Goal: Task Accomplishment & Management: Manage account settings

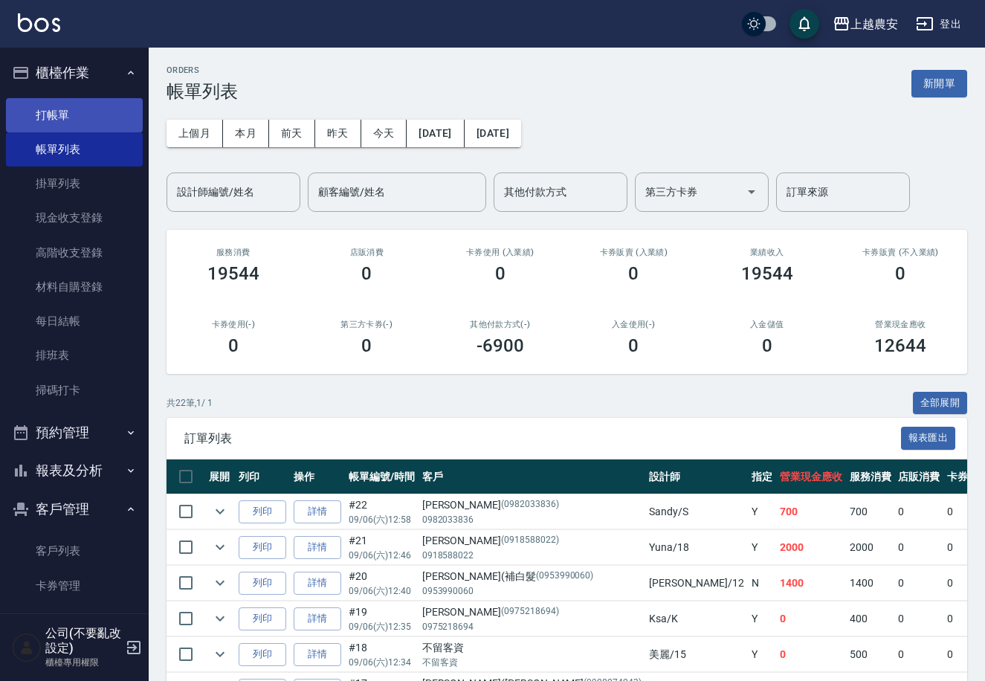
click at [73, 111] on link "打帳單" at bounding box center [74, 115] width 137 height 34
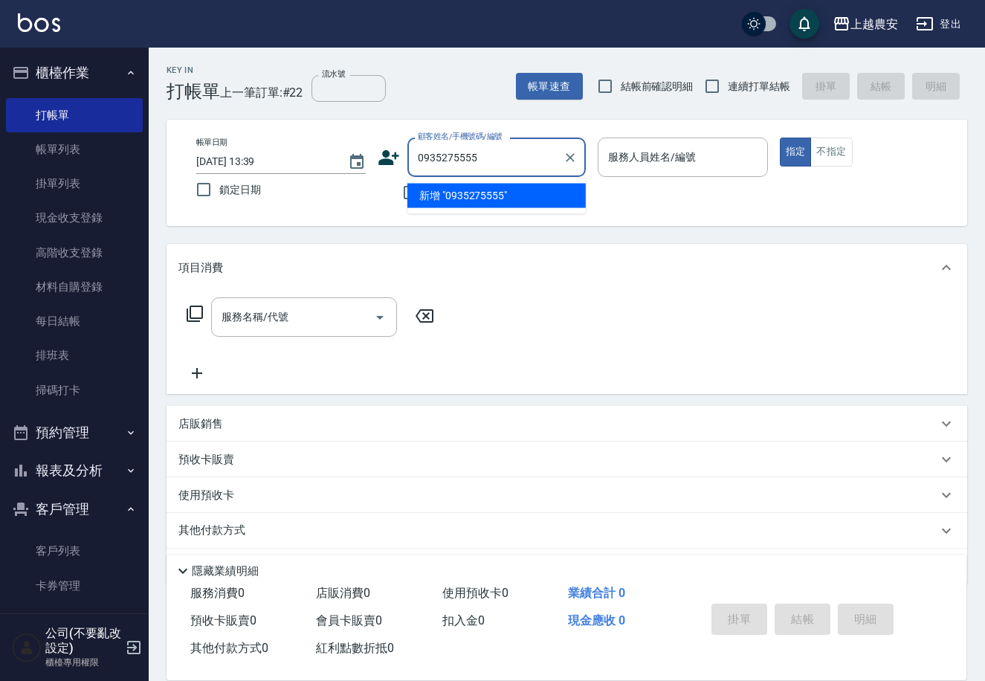
click at [480, 191] on li "新增 "0935275555"" at bounding box center [496, 196] width 178 height 25
type input "0935275555"
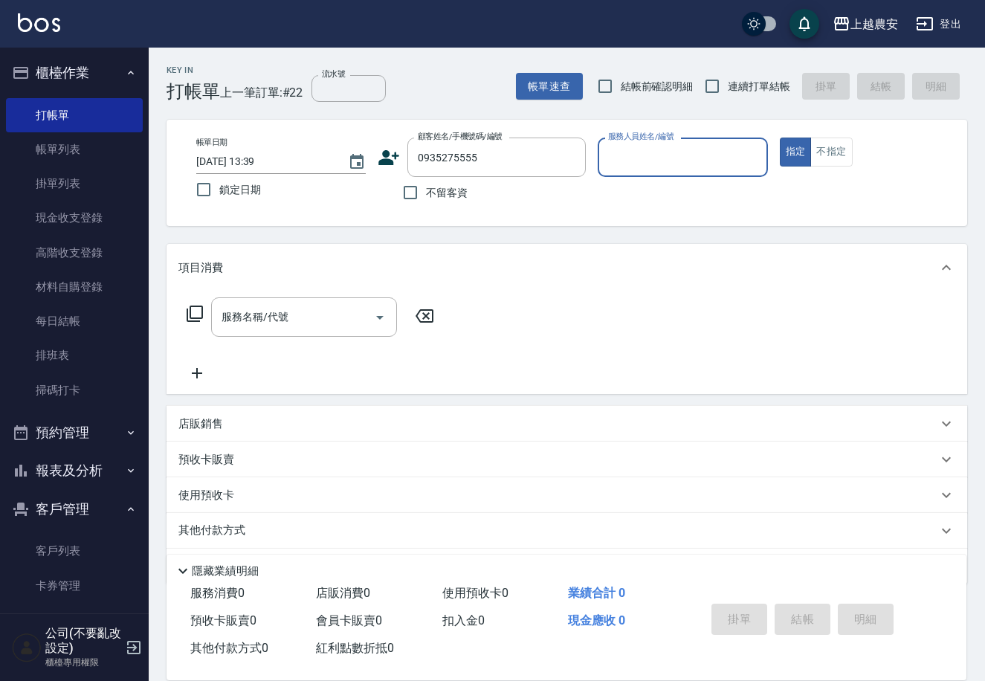
click at [383, 153] on icon at bounding box center [389, 157] width 21 height 15
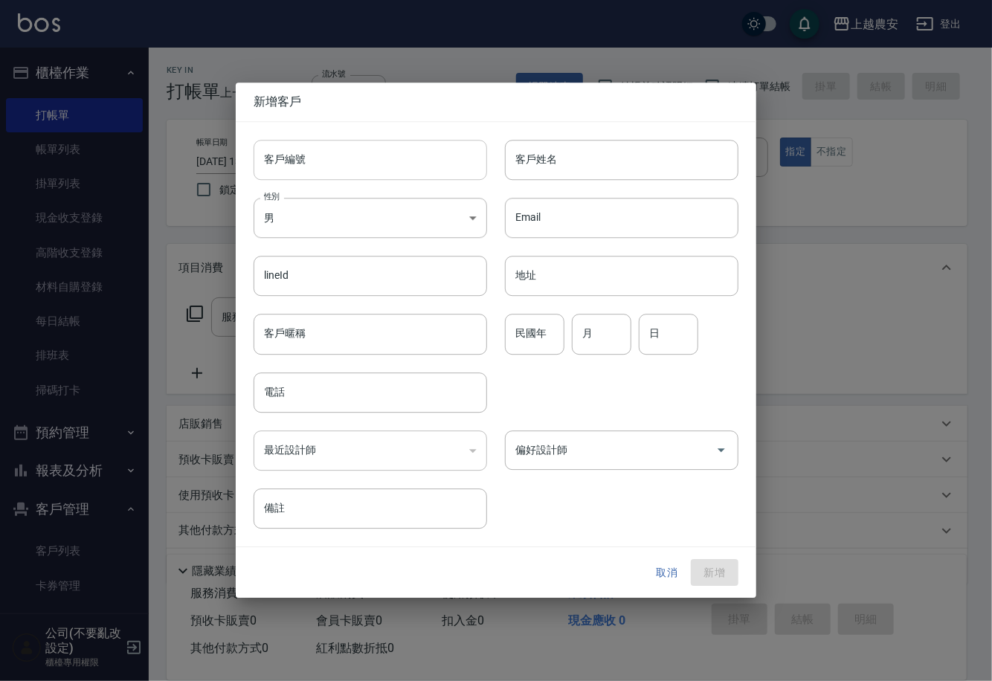
type input "0935275555"
click at [380, 161] on input "客戶編號" at bounding box center [370, 160] width 233 height 40
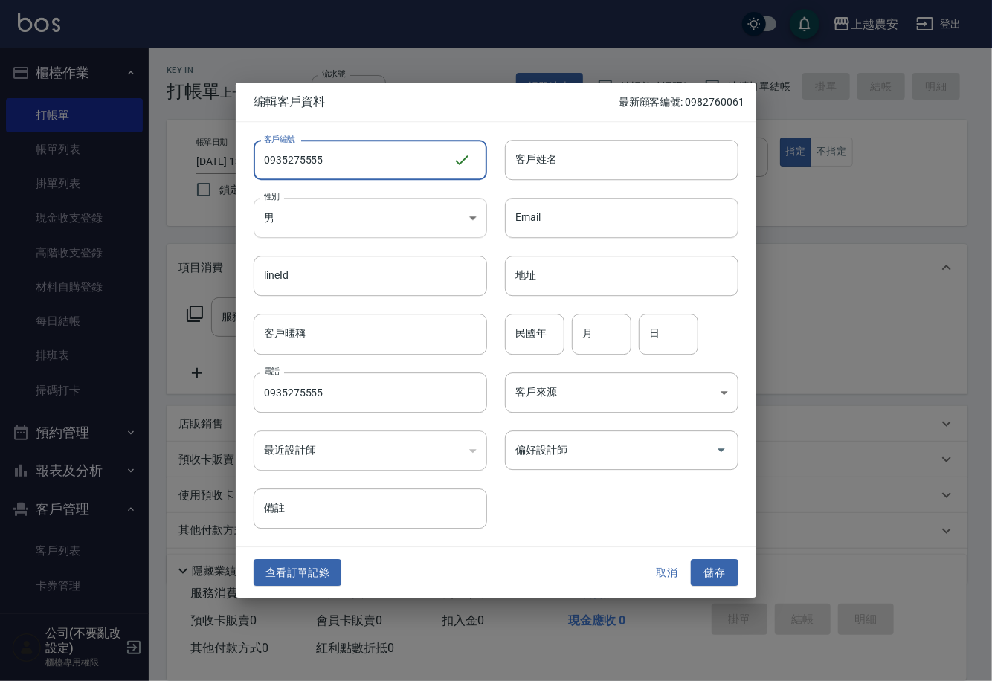
type input "0935275555"
click at [323, 215] on body "上越農安 登出 櫃檯作業 打帳單 帳單列表 掛單列表 現金收支登錄 高階收支登錄 材料自購登錄 每日結帳 排班表 掃碼打卡 預約管理 預約管理 單日預約紀錄 …" at bounding box center [496, 362] width 992 height 725
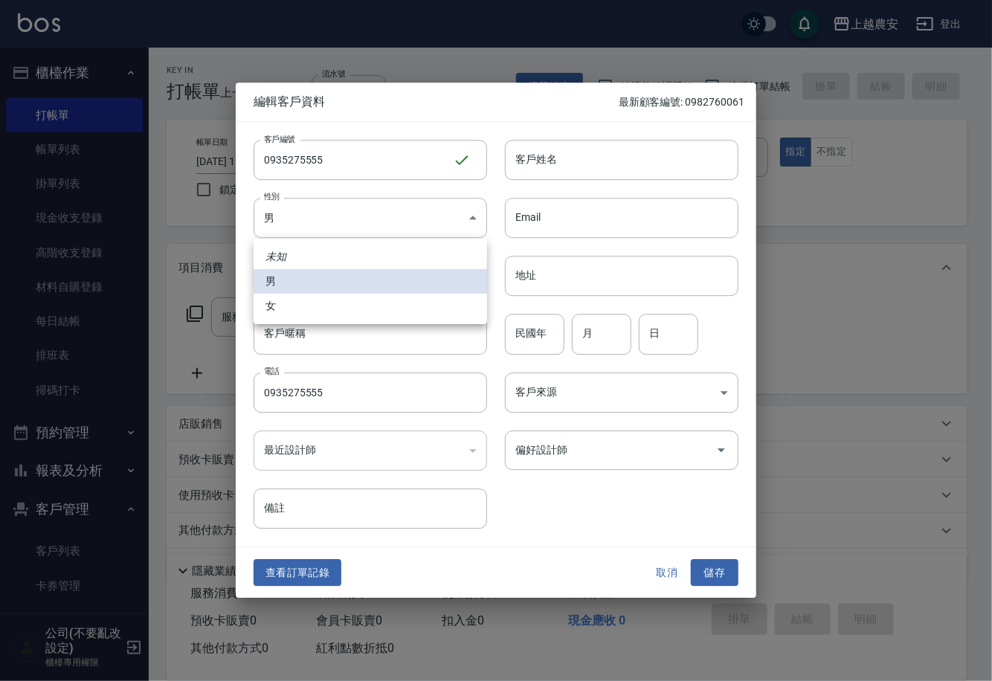
click at [328, 296] on li "女" at bounding box center [370, 306] width 233 height 25
type input "[DEMOGRAPHIC_DATA]"
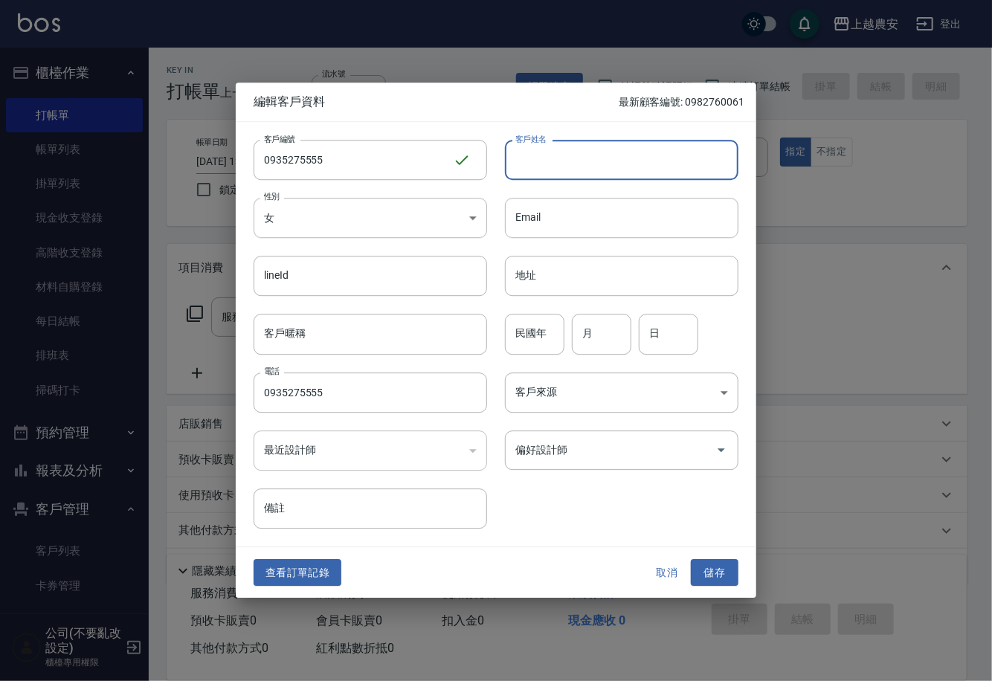
click at [580, 161] on input "客戶姓名" at bounding box center [621, 160] width 233 height 40
type input "彭"
drag, startPoint x: 714, startPoint y: 564, endPoint x: 705, endPoint y: 482, distance: 82.4
click at [714, 564] on button "儲存" at bounding box center [715, 573] width 48 height 28
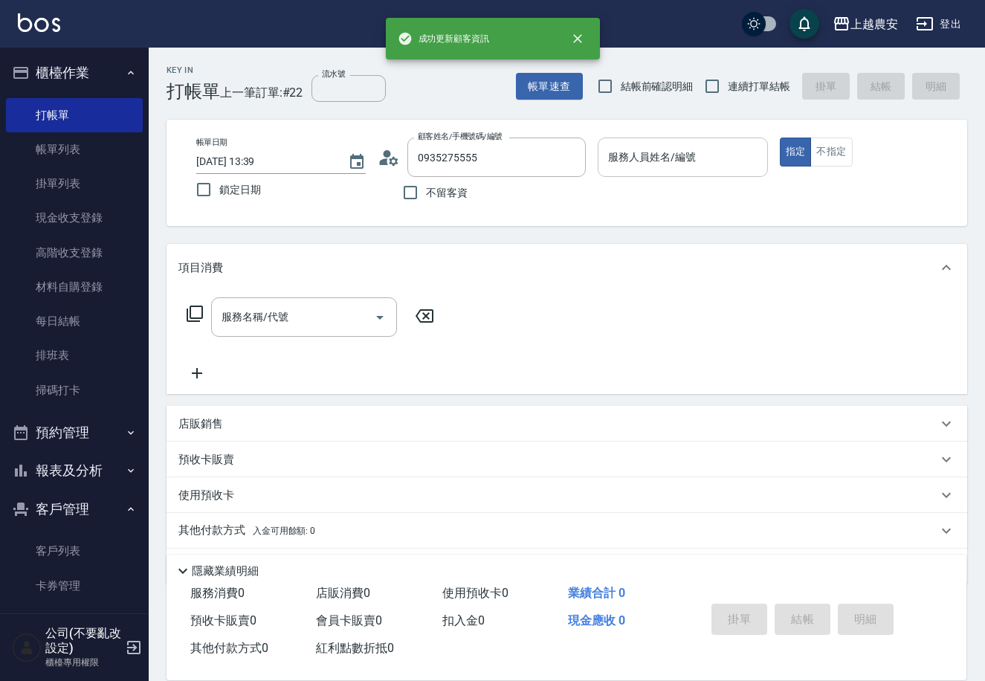
click at [707, 176] on div "服務人員姓名/編號" at bounding box center [683, 157] width 170 height 39
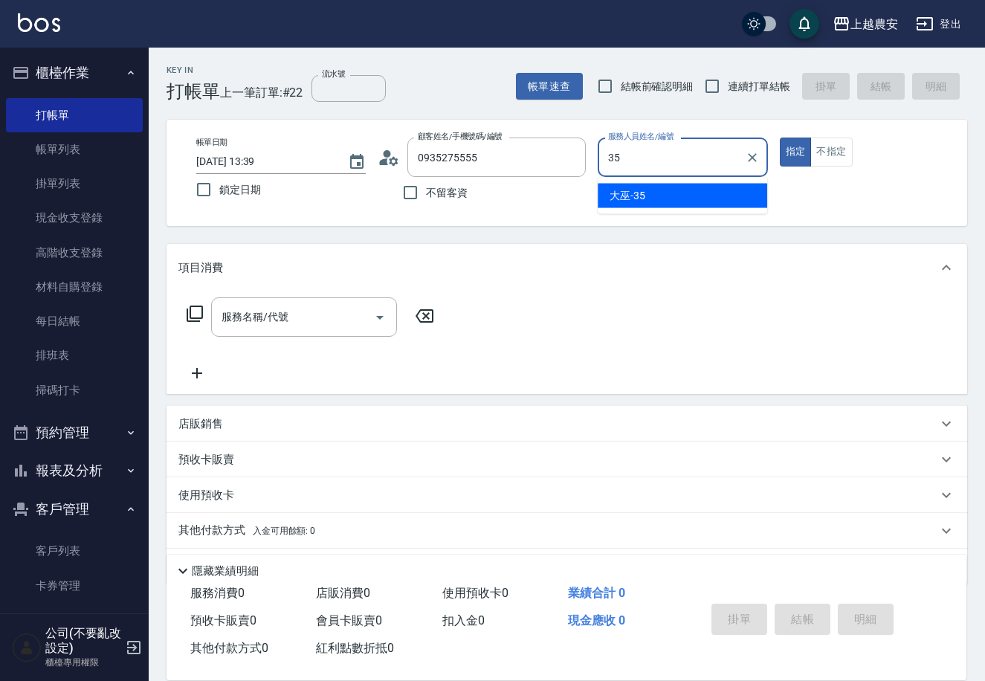
type input "大巫-35"
type button "true"
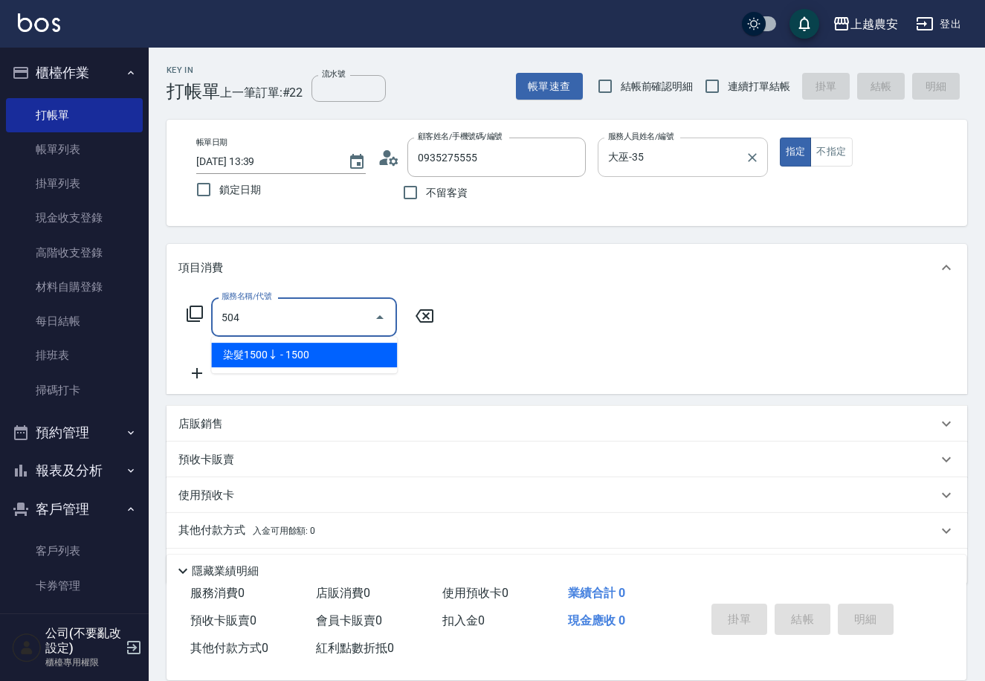
type input "染髮1500↓(504)"
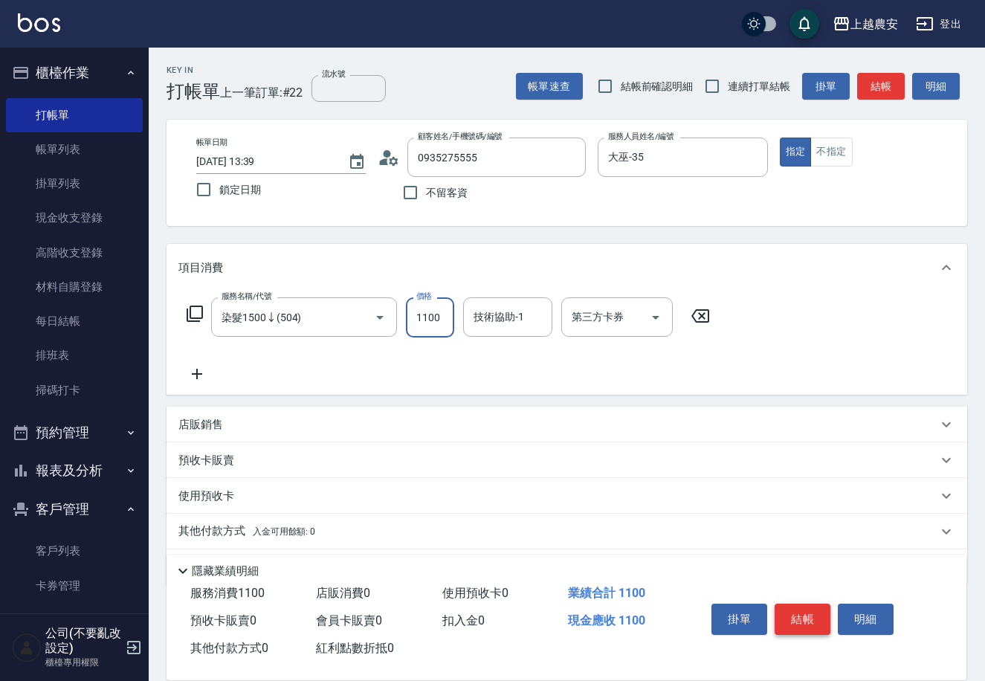
type input "1100"
click at [790, 611] on button "結帳" at bounding box center [803, 619] width 56 height 31
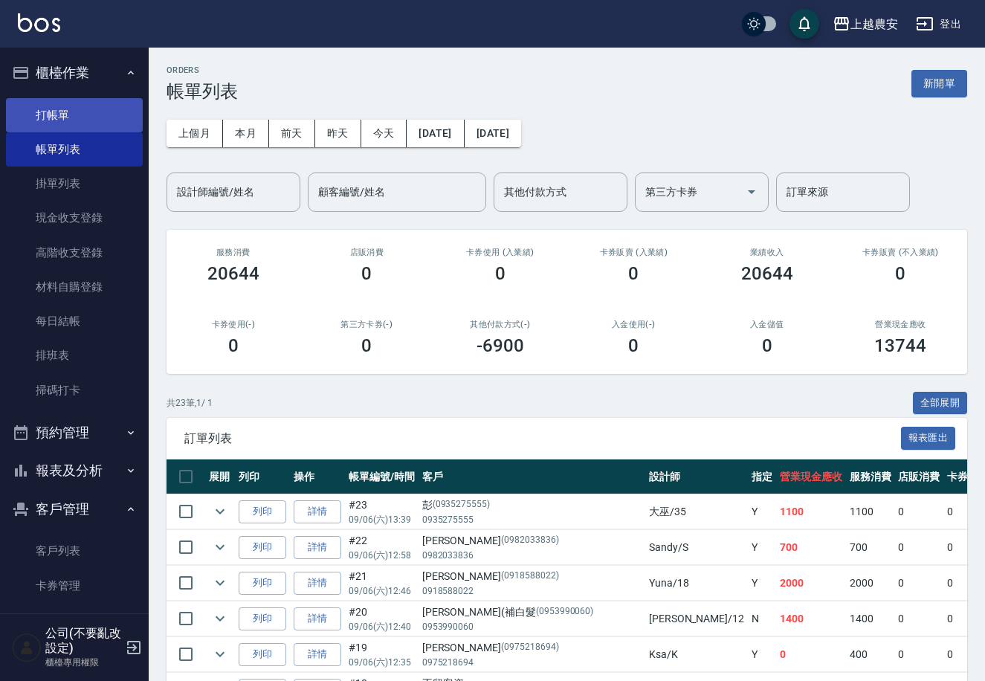
click at [67, 110] on link "打帳單" at bounding box center [74, 115] width 137 height 34
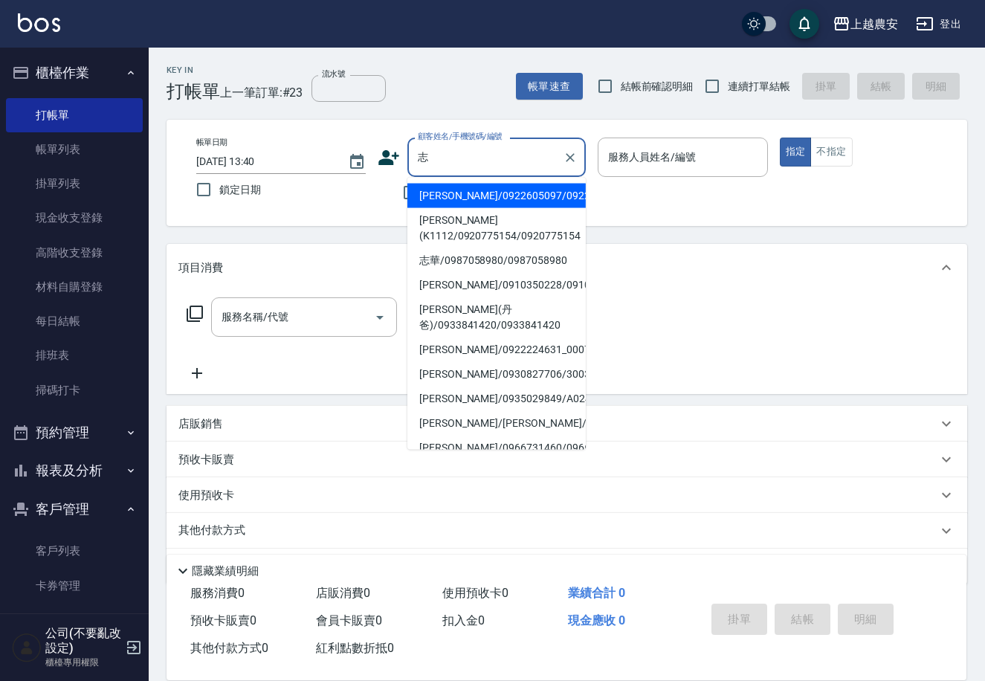
click at [467, 251] on li "志華/0987058980/0987058980" at bounding box center [496, 260] width 178 height 25
type input "志華/0987058980/0987058980"
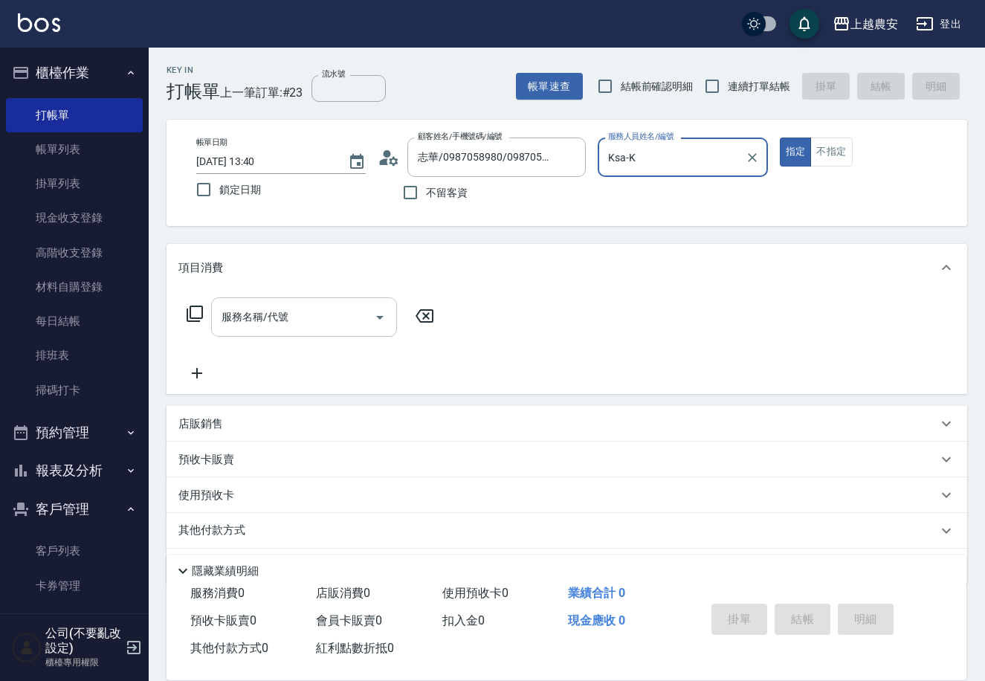
type input "Ksa-K"
click at [307, 317] on input "服務名稱/代號" at bounding box center [293, 317] width 150 height 26
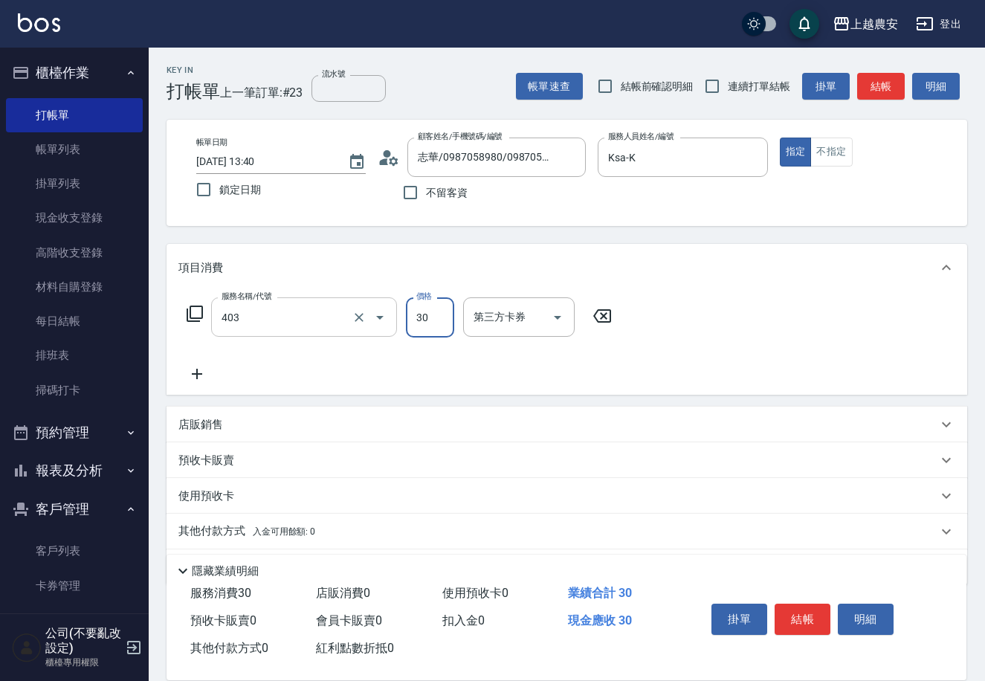
type input "剪髮(403)"
type input "300"
click at [802, 617] on button "結帳" at bounding box center [803, 619] width 56 height 31
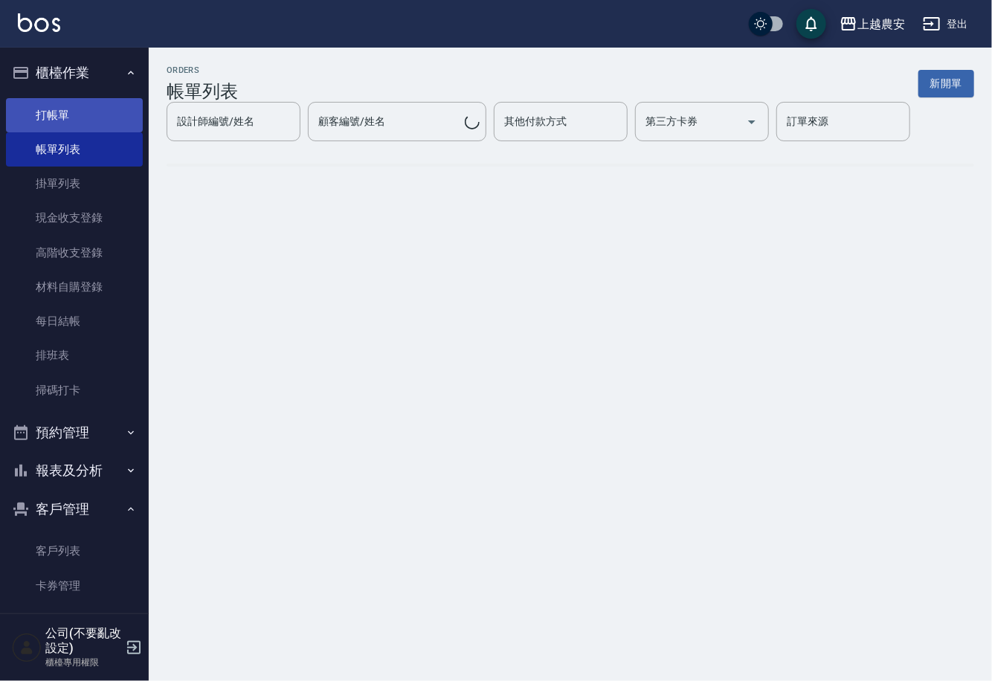
click at [69, 116] on link "打帳單" at bounding box center [74, 115] width 137 height 34
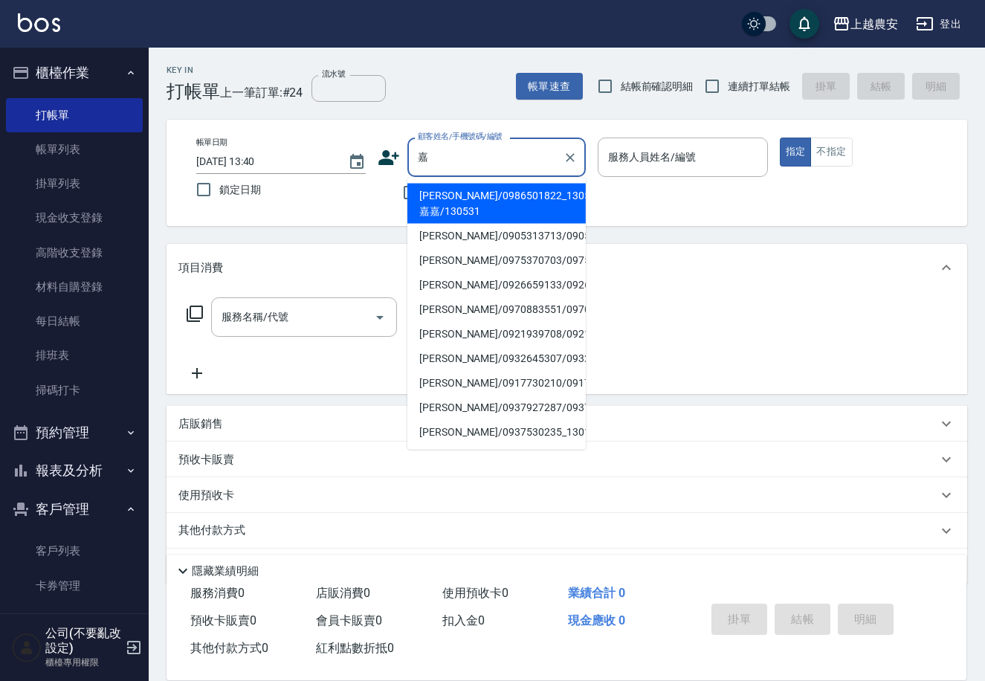
click at [444, 199] on li "嘉嘉/0986501822_130531_嘉嘉/130531" at bounding box center [496, 204] width 178 height 40
type input "嘉嘉/0986501822_130531_嘉嘉/130531"
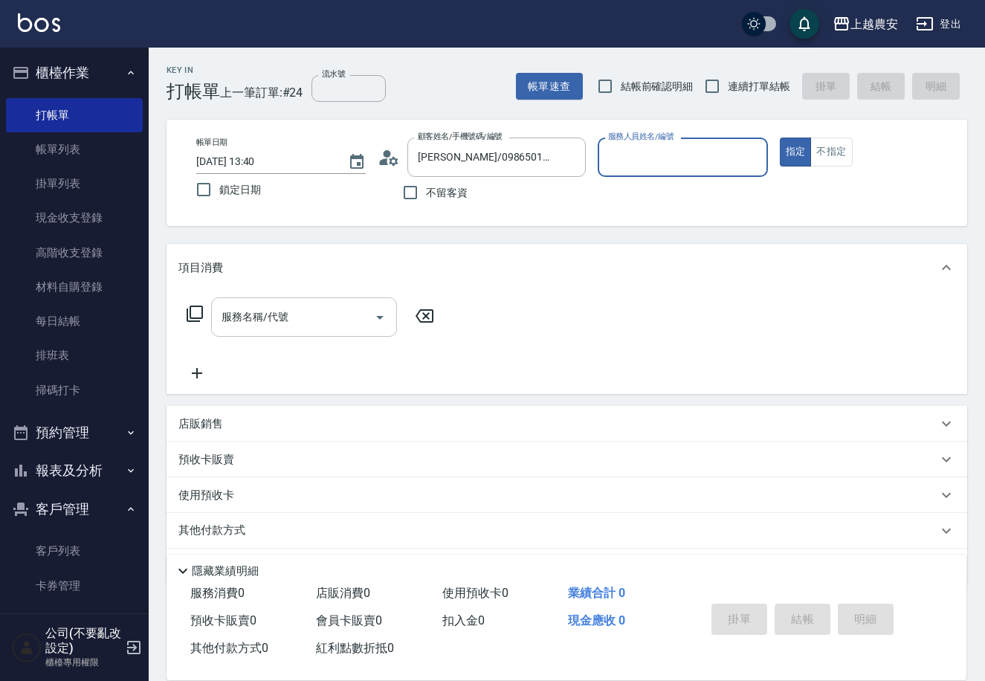
type input "Nana-13"
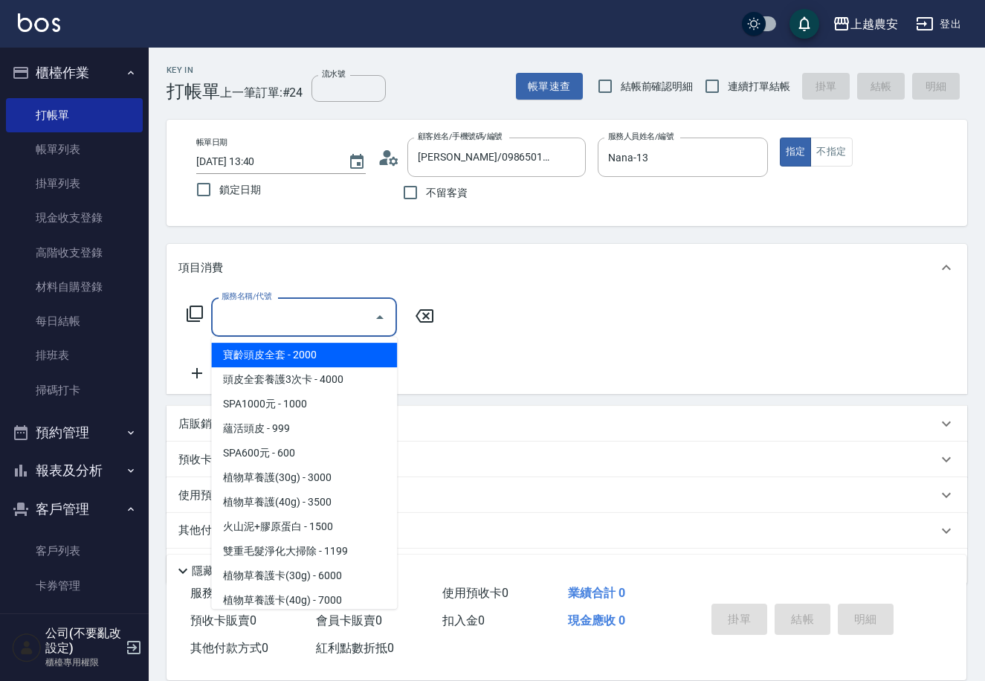
click at [320, 316] on input "服務名稱/代號" at bounding box center [293, 317] width 150 height 26
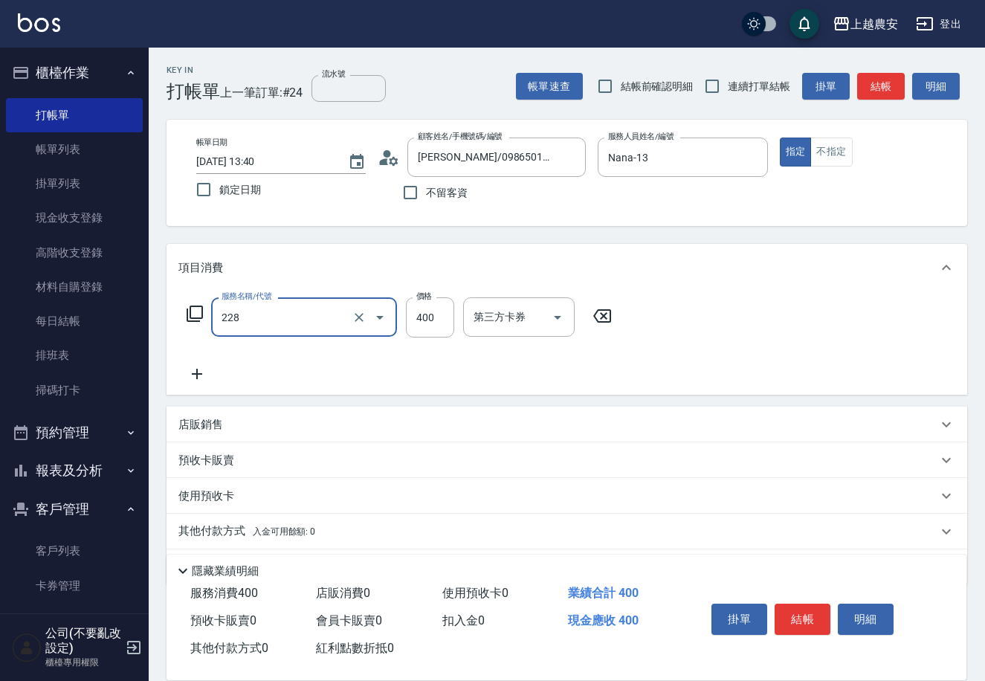
type input "洗髮(228)"
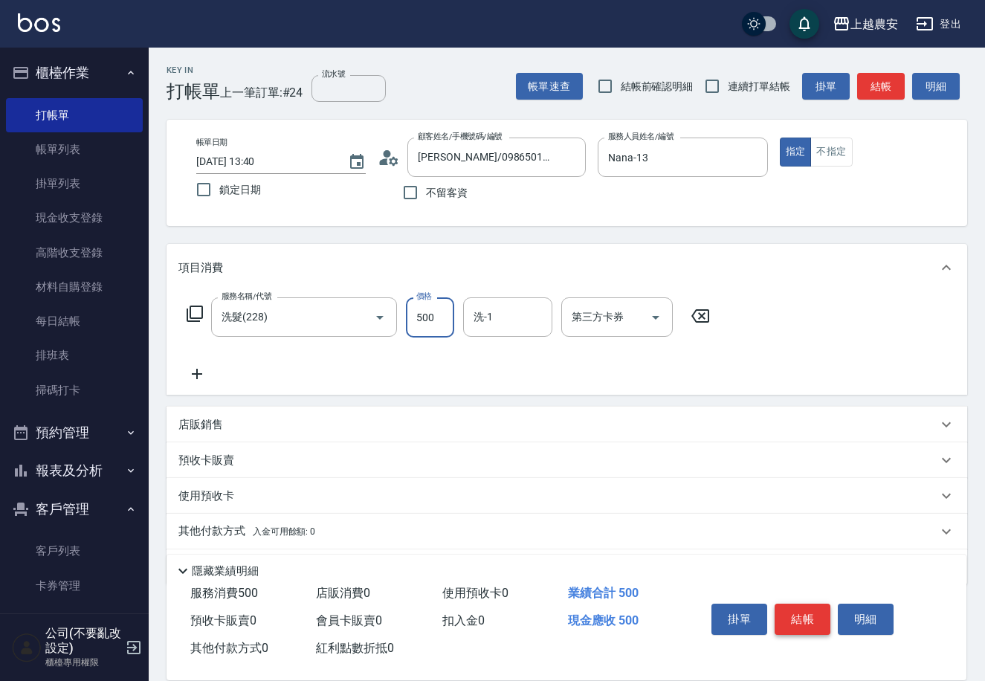
type input "500"
click at [793, 622] on button "結帳" at bounding box center [803, 619] width 56 height 31
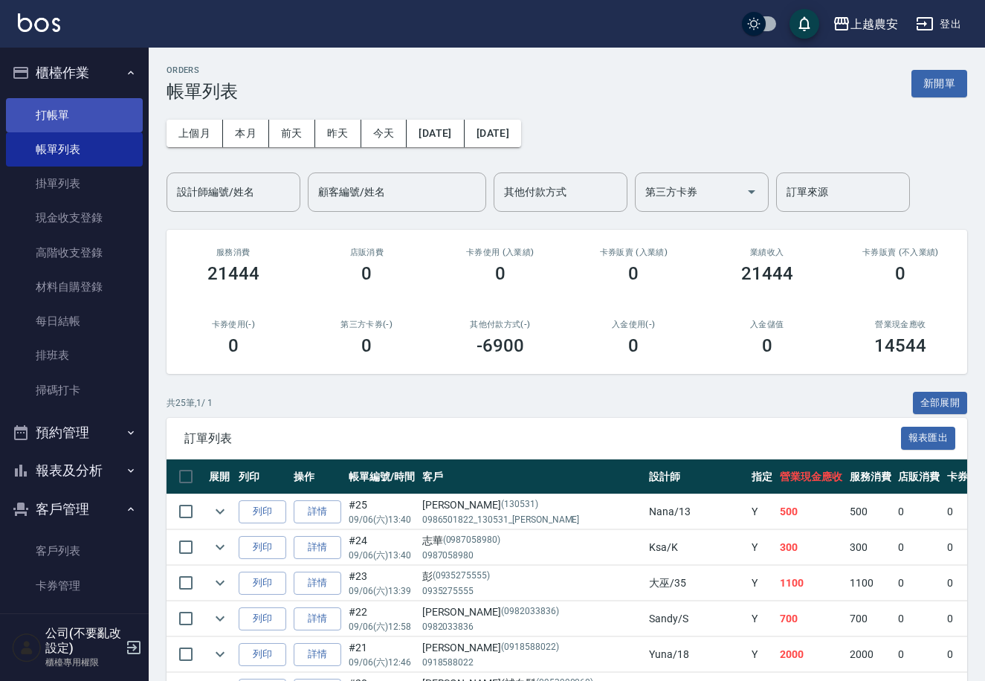
click at [78, 109] on link "打帳單" at bounding box center [74, 115] width 137 height 34
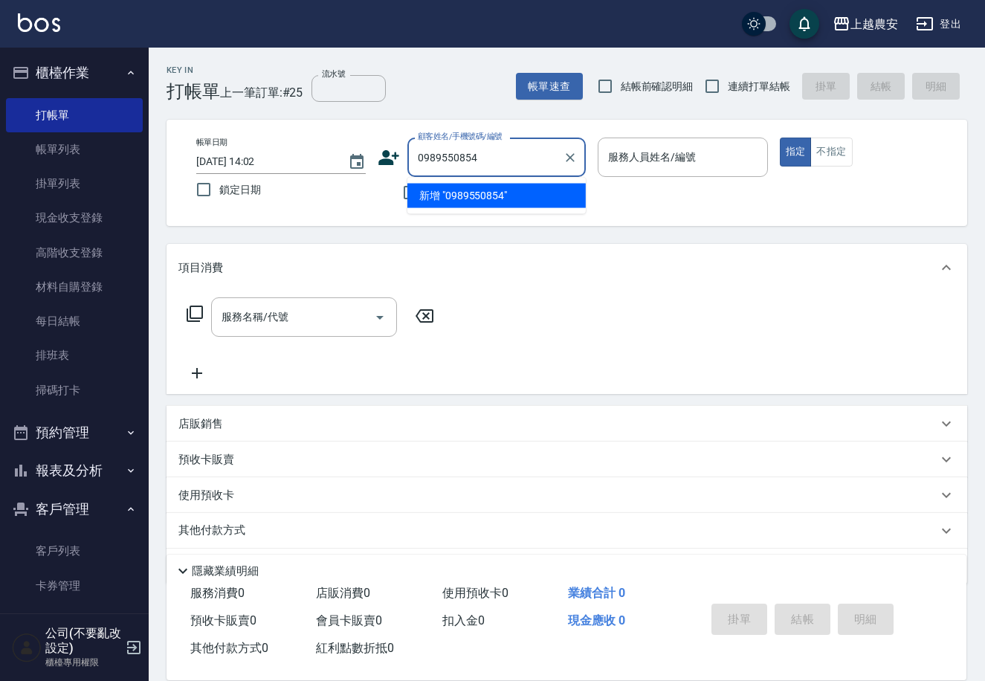
click at [474, 196] on li "新增 "0989550854"" at bounding box center [496, 196] width 178 height 25
type input "0989550854"
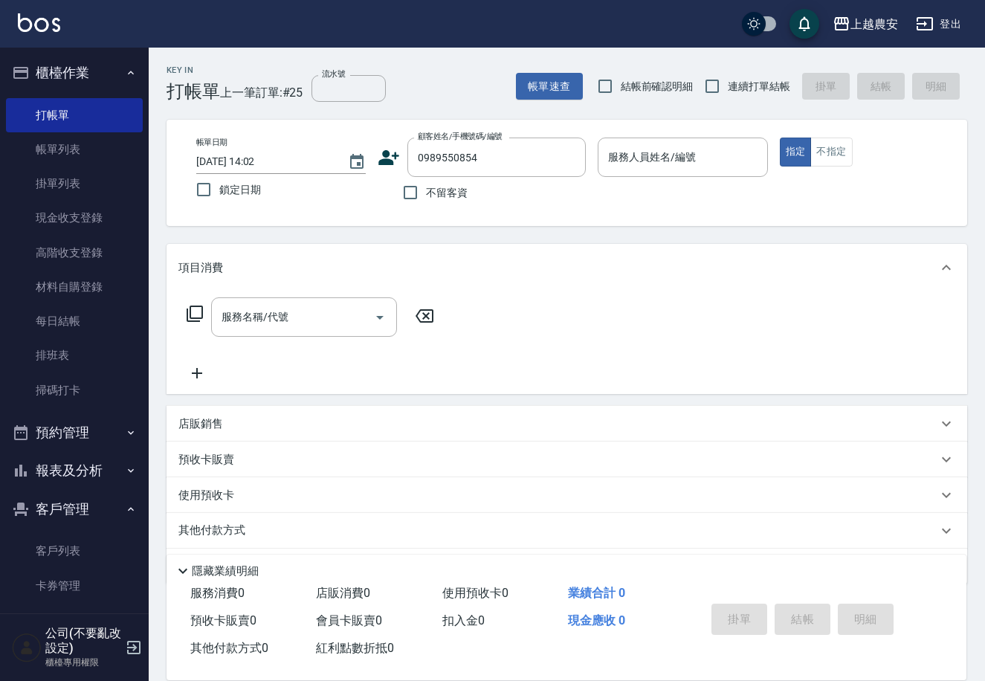
click at [384, 160] on icon at bounding box center [389, 157] width 21 height 15
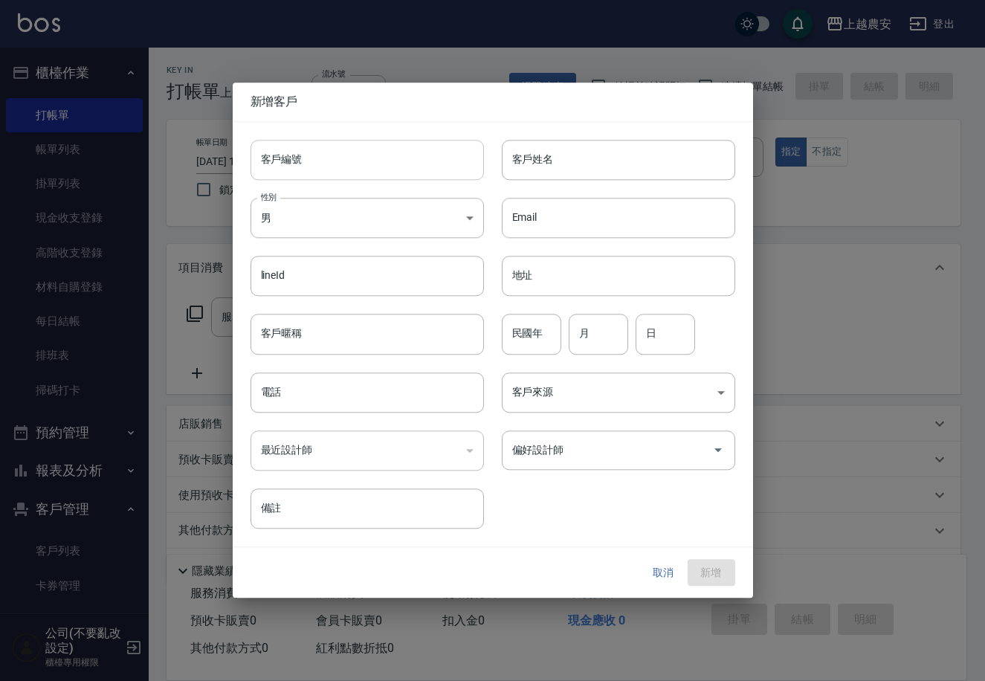
click at [384, 164] on input "客戶編號" at bounding box center [367, 160] width 233 height 40
type input "0989550854"
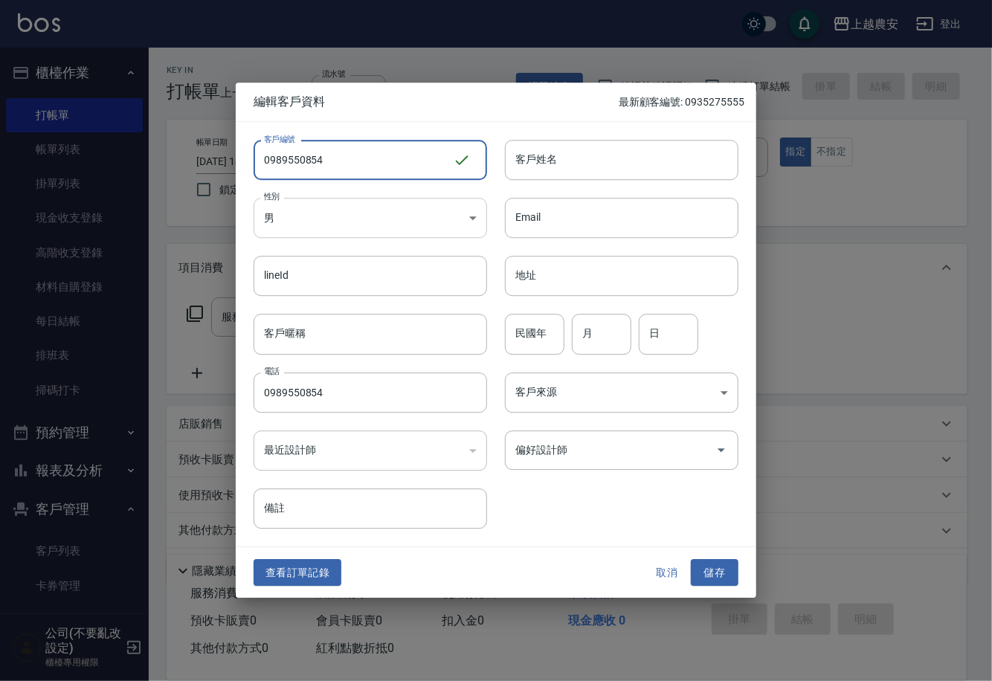
type input "0989550854"
click at [324, 216] on body "上越農安 登出 櫃檯作業 打帳單 帳單列表 掛單列表 現金收支登錄 高階收支登錄 材料自購登錄 每日結帳 排班表 掃碼打卡 預約管理 預約管理 單日預約紀錄 …" at bounding box center [496, 362] width 992 height 725
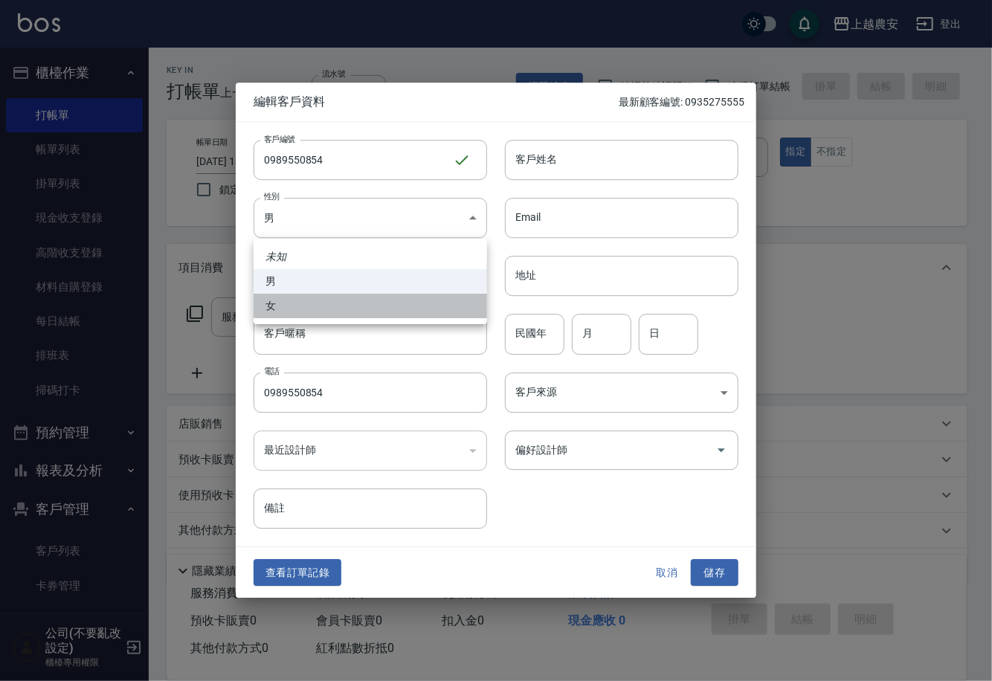
click at [332, 301] on li "女" at bounding box center [370, 306] width 233 height 25
type input "[DEMOGRAPHIC_DATA]"
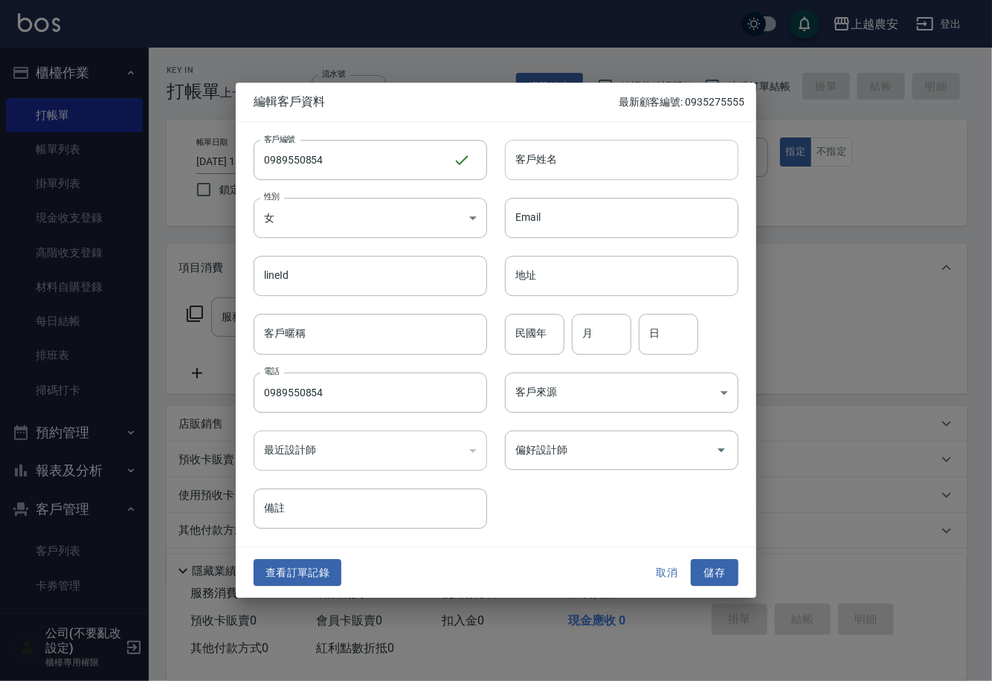
drag, startPoint x: 543, startPoint y: 146, endPoint x: 543, endPoint y: 172, distance: 26.8
click at [544, 146] on div "客戶姓名 客戶姓名" at bounding box center [621, 160] width 233 height 40
type input "許"
drag, startPoint x: 693, startPoint y: 570, endPoint x: 694, endPoint y: 465, distance: 105.6
click at [693, 569] on button "儲存" at bounding box center [715, 573] width 48 height 28
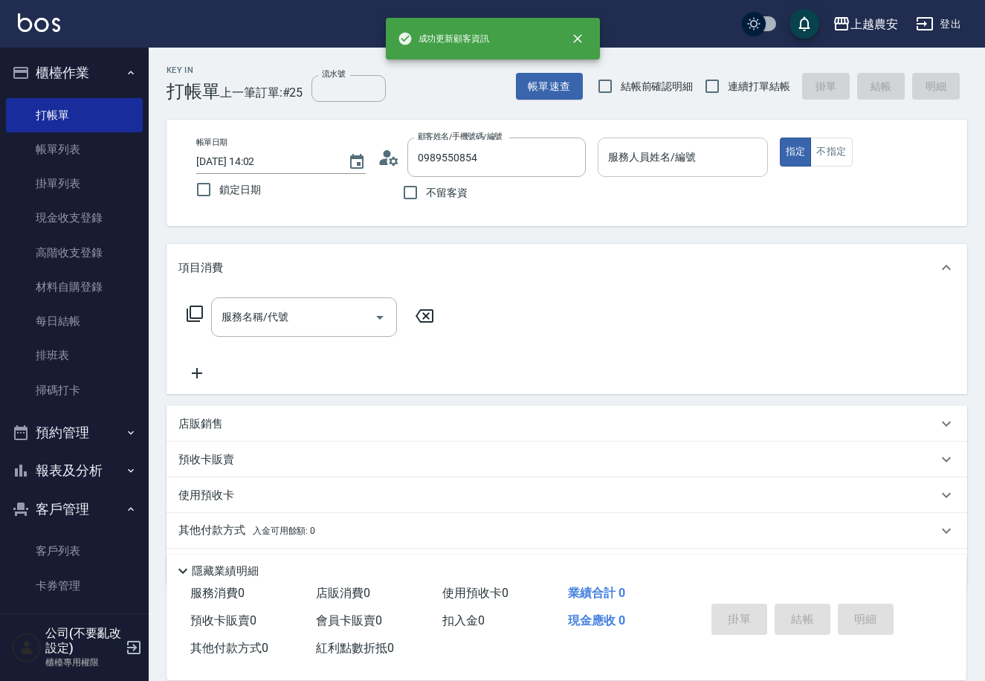
click at [671, 165] on input "服務人員姓名/編號" at bounding box center [682, 157] width 156 height 26
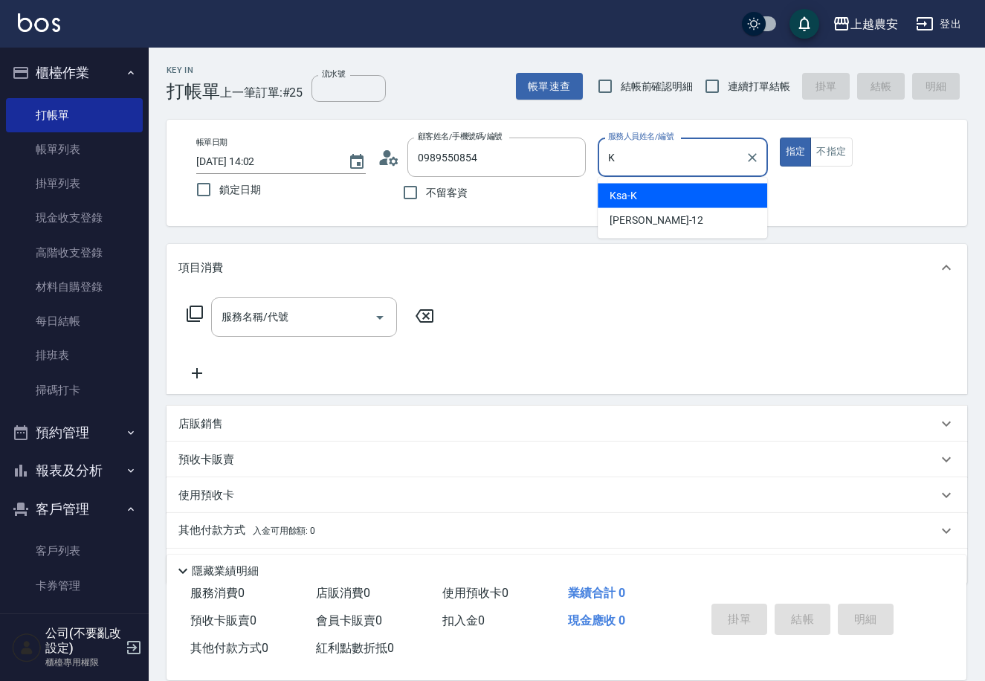
type input "Ksa-K"
type button "true"
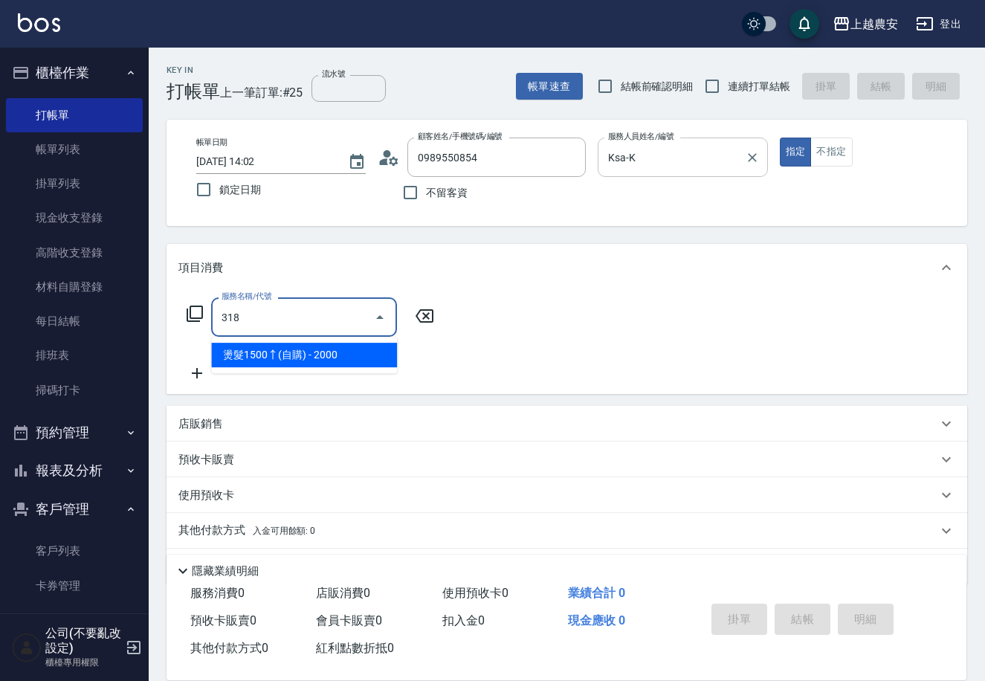
type input "燙髮1500↑(自購)(318)"
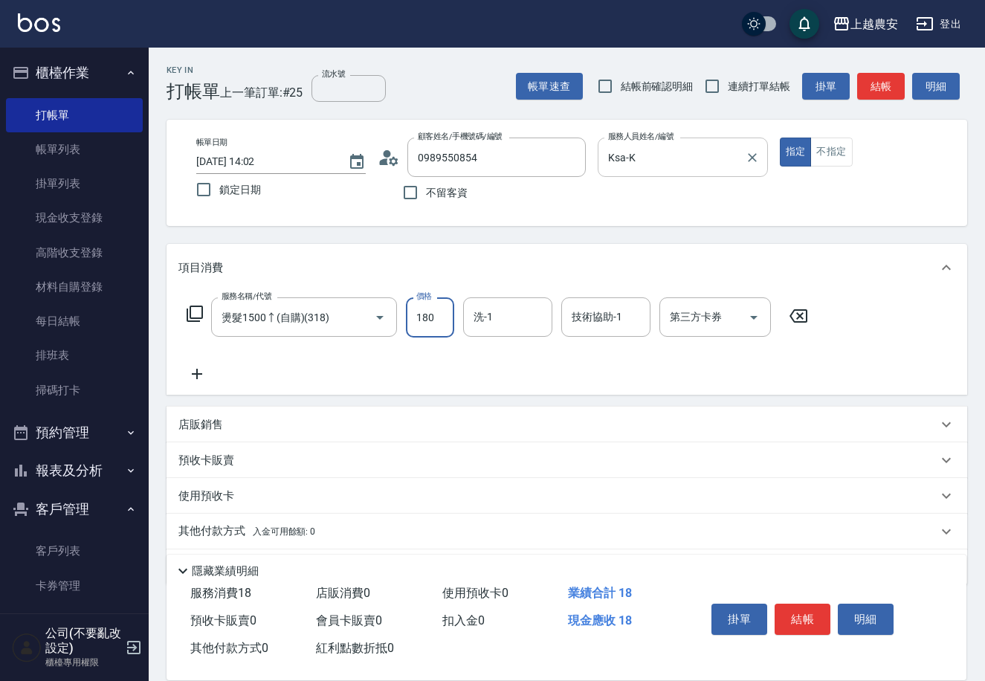
type input "1800"
type input "Elfi-39"
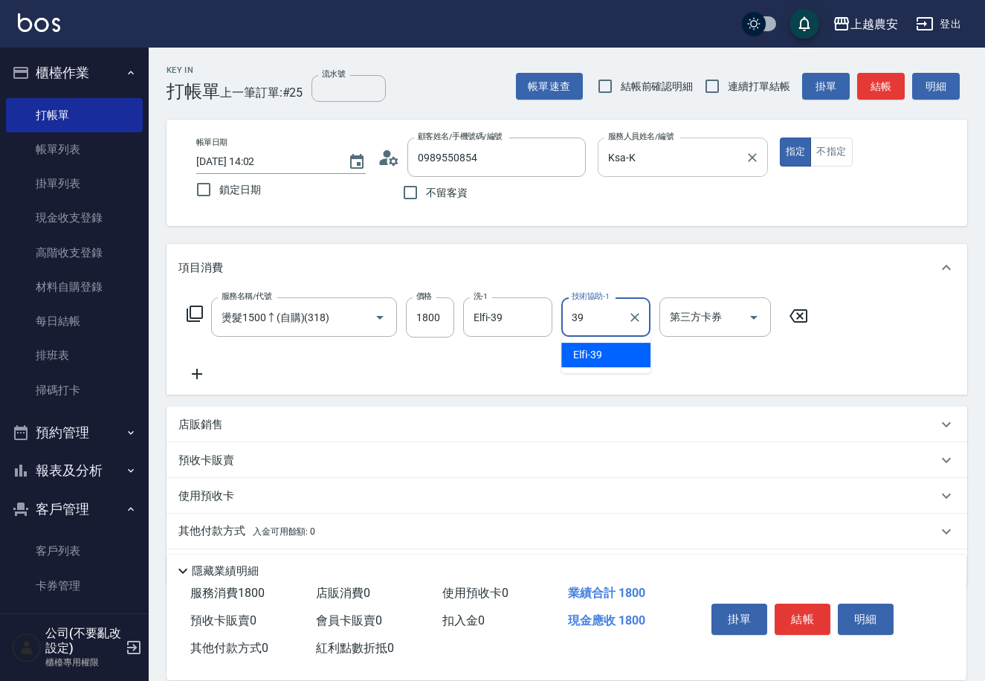
type input "Elfi-39"
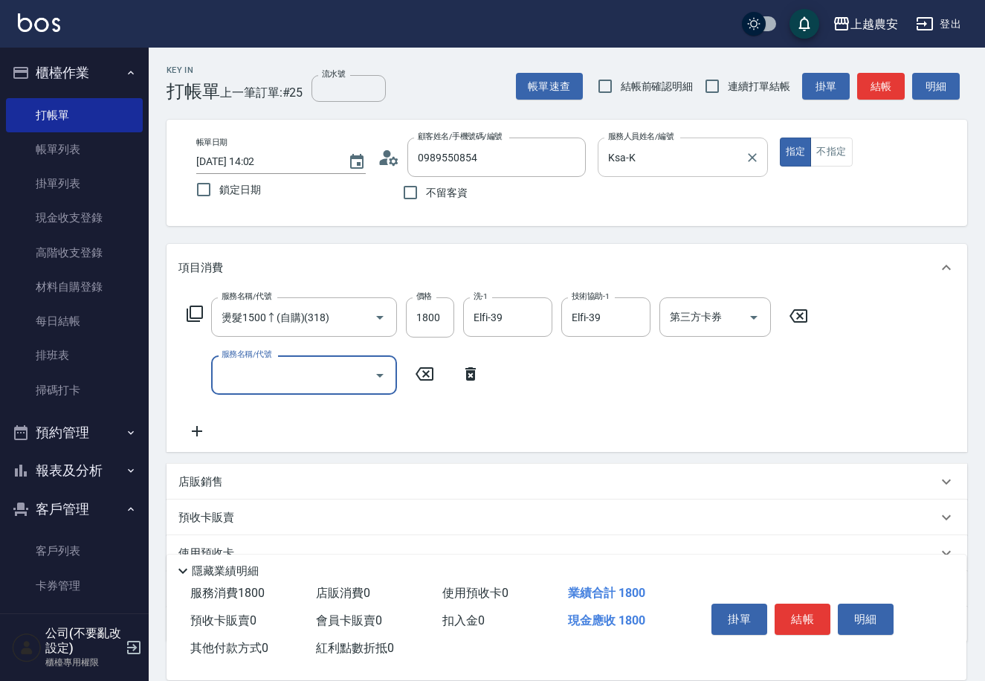
type input "5"
type input "結構2段式(自)(655)"
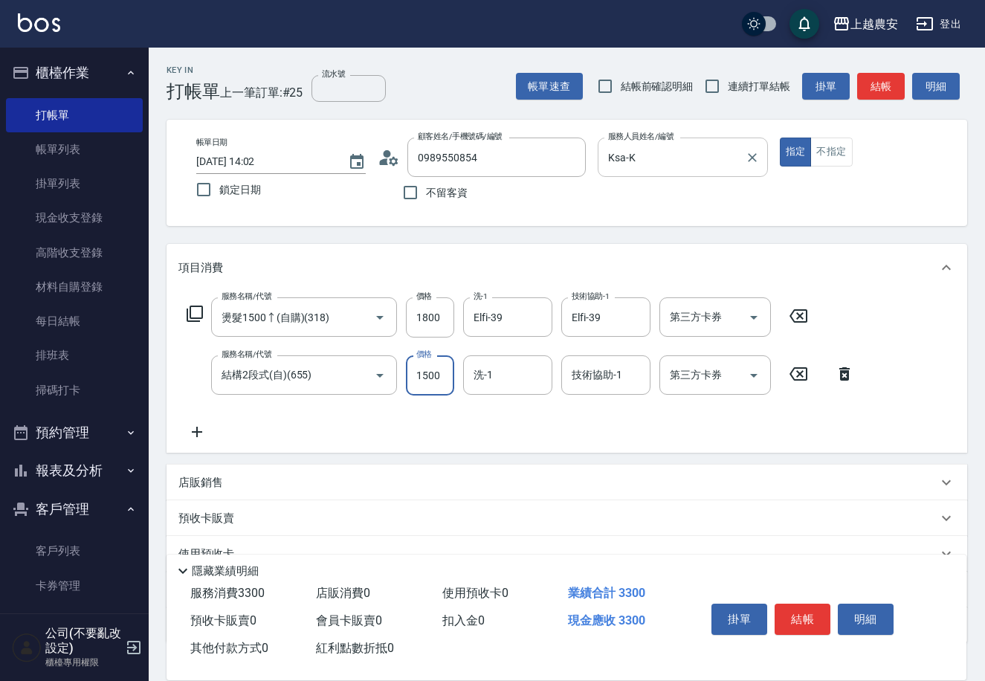
type input "1500"
type input "Elfi-39"
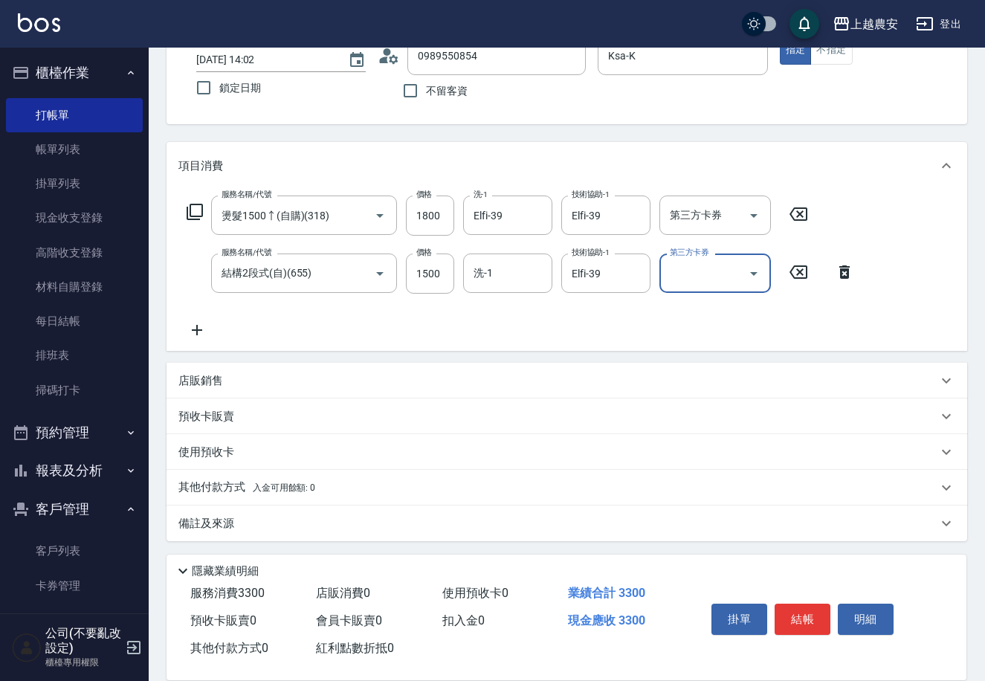
click at [309, 486] on span "入金可用餘額: 0" at bounding box center [284, 488] width 63 height 10
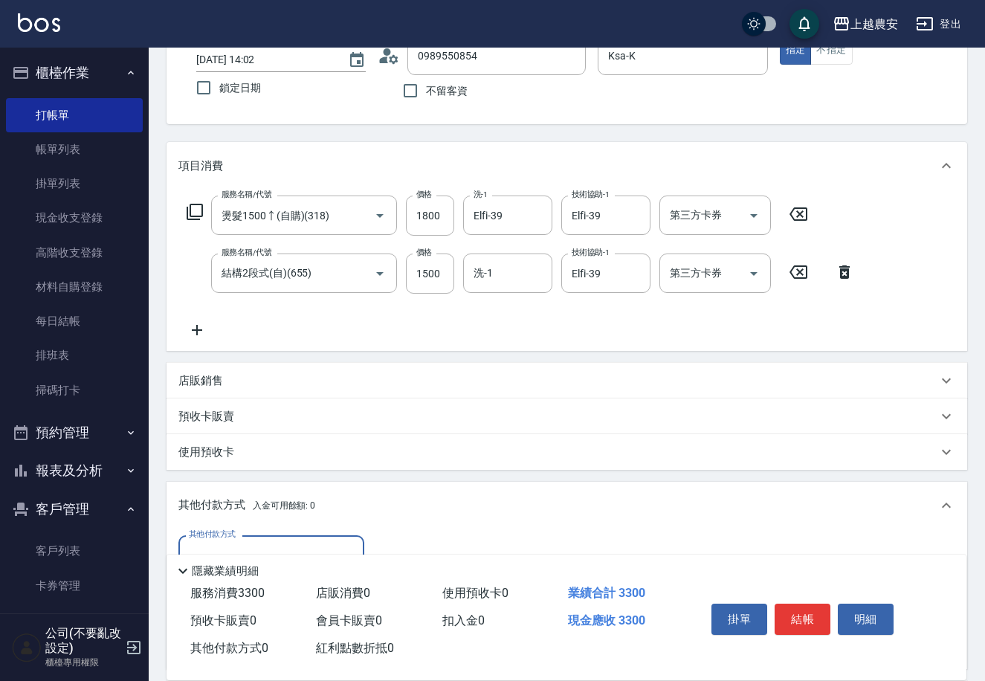
scroll to position [277, 0]
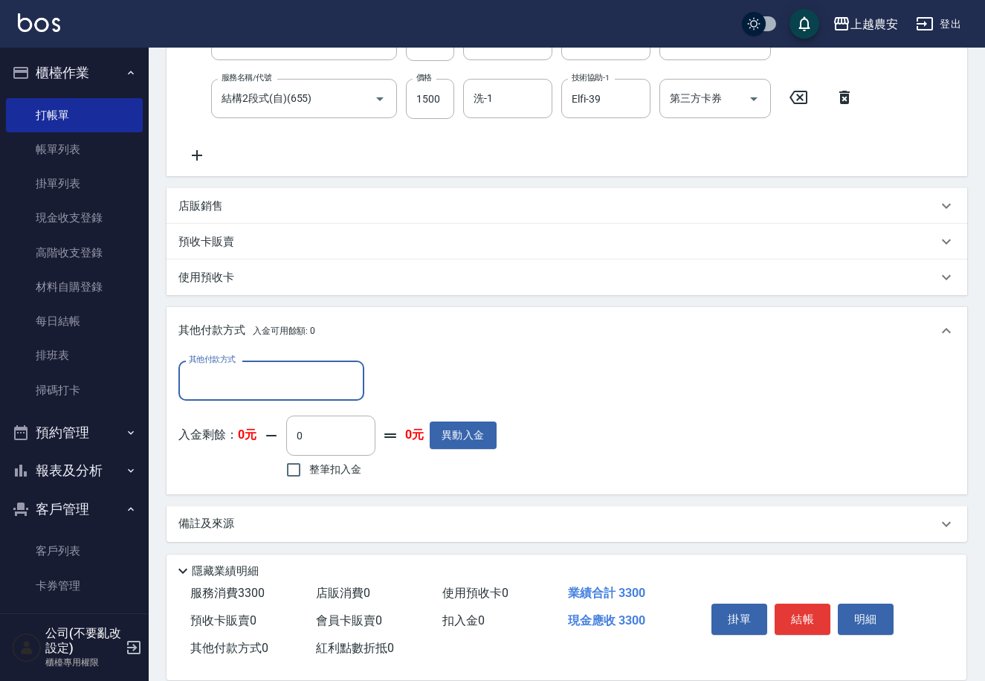
click at [221, 384] on input "其他付款方式" at bounding box center [271, 380] width 172 height 26
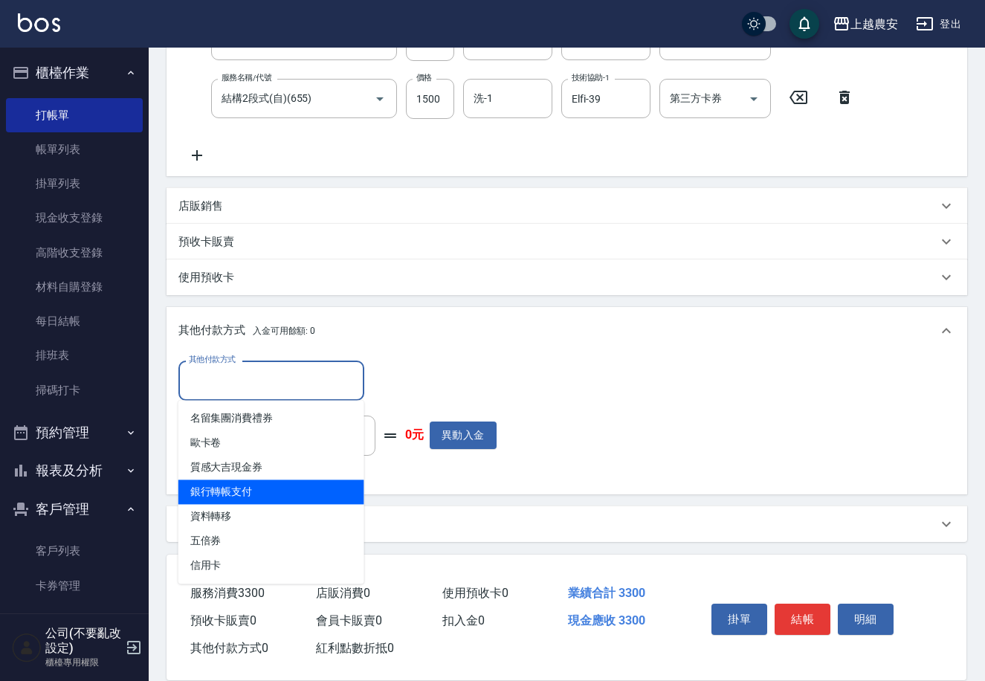
click at [247, 492] on span "銀行轉帳支付" at bounding box center [271, 492] width 186 height 25
type input "銀行轉帳支付"
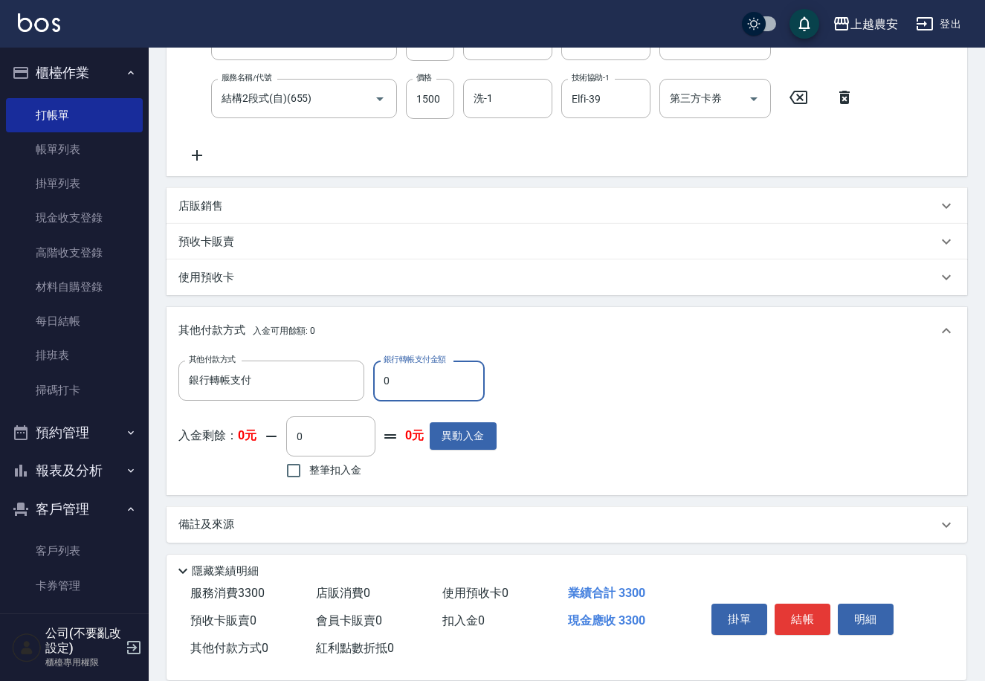
click at [375, 385] on input "0" at bounding box center [429, 381] width 112 height 40
type input "3300"
click at [805, 615] on button "結帳" at bounding box center [803, 619] width 56 height 31
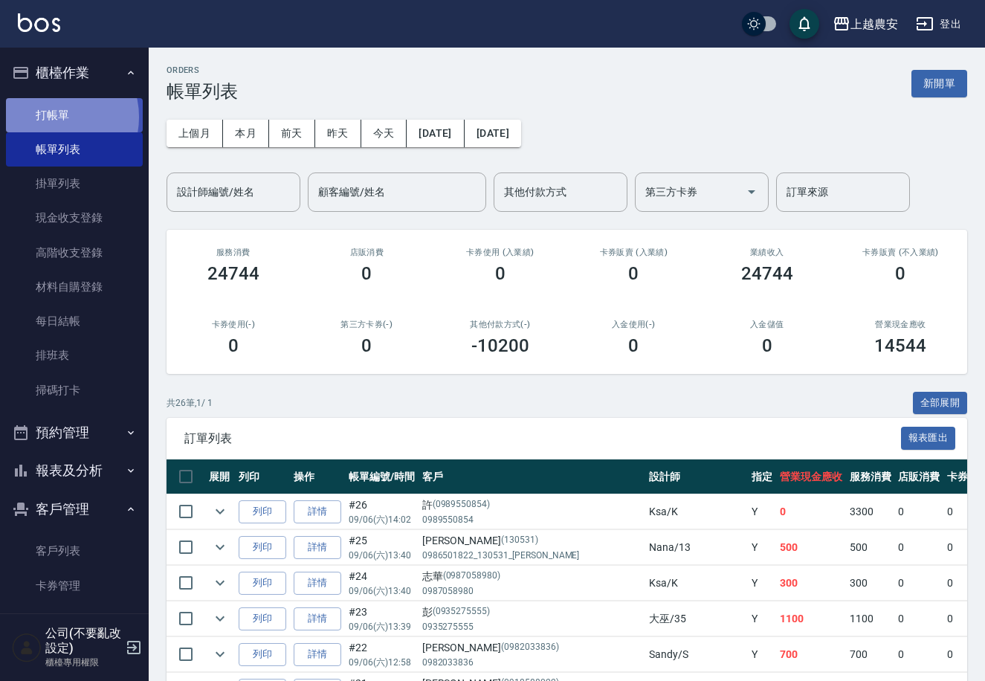
click at [53, 117] on link "打帳單" at bounding box center [74, 115] width 137 height 34
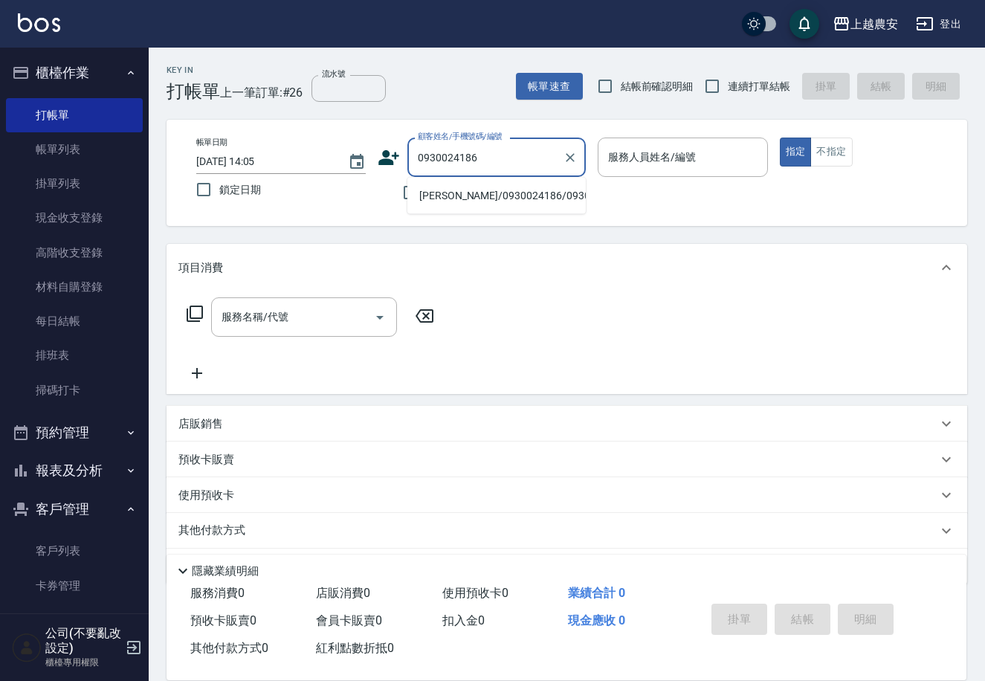
click at [478, 193] on li "沈瑞芬/0930024186/0930024186" at bounding box center [496, 196] width 178 height 25
type input "沈瑞芬/0930024186/0930024186"
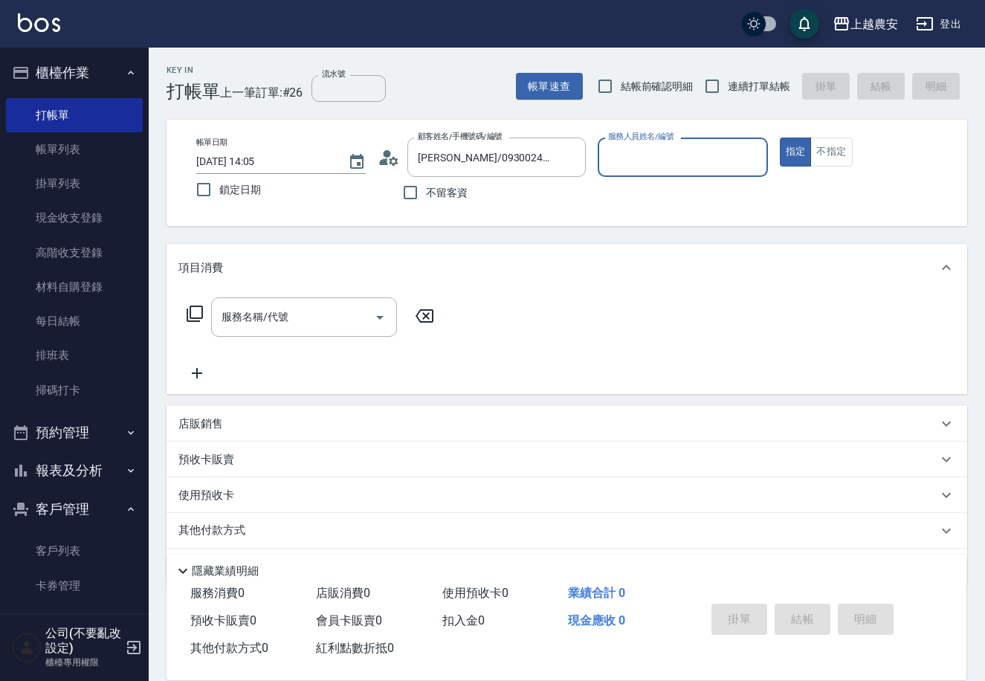
type input "Nana-13"
click at [272, 330] on div "服務名稱/代號" at bounding box center [304, 316] width 186 height 39
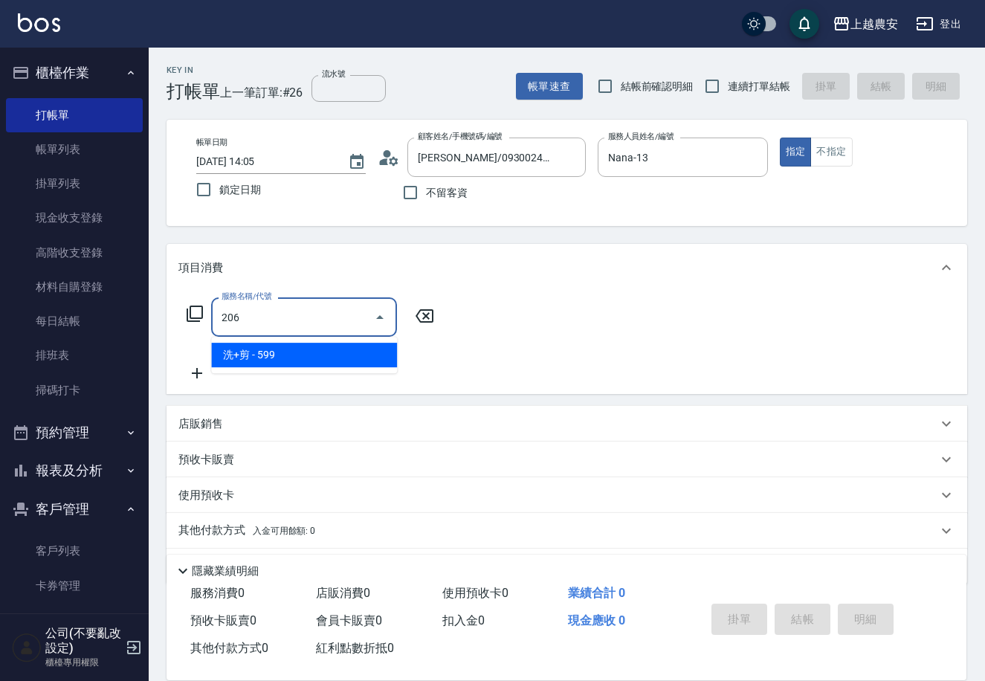
type input "洗+剪(206)"
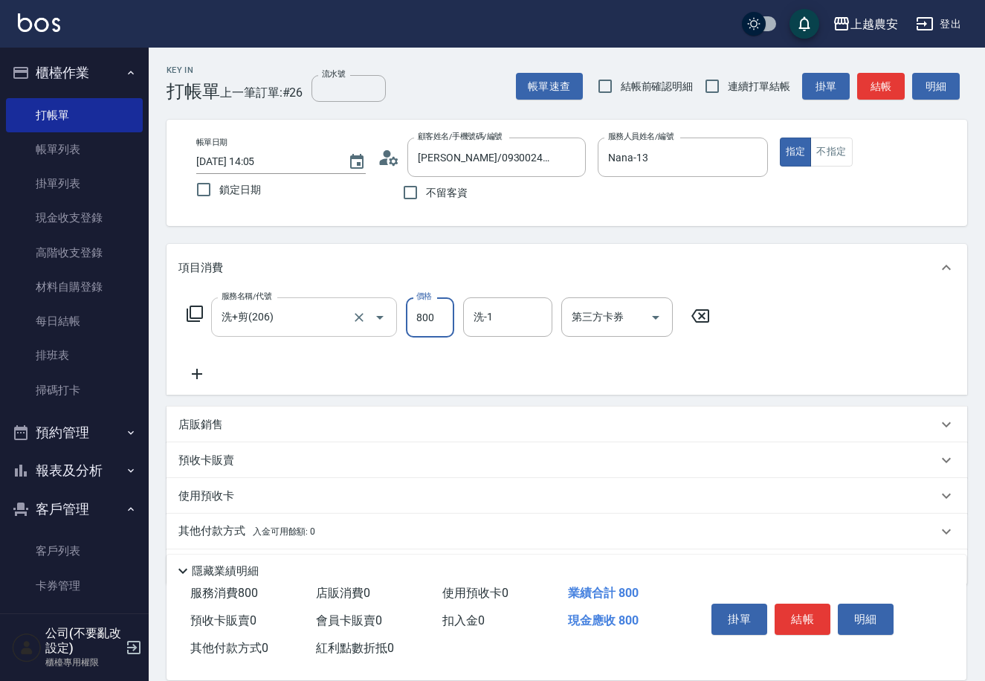
type input "800"
type input "[PERSON_NAME]-29"
click at [809, 614] on button "結帳" at bounding box center [803, 619] width 56 height 31
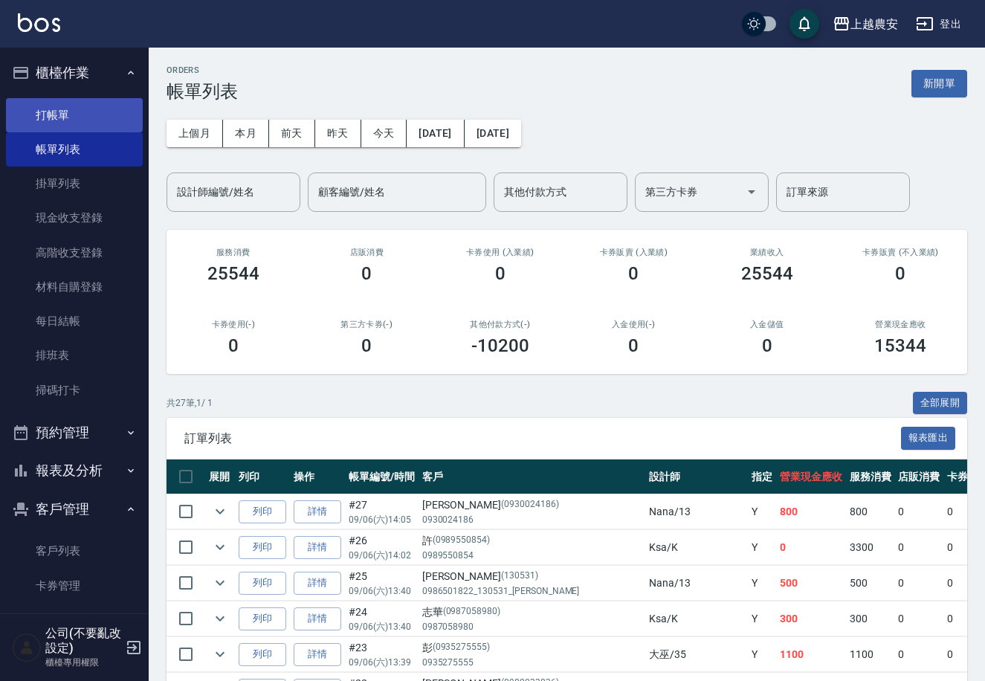
click at [65, 113] on link "打帳單" at bounding box center [74, 115] width 137 height 34
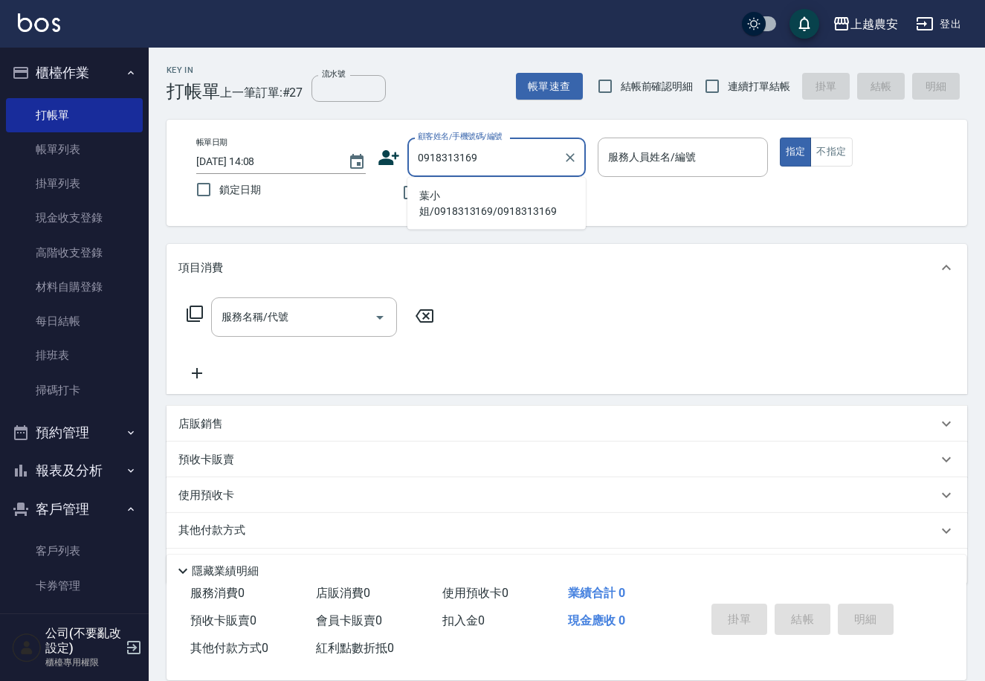
click at [513, 184] on li "葉小姐/0918313169/0918313169" at bounding box center [496, 204] width 178 height 40
type input "葉小姐/0918313169/0918313169"
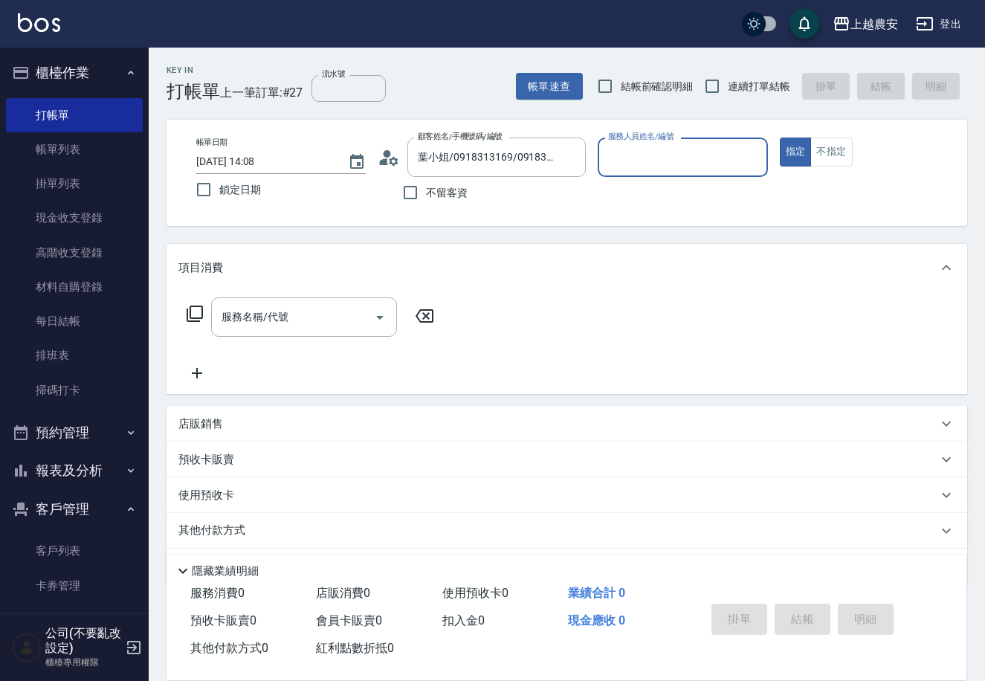
type input "Ksa-K"
click at [306, 312] on input "服務名稱/代號" at bounding box center [293, 317] width 150 height 26
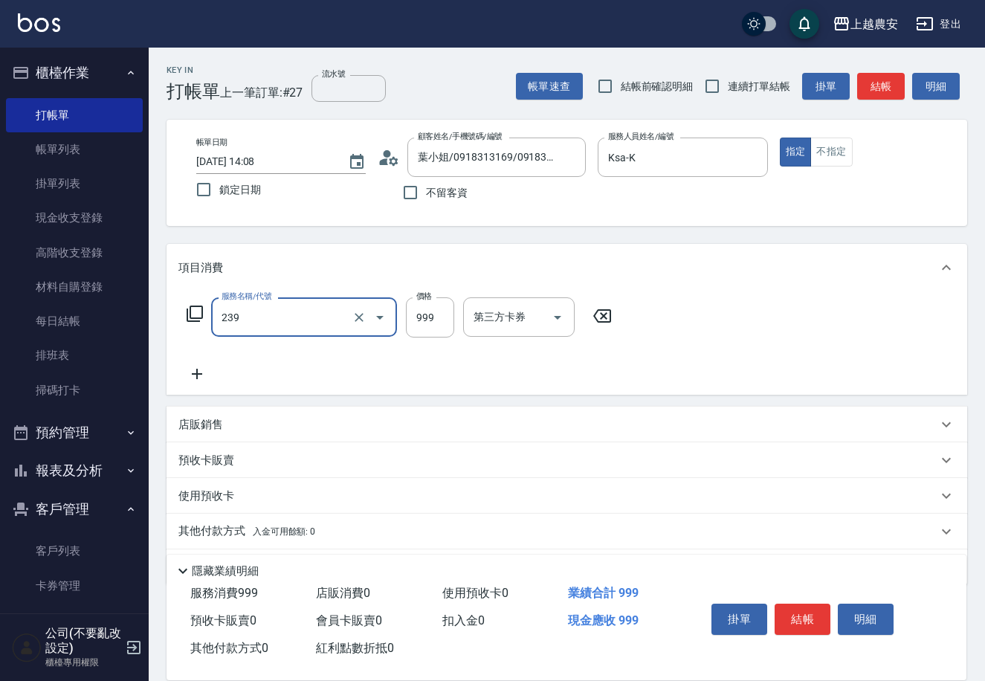
type input "頭皮SPA洗髮(239)"
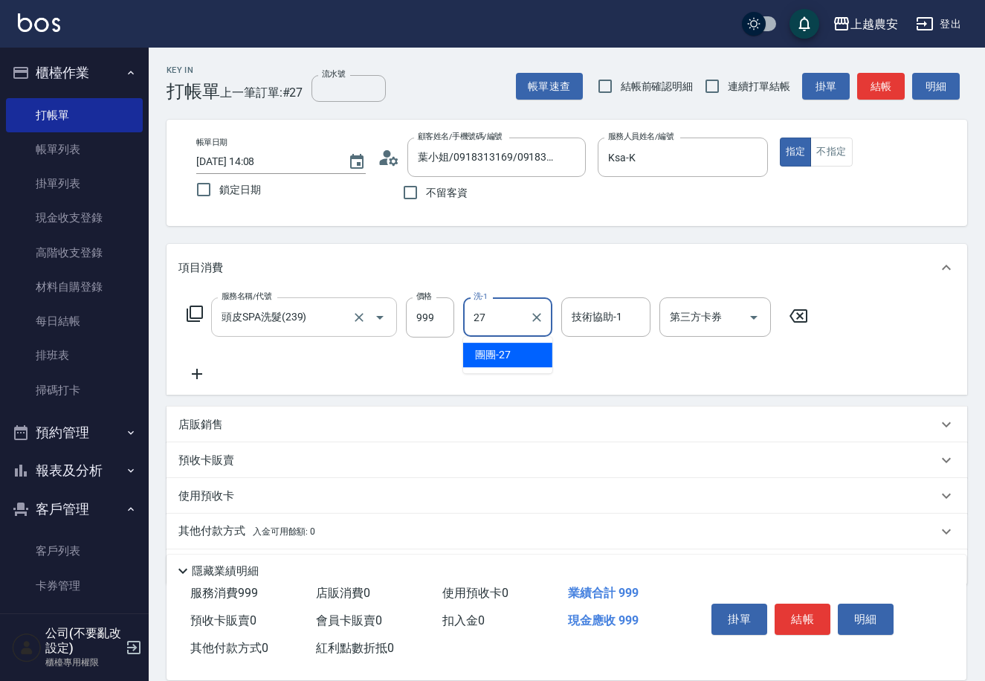
type input "團團-27"
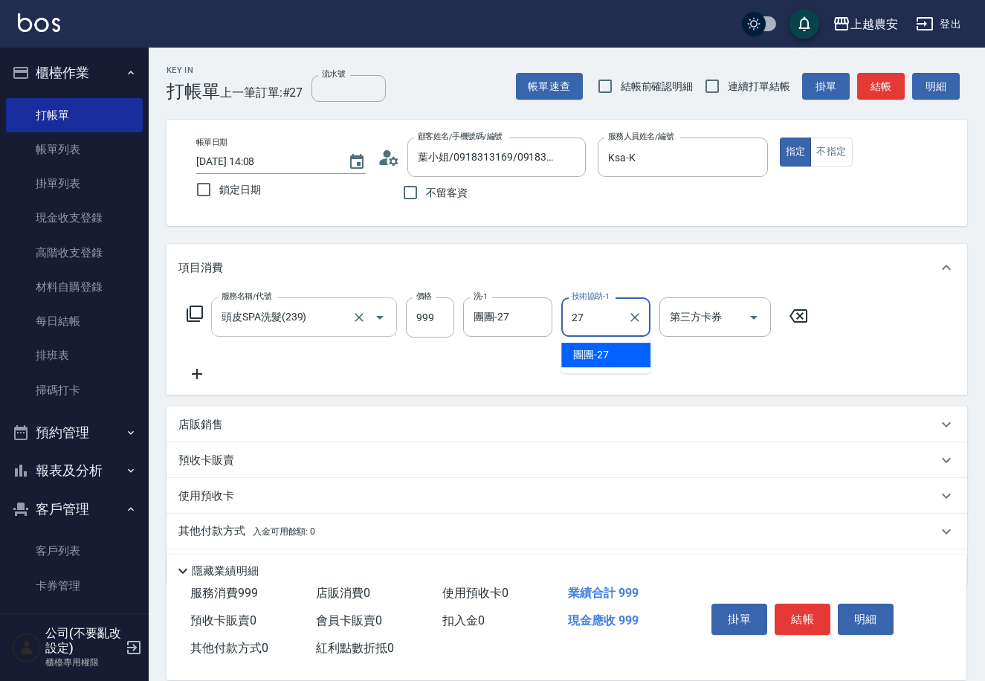
type input "團團-27"
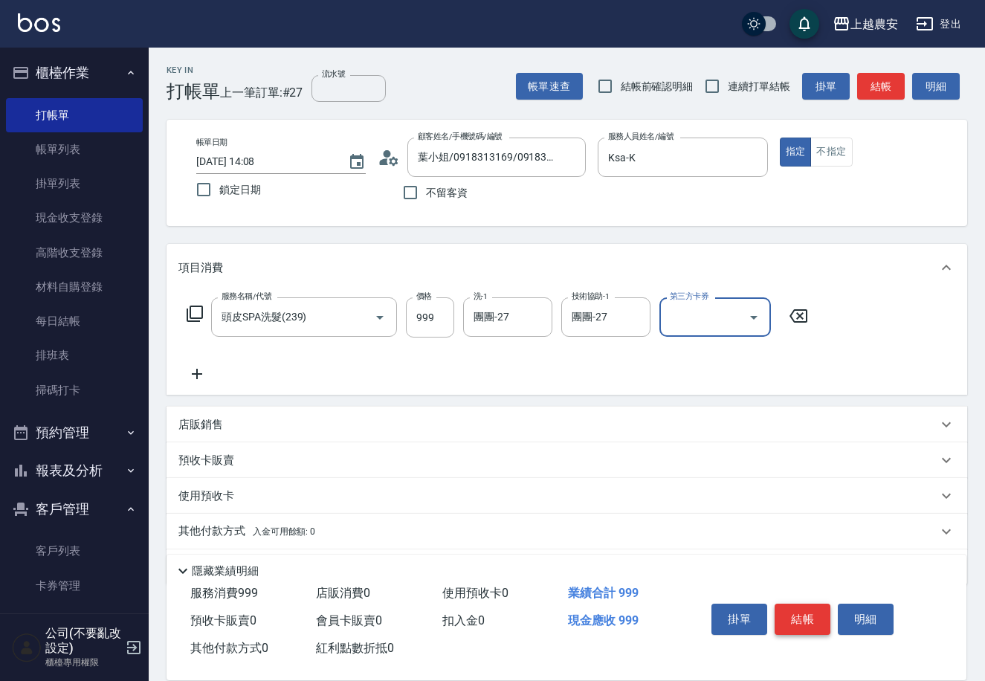
click at [792, 612] on button "結帳" at bounding box center [803, 619] width 56 height 31
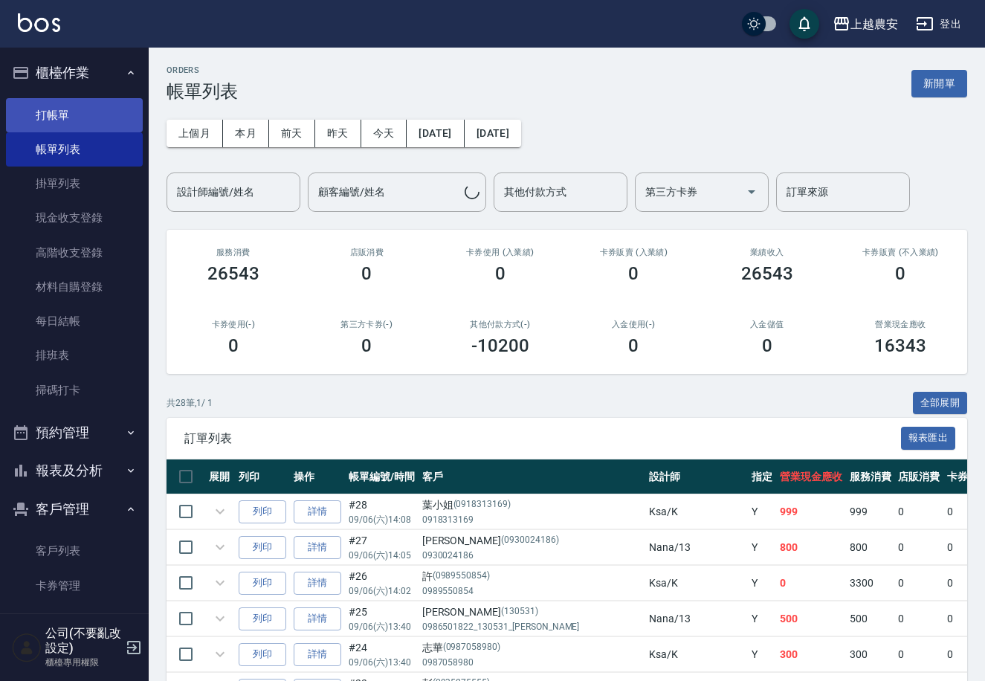
click at [47, 114] on link "打帳單" at bounding box center [74, 115] width 137 height 34
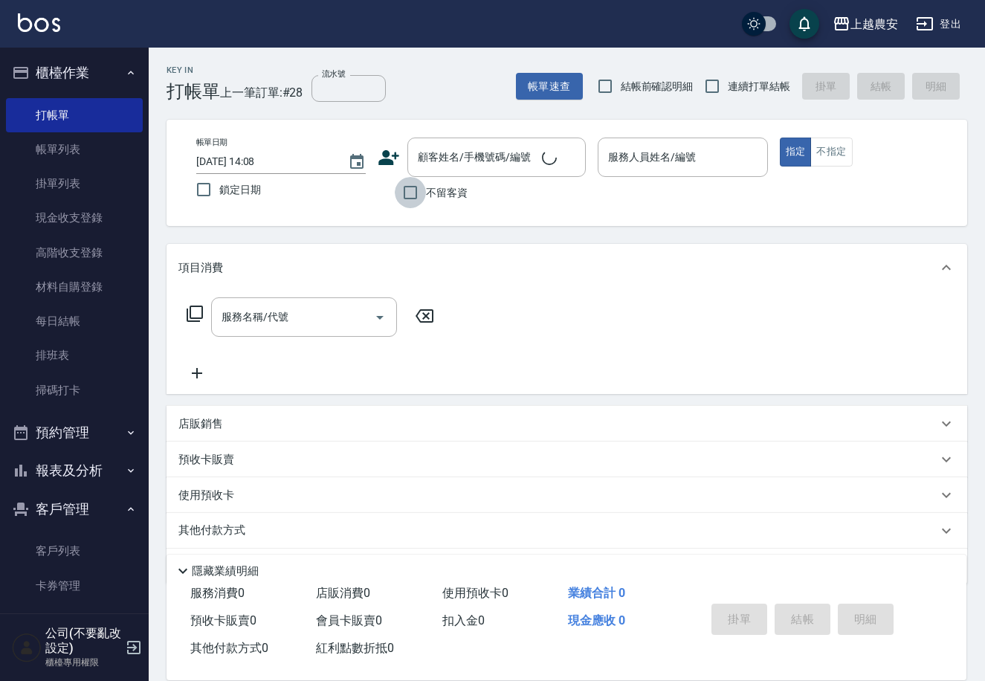
click at [414, 190] on input "不留客資" at bounding box center [410, 192] width 31 height 31
checkbox input "true"
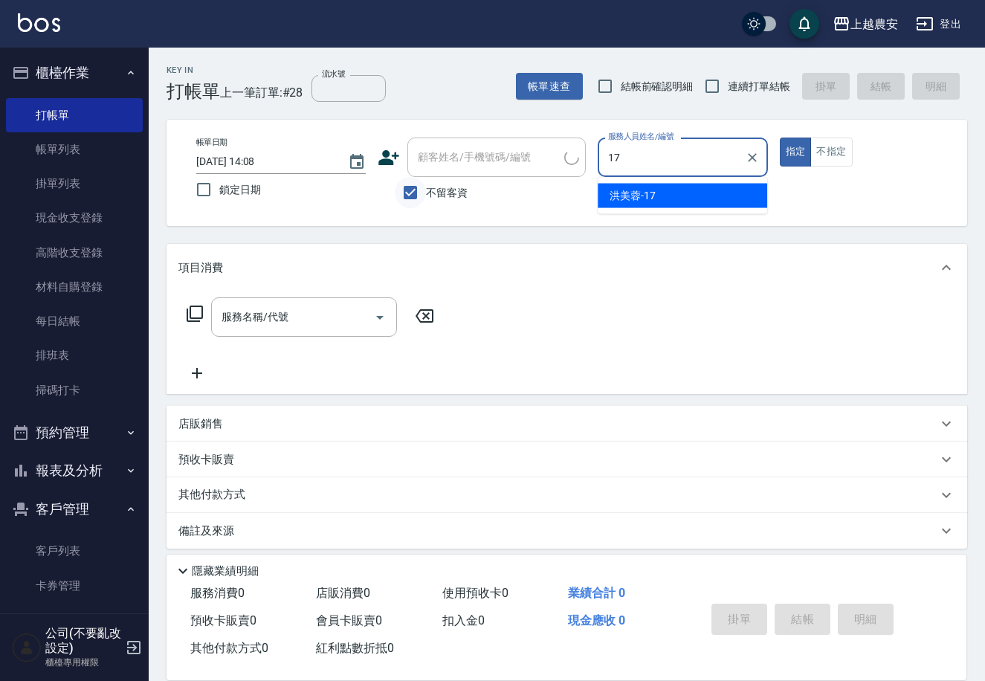
type input "洪美蓉-17"
type button "true"
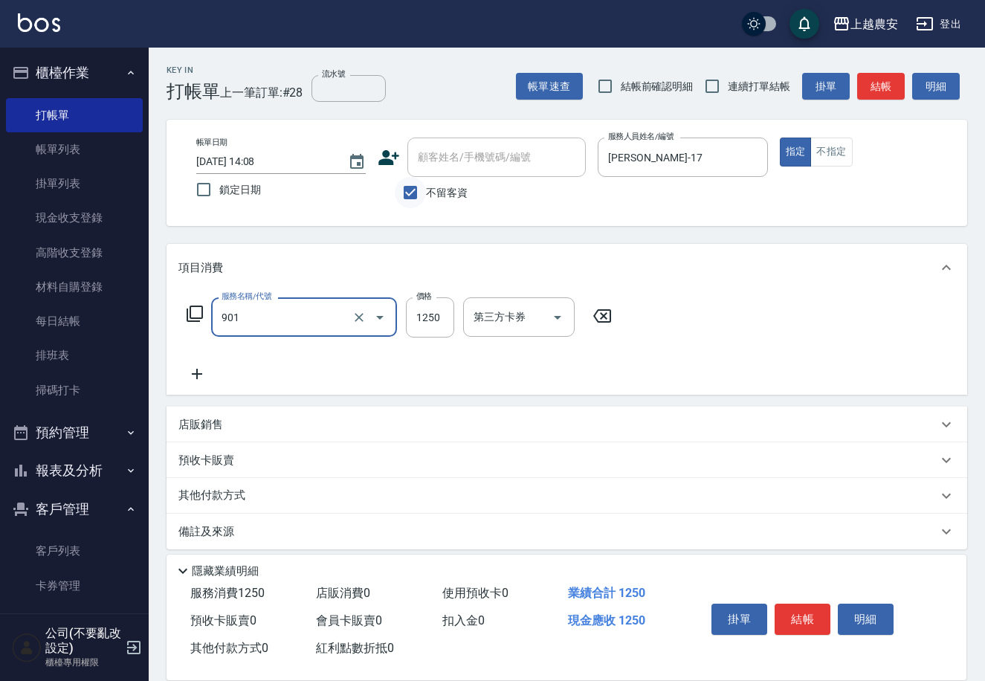
type input "修手指甲(901)"
type input "1000"
click at [804, 611] on button "結帳" at bounding box center [803, 619] width 56 height 31
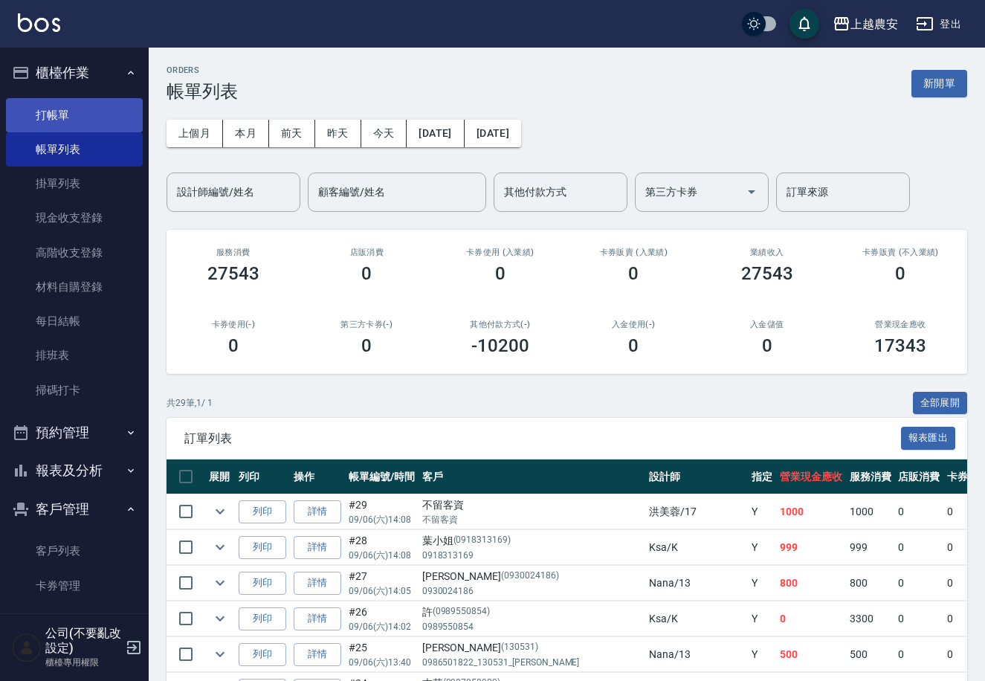
click at [71, 112] on link "打帳單" at bounding box center [74, 115] width 137 height 34
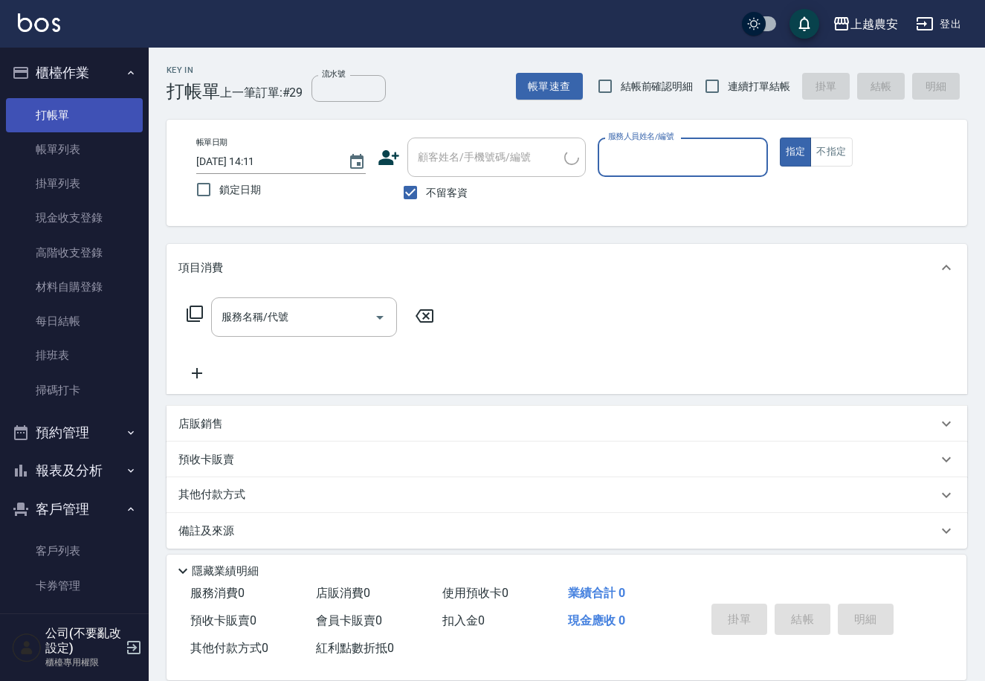
type input "0"
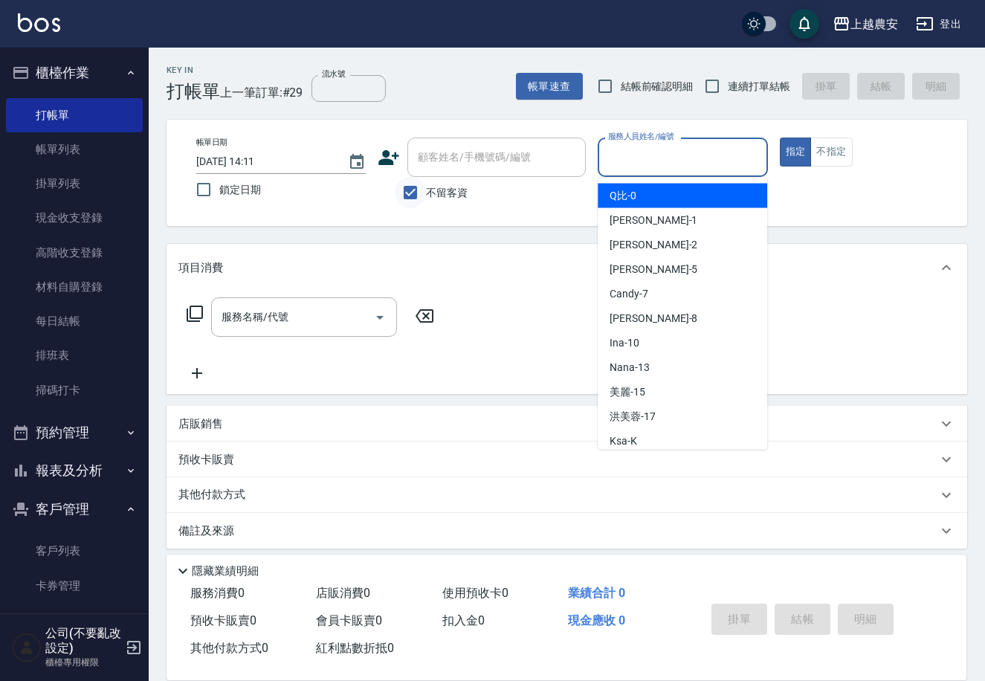
drag, startPoint x: 423, startPoint y: 196, endPoint x: 423, endPoint y: 183, distance: 12.6
click at [423, 196] on input "不留客資" at bounding box center [410, 192] width 31 height 31
checkbox input "false"
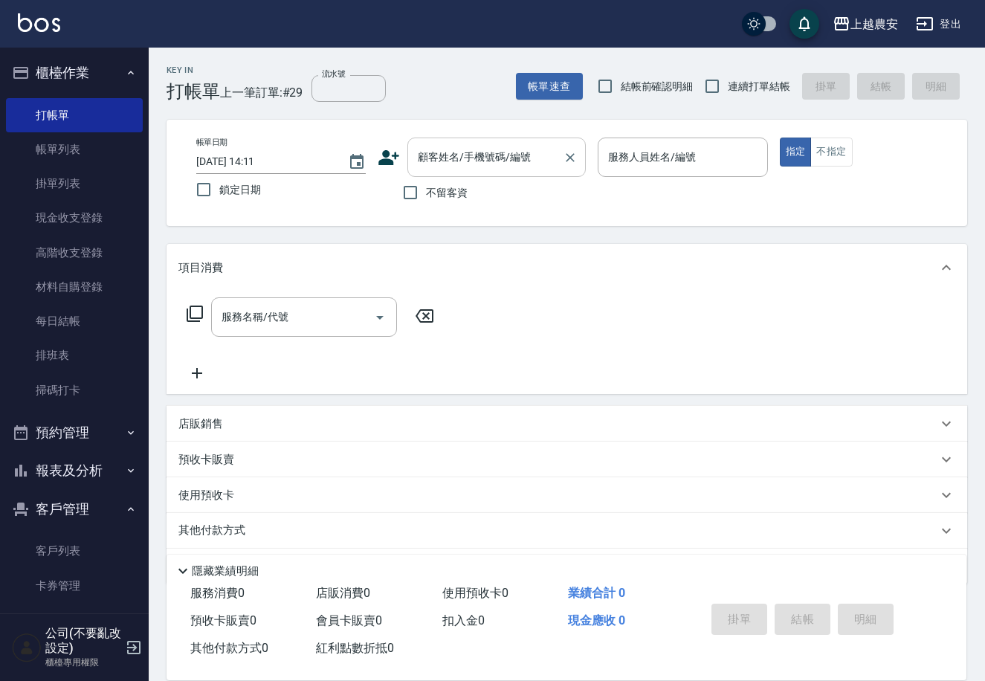
click at [423, 160] on div "顧客姓名/手機號碼/編號 顧客姓名/手機號碼/編號" at bounding box center [496, 157] width 178 height 39
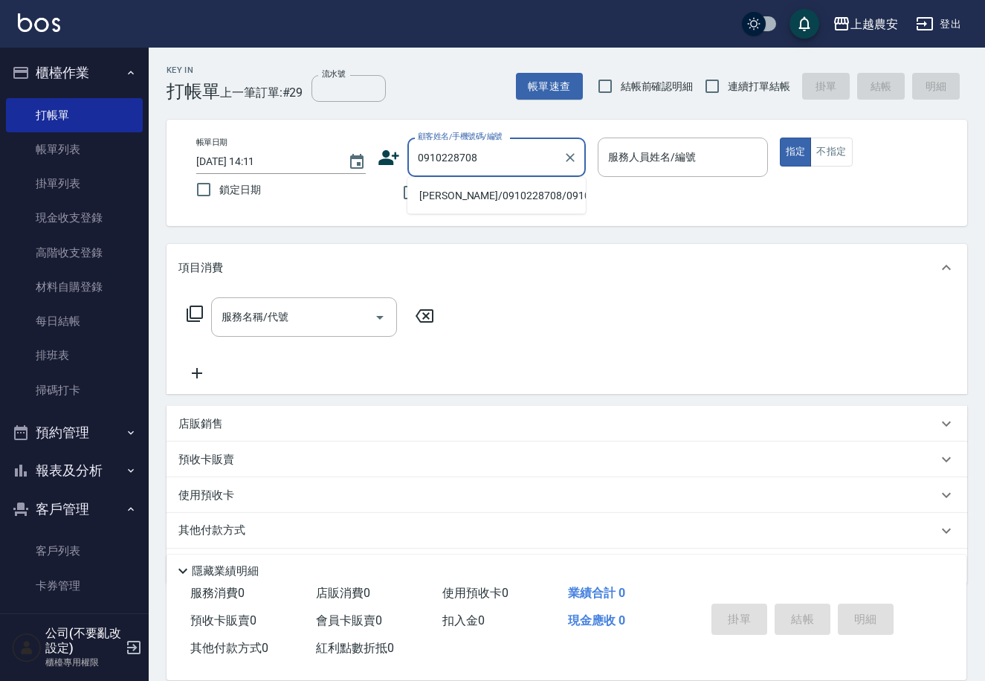
click at [468, 197] on li "王玫方/0910228708/0910228708" at bounding box center [496, 196] width 178 height 25
type input "王玫方/0910228708/0910228708"
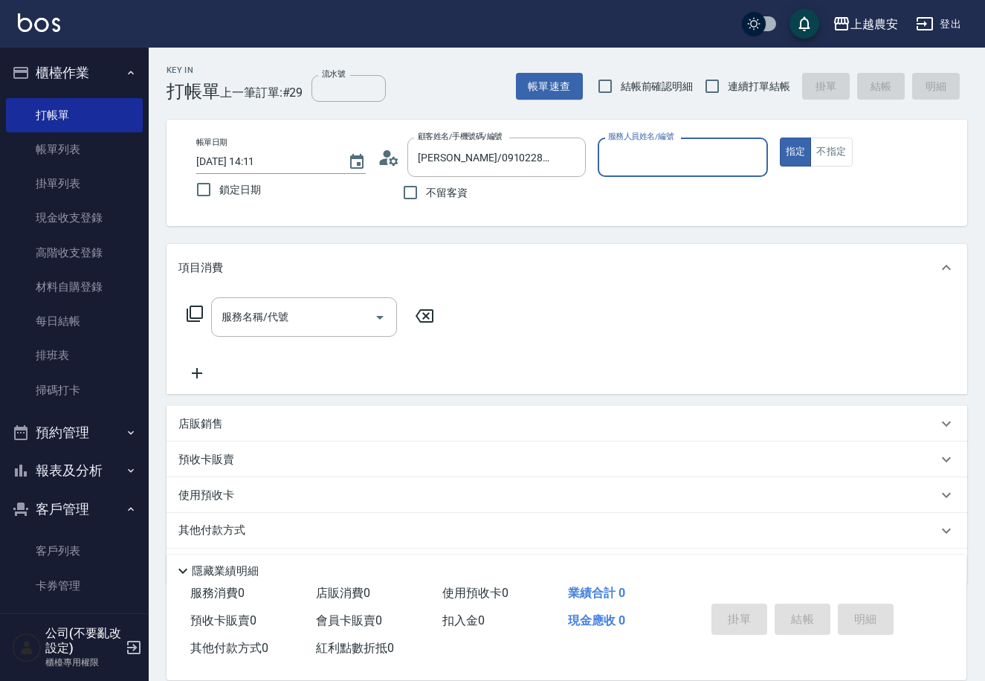
type input "Yuna-18"
click at [306, 316] on input "服務名稱/代號" at bounding box center [293, 317] width 150 height 26
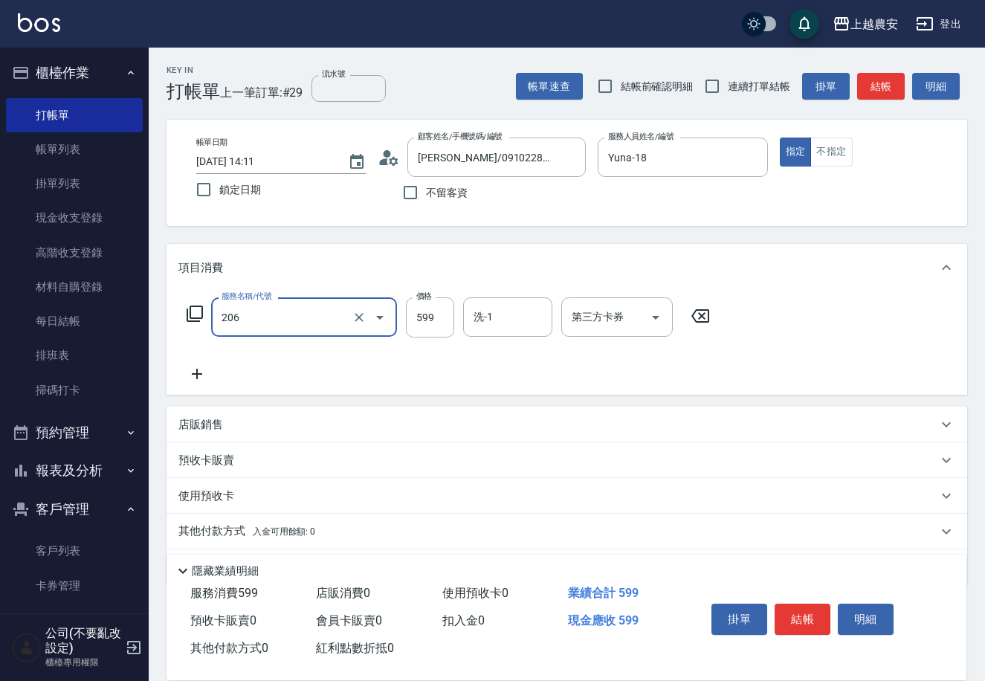
type input "洗+剪(206)"
type input "800"
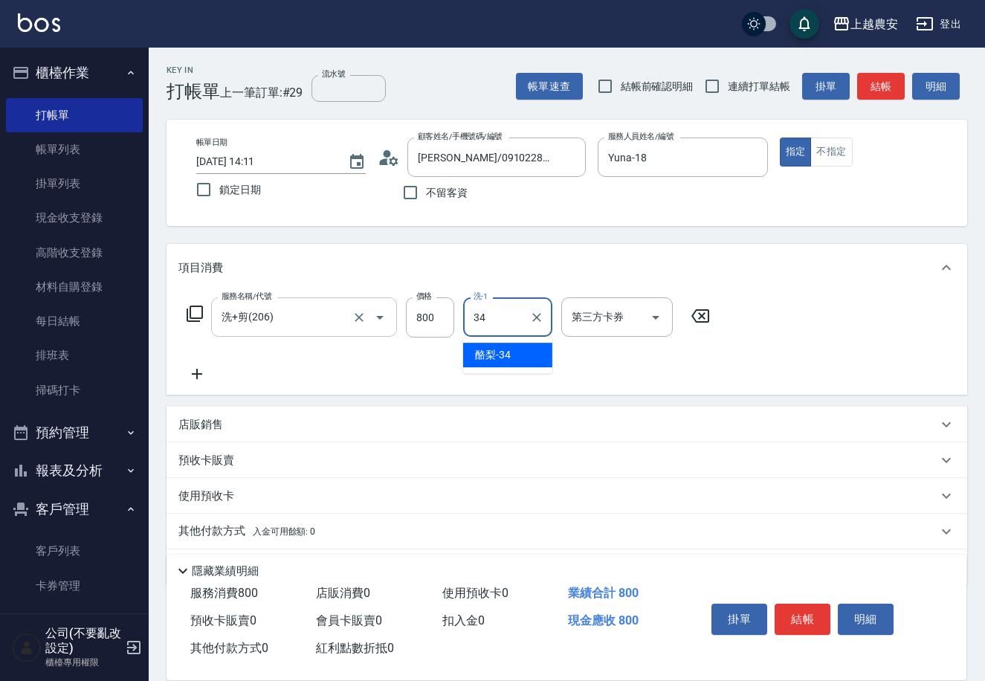
type input "酪梨-34"
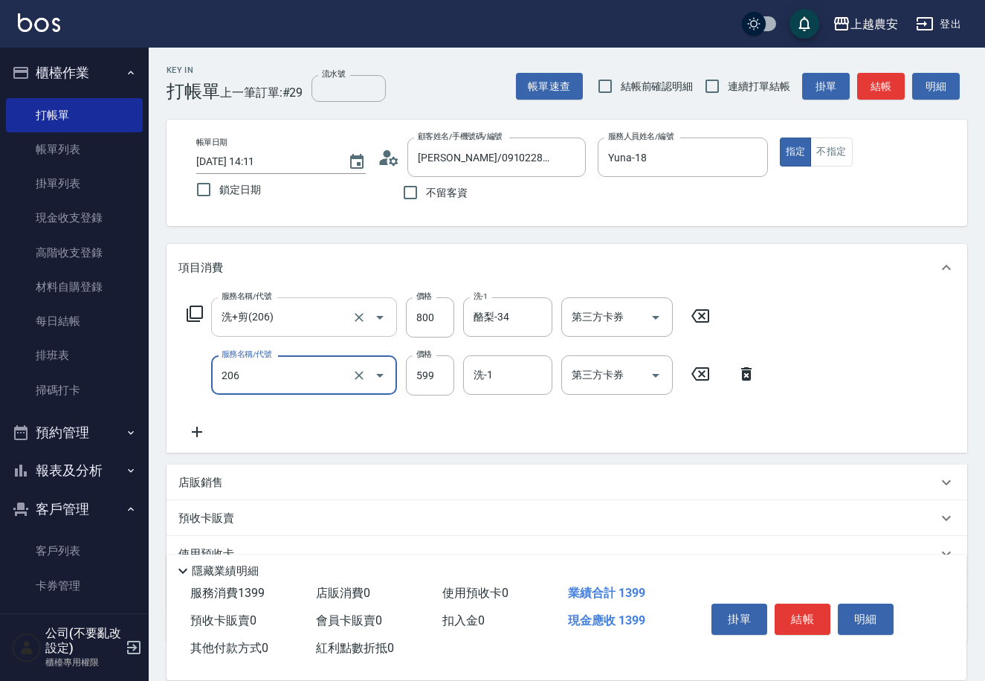
type input "洗+剪(206)"
type input "800"
click at [894, 425] on div "服務名稱/代號 洗+剪(206) 服務名稱/代號 價格 800 價格 洗-1 酪梨-34 洗-1 第三方卡券 第三方卡券 服務名稱/代號 洗+剪(206) 服…" at bounding box center [567, 371] width 801 height 161
click at [816, 613] on button "結帳" at bounding box center [803, 619] width 56 height 31
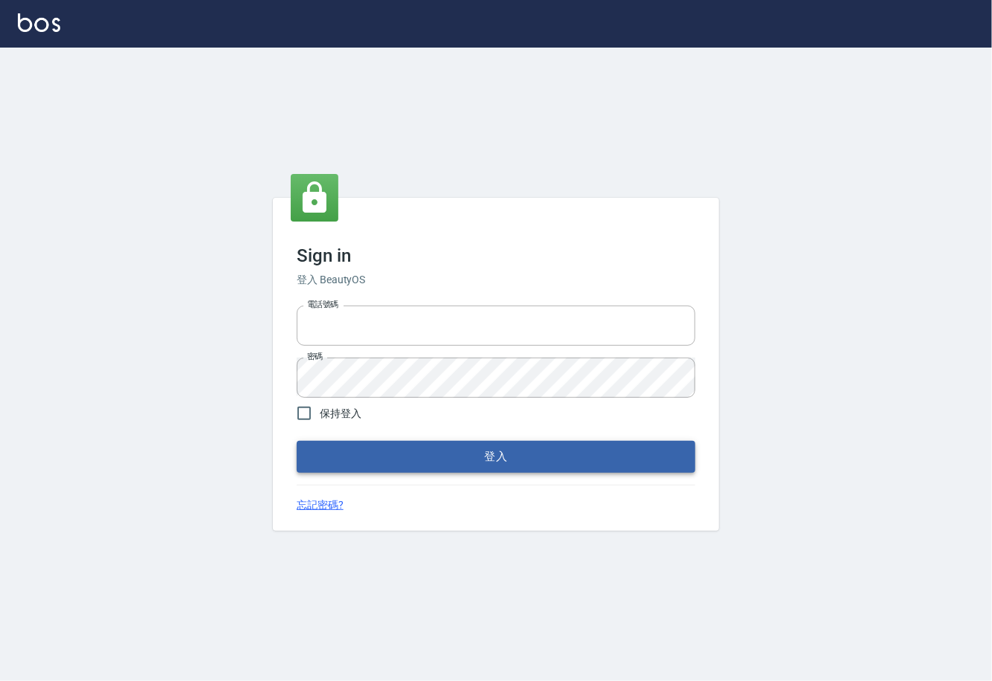
type input "0225929166"
click at [487, 457] on button "登入" at bounding box center [496, 456] width 398 height 31
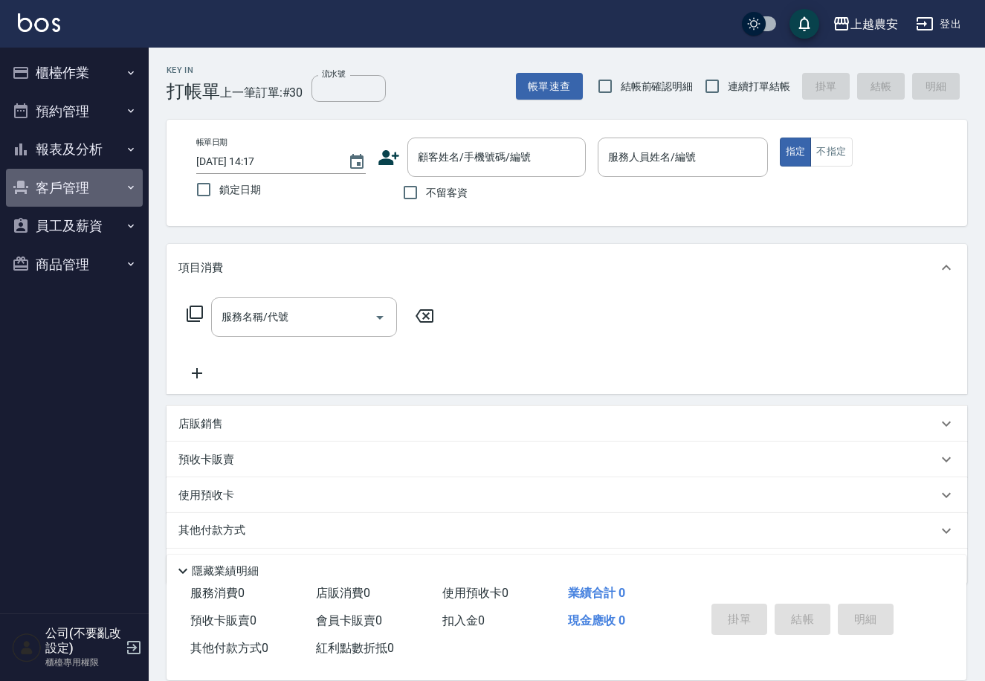
click at [62, 192] on button "客戶管理" at bounding box center [74, 188] width 137 height 39
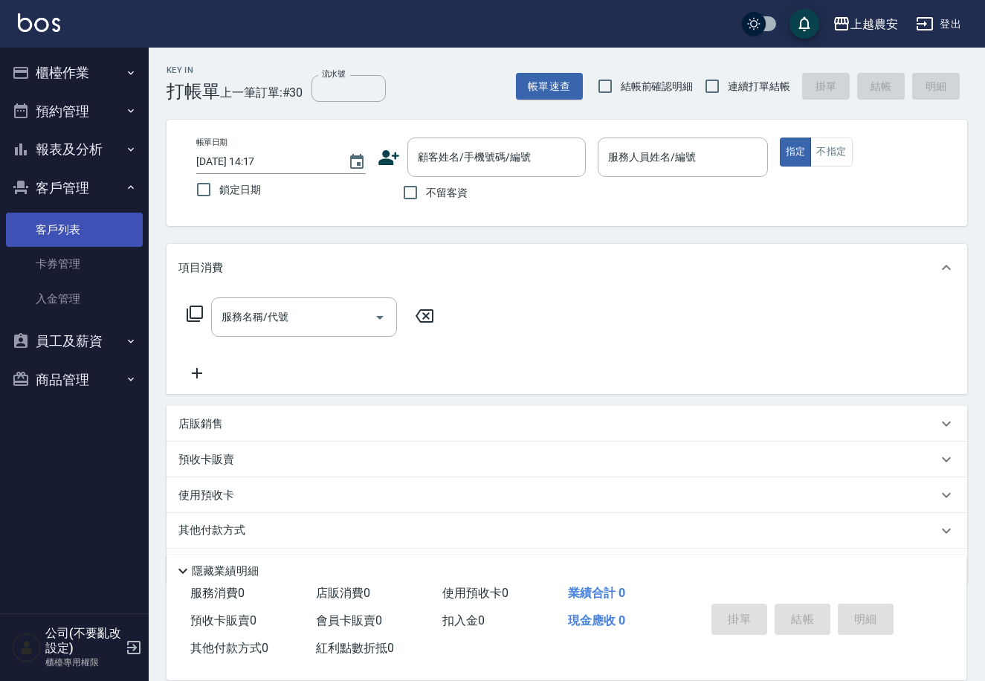
click at [59, 225] on link "客戶列表" at bounding box center [74, 230] width 137 height 34
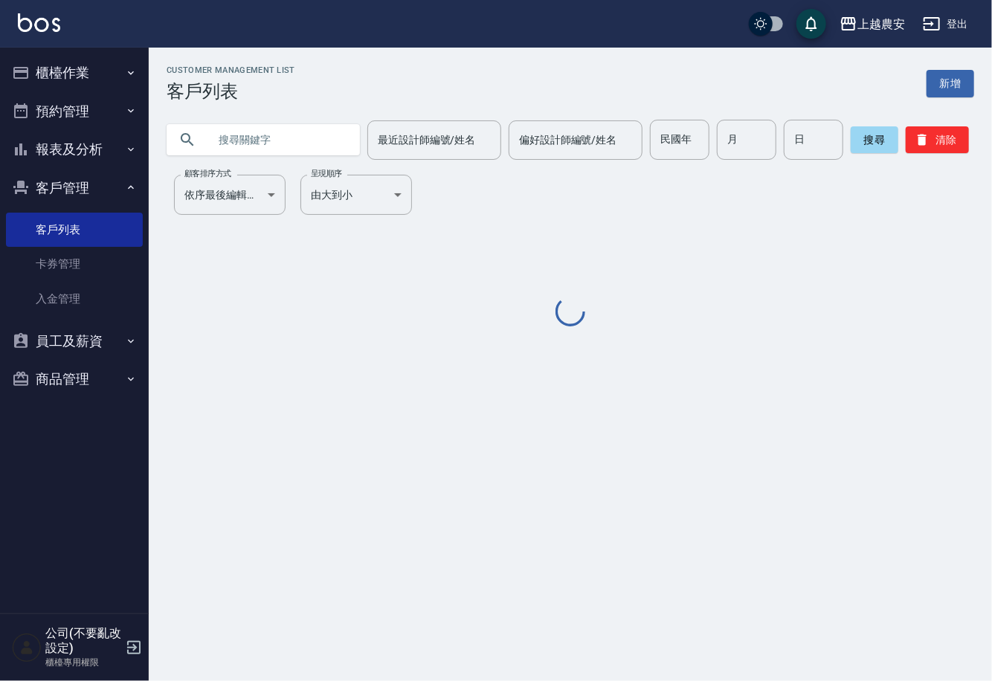
click at [272, 149] on input "text" at bounding box center [278, 140] width 140 height 40
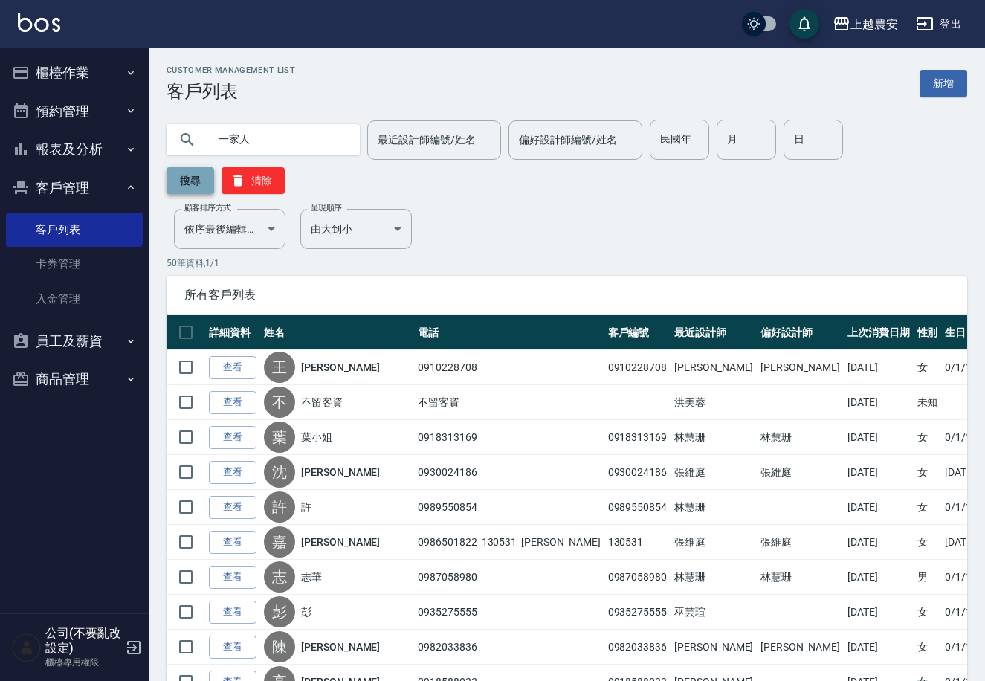
type input "一家人"
click at [214, 167] on button "搜尋" at bounding box center [191, 180] width 48 height 27
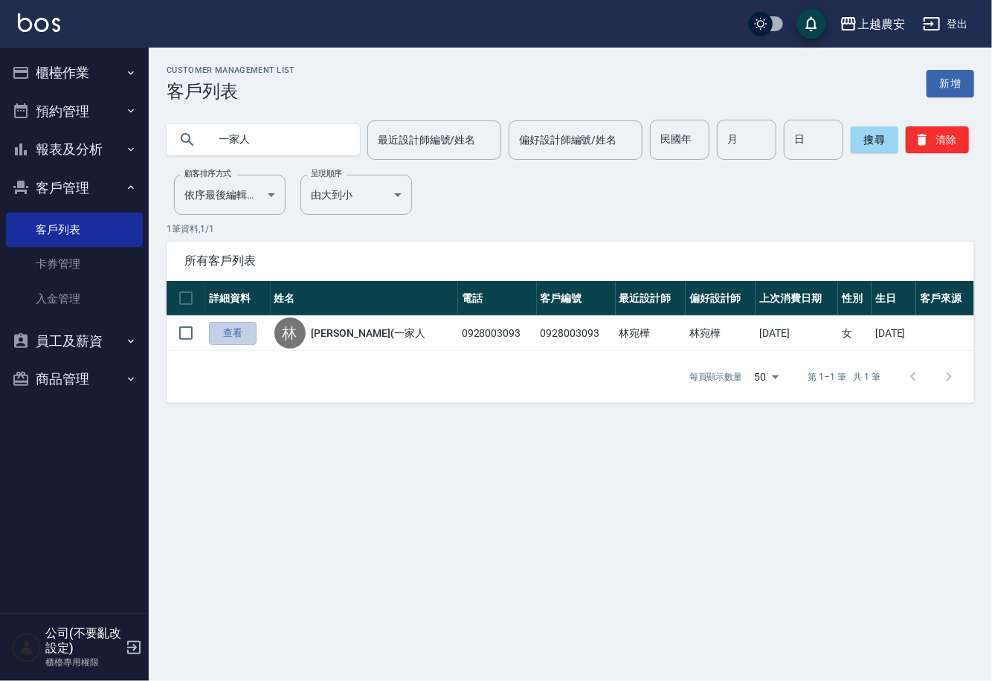
drag, startPoint x: 222, startPoint y: 337, endPoint x: 272, endPoint y: 220, distance: 127.2
click at [223, 338] on link "查看" at bounding box center [233, 333] width 48 height 23
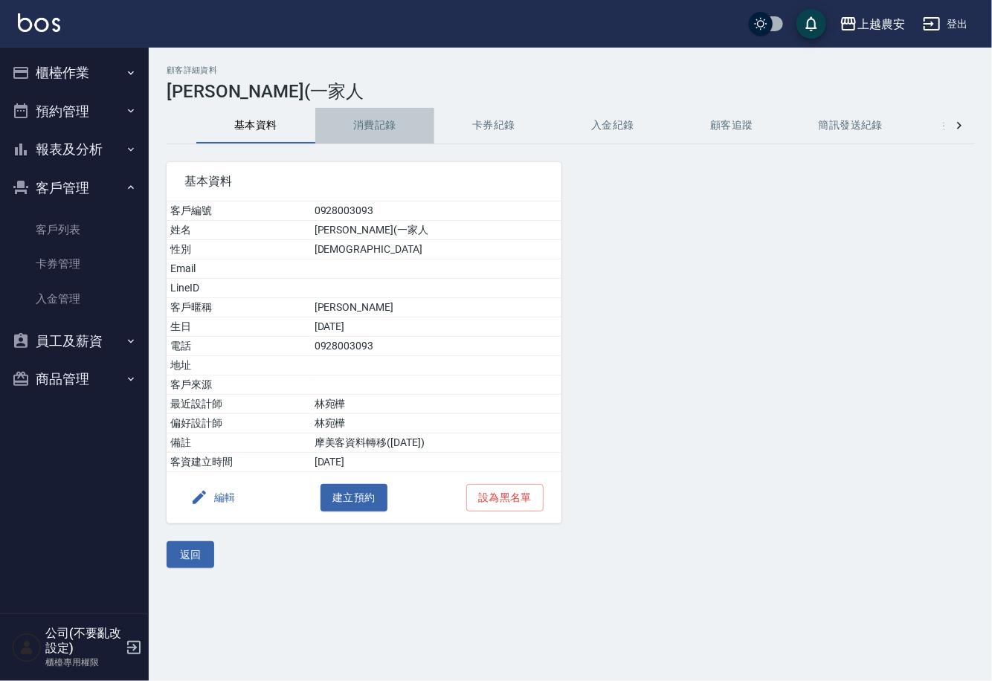
click at [377, 125] on button "消費記錄" at bounding box center [374, 126] width 119 height 36
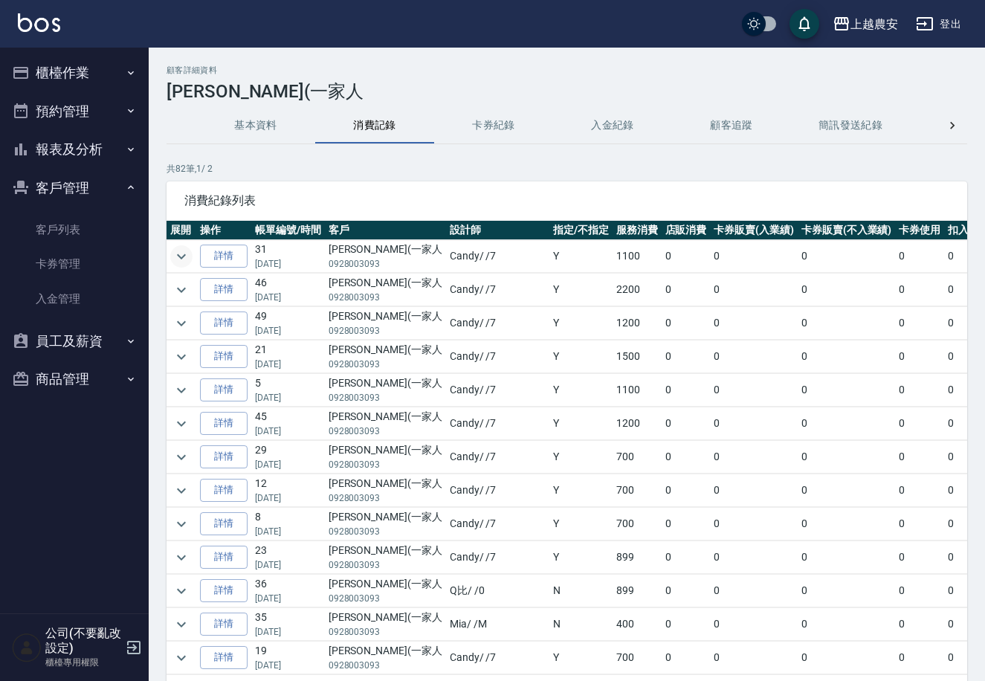
click at [181, 254] on icon "expand row" at bounding box center [181, 257] width 18 height 18
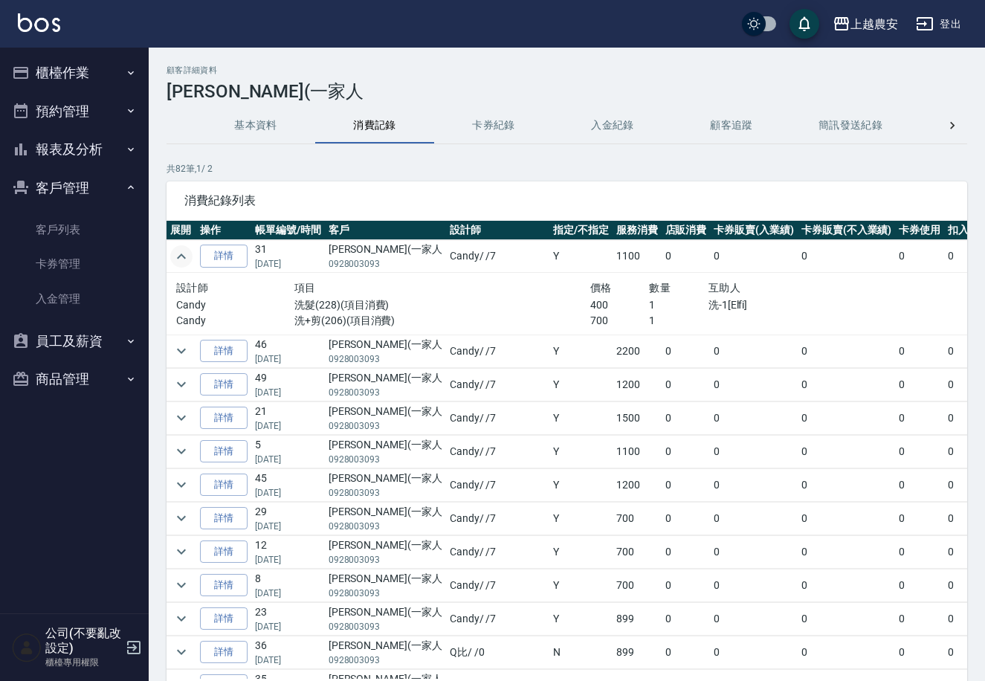
click at [69, 71] on button "櫃檯作業" at bounding box center [74, 73] width 137 height 39
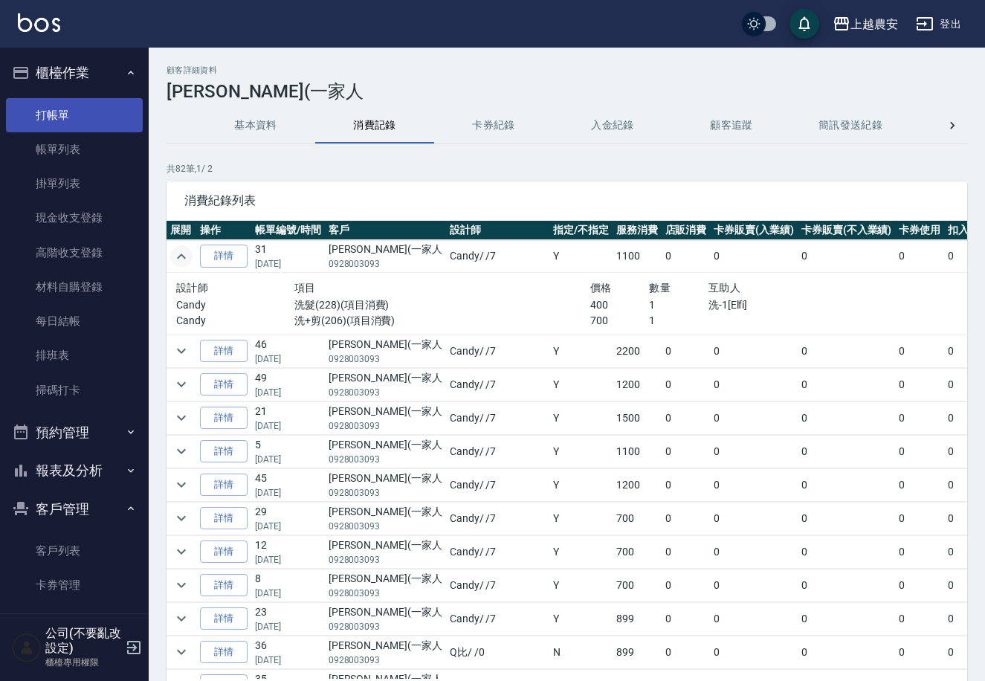
click at [69, 106] on link "打帳單" at bounding box center [74, 115] width 137 height 34
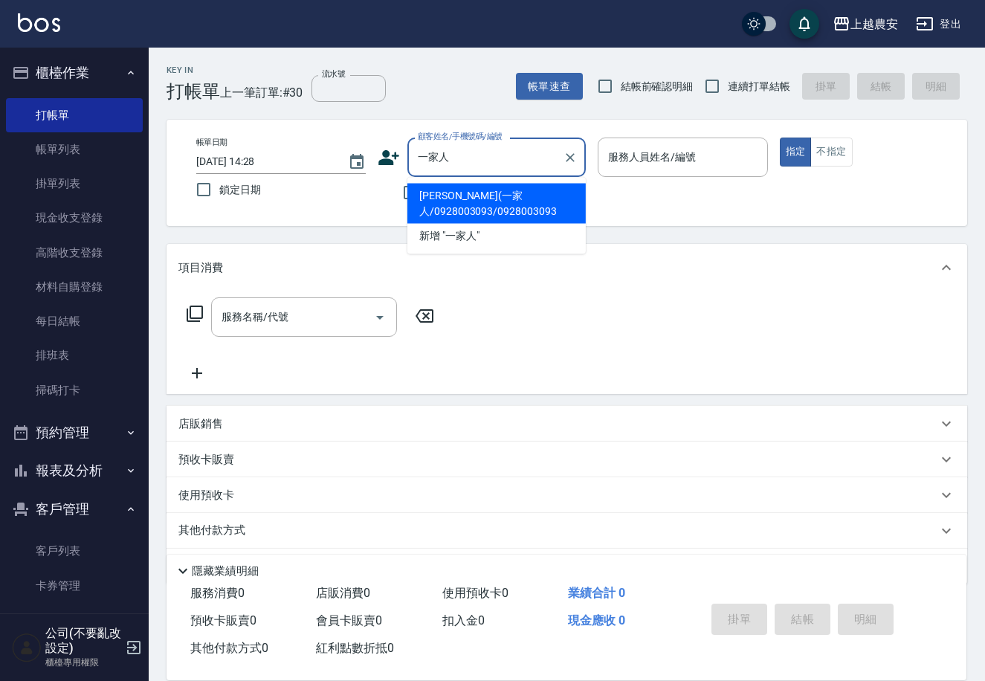
click at [455, 204] on li "林芷萱(一家人/0928003093/0928003093" at bounding box center [496, 204] width 178 height 40
type input "林芷萱(一家人/0928003093/0928003093"
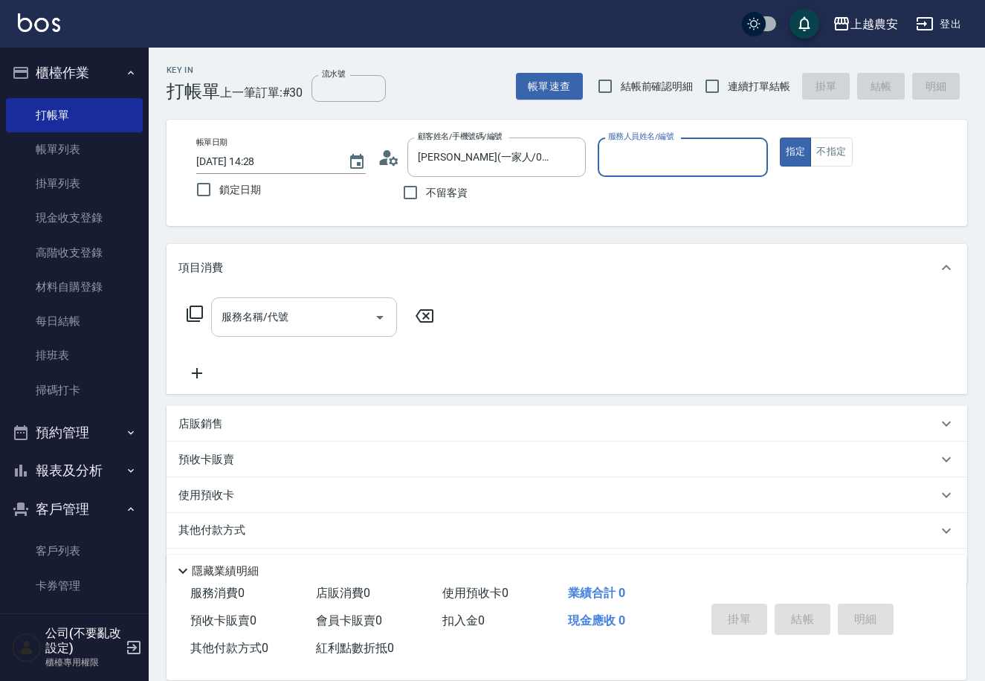
type input "Candy-7"
click at [333, 309] on input "服務名稱/代號" at bounding box center [293, 317] width 150 height 26
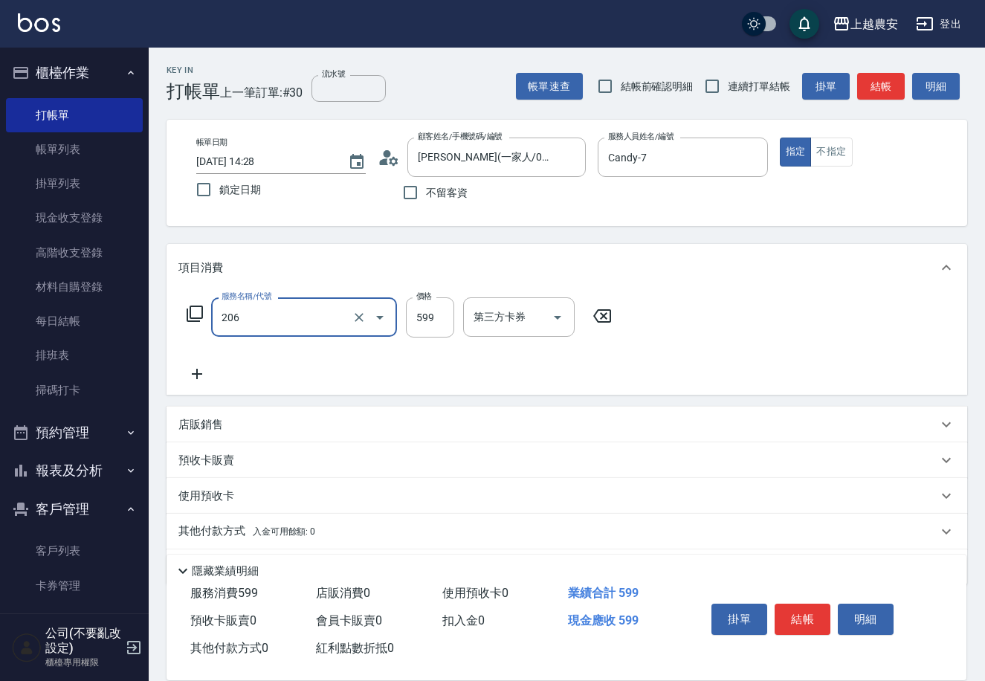
type input "洗+剪(206)"
type input "700"
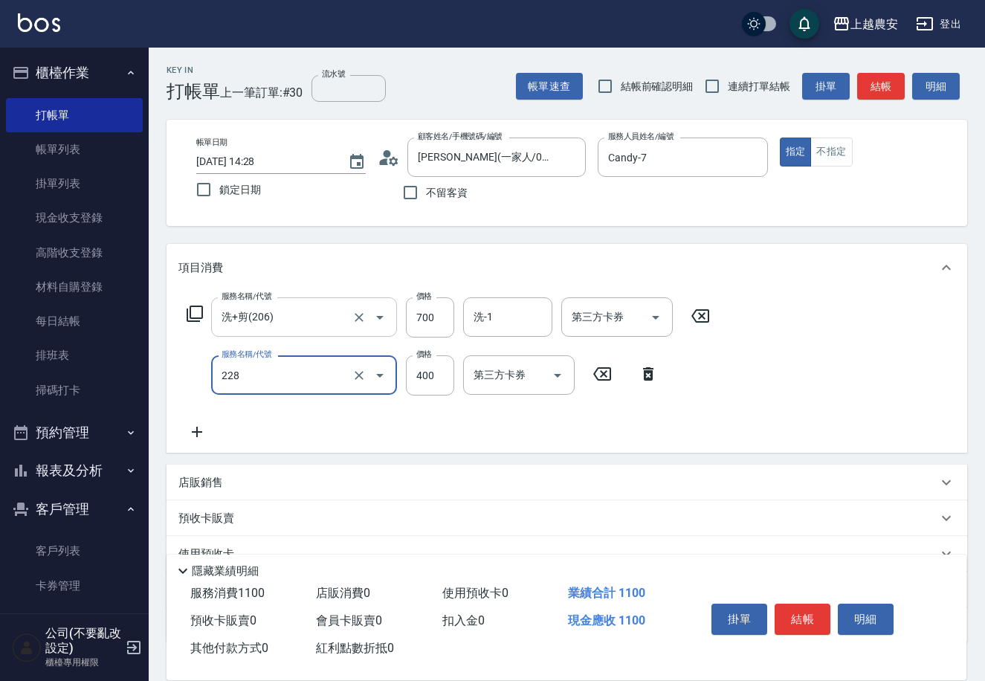
type input "洗髮(228)"
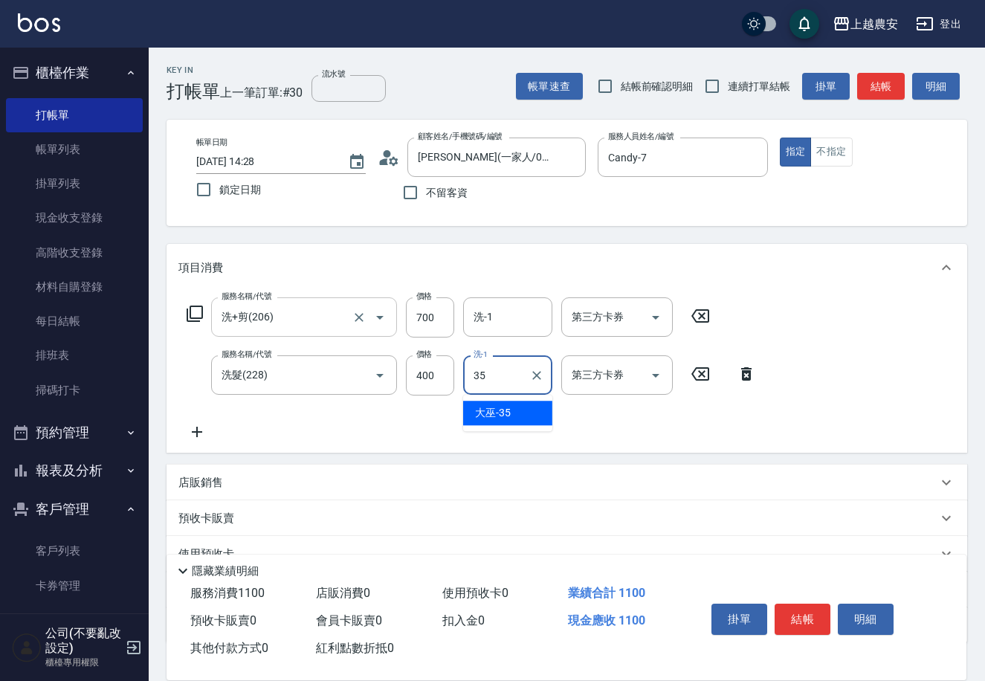
type input "大巫-35"
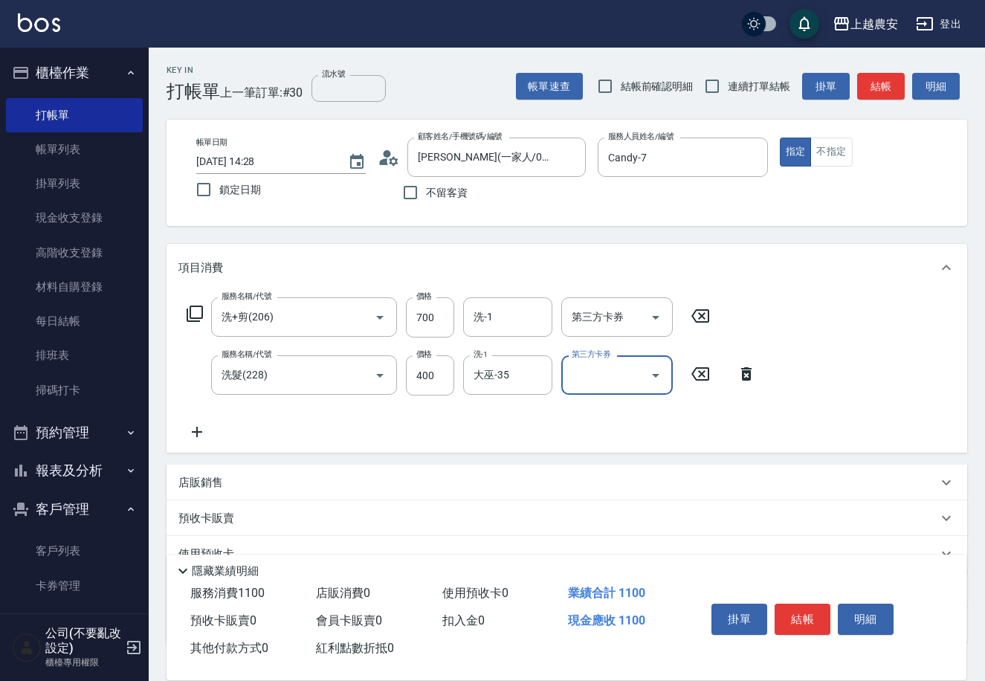
click at [209, 485] on p "店販銷售" at bounding box center [200, 483] width 45 height 16
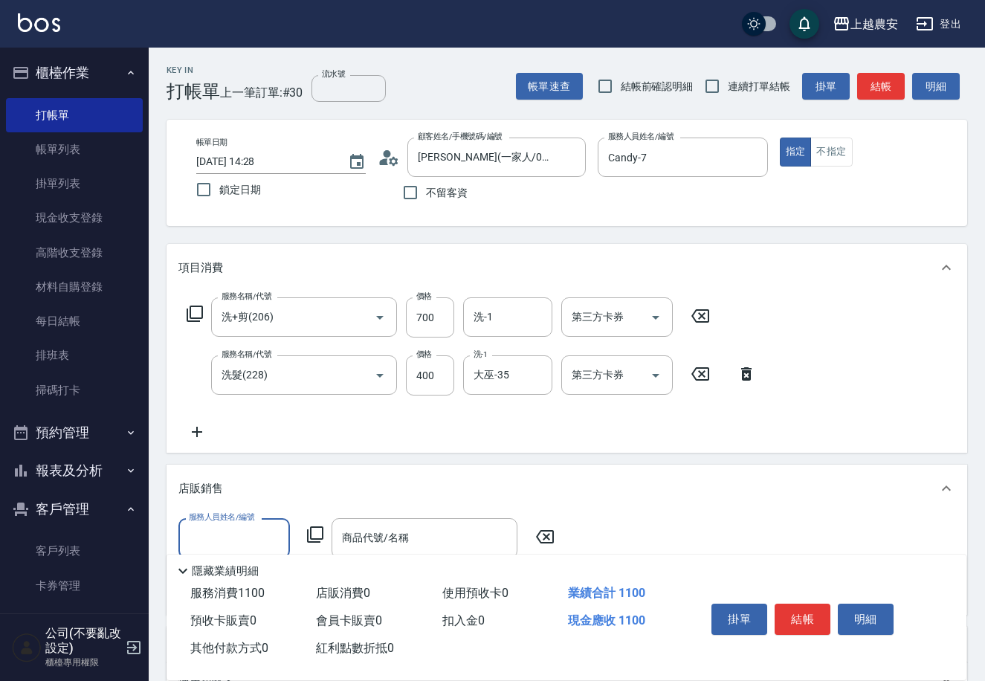
scroll to position [1, 0]
type input "Candy-7"
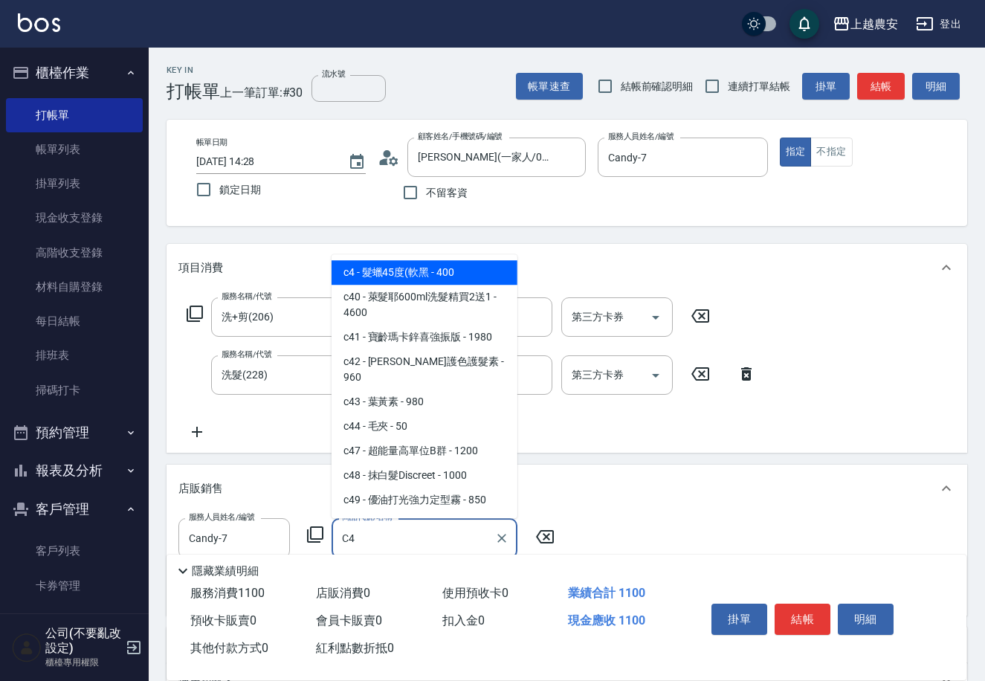
type input "髮蠟45度(軟黑"
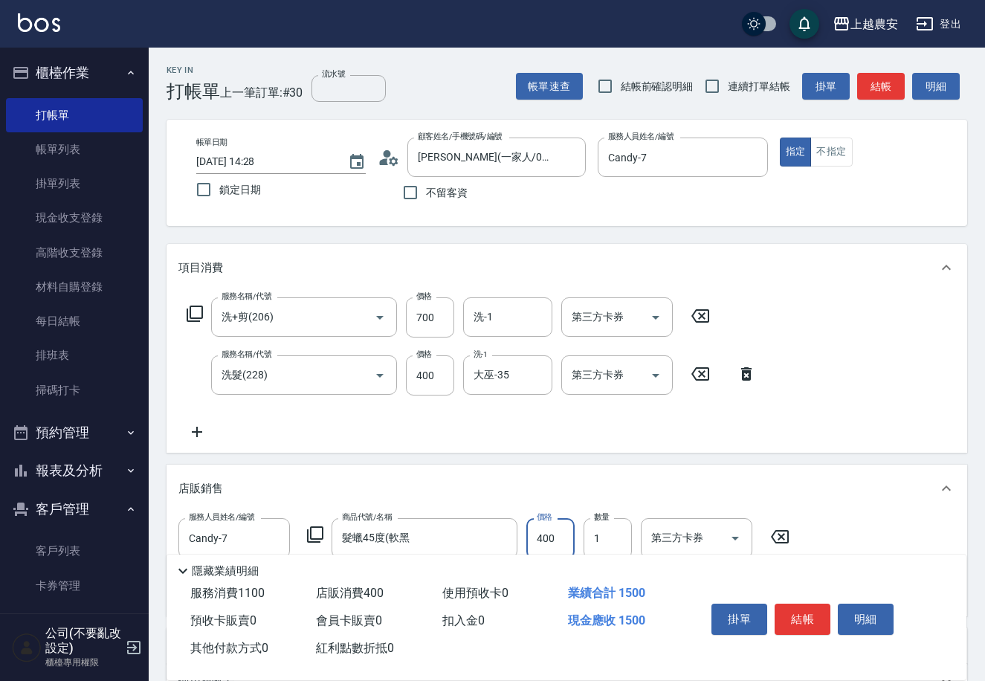
scroll to position [229, 0]
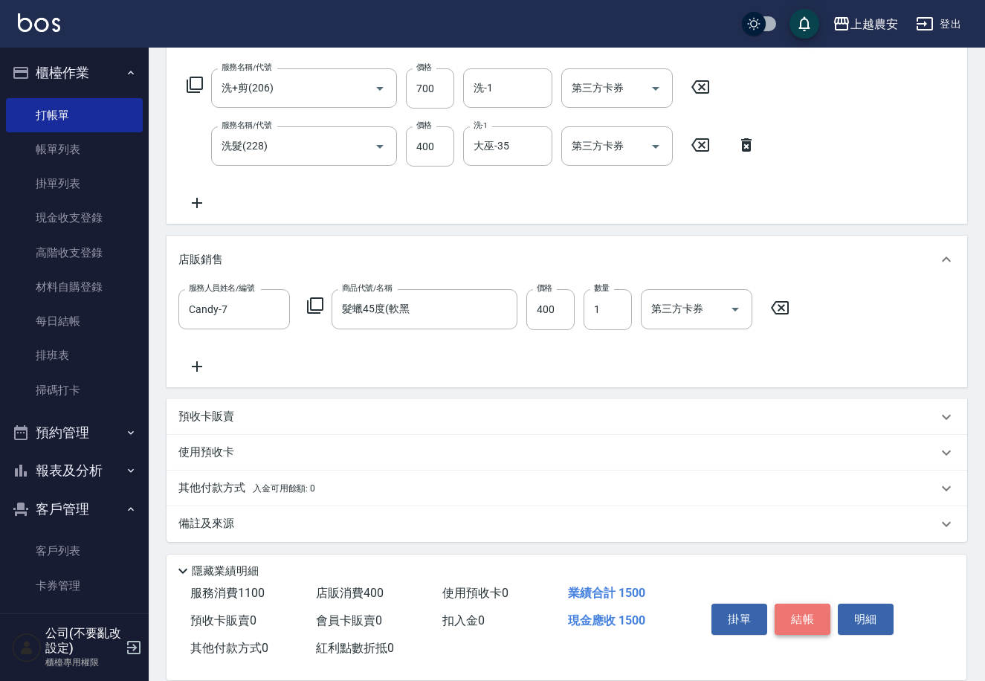
click at [800, 622] on button "結帳" at bounding box center [803, 619] width 56 height 31
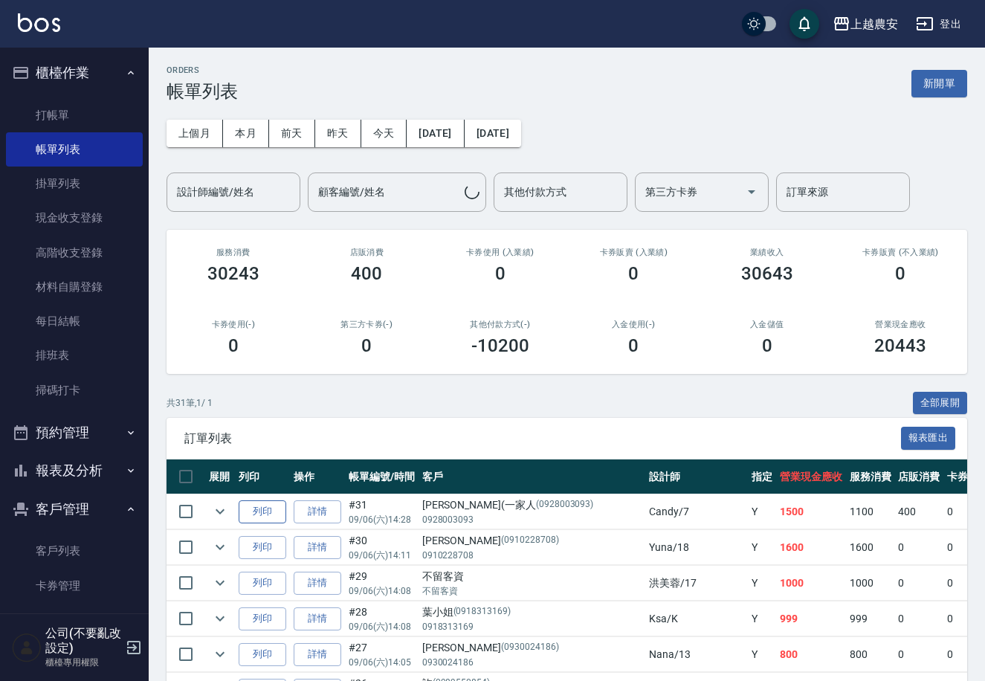
click at [253, 510] on button "列印" at bounding box center [263, 511] width 48 height 23
click at [64, 112] on link "打帳單" at bounding box center [74, 115] width 137 height 34
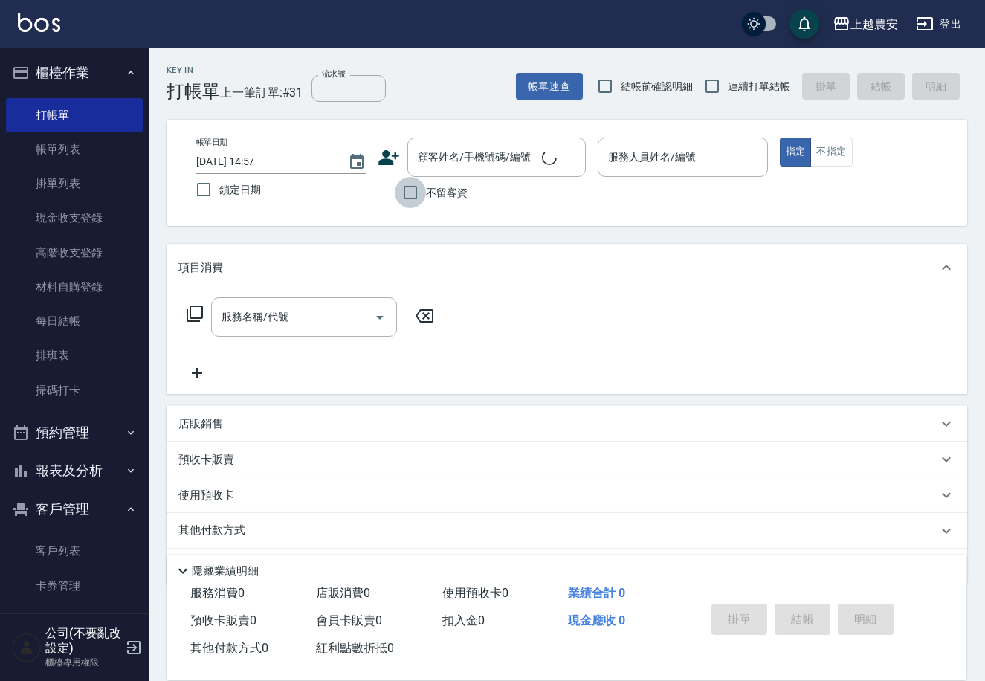
click at [423, 195] on input "不留客資" at bounding box center [410, 192] width 31 height 31
checkbox input "true"
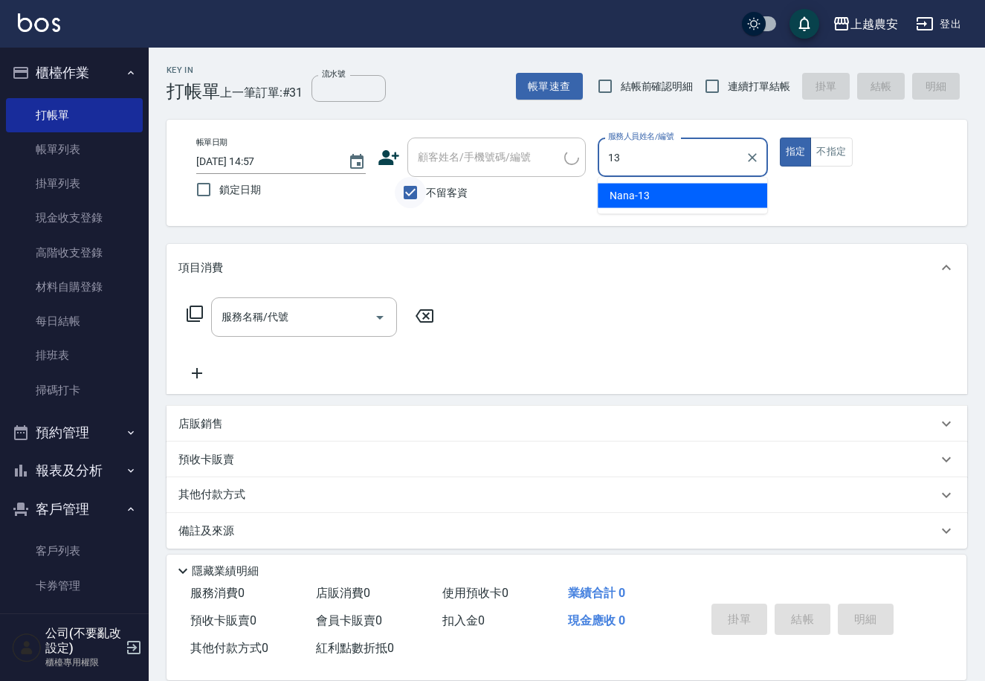
type input "Nana-13"
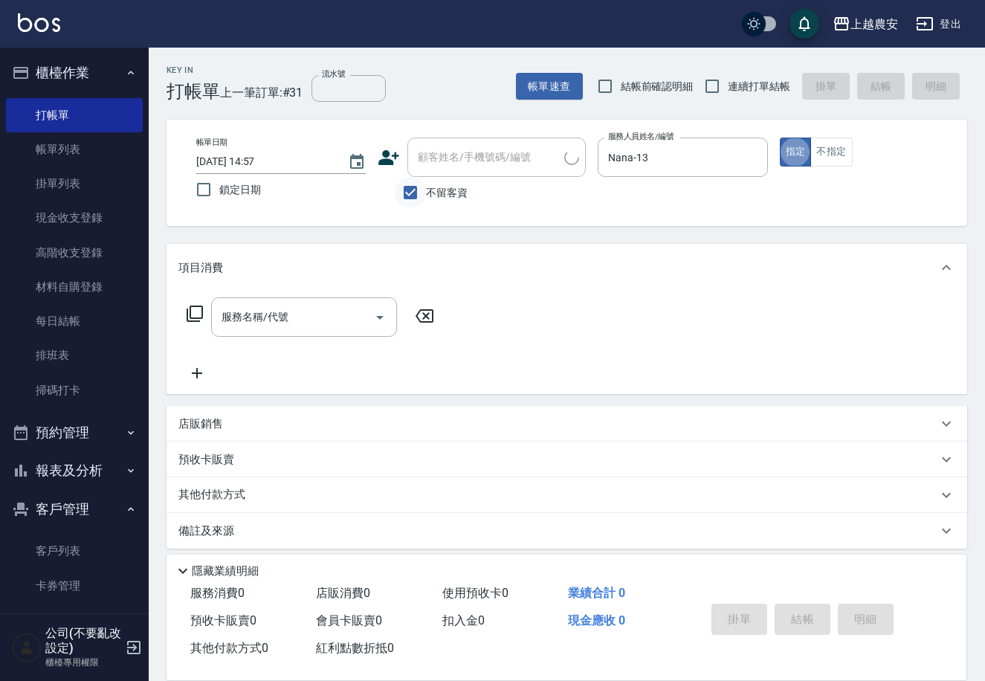
type button "true"
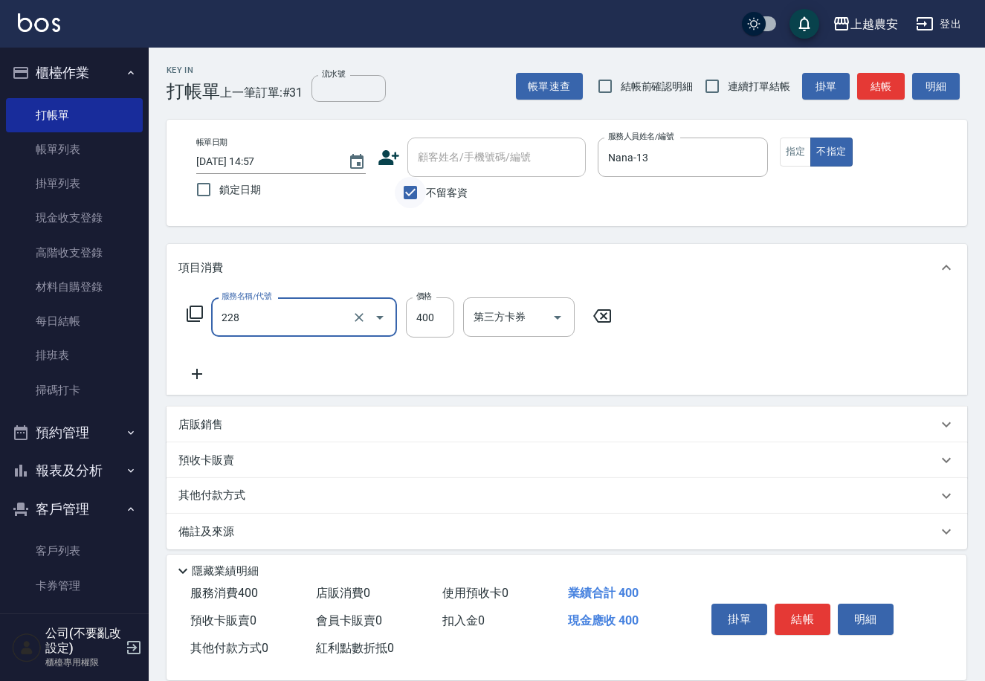
type input "洗髮(228)"
type input "500"
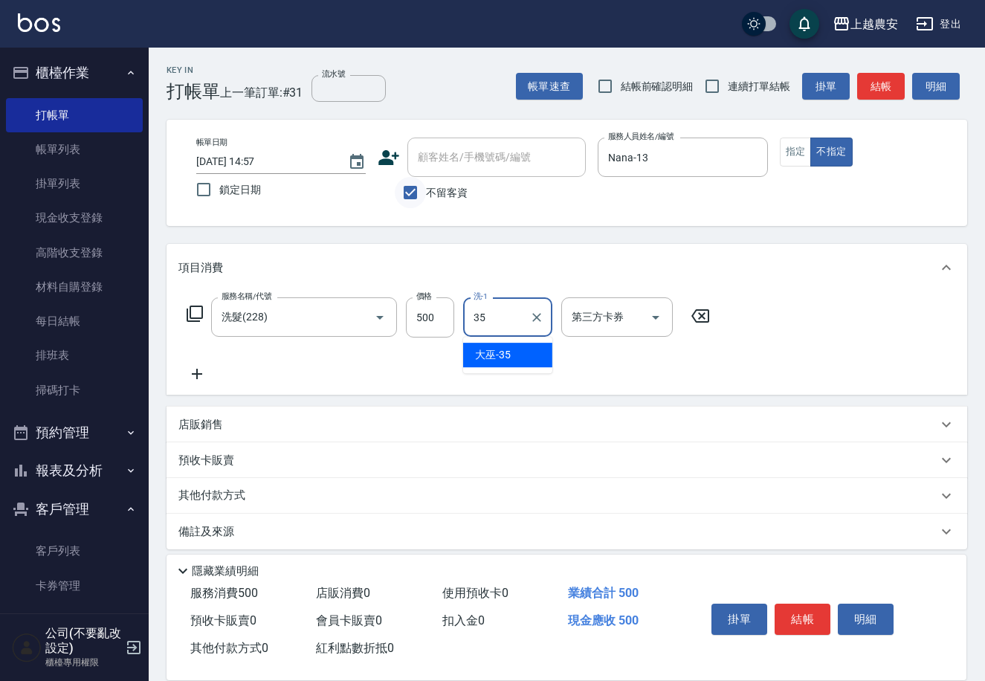
type input "大巫-35"
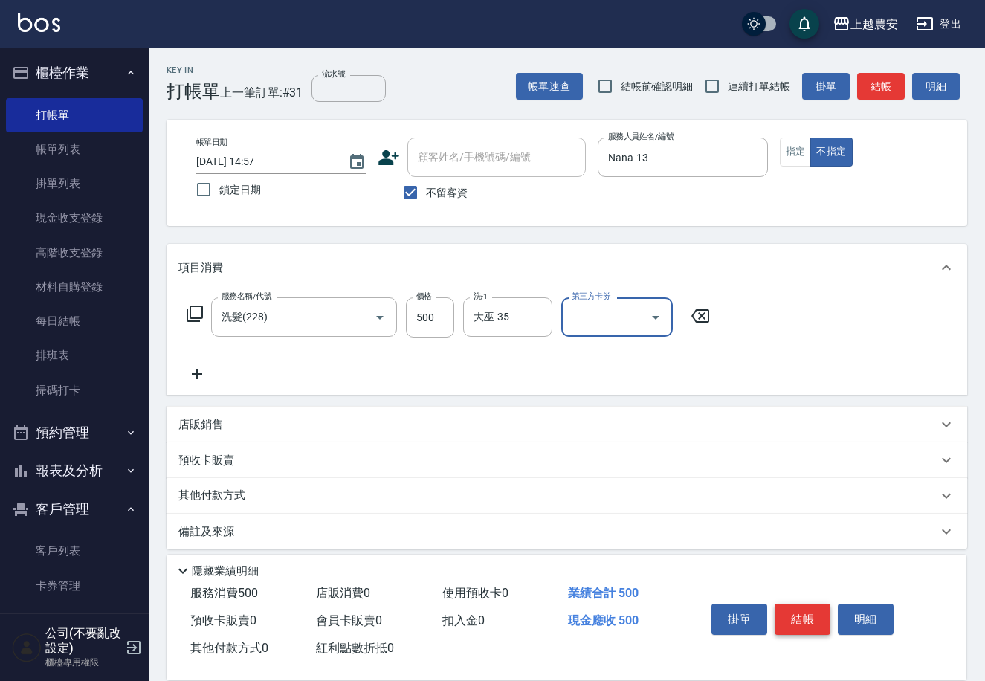
click at [824, 621] on button "結帳" at bounding box center [803, 619] width 56 height 31
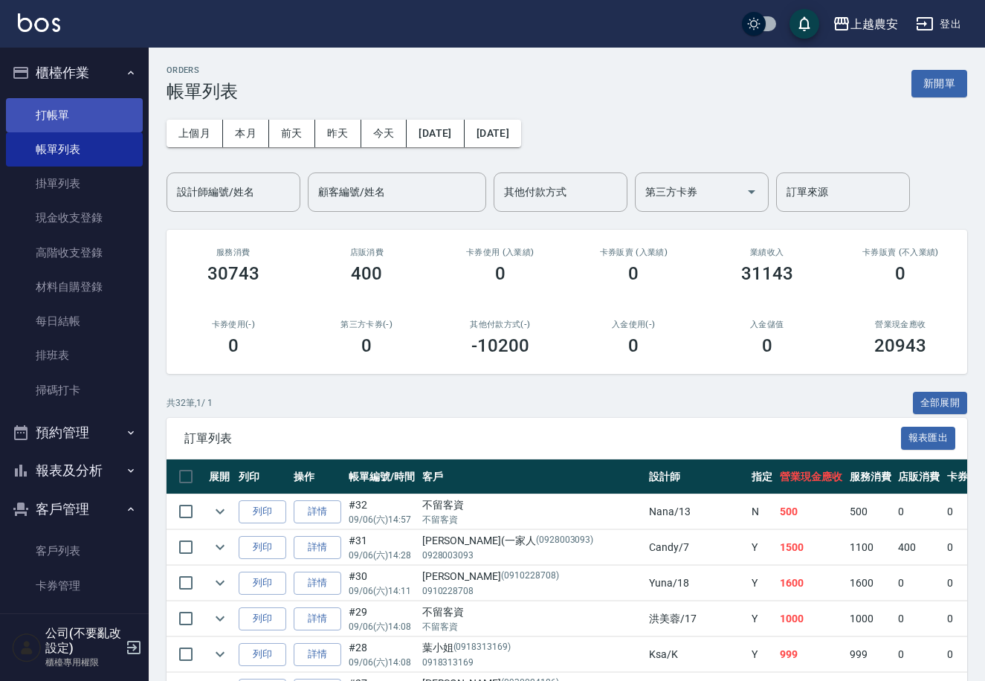
click at [48, 103] on link "打帳單" at bounding box center [74, 115] width 137 height 34
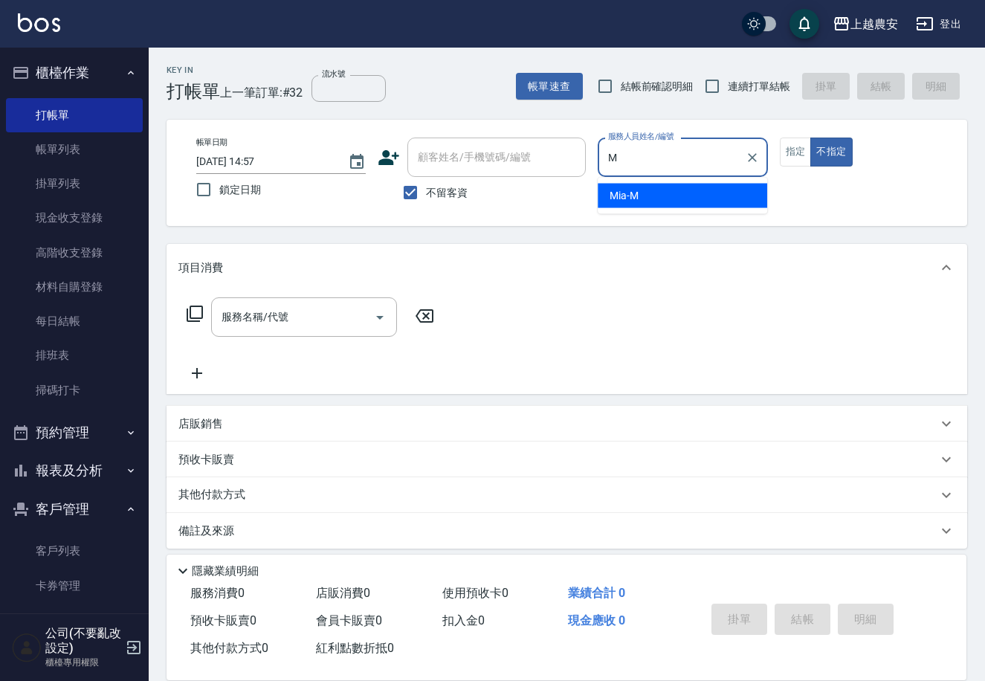
type input "Mia-M"
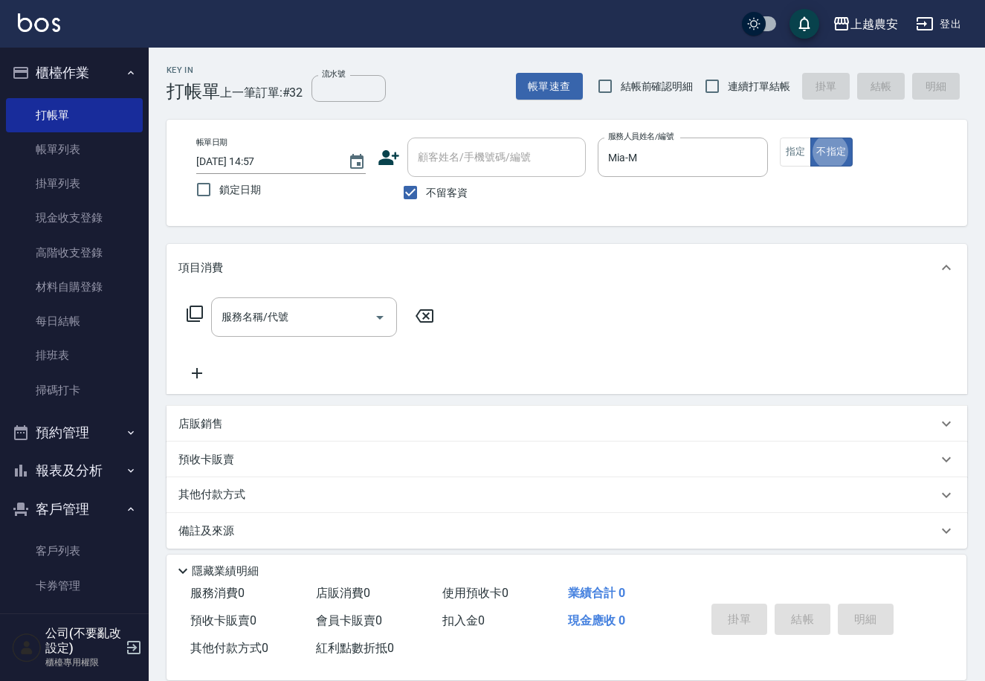
type button "false"
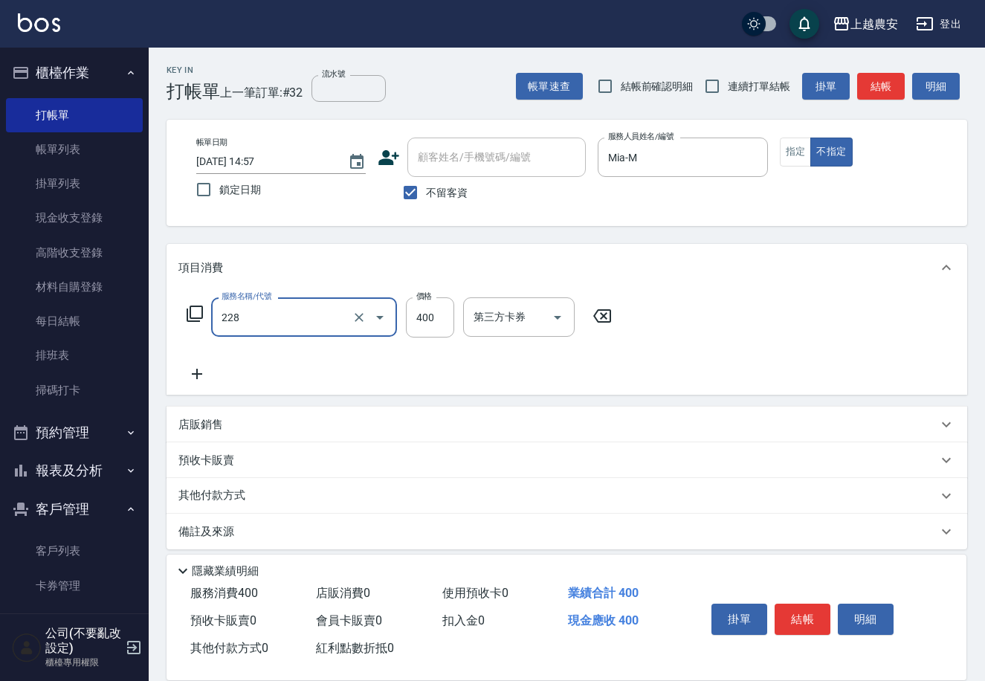
type input "洗髮(228)"
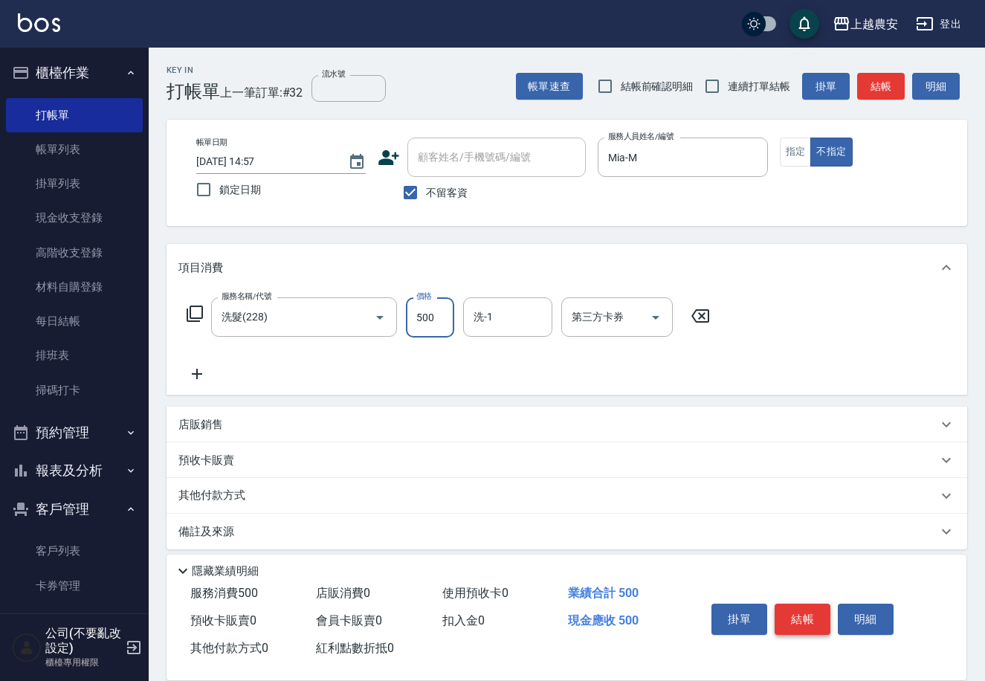
type input "500"
click at [792, 611] on button "結帳" at bounding box center [803, 619] width 56 height 31
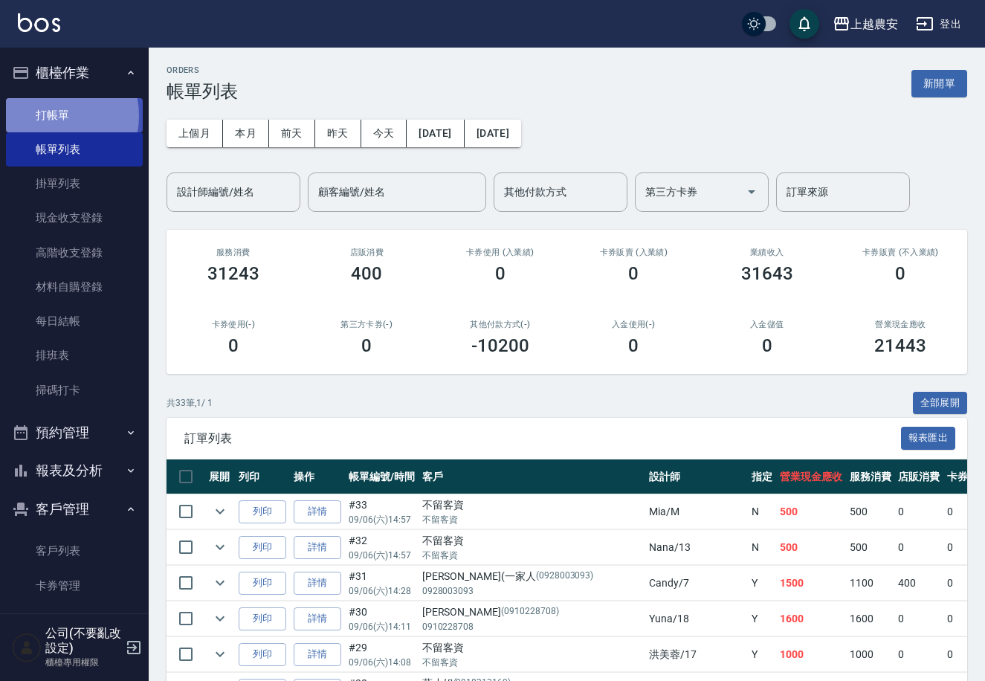
click at [48, 115] on link "打帳單" at bounding box center [74, 115] width 137 height 34
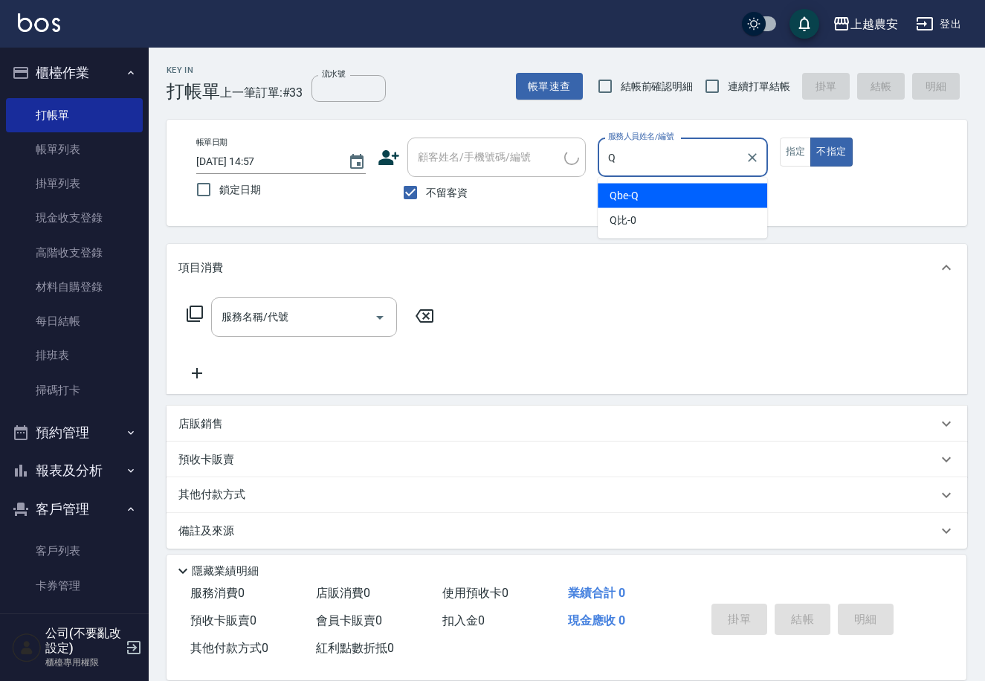
type input "Qbe-Q"
type button "false"
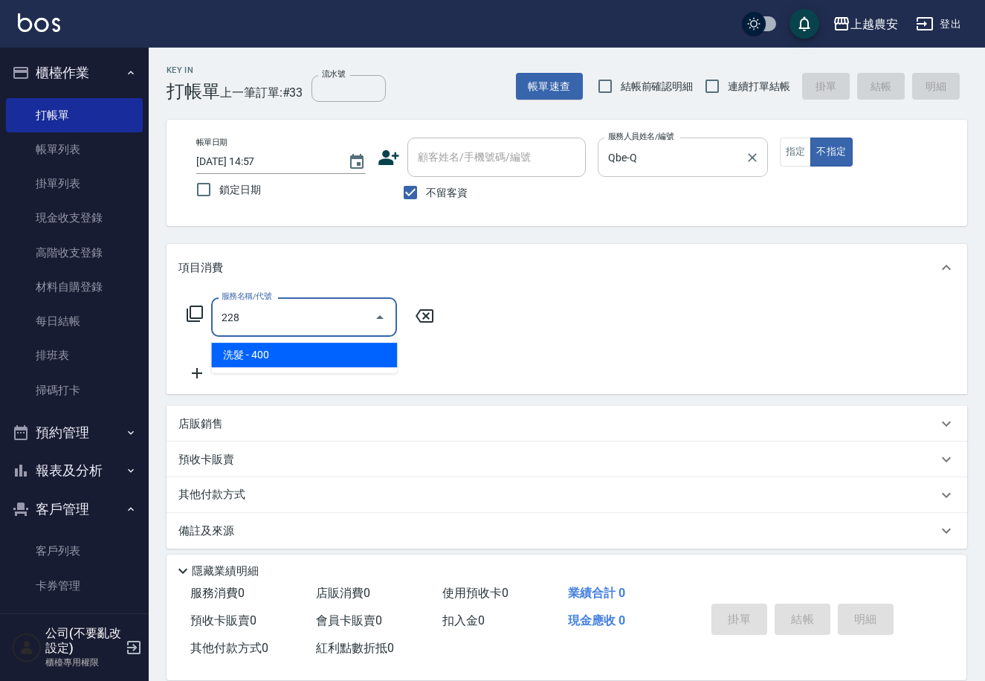
type input "洗髮(228)"
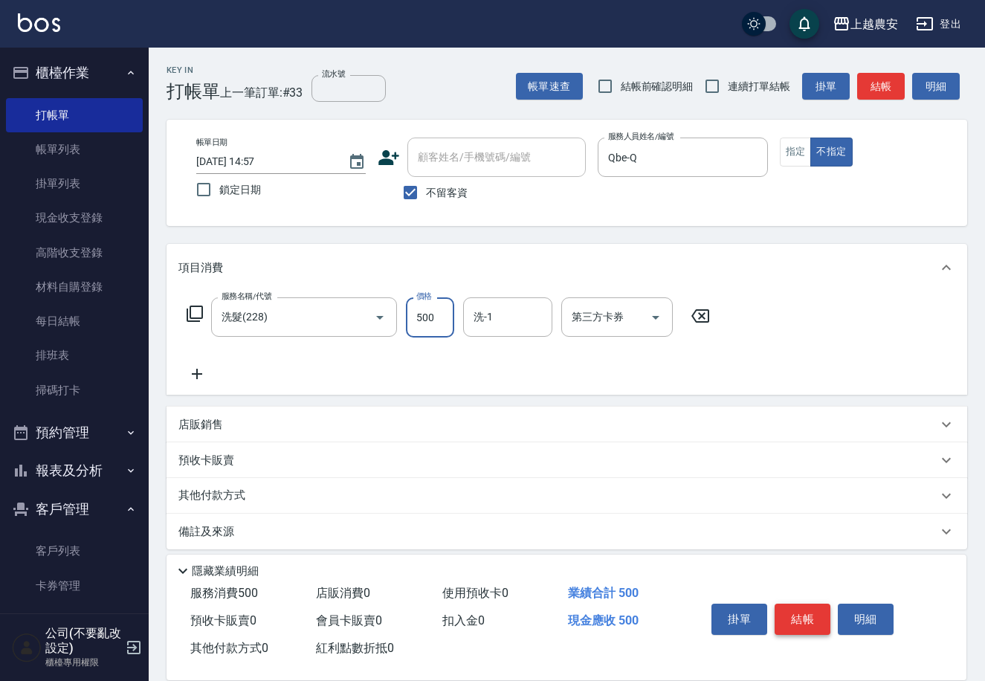
type input "500"
click at [820, 607] on button "結帳" at bounding box center [803, 619] width 56 height 31
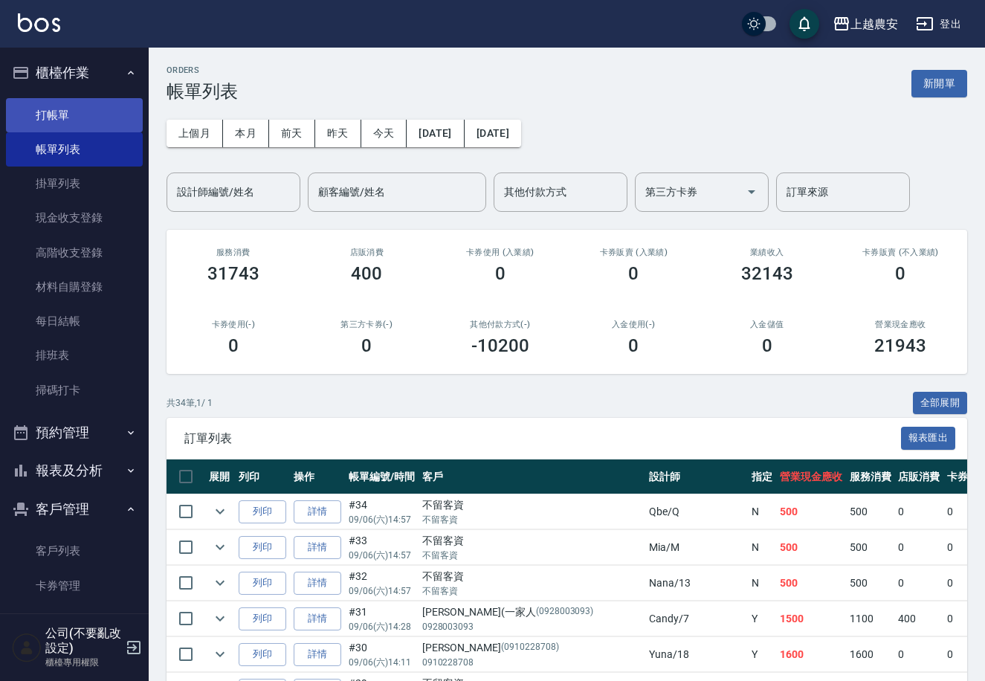
click at [57, 127] on link "打帳單" at bounding box center [74, 115] width 137 height 34
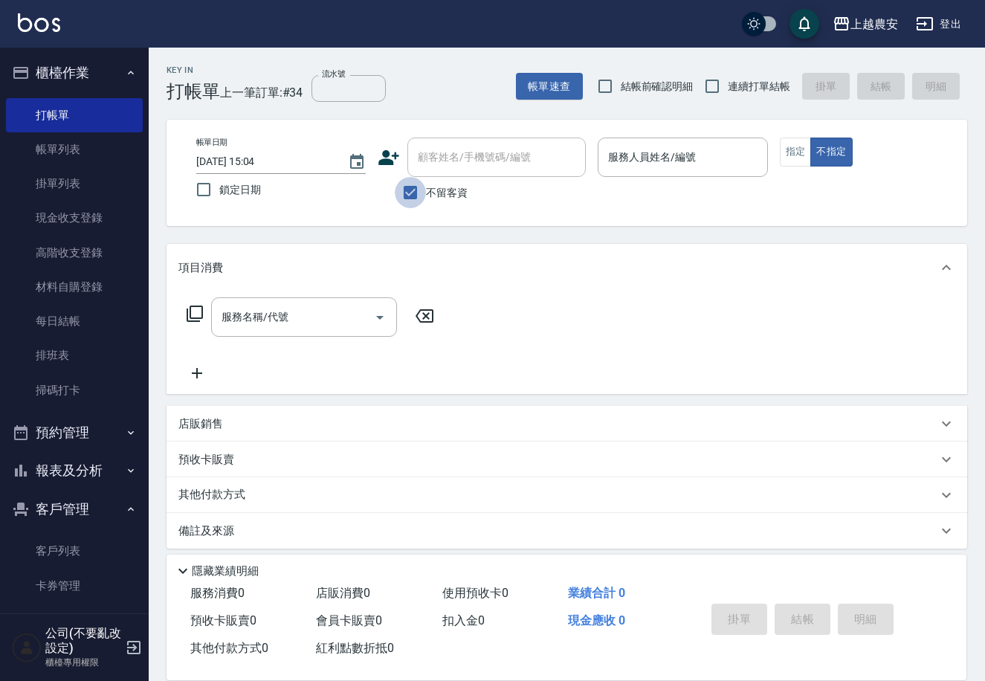
drag, startPoint x: 421, startPoint y: 196, endPoint x: 430, endPoint y: 161, distance: 35.3
click at [421, 194] on input "不留客資" at bounding box center [410, 192] width 31 height 31
checkbox input "false"
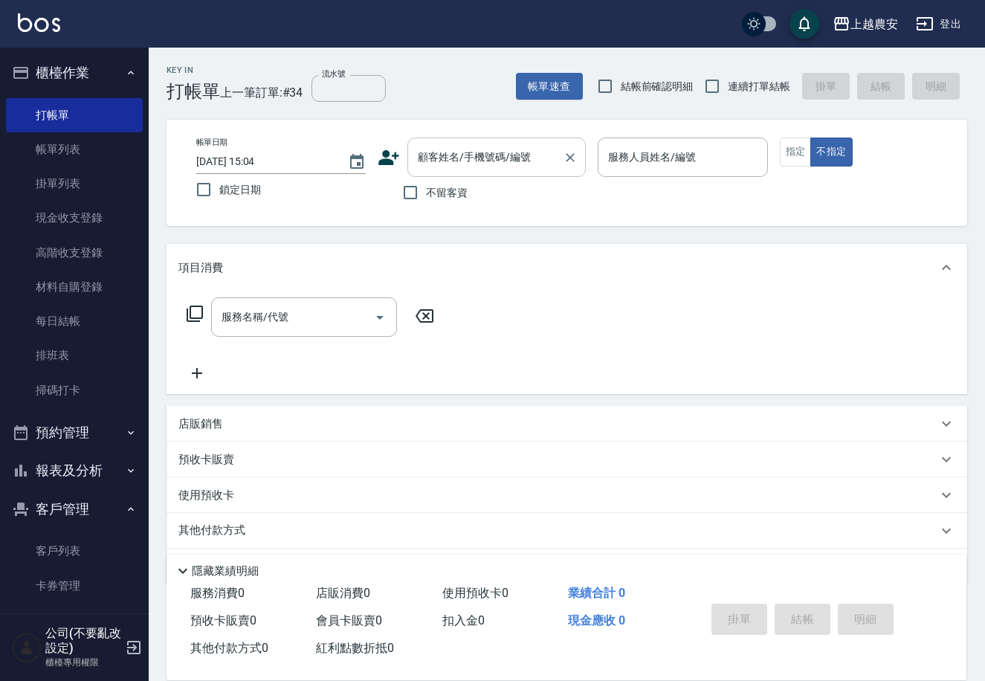
click at [430, 158] on div "顧客姓名/手機號碼/編號 顧客姓名/手機號碼/編號" at bounding box center [496, 157] width 178 height 39
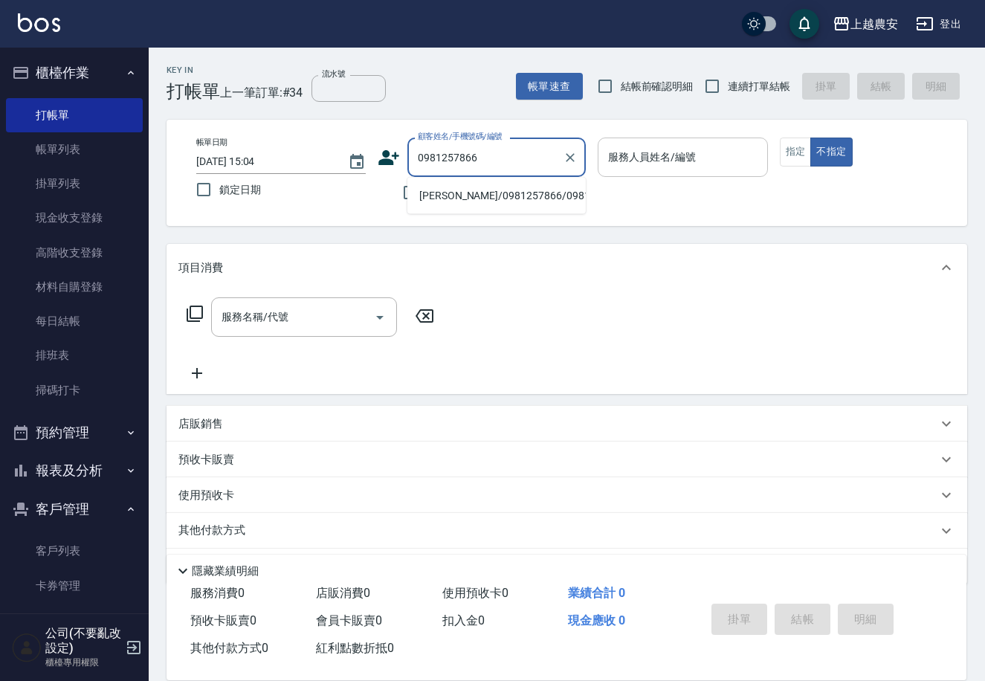
drag, startPoint x: 486, startPoint y: 197, endPoint x: 755, endPoint y: 141, distance: 274.1
click at [491, 194] on li "李四平/0981257866/0981257866" at bounding box center [496, 196] width 178 height 25
type input "李四平/0981257866/0981257866"
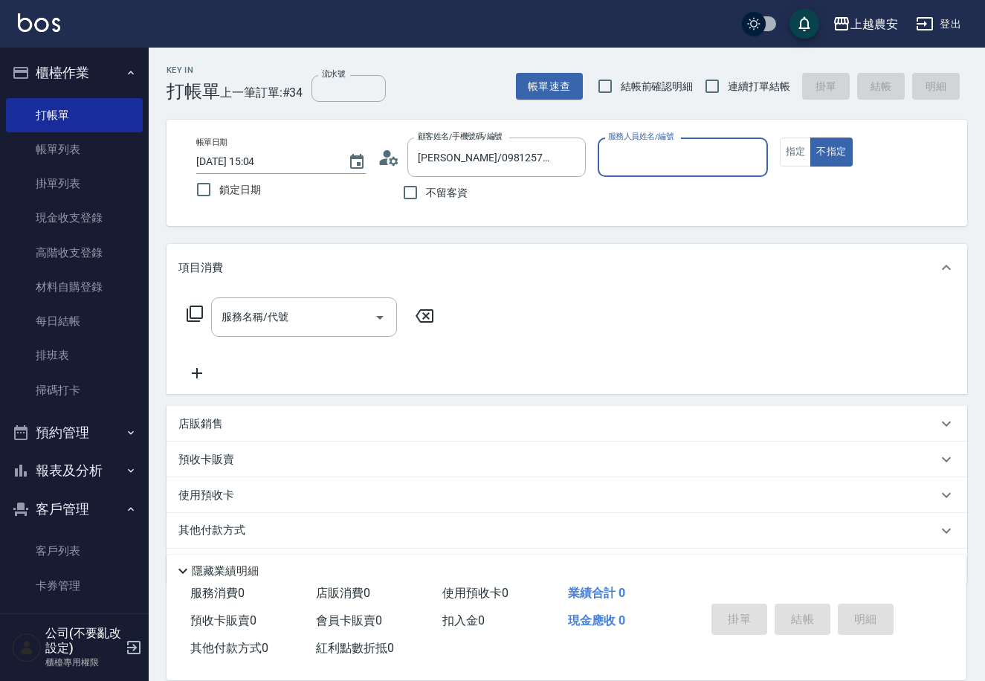
type input "Yoko-12"
drag, startPoint x: 804, startPoint y: 147, endPoint x: 784, endPoint y: 154, distance: 20.5
click at [803, 147] on button "指定" at bounding box center [796, 152] width 32 height 29
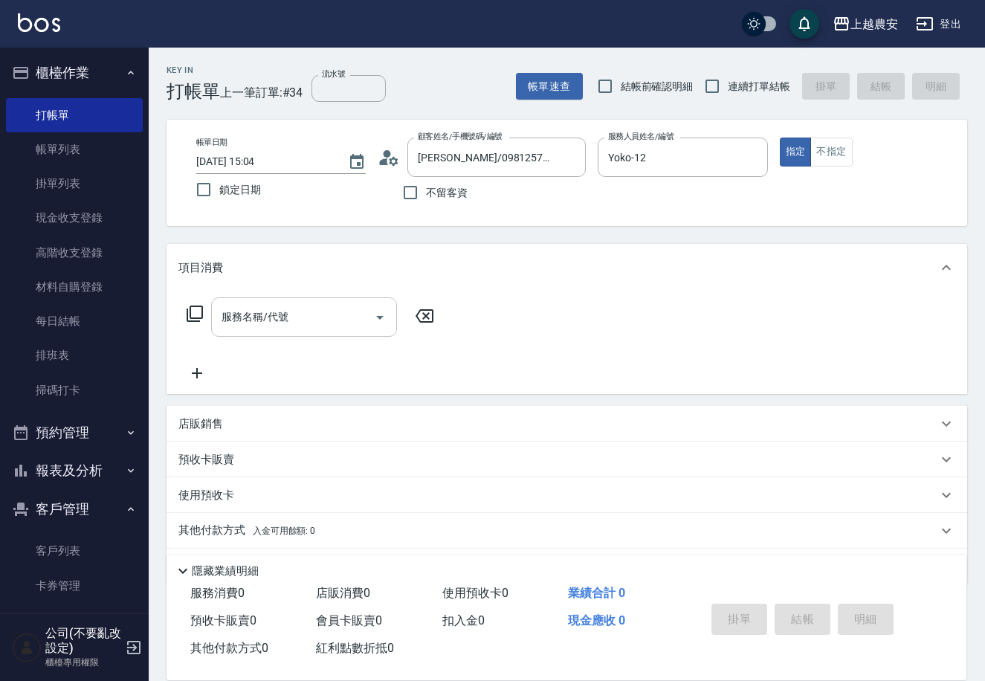
click at [322, 304] on input "服務名稱/代號" at bounding box center [293, 317] width 150 height 26
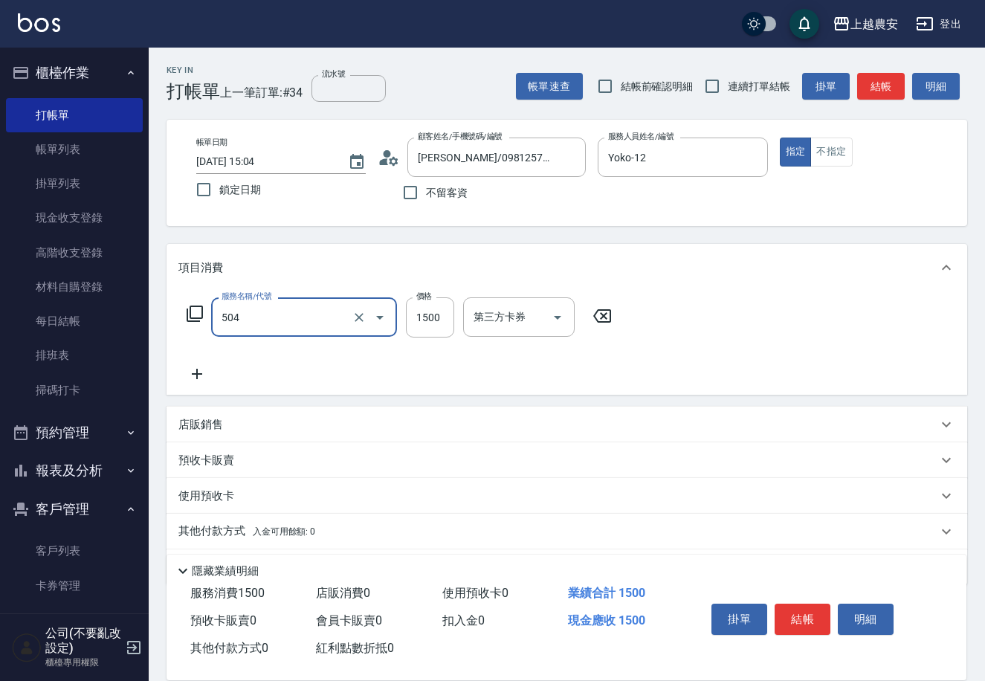
type input "染髮1500↓(504)"
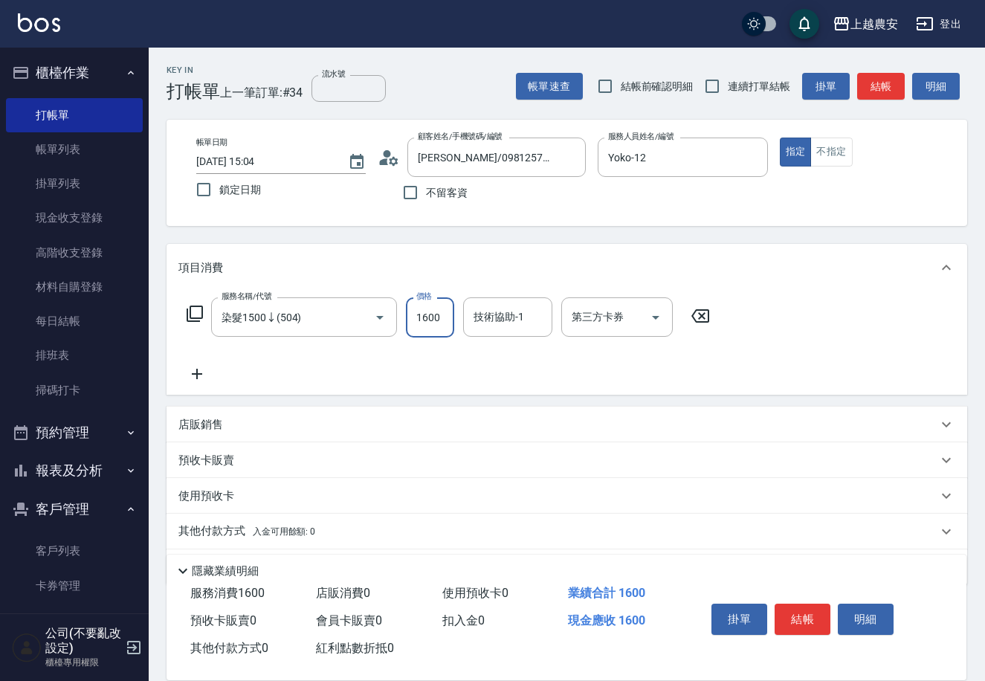
type input "1600"
type input "楊馨茹-29"
click at [793, 618] on button "結帳" at bounding box center [803, 619] width 56 height 31
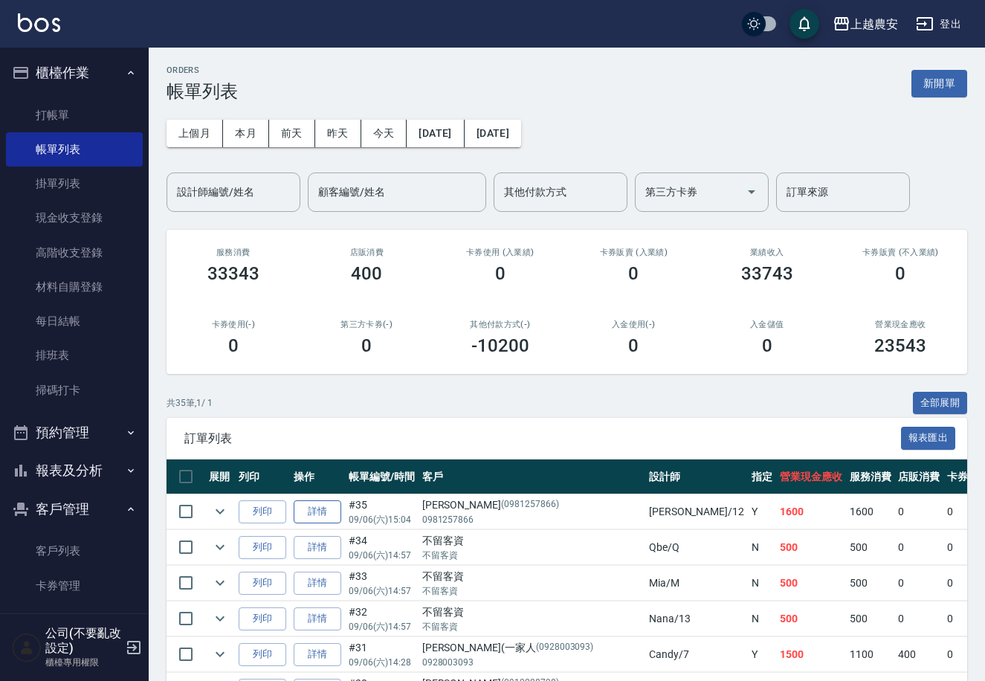
click at [305, 517] on link "詳情" at bounding box center [318, 511] width 48 height 23
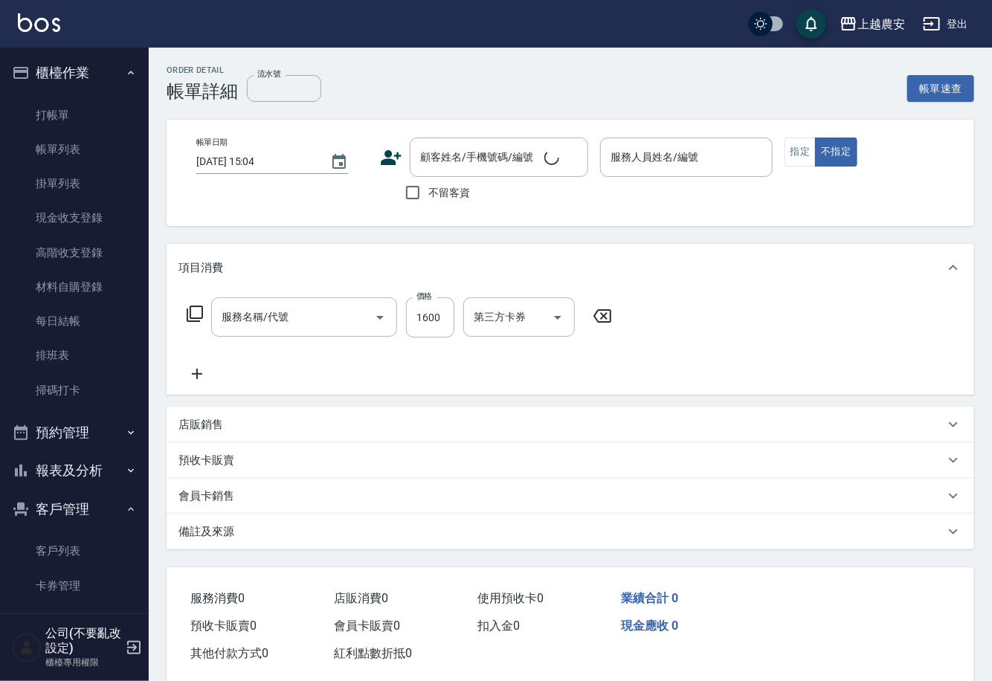
type input "Yoko-12"
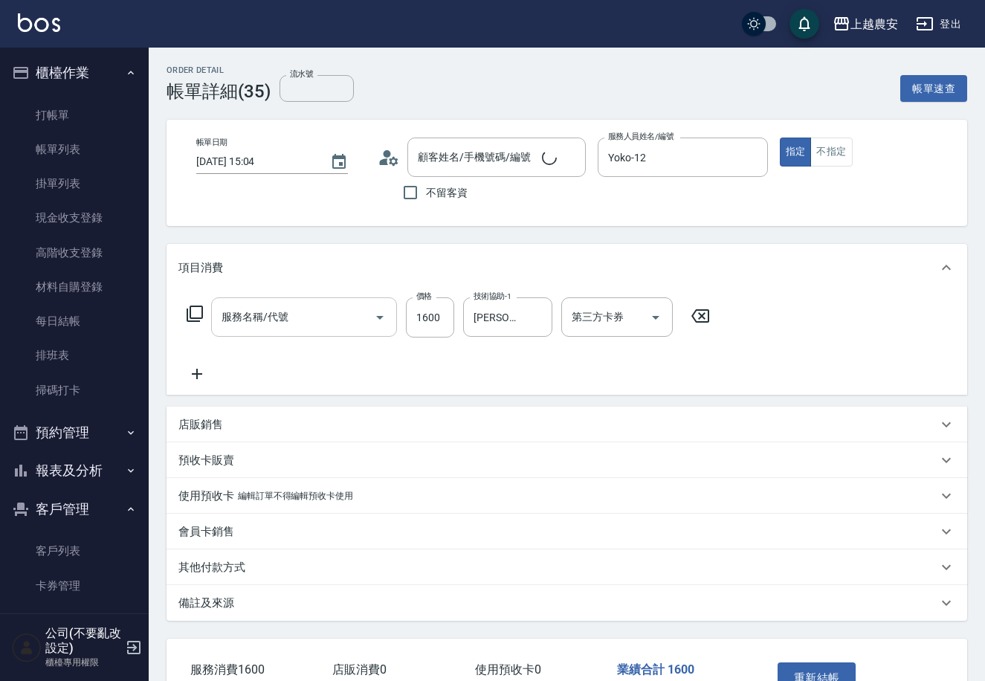
type input "李四平/0981257866/0981257866"
click at [326, 320] on input "染髮1500↓(504)" at bounding box center [283, 317] width 131 height 26
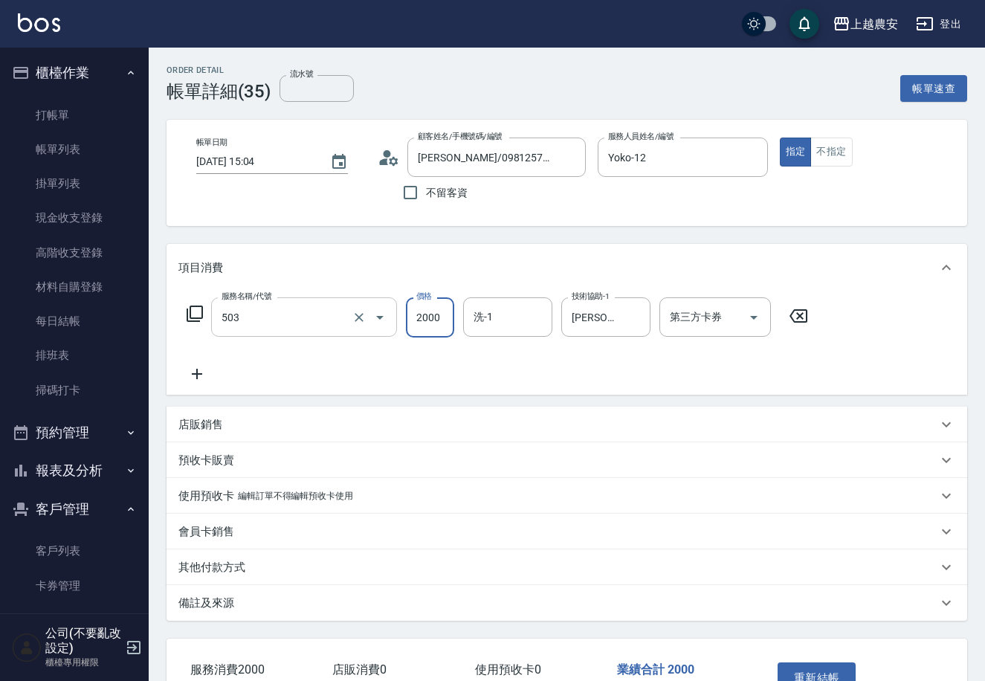
type input "染髮1500↑(503)"
click at [636, 314] on icon "Clear" at bounding box center [634, 317] width 15 height 15
type input "1600"
click at [547, 324] on div "洗-1" at bounding box center [507, 316] width 89 height 39
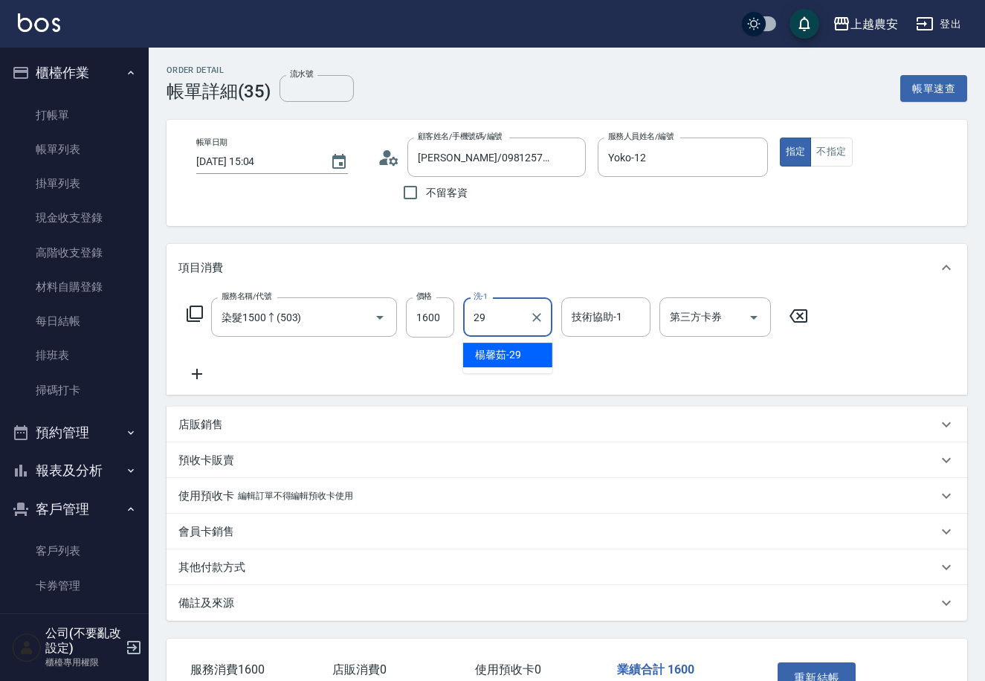
type input "楊馨茹-29"
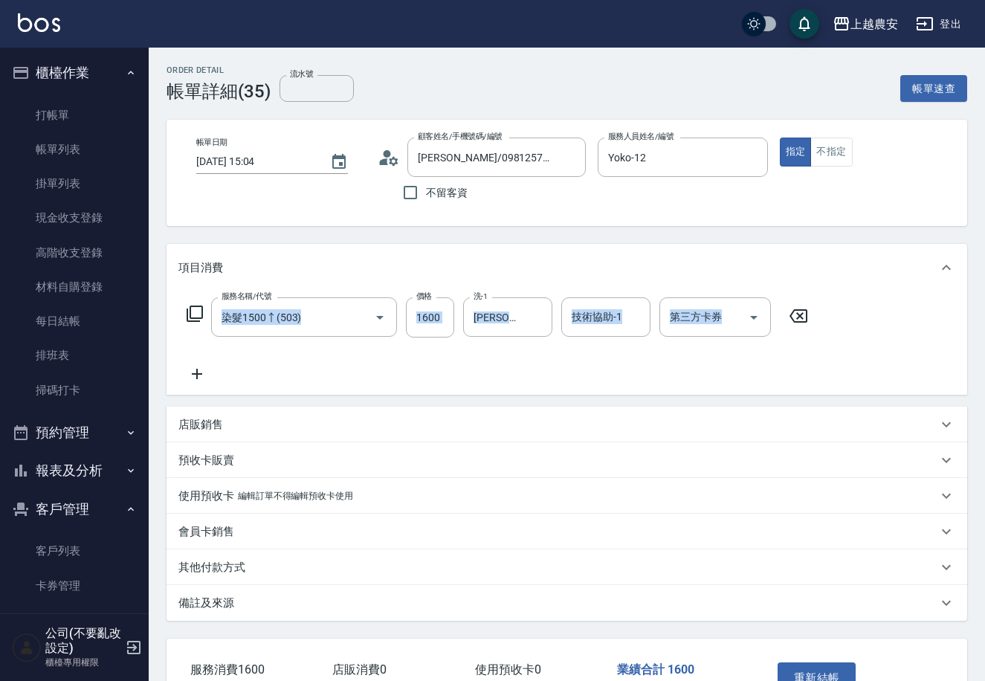
drag, startPoint x: 984, startPoint y: 244, endPoint x: 833, endPoint y: 581, distance: 369.1
click at [967, 506] on div "Order detail 帳單詳細 (35) 流水號 流水號 帳單速查 帳單日期 2025/09/06 15:04 顧客姓名/手機號碼/編號 李四平/0981…" at bounding box center [567, 411] width 836 height 727
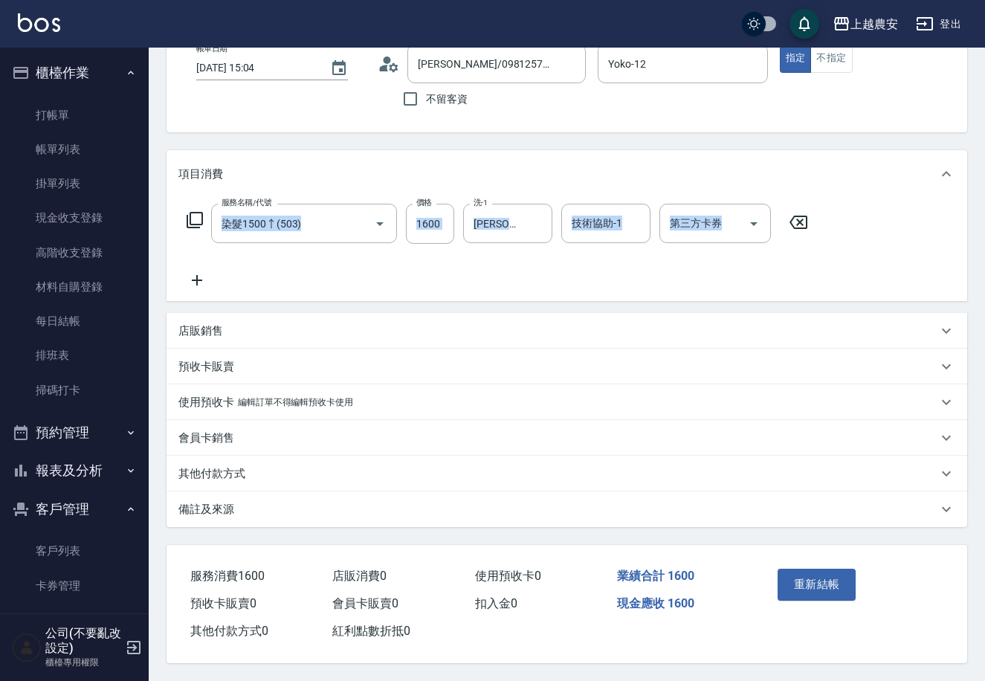
click at [878, 271] on div "服務名稱/代號 染髮1500↑(503) 服務名稱/代號 價格 1600 價格 洗-1 楊馨茹-29 洗-1 技術協助-1 技術協助-1 第三方卡券 第三方卡券" at bounding box center [567, 249] width 801 height 103
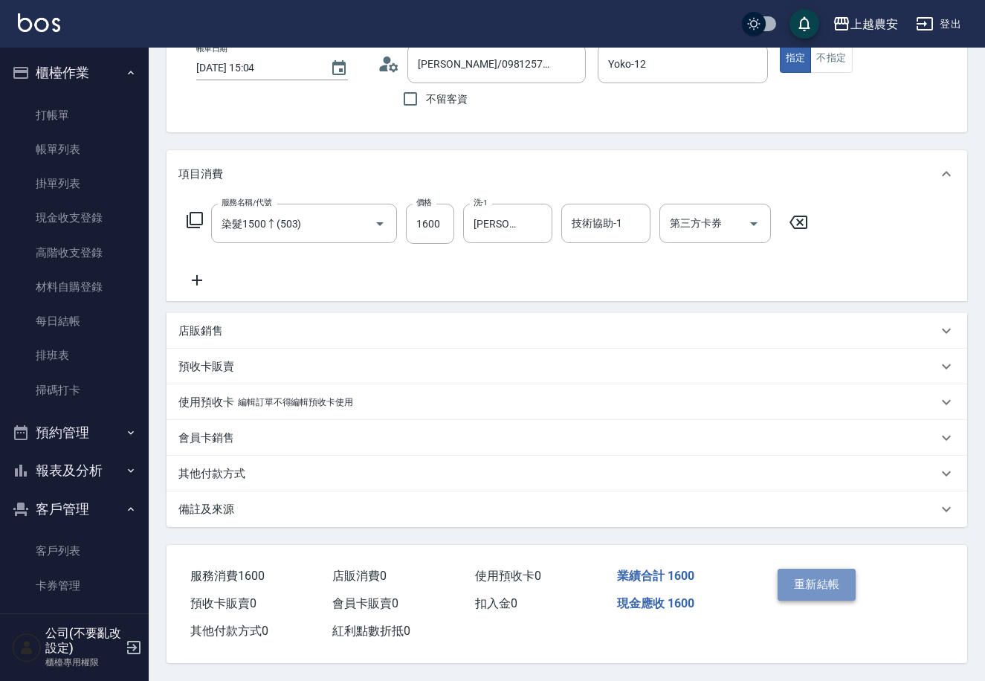
click at [815, 575] on button "重新結帳" at bounding box center [817, 584] width 79 height 31
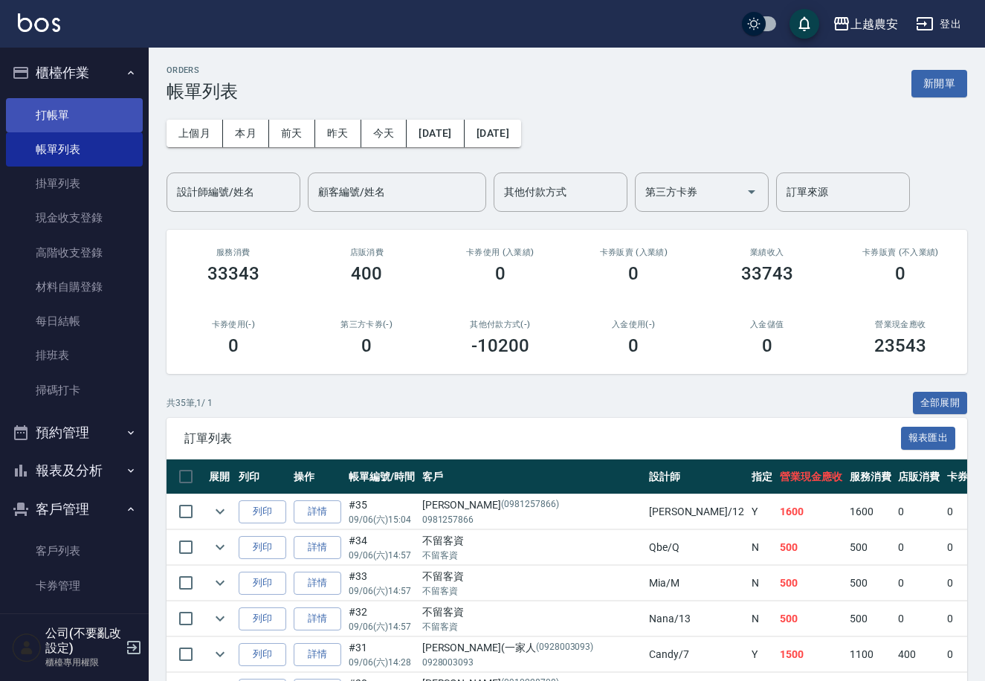
click at [71, 109] on link "打帳單" at bounding box center [74, 115] width 137 height 34
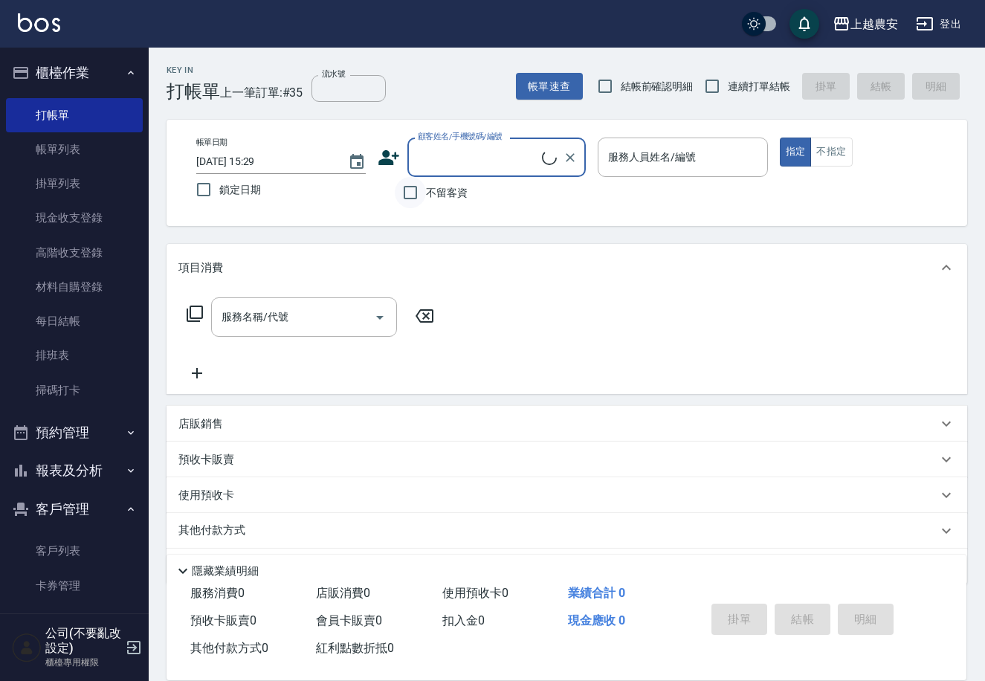
click at [413, 191] on input "不留客資" at bounding box center [410, 192] width 31 height 31
checkbox input "true"
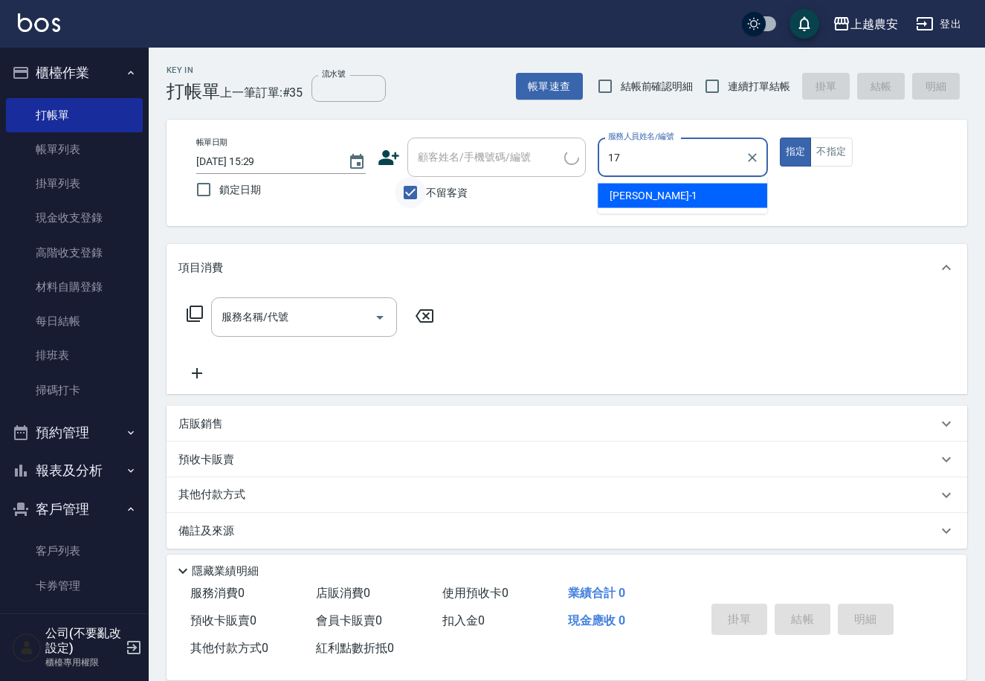
type input "洪美蓉-17"
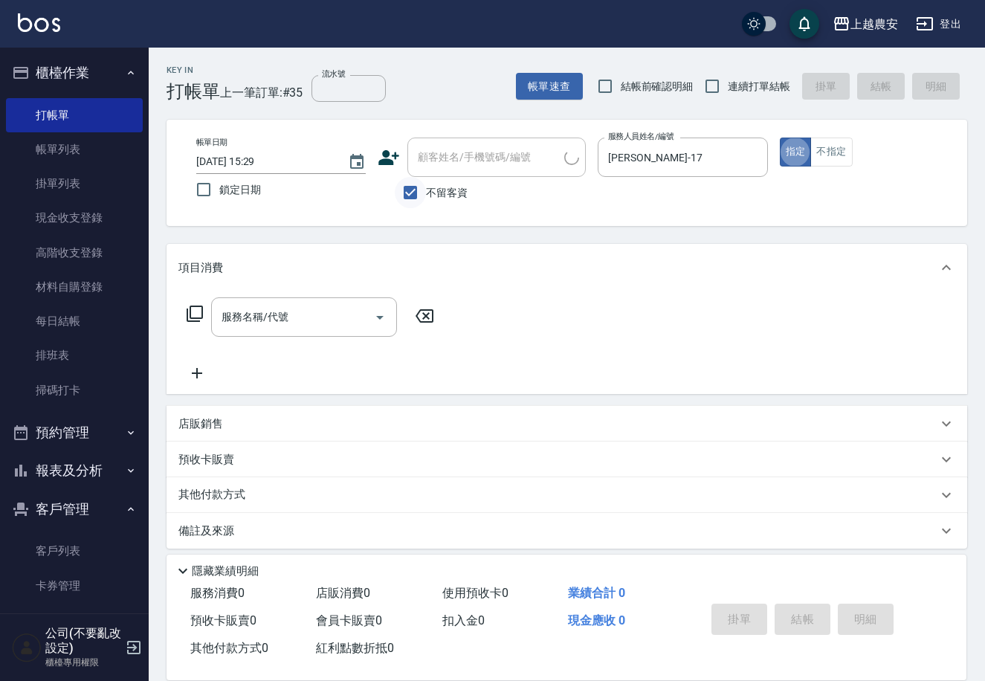
type button "true"
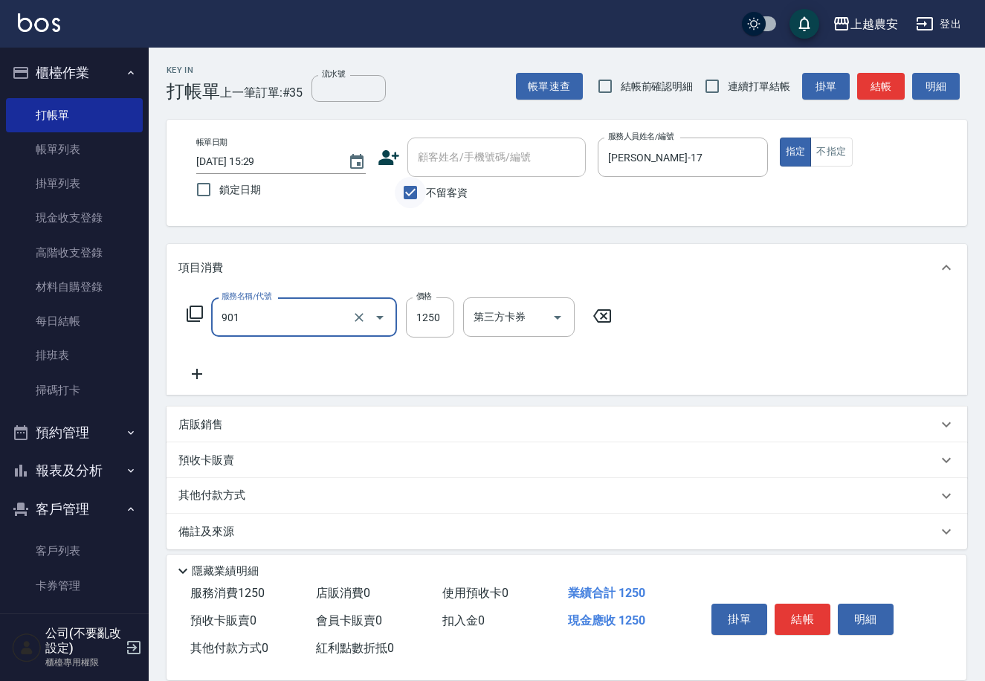
type input "修手指甲(901)"
type input "1200"
click at [807, 610] on button "結帳" at bounding box center [803, 619] width 56 height 31
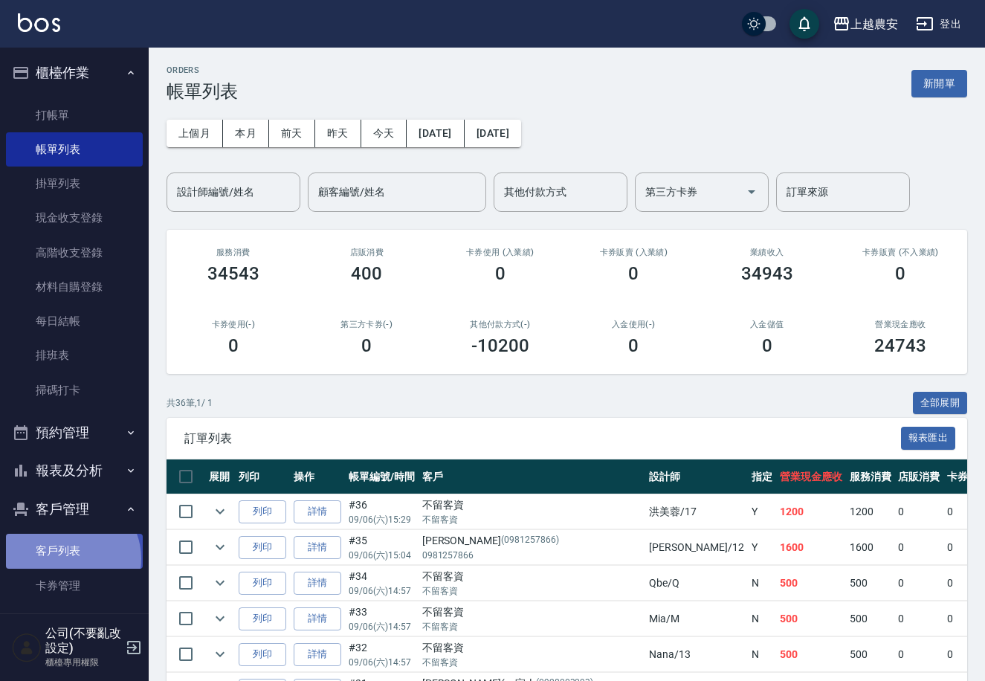
click at [71, 558] on link "客戶列表" at bounding box center [74, 551] width 137 height 34
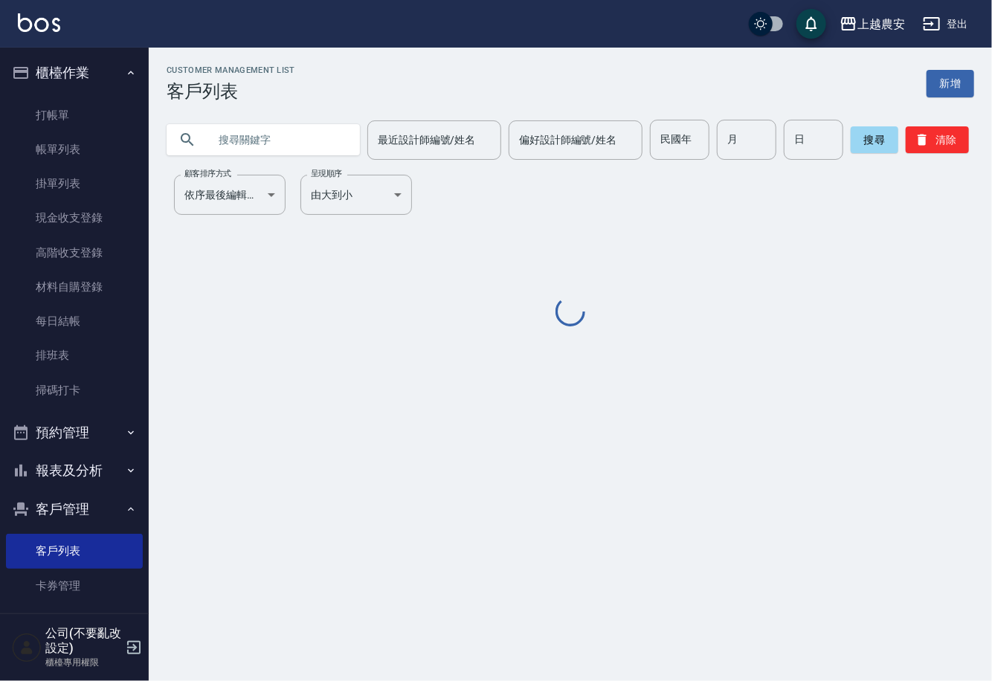
click at [329, 151] on input "text" at bounding box center [278, 140] width 140 height 40
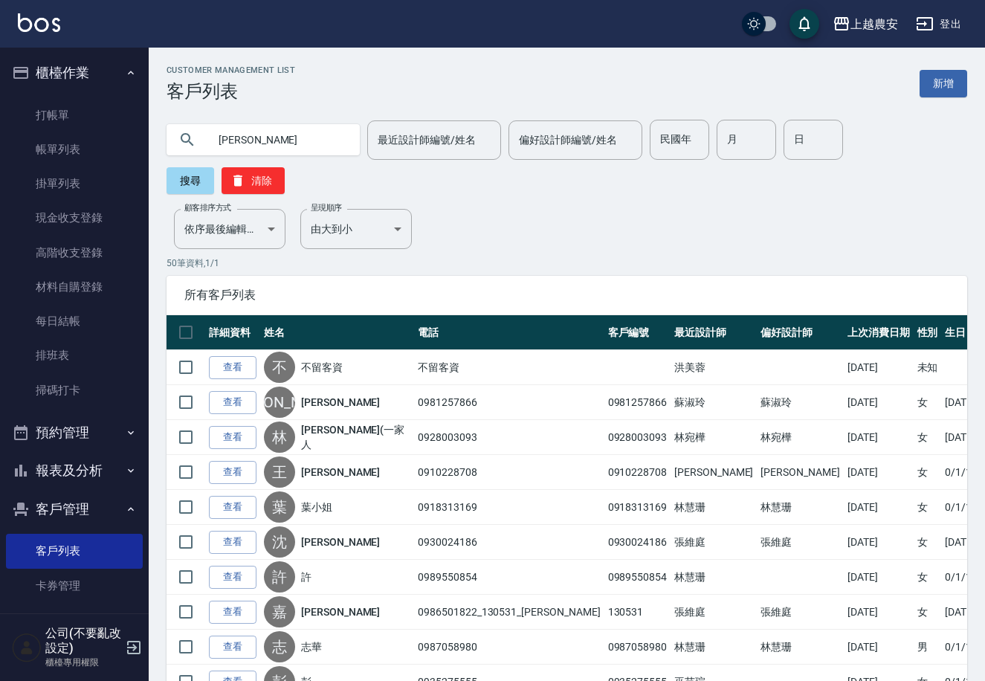
type input "芳儀"
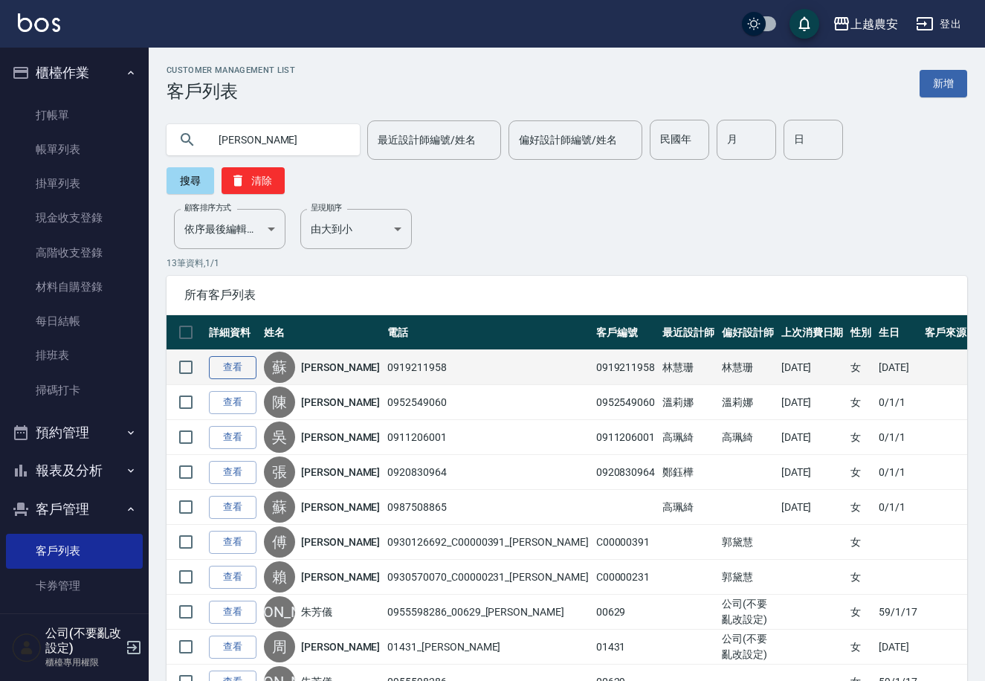
click at [234, 356] on link "查看" at bounding box center [233, 367] width 48 height 23
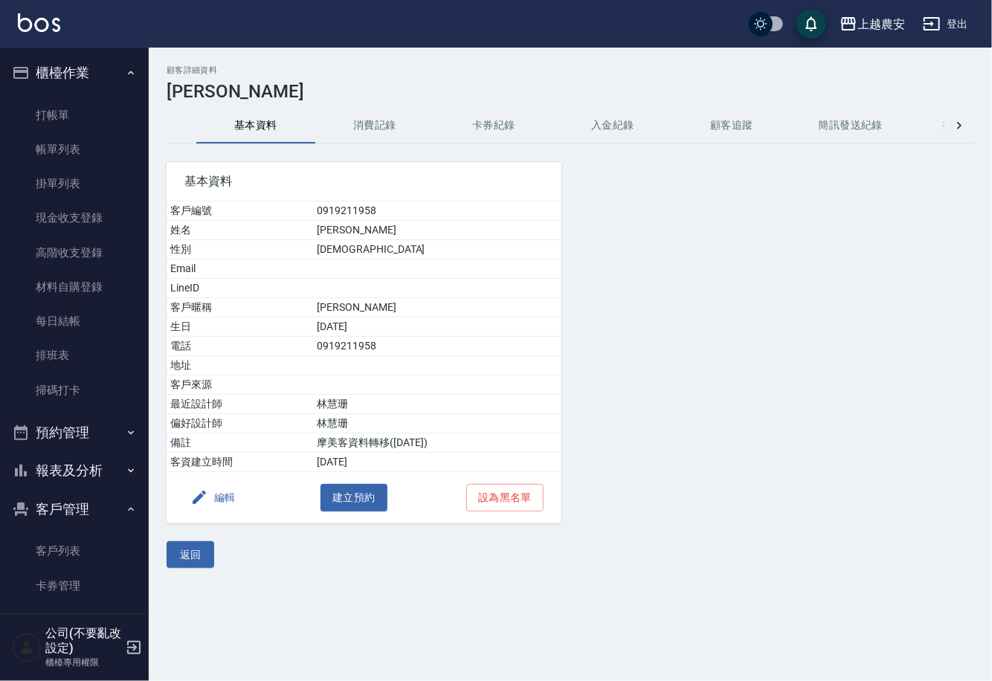
click at [390, 132] on button "消費記錄" at bounding box center [374, 126] width 119 height 36
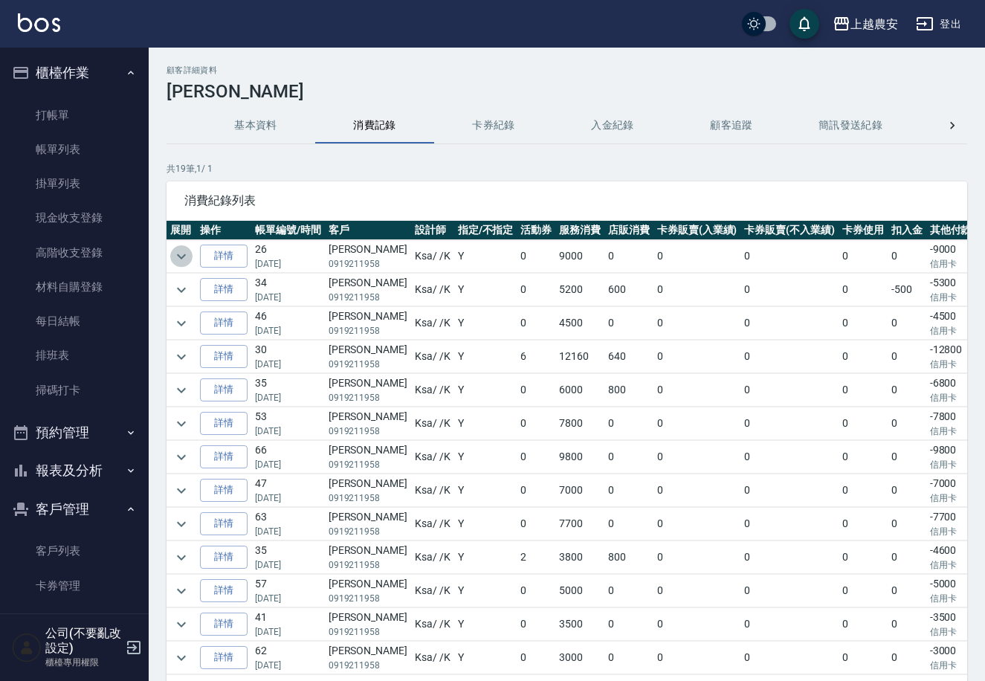
click at [178, 254] on icon "expand row" at bounding box center [181, 257] width 18 height 18
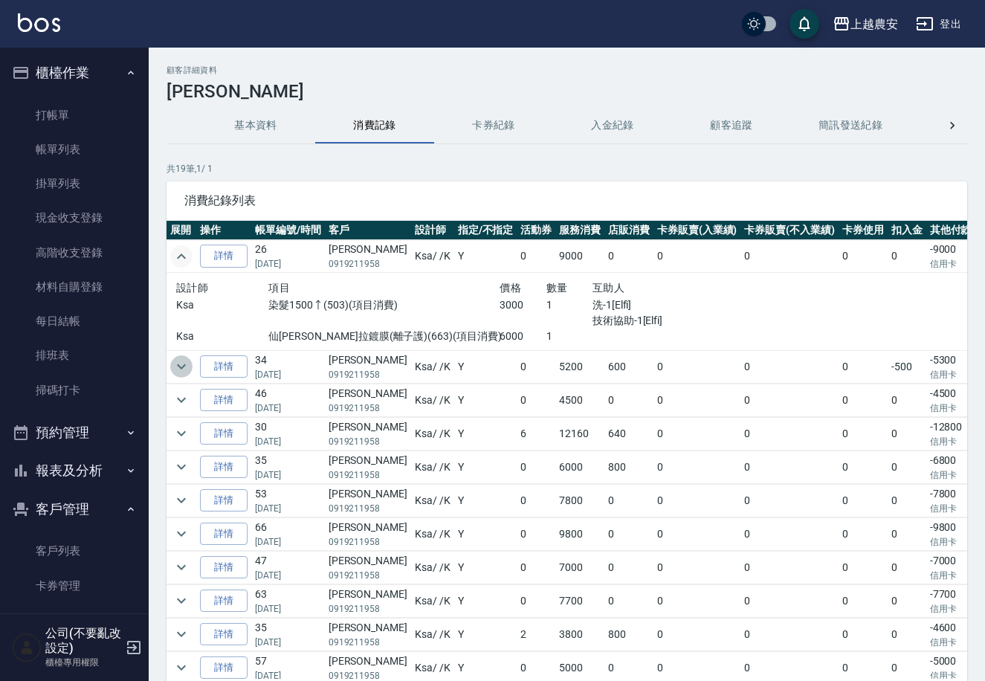
click at [178, 363] on icon "expand row" at bounding box center [181, 367] width 18 height 18
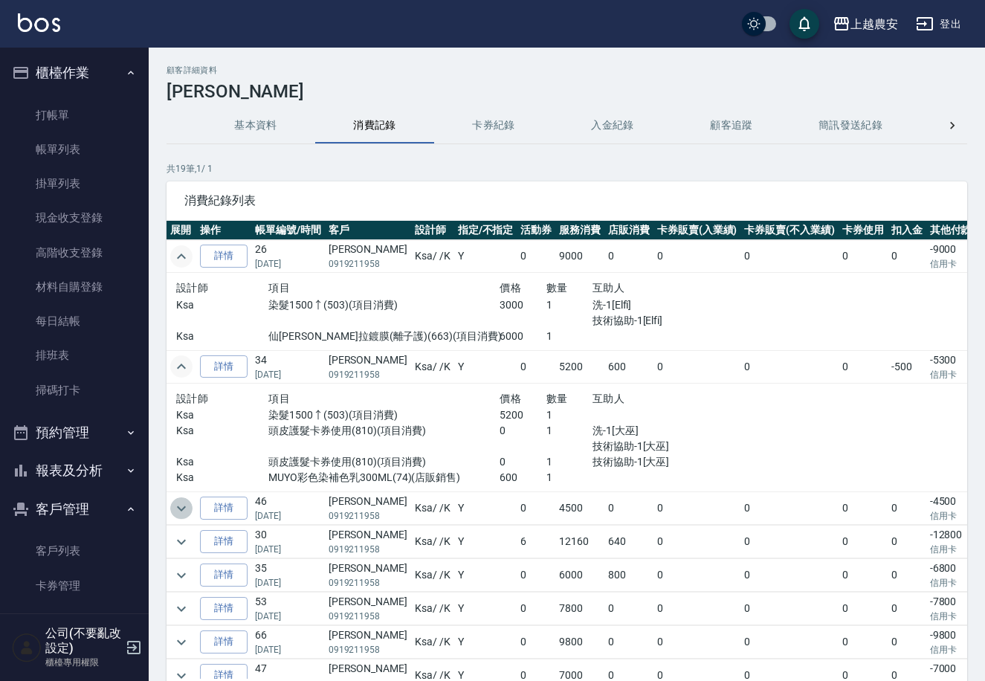
click at [183, 509] on icon "expand row" at bounding box center [181, 509] width 18 height 18
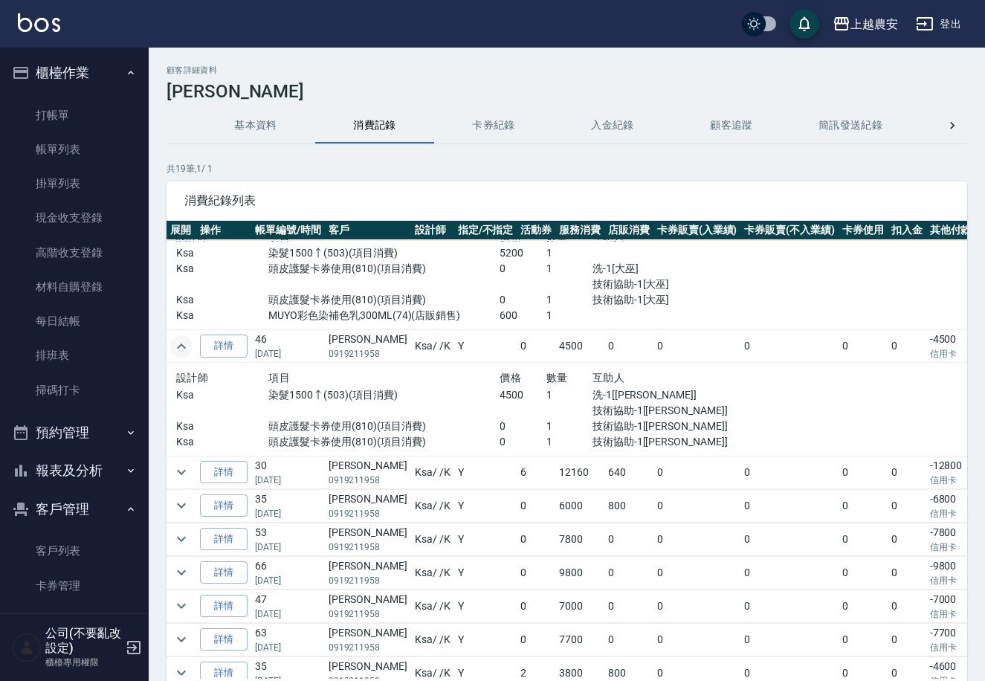
scroll to position [173, 0]
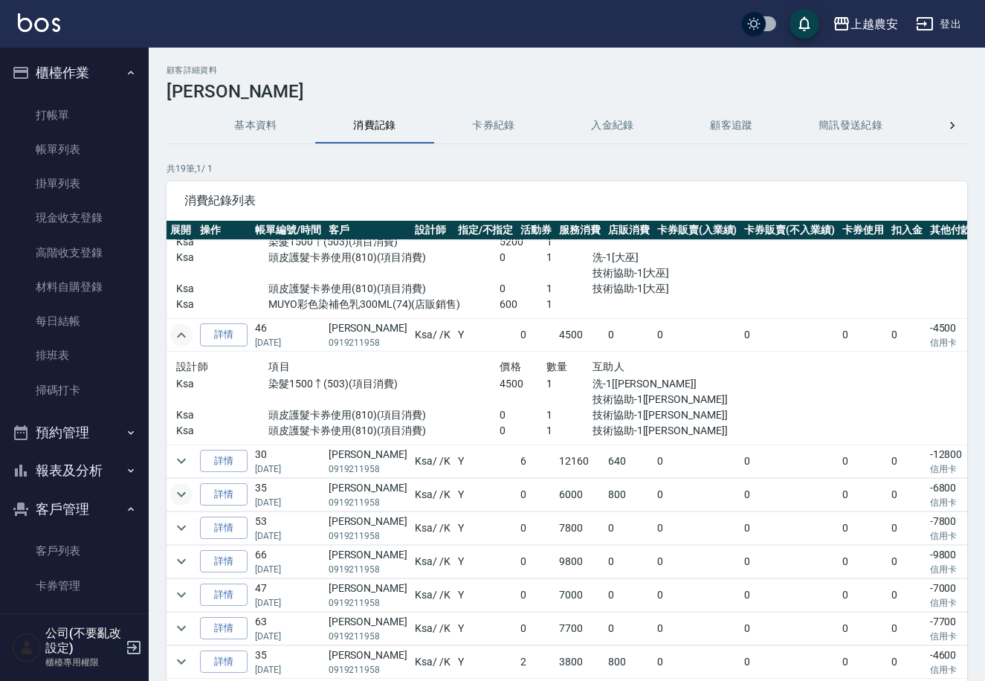
click at [177, 494] on icon "expand row" at bounding box center [181, 494] width 18 height 18
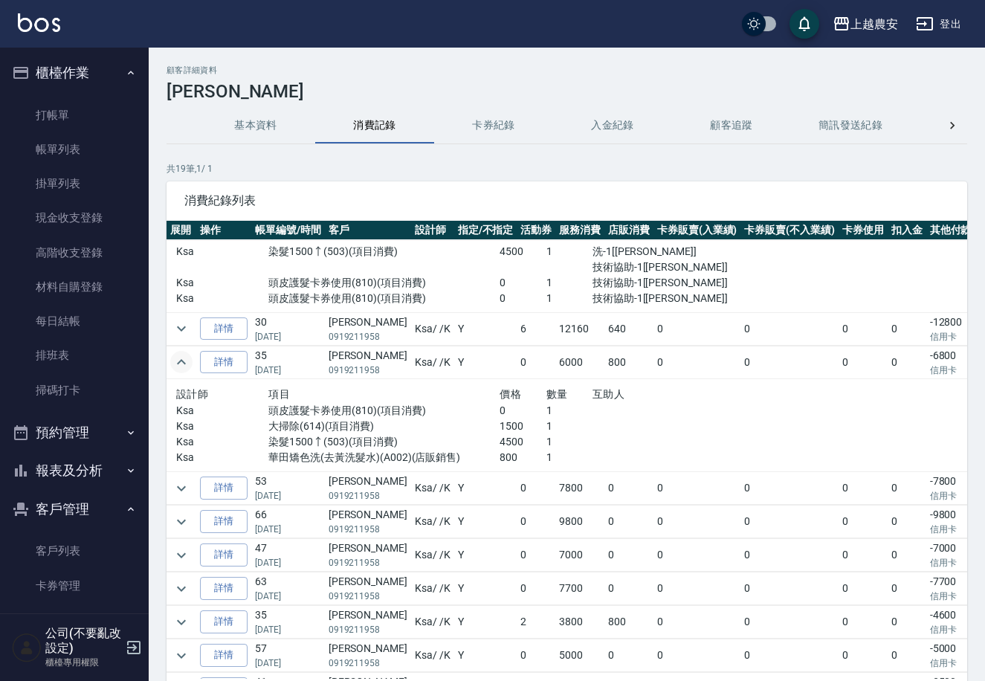
scroll to position [309, 0]
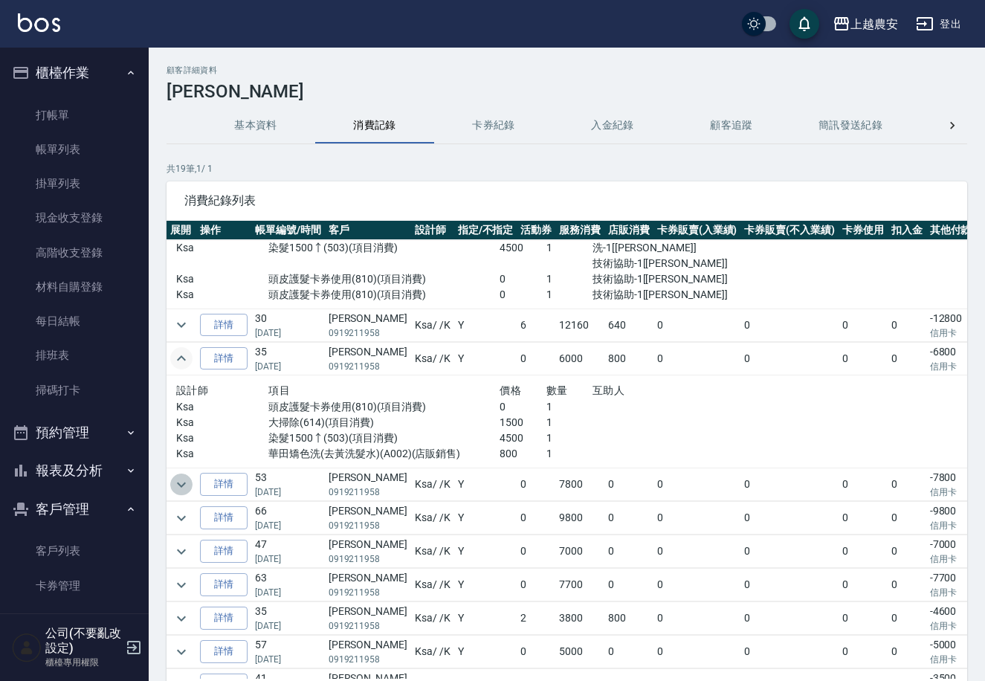
click at [181, 481] on icon "expand row" at bounding box center [181, 485] width 18 height 18
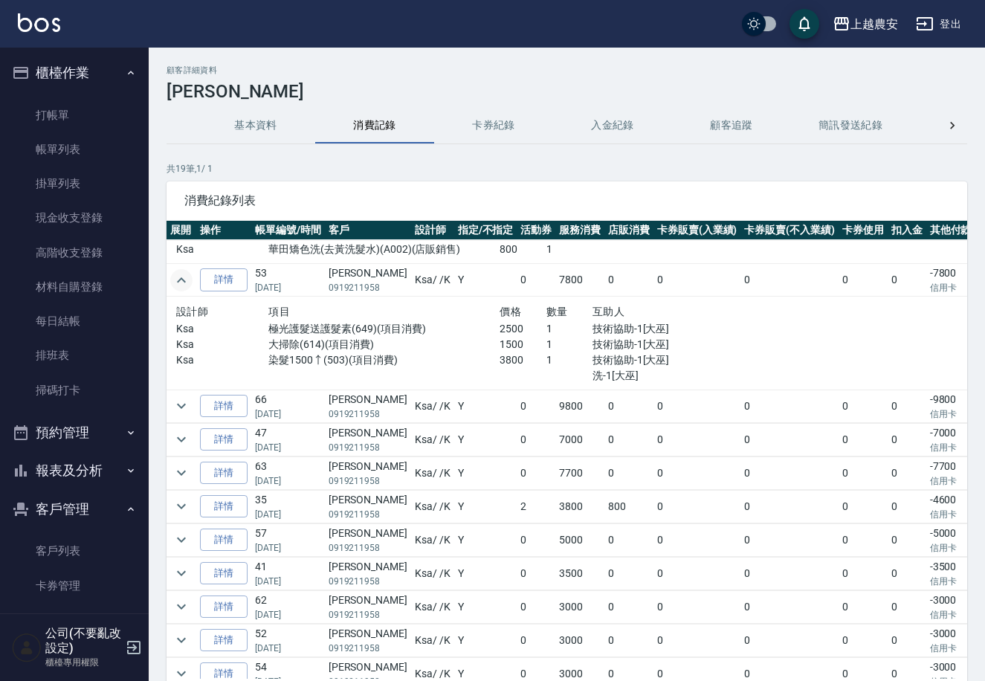
scroll to position [535, 0]
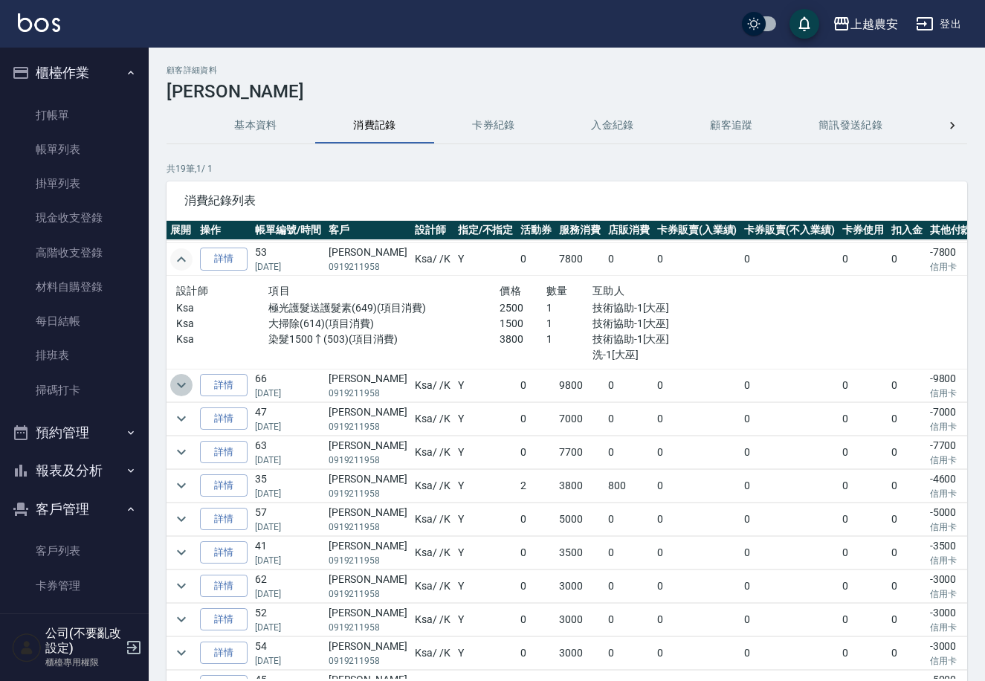
click at [181, 384] on icon "expand row" at bounding box center [181, 385] width 18 height 18
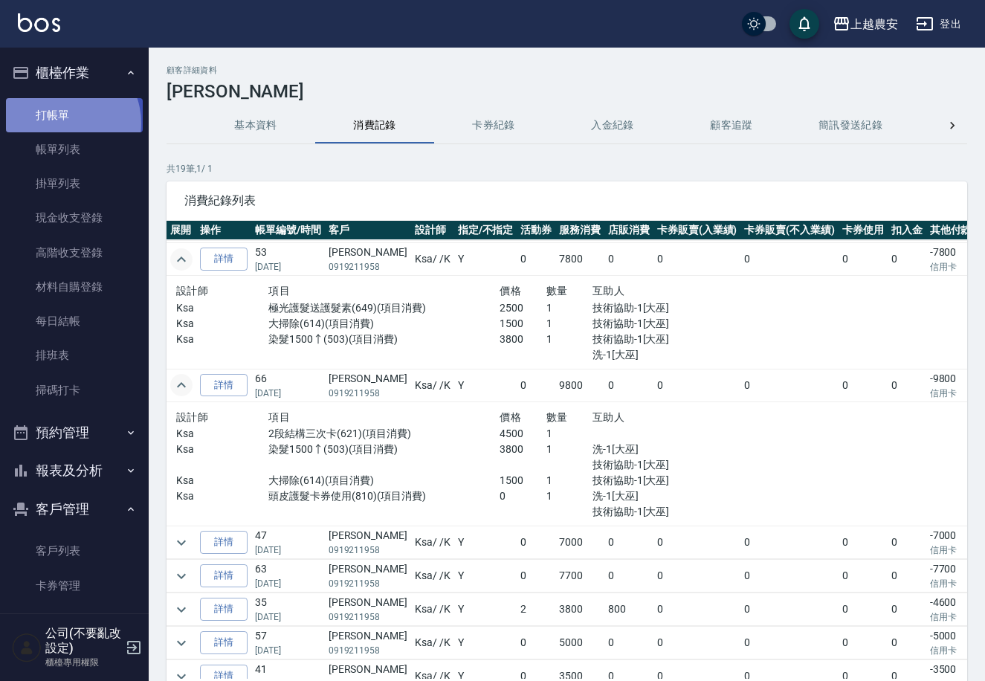
click at [62, 123] on link "打帳單" at bounding box center [74, 115] width 137 height 34
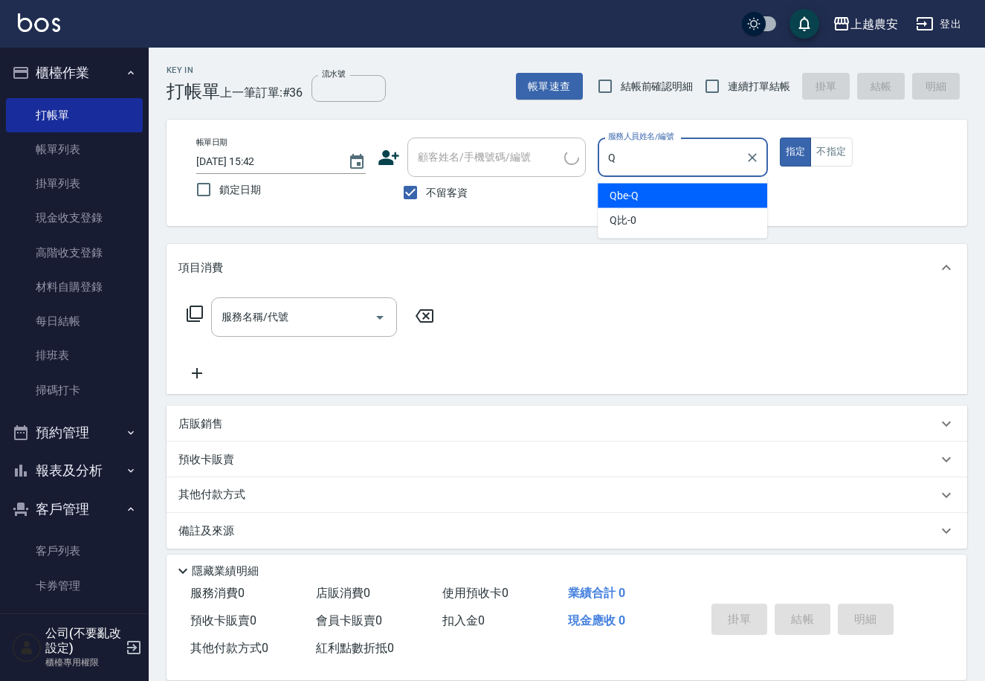
type input "Qbe-Q"
type button "true"
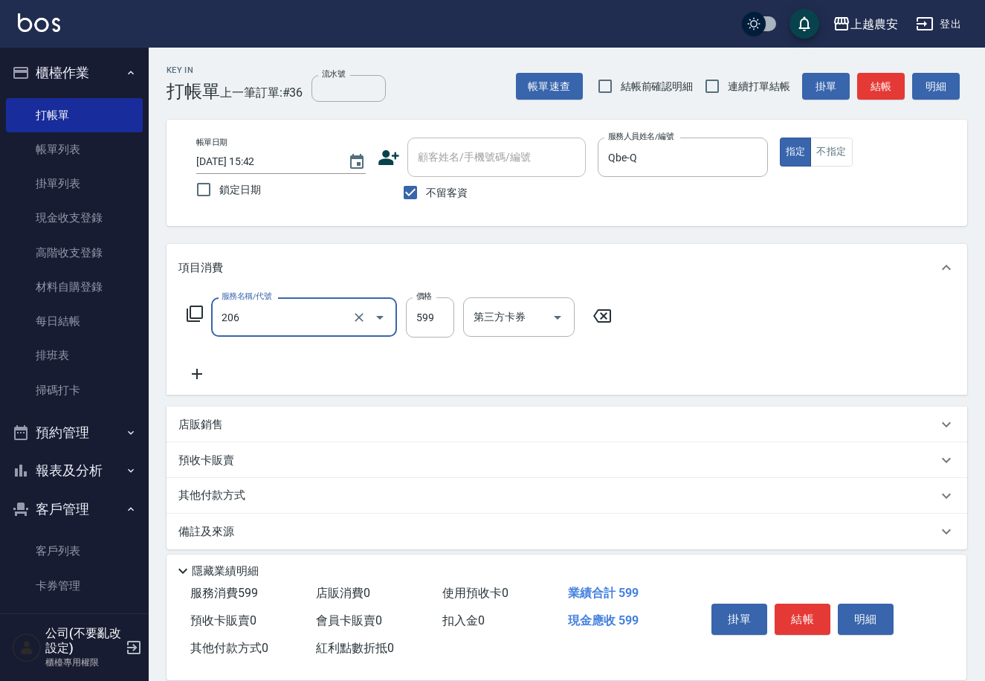
type input "洗+剪(206)"
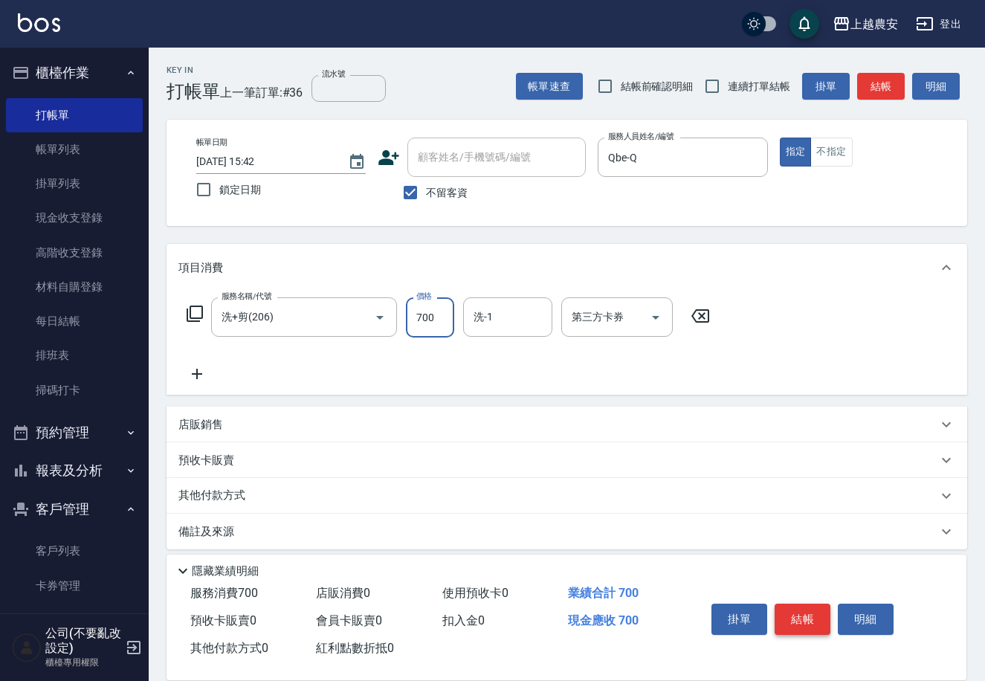
type input "700"
click at [814, 619] on button "結帳" at bounding box center [803, 619] width 56 height 31
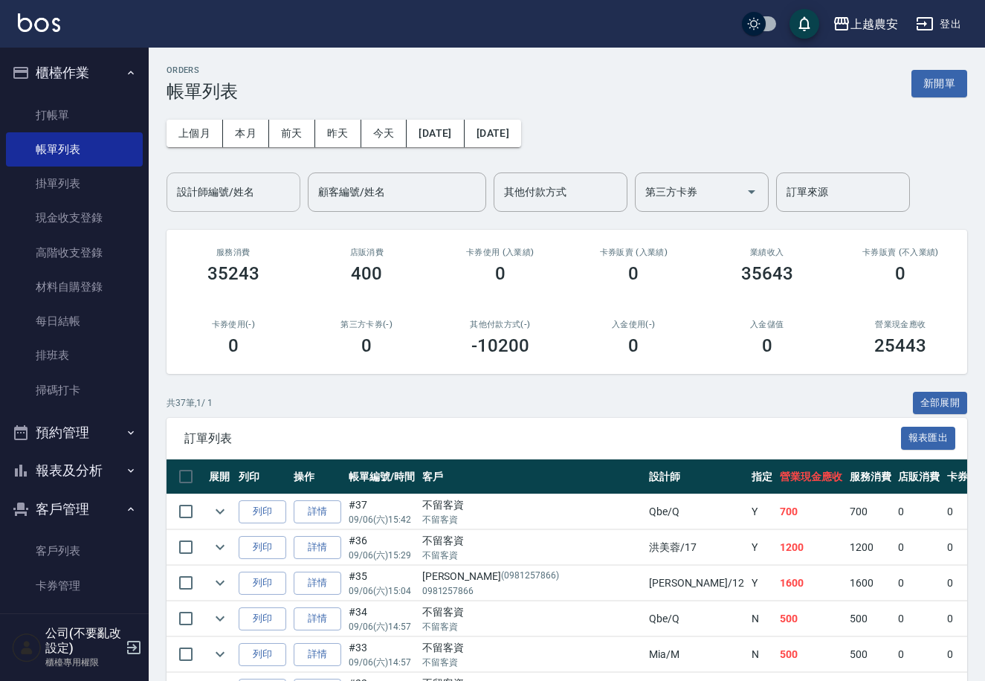
click at [212, 194] on input "設計師編號/姓名" at bounding box center [233, 192] width 120 height 26
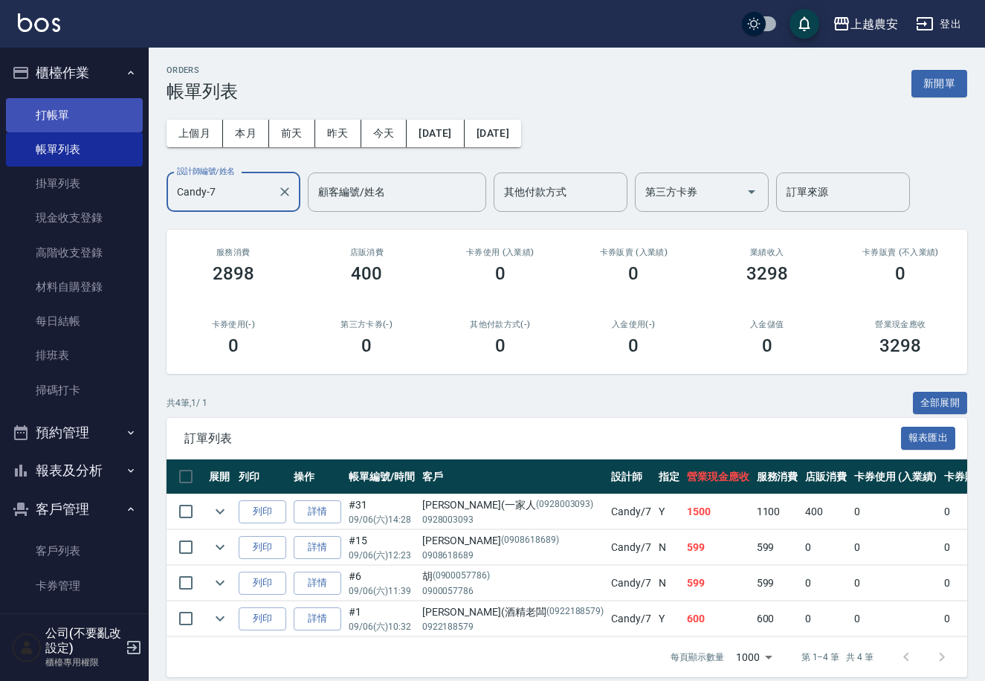
type input "Candy-7"
click at [66, 109] on link "打帳單" at bounding box center [74, 115] width 137 height 34
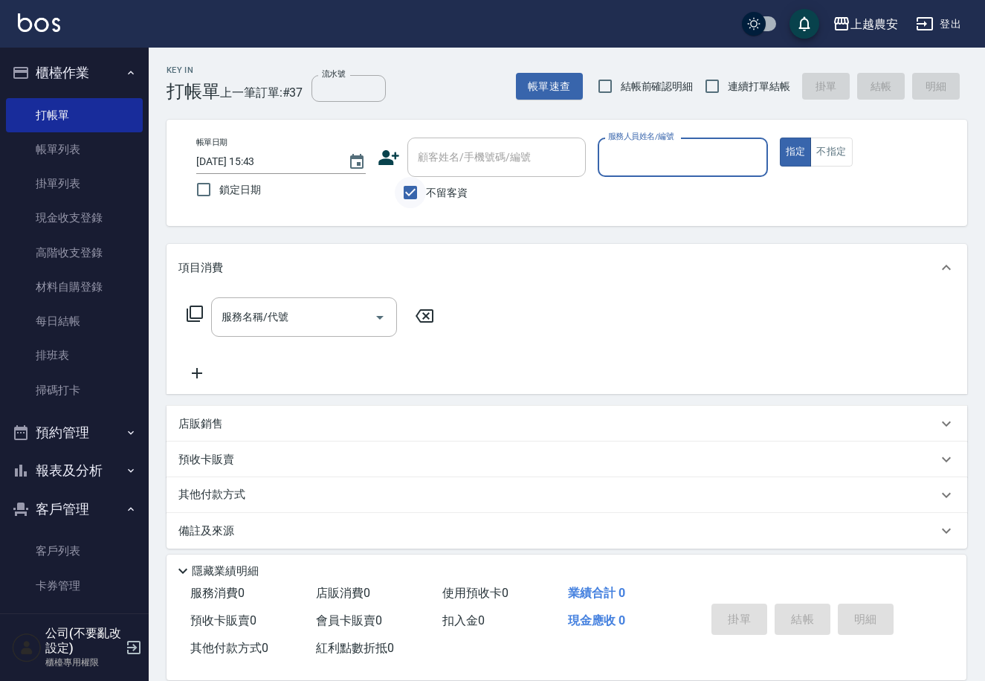
click at [410, 194] on input "不留客資" at bounding box center [410, 192] width 31 height 31
checkbox input "false"
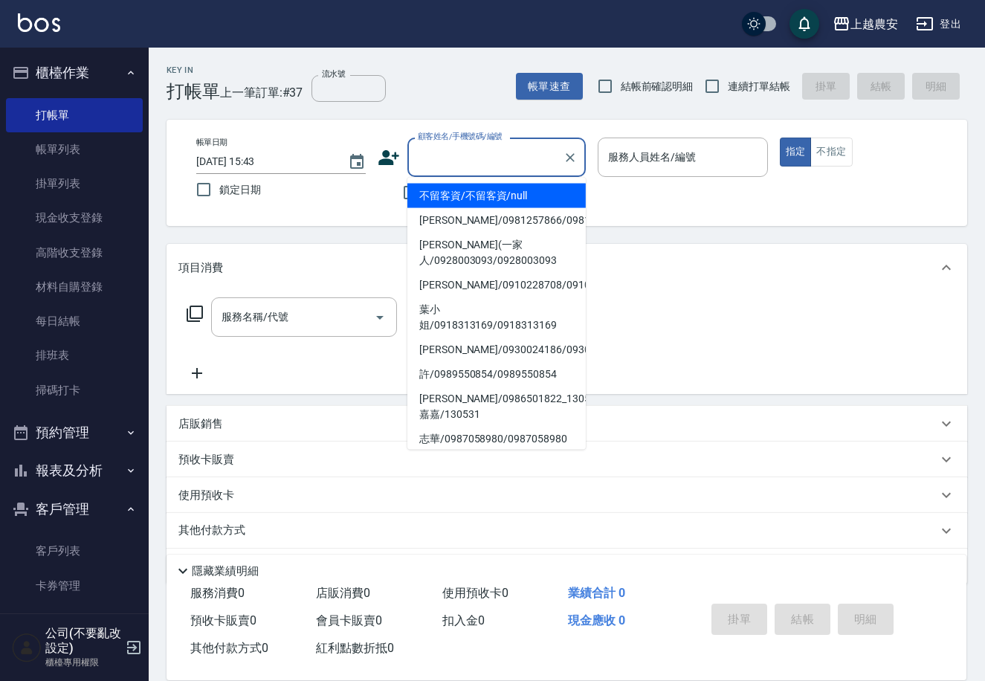
click at [431, 155] on input "顧客姓名/手機號碼/編號" at bounding box center [485, 157] width 143 height 26
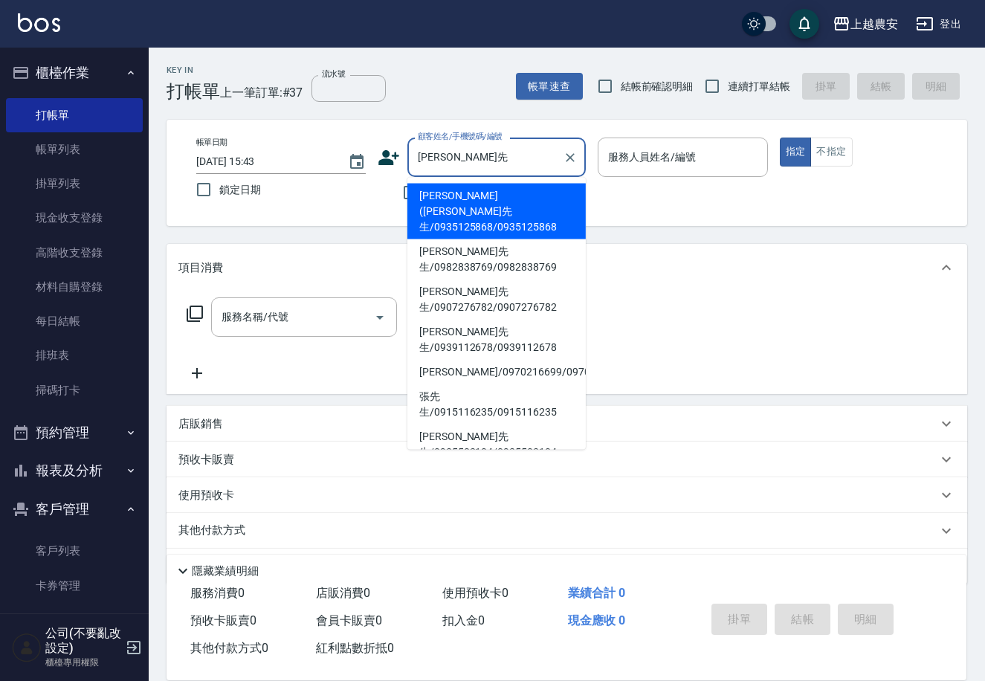
click at [465, 201] on li "張正治(張先生/0935125868/0935125868" at bounding box center [496, 212] width 178 height 56
type input "張正治(張先生/0935125868/0935125868"
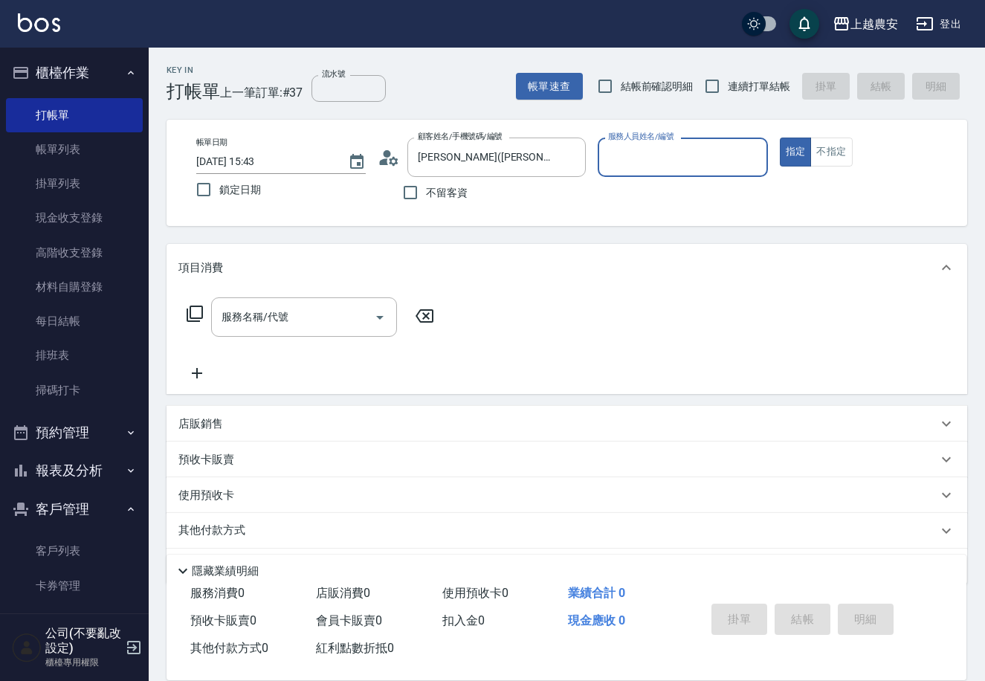
type input "Candy-7"
click at [317, 319] on input "服務名稱/代號" at bounding box center [293, 317] width 150 height 26
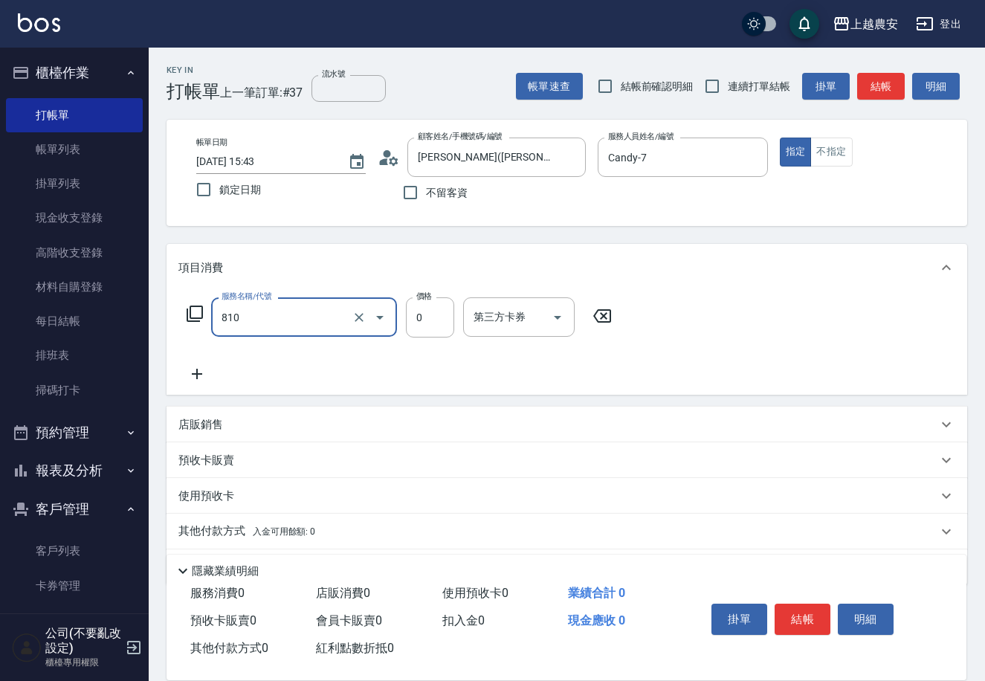
type input "頭皮護髮卡券使用(810)"
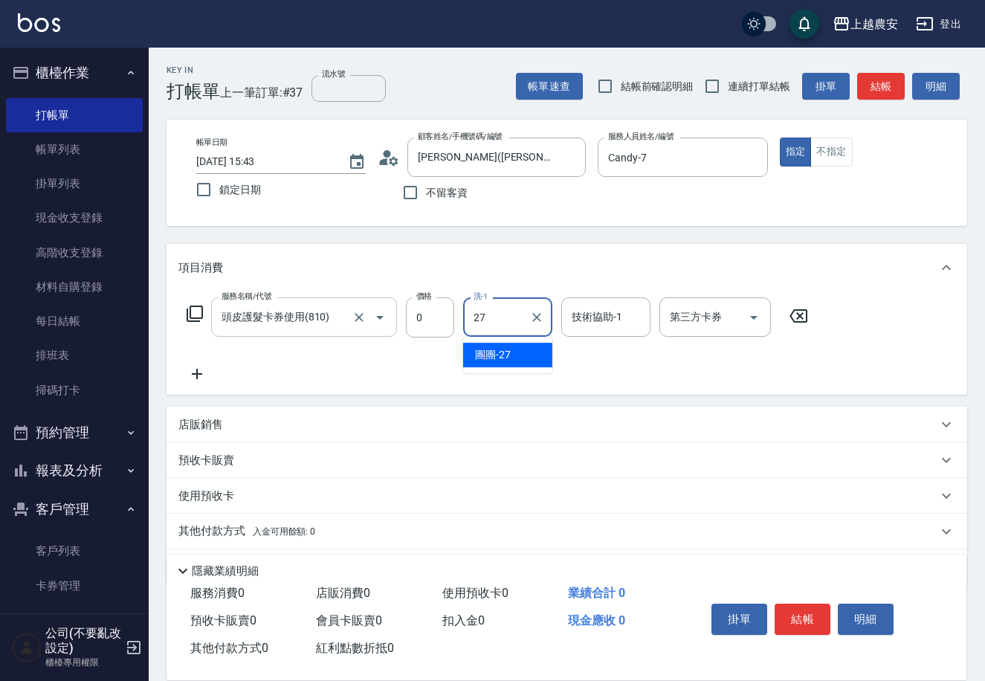
type input "團團-27"
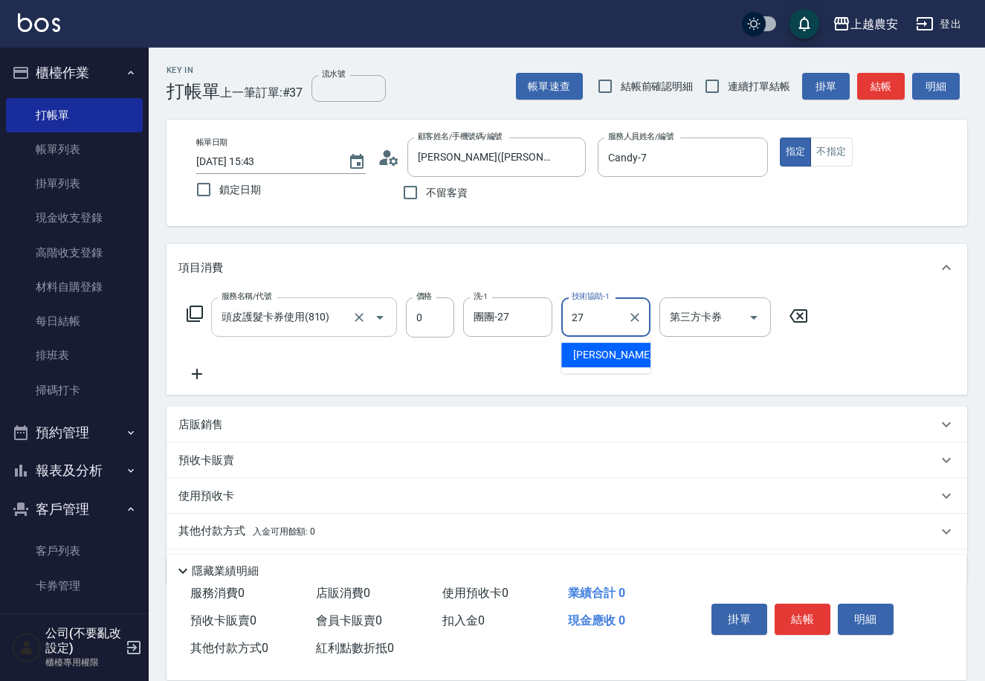
type input "團團-27"
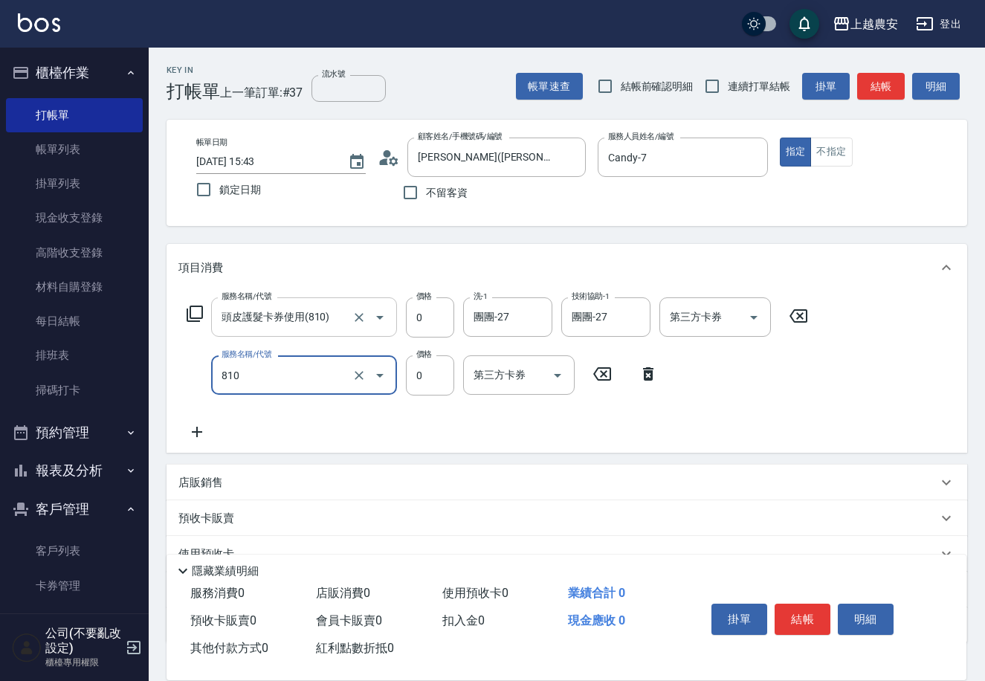
type input "頭皮護髮卡券使用(810)"
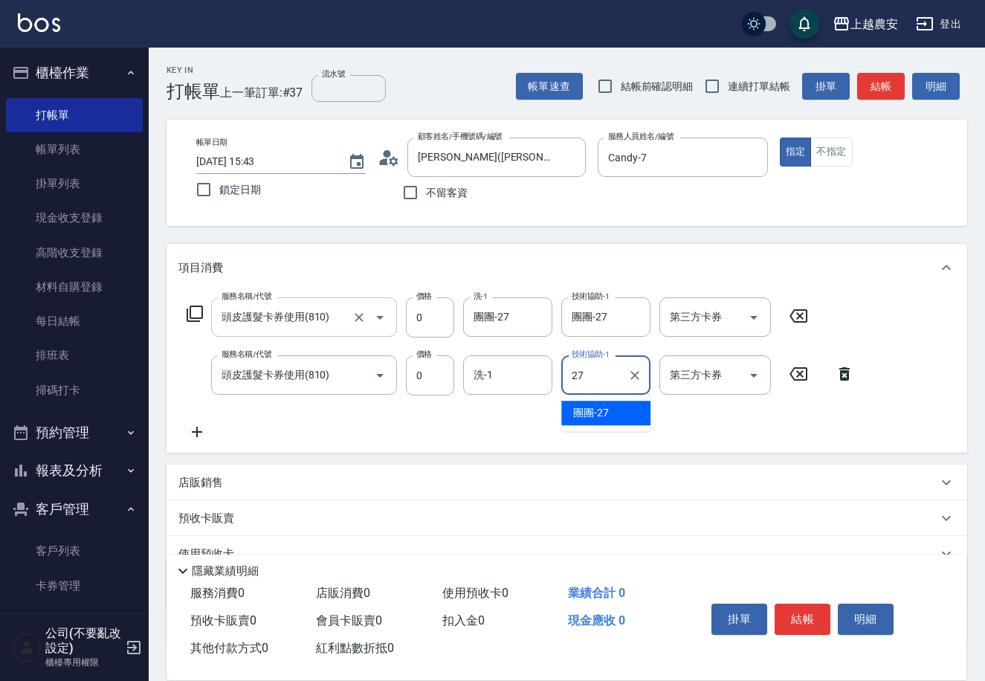
type input "團團-27"
click at [793, 616] on button "結帳" at bounding box center [803, 619] width 56 height 31
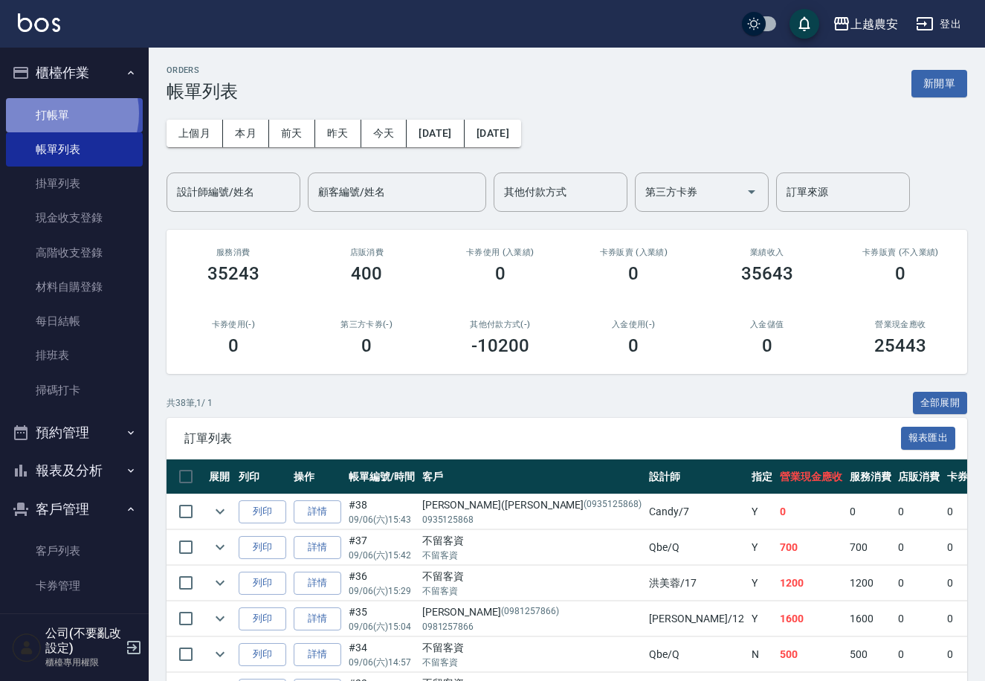
click at [57, 113] on link "打帳單" at bounding box center [74, 115] width 137 height 34
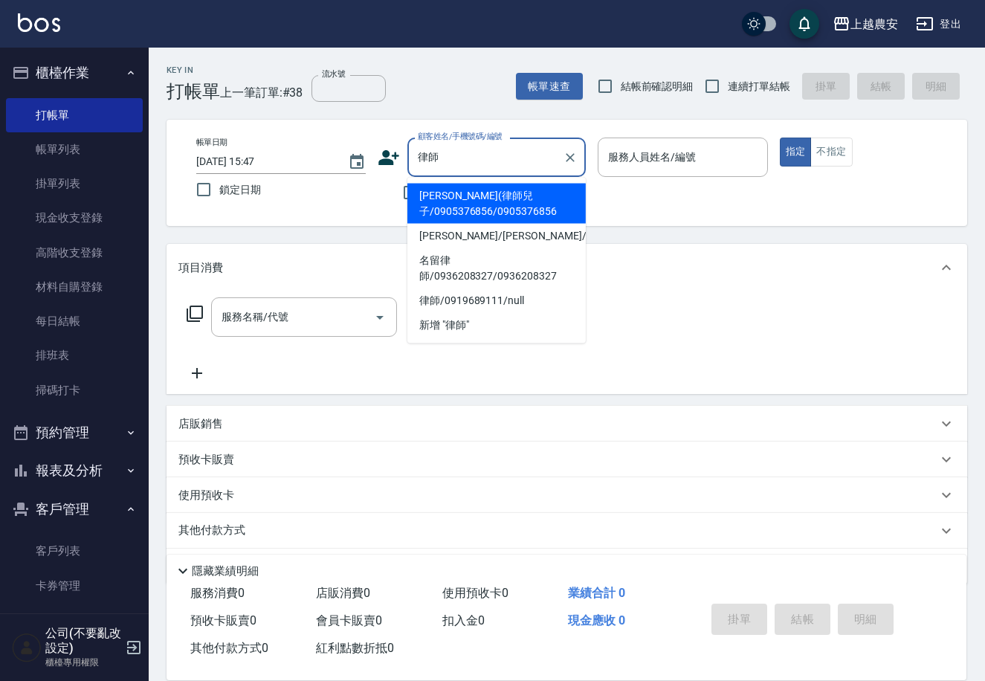
click at [419, 196] on li "洪昀祐(律師兒子/0905376856/0905376856" at bounding box center [496, 204] width 178 height 40
type input "洪昀祐(律師兒子/0905376856/0905376856"
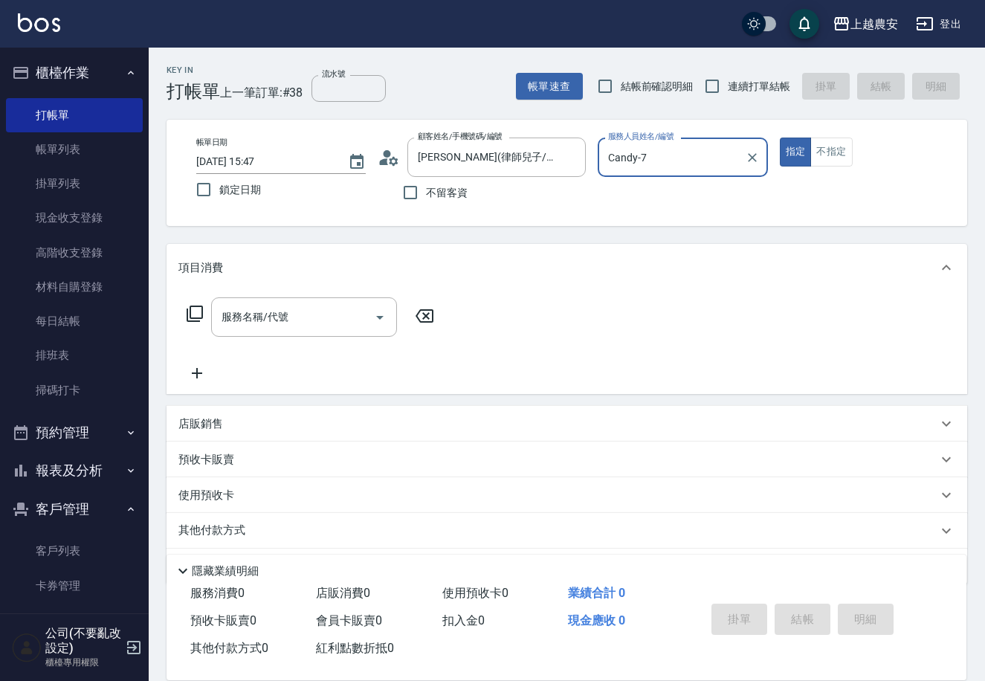
type input "Candy-7"
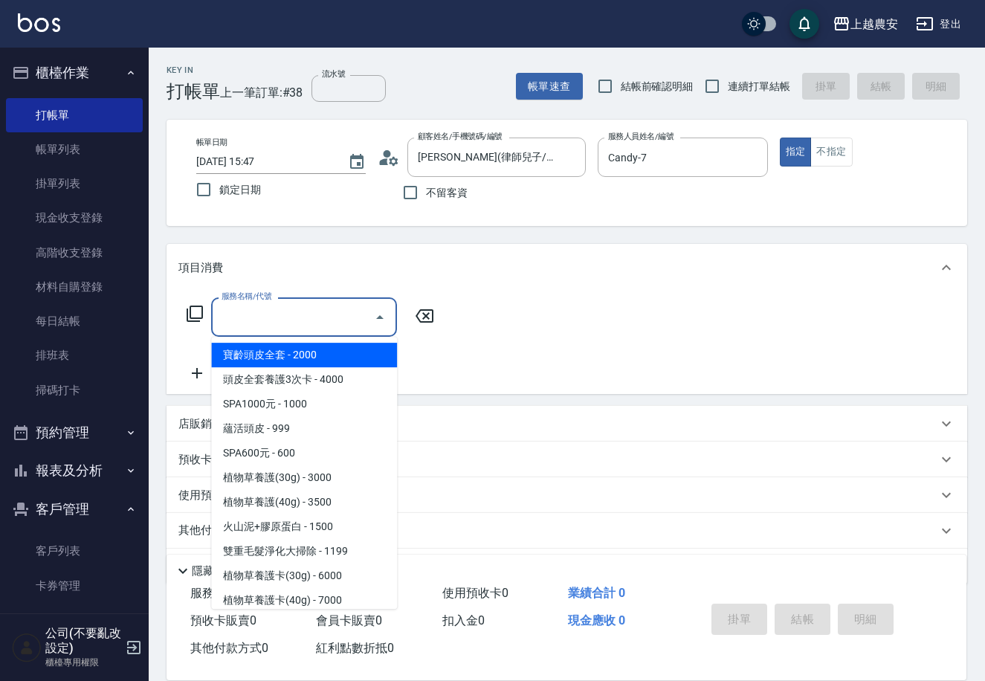
click at [349, 308] on input "服務名稱/代號" at bounding box center [293, 317] width 150 height 26
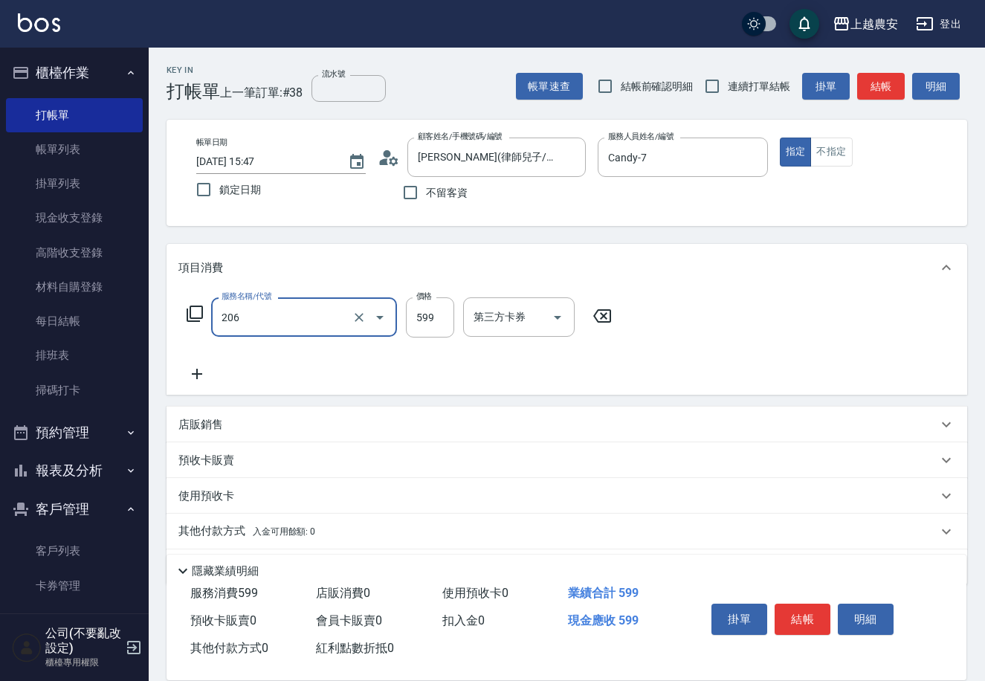
type input "洗+剪(206)"
type input "400"
click at [818, 619] on button "結帳" at bounding box center [803, 619] width 56 height 31
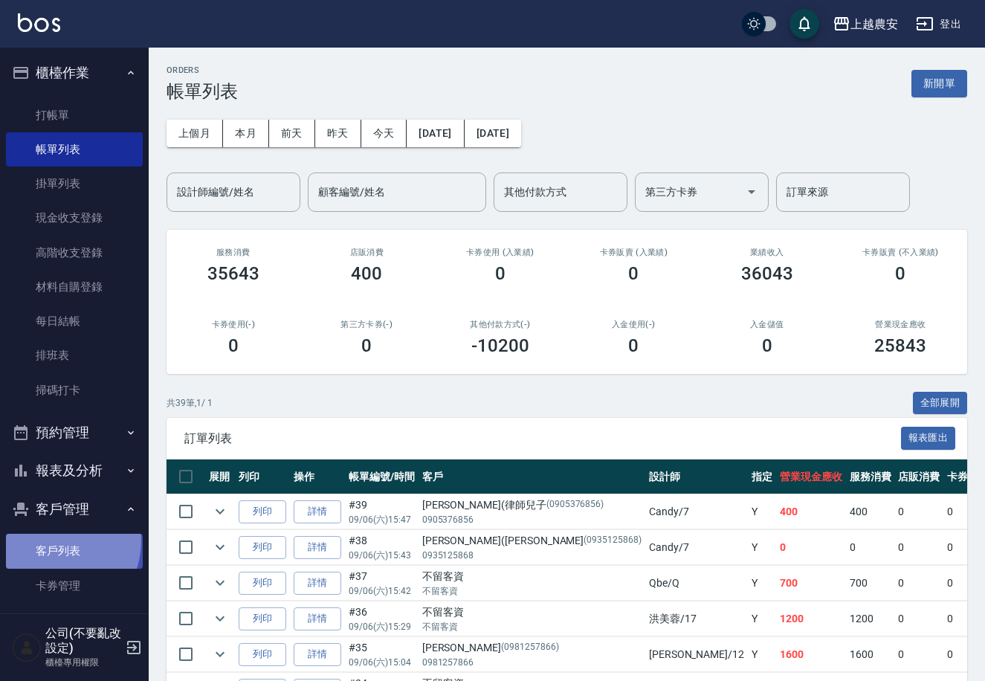
click at [50, 540] on link "客戶列表" at bounding box center [74, 551] width 137 height 34
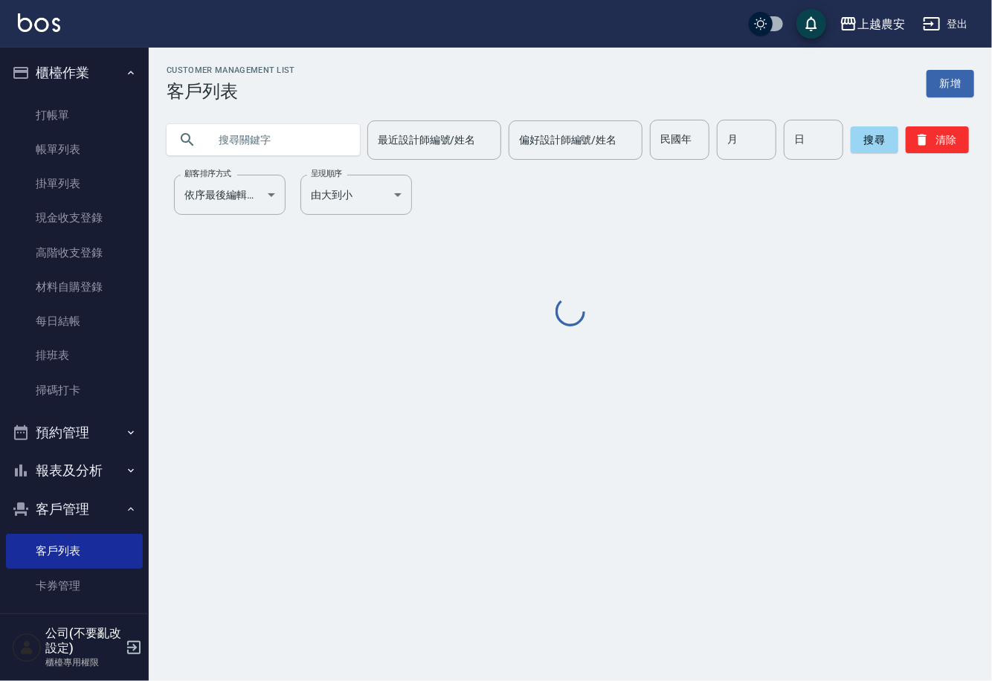
click at [311, 126] on input "text" at bounding box center [278, 140] width 140 height 40
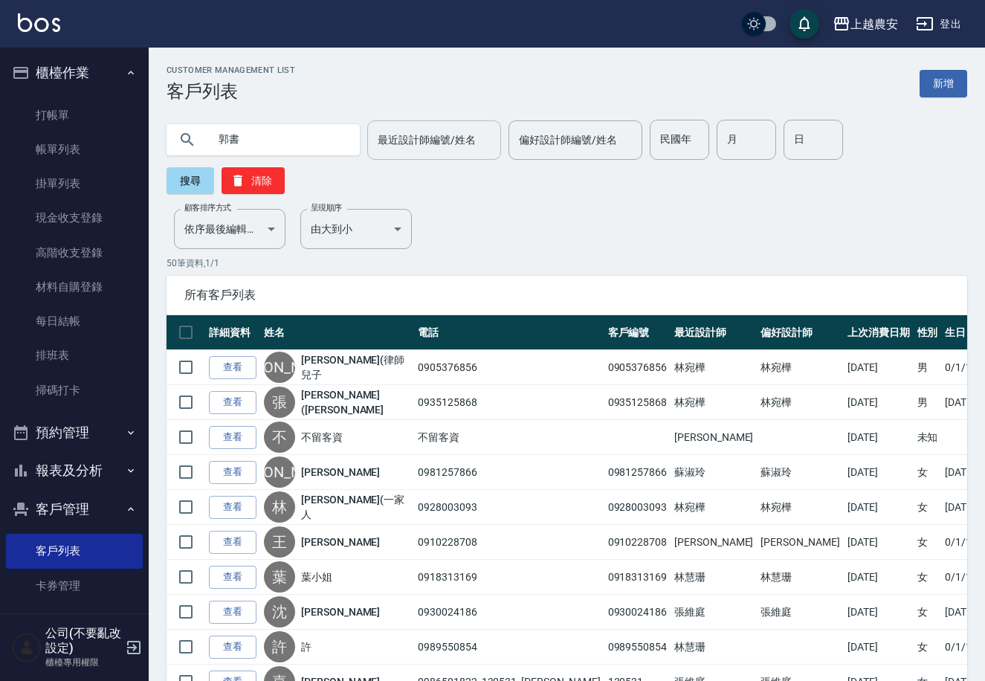
type input "郭書"
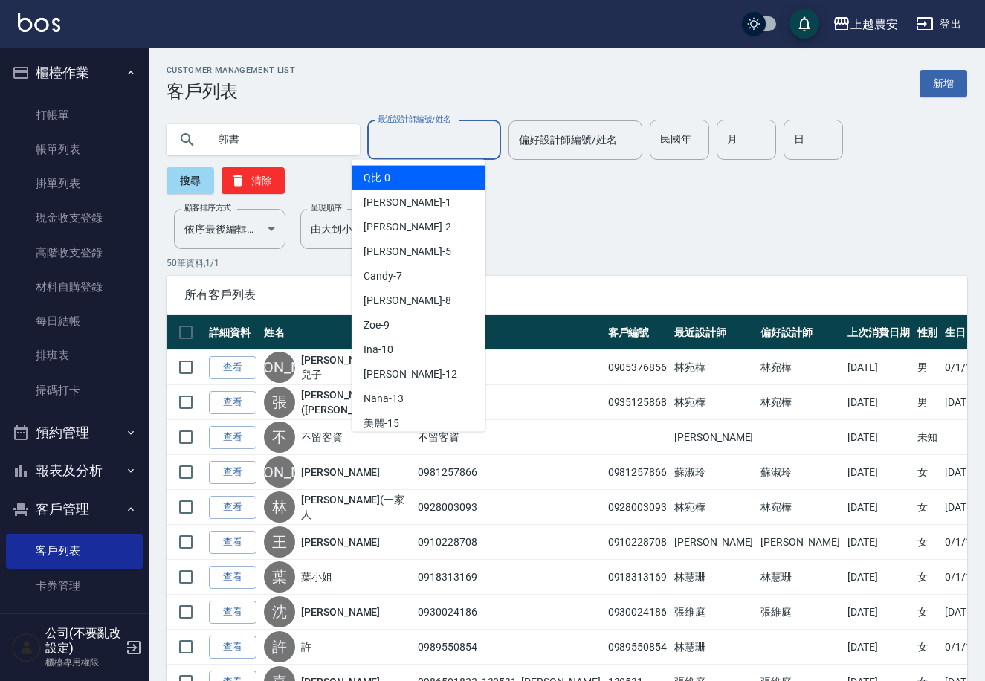
click at [462, 130] on input "最近設計師編號/姓名" at bounding box center [434, 140] width 120 height 26
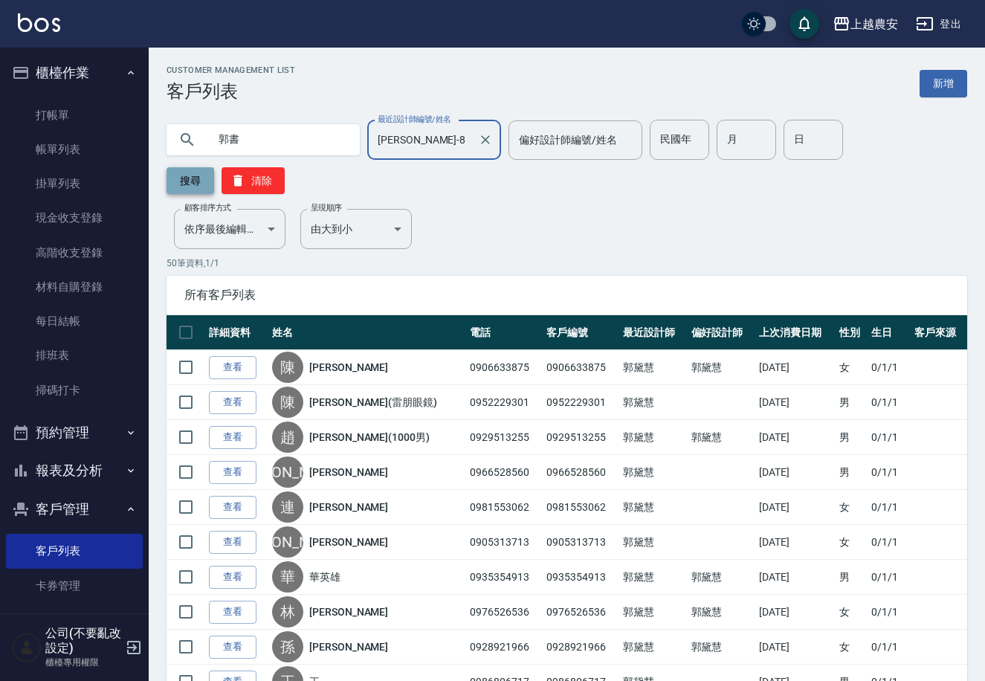
type input "黛慧-8"
click at [214, 167] on button "搜尋" at bounding box center [191, 180] width 48 height 27
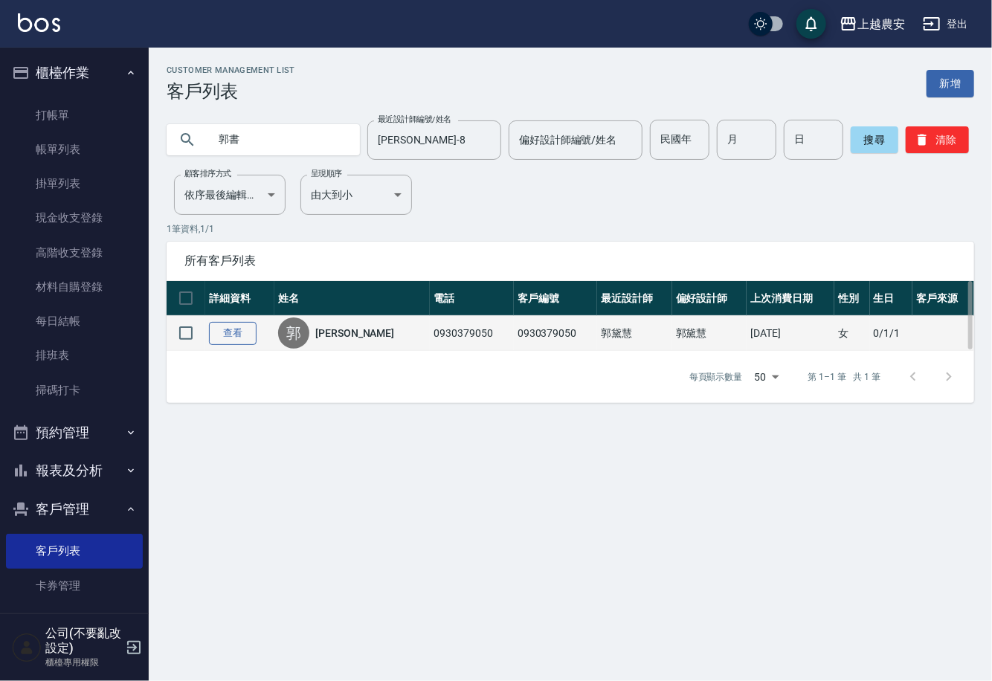
click at [245, 343] on link "查看" at bounding box center [233, 333] width 48 height 23
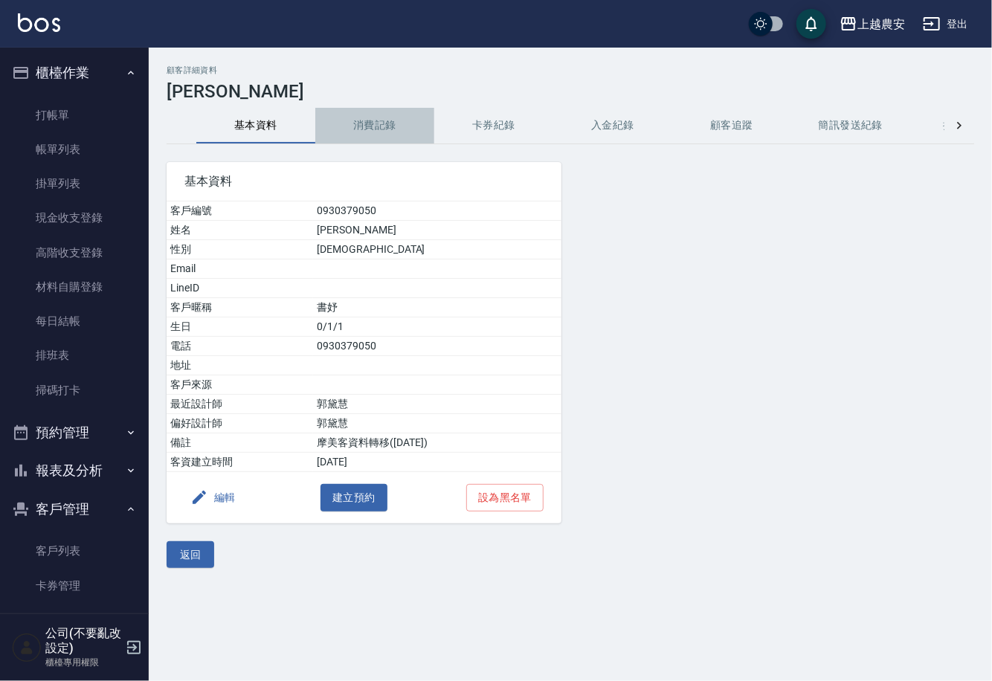
click at [389, 133] on button "消費記錄" at bounding box center [374, 126] width 119 height 36
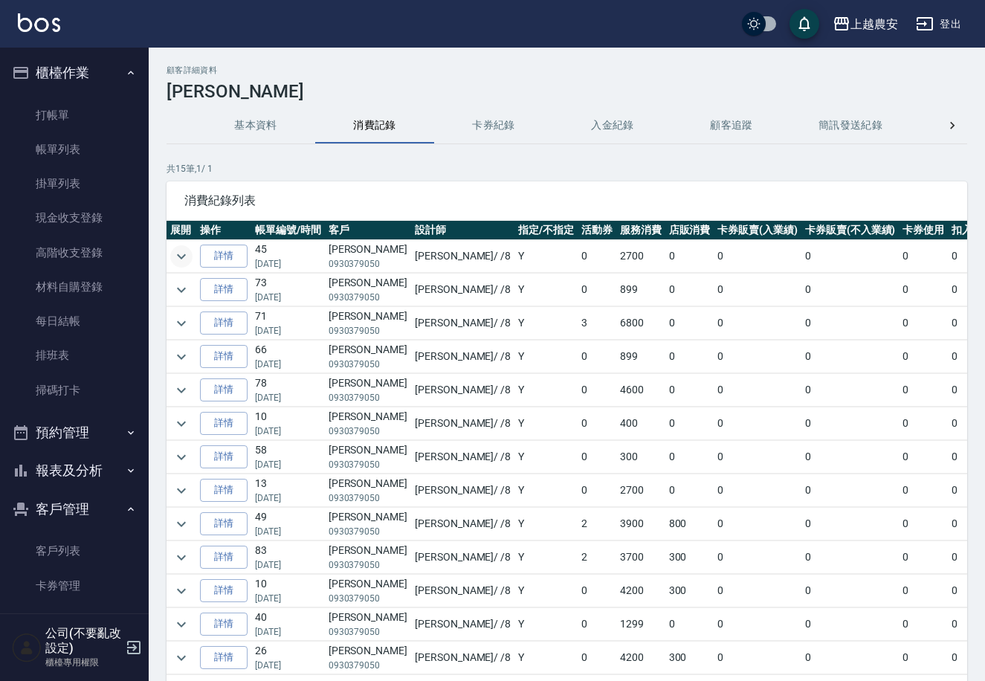
click at [179, 255] on icon "expand row" at bounding box center [181, 257] width 18 height 18
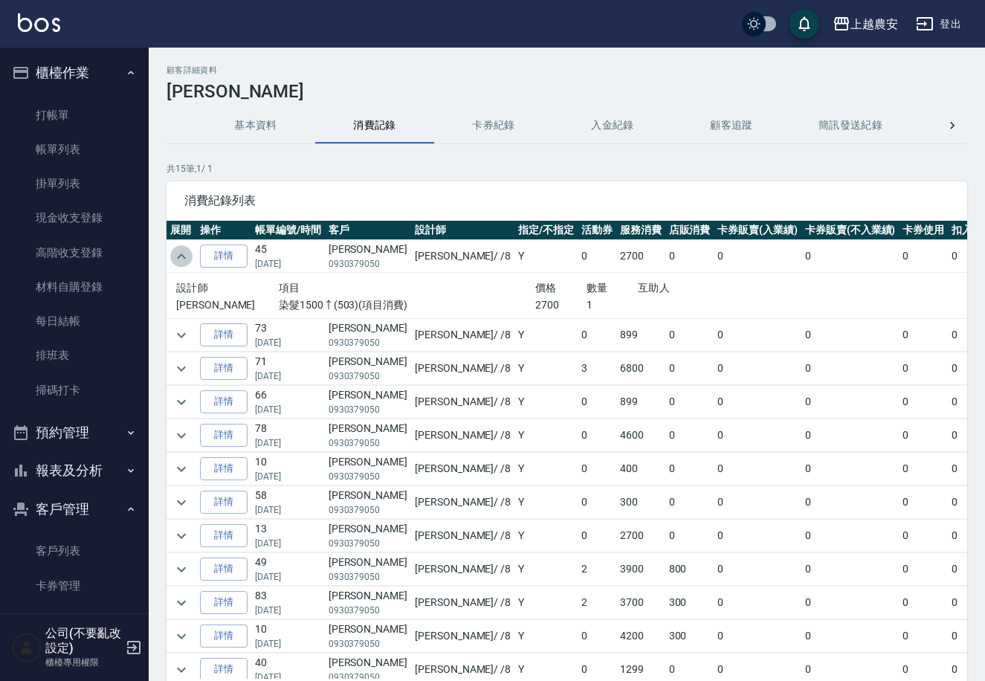
click at [179, 255] on icon "expand row" at bounding box center [181, 256] width 9 height 5
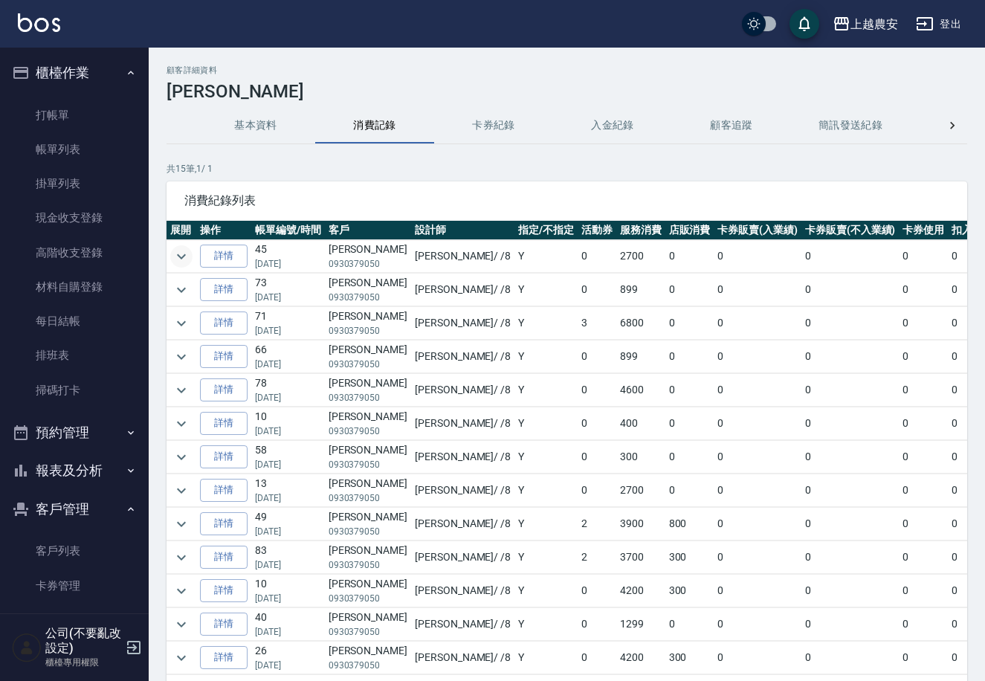
click at [179, 255] on icon "expand row" at bounding box center [181, 257] width 18 height 18
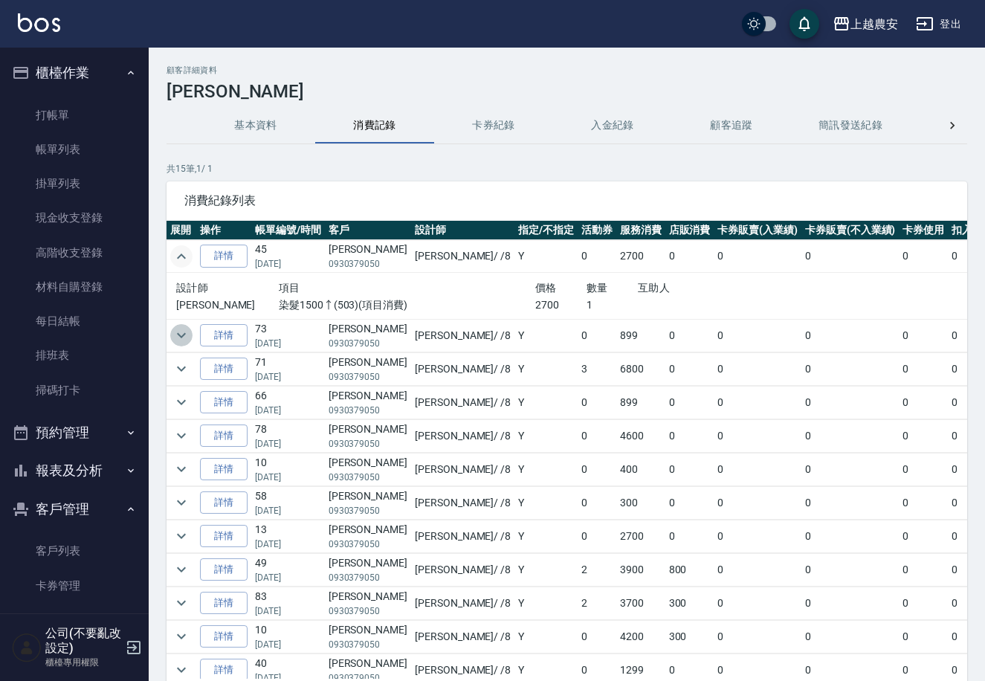
click at [181, 335] on icon "expand row" at bounding box center [181, 335] width 18 height 18
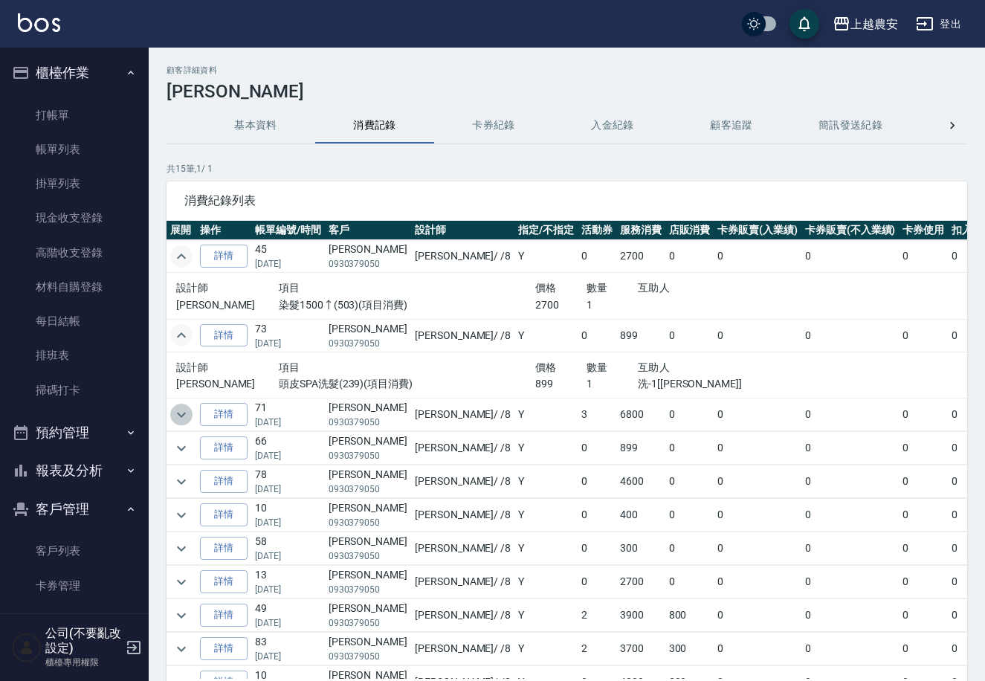
click at [189, 415] on icon "expand row" at bounding box center [181, 415] width 18 height 18
click at [182, 414] on icon "expand row" at bounding box center [181, 414] width 9 height 5
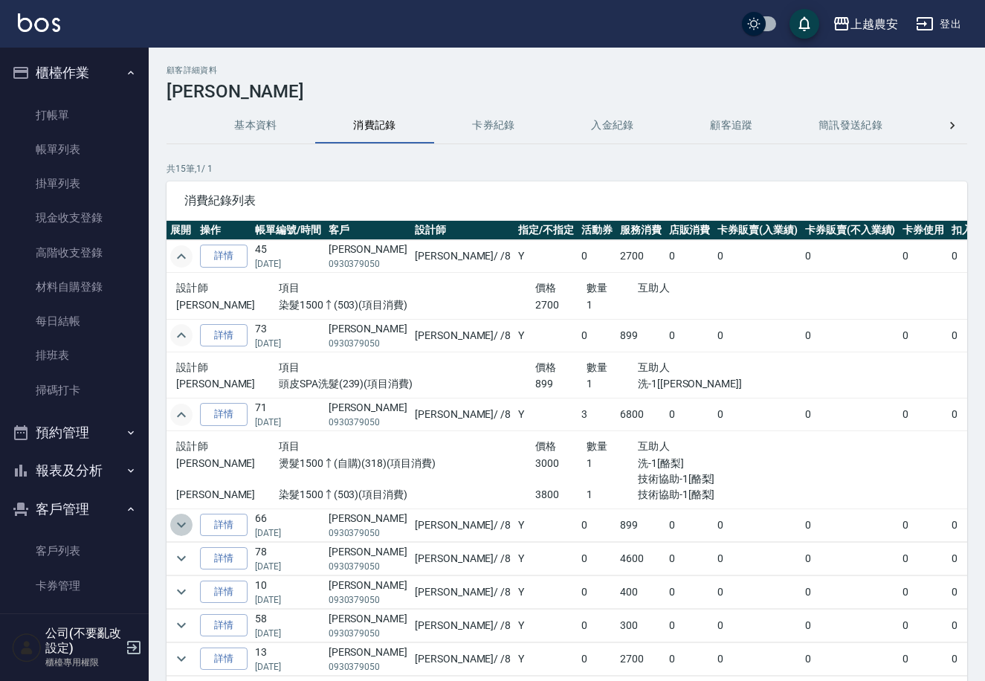
click at [174, 529] on icon "expand row" at bounding box center [181, 525] width 18 height 18
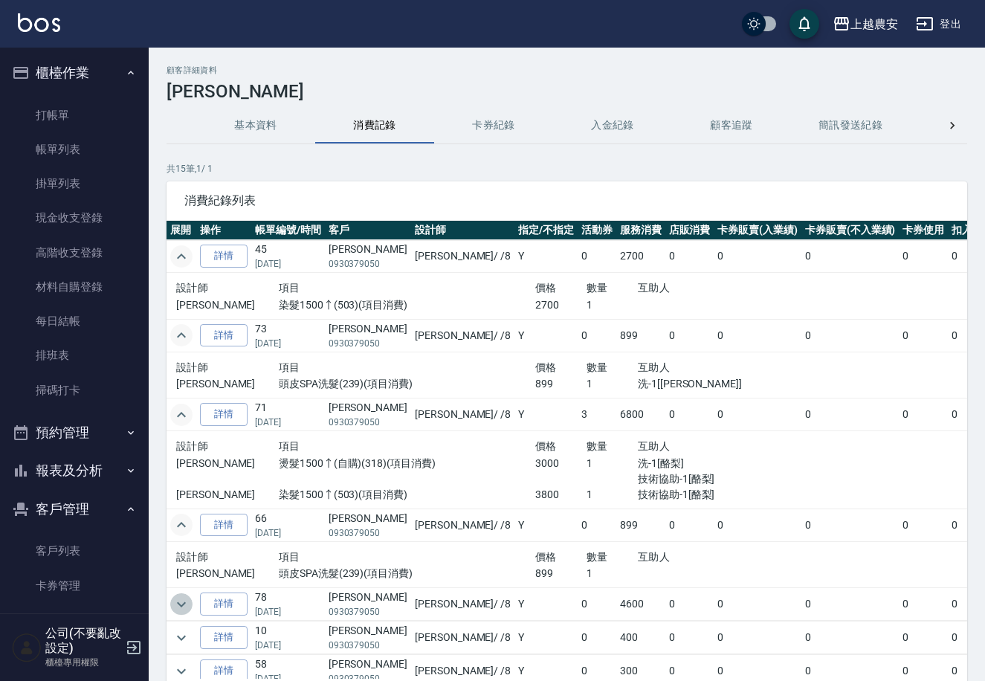
click at [182, 609] on icon "expand row" at bounding box center [181, 605] width 18 height 18
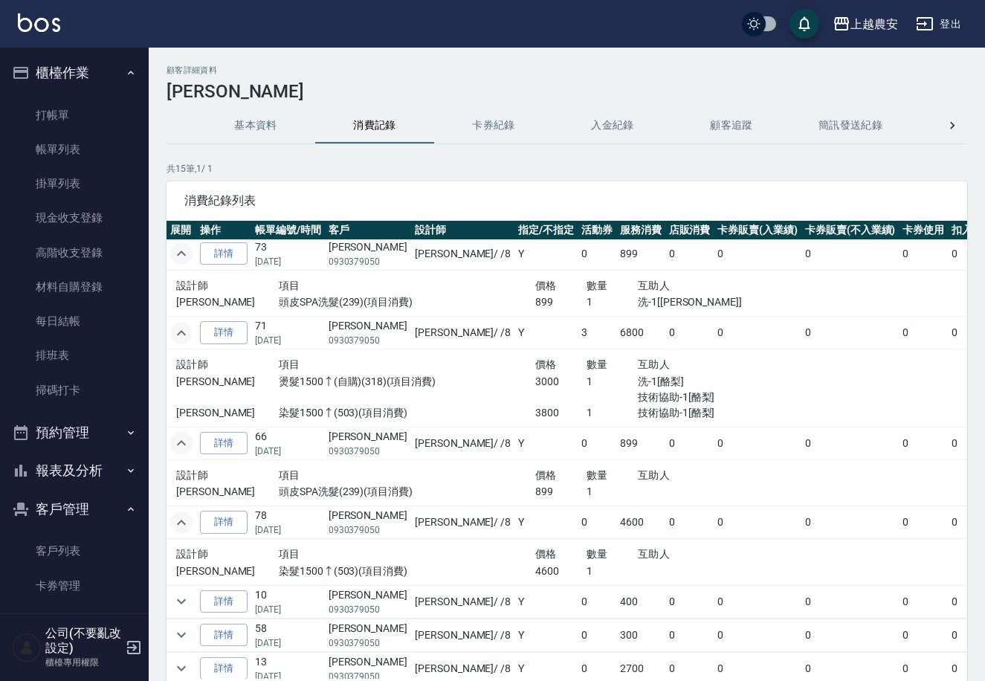
scroll to position [94, 0]
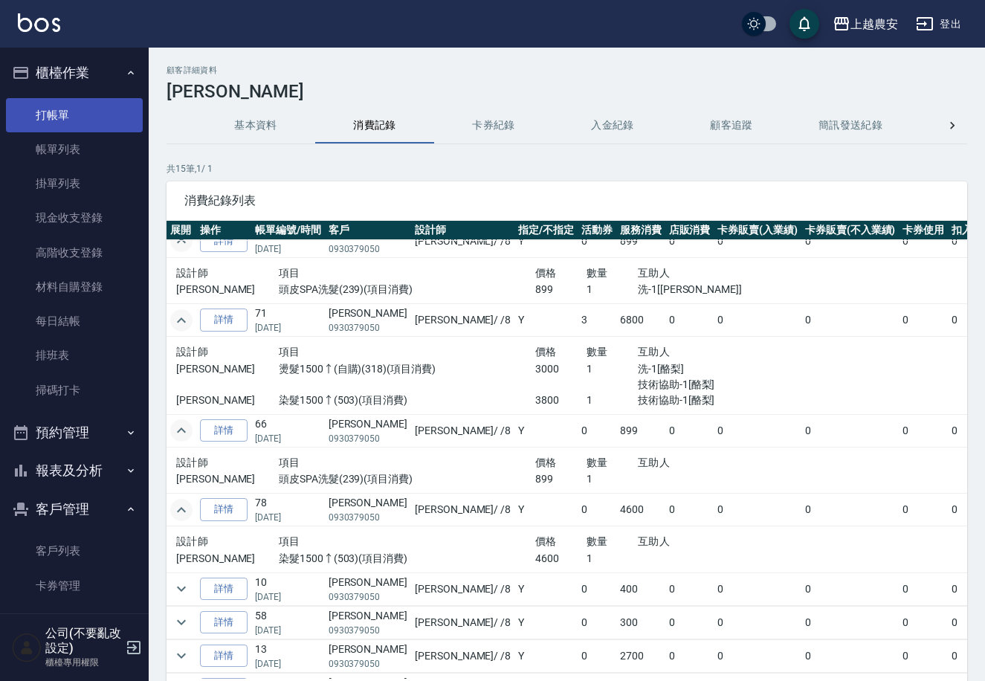
click at [48, 116] on link "打帳單" at bounding box center [74, 115] width 137 height 34
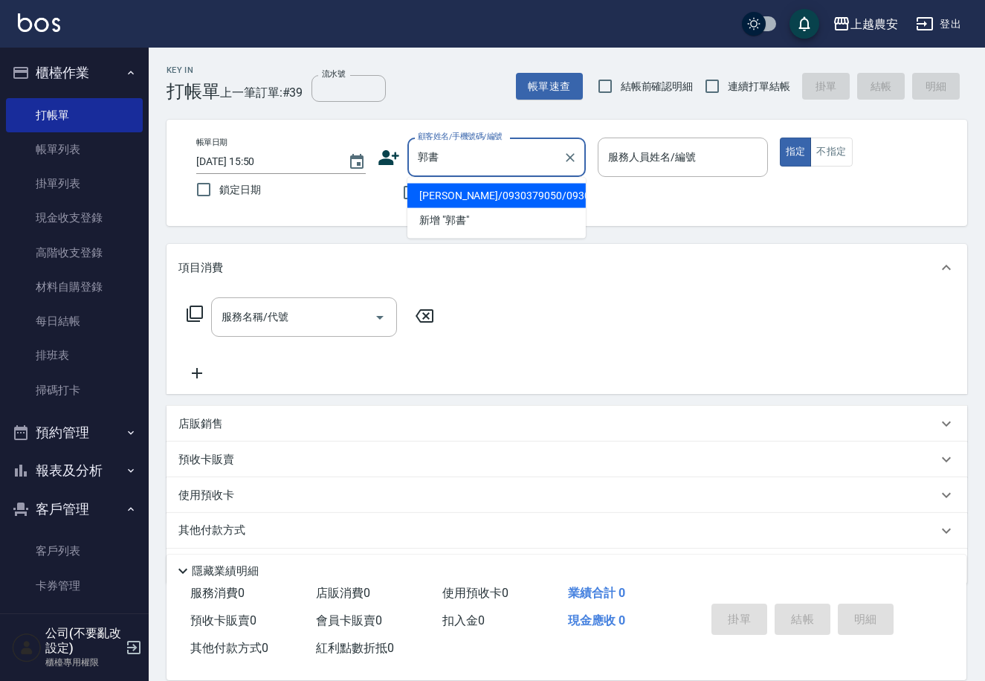
click at [480, 187] on li "郭書妤/0930379050/0930379050" at bounding box center [496, 196] width 178 height 25
type input "郭書妤/0930379050/0930379050"
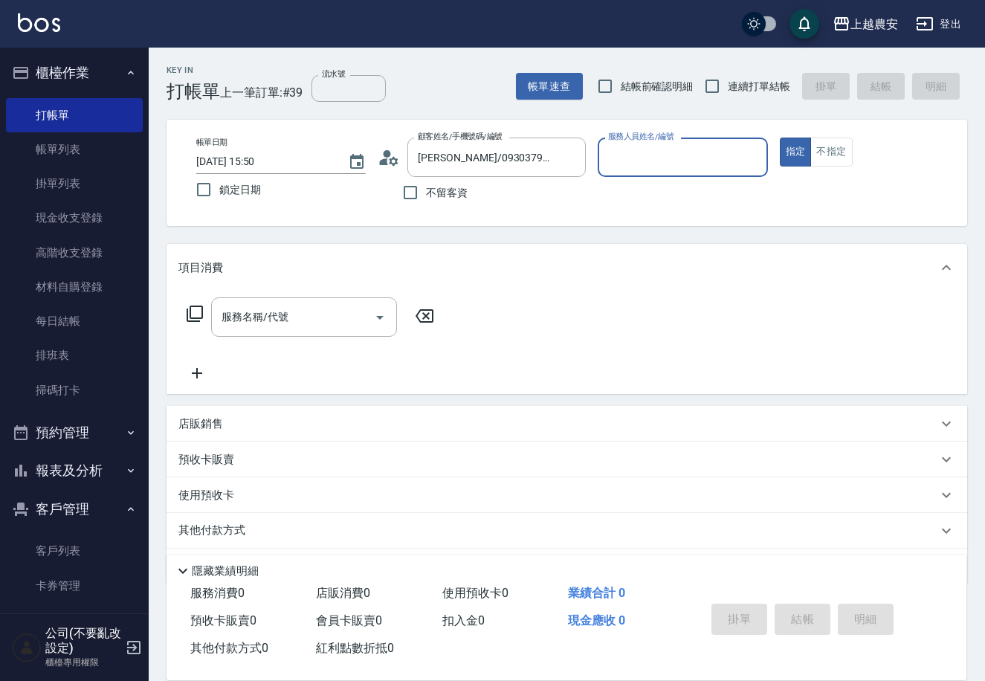
type input "黛慧-8"
click at [310, 320] on input "服務名稱/代號" at bounding box center [293, 317] width 150 height 26
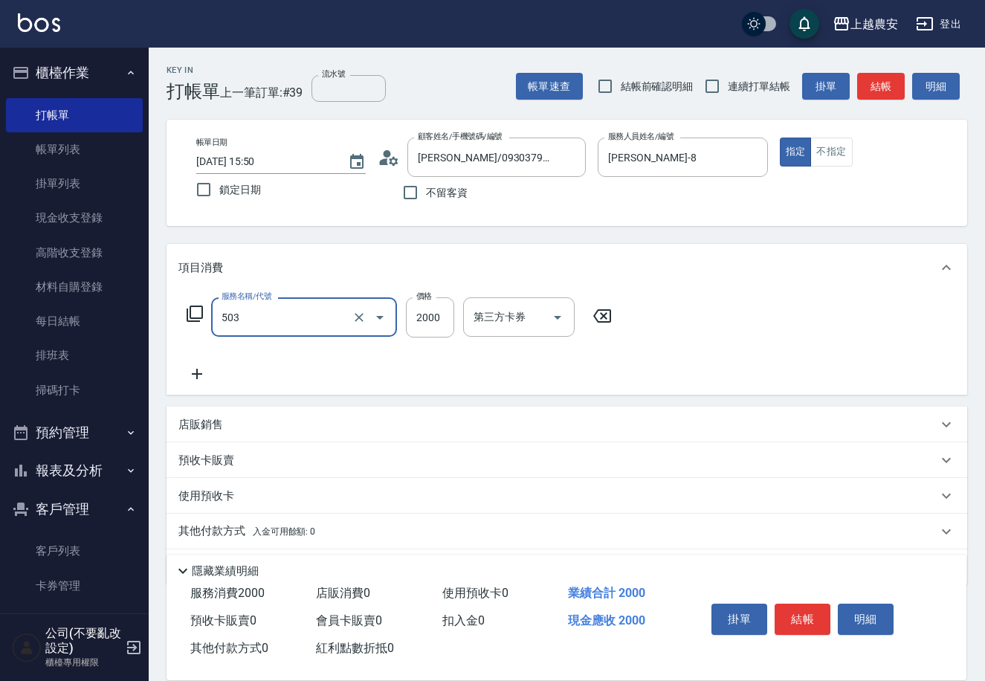
type input "染髮1500↑(503)"
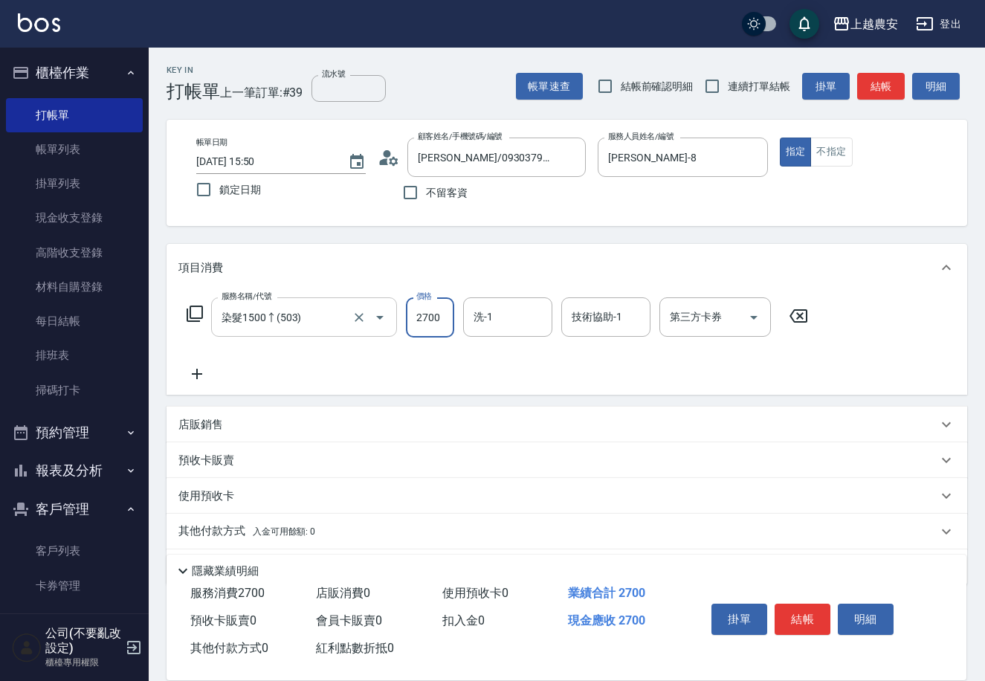
type input "2700"
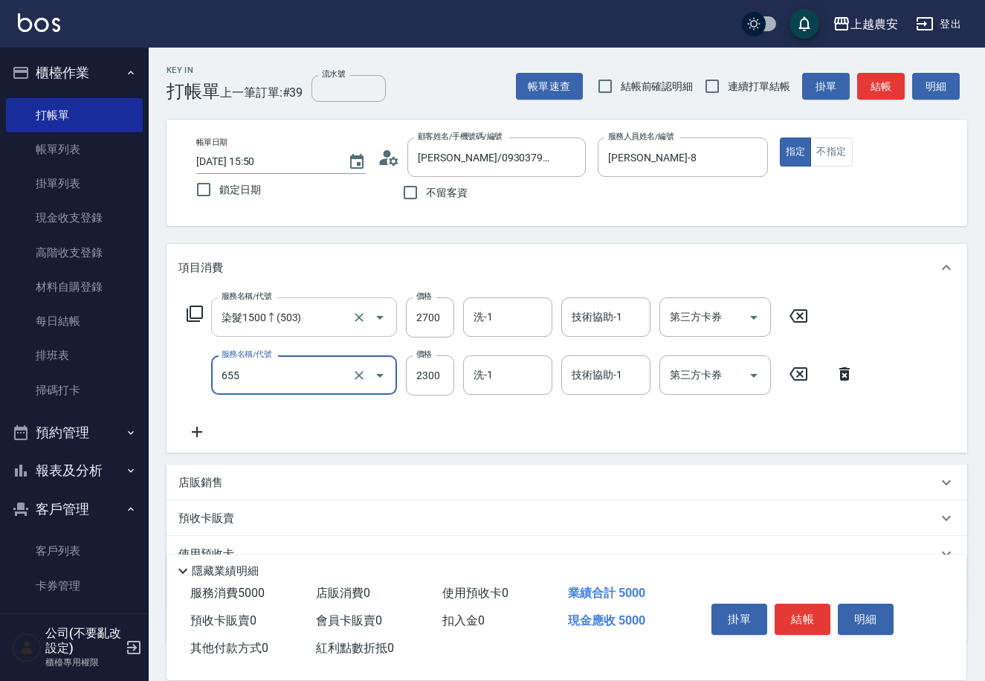
type input "結構2段式(自)(655)"
type input "1500"
click at [810, 619] on button "結帳" at bounding box center [803, 619] width 56 height 31
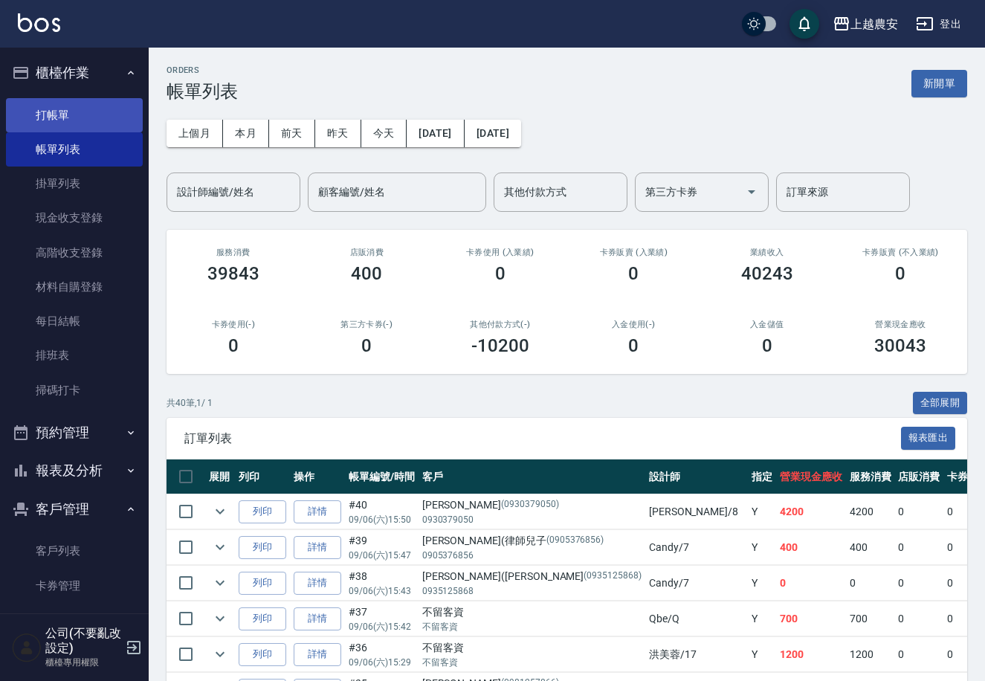
click at [22, 114] on link "打帳單" at bounding box center [74, 115] width 137 height 34
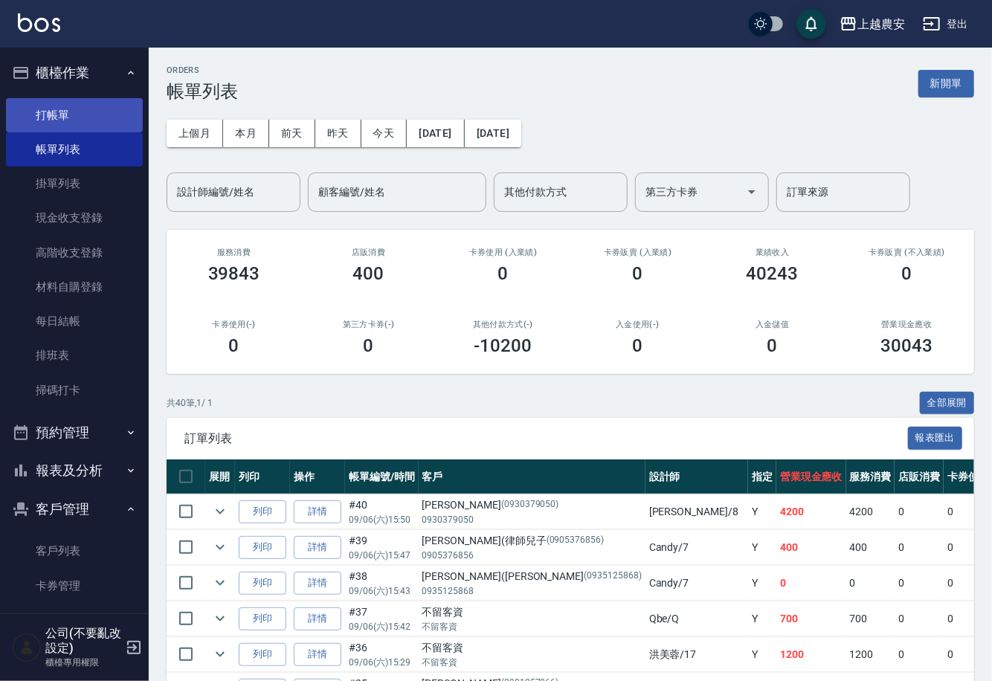
click at [22, 114] on link "打帳單" at bounding box center [74, 115] width 137 height 34
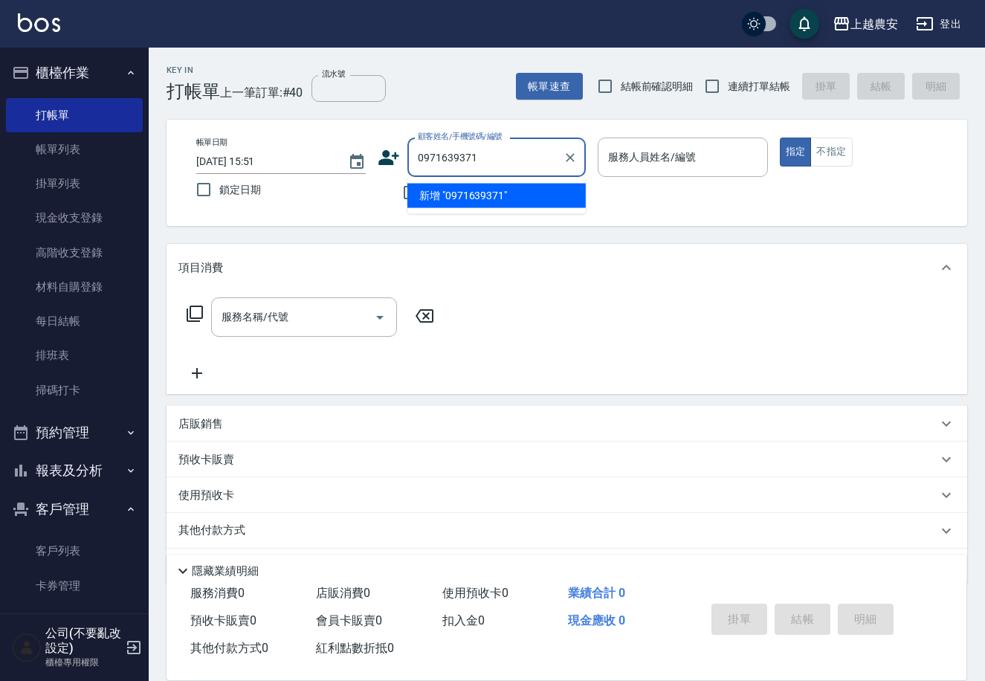
click at [494, 199] on li "新增 "0971639371"" at bounding box center [496, 196] width 178 height 25
type input "0971639371"
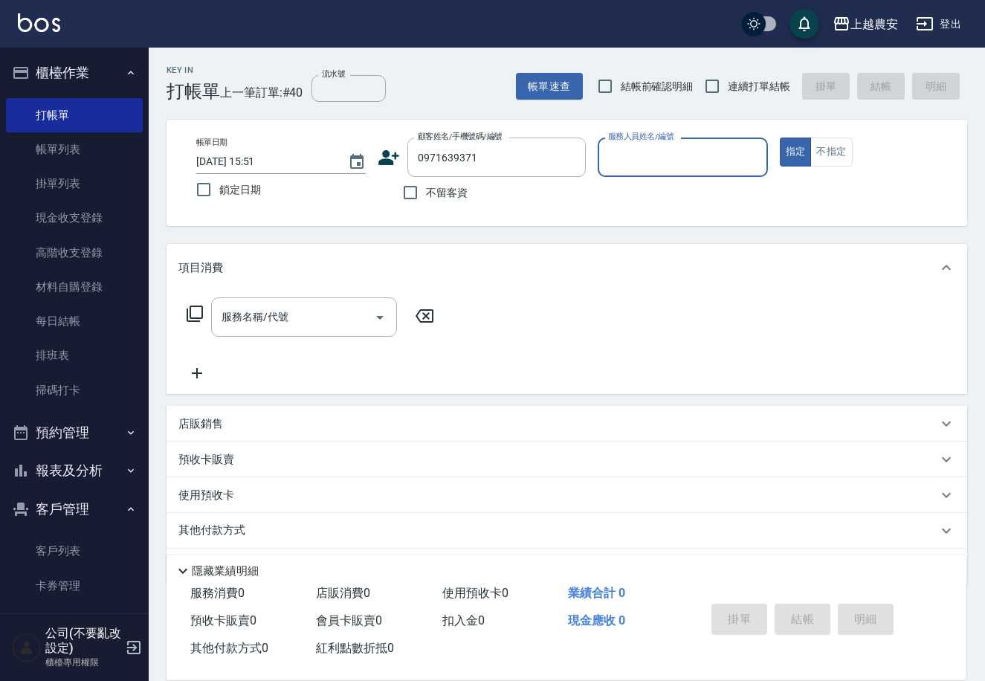
click at [381, 158] on icon at bounding box center [389, 157] width 22 height 22
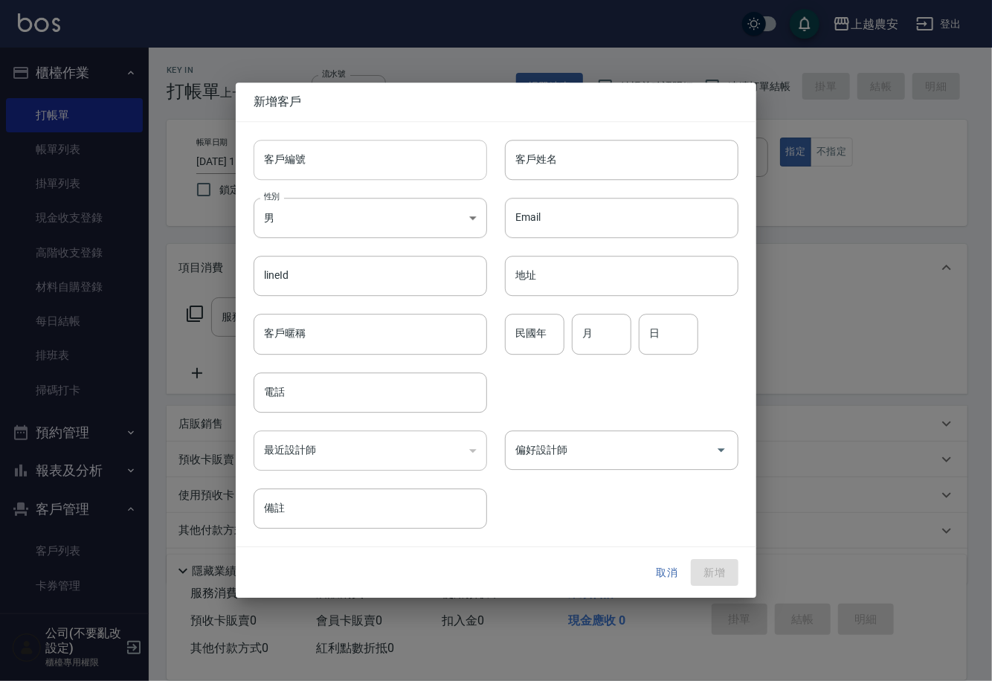
type input "0971639371"
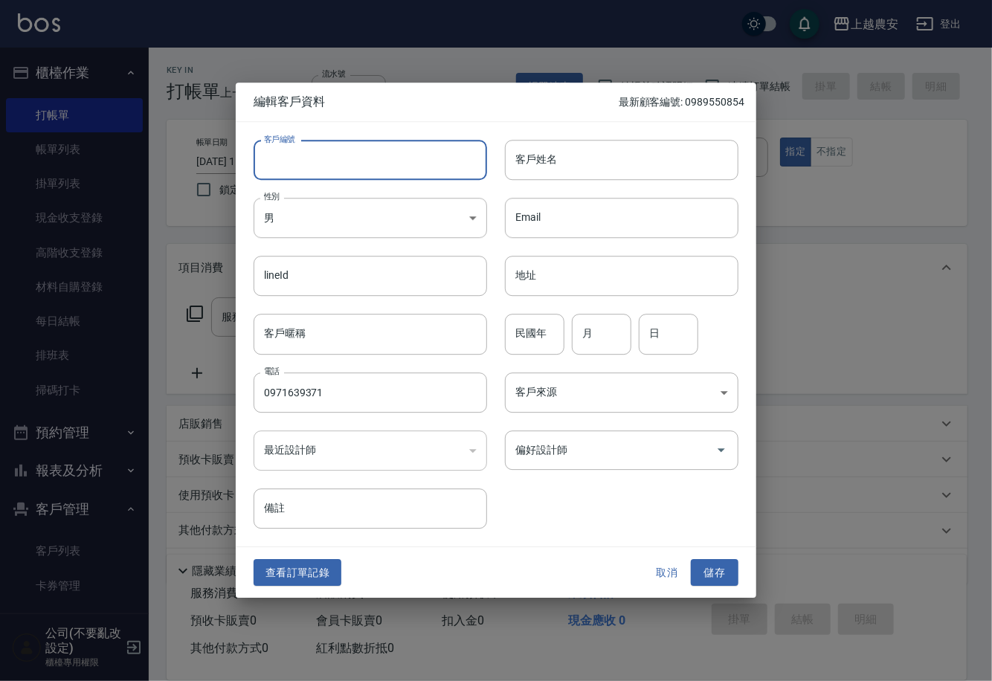
click at [390, 173] on input "客戶編號" at bounding box center [370, 160] width 233 height 40
type input "0971639371"
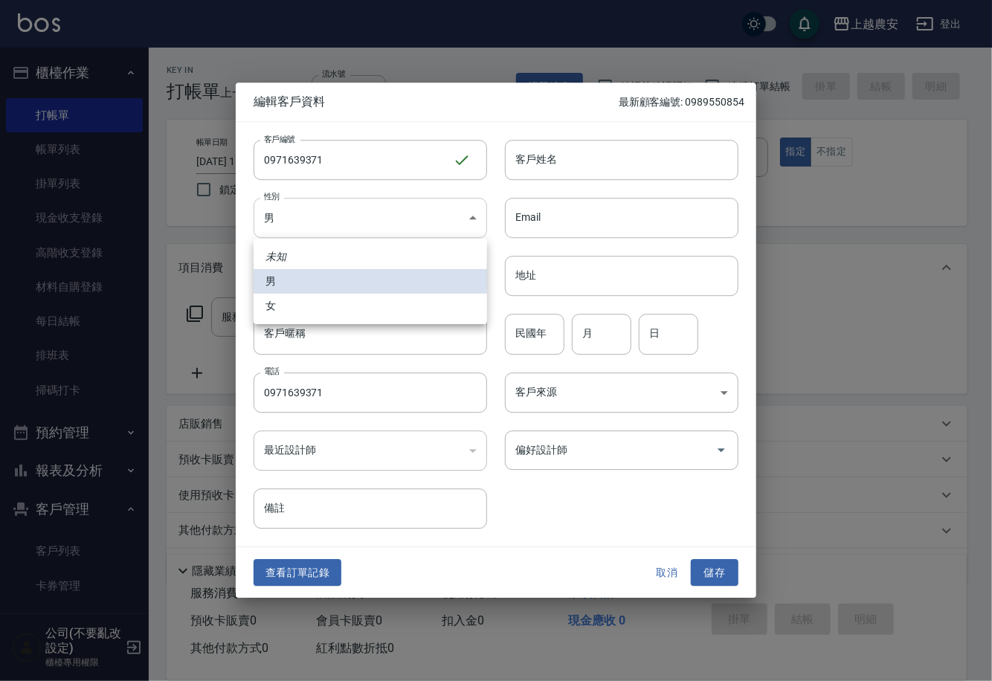
click at [344, 233] on body "上越農安 登出 櫃檯作業 打帳單 帳單列表 掛單列表 現金收支登錄 高階收支登錄 材料自購登錄 每日結帳 排班表 掃碼打卡 預約管理 預約管理 單日預約紀錄 …" at bounding box center [496, 362] width 992 height 725
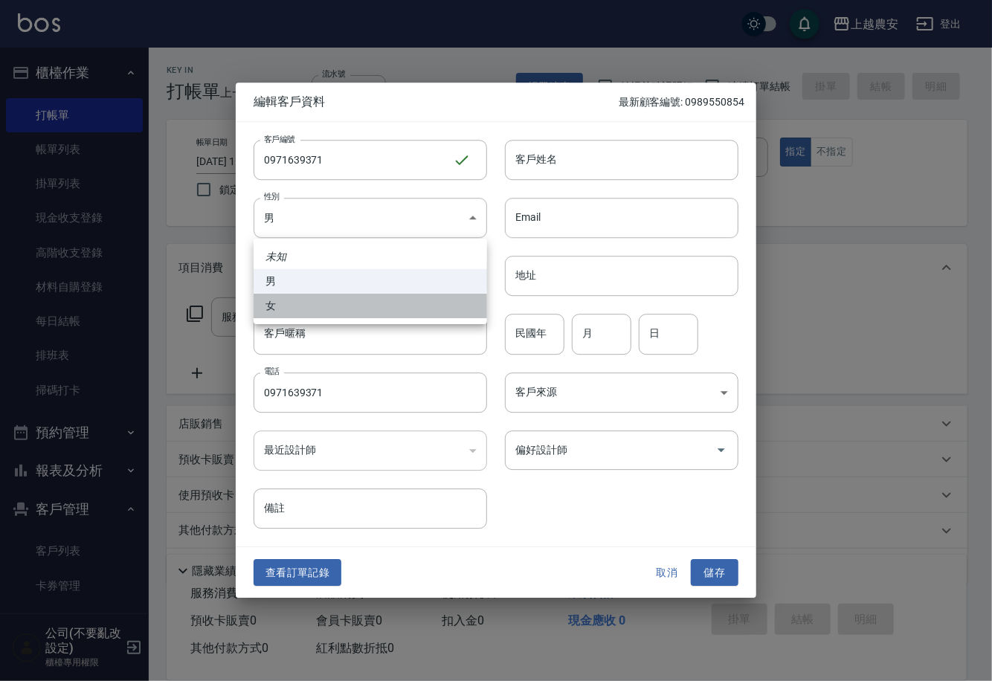
click at [336, 305] on li "女" at bounding box center [370, 306] width 233 height 25
type input "FEMALE"
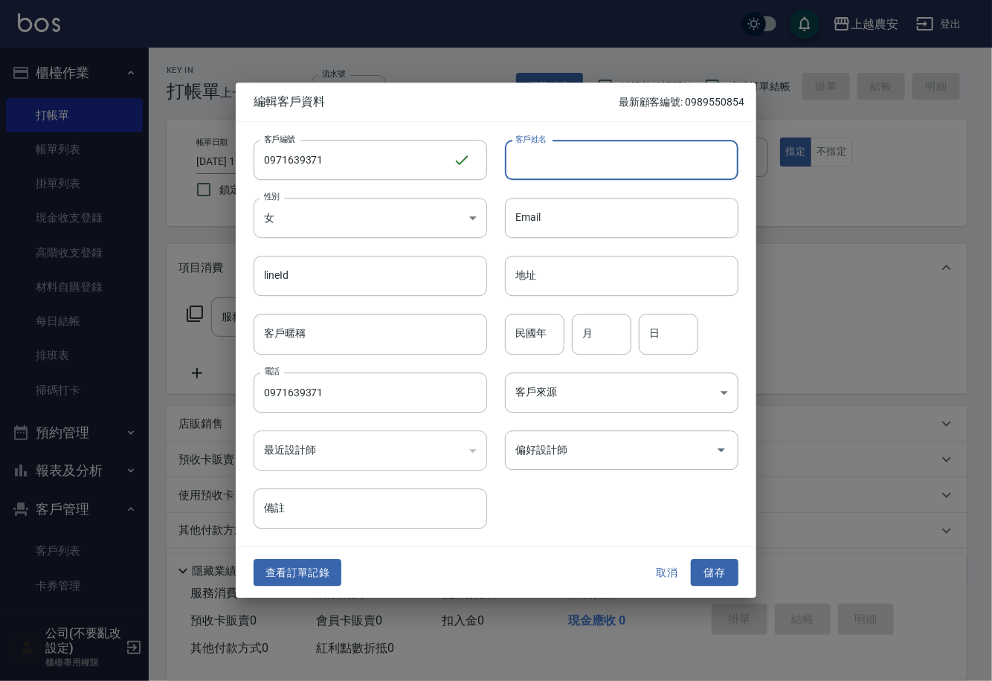
click at [584, 159] on input "客戶姓名" at bounding box center [621, 160] width 233 height 40
type input "黃若玫"
click at [723, 564] on button "儲存" at bounding box center [715, 573] width 48 height 28
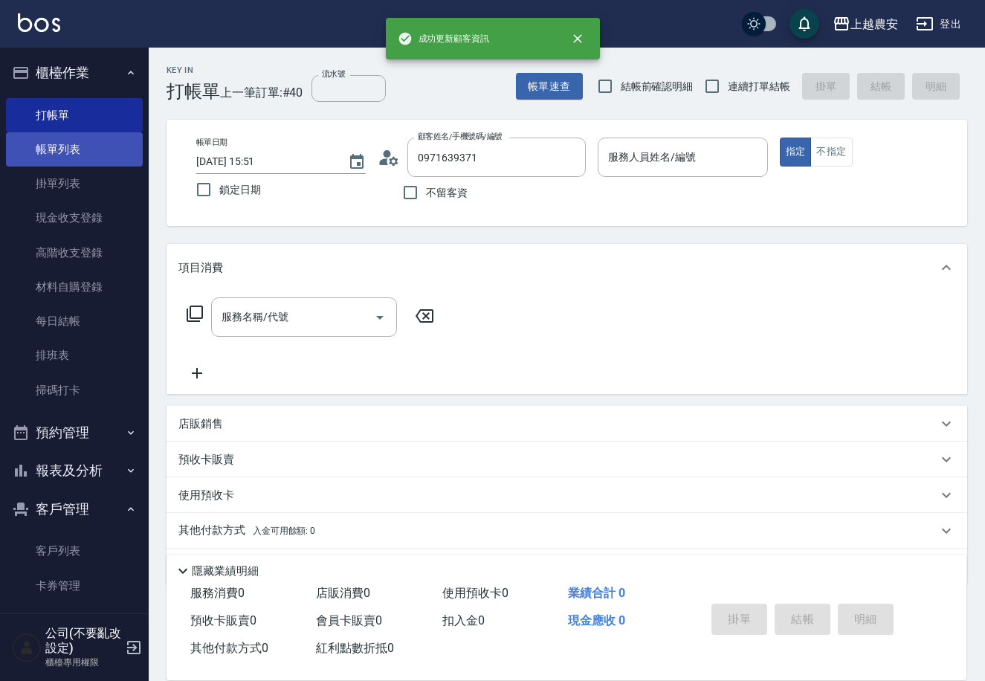
click at [82, 139] on link "帳單列表" at bounding box center [74, 149] width 137 height 34
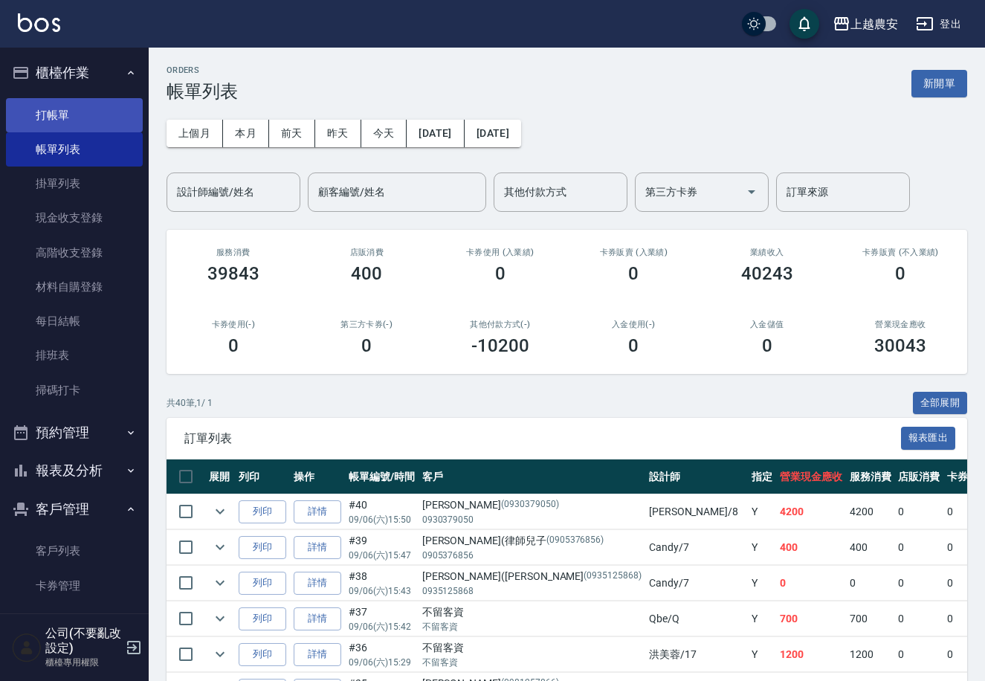
click at [63, 112] on link "打帳單" at bounding box center [74, 115] width 137 height 34
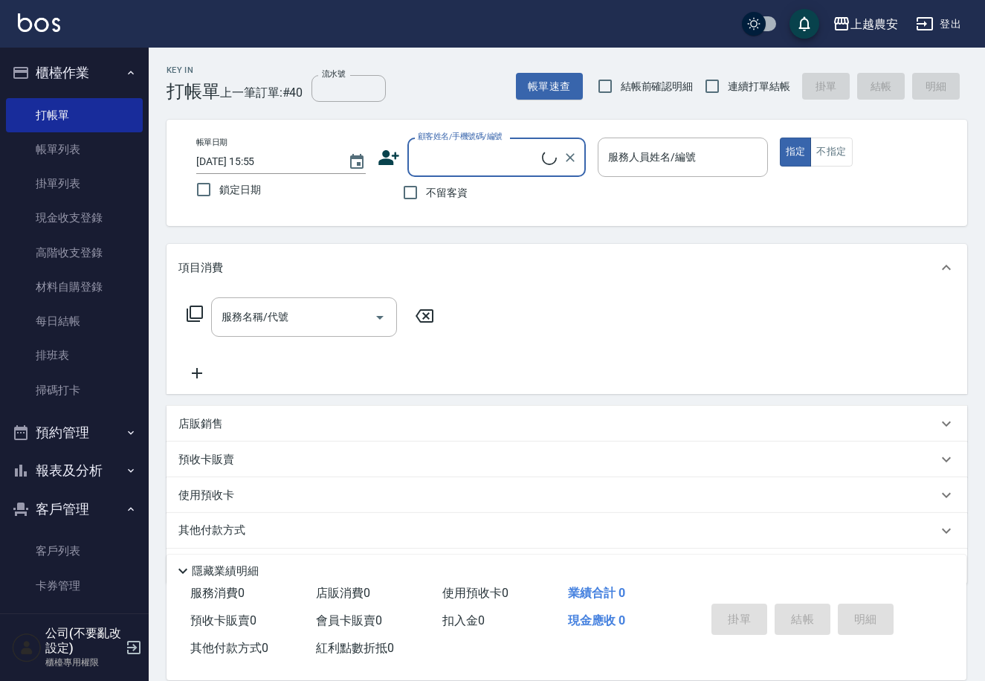
click at [432, 190] on span "不留客資" at bounding box center [447, 193] width 42 height 16
click at [426, 190] on input "不留客資" at bounding box center [410, 192] width 31 height 31
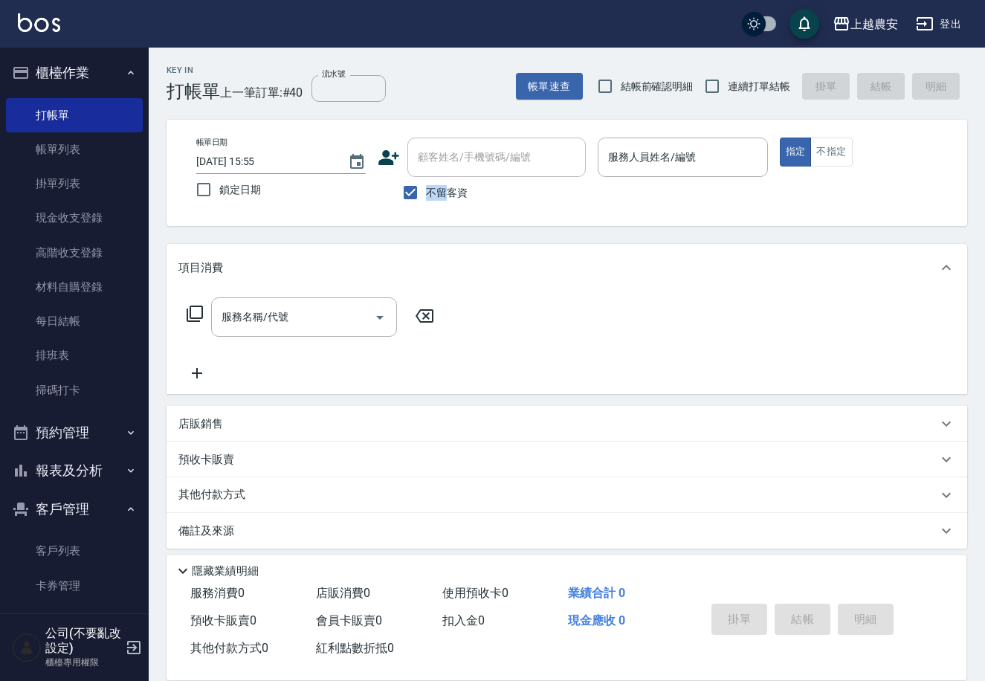
click at [432, 190] on span "不留客資" at bounding box center [447, 193] width 42 height 16
click at [426, 190] on input "不留客資" at bounding box center [410, 192] width 31 height 31
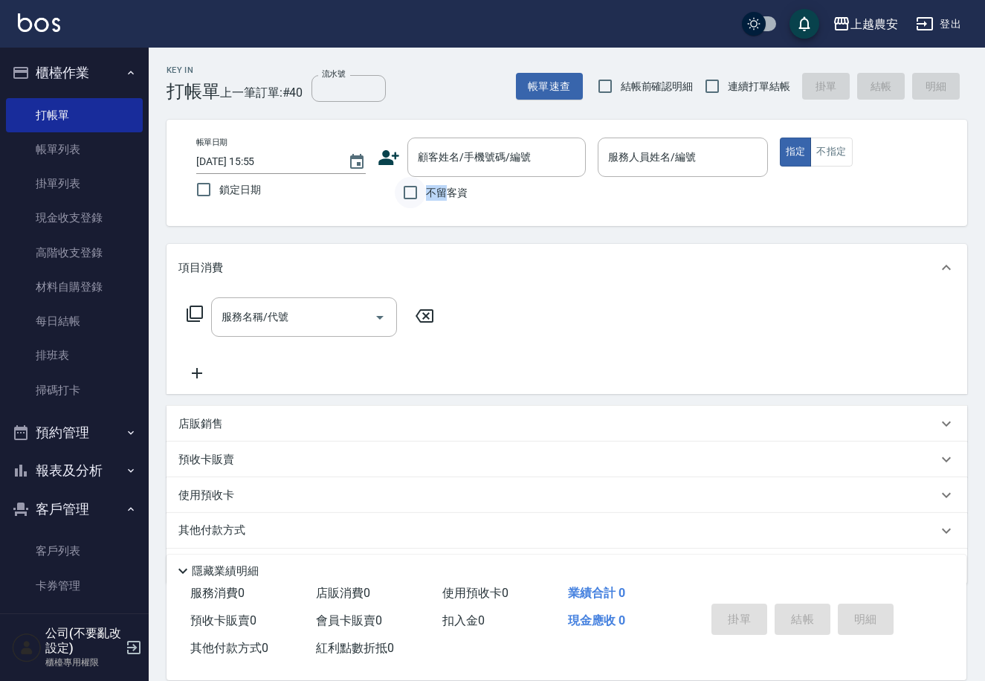
click at [407, 196] on input "不留客資" at bounding box center [410, 192] width 31 height 31
checkbox input "true"
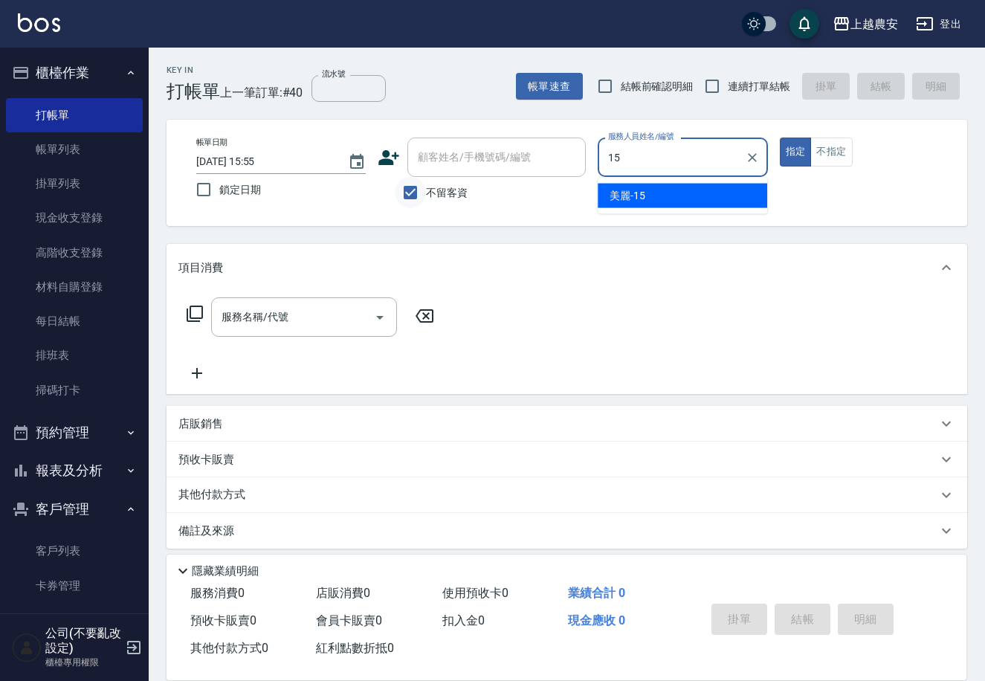
type input "美麗-15"
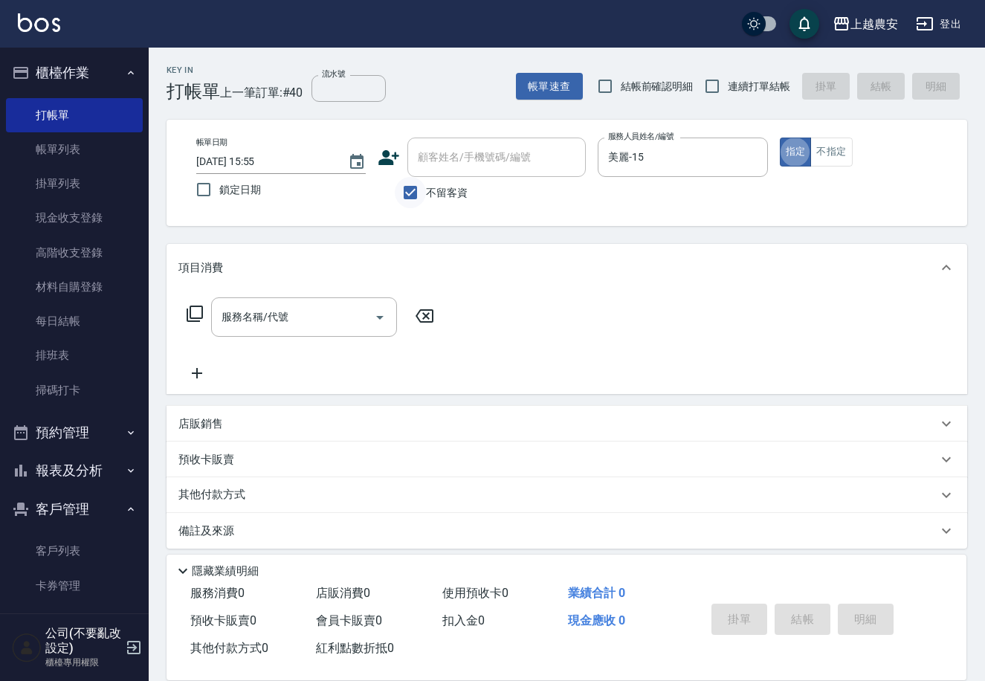
type button "true"
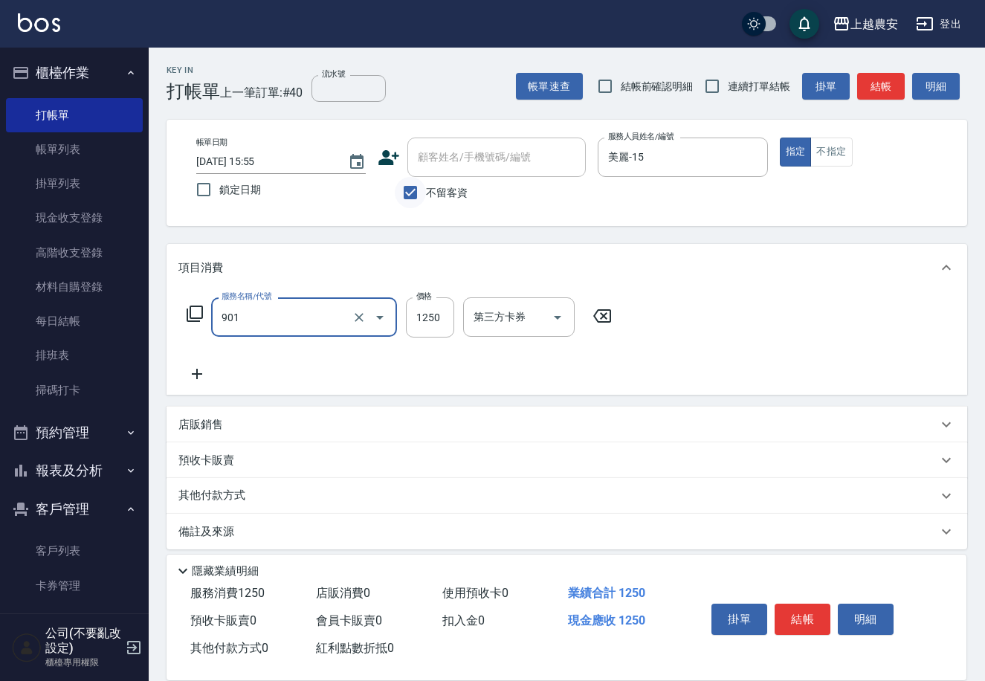
type input "修手指甲(901)"
type input "1500"
click at [799, 616] on button "結帳" at bounding box center [803, 619] width 56 height 31
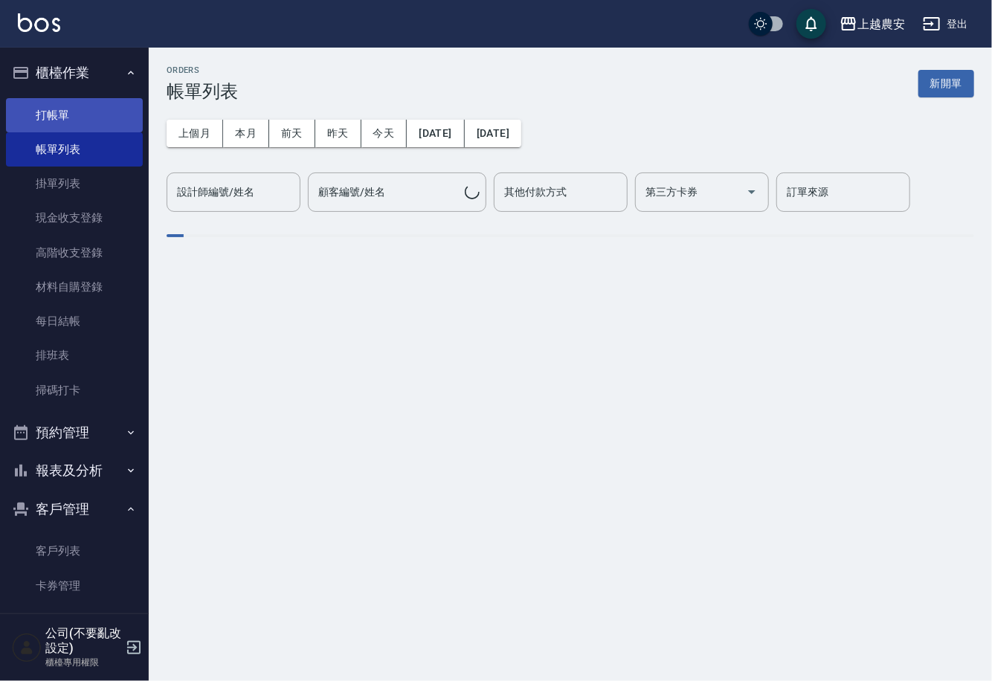
click at [49, 120] on link "打帳單" at bounding box center [74, 115] width 137 height 34
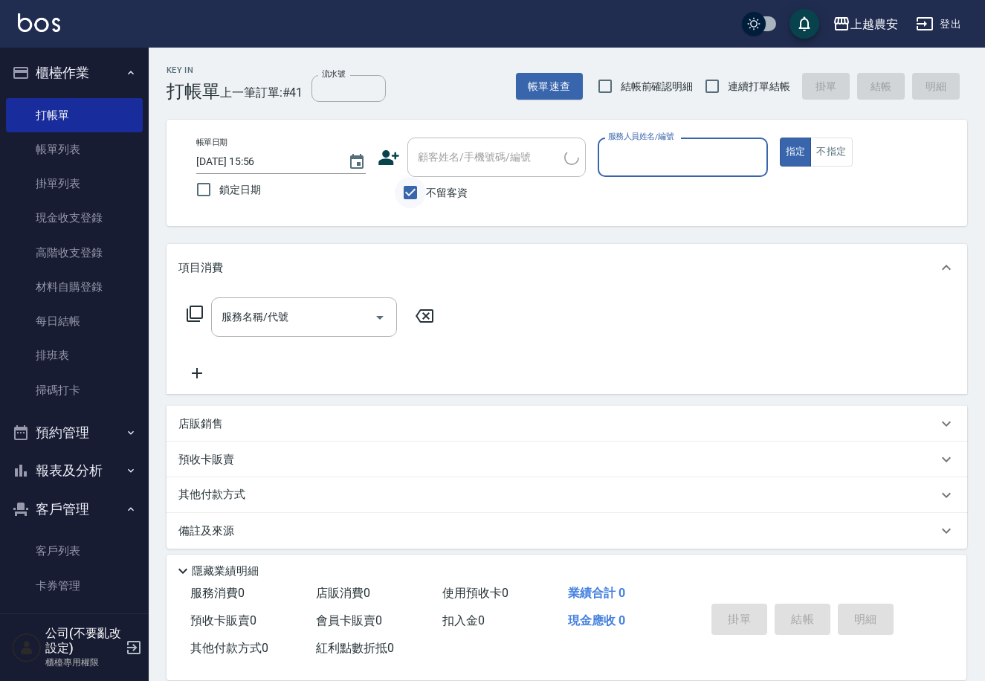
click at [417, 182] on input "不留客資" at bounding box center [410, 192] width 31 height 31
checkbox input "false"
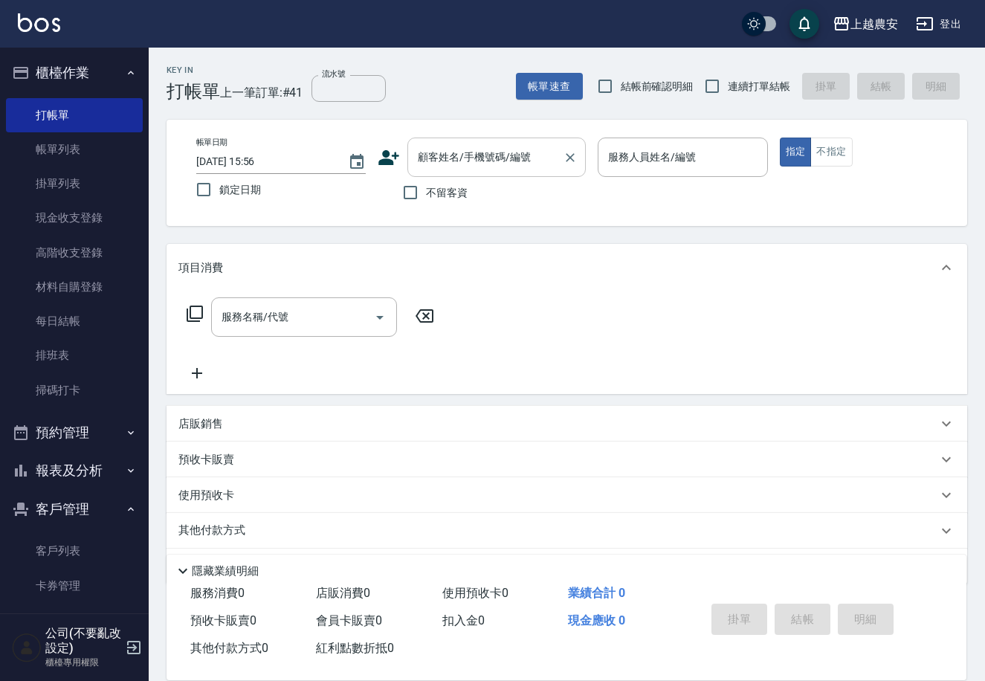
click at [424, 165] on input "顧客姓名/手機號碼/編號" at bounding box center [485, 157] width 143 height 26
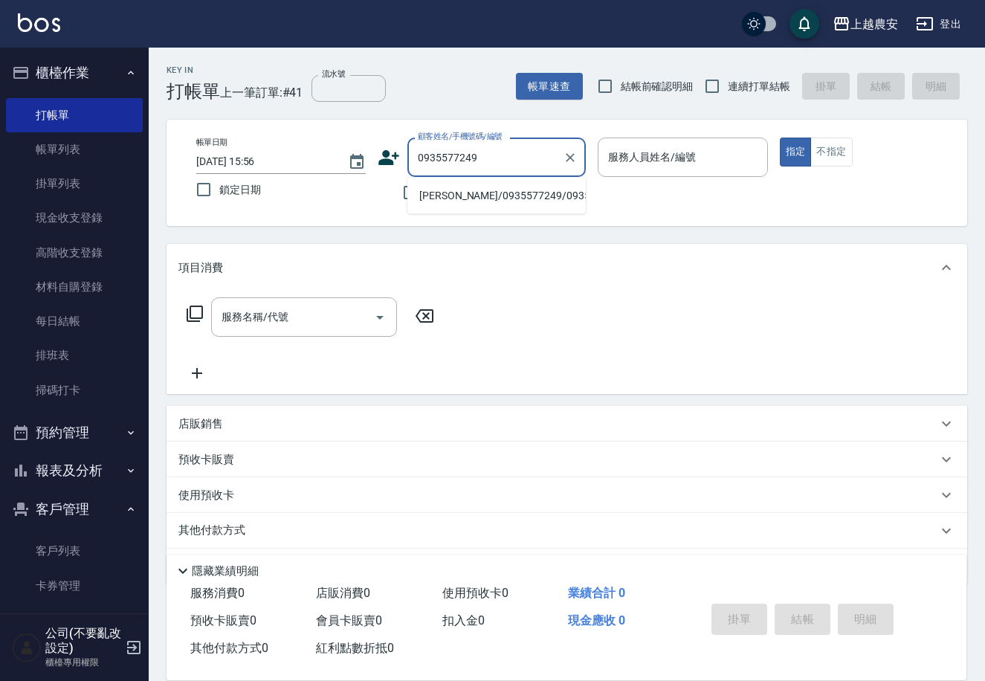
drag, startPoint x: 428, startPoint y: 210, endPoint x: 674, endPoint y: 152, distance: 252.1
click at [461, 196] on li "湯麗玲/0935577249/0935577249" at bounding box center [496, 196] width 178 height 25
type input "湯麗玲/0935577249/0935577249"
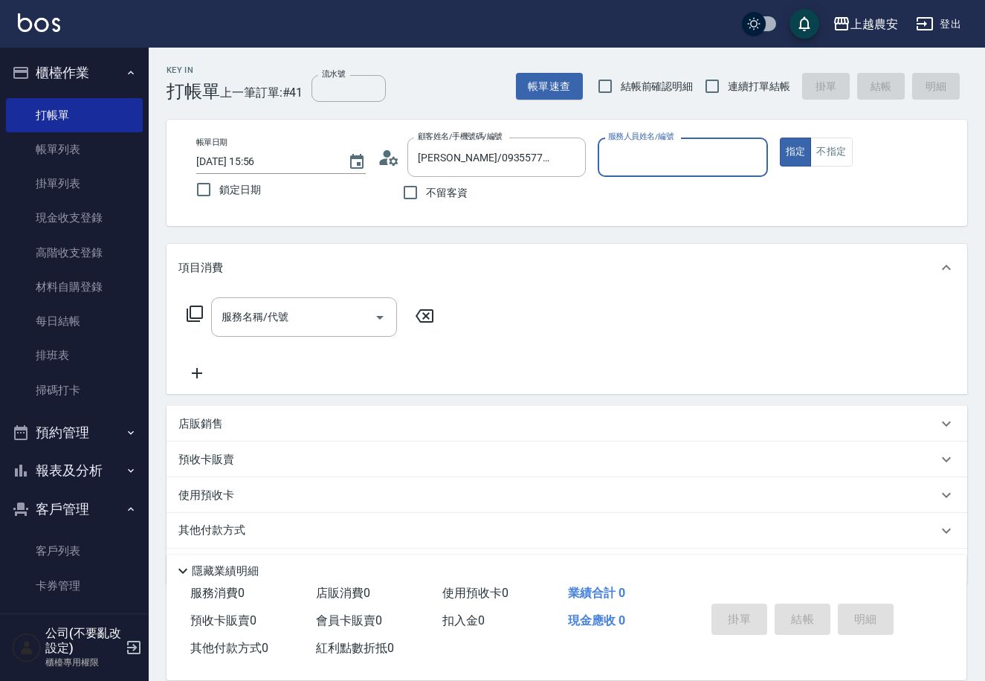
type input "美雅-B"
click at [292, 321] on input "服務名稱/代號" at bounding box center [293, 317] width 150 height 26
click at [465, 340] on div "服務名稱/代號 服務名稱/代號" at bounding box center [567, 342] width 801 height 103
click at [216, 429] on p "店販銷售" at bounding box center [200, 424] width 45 height 16
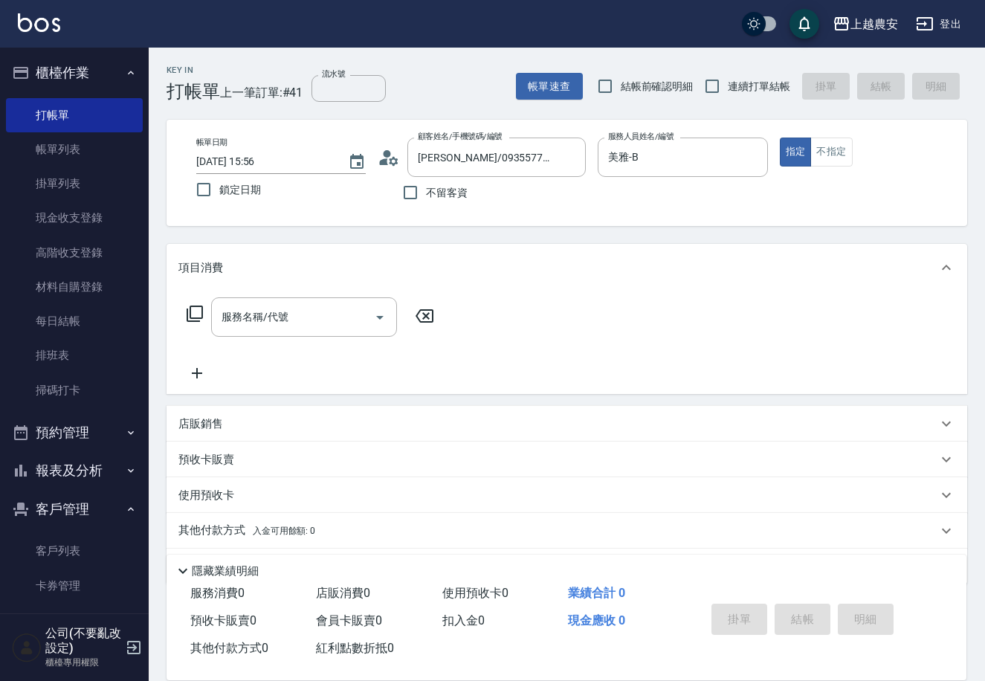
scroll to position [25, 0]
click at [216, 429] on p "店販銷售" at bounding box center [200, 424] width 45 height 16
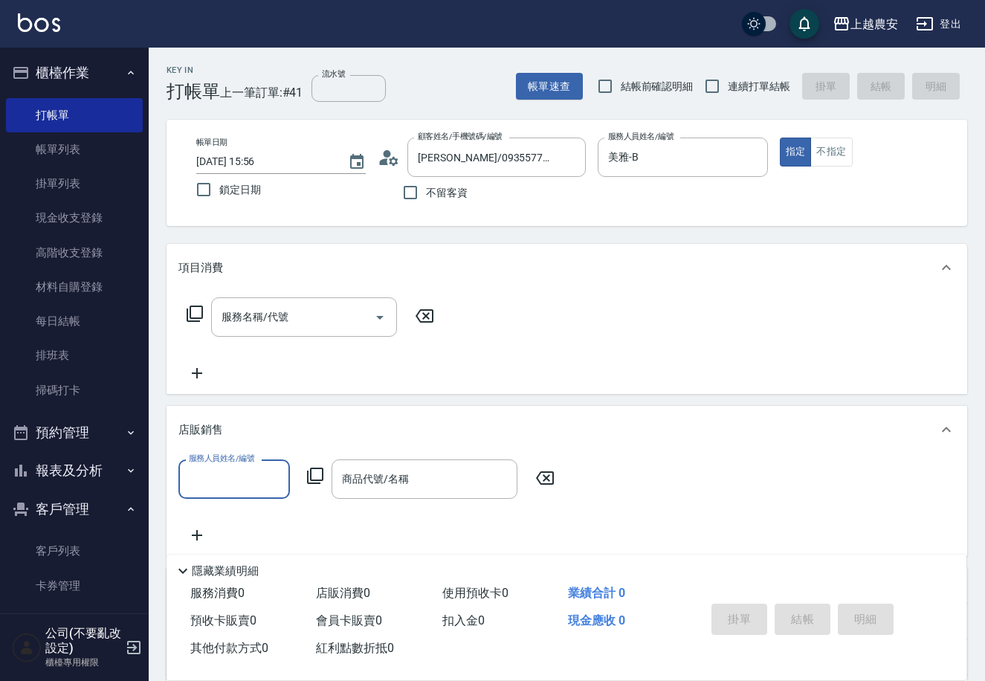
scroll to position [1, 0]
type input "美雅-B"
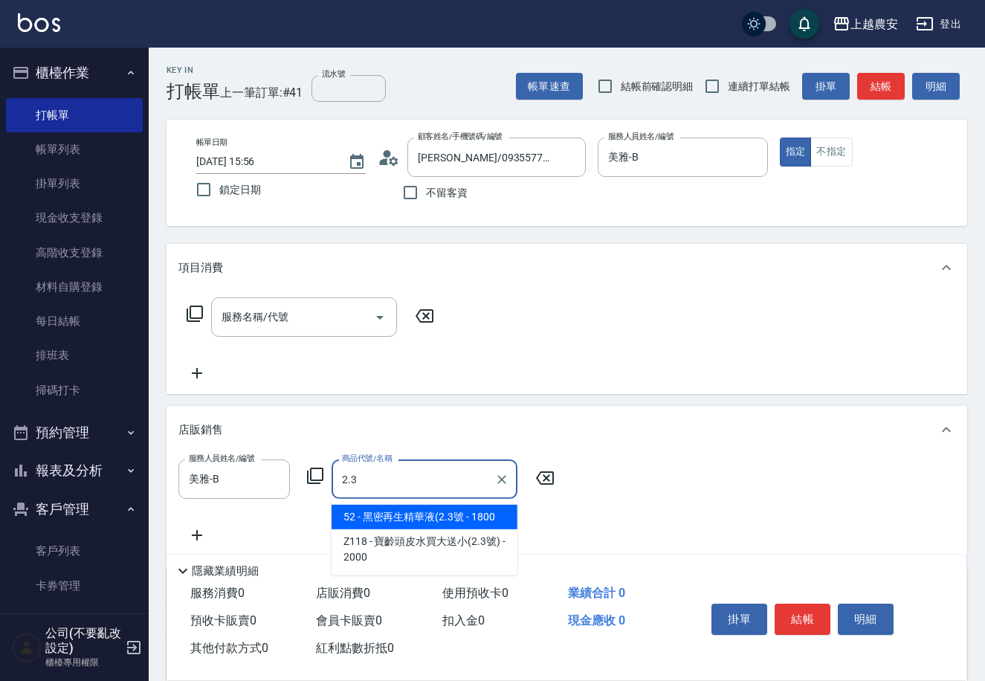
click at [416, 517] on span "52 - 黑密再生精華液(2.3號 - 1800" at bounding box center [425, 517] width 186 height 25
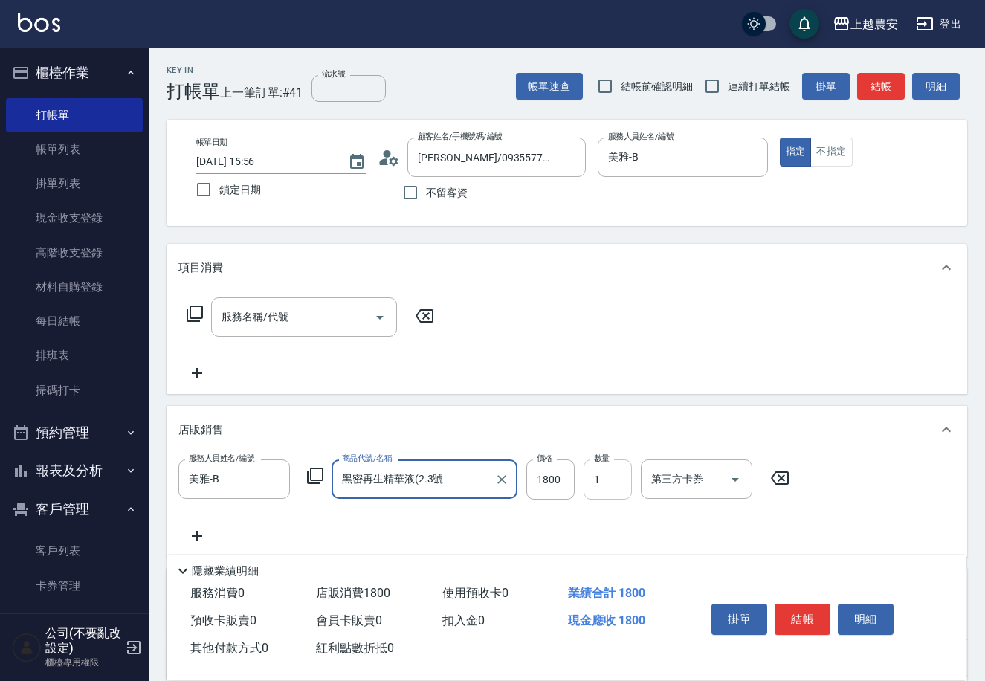
type input "黑密再生精華液(2.3號"
click at [623, 478] on input "1" at bounding box center [608, 479] width 48 height 40
type input "2"
click at [256, 318] on div "服務名稱/代號 服務名稱/代號" at bounding box center [304, 316] width 186 height 39
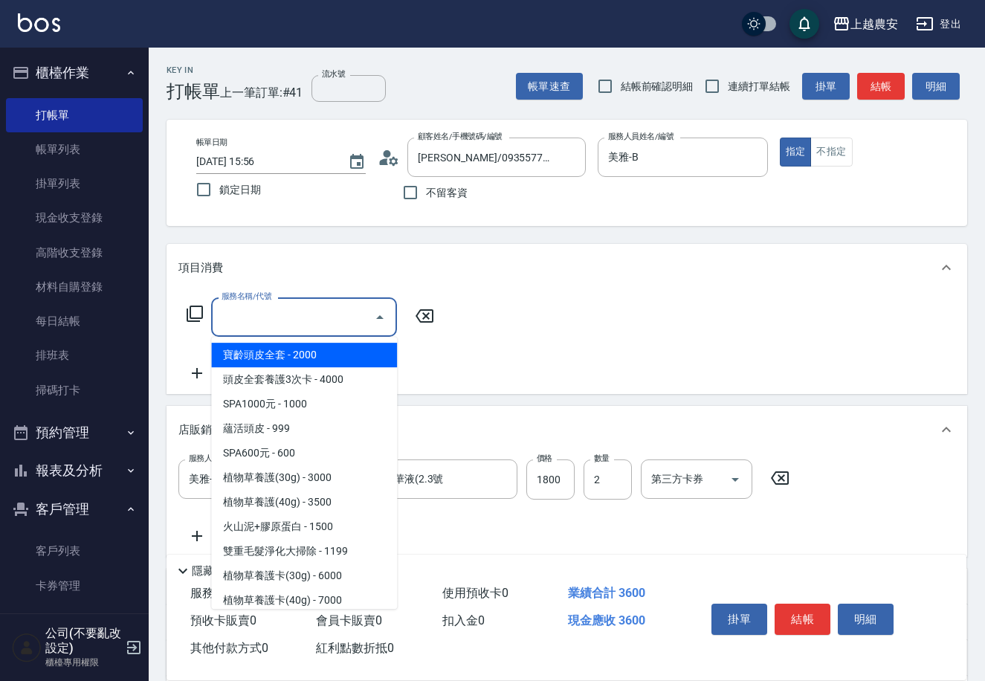
click at [256, 318] on input "服務名稱/代號" at bounding box center [293, 317] width 150 height 26
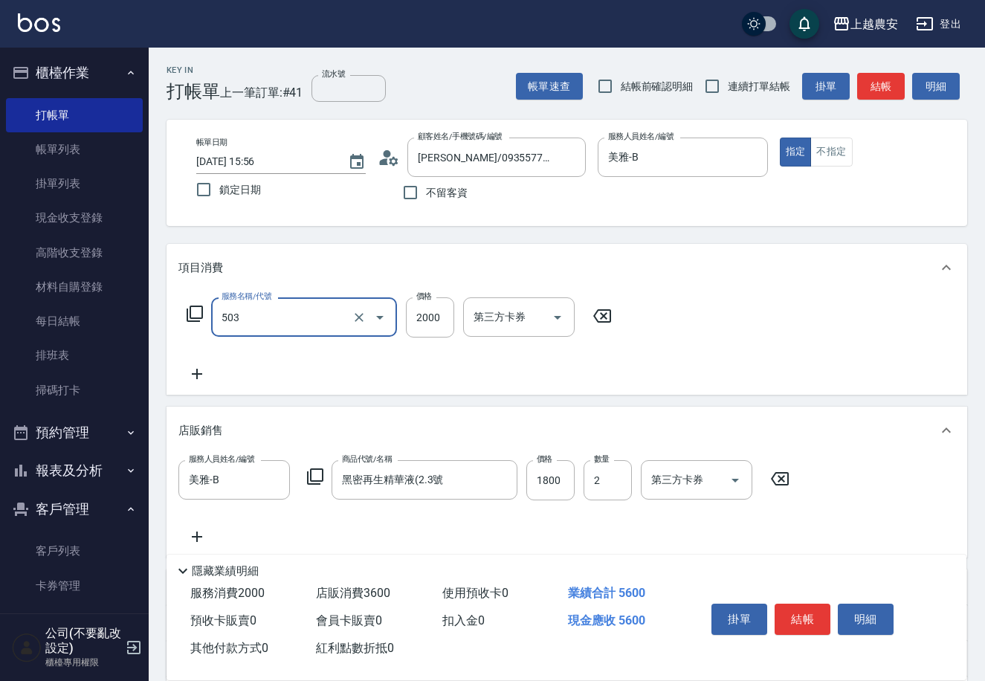
type input "染髮1500↑(503)"
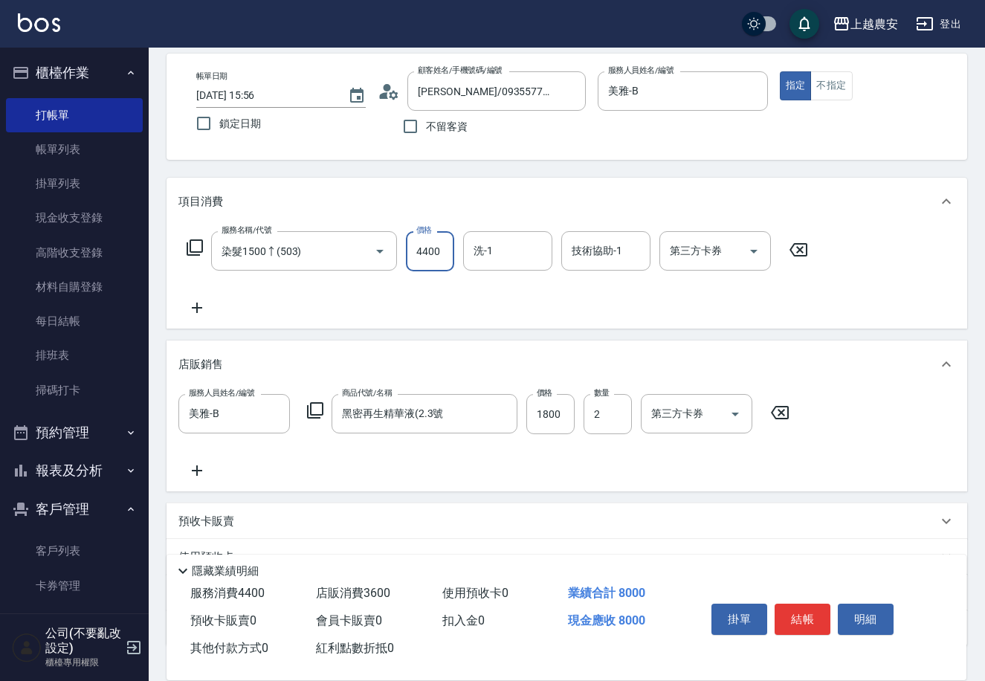
scroll to position [68, 0]
type input "4400"
click at [801, 616] on button "結帳" at bounding box center [803, 619] width 56 height 31
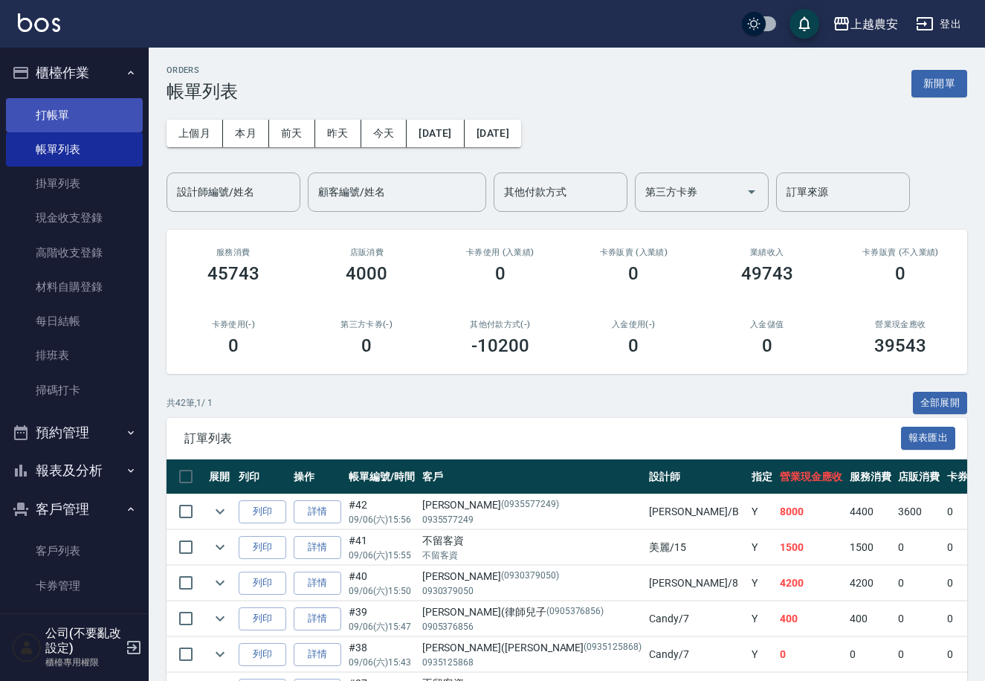
click at [73, 114] on link "打帳單" at bounding box center [74, 115] width 137 height 34
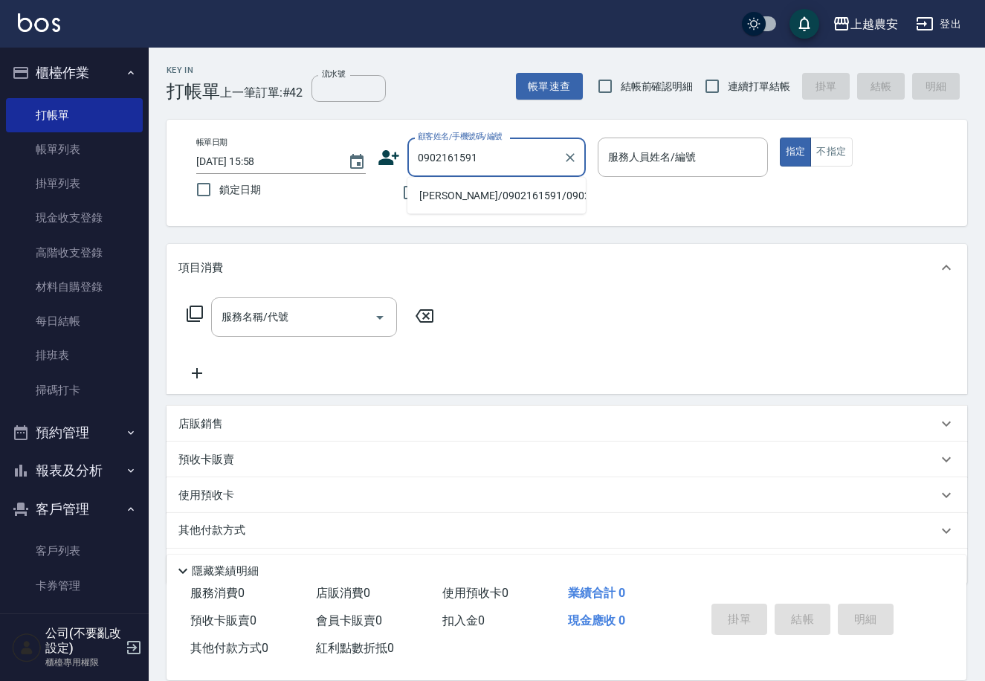
click at [479, 192] on li "邱弈軒/0902161591/0902161591" at bounding box center [496, 196] width 178 height 25
type input "邱弈軒/0902161591/0902161591"
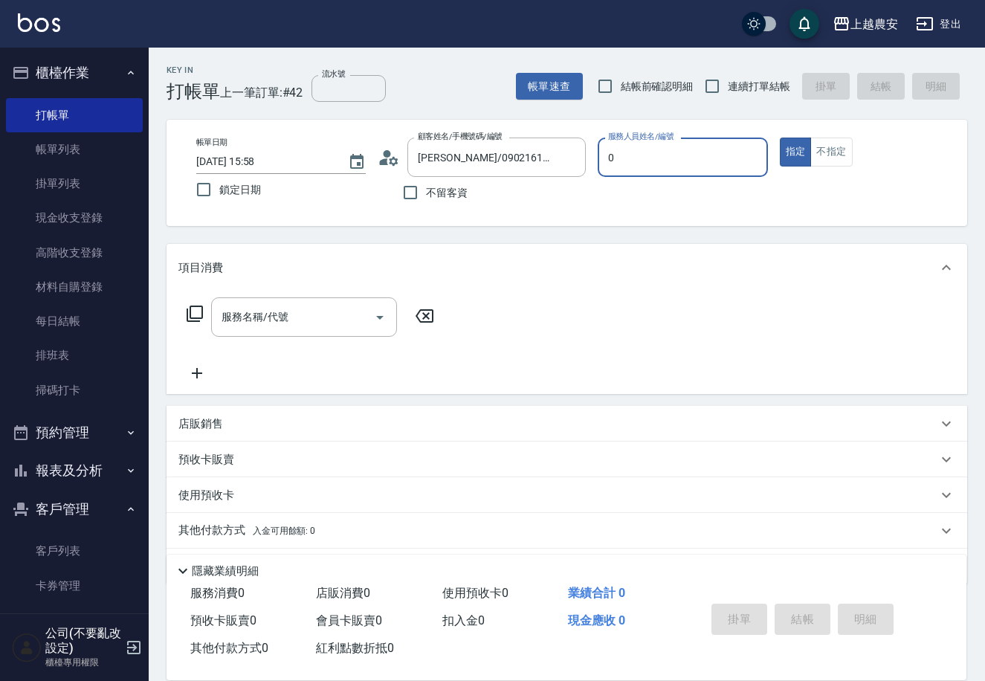
type input "0"
type button "true"
type input "Q比-0"
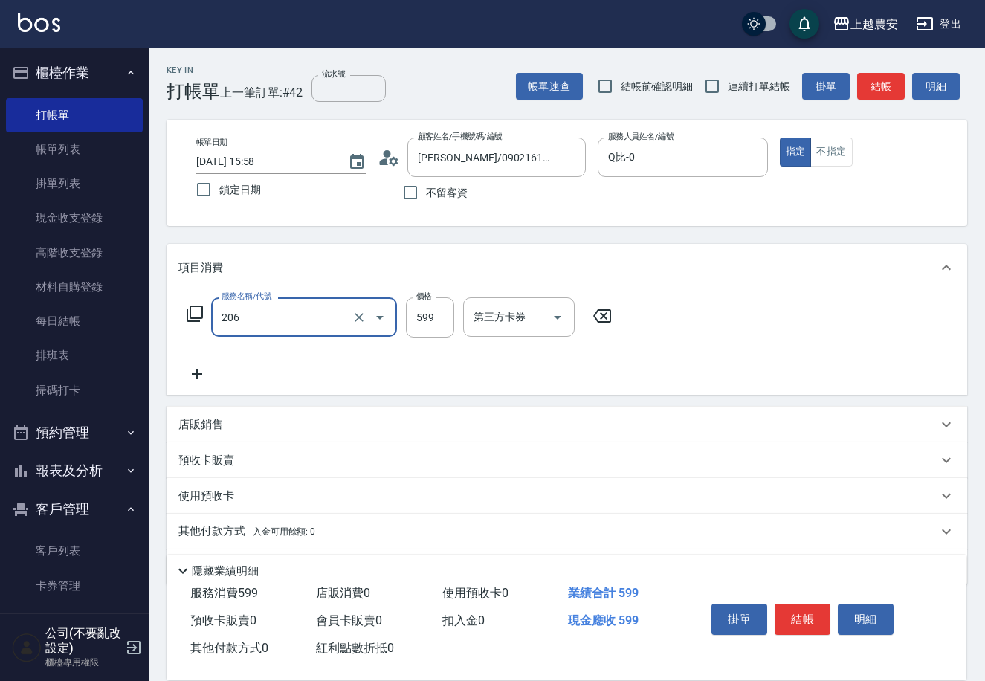
type input "洗+剪(206)"
type input "700"
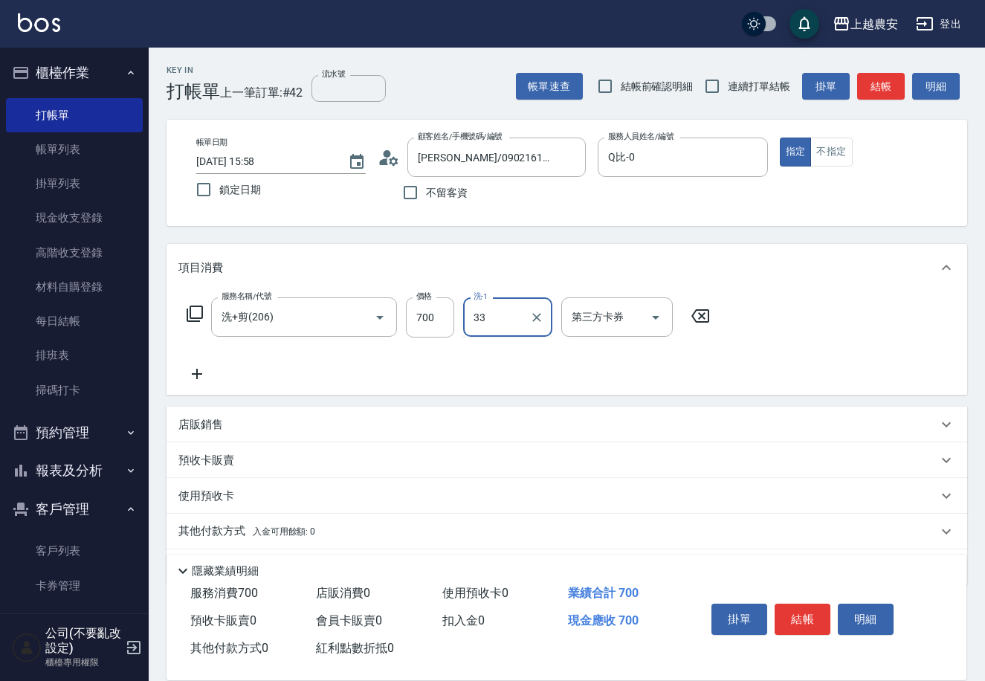
type input "小欣-33"
click at [808, 614] on button "結帳" at bounding box center [803, 619] width 56 height 31
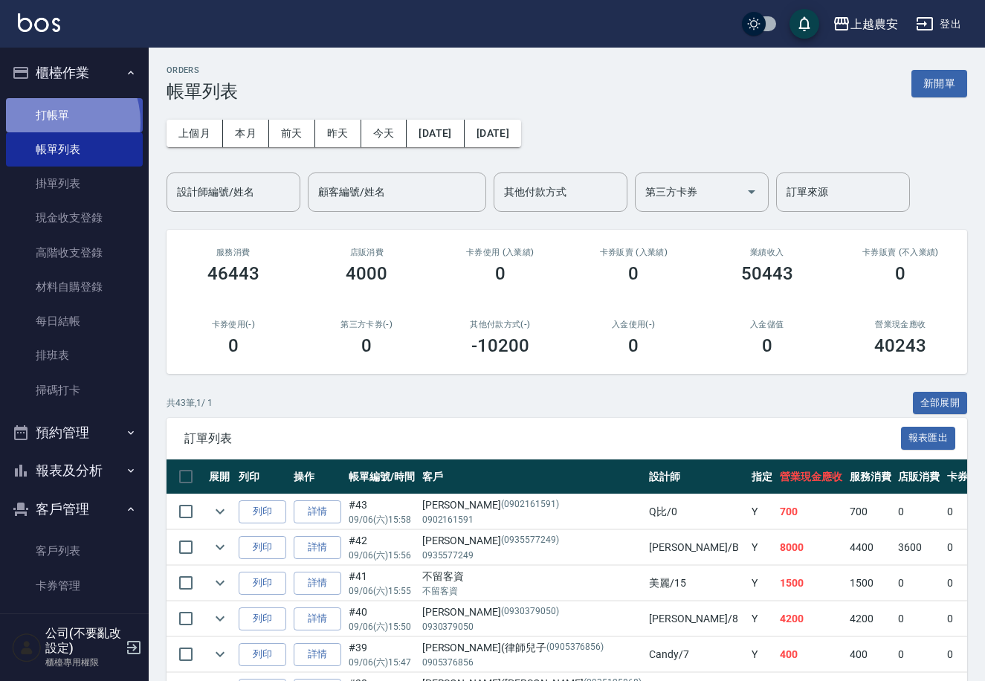
click at [54, 122] on link "打帳單" at bounding box center [74, 115] width 137 height 34
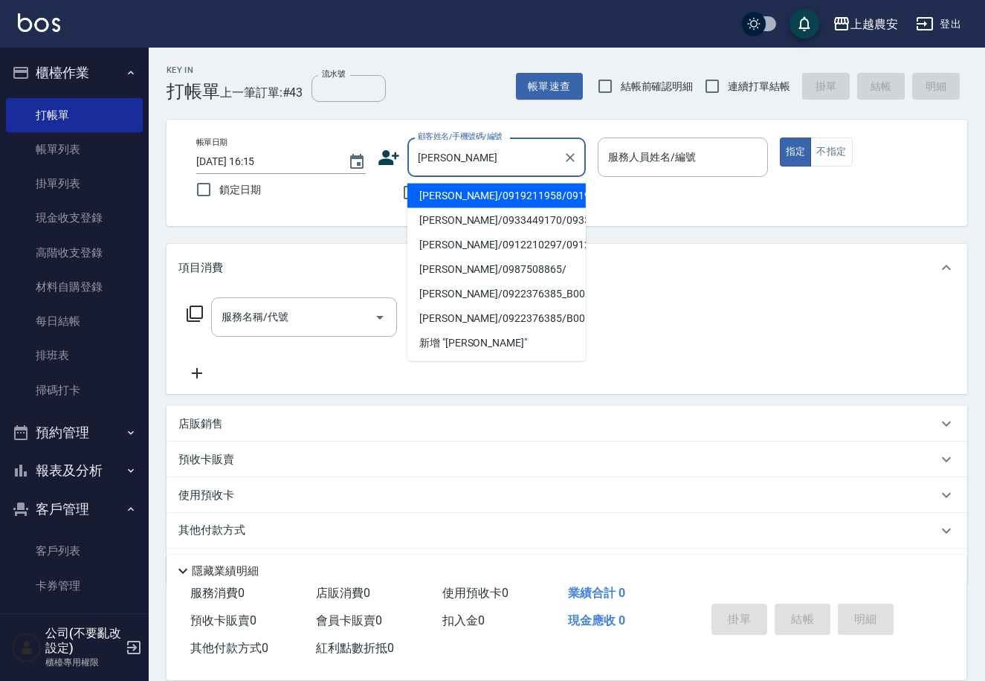
click at [440, 201] on li "蘇芳儀/0919211958/0919211958" at bounding box center [496, 196] width 178 height 25
type input "蘇芳儀/0919211958/0919211958"
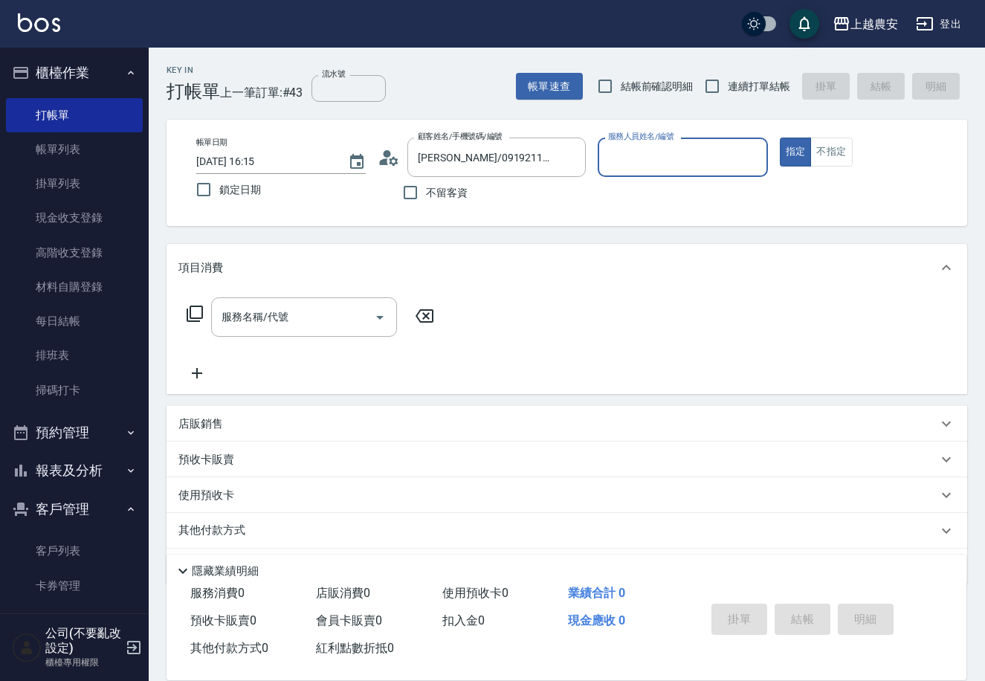
type input "Ksa-K"
click at [355, 302] on div "服務名稱/代號" at bounding box center [304, 316] width 186 height 39
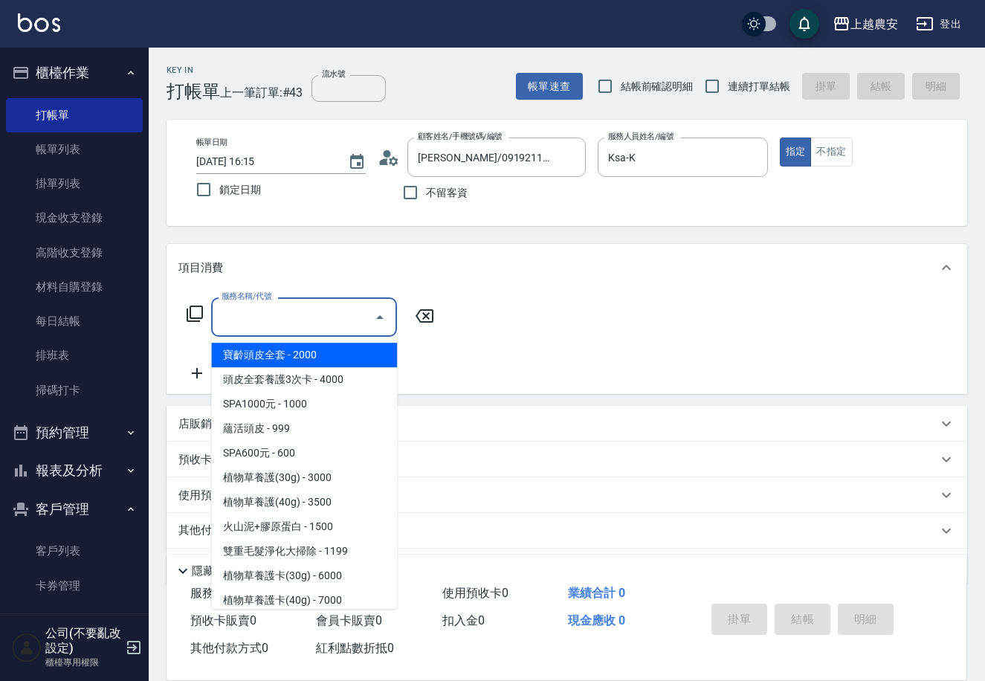
click at [355, 302] on div "服務名稱/代號" at bounding box center [304, 316] width 186 height 39
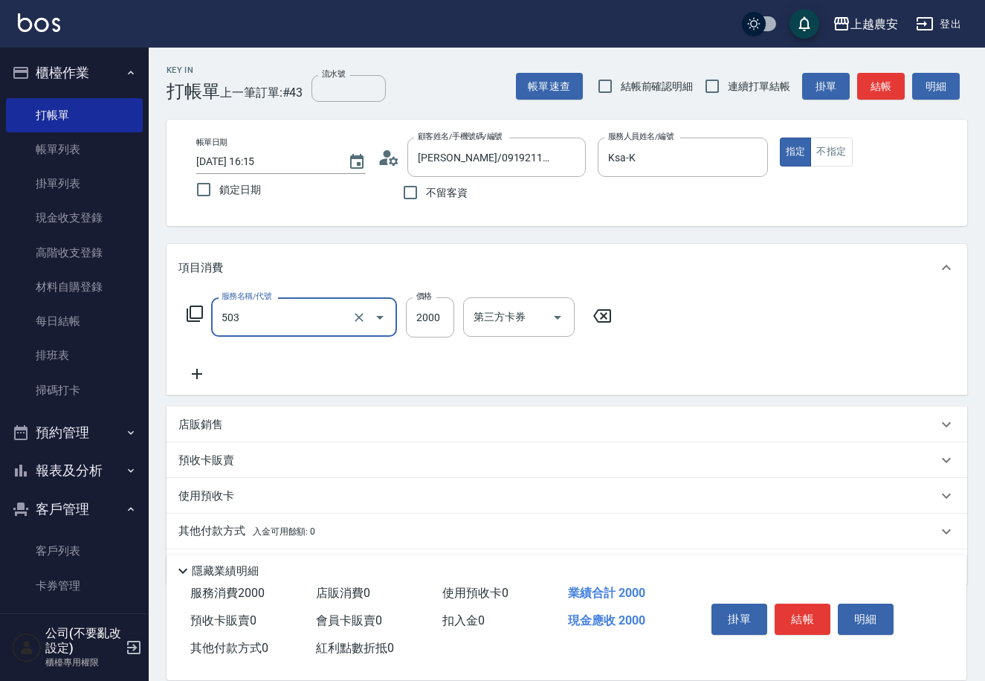
type input "染髮1500↑(503)"
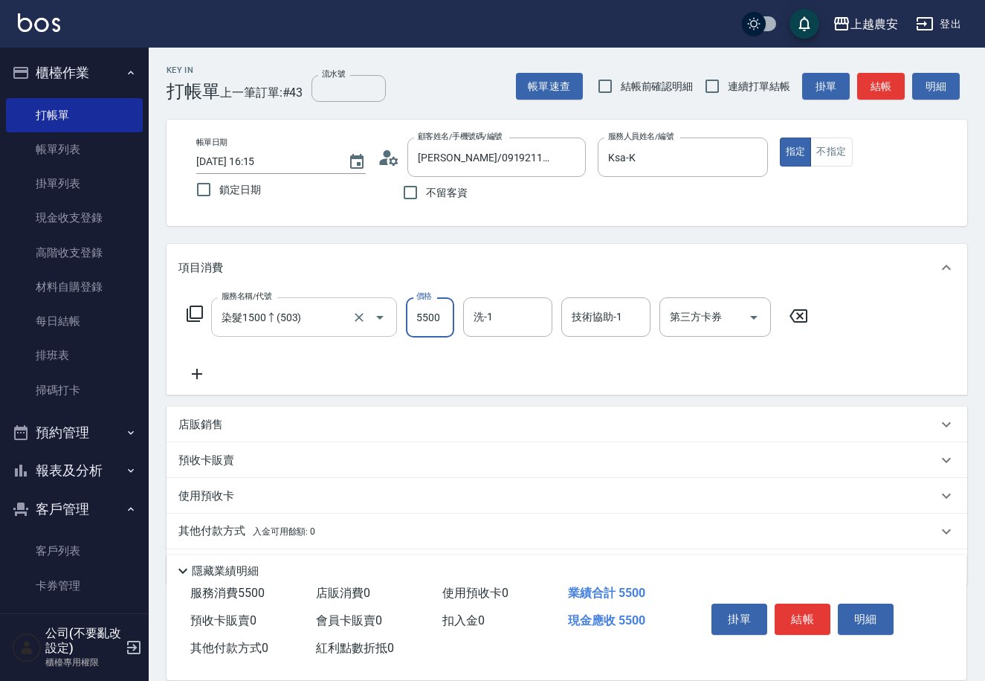
type input "5500"
type input "Elfi-39"
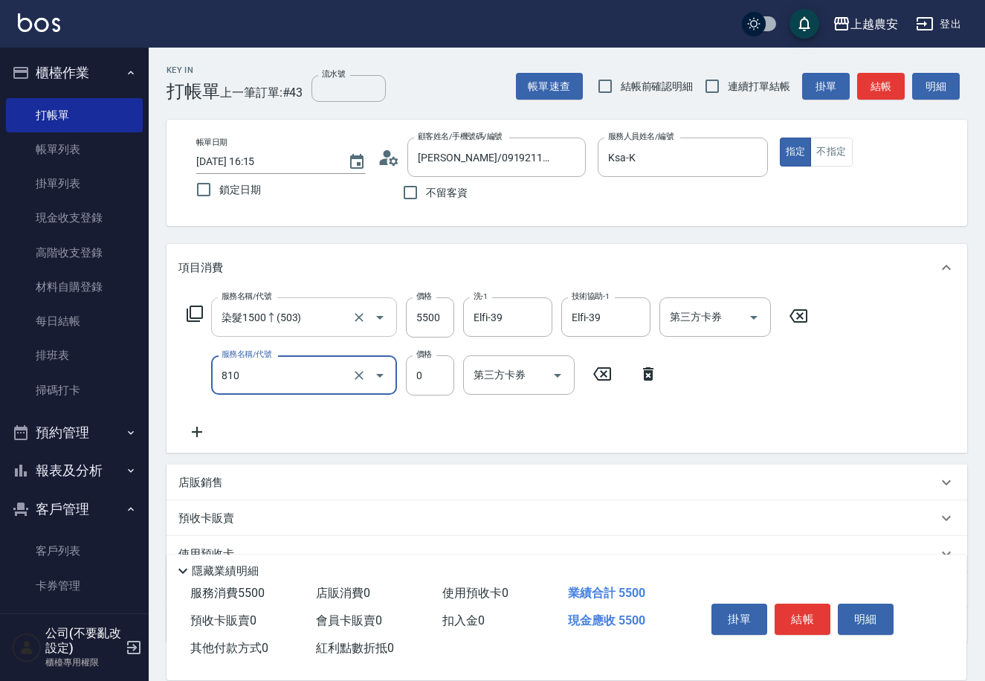
type input "頭皮護髮卡券使用(810)"
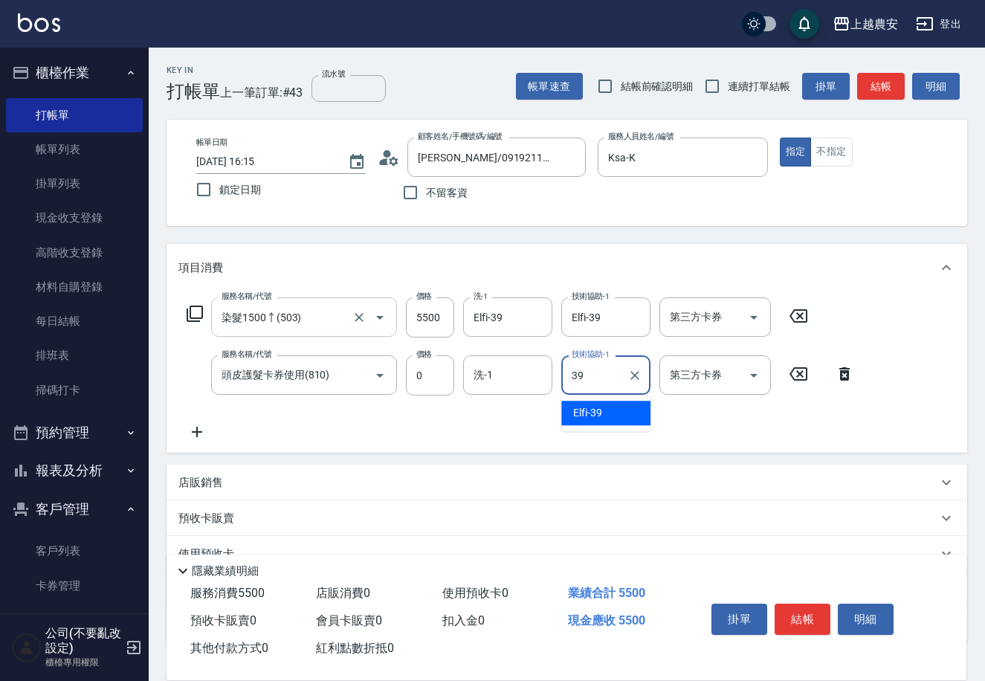
type input "Elfi-39"
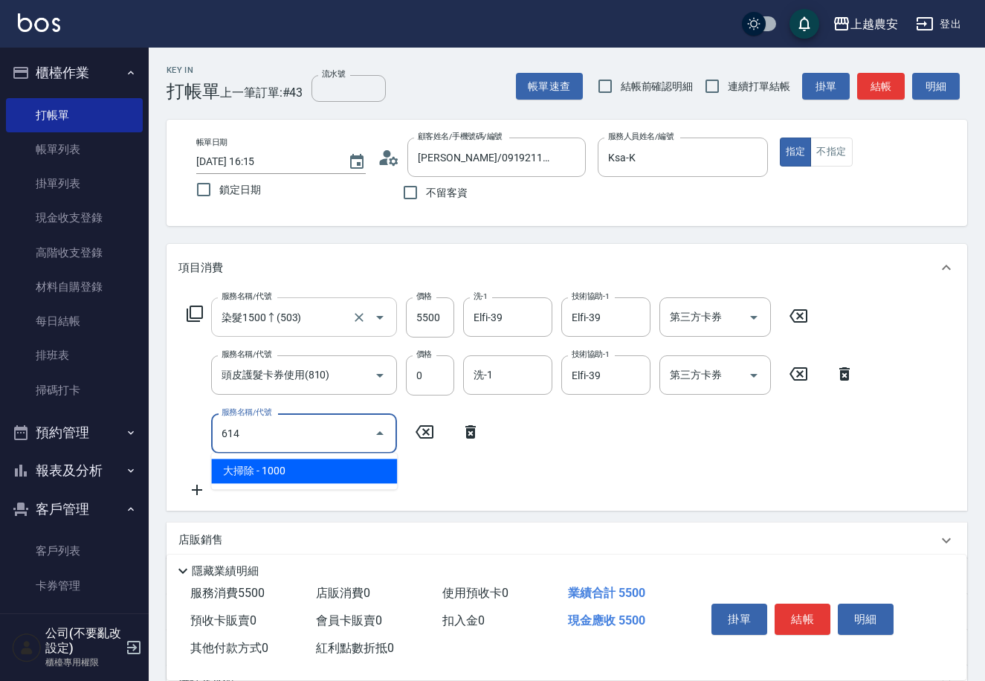
type input "大掃除(614)"
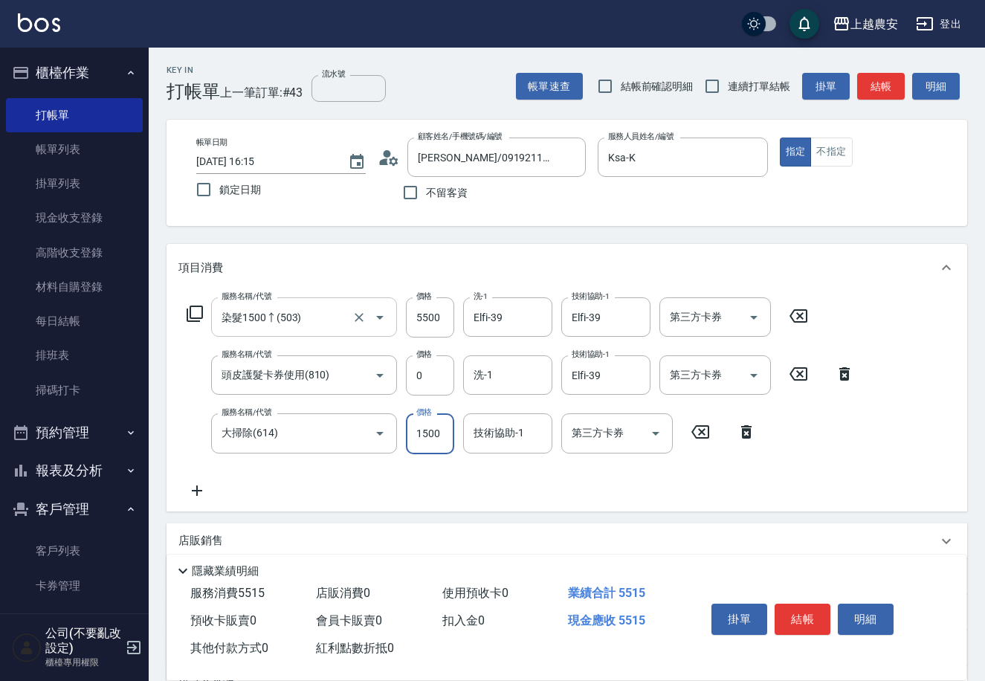
type input "1500"
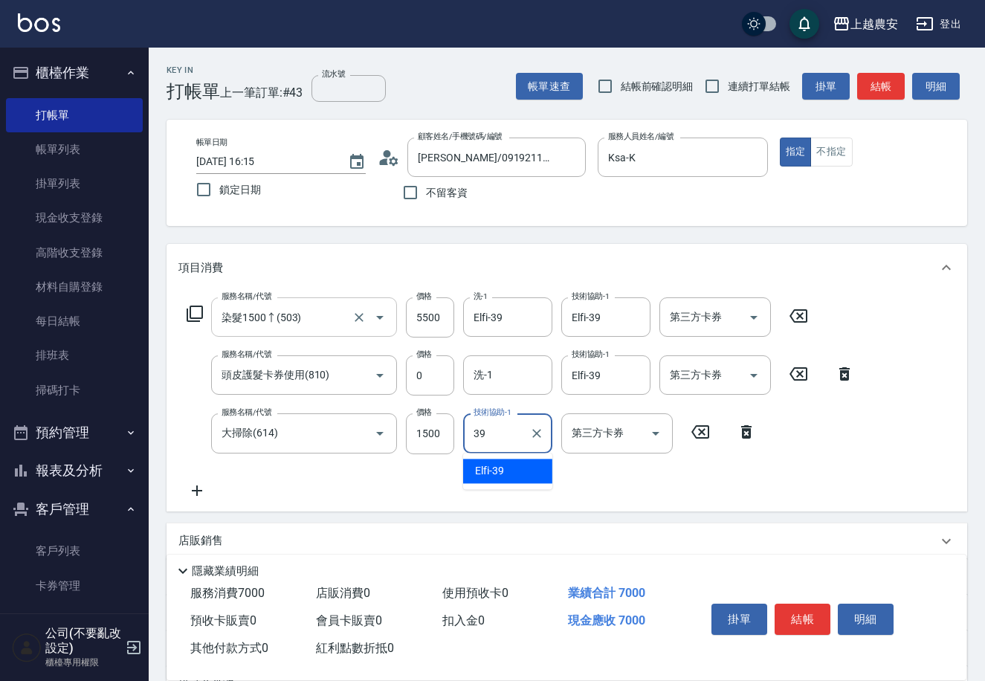
type input "Elfi-39"
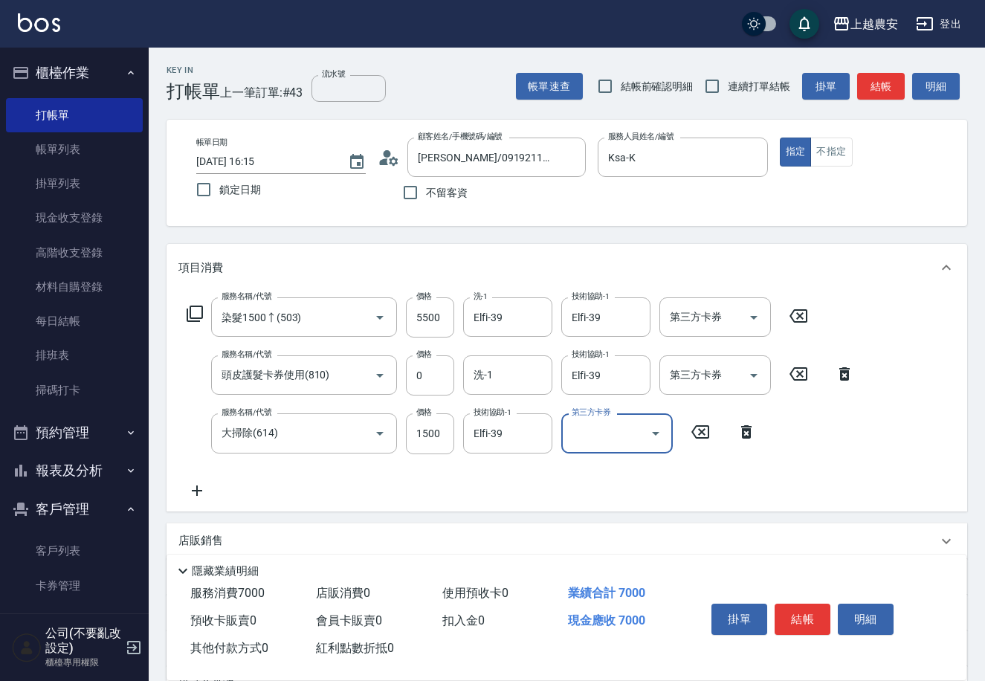
scroll to position [160, 0]
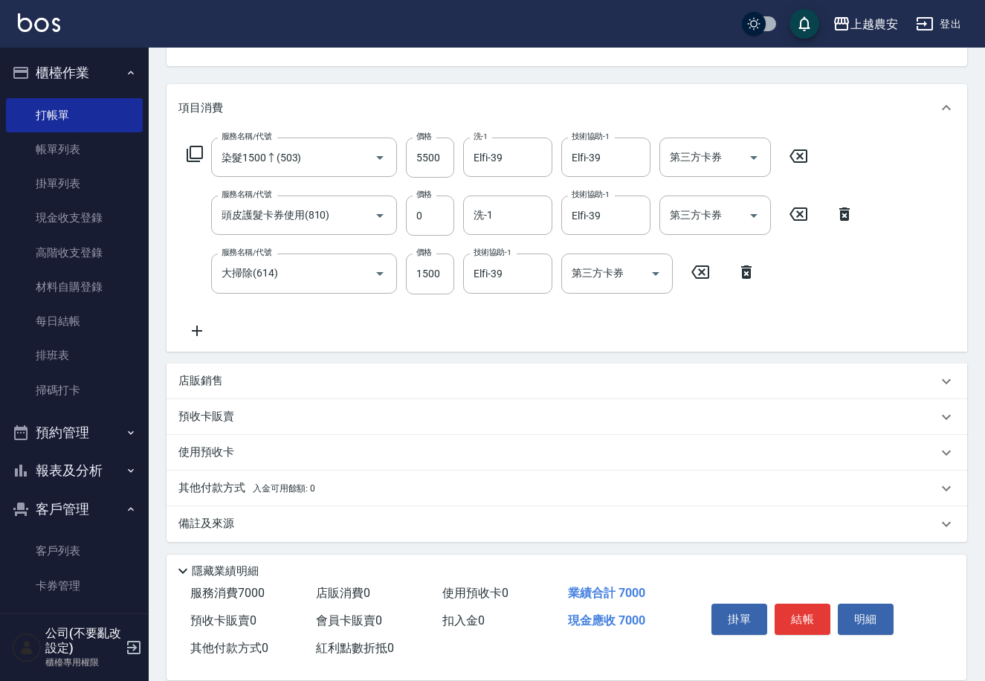
click at [268, 487] on span "入金可用餘額: 0" at bounding box center [284, 488] width 63 height 10
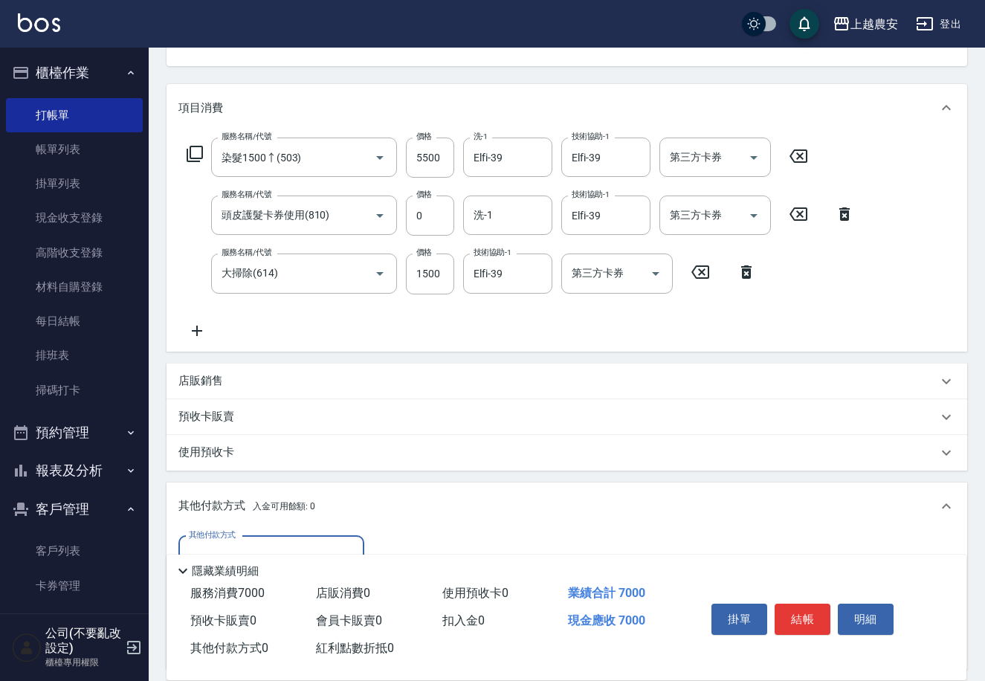
scroll to position [335, 0]
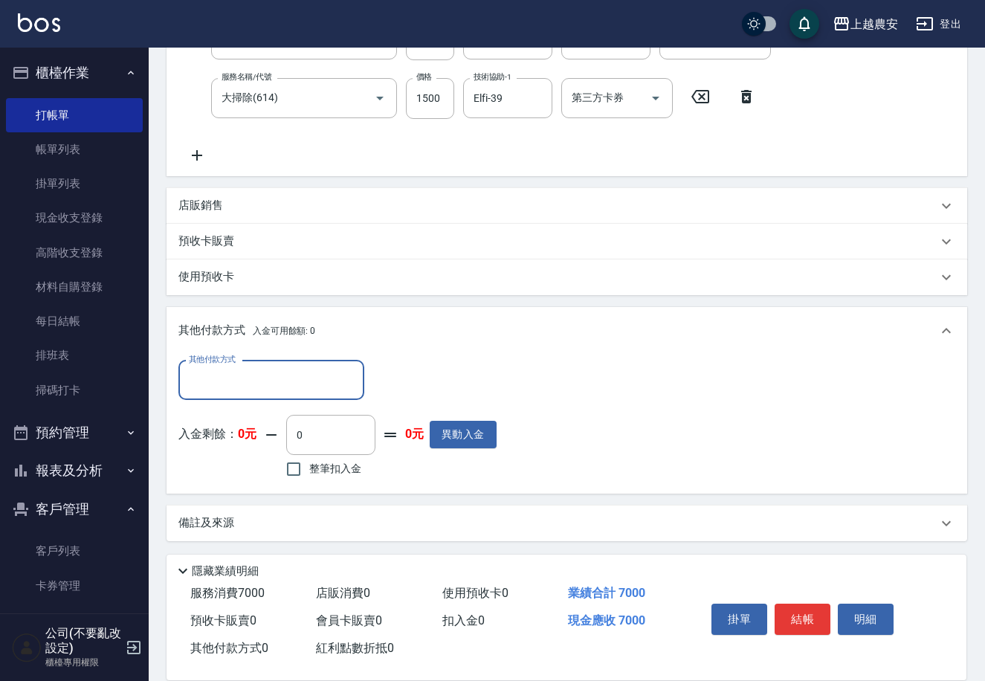
click at [210, 373] on input "其他付款方式" at bounding box center [271, 380] width 172 height 26
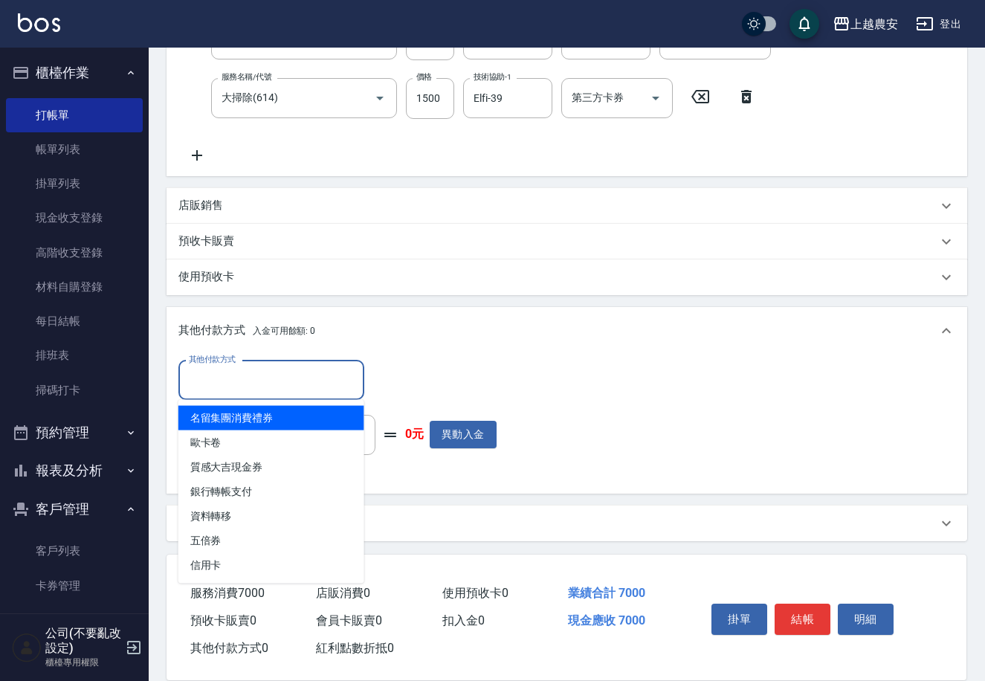
click at [224, 385] on input "其他付款方式" at bounding box center [271, 380] width 172 height 26
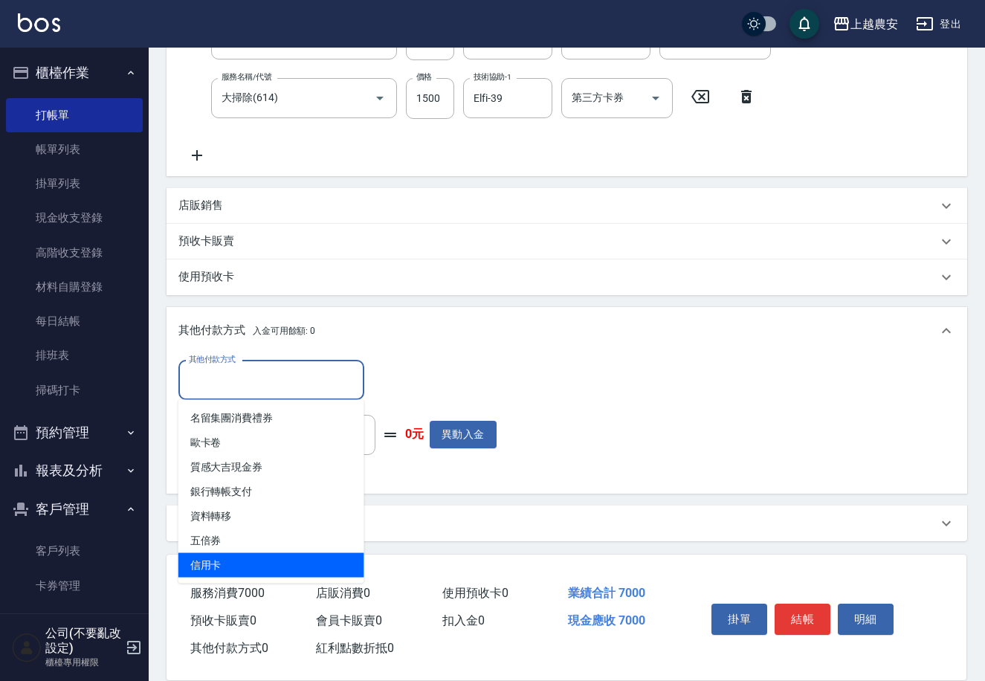
click at [221, 569] on span "信用卡" at bounding box center [271, 565] width 186 height 25
type input "信用卡"
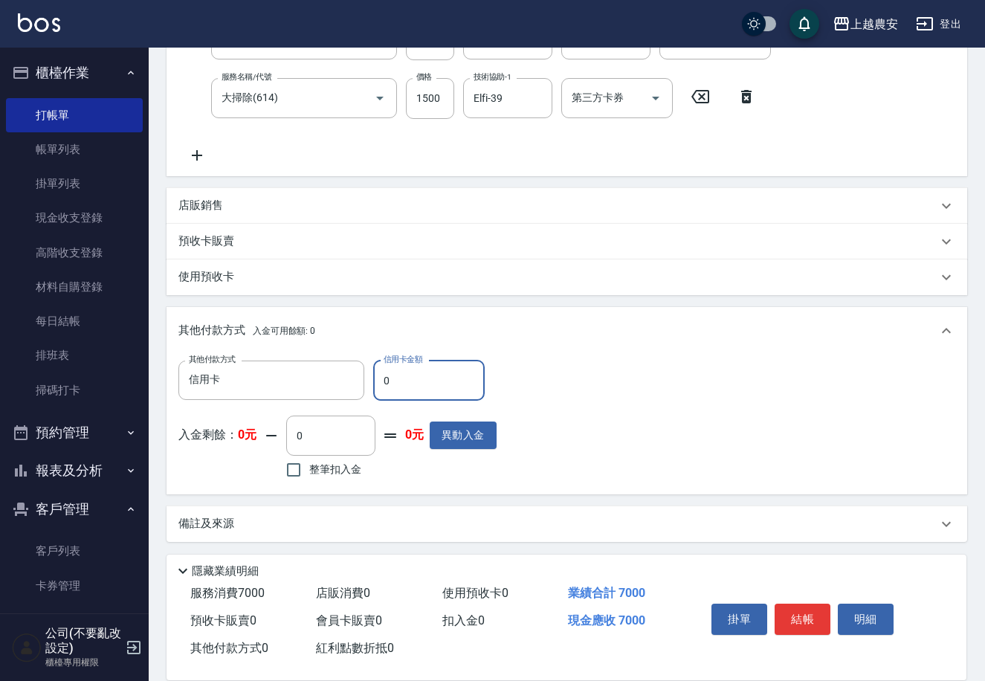
click at [380, 387] on input "0" at bounding box center [429, 381] width 112 height 40
click at [378, 384] on input "0" at bounding box center [429, 381] width 112 height 40
type input "7000"
click at [801, 614] on button "結帳" at bounding box center [803, 619] width 56 height 31
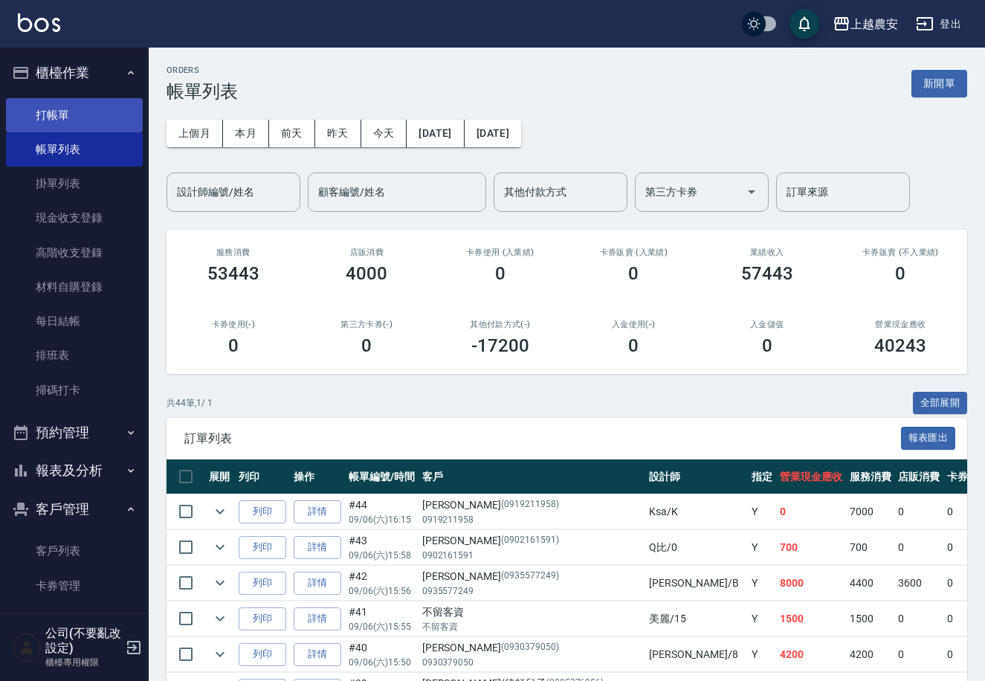
click at [46, 112] on link "打帳單" at bounding box center [74, 115] width 137 height 34
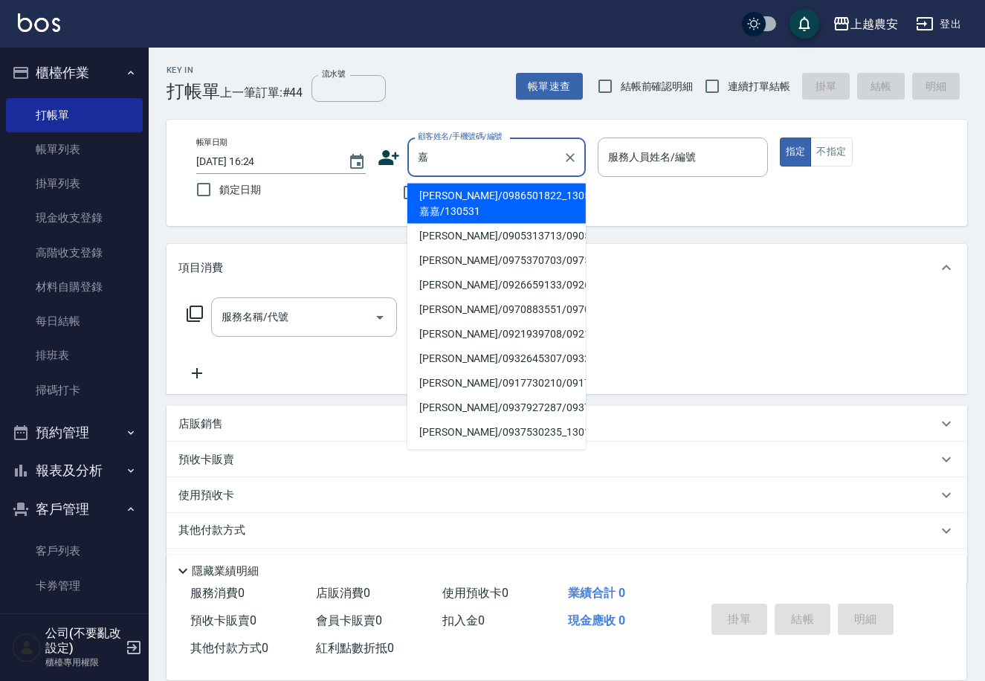
click at [476, 266] on li "陳嘉誼/0975370703/0975370703" at bounding box center [496, 260] width 178 height 25
type input "陳嘉誼/0975370703/0975370703"
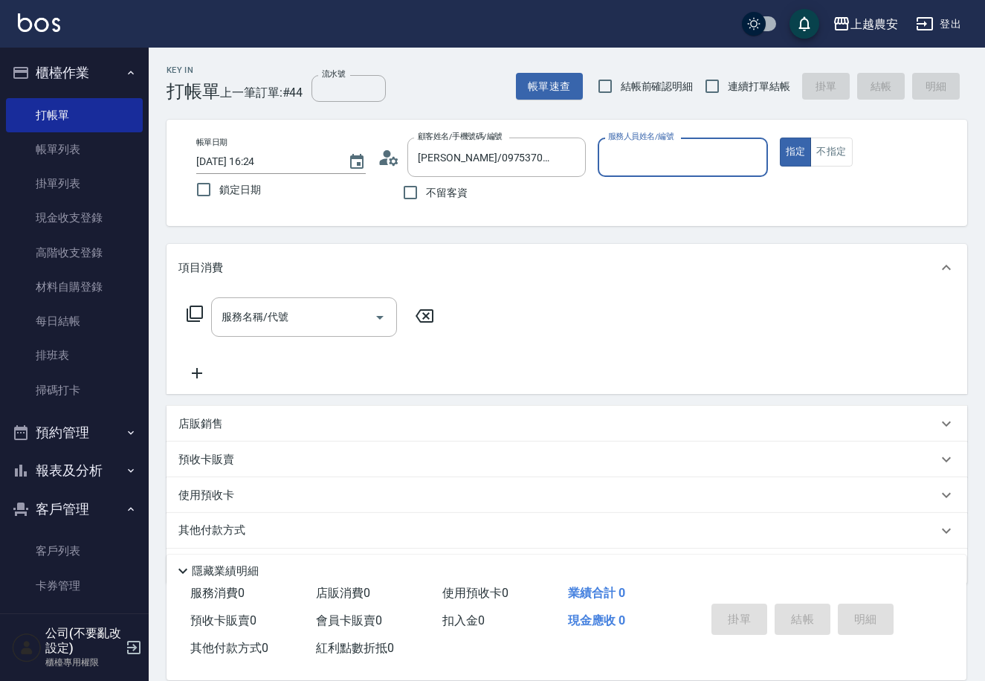
type input "美雅-B"
click at [291, 317] on input "服務名稱/代號" at bounding box center [293, 317] width 150 height 26
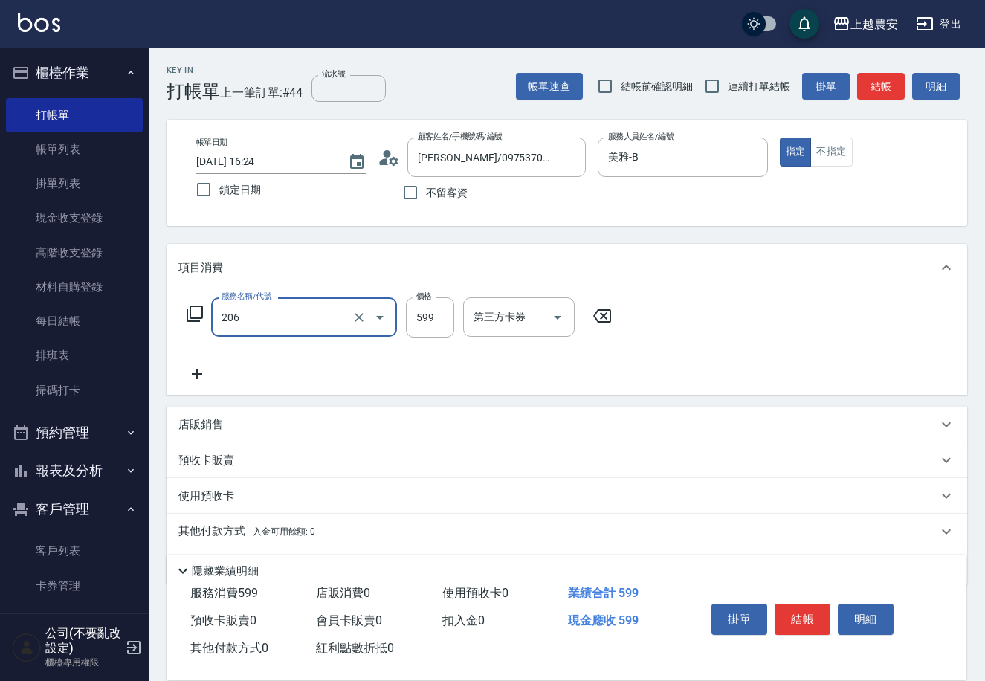
type input "洗+剪(206)"
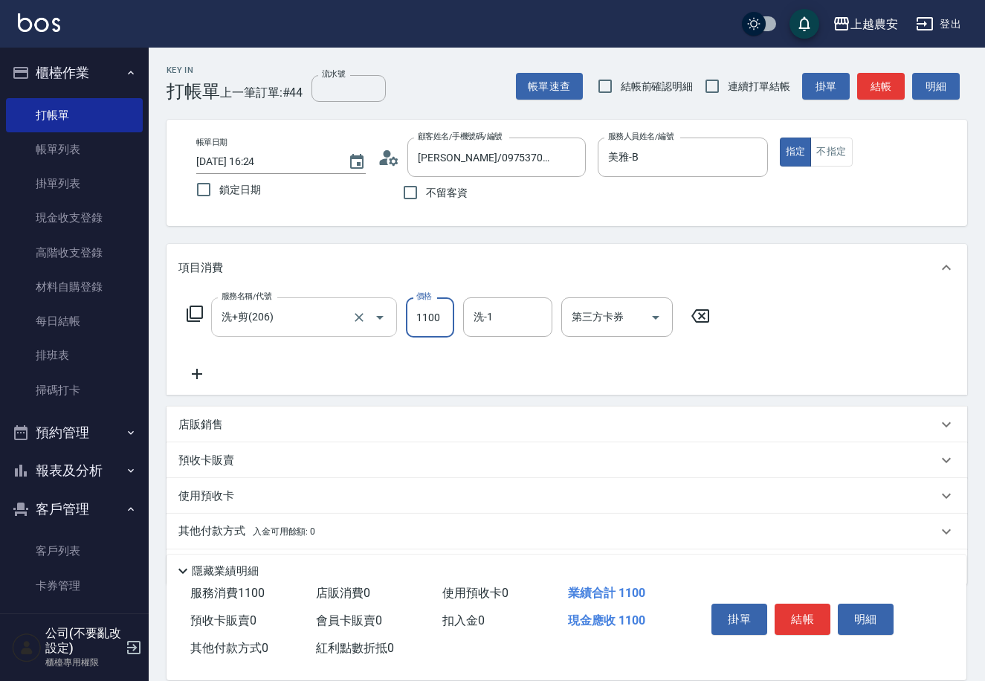
type input "1100"
type input "團團-27"
drag, startPoint x: 795, startPoint y: 615, endPoint x: 781, endPoint y: 613, distance: 14.2
click at [793, 614] on button "結帳" at bounding box center [803, 619] width 56 height 31
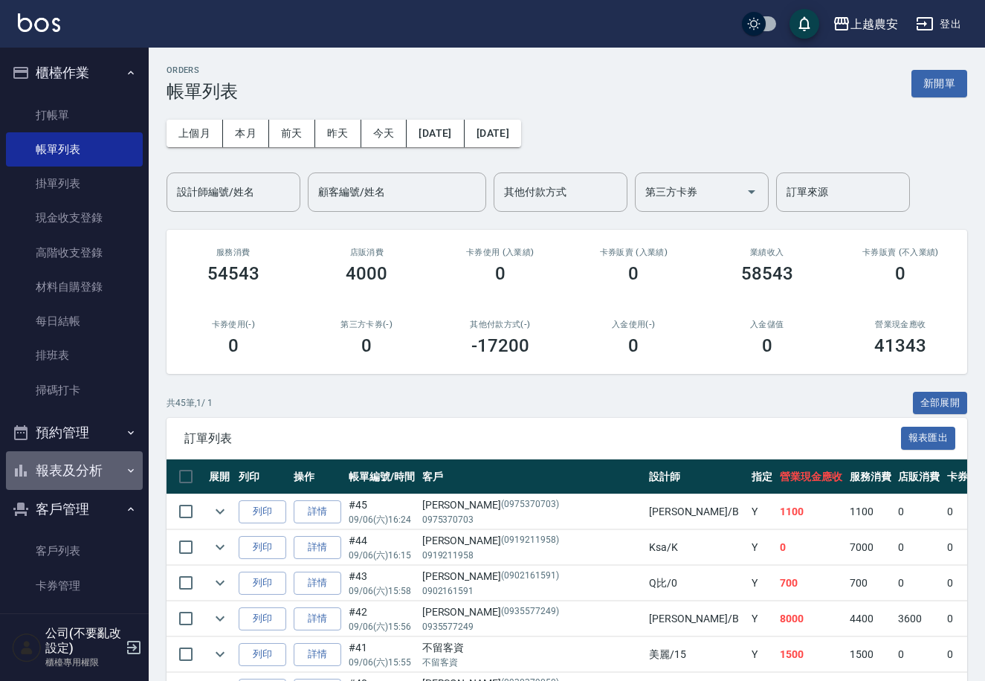
click at [87, 461] on button "報表及分析" at bounding box center [74, 470] width 137 height 39
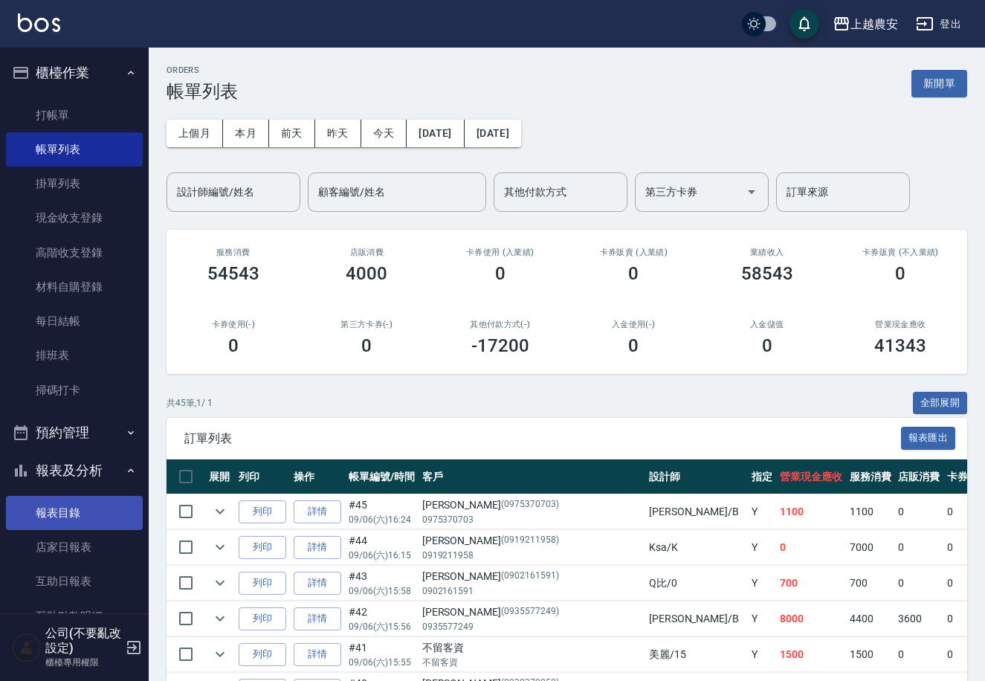
drag, startPoint x: 141, startPoint y: 381, endPoint x: 125, endPoint y: 501, distance: 120.7
click at [126, 500] on nav "櫃檯作業 打帳單 帳單列表 掛單列表 現金收支登錄 高階收支登錄 材料自購登錄 每日結帳 排班表 掃碼打卡 預約管理 預約管理 單日預約紀錄 單週預約紀錄 報…" at bounding box center [74, 331] width 149 height 566
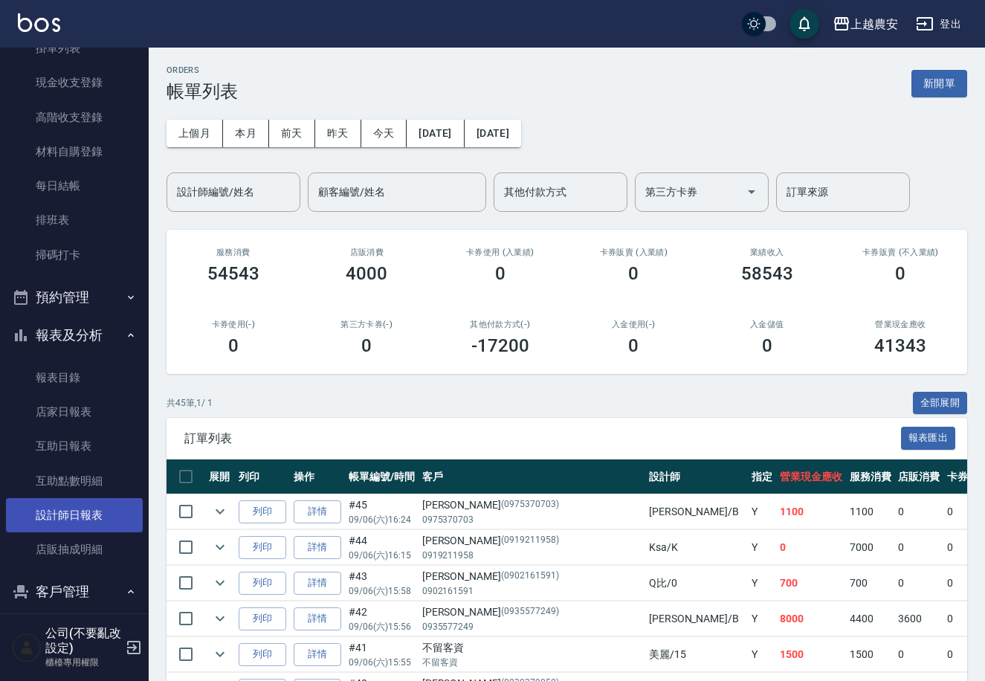
scroll to position [138, 0]
click at [102, 506] on link "設計師日報表" at bounding box center [74, 513] width 137 height 34
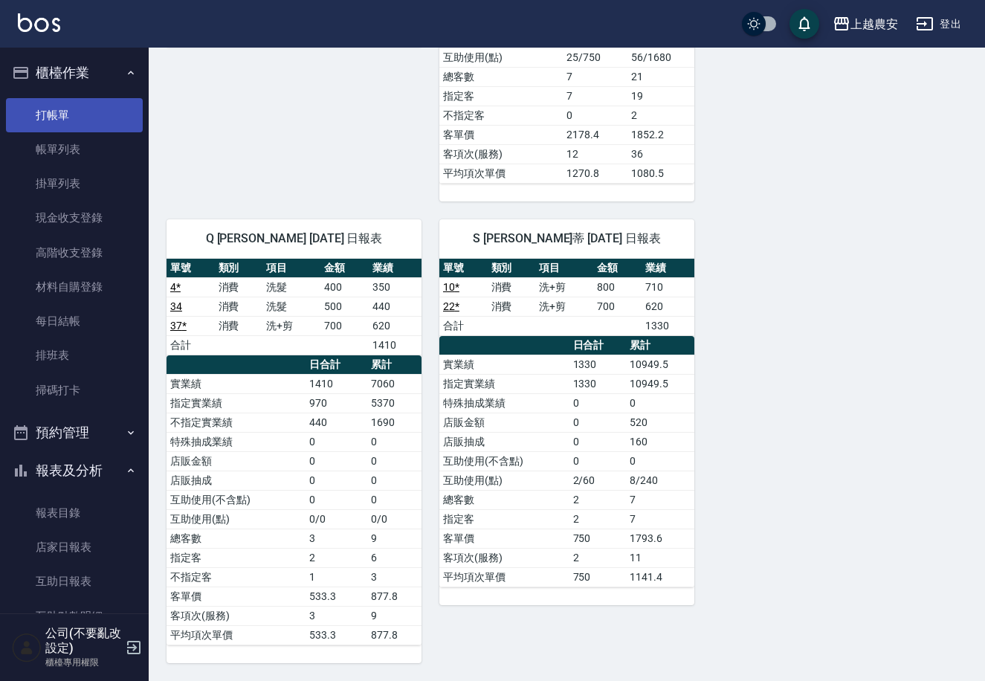
click at [72, 120] on link "打帳單" at bounding box center [74, 115] width 137 height 34
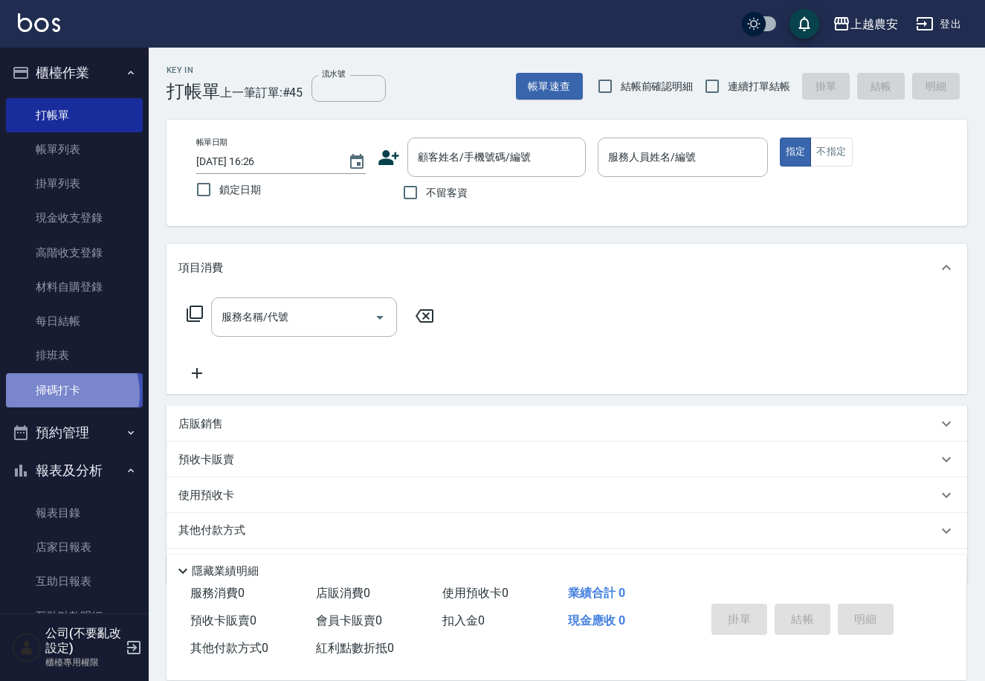
click at [63, 393] on link "掃碼打卡" at bounding box center [74, 390] width 137 height 34
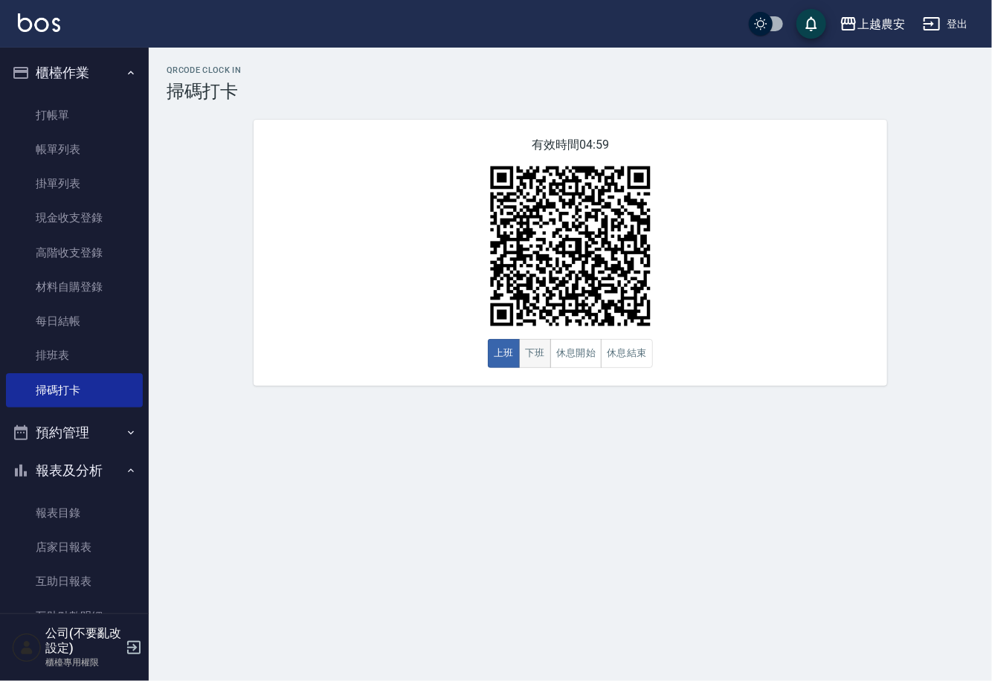
click at [534, 355] on button "下班" at bounding box center [535, 353] width 32 height 29
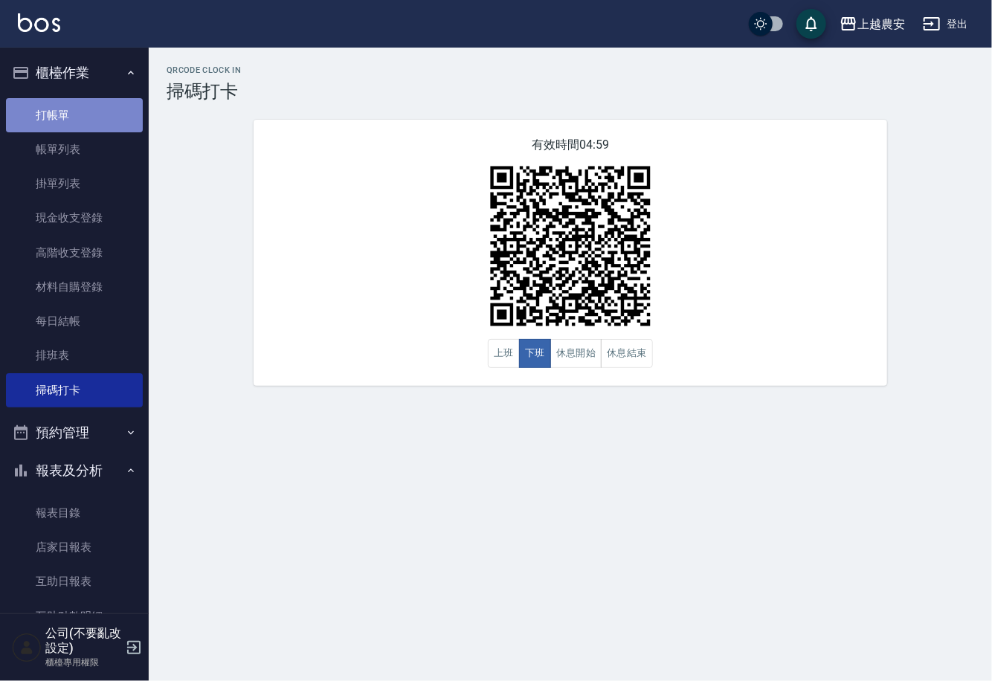
click at [79, 109] on link "打帳單" at bounding box center [74, 115] width 137 height 34
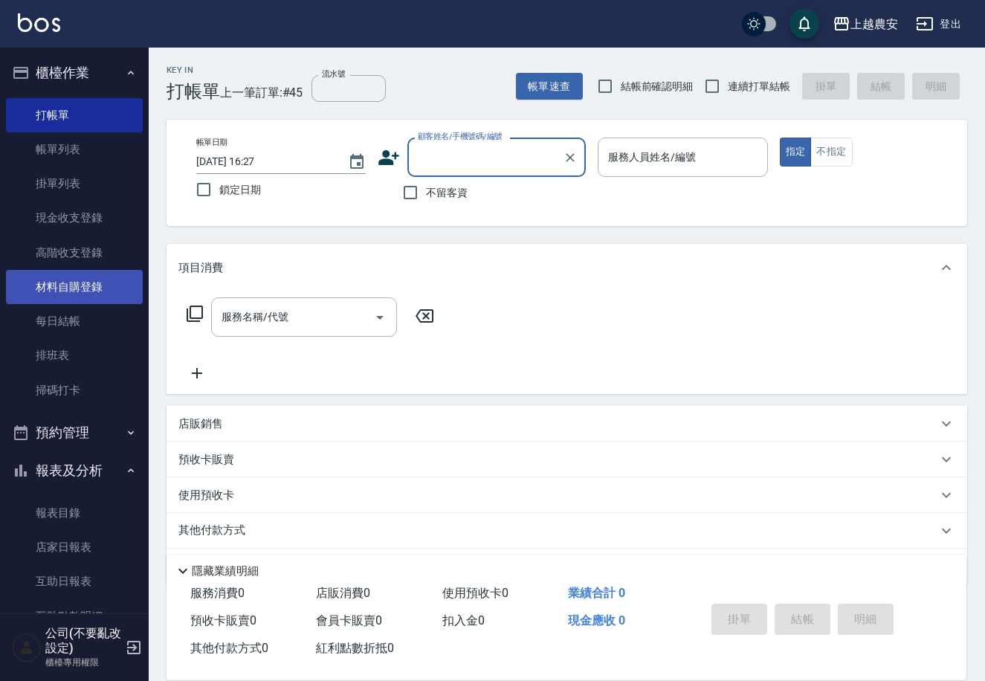
click at [59, 294] on link "材料自購登錄" at bounding box center [74, 287] width 137 height 34
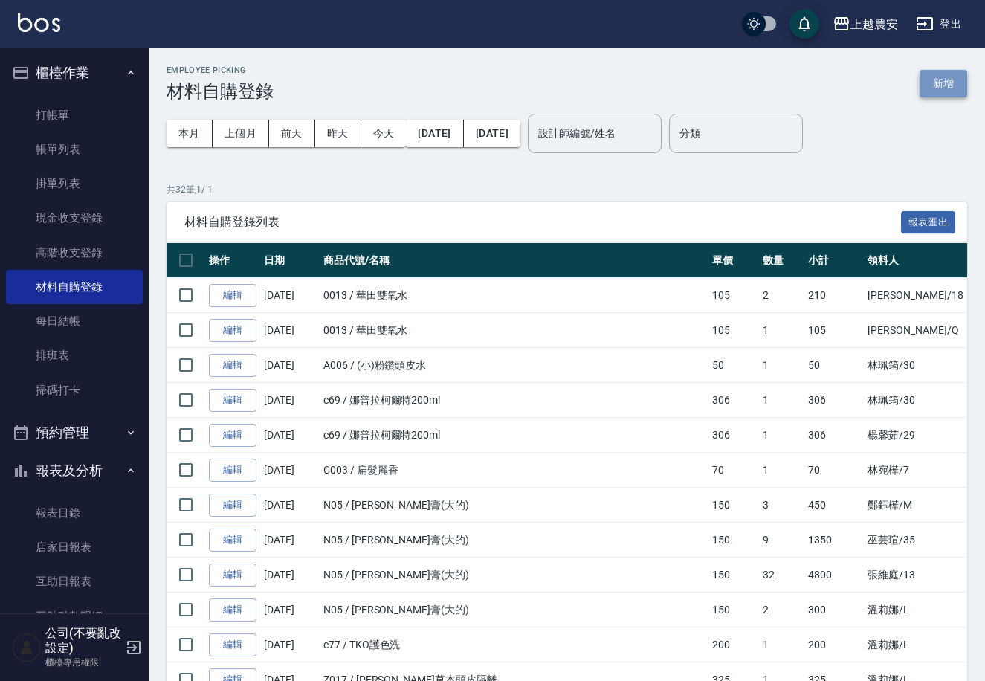
click at [949, 91] on button "新增" at bounding box center [944, 84] width 48 height 28
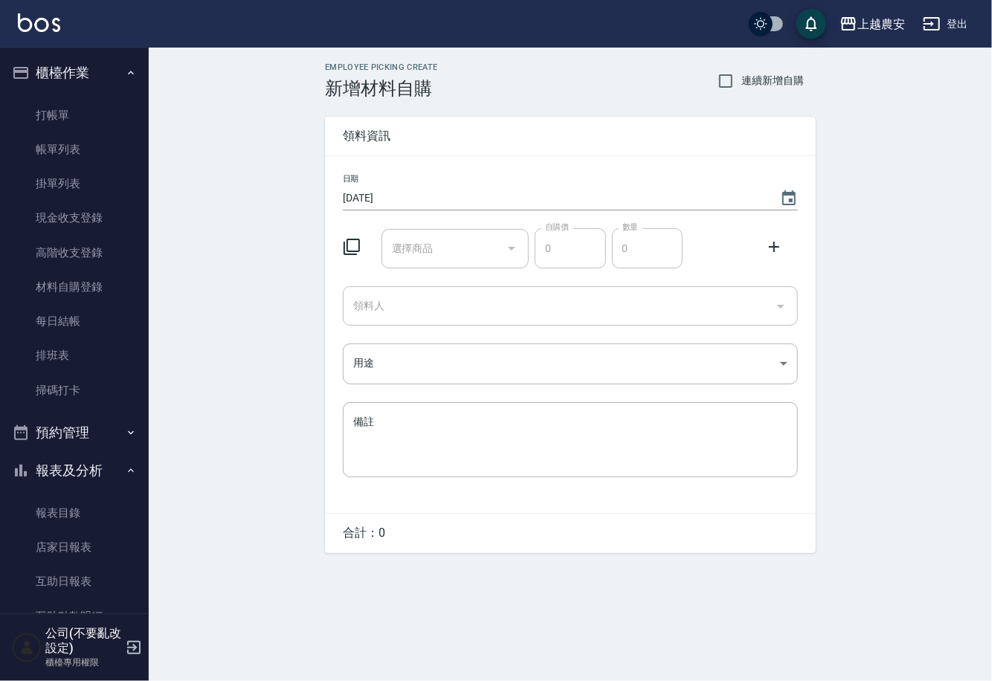
click at [448, 242] on input "選擇商品" at bounding box center [444, 249] width 112 height 26
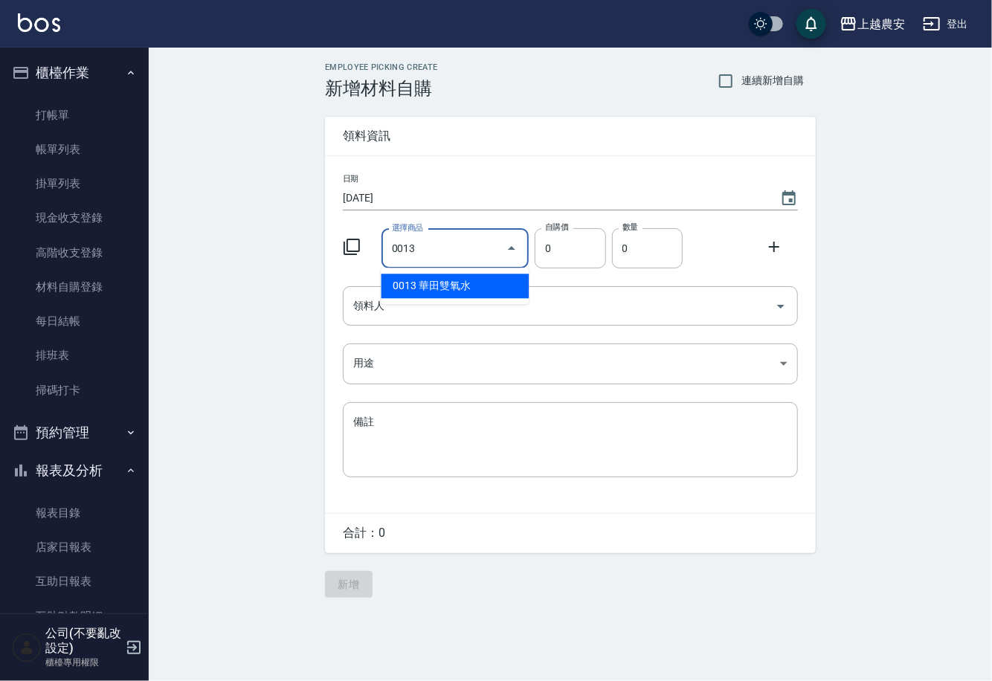
type input "華田雙氧水"
type input "105"
type input "1"
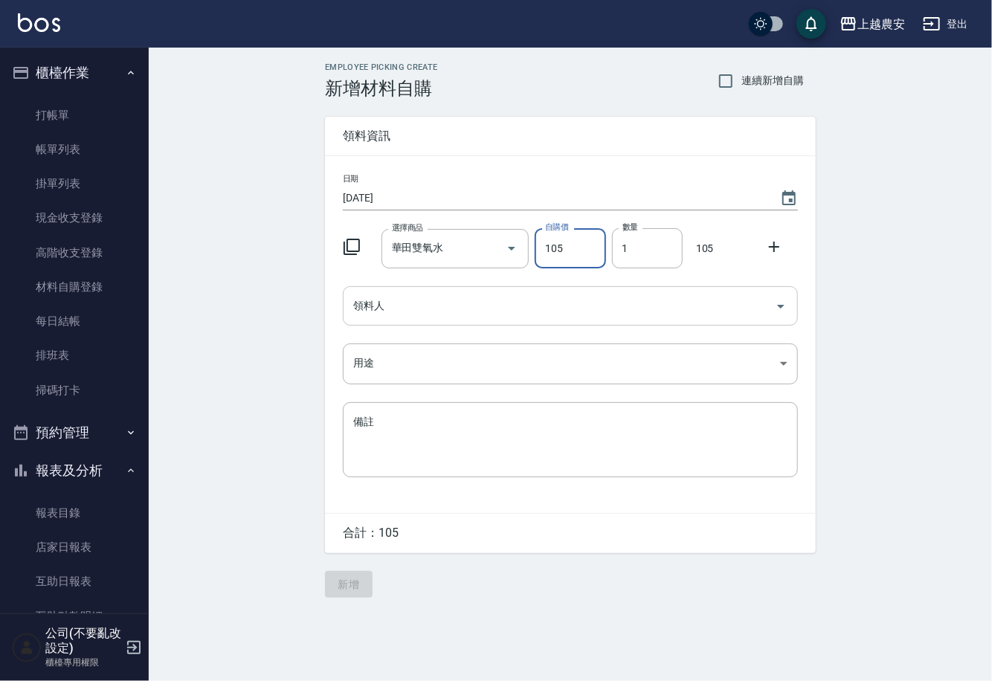
click at [451, 311] on input "領料人" at bounding box center [558, 306] width 419 height 26
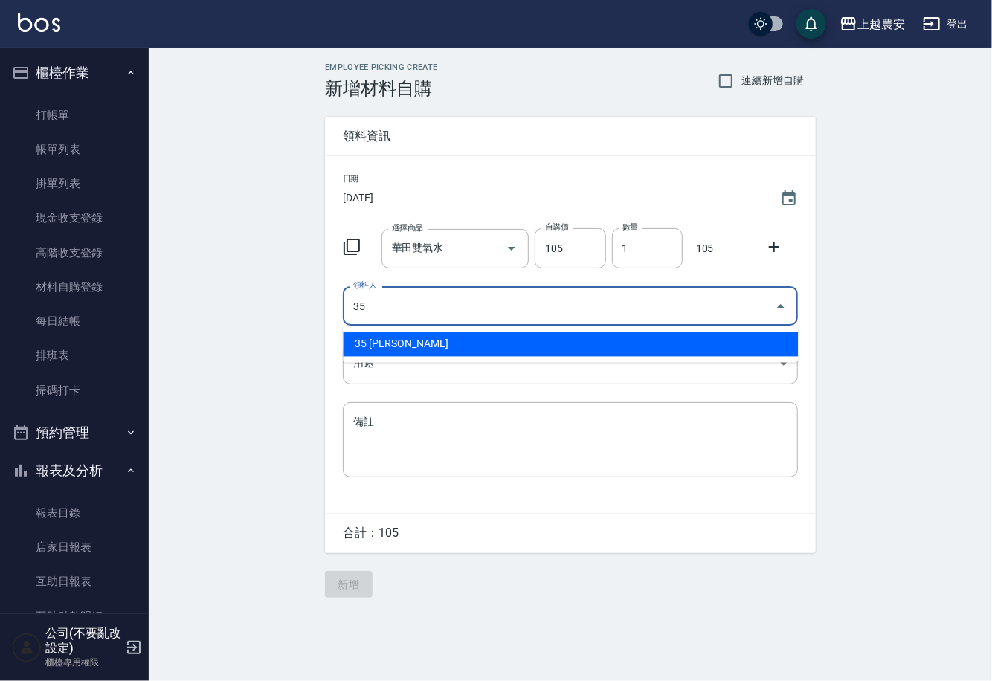
click at [412, 353] on li "35 [PERSON_NAME]" at bounding box center [570, 344] width 455 height 25
type input "35 [PERSON_NAME]"
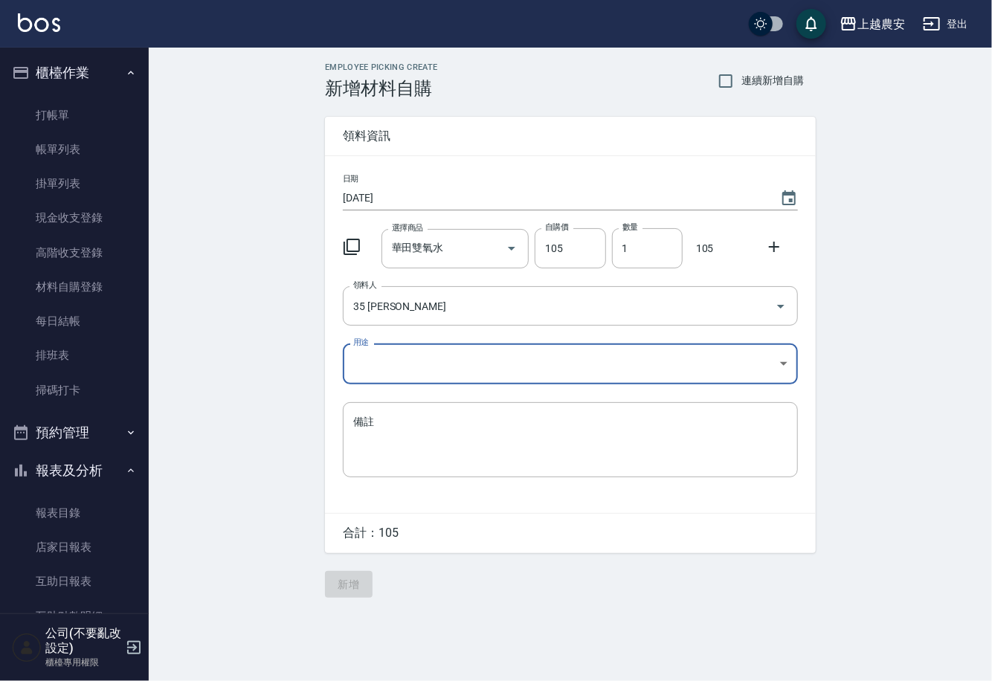
click at [358, 367] on body "上越農安 登出 櫃檯作業 打帳單 帳單列表 掛單列表 現金收支登錄 高階收支登錄 材料自購登錄 每日結帳 排班表 掃碼打卡 預約管理 預約管理 單日預約紀錄 …" at bounding box center [496, 340] width 992 height 681
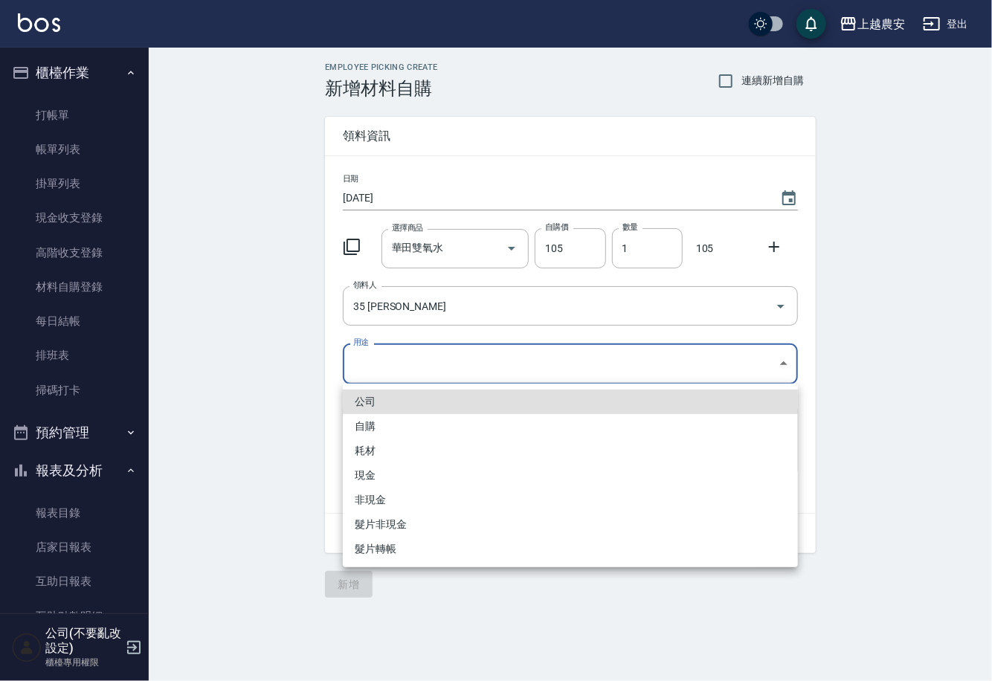
click at [372, 426] on li "自購" at bounding box center [570, 426] width 455 height 25
type input "自購"
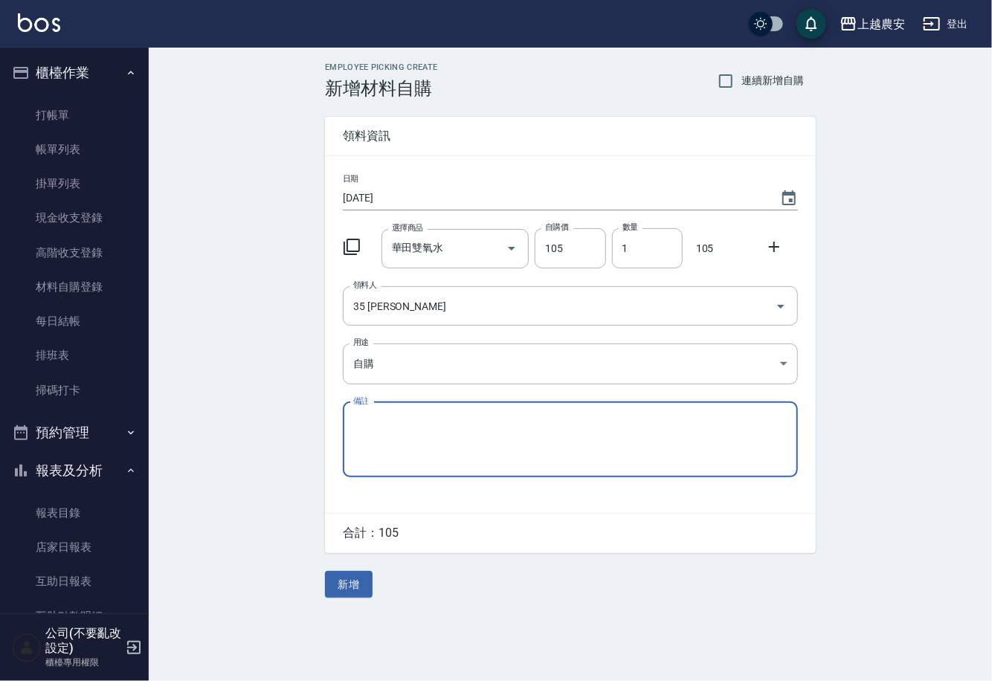
click at [770, 246] on icon at bounding box center [774, 247] width 10 height 10
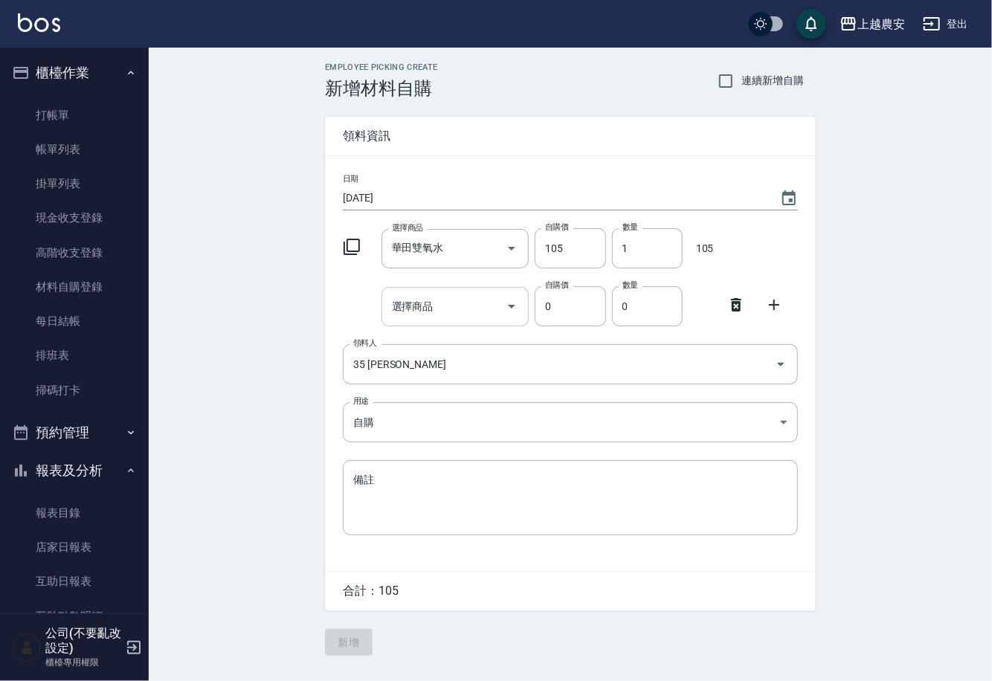
click at [443, 312] on input "選擇商品" at bounding box center [444, 307] width 112 height 26
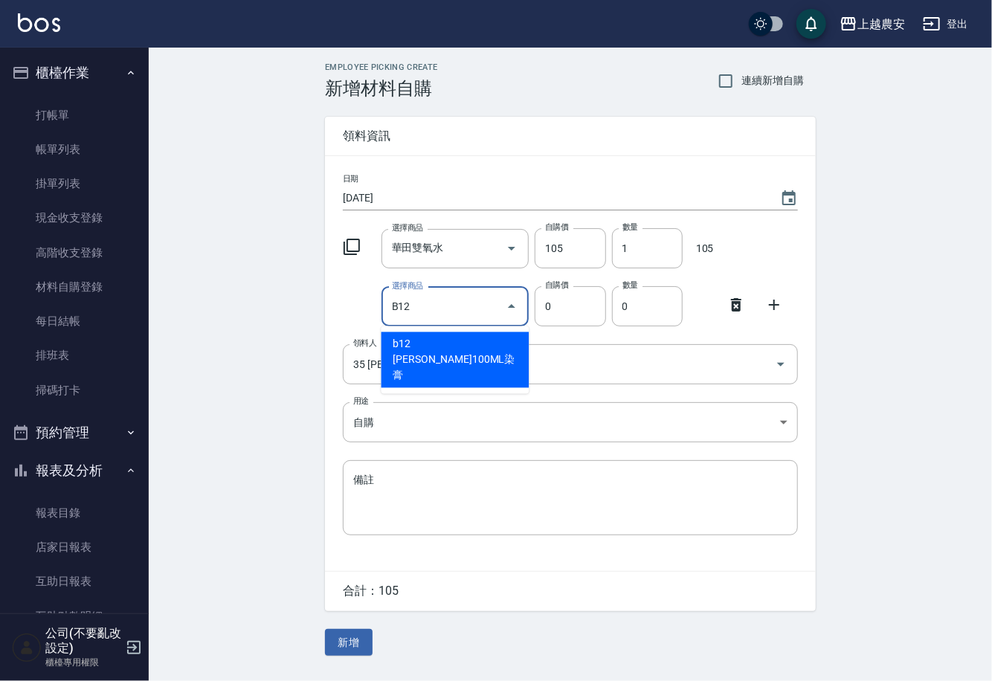
type input "里歐100ML染膏"
type input "90"
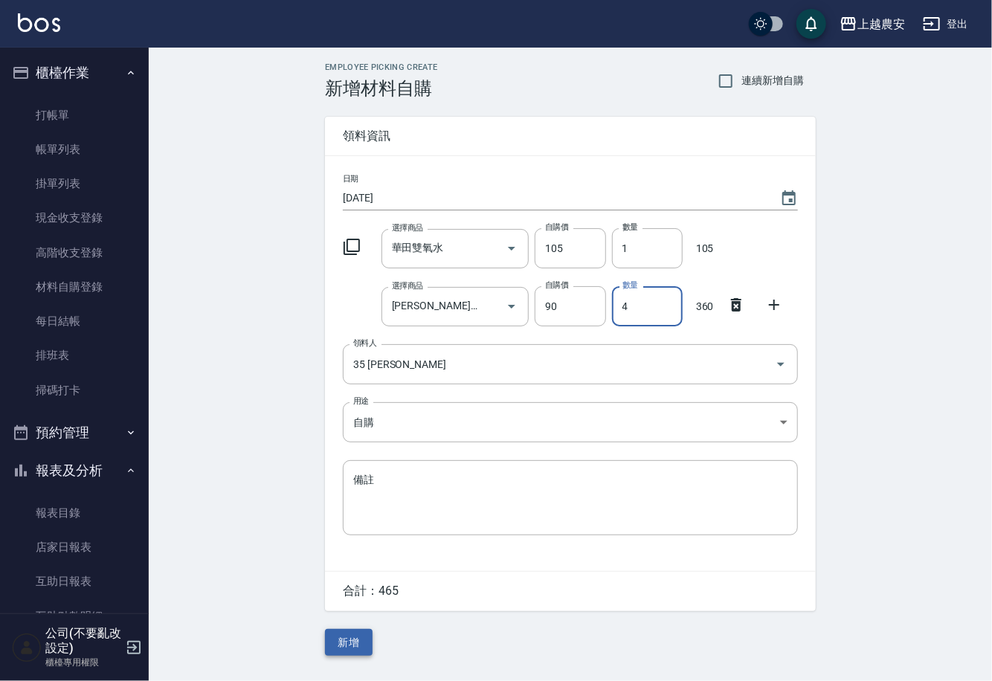
type input "4"
click at [349, 640] on button "新增" at bounding box center [349, 643] width 48 height 28
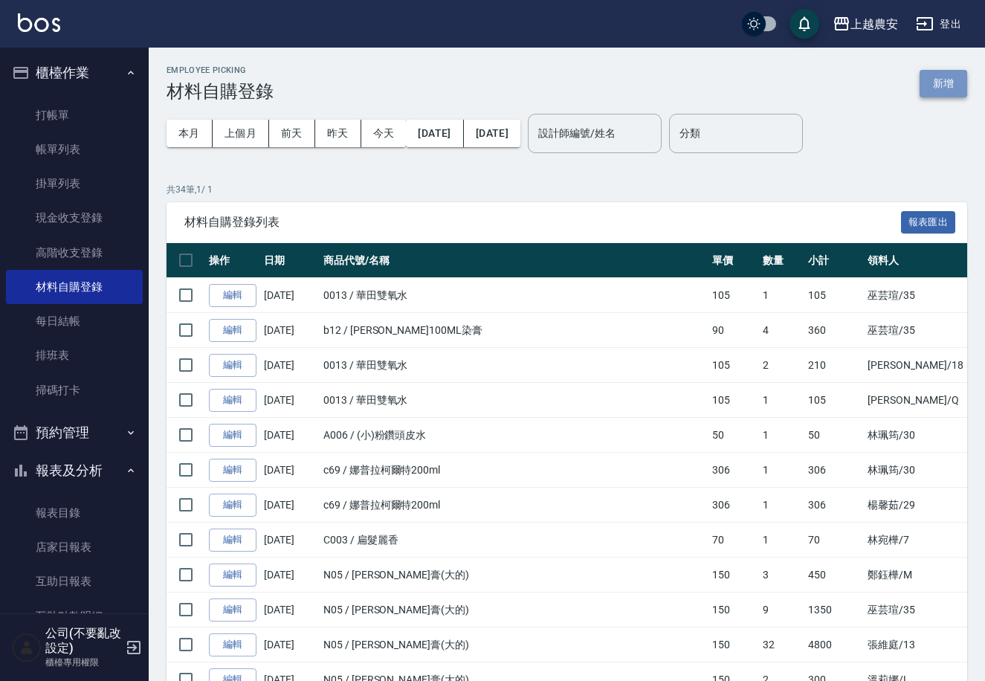
click at [959, 80] on button "新增" at bounding box center [944, 84] width 48 height 28
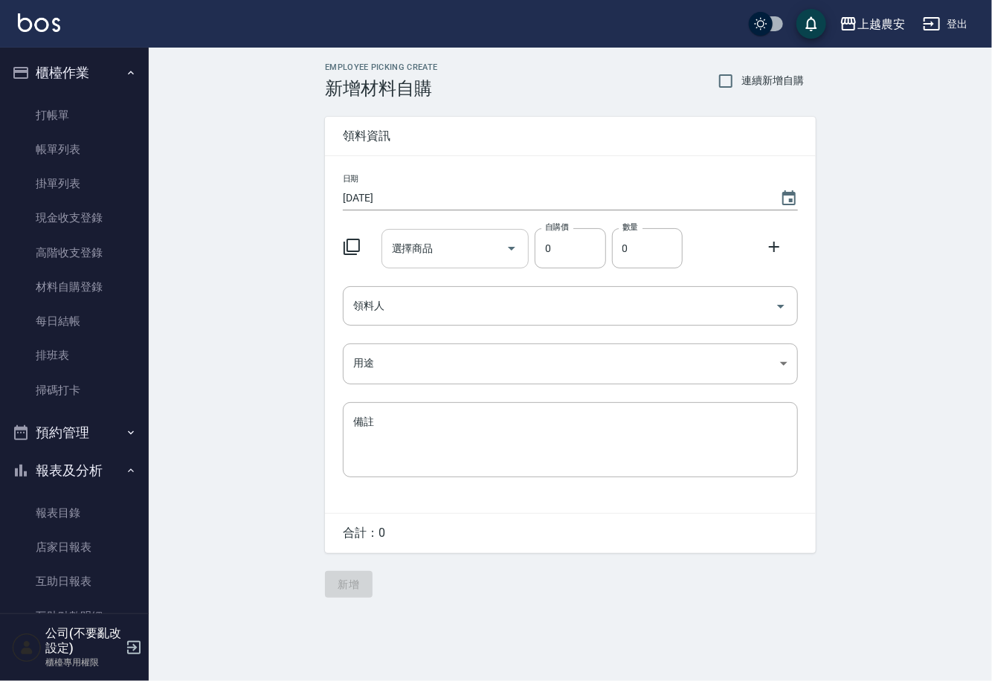
click at [492, 264] on div "選擇商品" at bounding box center [455, 248] width 148 height 39
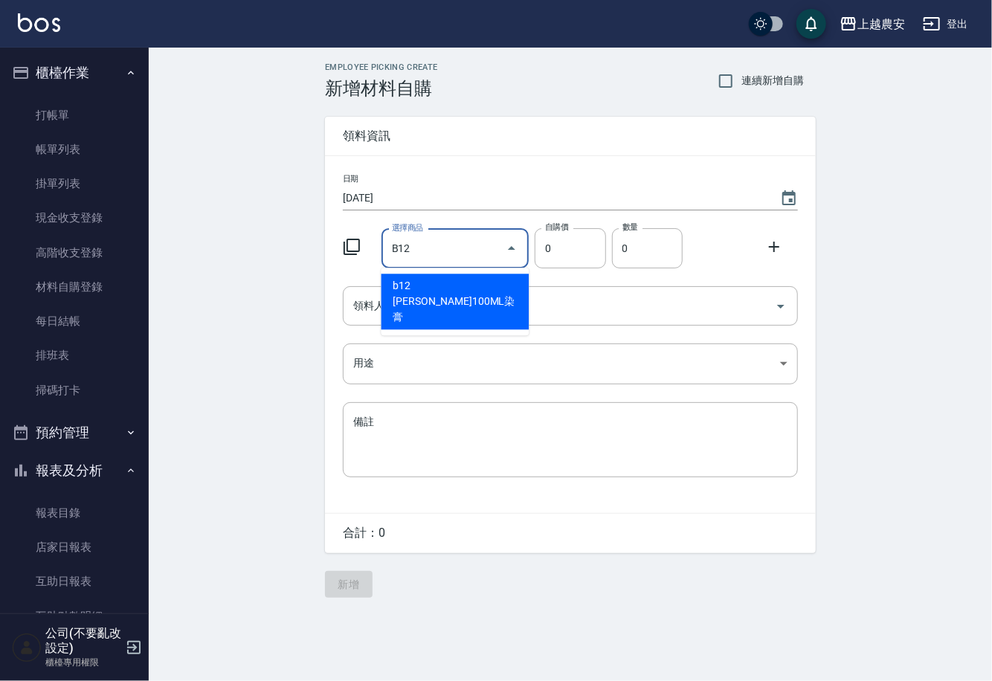
type input "里歐100ML染膏"
type input "90"
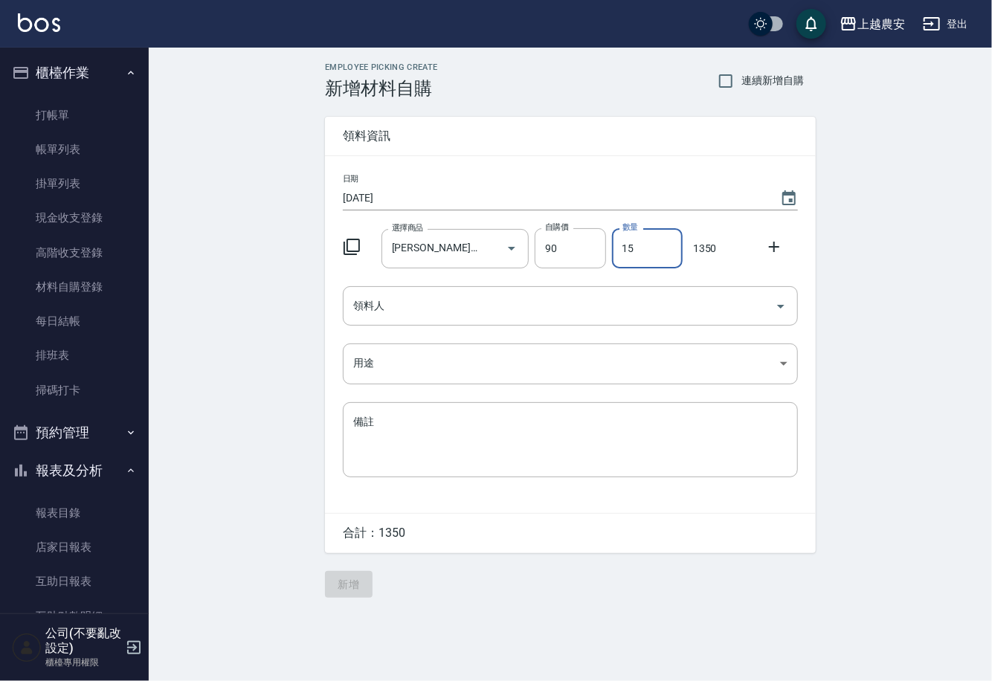
type input "15"
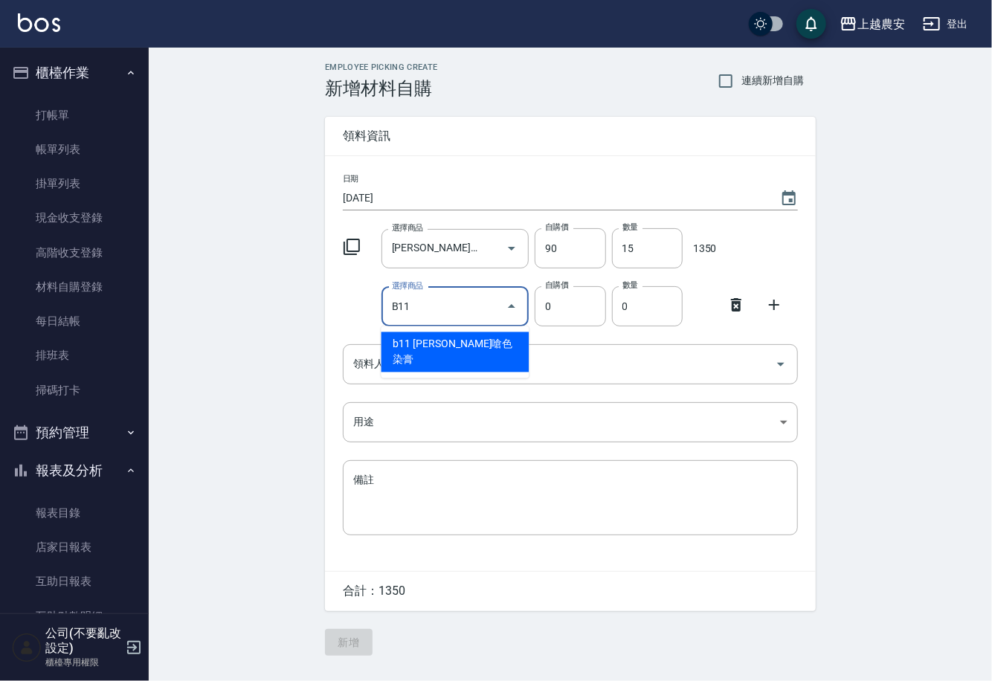
type input "里歐嗆色染膏"
type input "120"
type input "1"
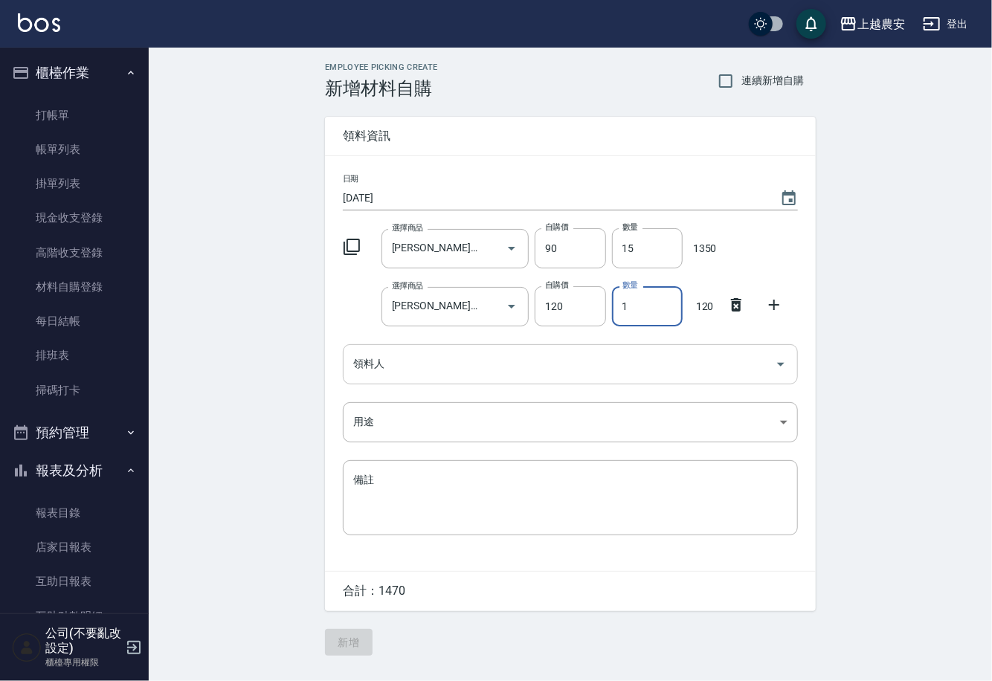
click at [398, 367] on input "領料人" at bounding box center [558, 364] width 419 height 26
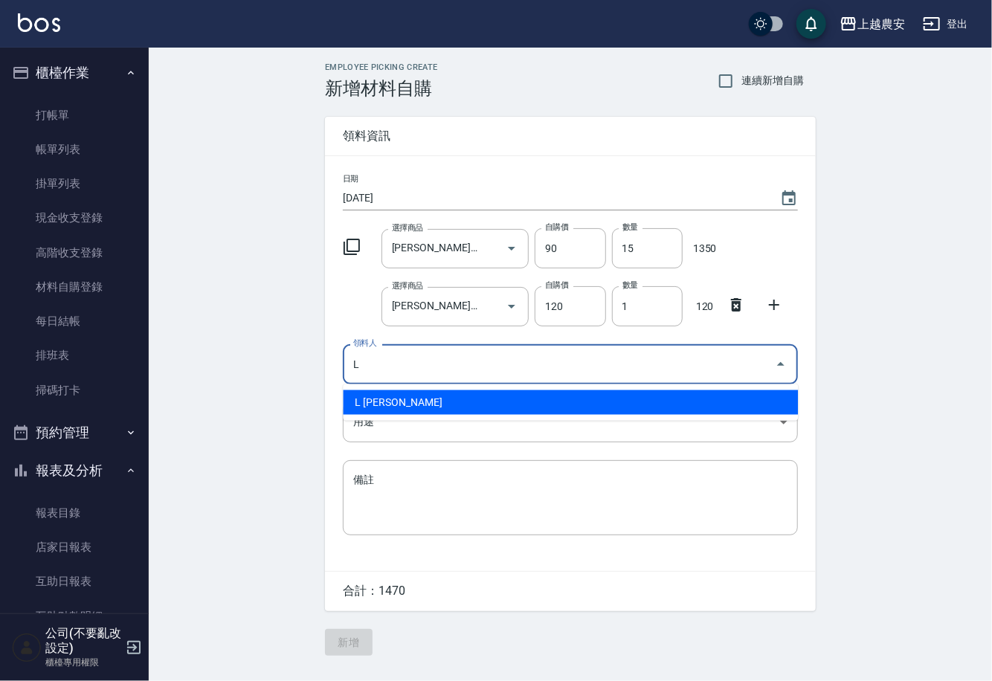
click at [383, 398] on li "L [PERSON_NAME]" at bounding box center [570, 402] width 455 height 25
type input "L [PERSON_NAME]"
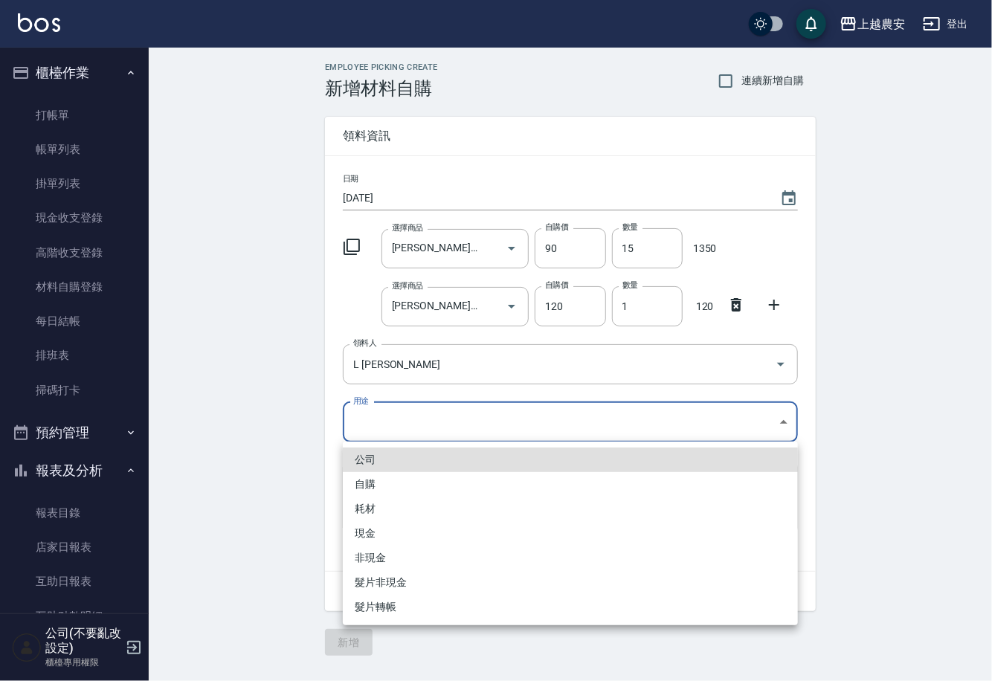
drag, startPoint x: 370, startPoint y: 427, endPoint x: 342, endPoint y: 441, distance: 30.6
click at [369, 427] on body "上越農安 登出 櫃檯作業 打帳單 帳單列表 掛單列表 現金收支登錄 高階收支登錄 材料自購登錄 每日結帳 排班表 掃碼打卡 預約管理 預約管理 單日預約紀錄 …" at bounding box center [496, 340] width 992 height 681
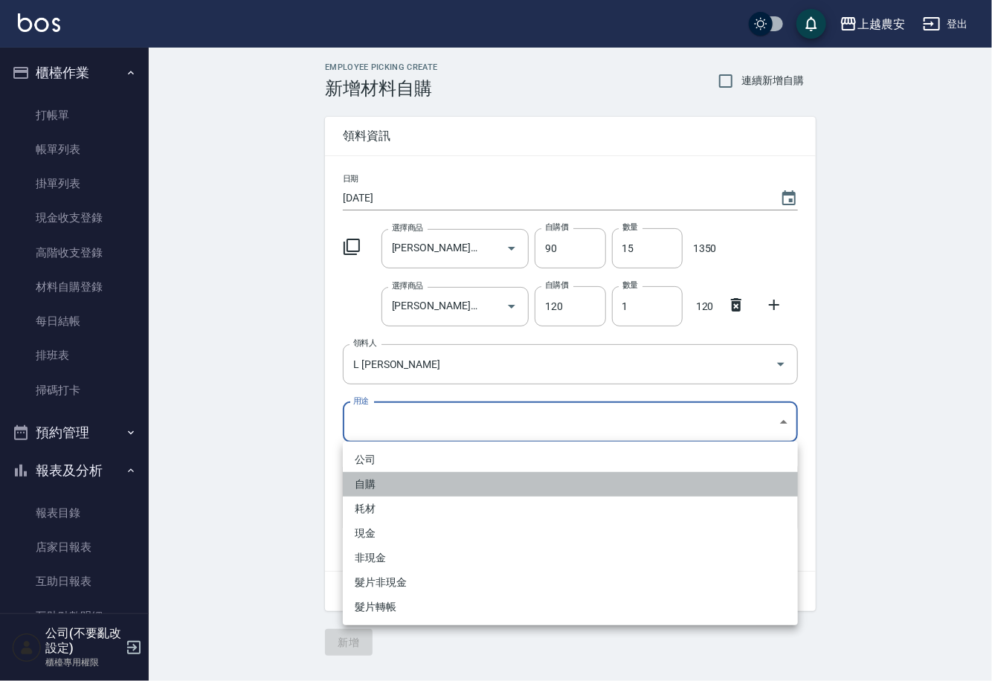
click at [367, 483] on li "自購" at bounding box center [570, 484] width 455 height 25
type input "自購"
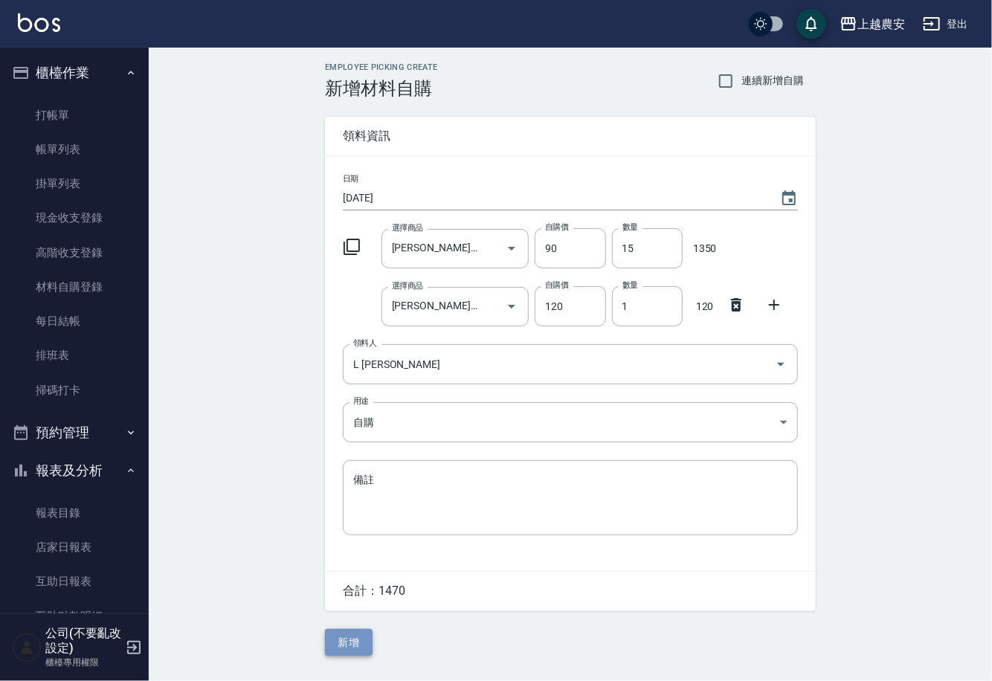
click at [356, 637] on button "新增" at bounding box center [349, 643] width 48 height 28
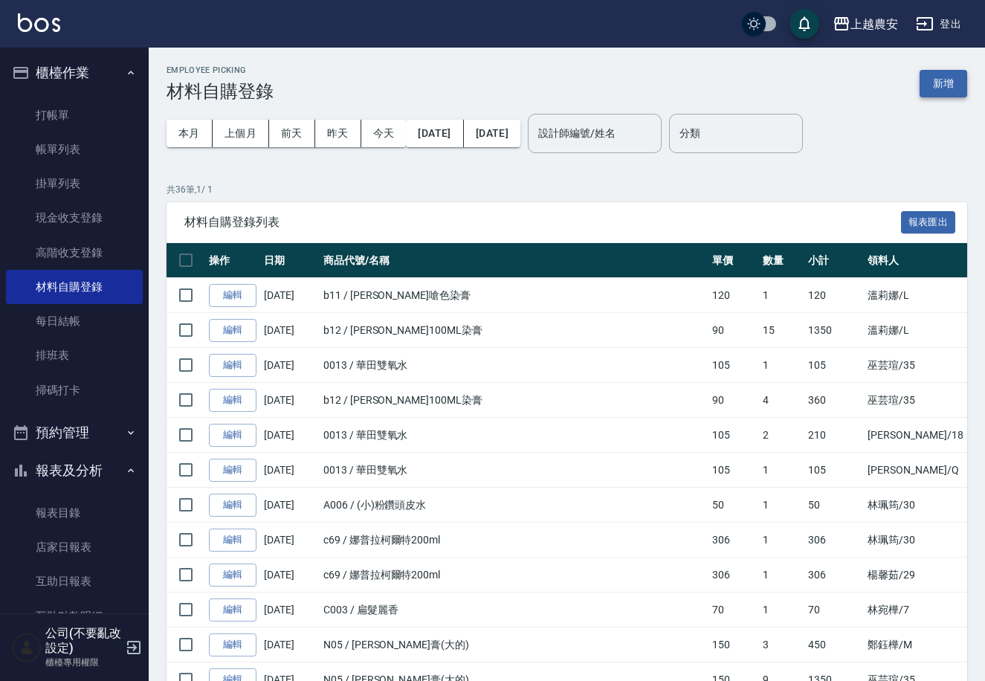
click at [938, 77] on button "新增" at bounding box center [944, 84] width 48 height 28
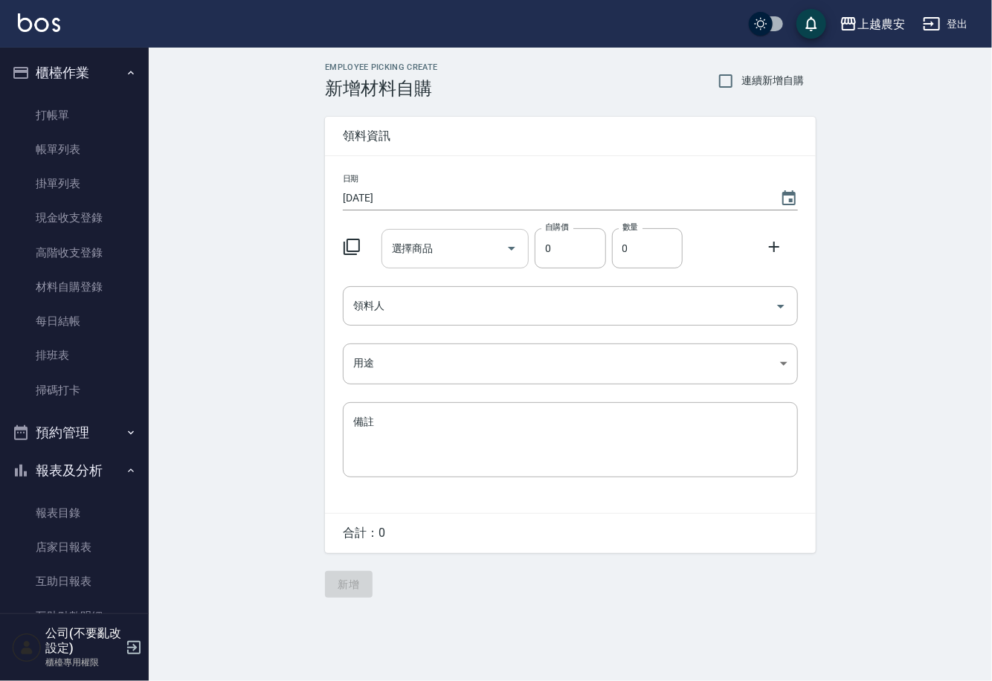
click at [455, 260] on input "選擇商品" at bounding box center [444, 249] width 112 height 26
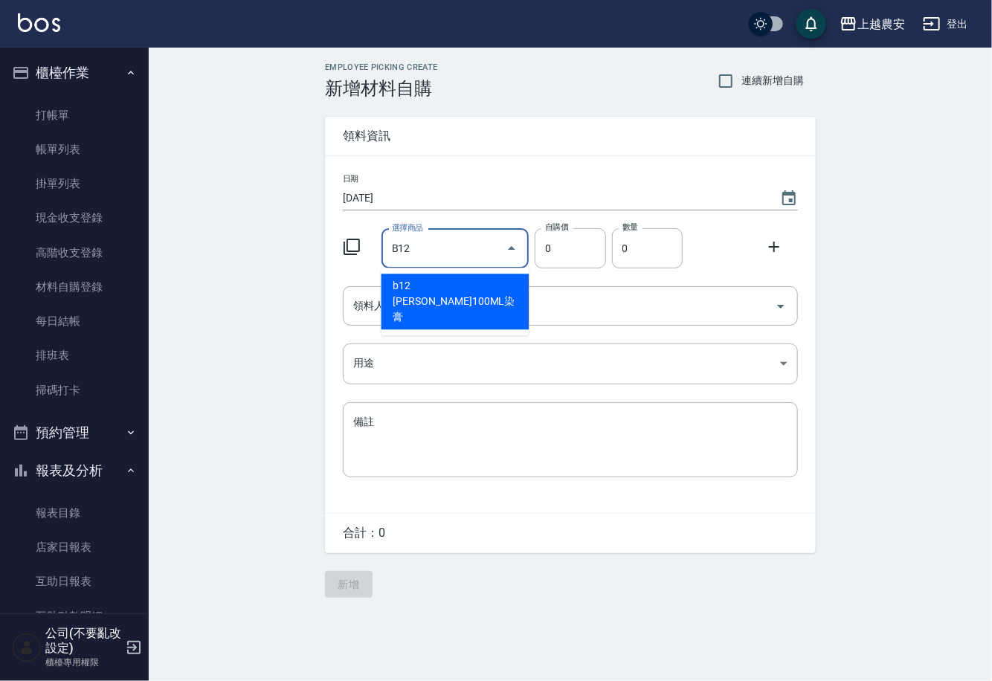
type input "里歐100ML染膏"
type input "90"
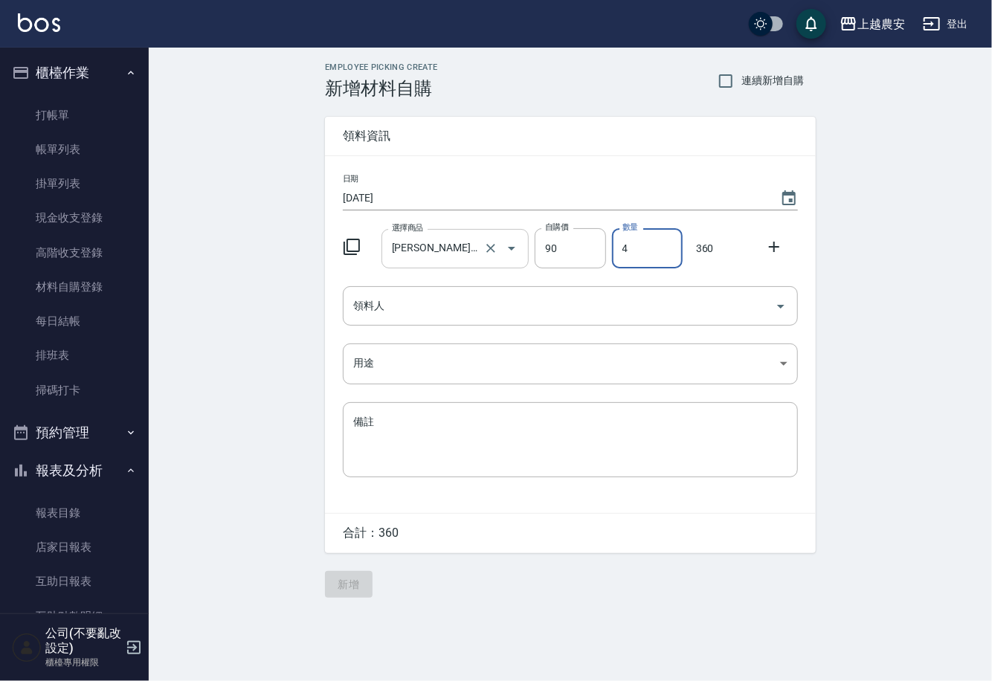
type input "4"
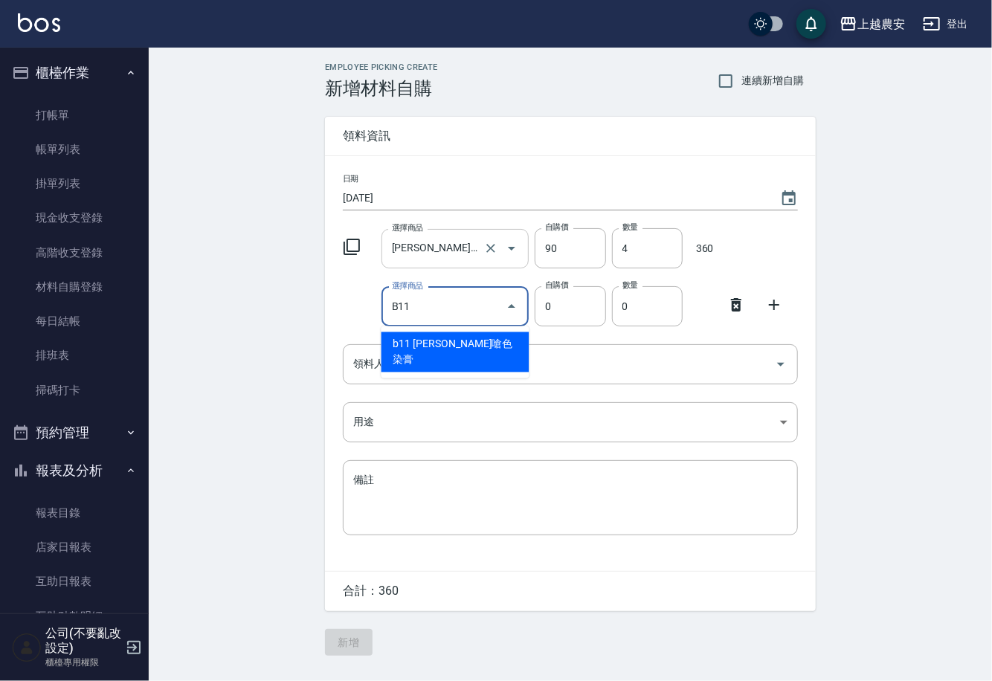
type input "里歐嗆色染膏"
type input "120"
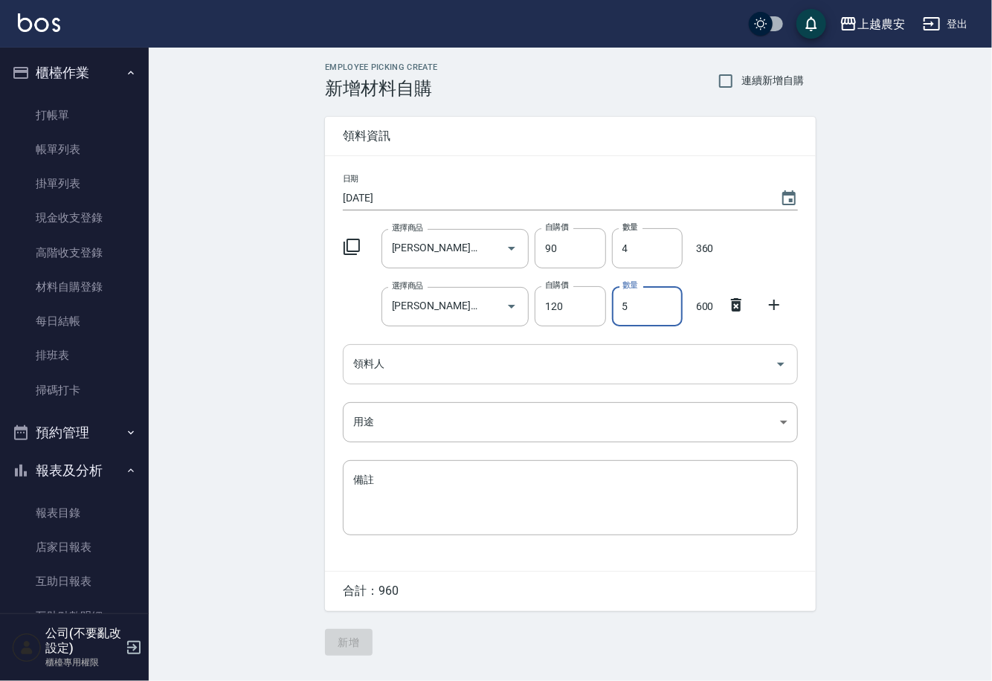
type input "5"
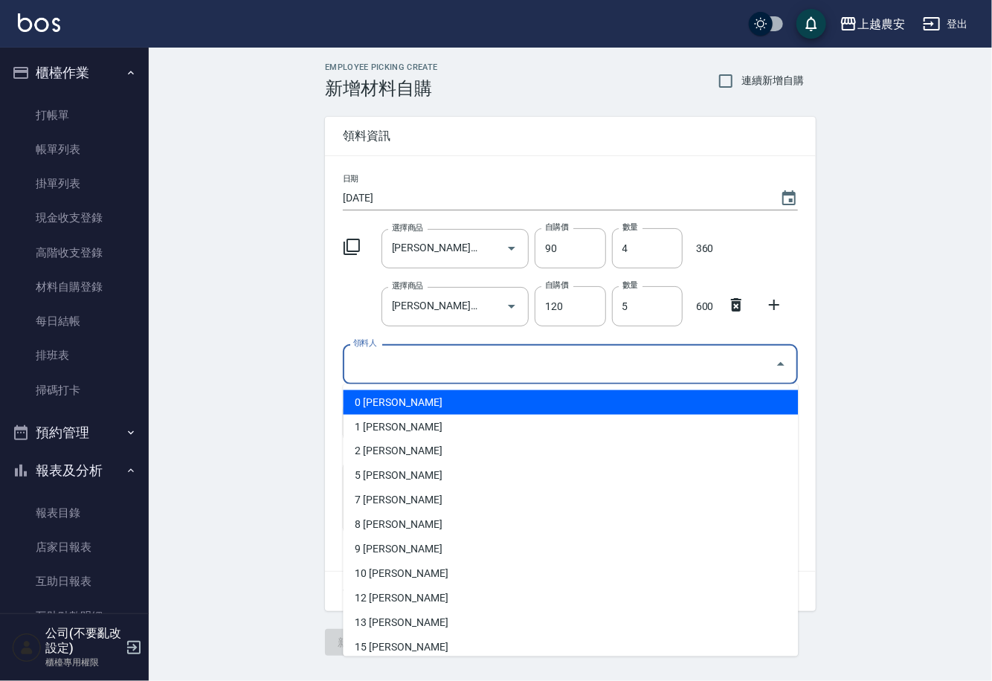
click at [426, 370] on input "領料人" at bounding box center [558, 364] width 419 height 26
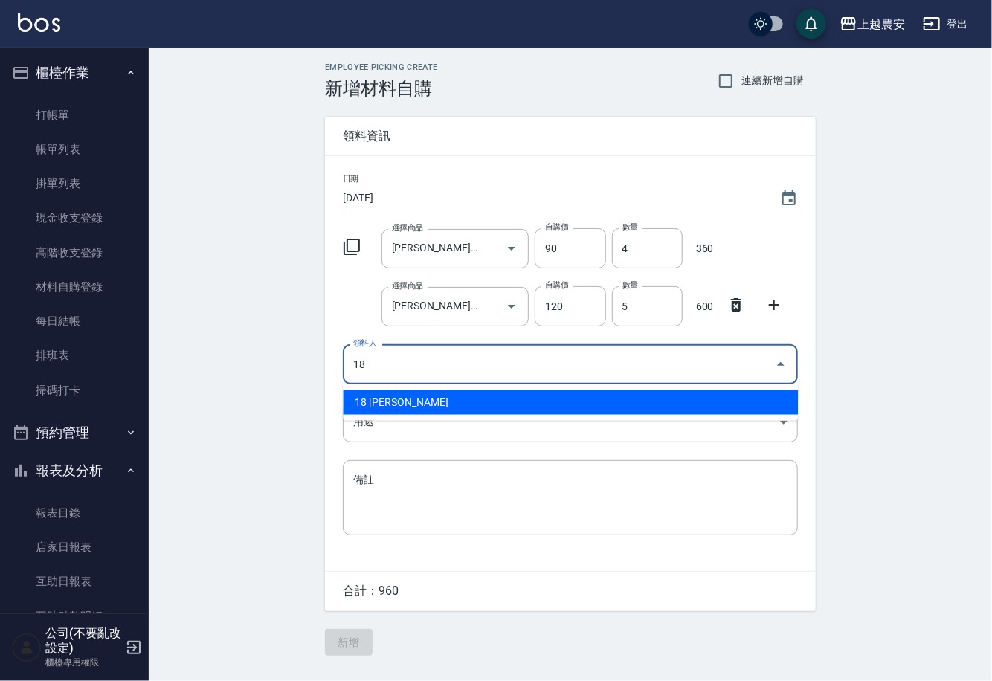
click at [432, 398] on li "18 [PERSON_NAME]" at bounding box center [570, 402] width 455 height 25
type input "18 [PERSON_NAME]"
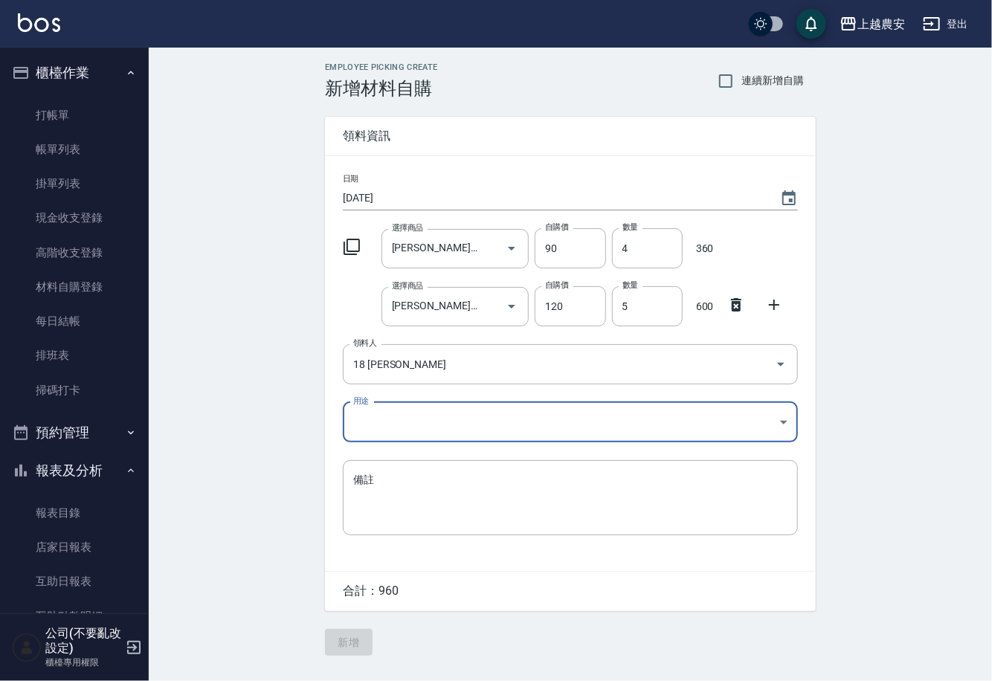
click at [384, 419] on body "上越農安 登出 櫃檯作業 打帳單 帳單列表 掛單列表 現金收支登錄 高階收支登錄 材料自購登錄 每日結帳 排班表 掃碼打卡 預約管理 預約管理 單日預約紀錄 …" at bounding box center [496, 340] width 992 height 681
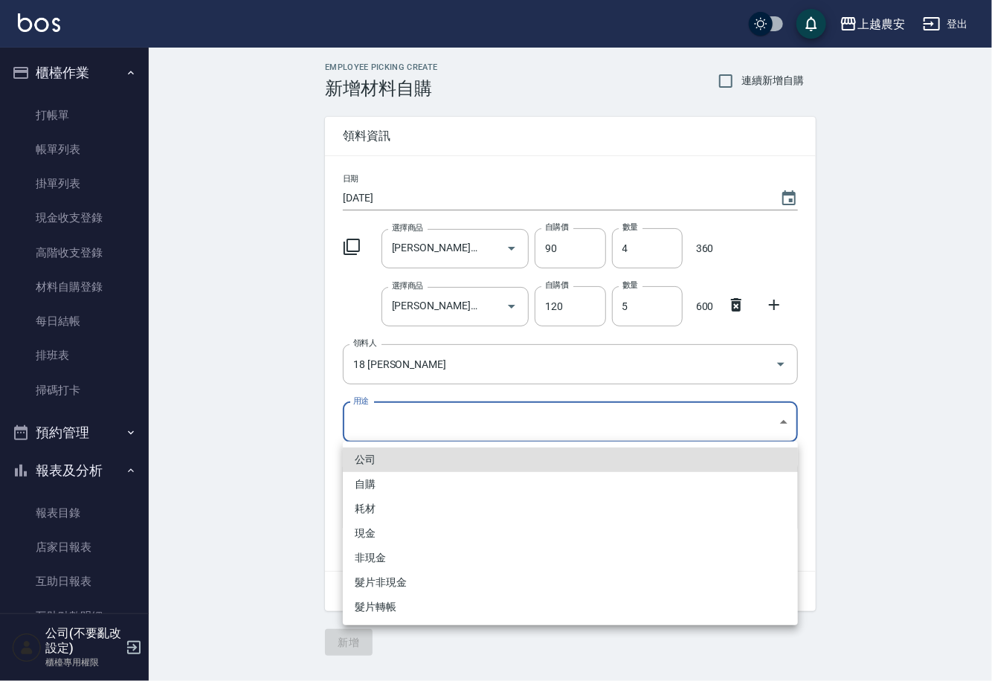
click at [364, 477] on li "自購" at bounding box center [570, 484] width 455 height 25
type input "自購"
click at [364, 477] on li "自購" at bounding box center [570, 484] width 455 height 25
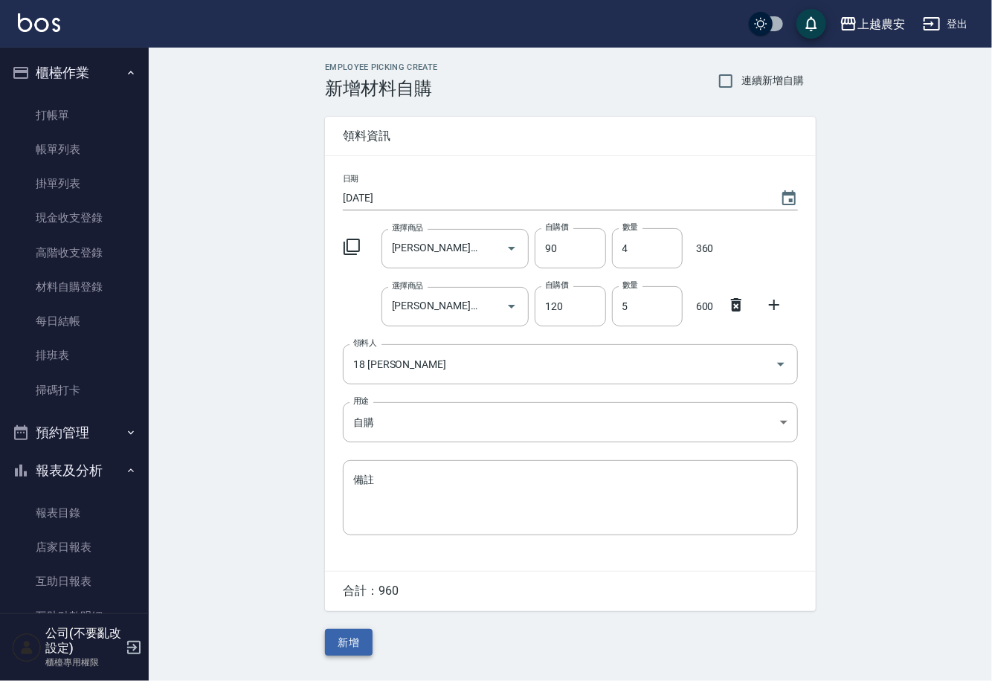
click at [347, 642] on button "新增" at bounding box center [349, 643] width 48 height 28
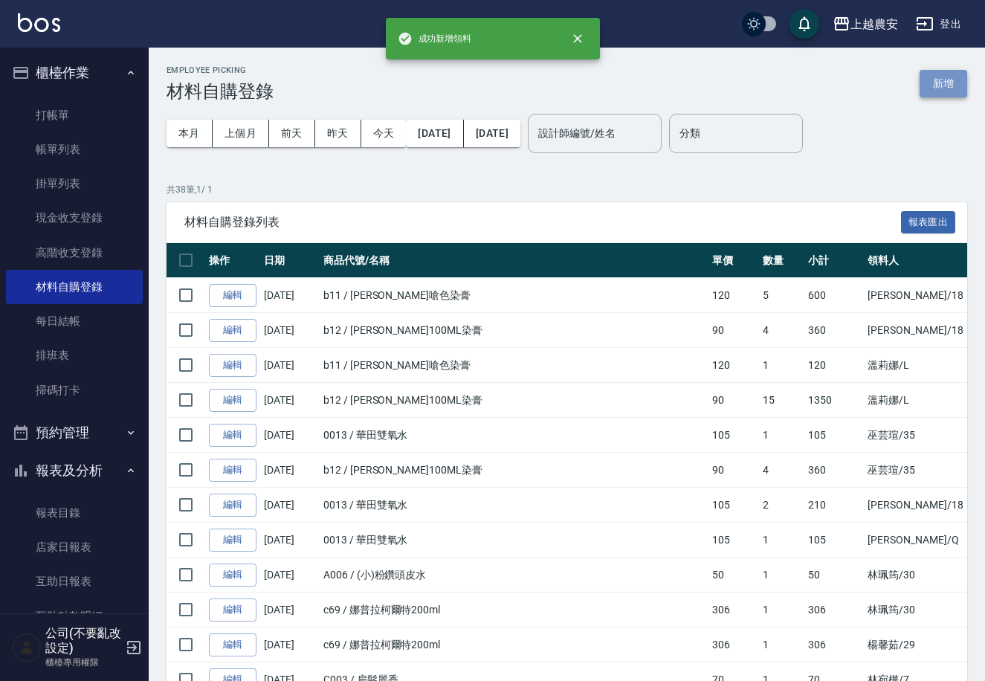
click at [950, 86] on button "新增" at bounding box center [944, 84] width 48 height 28
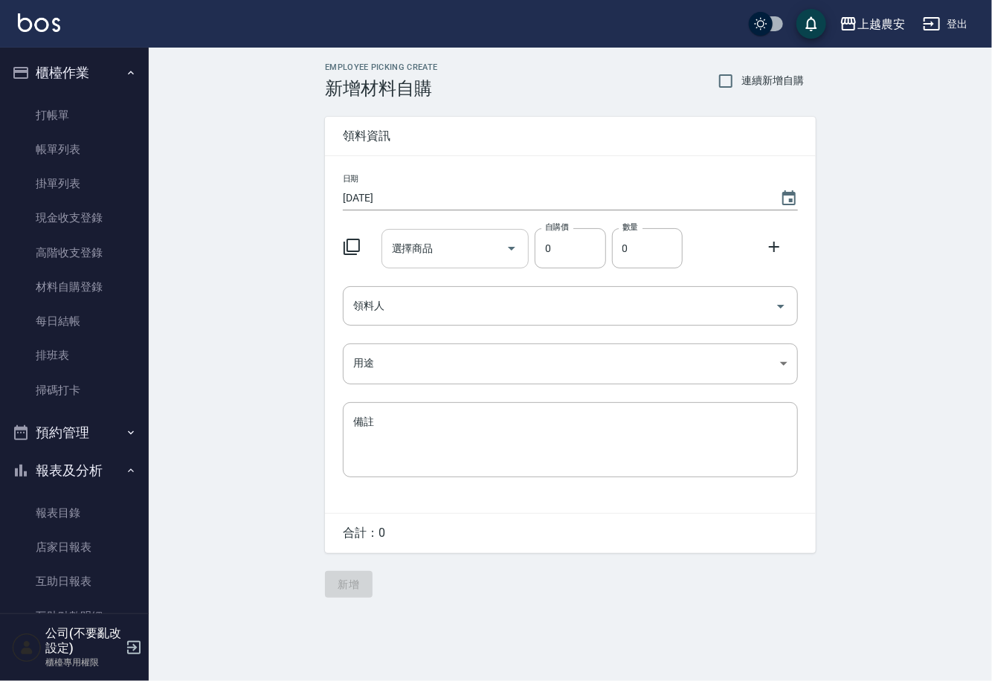
click at [451, 259] on input "選擇商品" at bounding box center [444, 249] width 112 height 26
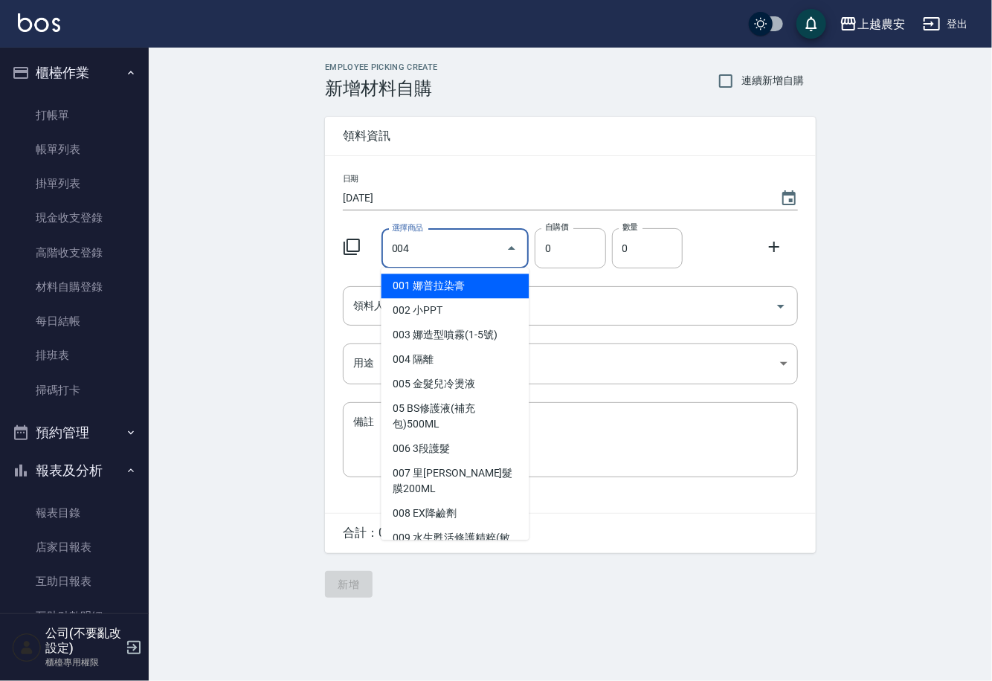
type input "隔離"
type input "75"
type input "1"
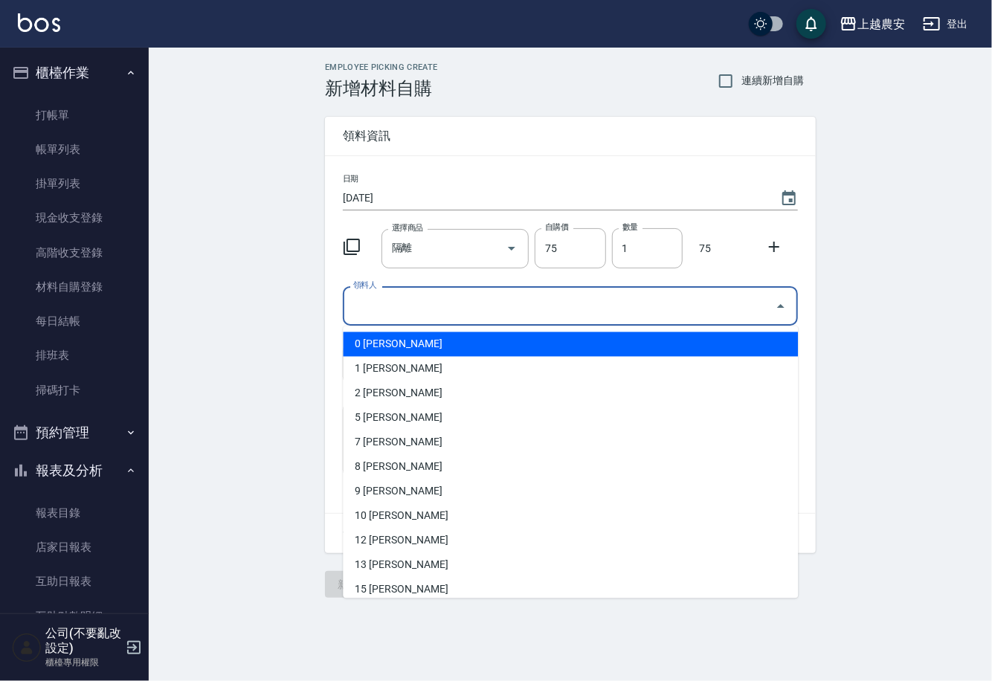
click at [439, 302] on input "領料人" at bounding box center [558, 306] width 419 height 26
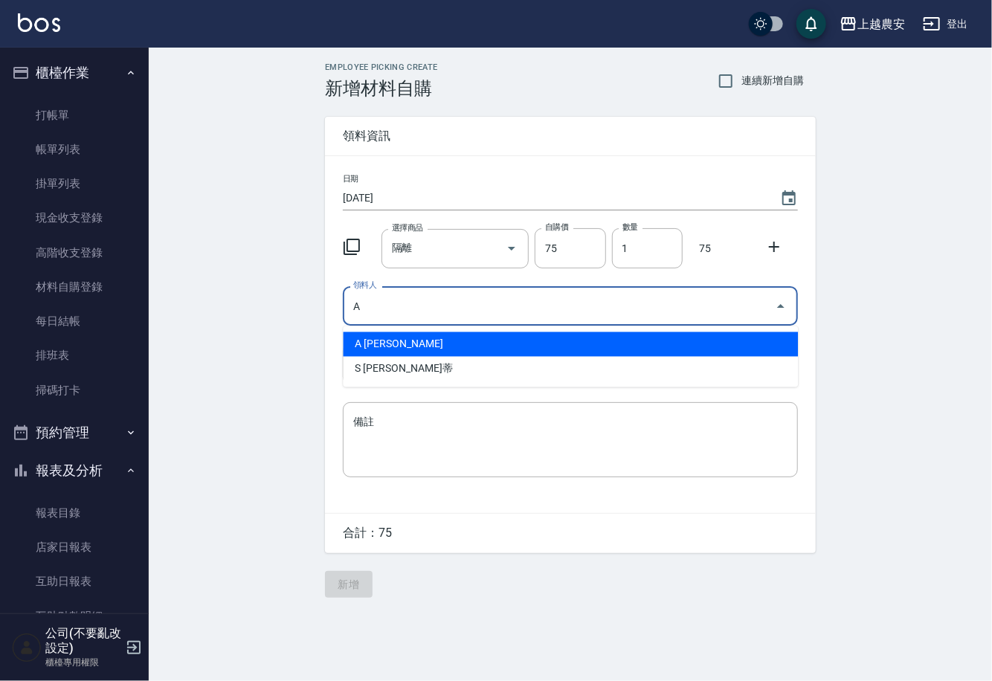
click at [367, 346] on li "A [PERSON_NAME]" at bounding box center [570, 344] width 455 height 25
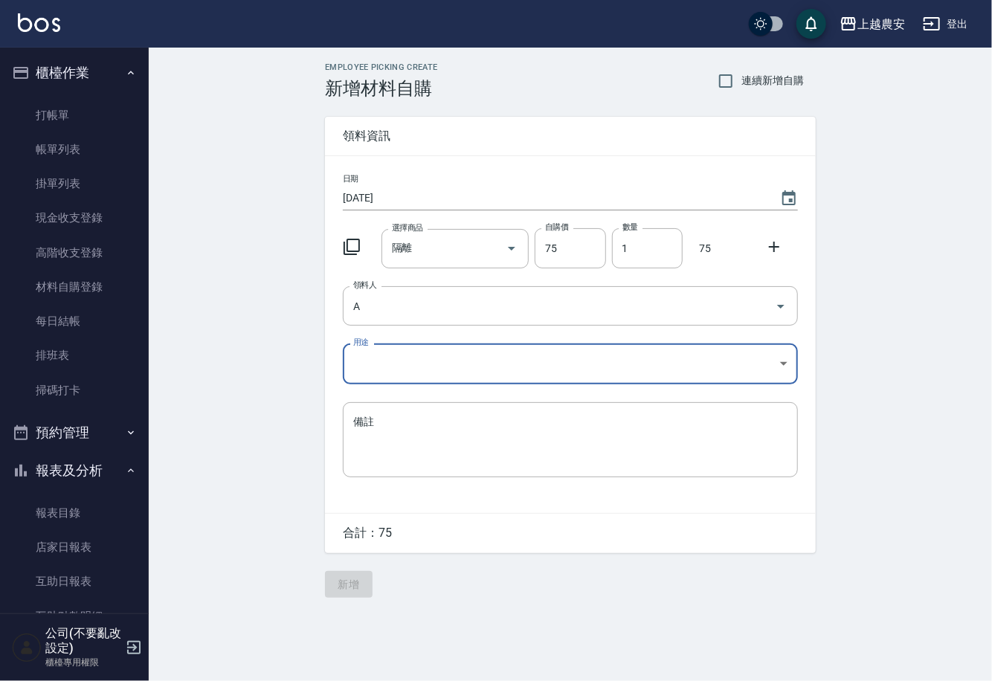
type input "A [PERSON_NAME]"
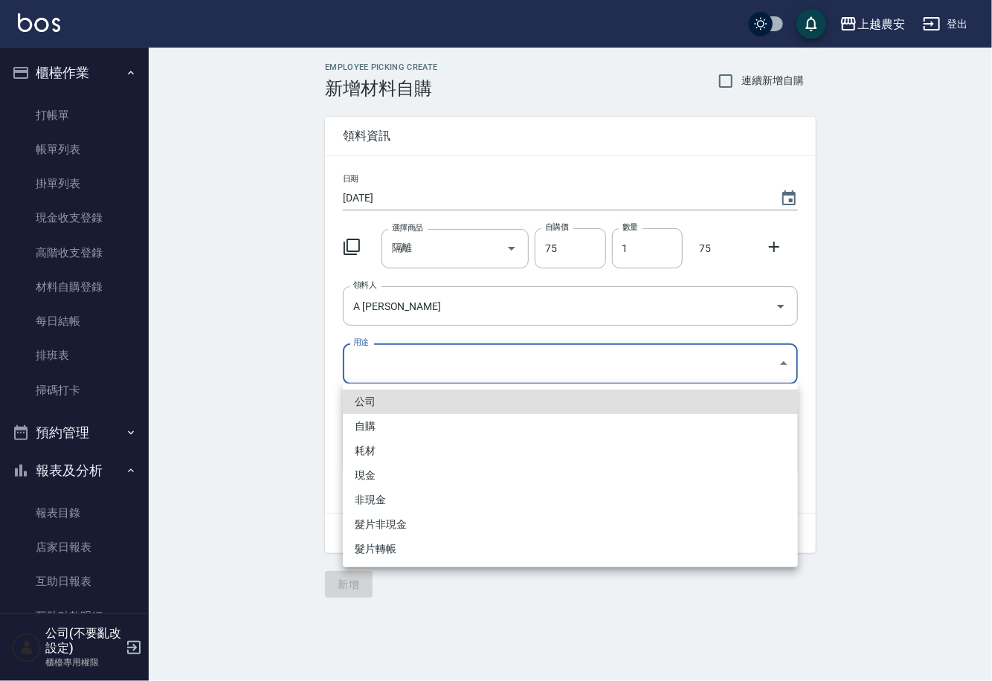
click at [361, 375] on body "上越農安 登出 櫃檯作業 打帳單 帳單列表 掛單列表 現金收支登錄 高階收支登錄 材料自購登錄 每日結帳 排班表 掃碼打卡 預約管理 預約管理 單日預約紀錄 …" at bounding box center [496, 340] width 992 height 681
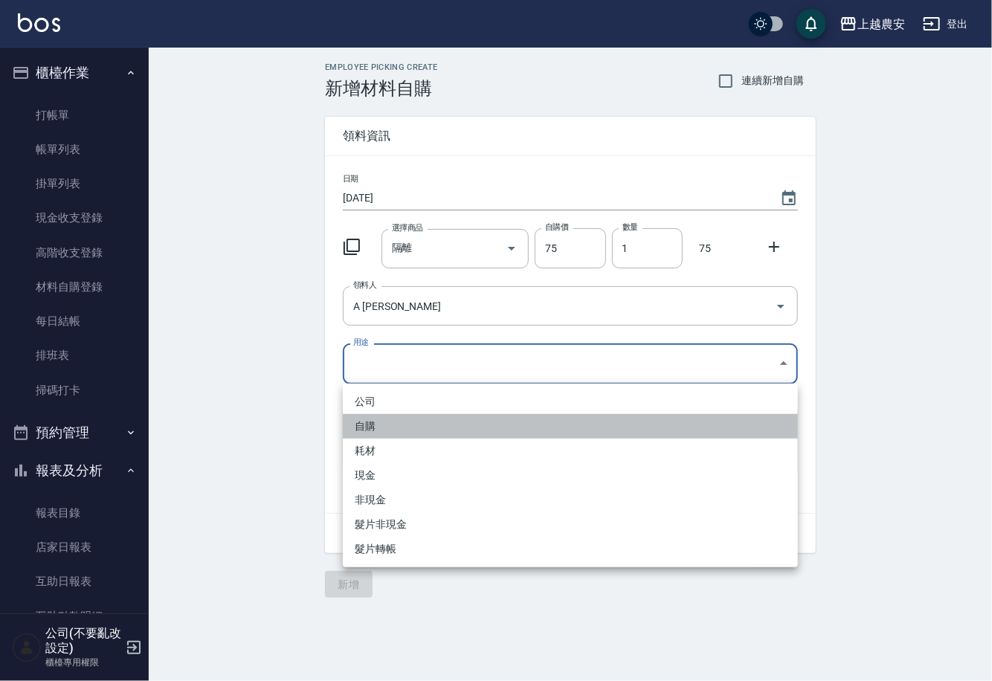
click at [356, 428] on li "自購" at bounding box center [570, 426] width 455 height 25
type input "自購"
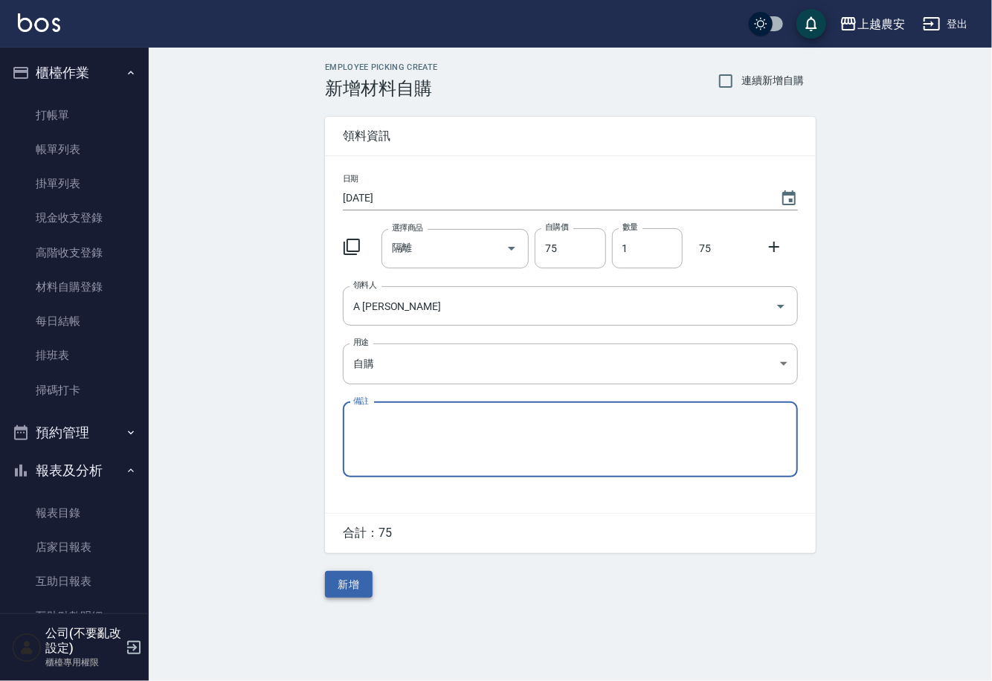
click at [338, 582] on button "新增" at bounding box center [349, 585] width 48 height 28
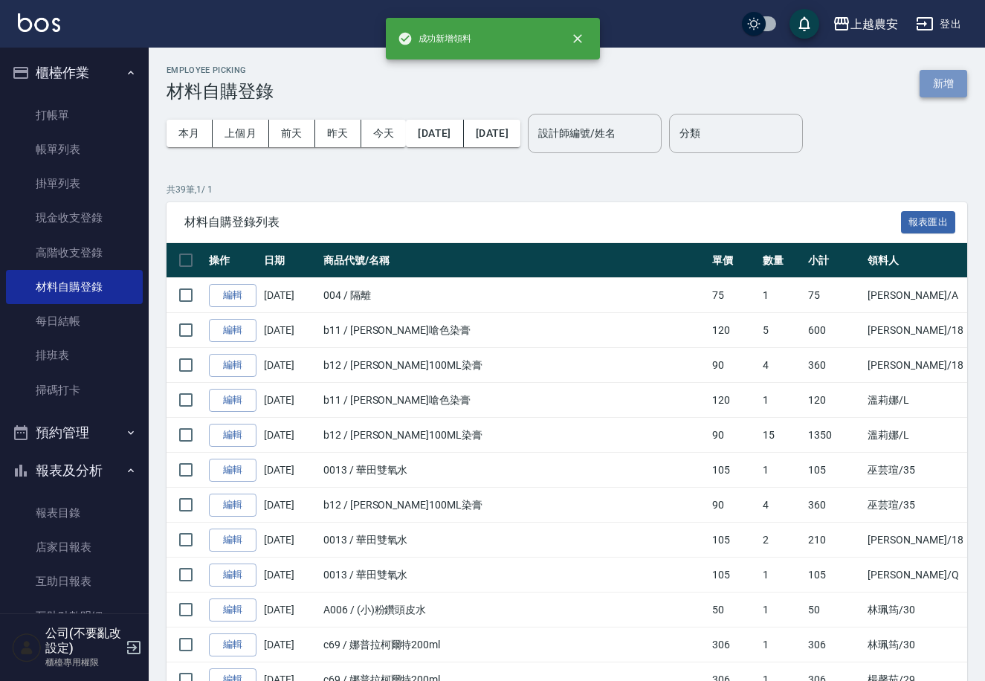
click at [941, 84] on button "新增" at bounding box center [944, 84] width 48 height 28
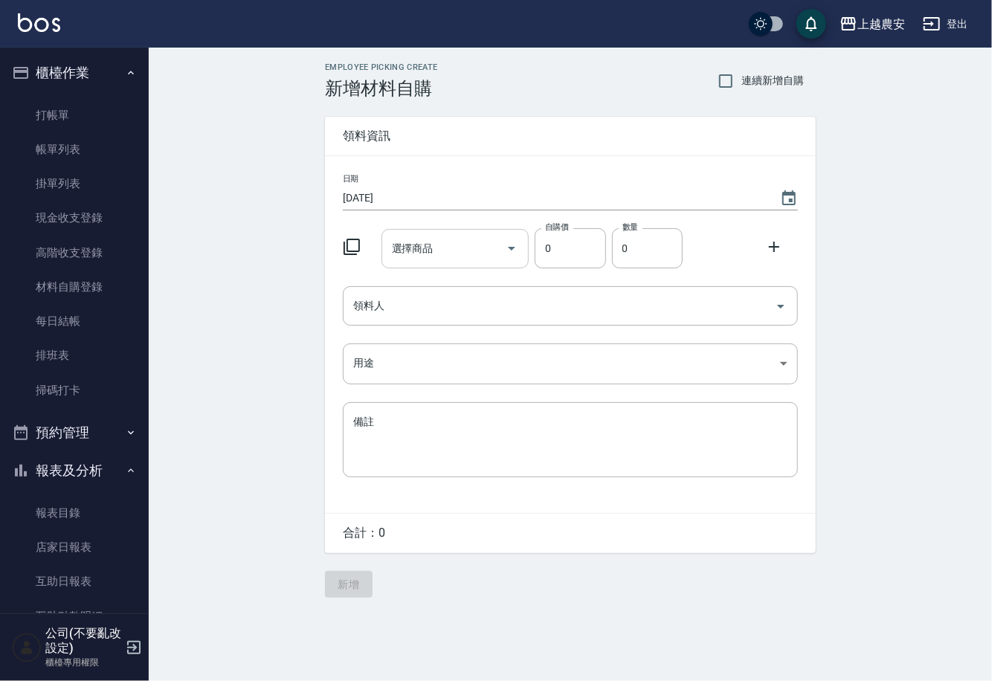
click at [422, 249] on div "選擇商品 選擇商品" at bounding box center [455, 248] width 148 height 39
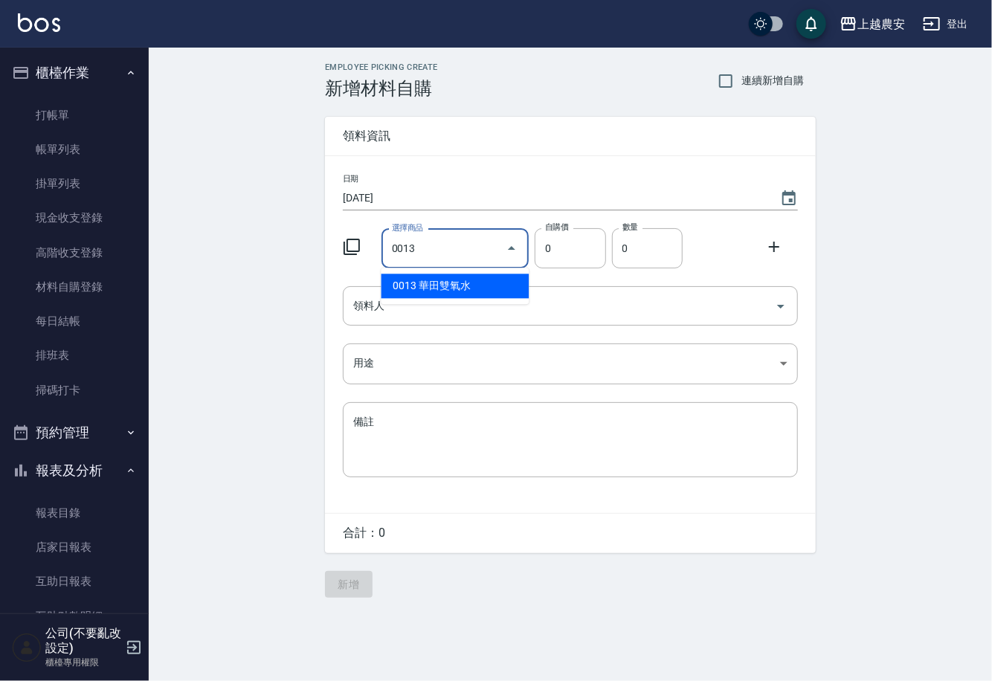
type input "華田雙氧水"
type input "105"
type input "1"
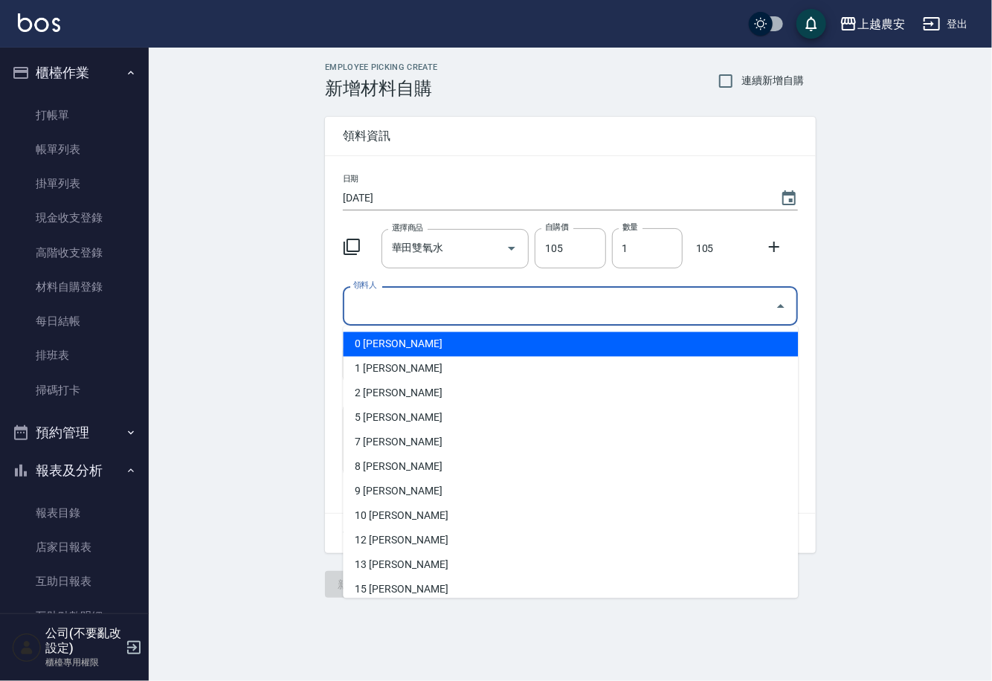
click at [411, 316] on input "領料人" at bounding box center [558, 306] width 419 height 26
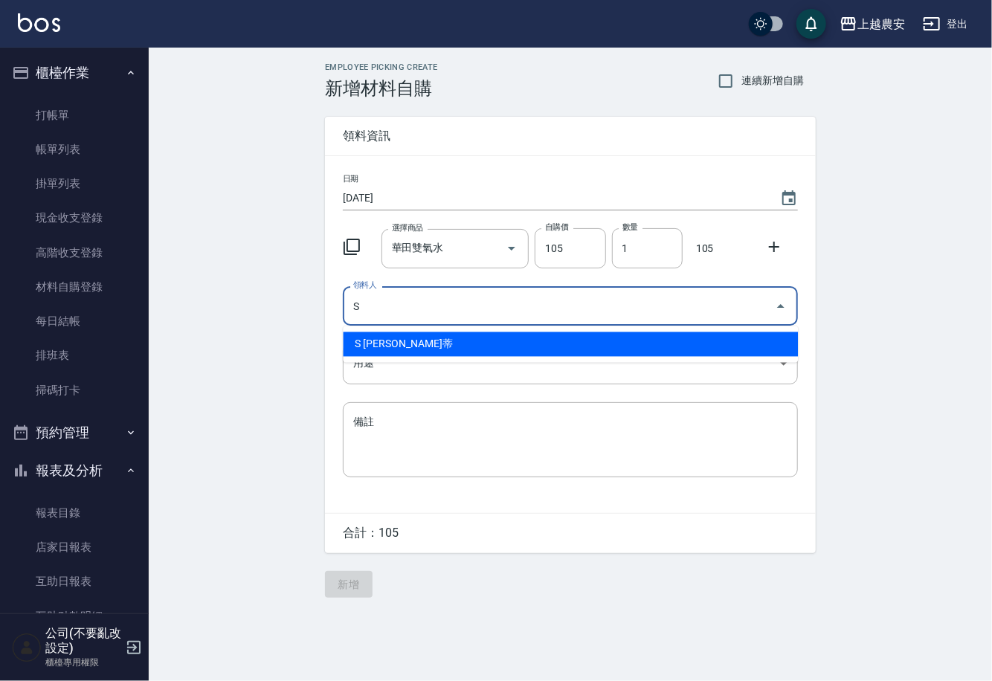
click at [413, 336] on li "S [PERSON_NAME]蒂" at bounding box center [570, 344] width 455 height 25
type input "S [PERSON_NAME]蒂"
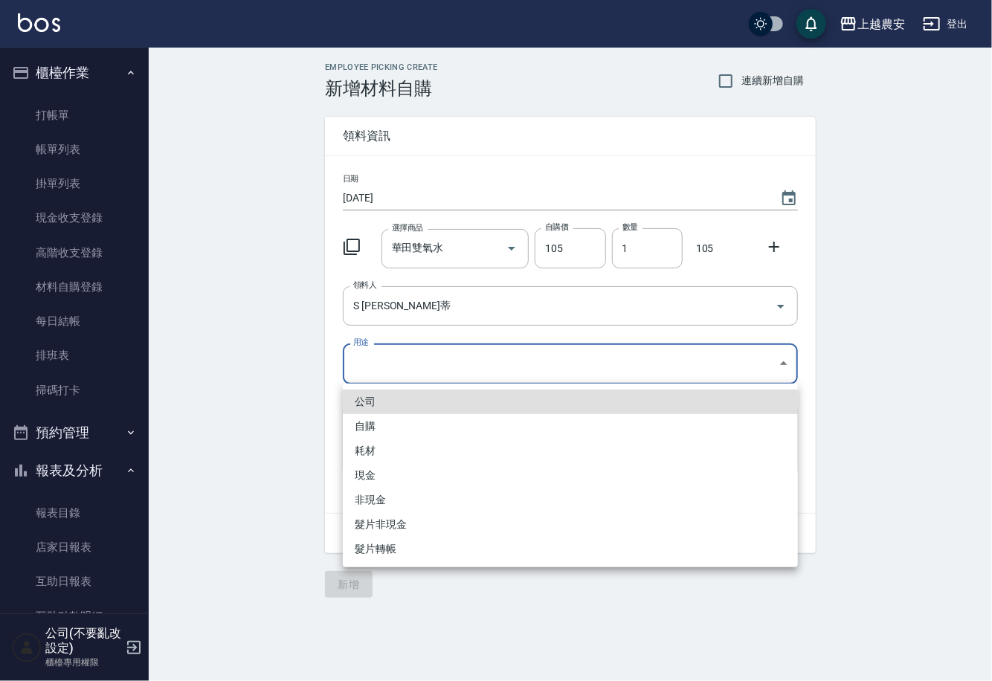
drag, startPoint x: 386, startPoint y: 354, endPoint x: 372, endPoint y: 402, distance: 50.1
click at [385, 357] on body "上越農安 登出 櫃檯作業 打帳單 帳單列表 掛單列表 現金收支登錄 高階收支登錄 材料自購登錄 每日結帳 排班表 掃碼打卡 預約管理 預約管理 單日預約紀錄 …" at bounding box center [496, 340] width 992 height 681
click at [369, 426] on li "自購" at bounding box center [570, 426] width 455 height 25
type input "自購"
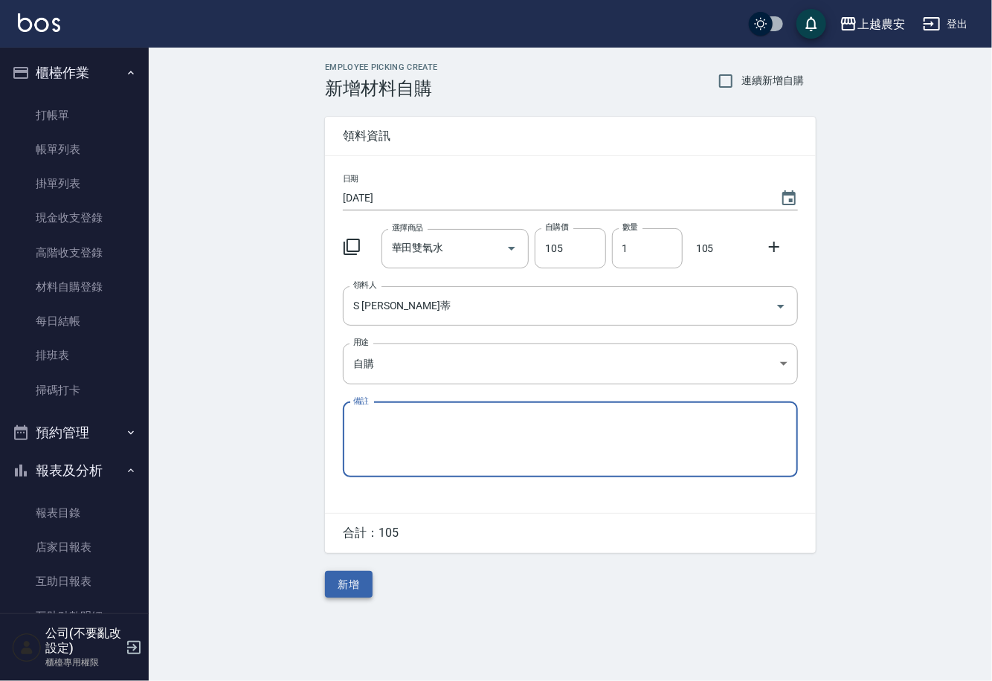
click at [360, 589] on button "新增" at bounding box center [349, 585] width 48 height 28
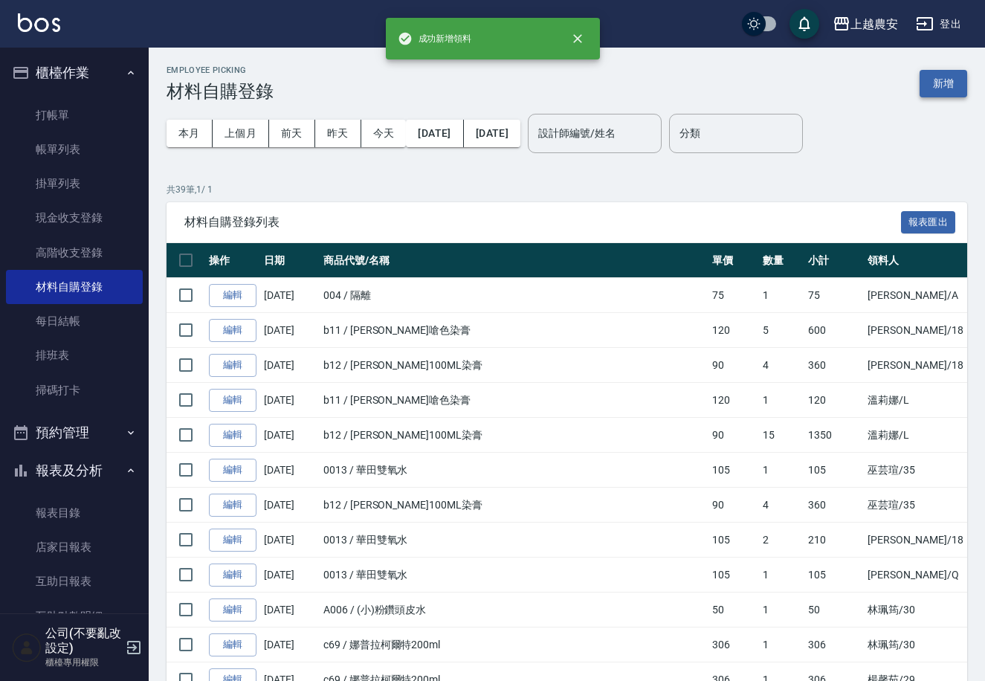
click at [938, 77] on button "新增" at bounding box center [944, 84] width 48 height 28
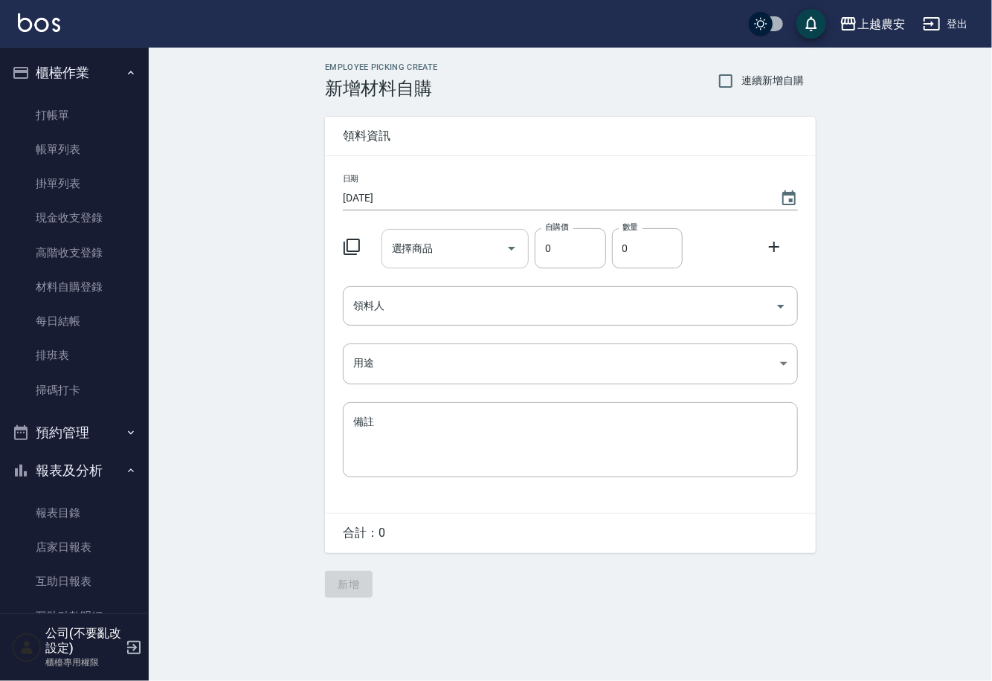
click at [442, 262] on div "選擇商品" at bounding box center [455, 248] width 148 height 39
type input "X"
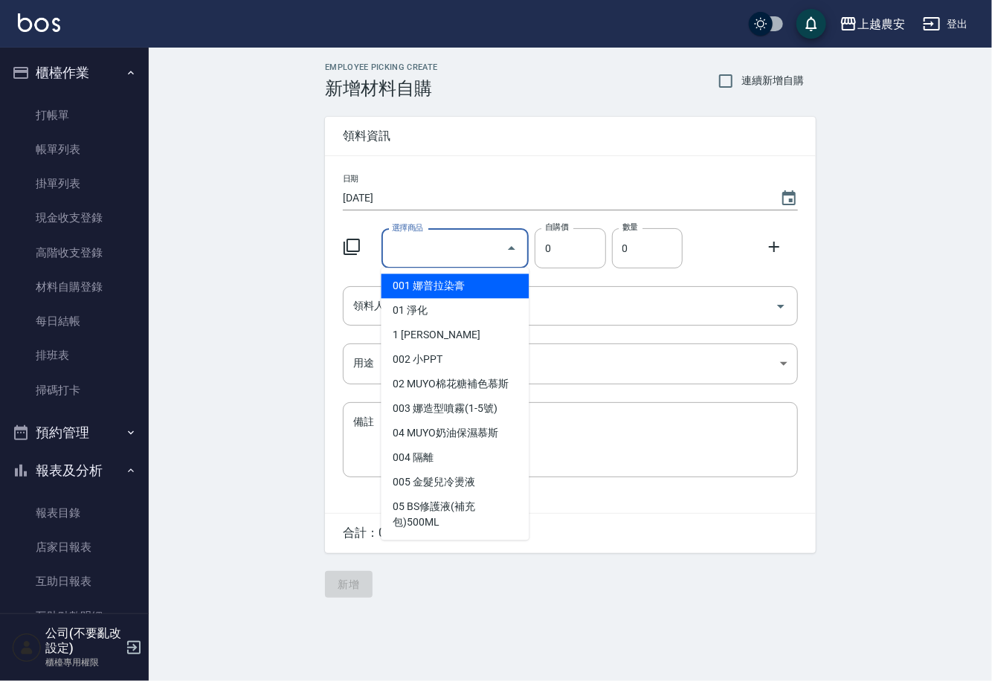
type input "X"
type input "ㄏ"
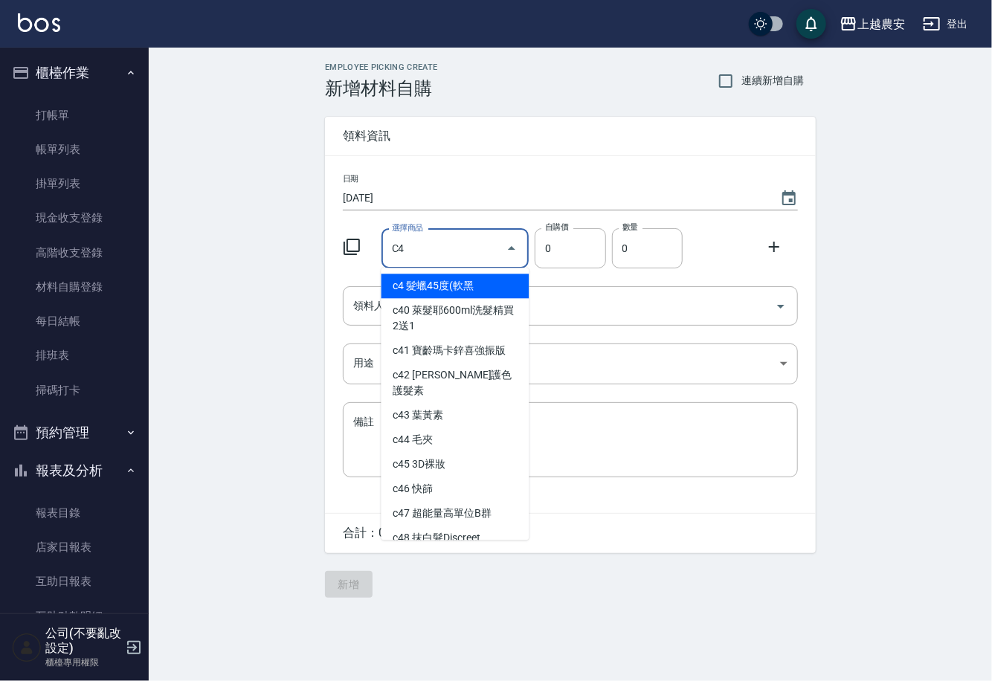
type input "髮蠟45度(軟黑"
type input "110"
type input "1"
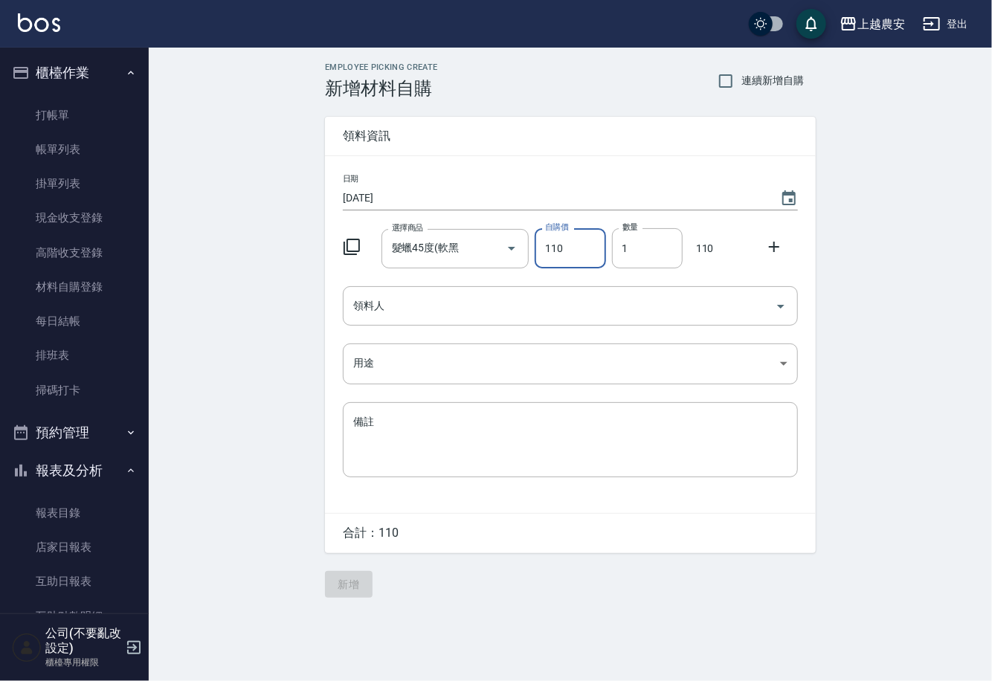
click at [368, 298] on div "領料人 領料人" at bounding box center [570, 305] width 455 height 39
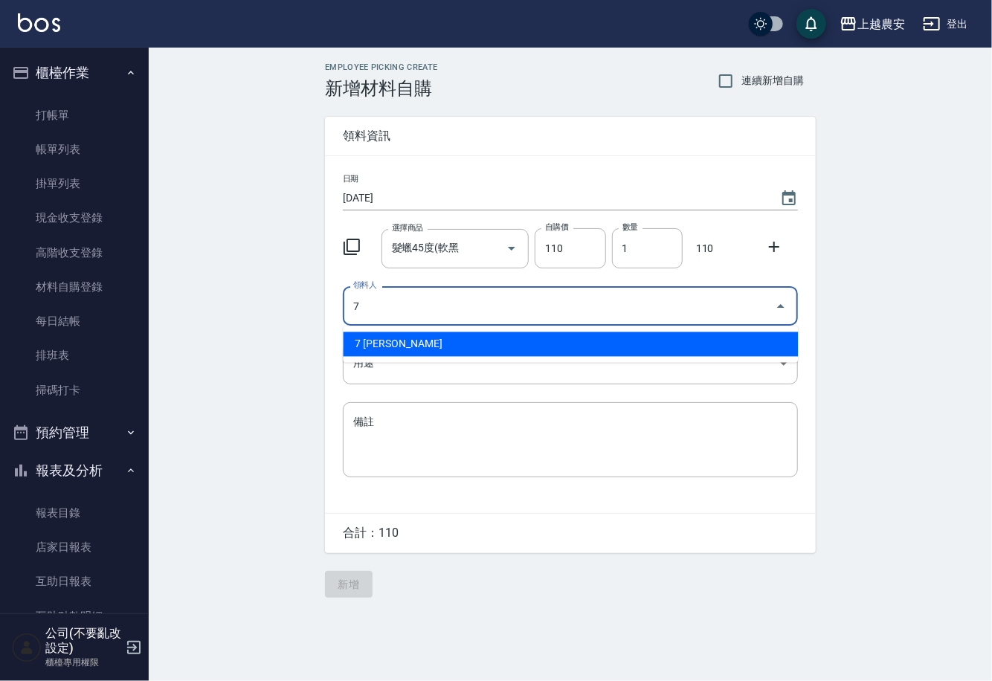
click at [387, 344] on li "7 [PERSON_NAME]" at bounding box center [570, 344] width 455 height 25
type input "7 [PERSON_NAME]"
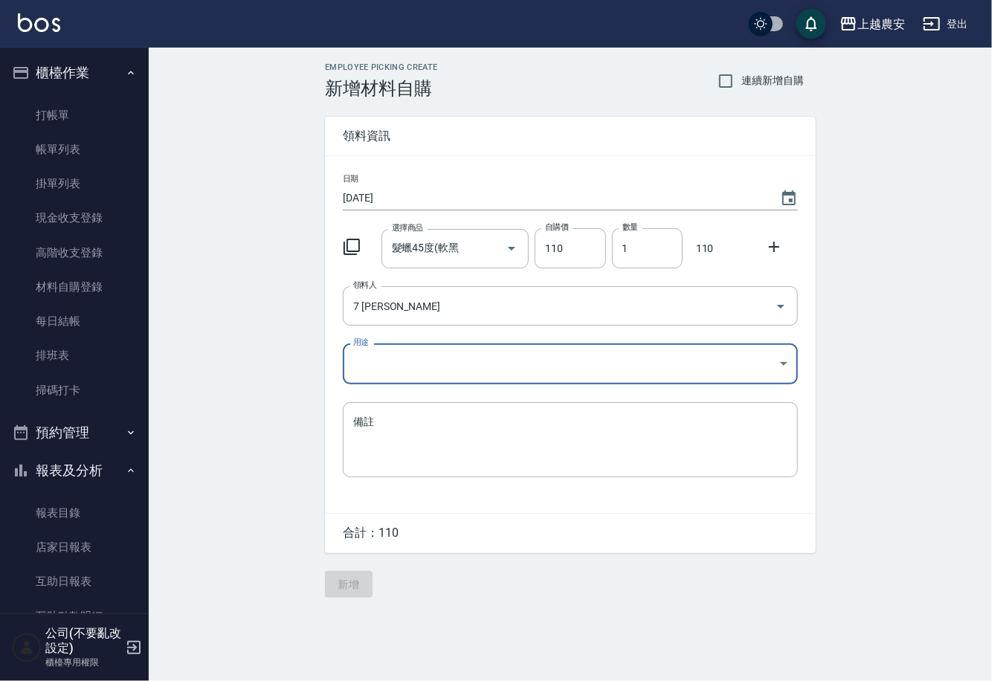
click at [364, 372] on body "上越農安 登出 櫃檯作業 打帳單 帳單列表 掛單列表 現金收支登錄 高階收支登錄 材料自購登錄 每日結帳 排班表 掃碼打卡 預約管理 預約管理 單日預約紀錄 …" at bounding box center [496, 340] width 992 height 681
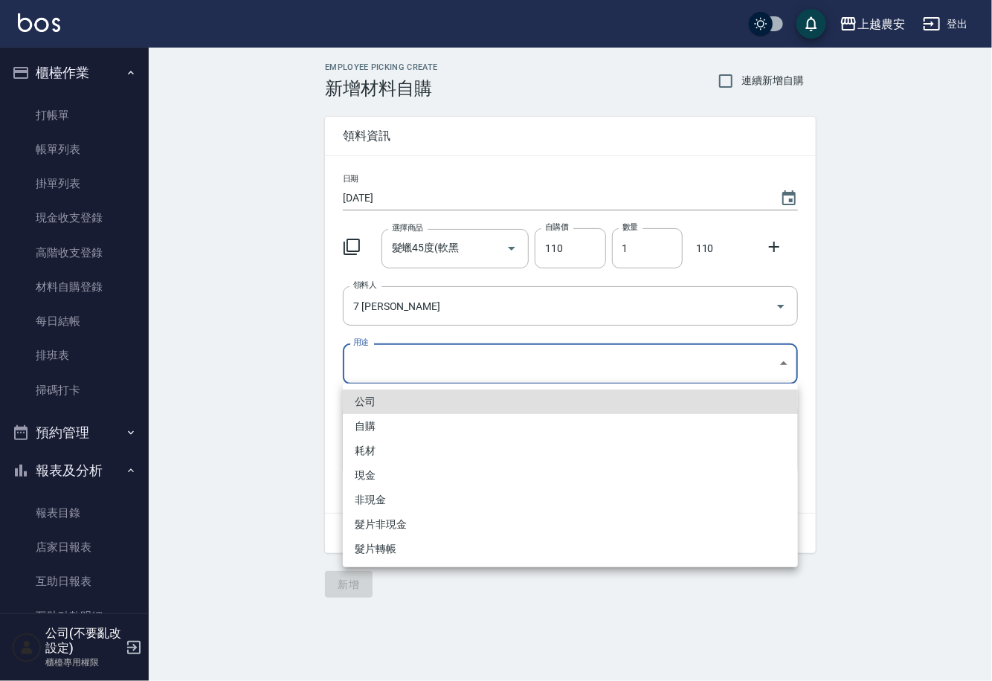
click at [364, 420] on li "自購" at bounding box center [570, 426] width 455 height 25
type input "自購"
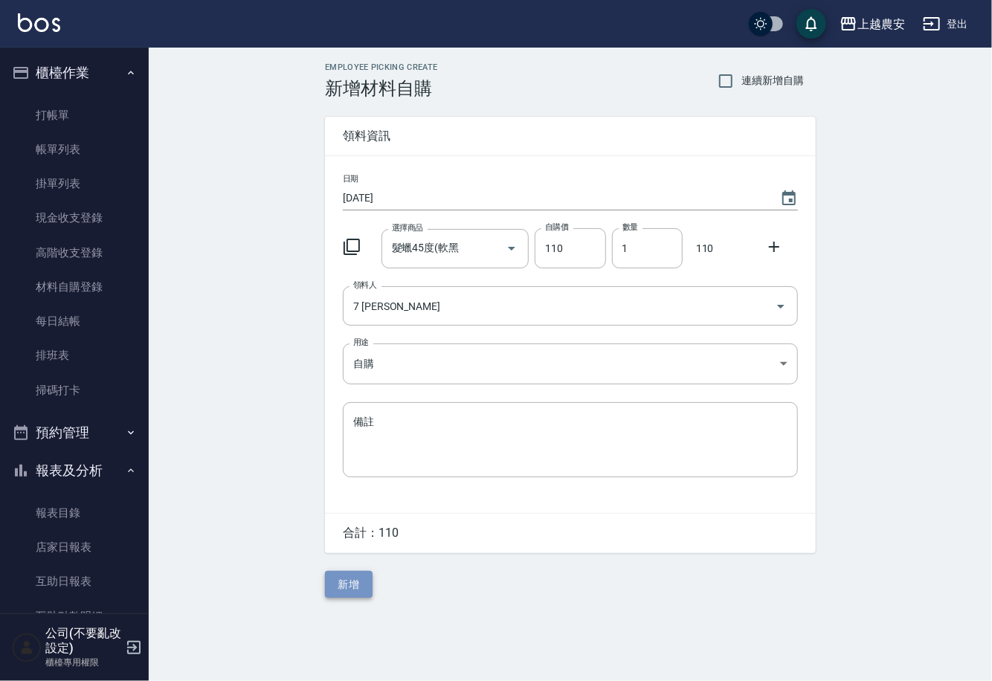
click at [351, 589] on button "新增" at bounding box center [349, 585] width 48 height 28
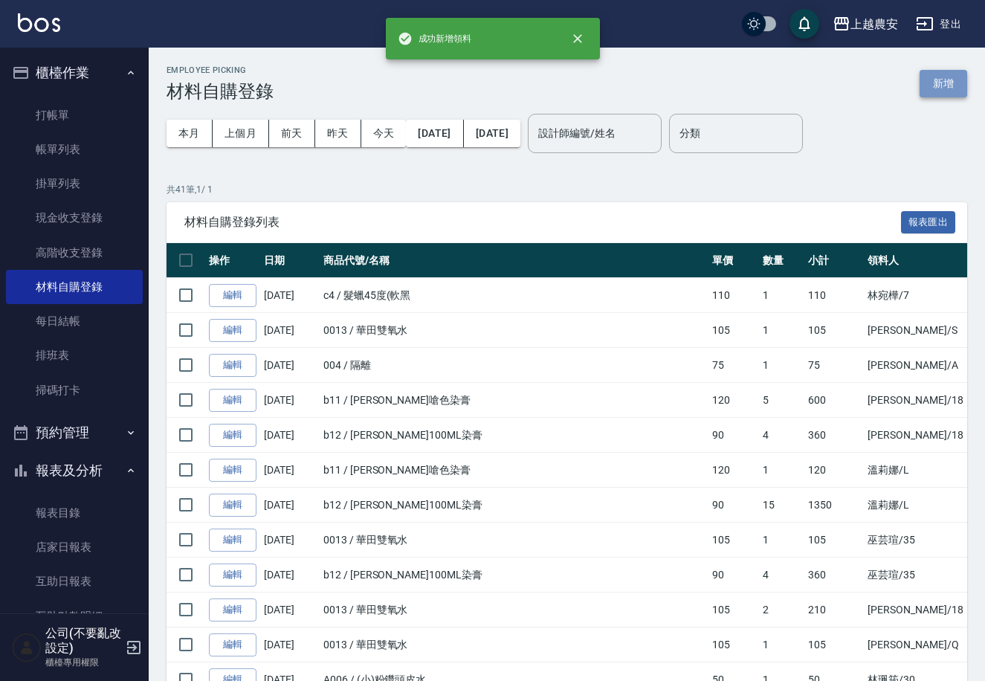
click at [946, 87] on button "新增" at bounding box center [944, 84] width 48 height 28
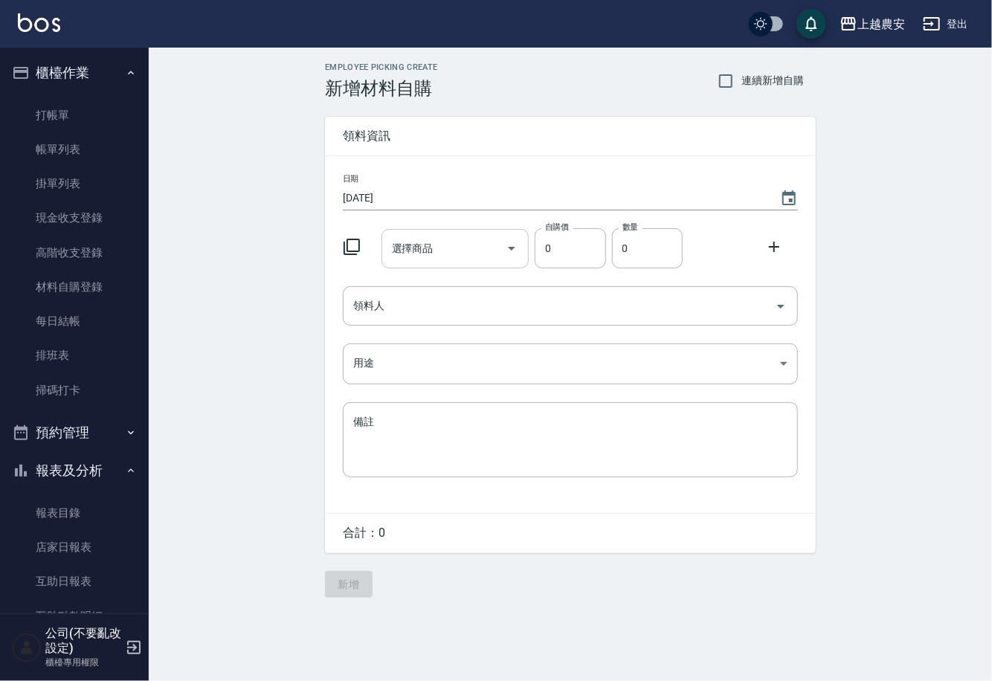
click at [462, 263] on div "選擇商品" at bounding box center [455, 248] width 148 height 39
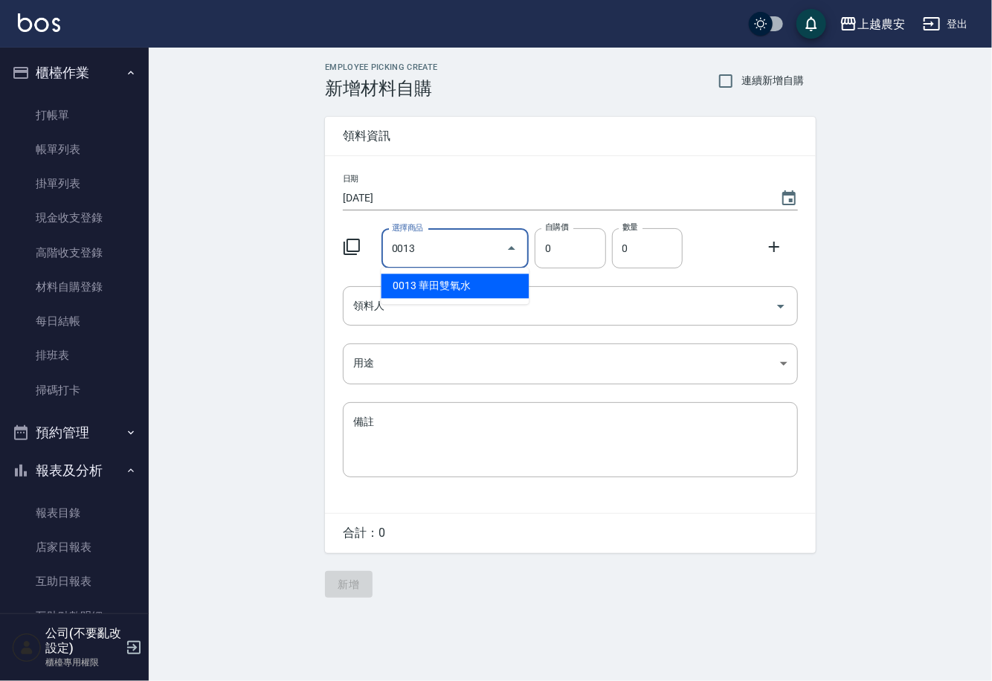
type input "華田雙氧水"
type input "105"
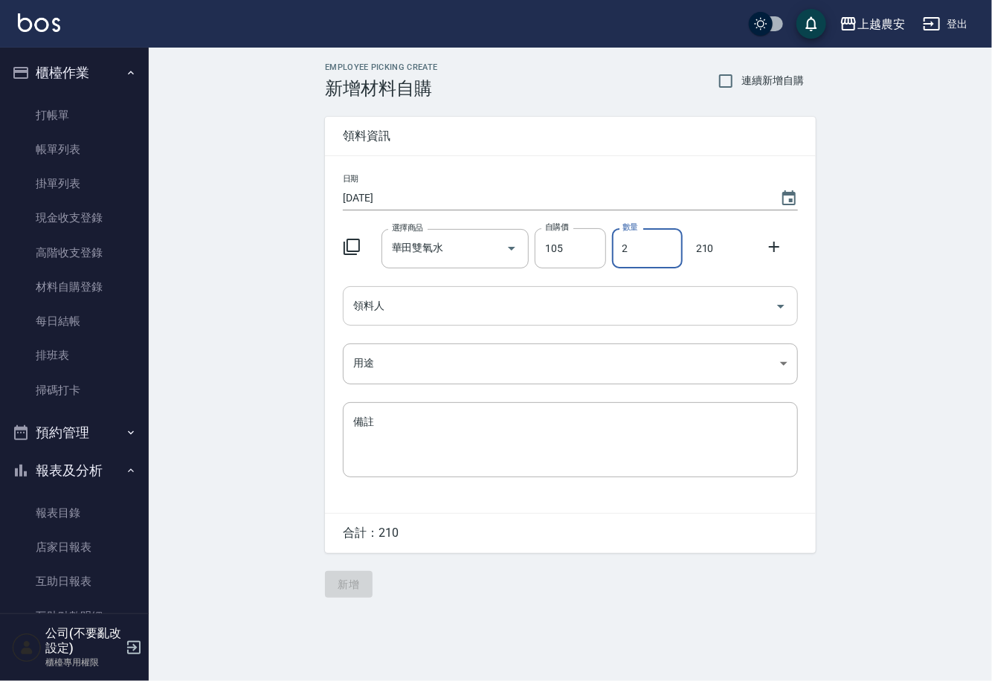
type input "2"
click at [423, 307] on input "領料人" at bounding box center [558, 306] width 419 height 26
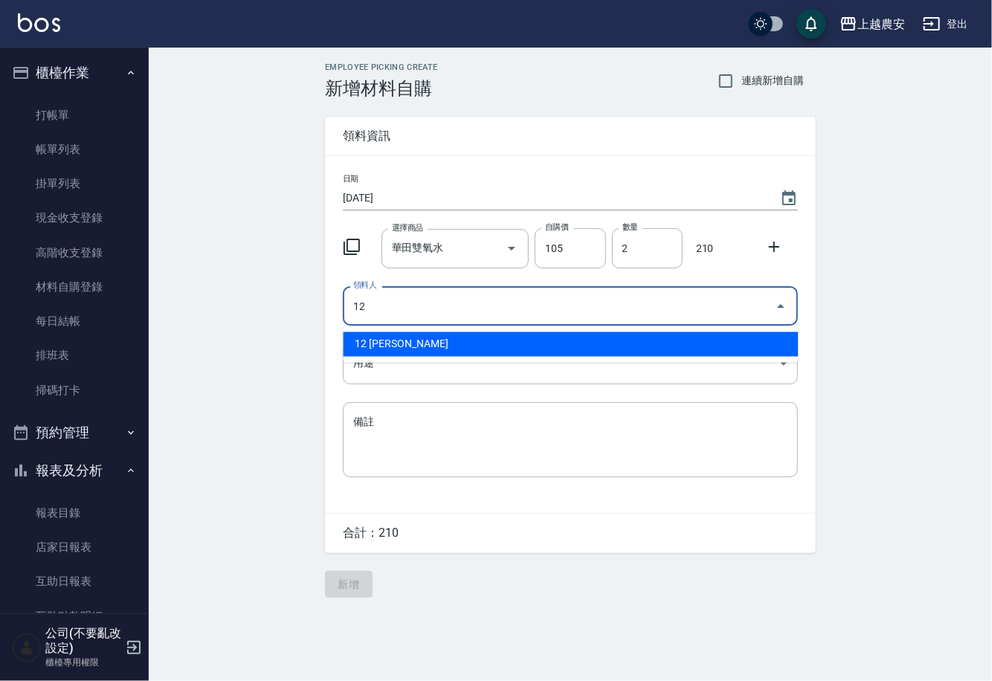
click at [370, 344] on li "12 [PERSON_NAME]" at bounding box center [570, 344] width 455 height 25
type input "12 [PERSON_NAME]"
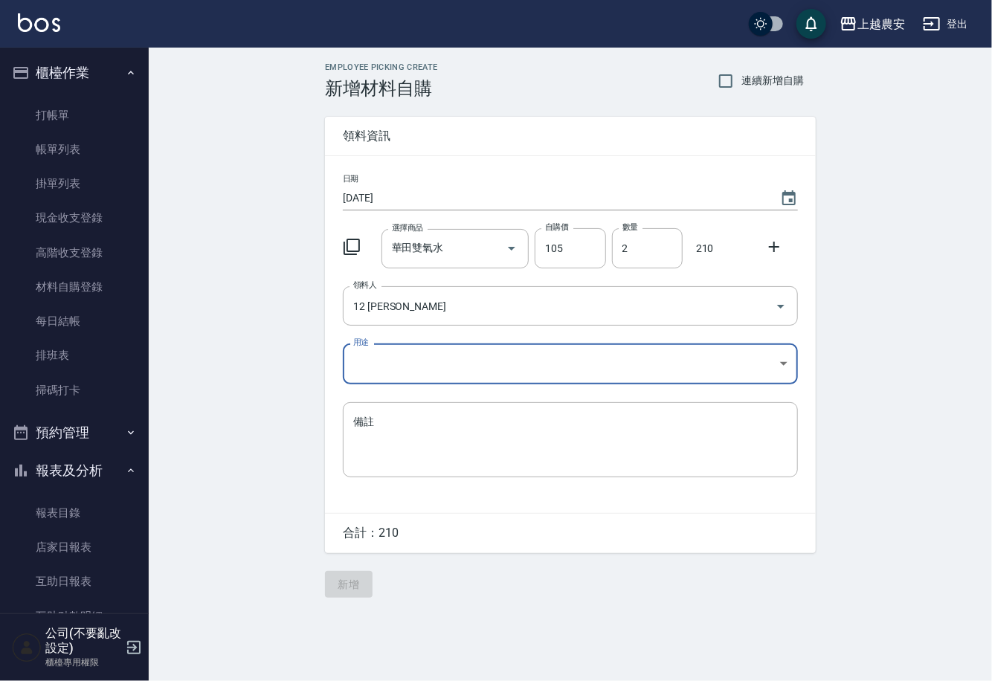
click at [370, 362] on body "上越農安 登出 櫃檯作業 打帳單 帳單列表 掛單列表 現金收支登錄 高階收支登錄 材料自購登錄 每日結帳 排班表 掃碼打卡 預約管理 預約管理 單日預約紀錄 …" at bounding box center [496, 340] width 992 height 681
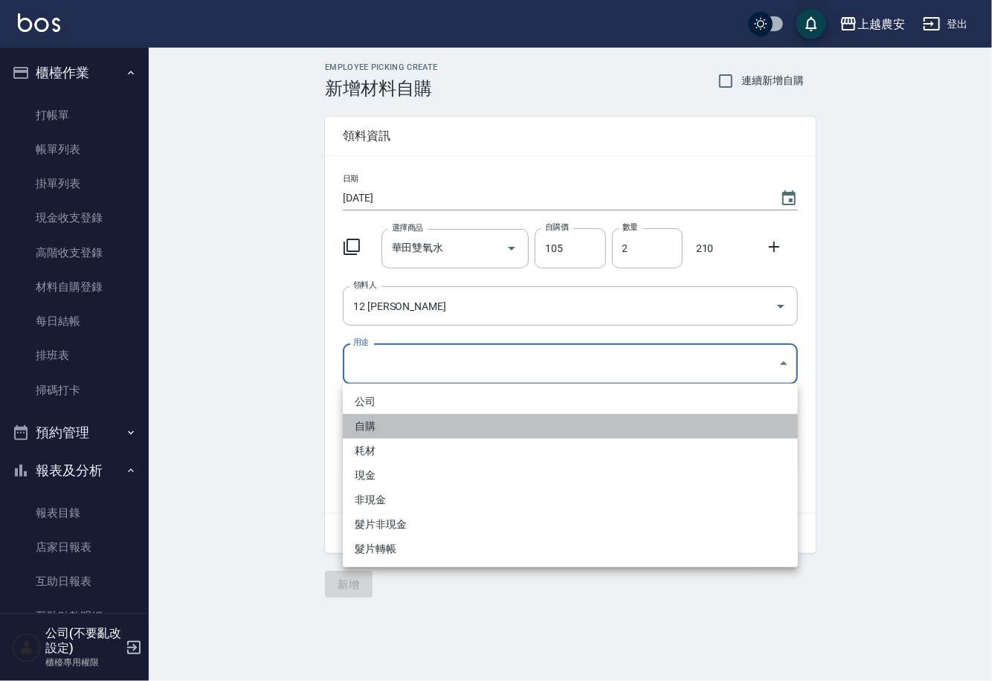
click at [372, 422] on li "自購" at bounding box center [570, 426] width 455 height 25
type input "自購"
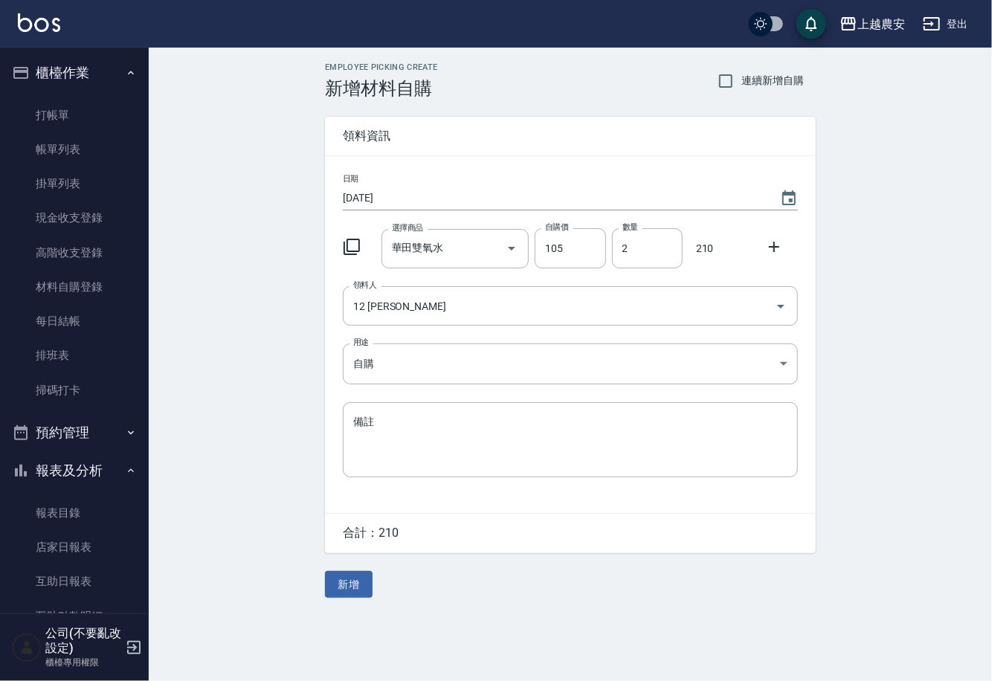
drag, startPoint x: 773, startPoint y: 245, endPoint x: 677, endPoint y: 273, distance: 100.7
click at [772, 245] on icon at bounding box center [774, 247] width 18 height 18
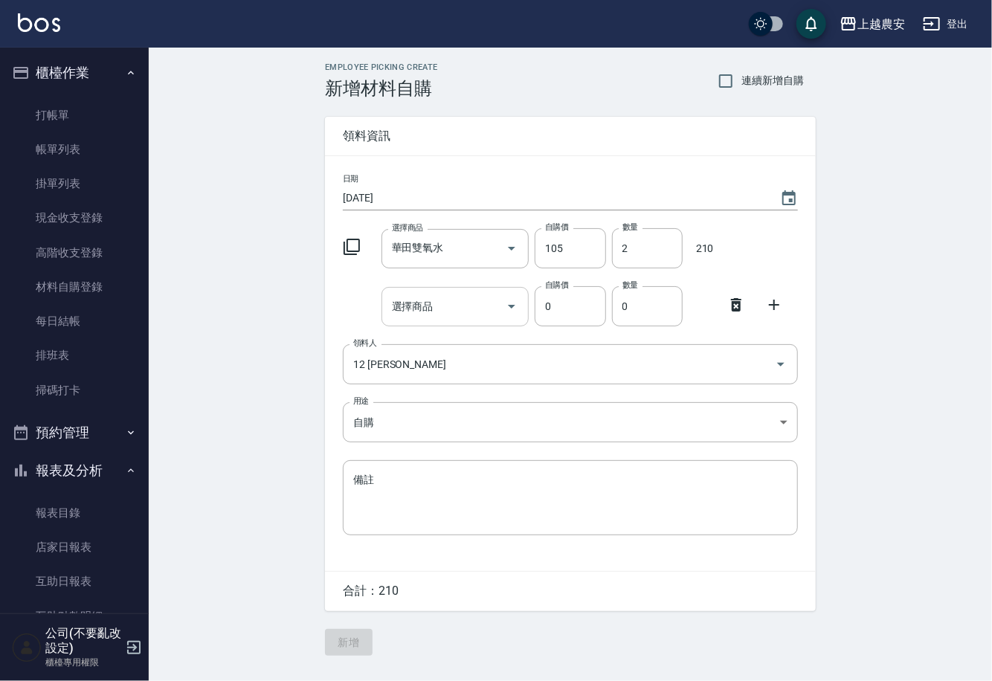
click at [486, 301] on input "選擇商品" at bounding box center [444, 307] width 112 height 26
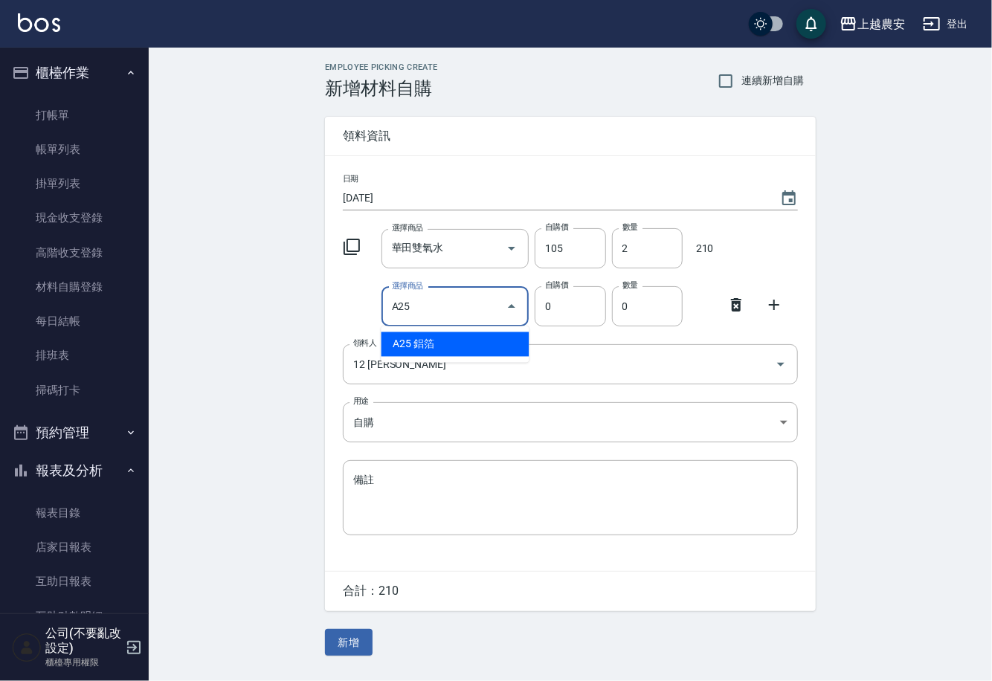
type input "鋁箔"
type input "240"
type input "1"
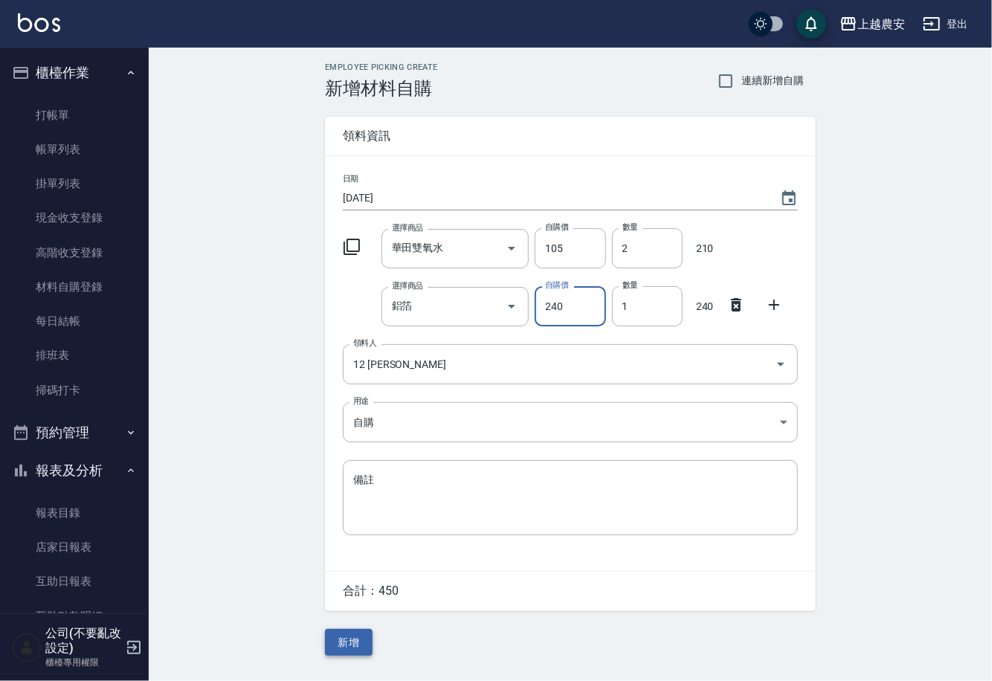
click at [335, 646] on button "新增" at bounding box center [349, 643] width 48 height 28
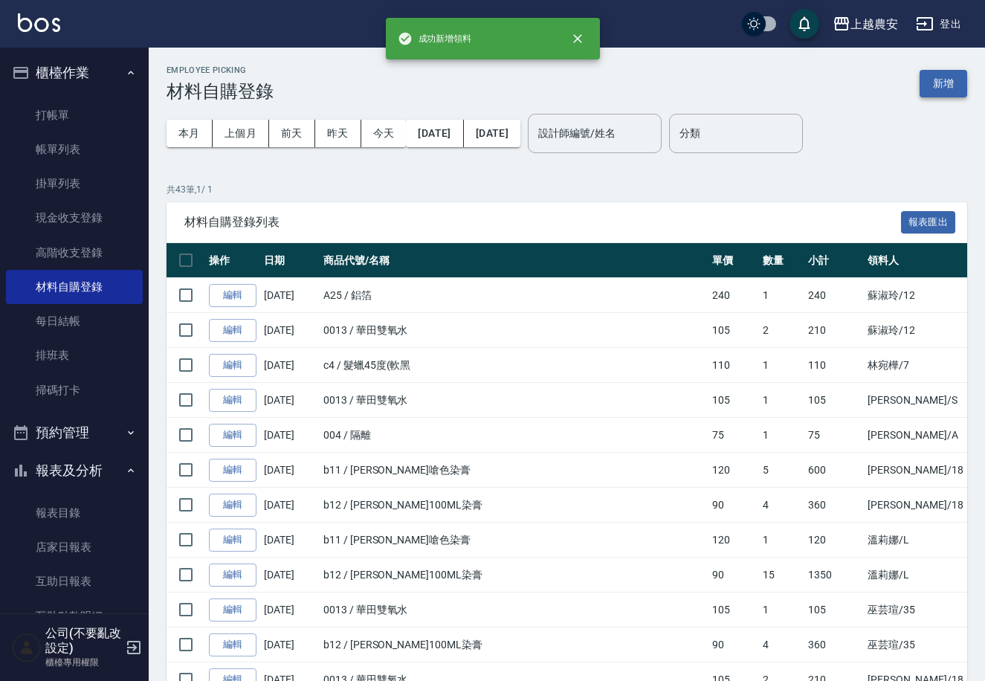
click at [941, 82] on button "新增" at bounding box center [944, 84] width 48 height 28
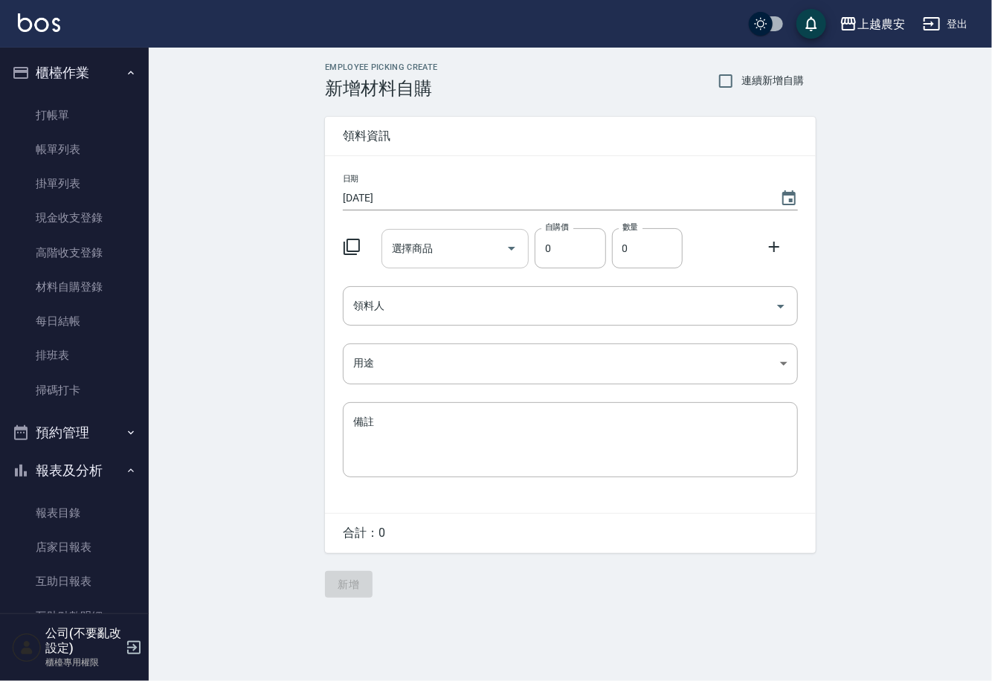
click at [441, 243] on input "選擇商品" at bounding box center [444, 249] width 112 height 26
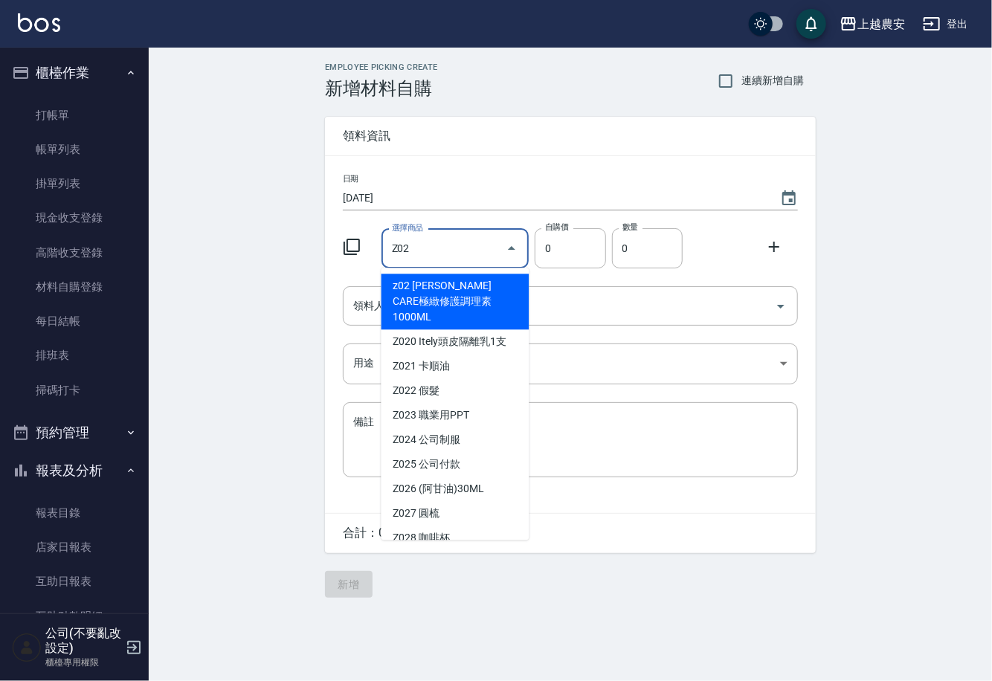
type input "Z023"
type input "250"
type input "職業用PPT"
type input "1"
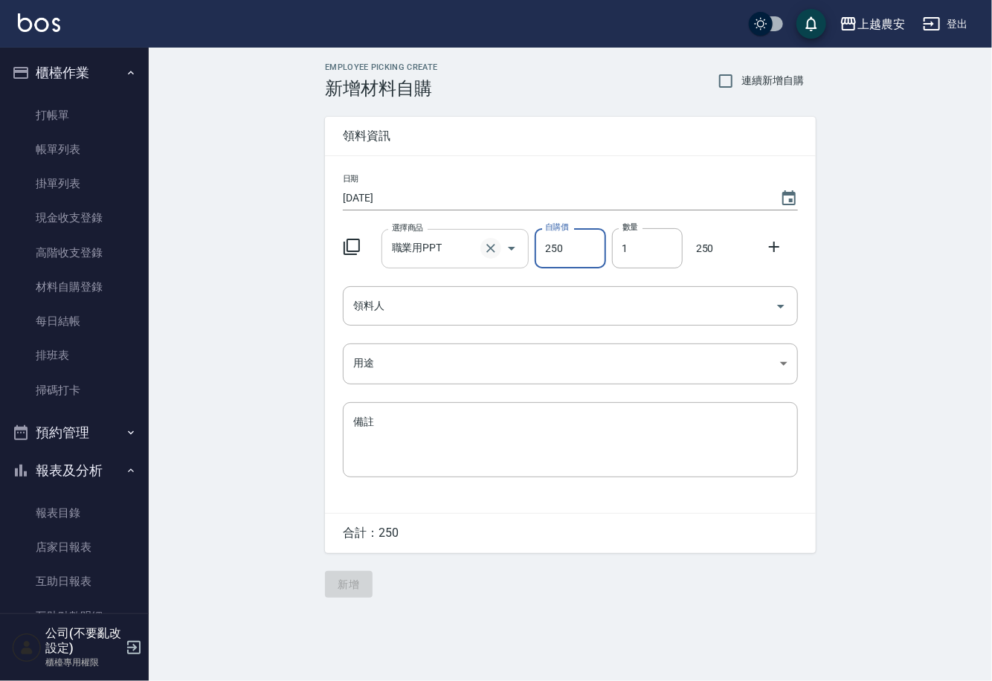
click at [492, 251] on icon "Clear" at bounding box center [490, 248] width 9 height 9
type input "0"
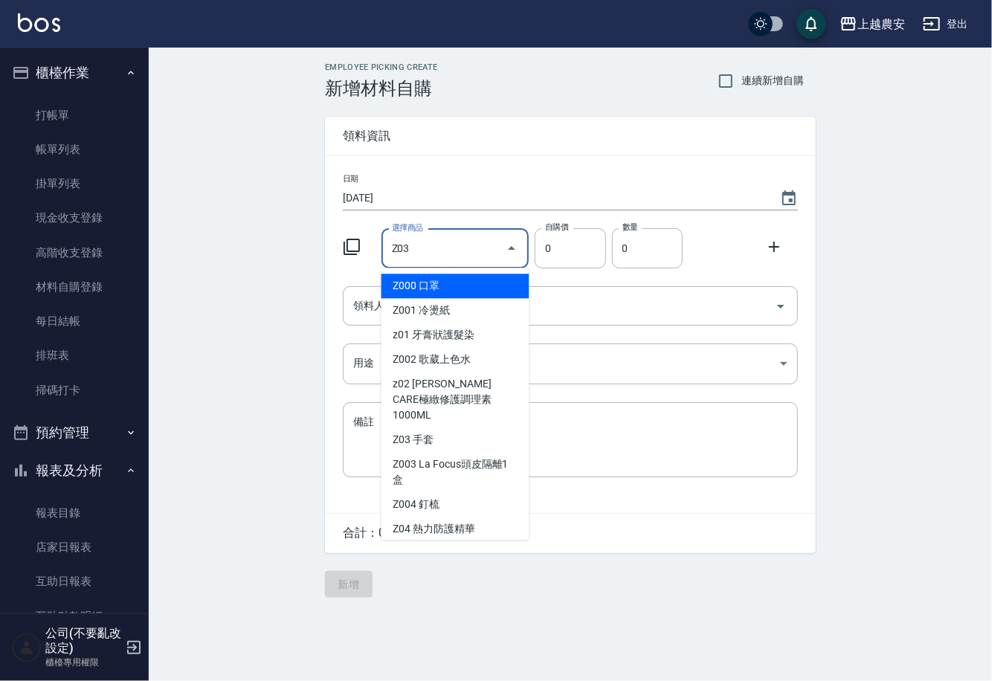
type input "手套"
type input "20"
type input "1"
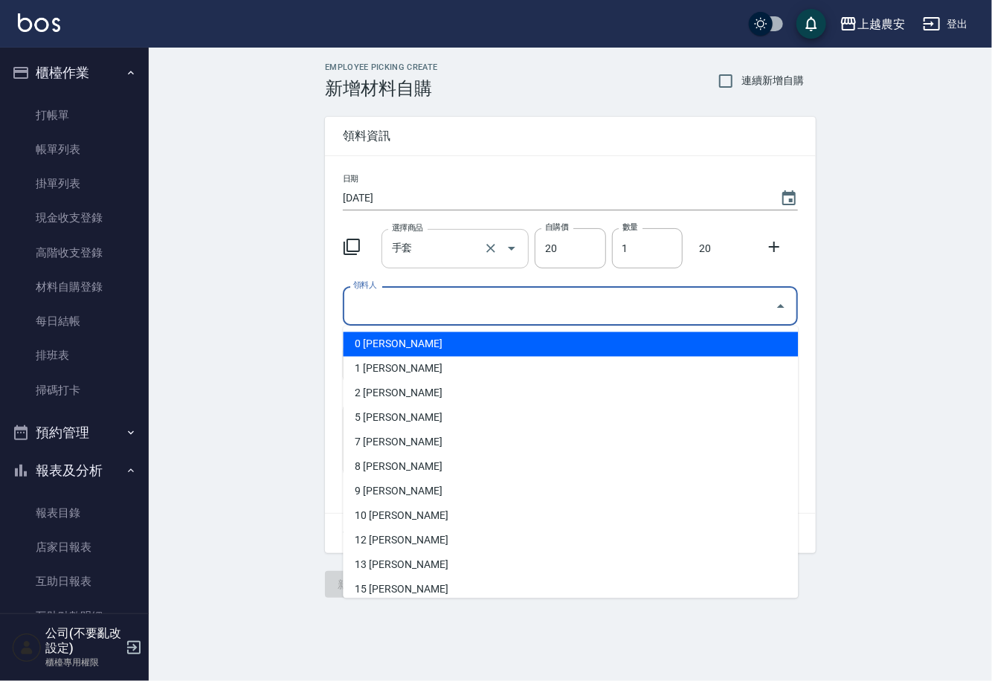
click at [430, 310] on input "領料人" at bounding box center [558, 306] width 419 height 26
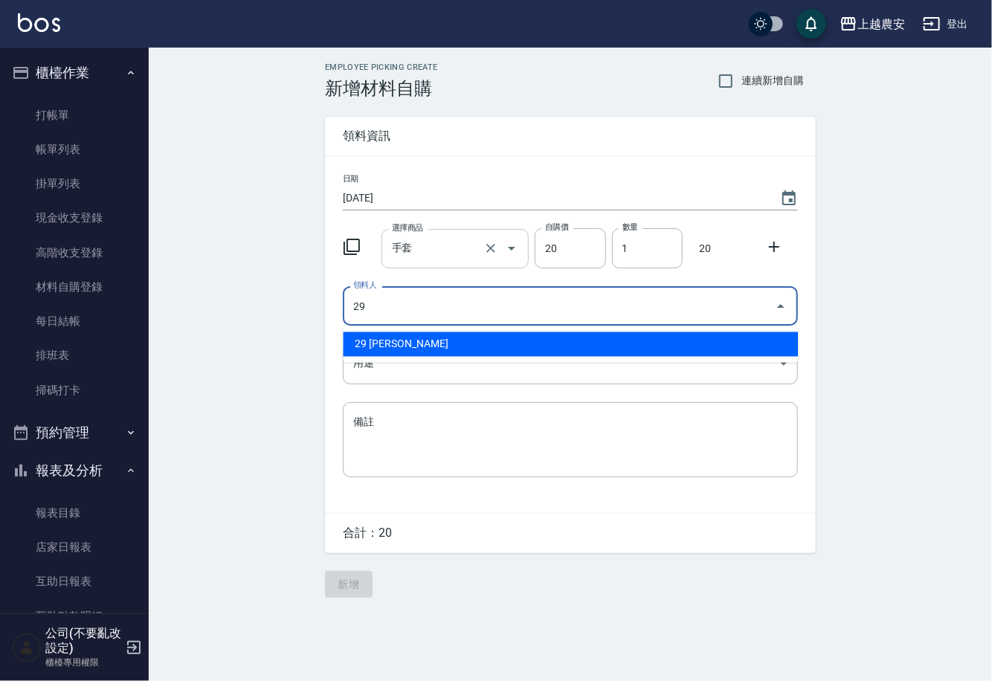
click at [401, 347] on li "29 [PERSON_NAME]" at bounding box center [570, 344] width 455 height 25
type input "29 [PERSON_NAME]"
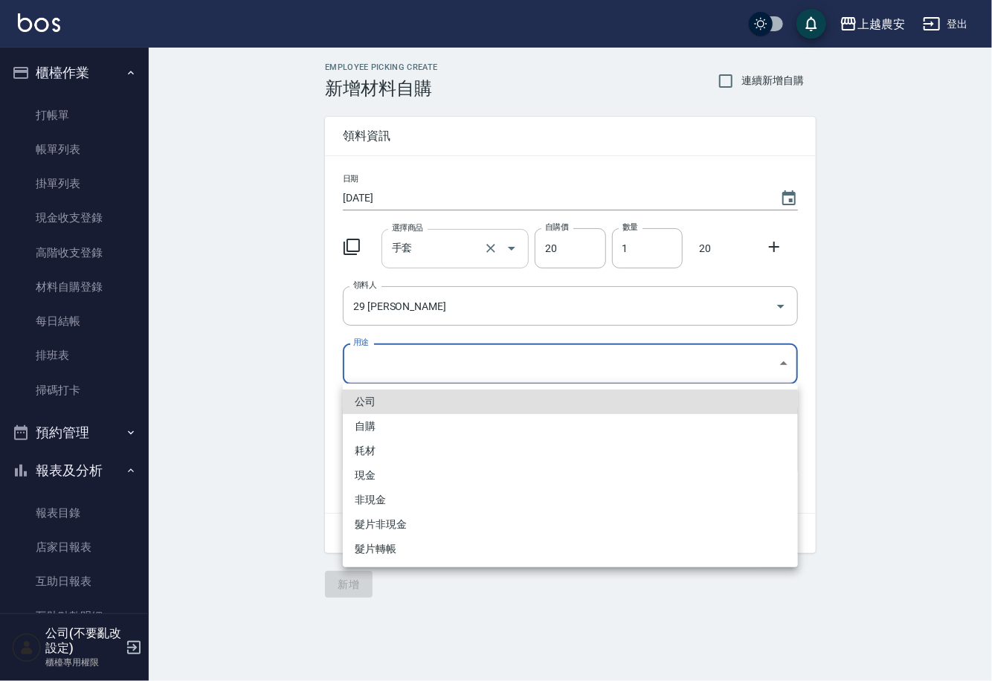
click at [350, 379] on body "上越農安 登出 櫃檯作業 打帳單 帳單列表 掛單列表 現金收支登錄 高階收支登錄 材料自購登錄 每日結帳 排班表 掃碼打卡 預約管理 預約管理 單日預約紀錄 …" at bounding box center [496, 340] width 992 height 681
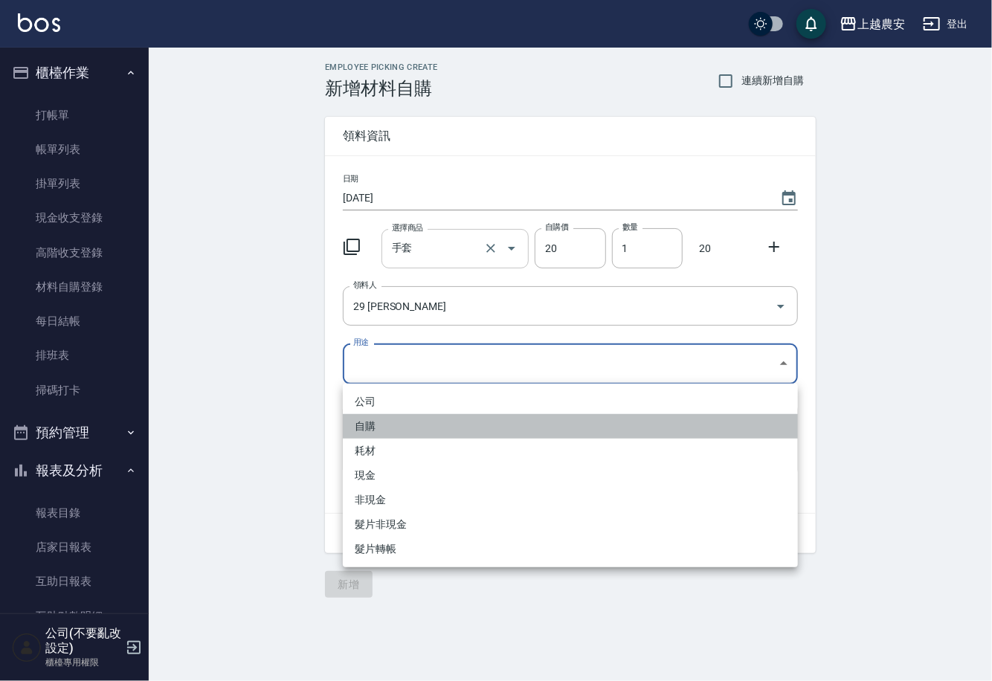
click at [370, 426] on li "自購" at bounding box center [570, 426] width 455 height 25
type input "自購"
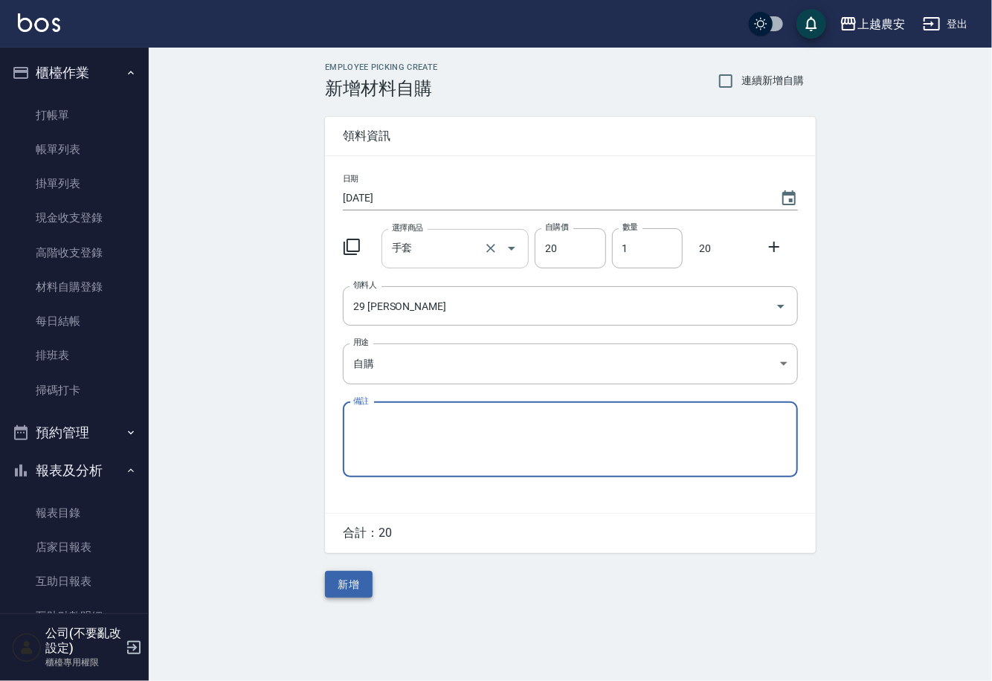
click at [355, 589] on button "新增" at bounding box center [349, 585] width 48 height 28
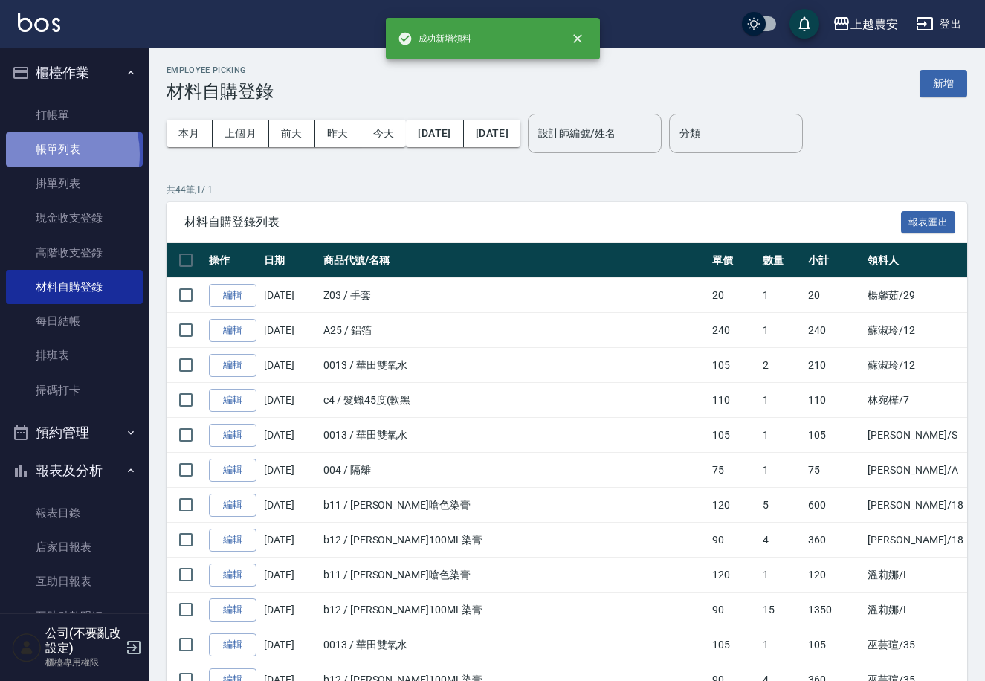
click at [40, 155] on link "帳單列表" at bounding box center [74, 149] width 137 height 34
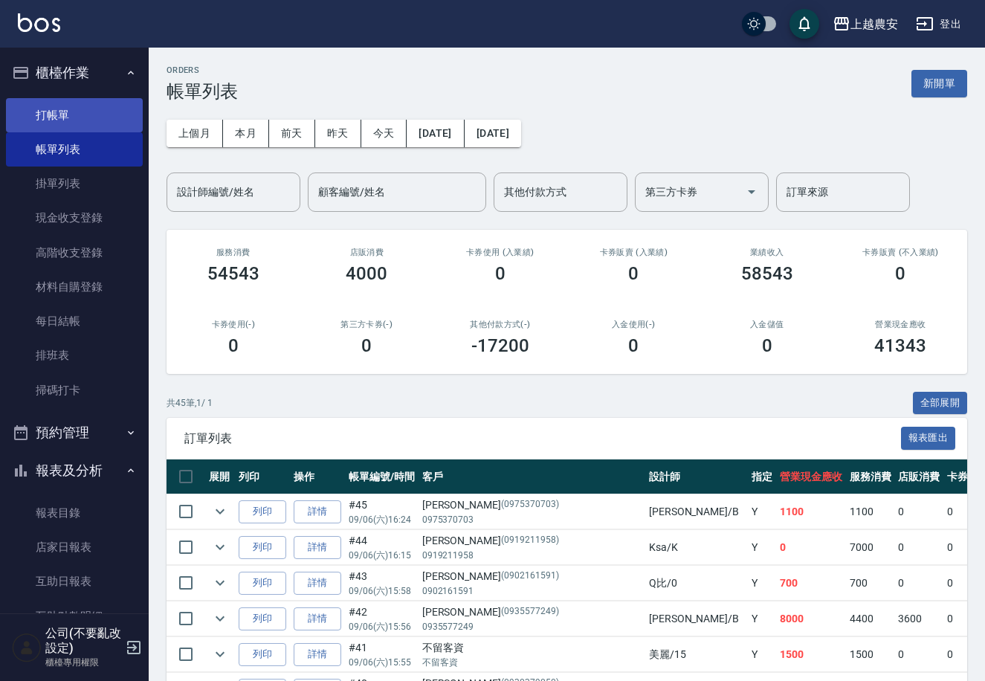
click at [62, 117] on link "打帳單" at bounding box center [74, 115] width 137 height 34
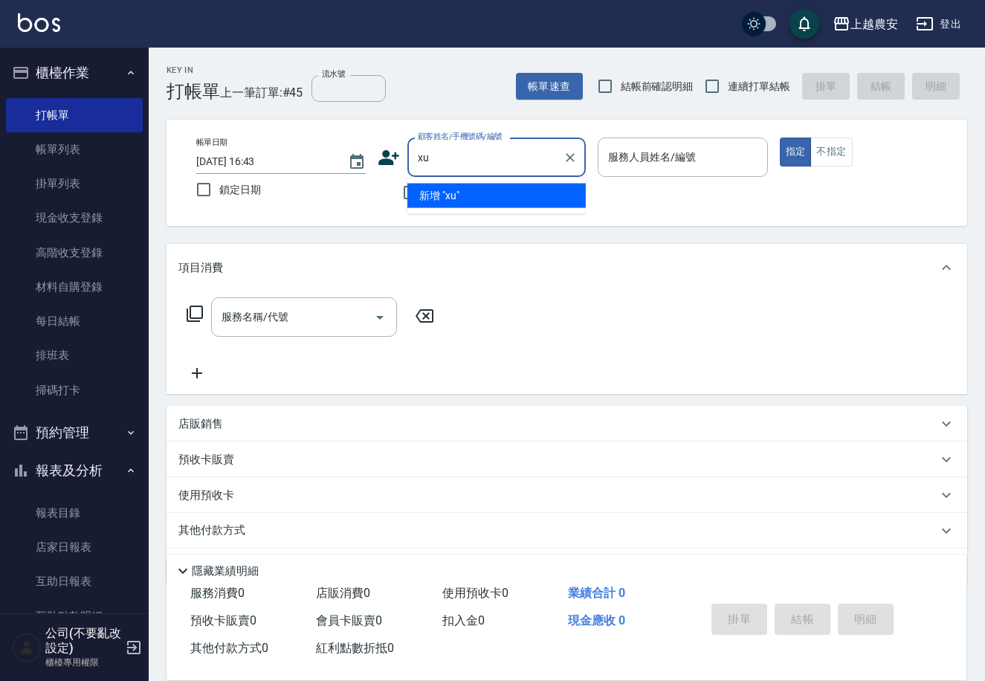
type input "x"
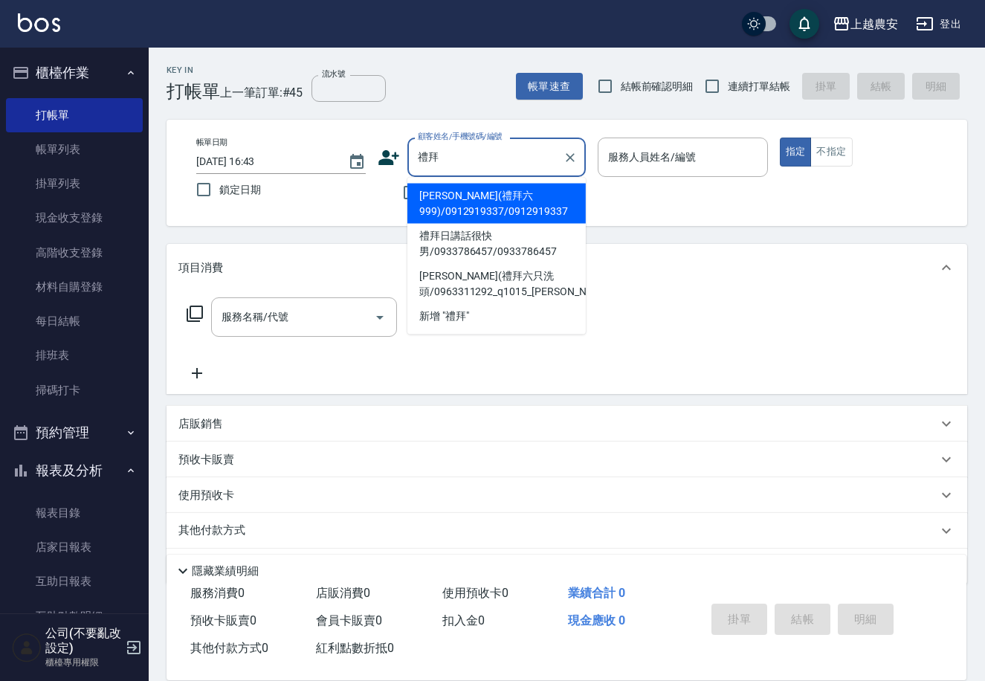
click at [429, 199] on li "劉小姐(禮拜六999)/0912919337/0912919337" at bounding box center [496, 204] width 178 height 40
type input "劉小姐(禮拜六999)/0912919337/0912919337"
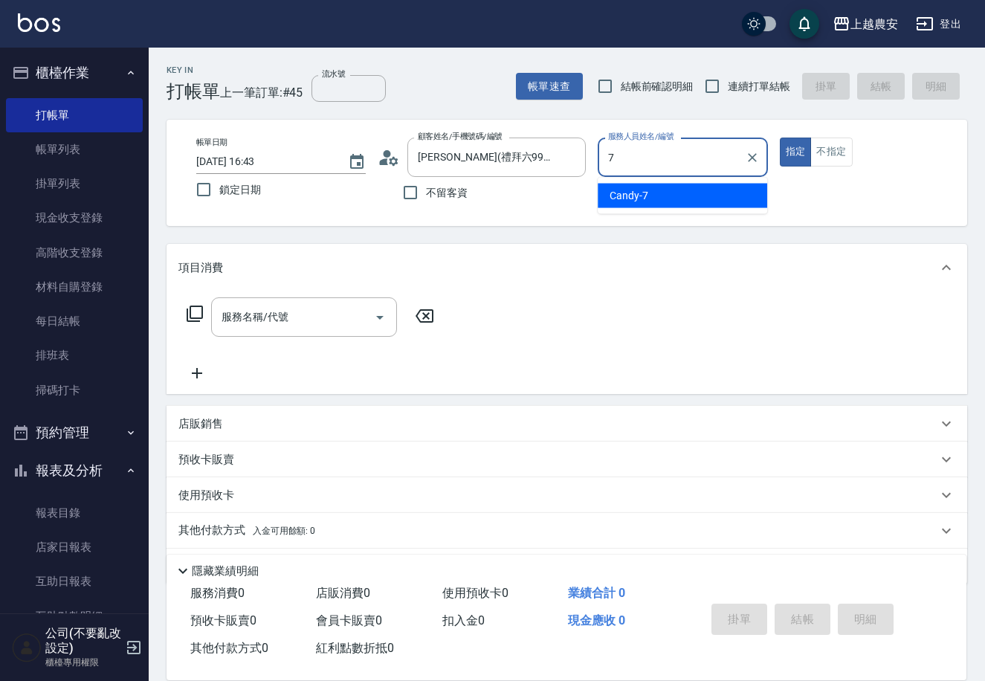
type input "Candy-7"
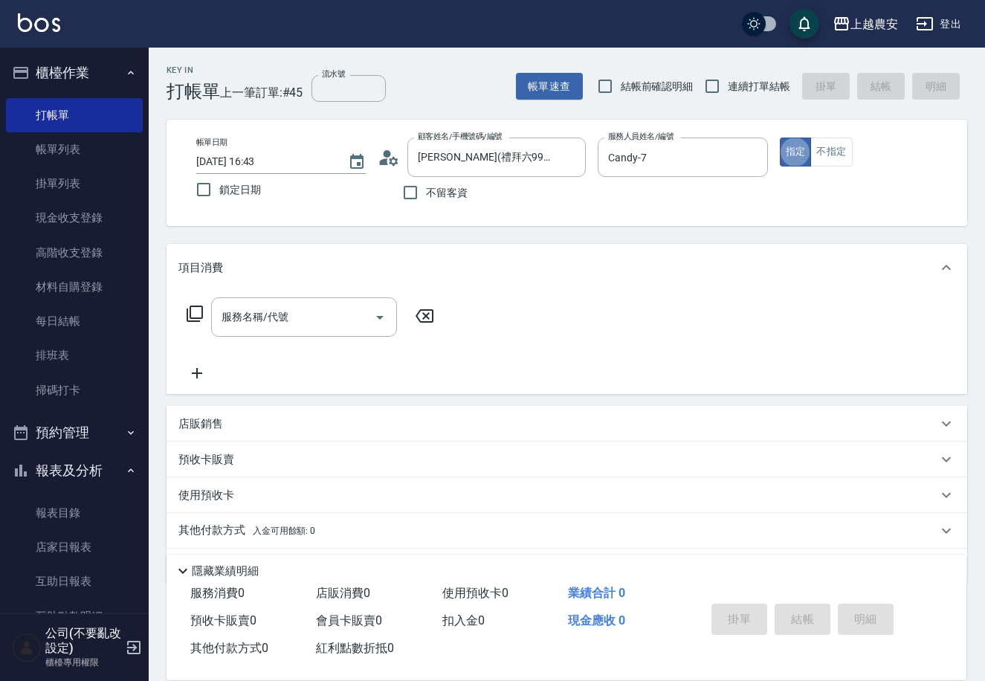
type button "true"
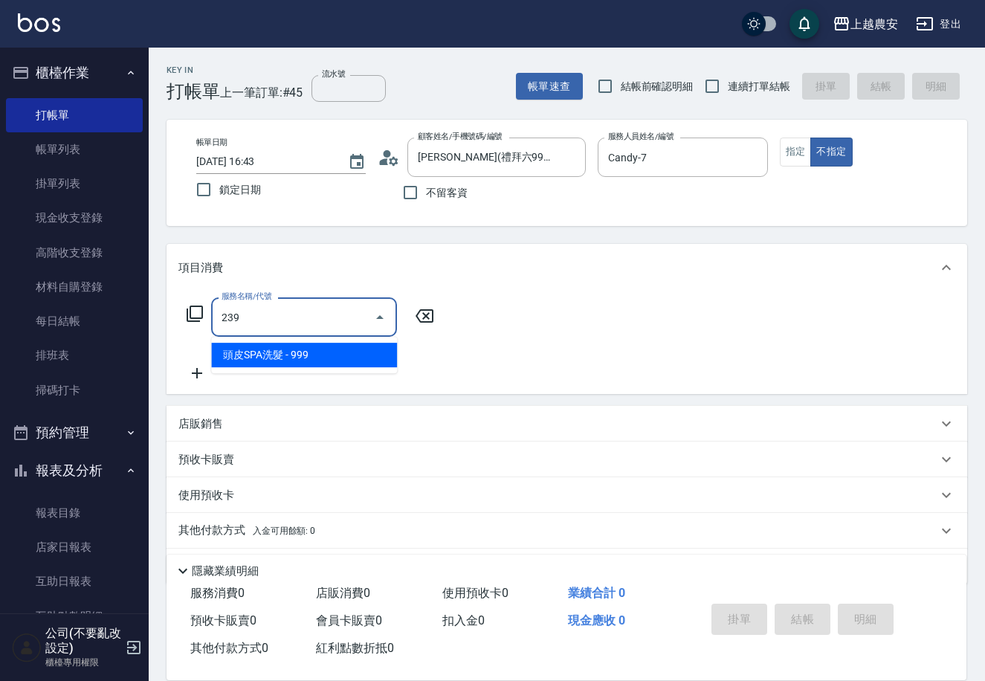
type input "頭皮SPA洗髮(239)"
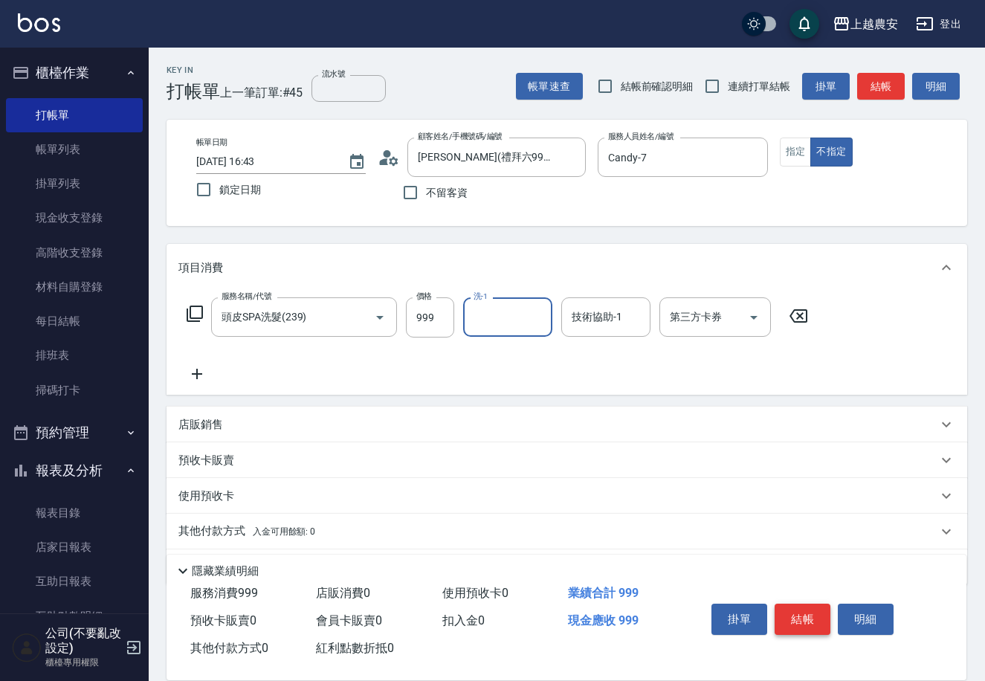
click at [804, 611] on button "結帳" at bounding box center [803, 619] width 56 height 31
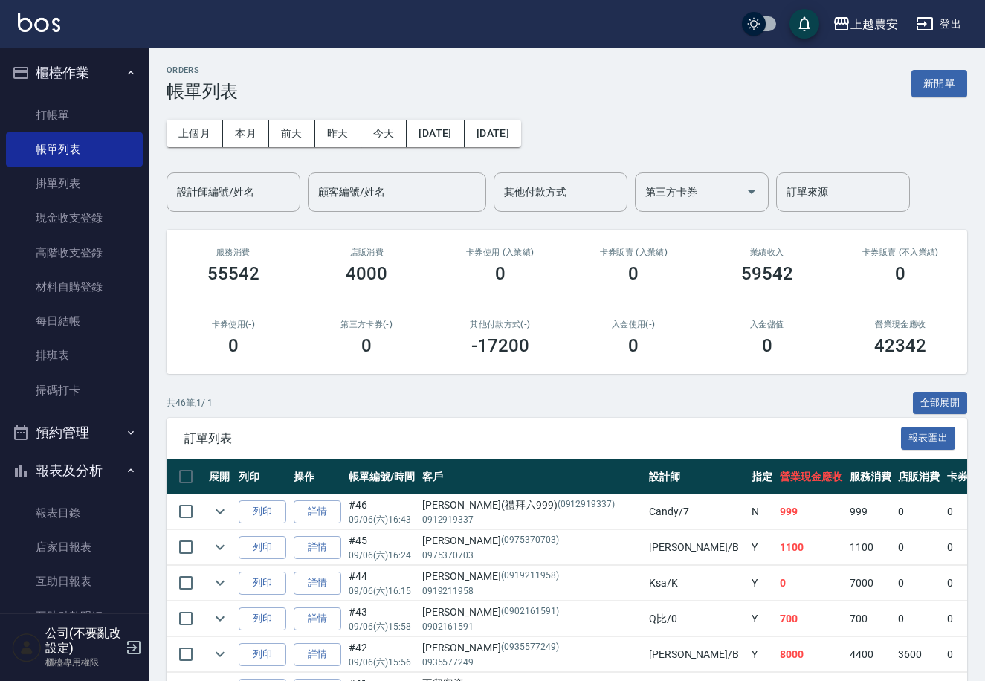
drag, startPoint x: 54, startPoint y: 111, endPoint x: 152, endPoint y: 117, distance: 99.1
click at [54, 110] on link "打帳單" at bounding box center [74, 115] width 137 height 34
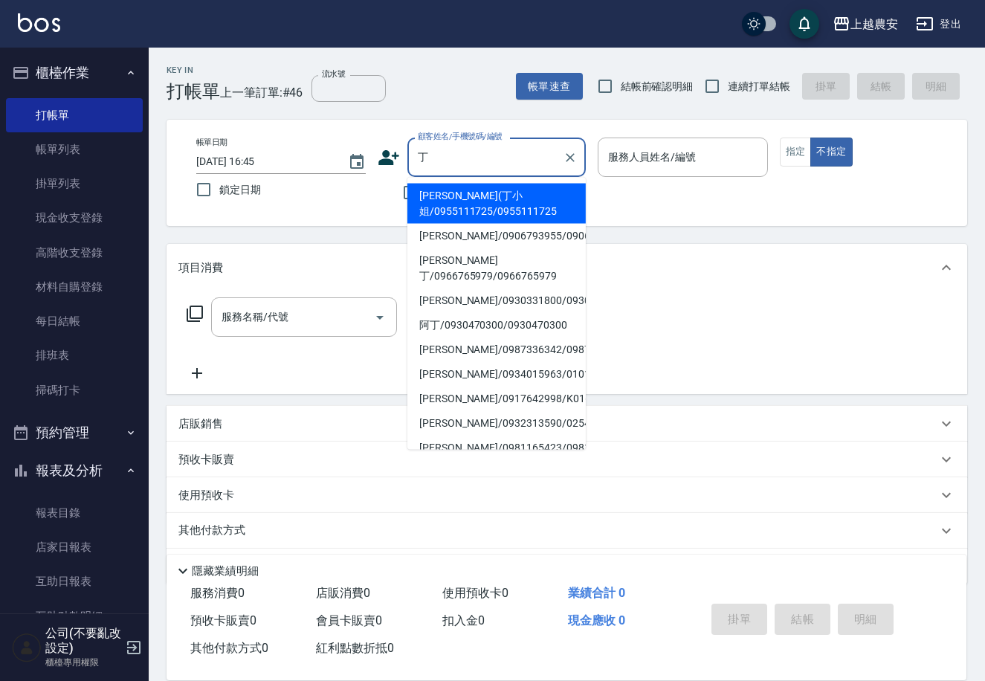
click at [454, 196] on li "丁苾君(丁小姐/0955111725/0955111725" at bounding box center [496, 204] width 178 height 40
type input "丁苾君(丁小姐/0955111725/0955111725"
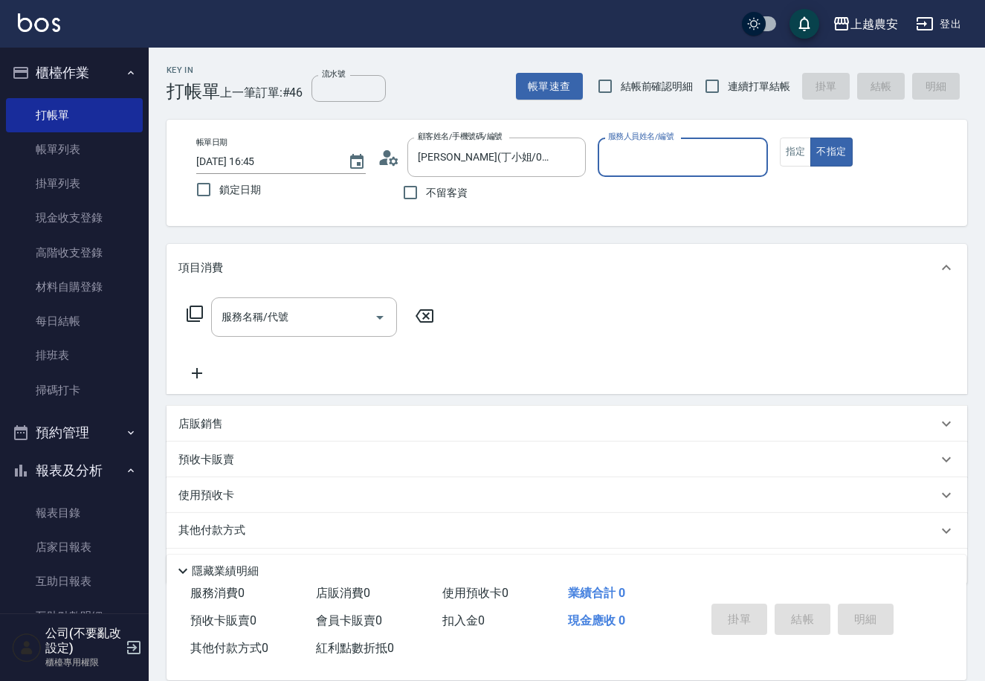
type input "美雅-B"
click at [797, 150] on button "指定" at bounding box center [796, 152] width 32 height 29
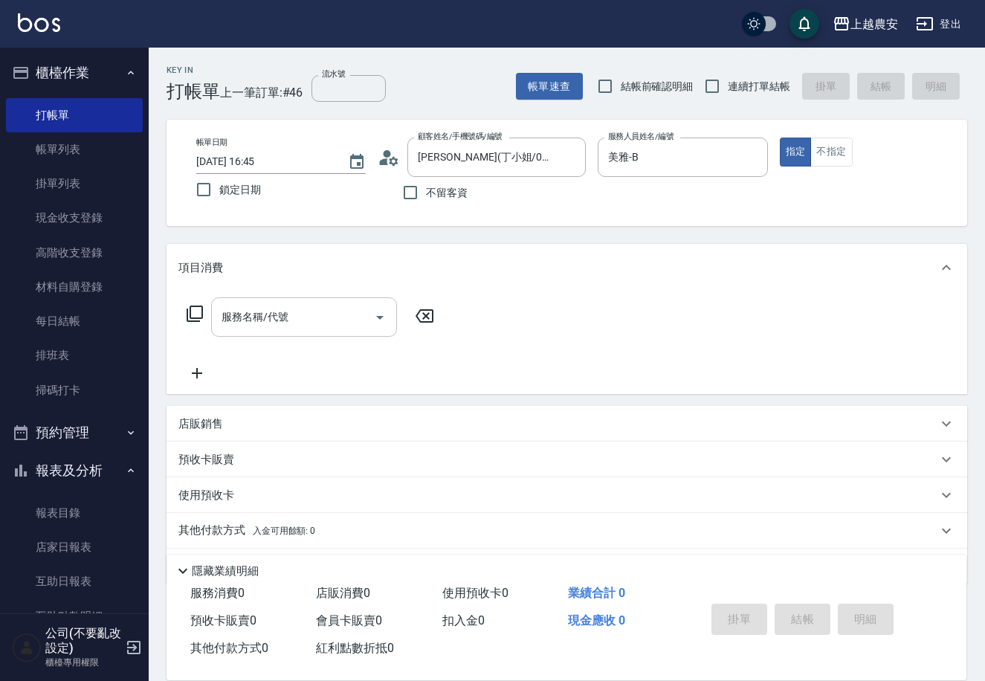
click at [291, 336] on div "服務名稱/代號" at bounding box center [304, 316] width 186 height 39
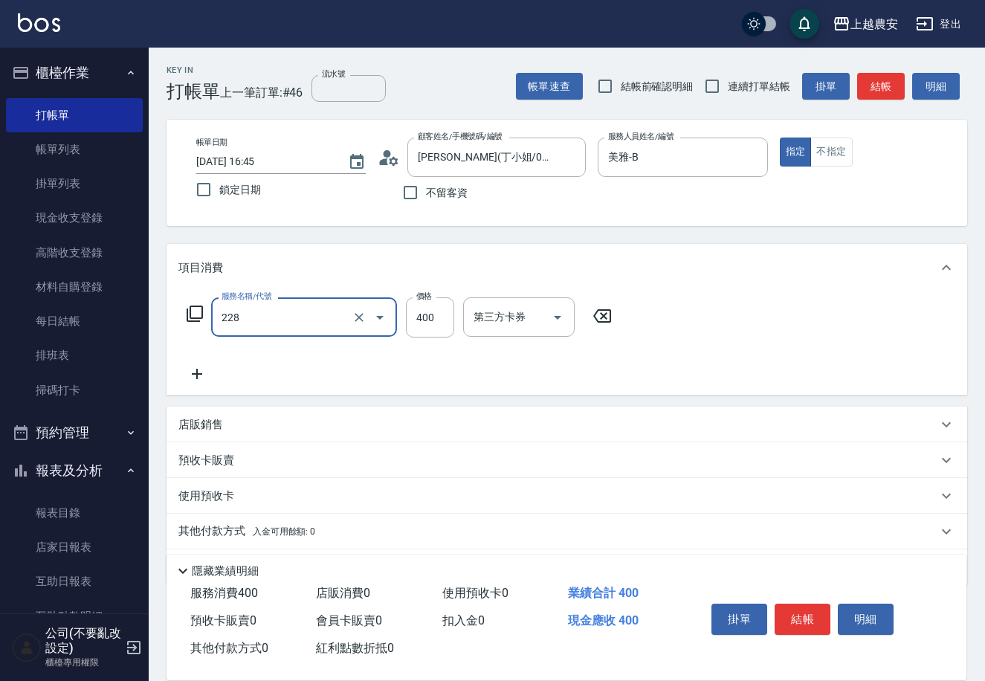
type input "洗髮(228)"
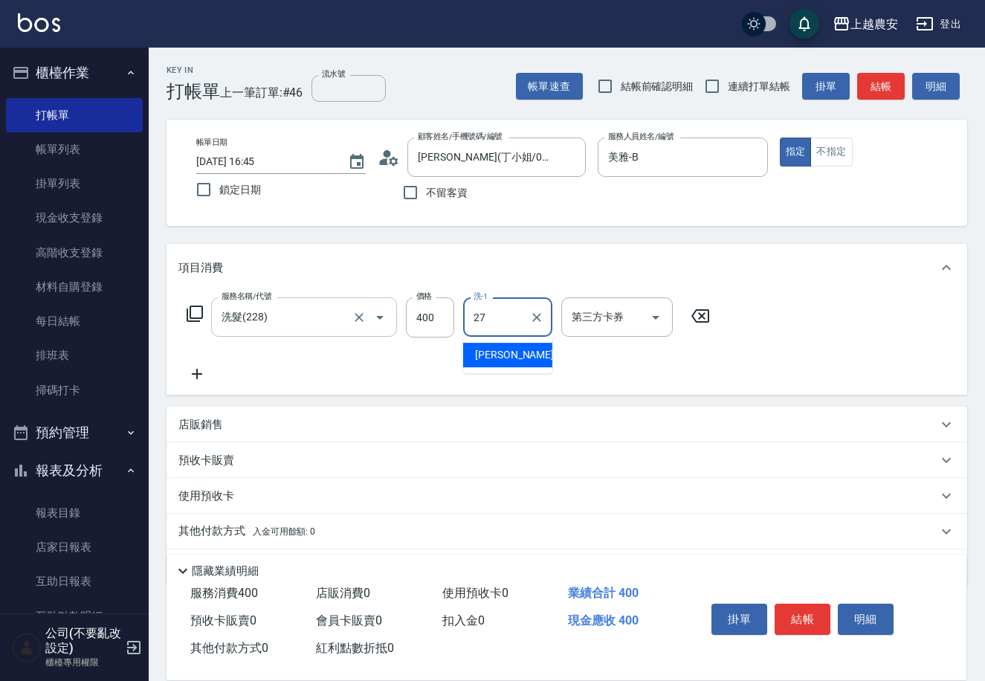
type input "團團-27"
click at [804, 614] on button "結帳" at bounding box center [803, 619] width 56 height 31
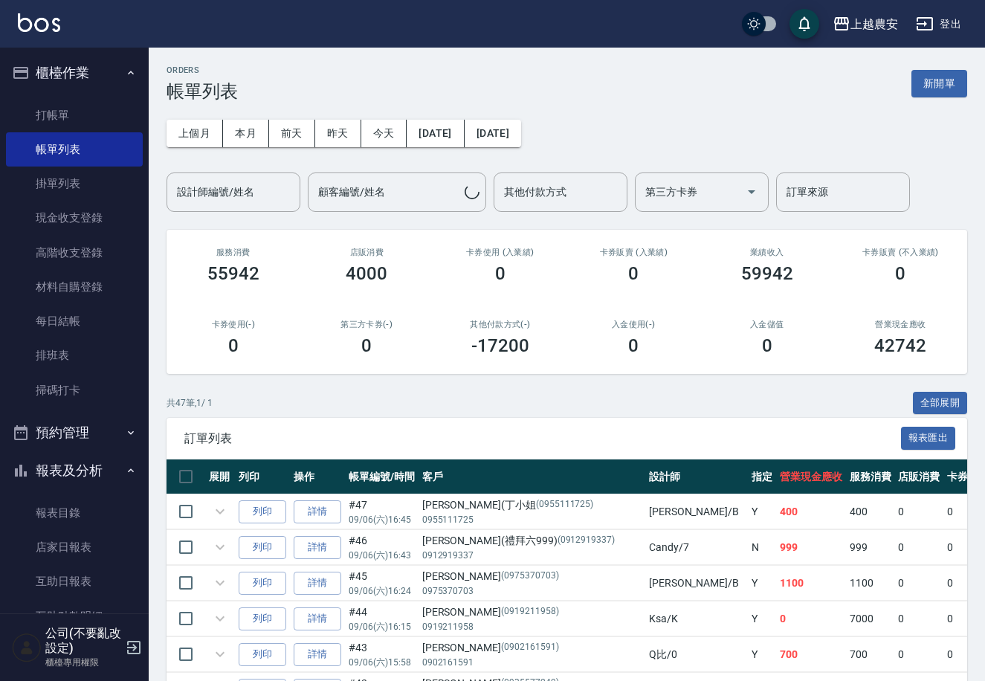
click at [258, 441] on span "訂單列表" at bounding box center [542, 438] width 717 height 15
click at [271, 516] on button "列印" at bounding box center [263, 511] width 48 height 23
drag, startPoint x: 57, startPoint y: 111, endPoint x: 211, endPoint y: 125, distance: 154.5
click at [57, 110] on link "打帳單" at bounding box center [74, 115] width 137 height 34
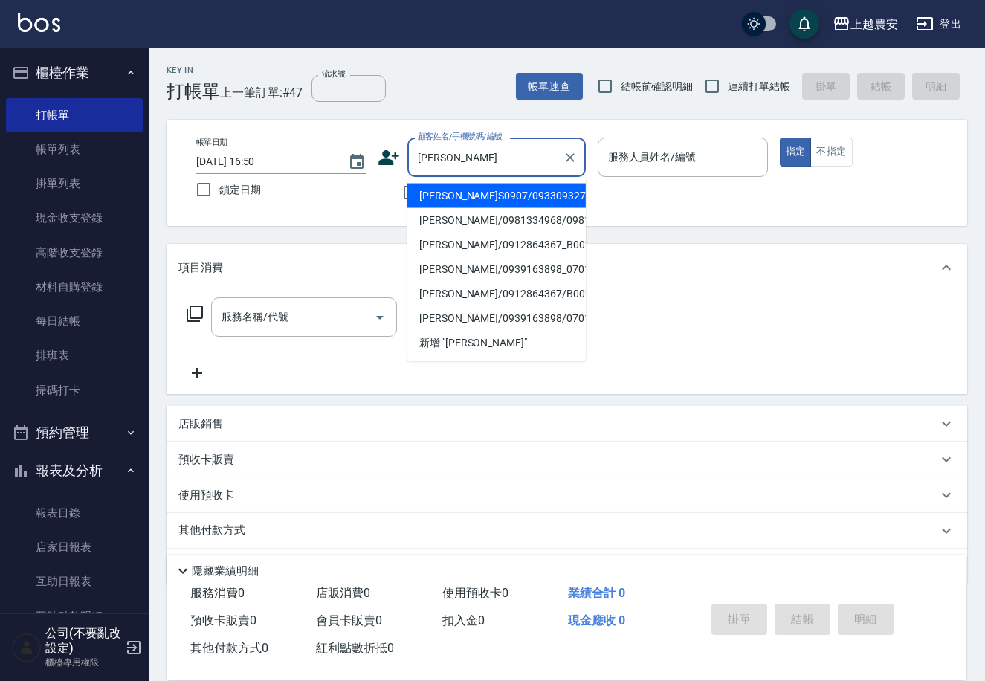
click at [472, 204] on li "陳乃瑄S0907/0933093279/0933093279" at bounding box center [496, 196] width 178 height 25
type input "陳乃瑄S0907/0933093279/0933093279"
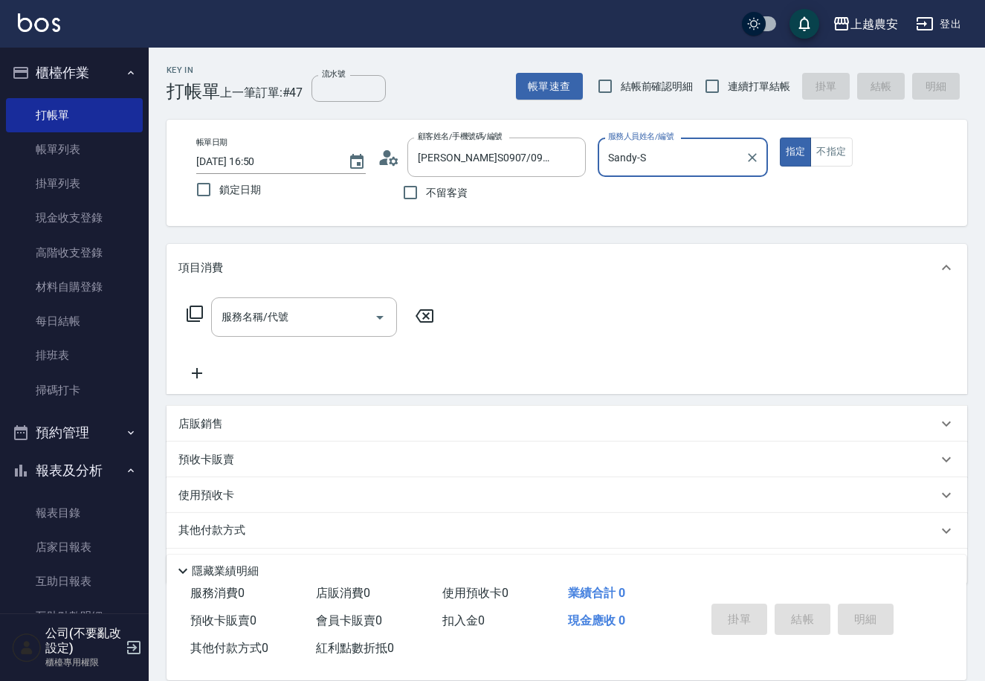
type input "Sandy-S"
click at [329, 322] on input "服務名稱/代號" at bounding box center [293, 317] width 150 height 26
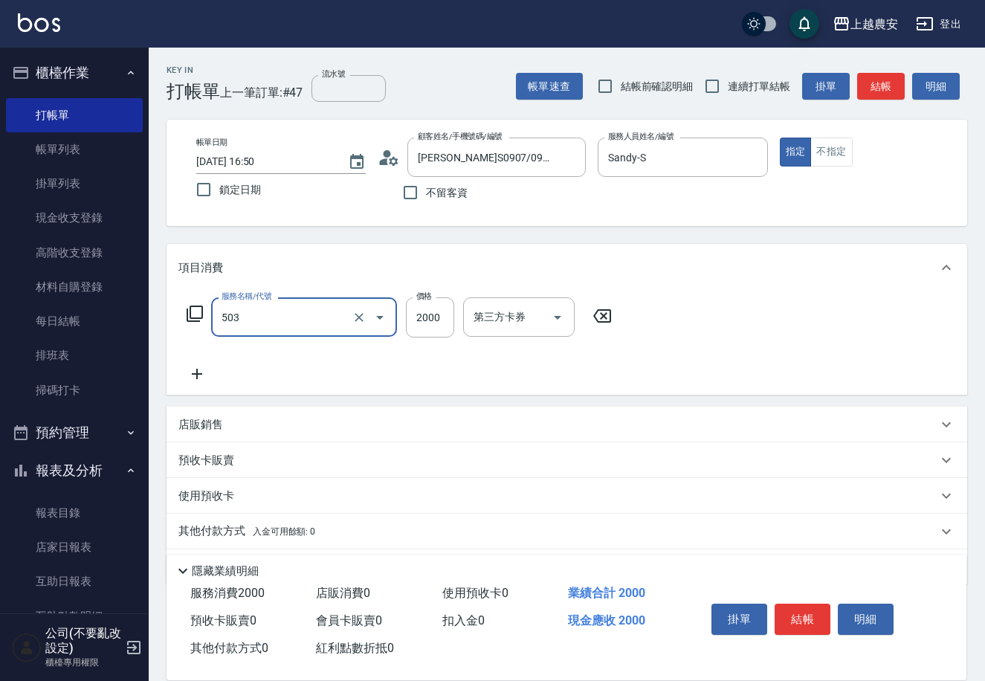
type input "染髮1500↑(503)"
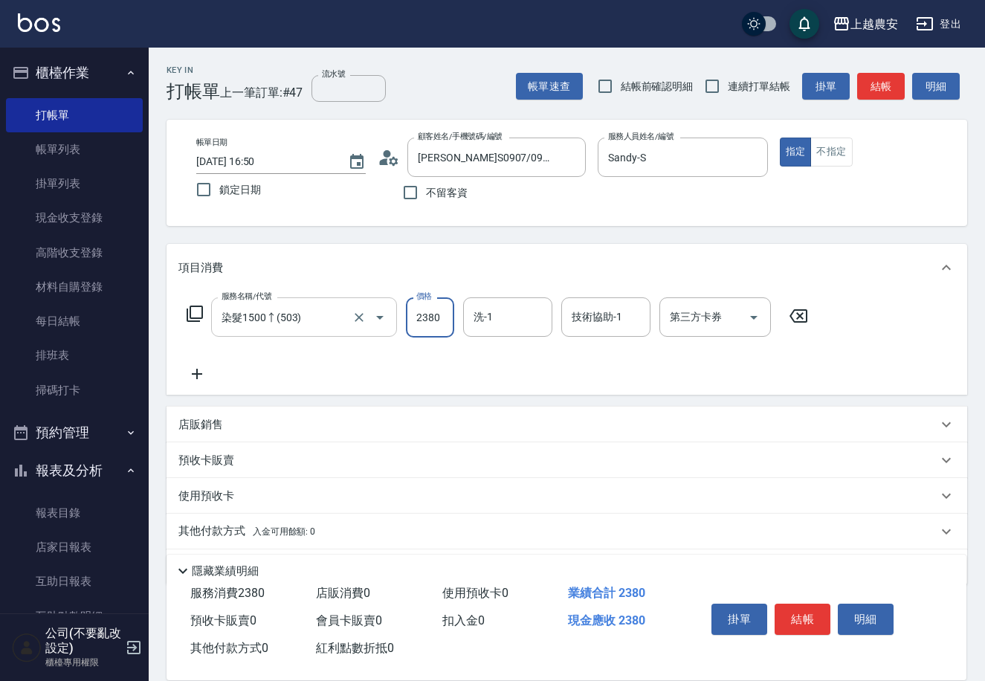
type input "2380"
type input "酪梨-34"
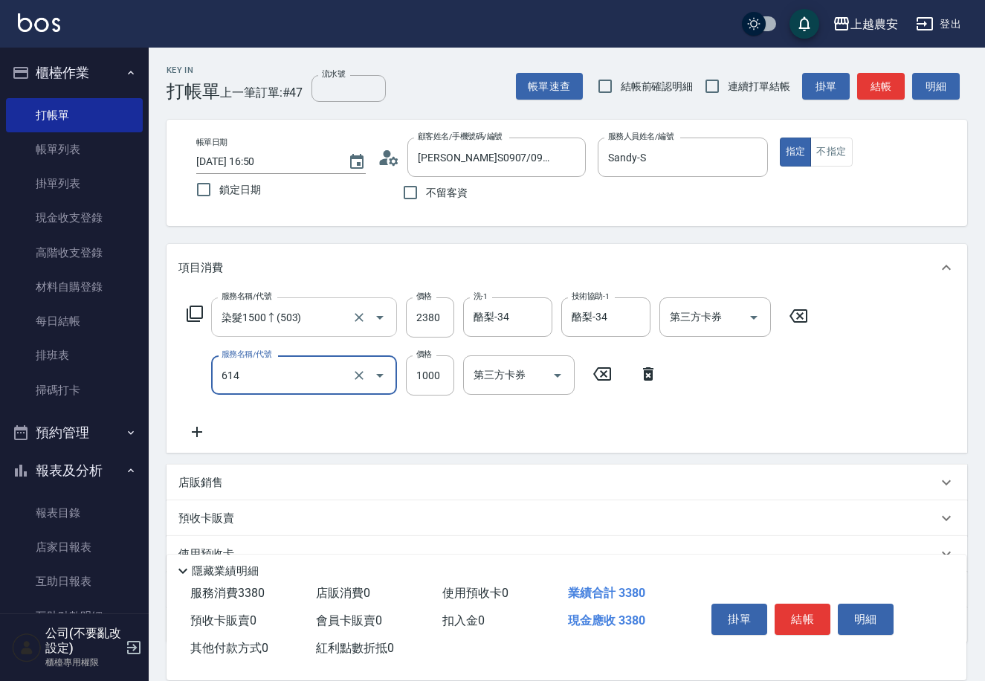
type input "大掃除(614)"
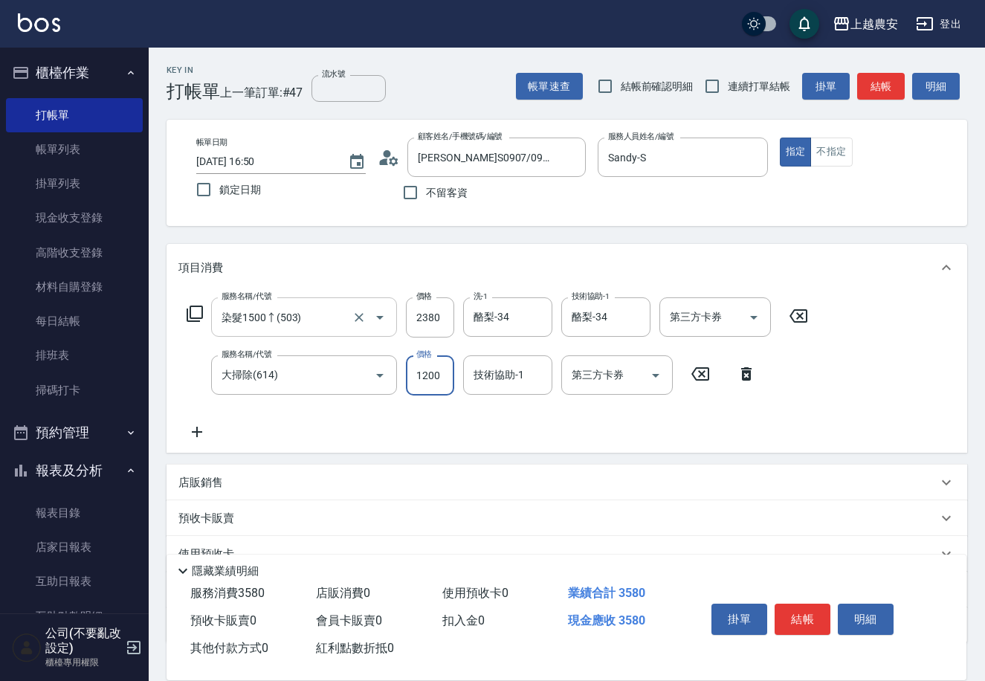
type input "1200"
type input "酪梨-34"
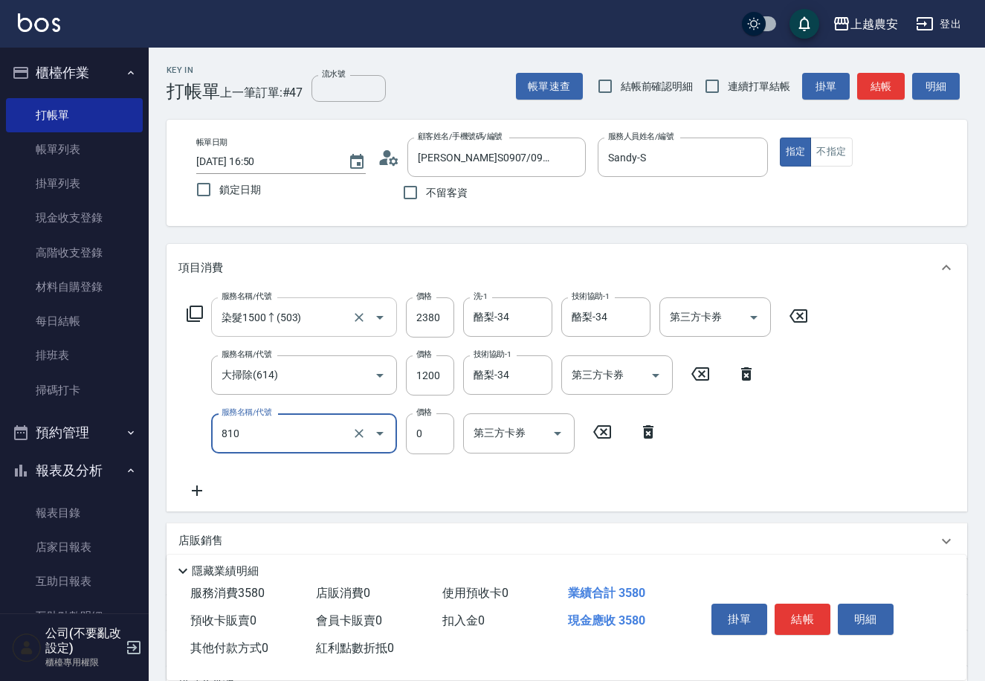
type input "頭皮護髮卡券使用(810)"
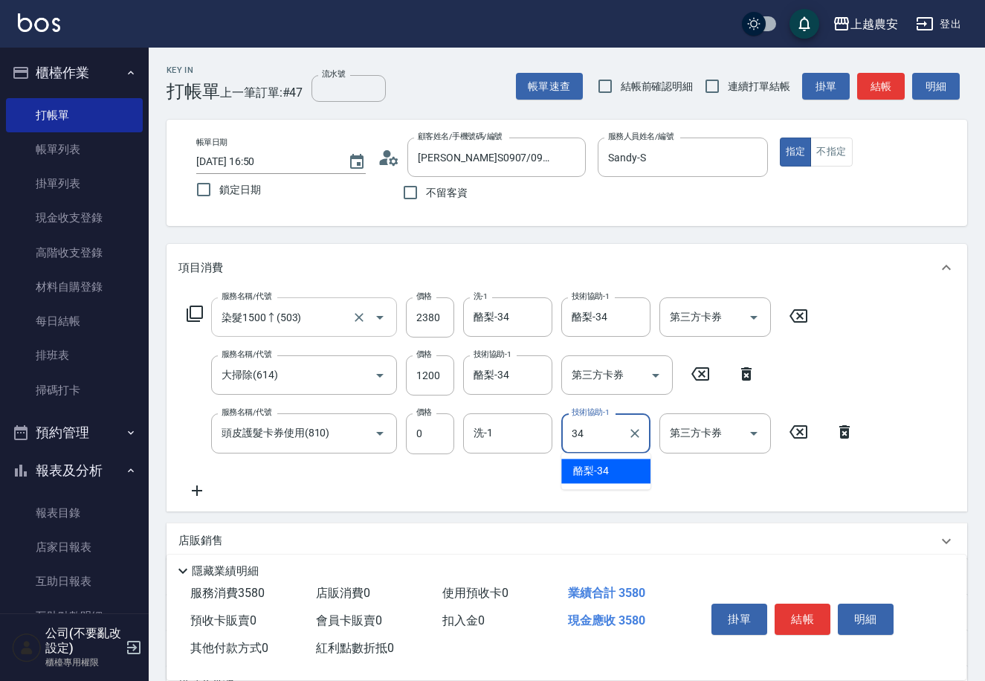
type input "酪梨-34"
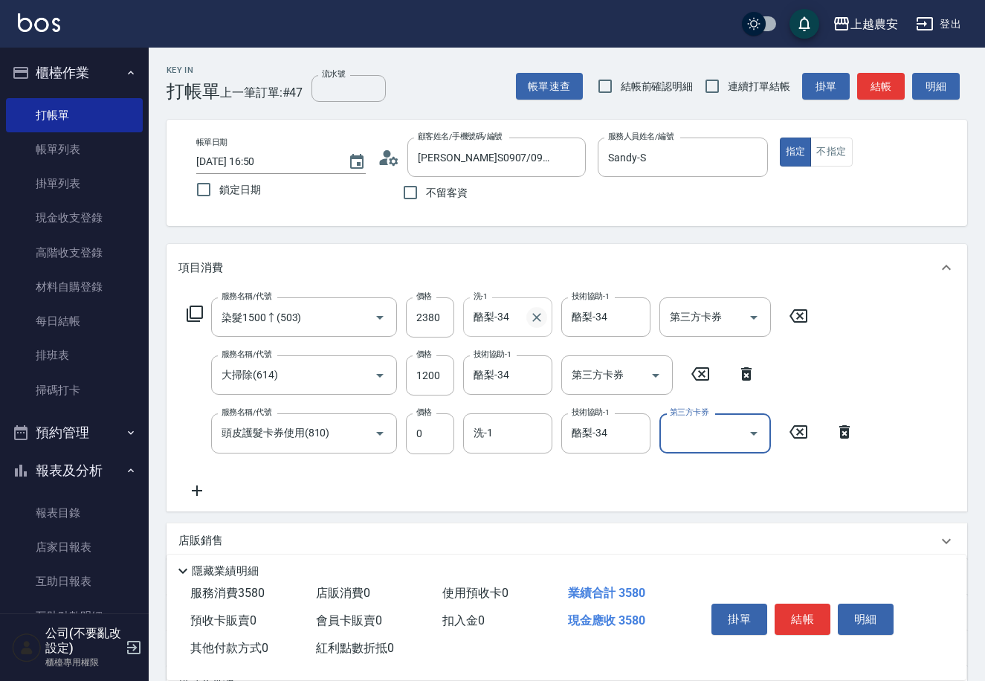
click at [538, 320] on icon "Clear" at bounding box center [536, 317] width 15 height 15
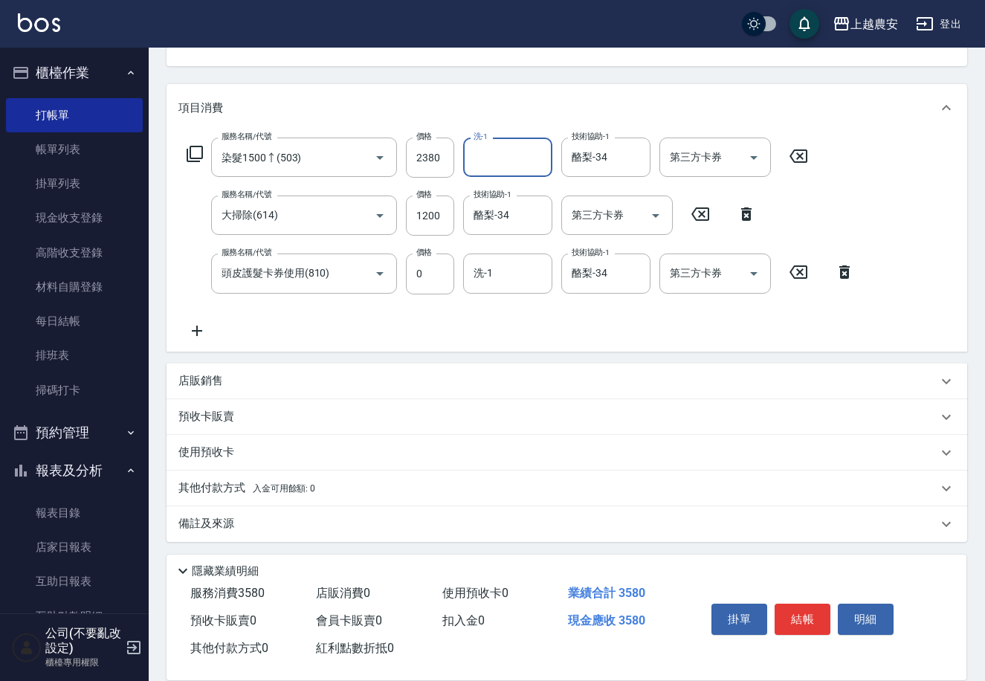
click at [253, 483] on span "入金可用餘額: 0" at bounding box center [284, 488] width 63 height 10
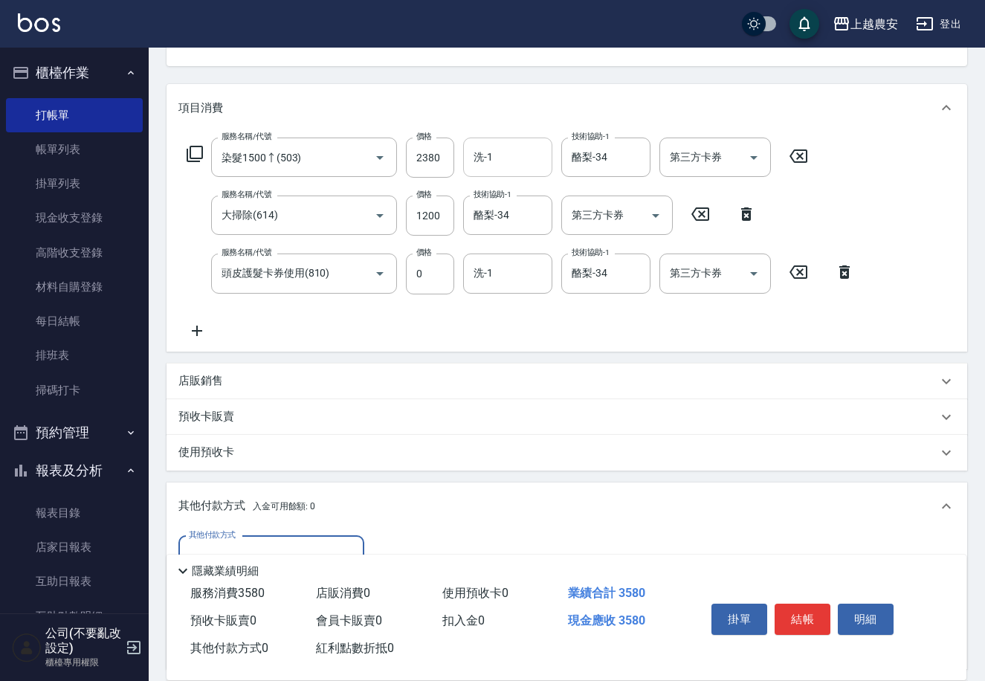
scroll to position [335, 0]
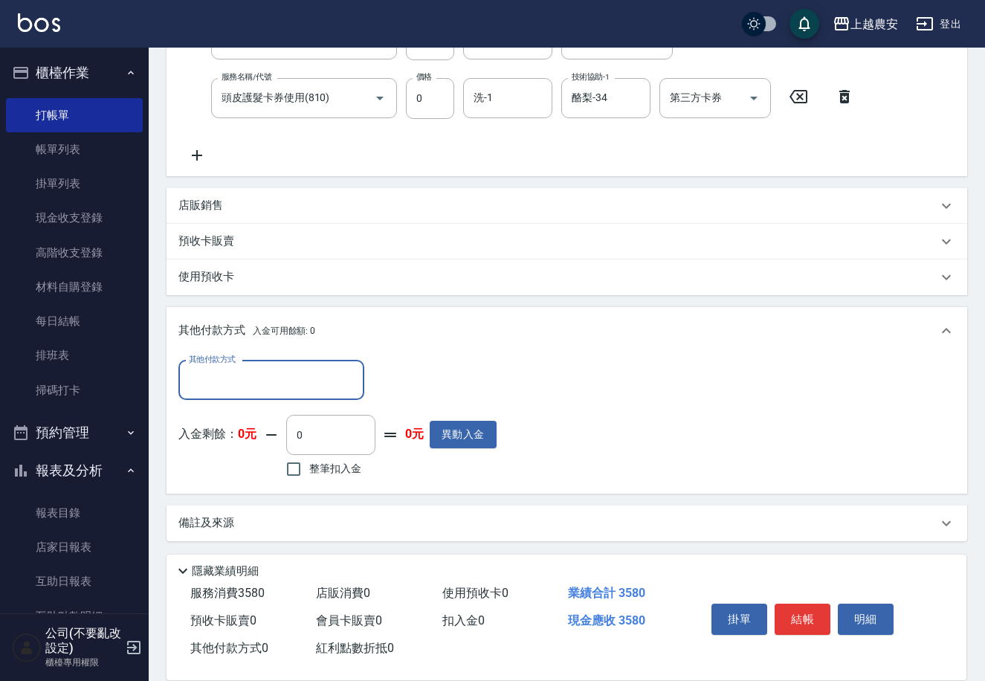
click at [227, 381] on input "其他付款方式" at bounding box center [271, 380] width 172 height 26
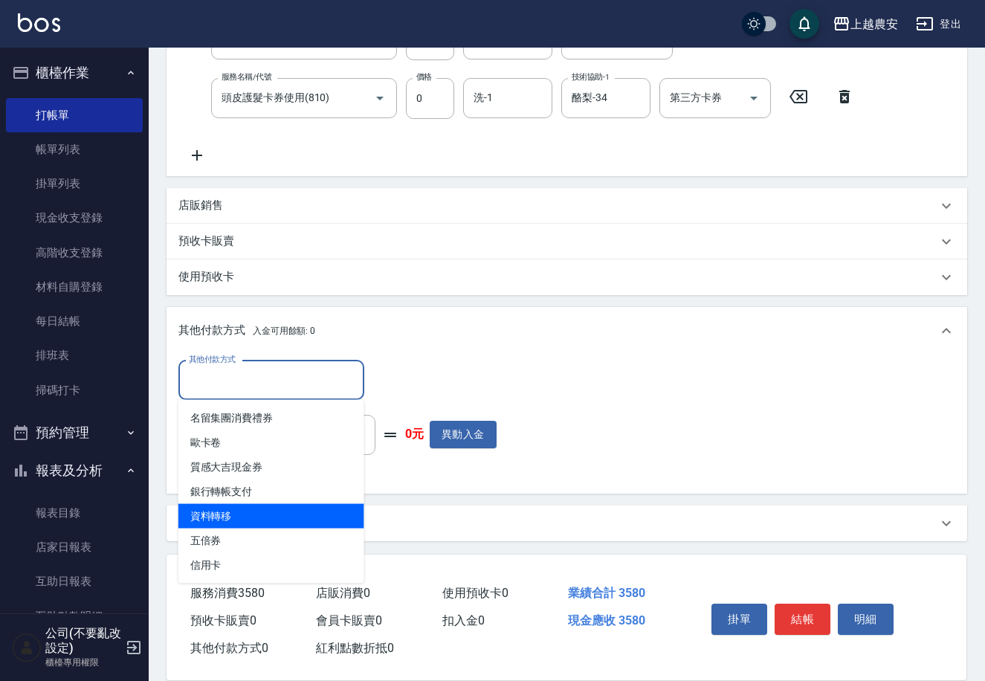
click at [243, 504] on span "資料轉移" at bounding box center [271, 516] width 186 height 25
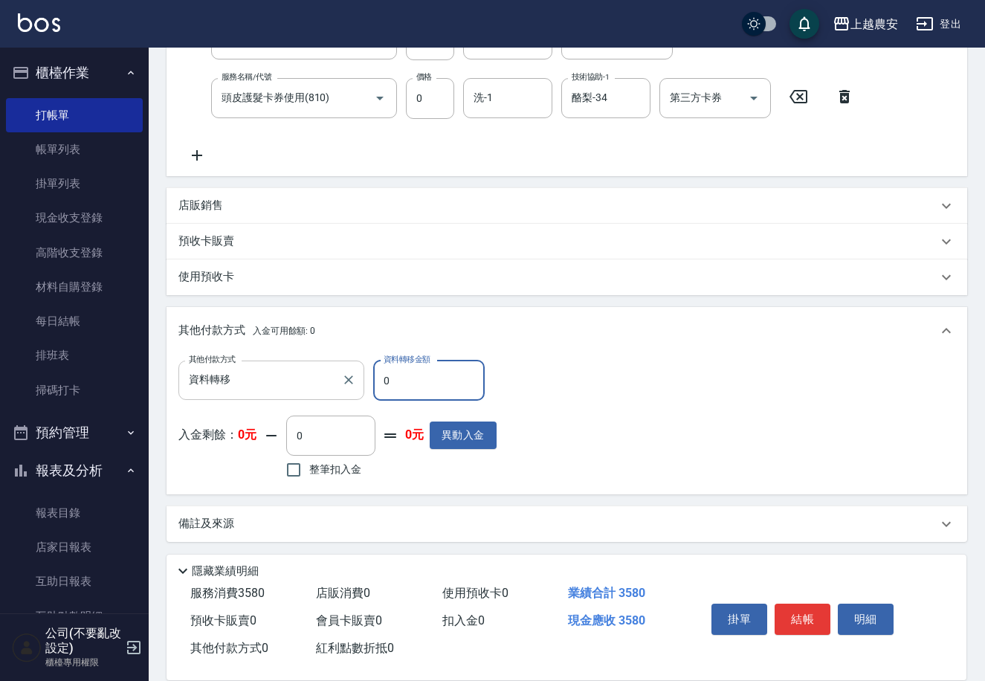
click at [262, 395] on div "資料轉移 其他付款方式" at bounding box center [271, 380] width 186 height 39
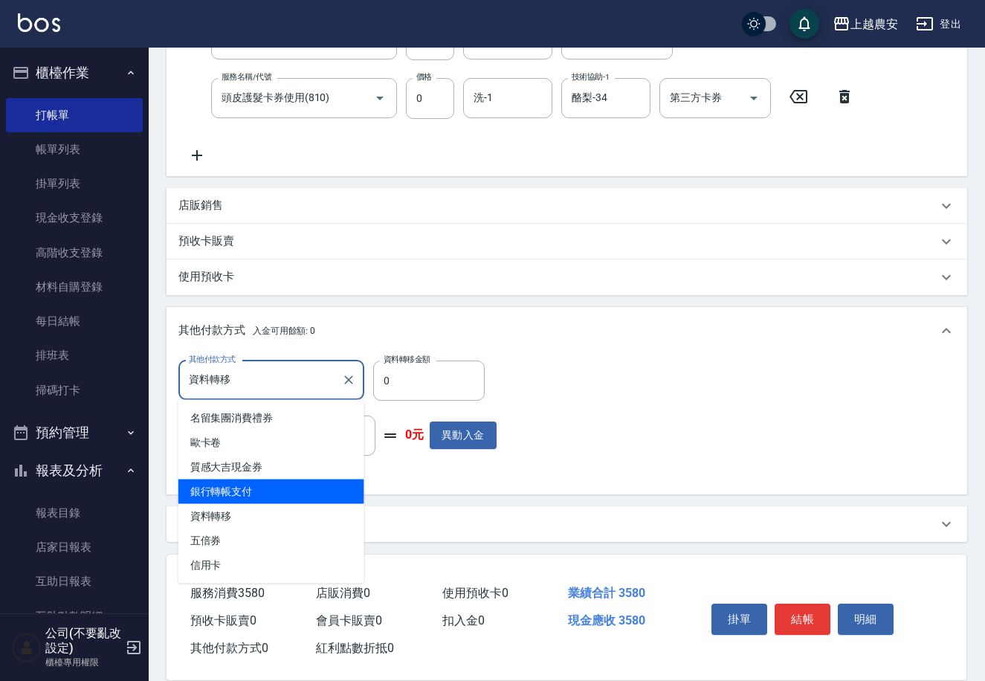
click at [235, 496] on span "銀行轉帳支付" at bounding box center [271, 492] width 186 height 25
type input "銀行轉帳支付"
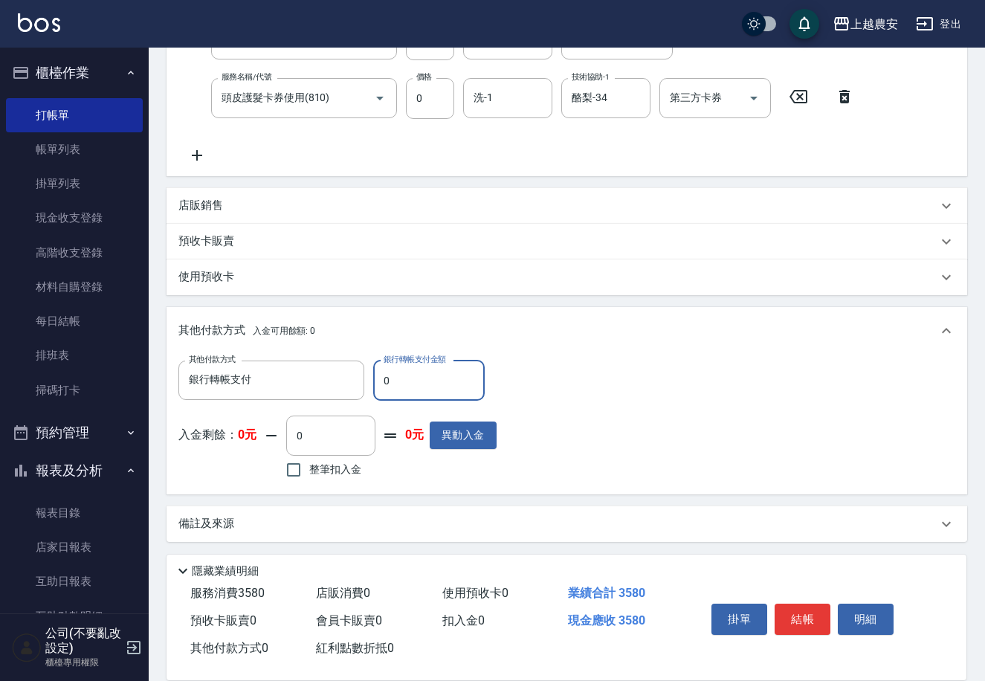
drag, startPoint x: 377, startPoint y: 381, endPoint x: 410, endPoint y: 382, distance: 33.5
click at [410, 382] on input "0" at bounding box center [429, 381] width 112 height 40
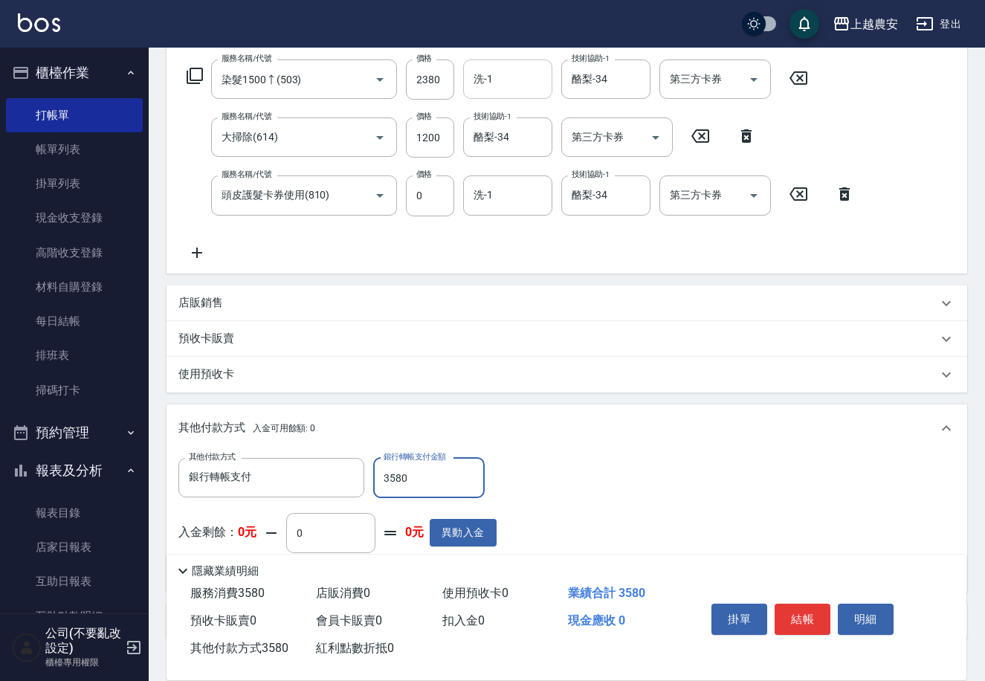
scroll to position [224, 0]
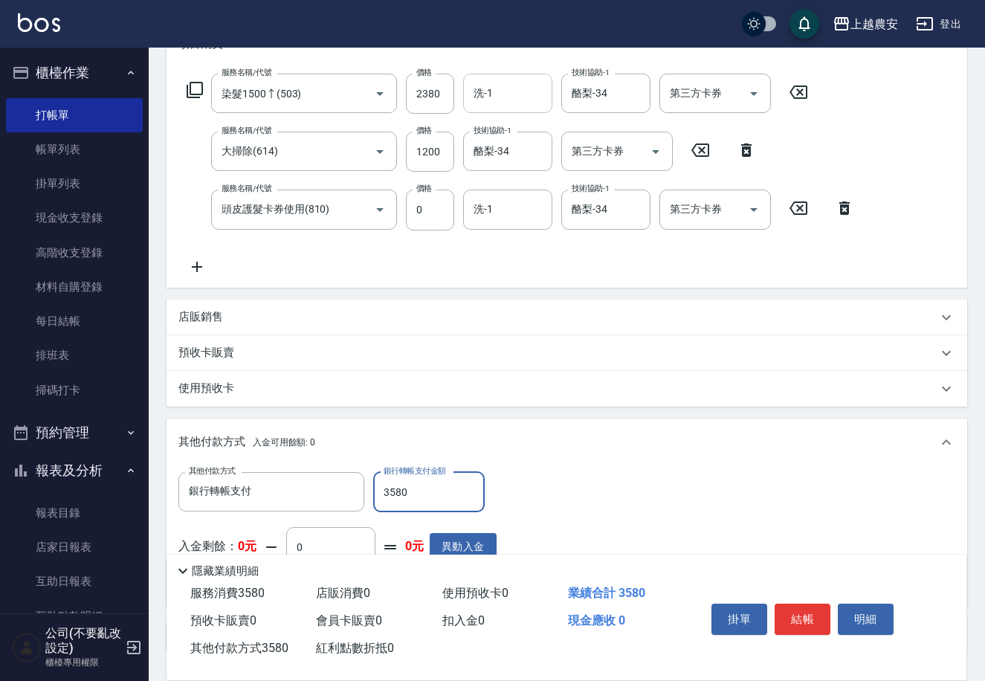
type input "3580"
click at [532, 105] on input "洗-1" at bounding box center [508, 93] width 76 height 26
type input "34"
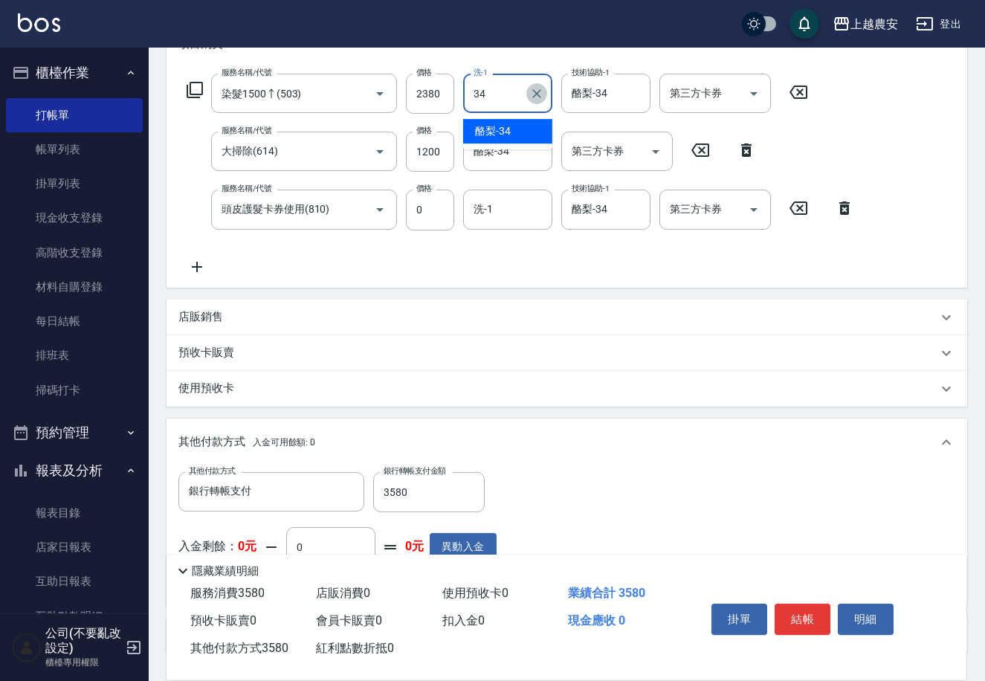
click at [532, 92] on icon "Clear" at bounding box center [536, 93] width 15 height 15
click at [508, 127] on span "酪梨 -34" at bounding box center [493, 131] width 36 height 16
type input "酪梨-34"
type input "0"
click at [539, 149] on icon "Clear" at bounding box center [536, 151] width 9 height 9
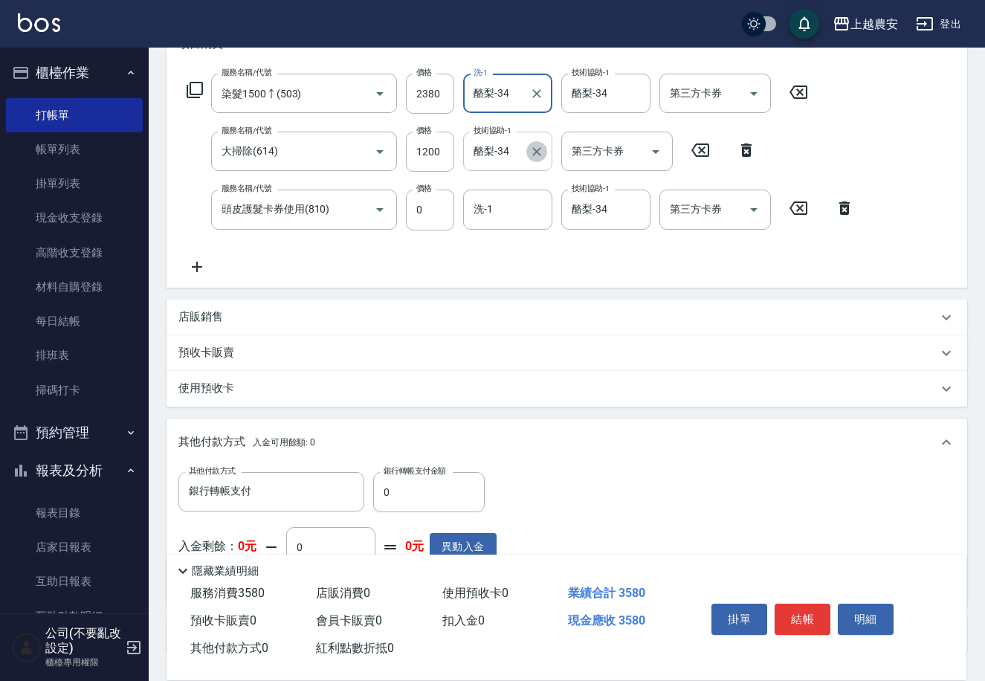
type input "酪梨-34"
click at [380, 503] on input "0" at bounding box center [429, 492] width 112 height 40
click at [804, 610] on button "結帳" at bounding box center [803, 619] width 56 height 31
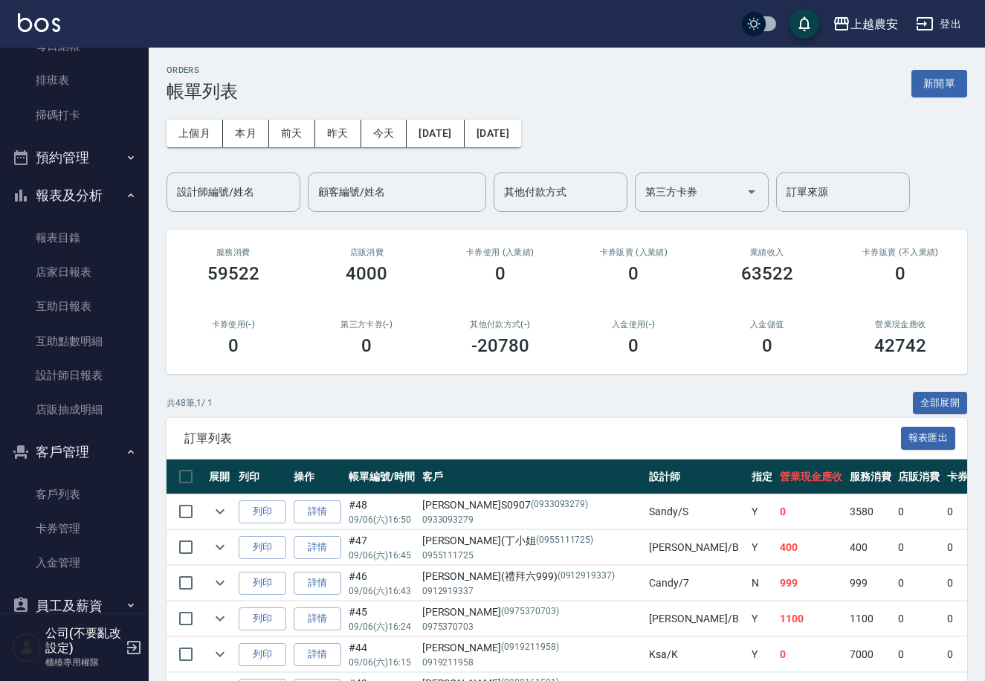
scroll to position [271, 0]
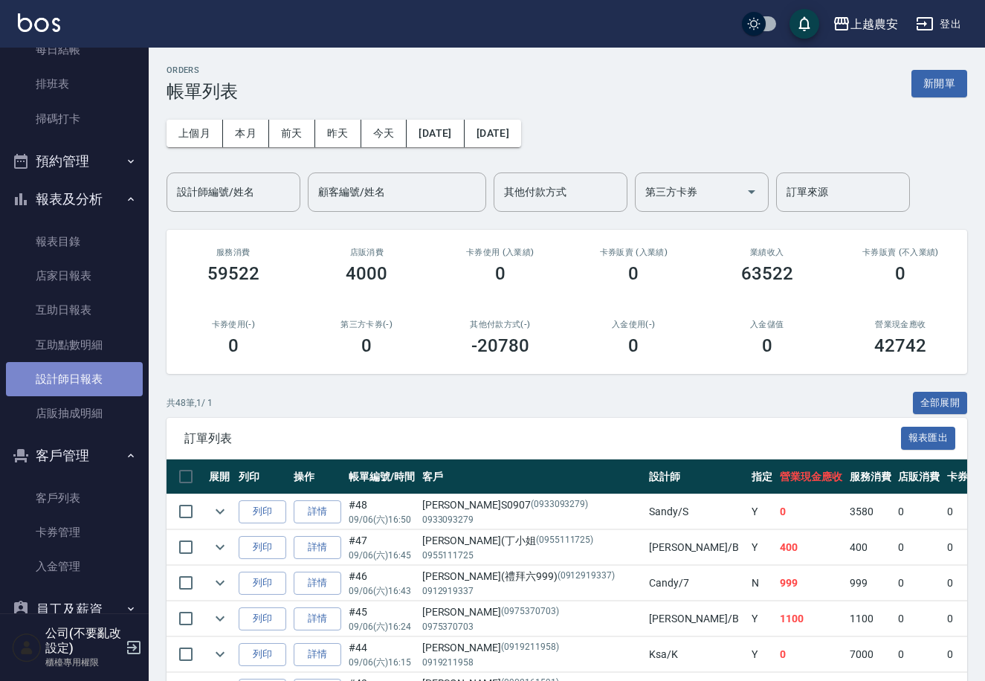
click at [78, 375] on link "設計師日報表" at bounding box center [74, 379] width 137 height 34
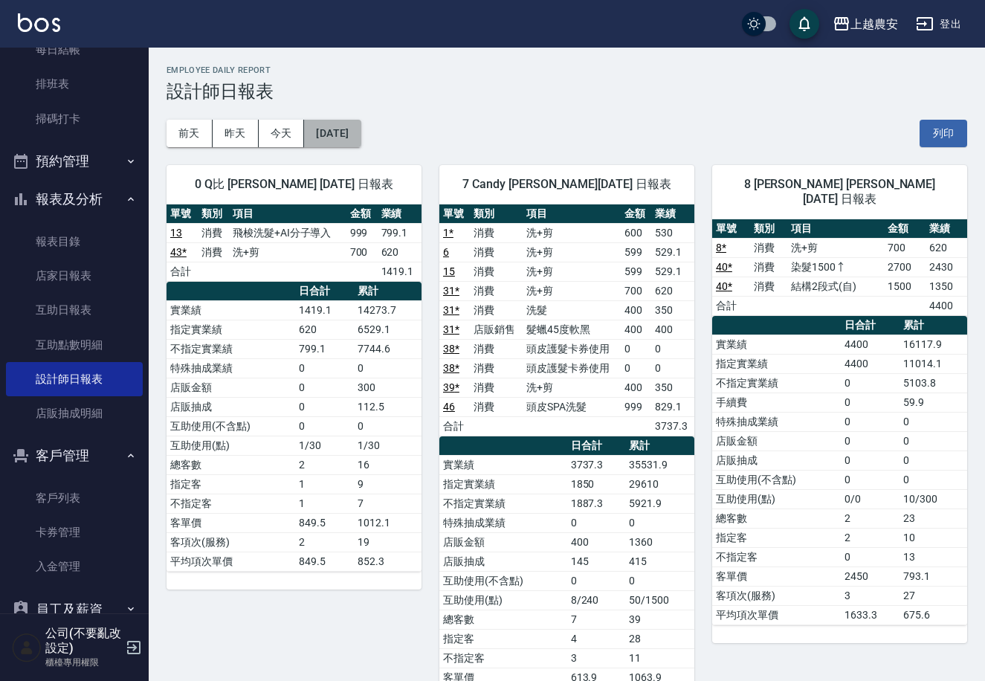
click at [311, 138] on button "[DATE]" at bounding box center [332, 134] width 57 height 28
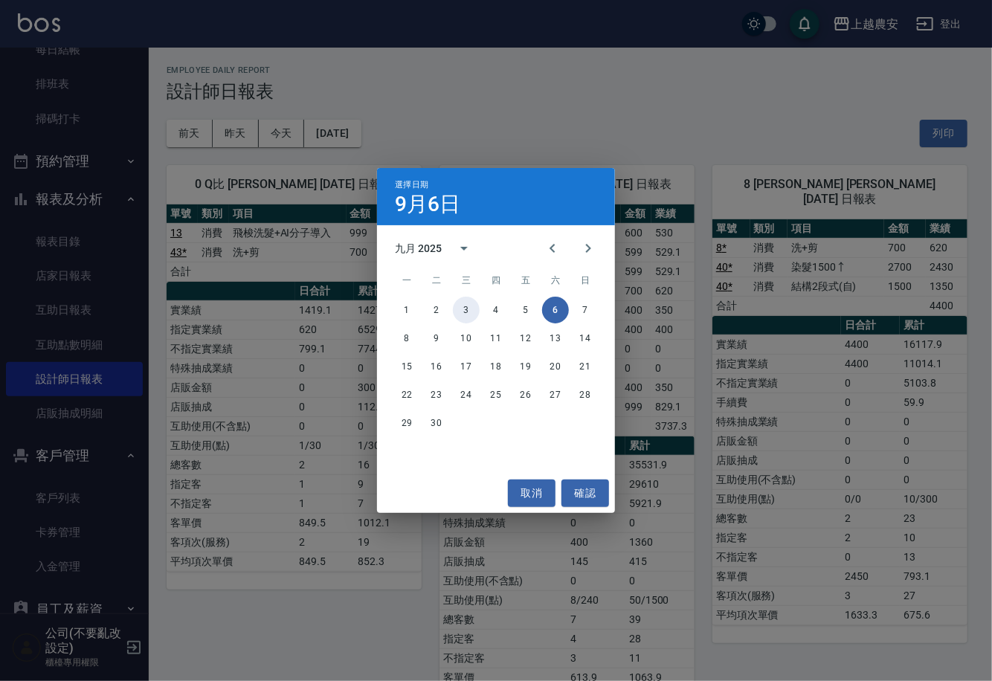
click at [468, 310] on button "3" at bounding box center [466, 310] width 27 height 27
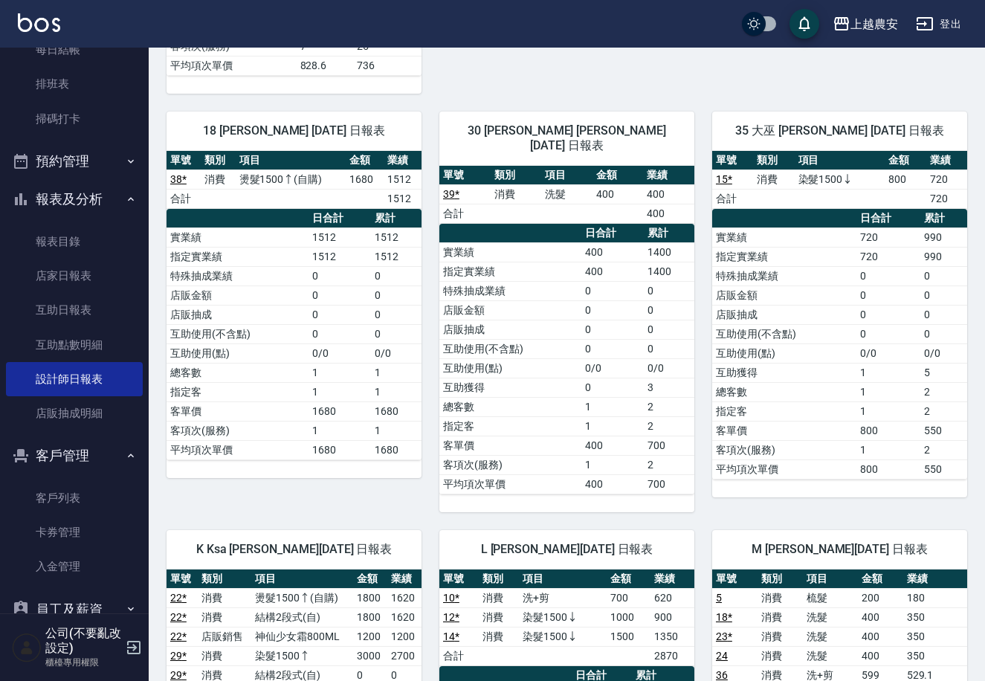
scroll to position [1288, 0]
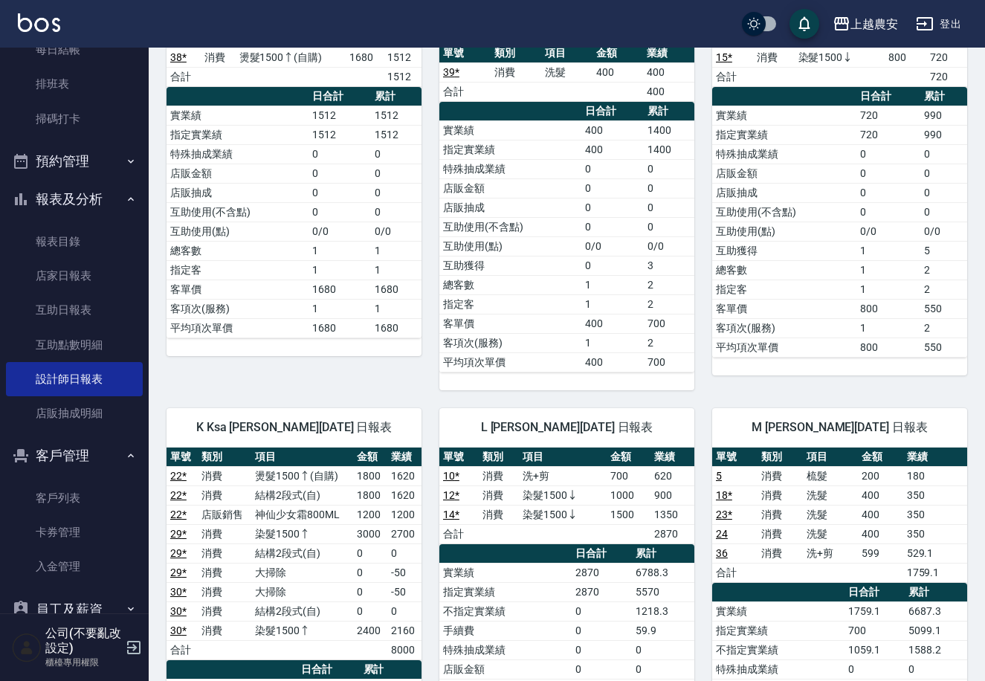
drag, startPoint x: 983, startPoint y: 398, endPoint x: 977, endPoint y: 425, distance: 27.4
click at [978, 425] on div "上越農安 2025-09-03 設計師日報表 列印時間： 2025-09-06-16:52 Employee Daily Report 設計師日報表 前天 昨…" at bounding box center [567, 94] width 836 height 2668
click at [955, 338] on td "550" at bounding box center [943, 347] width 47 height 19
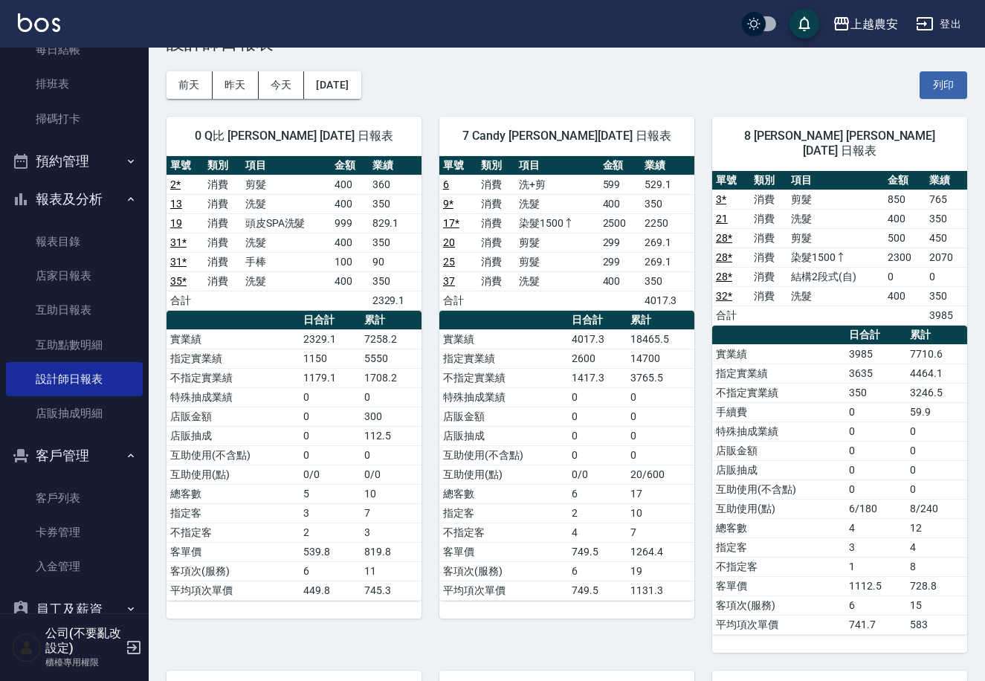
scroll to position [0, 0]
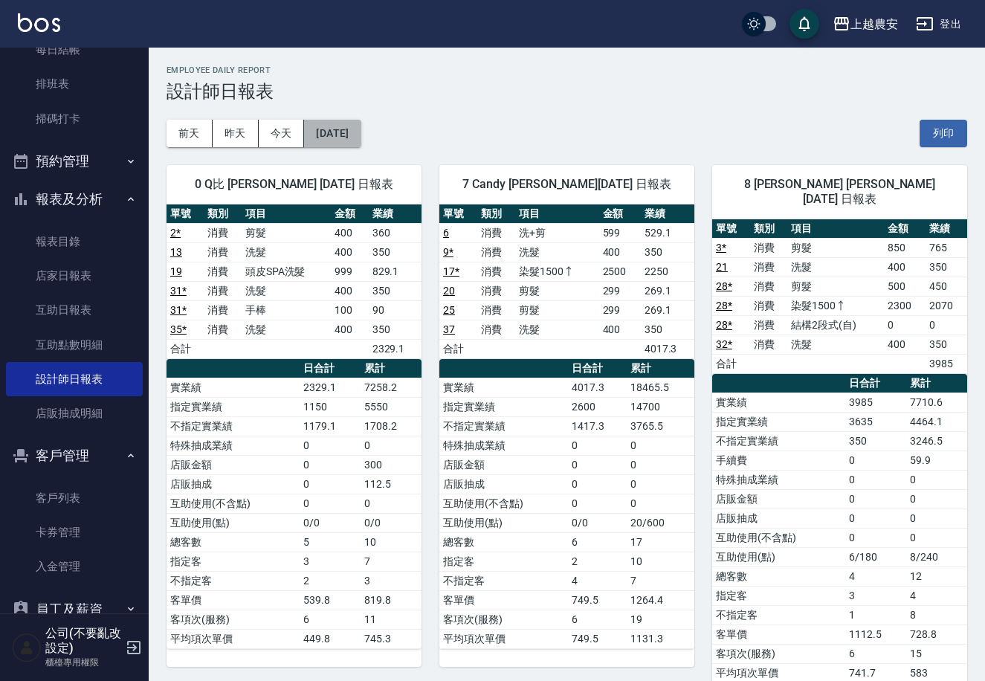
click at [332, 132] on button "[DATE]" at bounding box center [332, 134] width 57 height 28
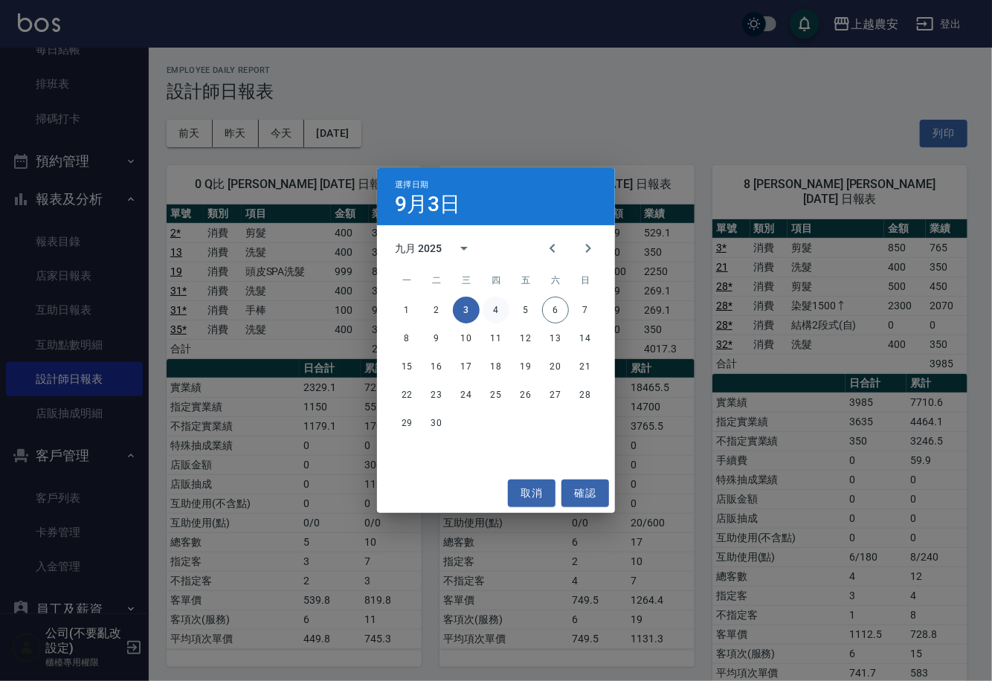
click at [502, 312] on button "4" at bounding box center [496, 310] width 27 height 27
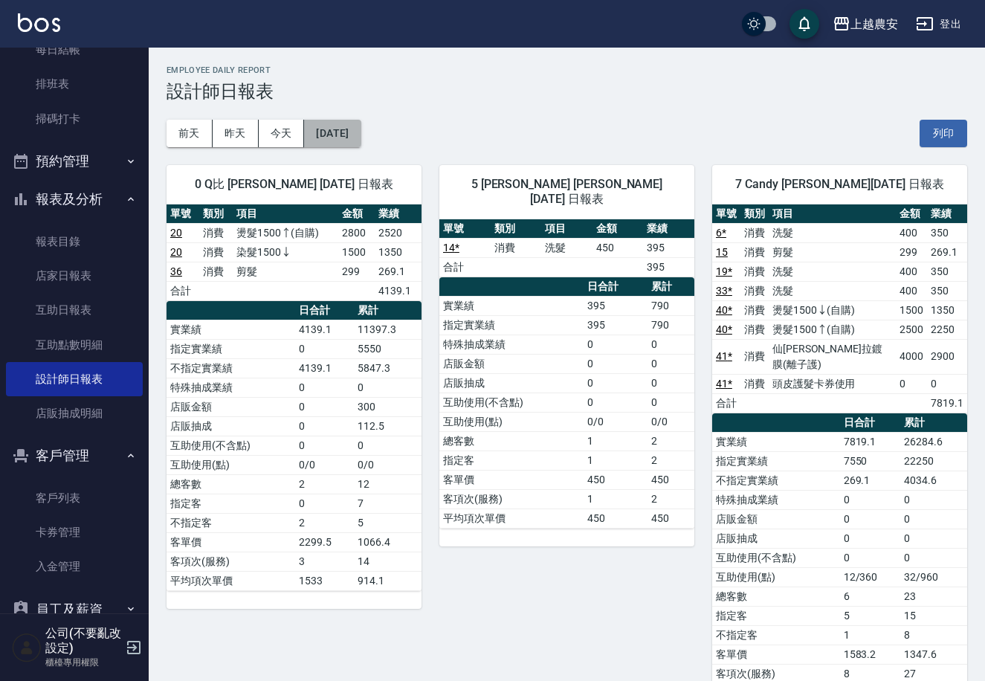
click at [359, 141] on button "[DATE]" at bounding box center [332, 134] width 57 height 28
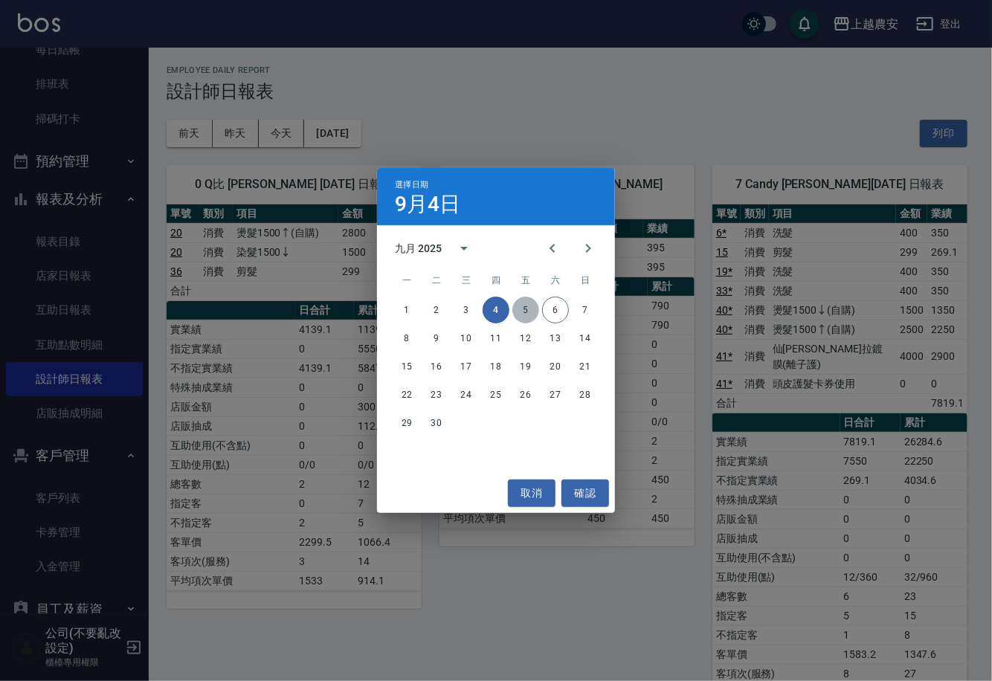
click at [526, 310] on button "5" at bounding box center [525, 310] width 27 height 27
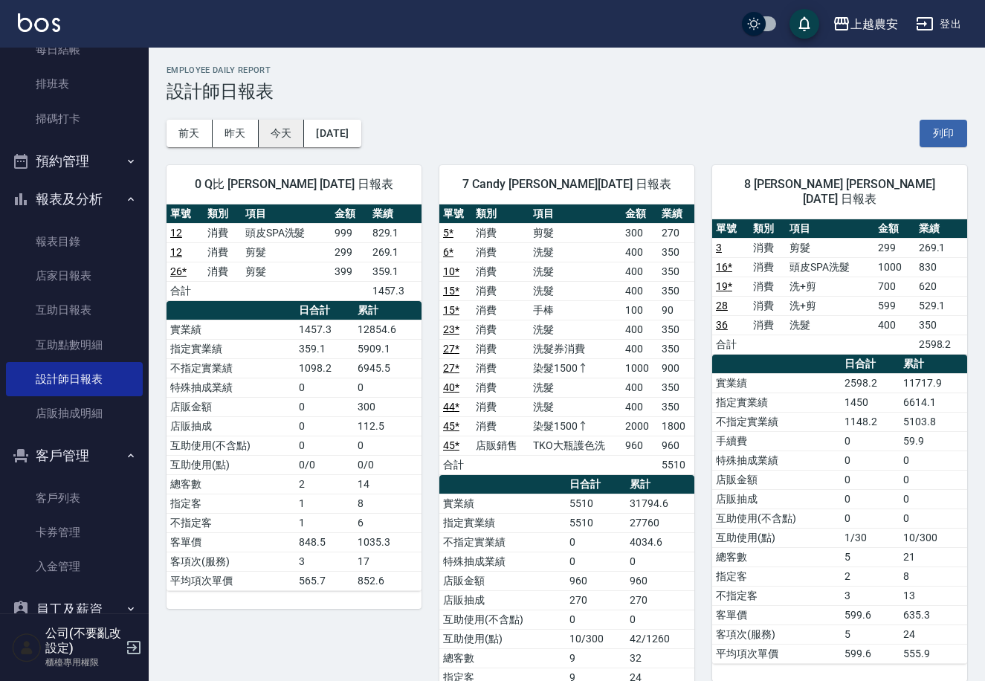
click at [283, 133] on button "今天" at bounding box center [282, 134] width 46 height 28
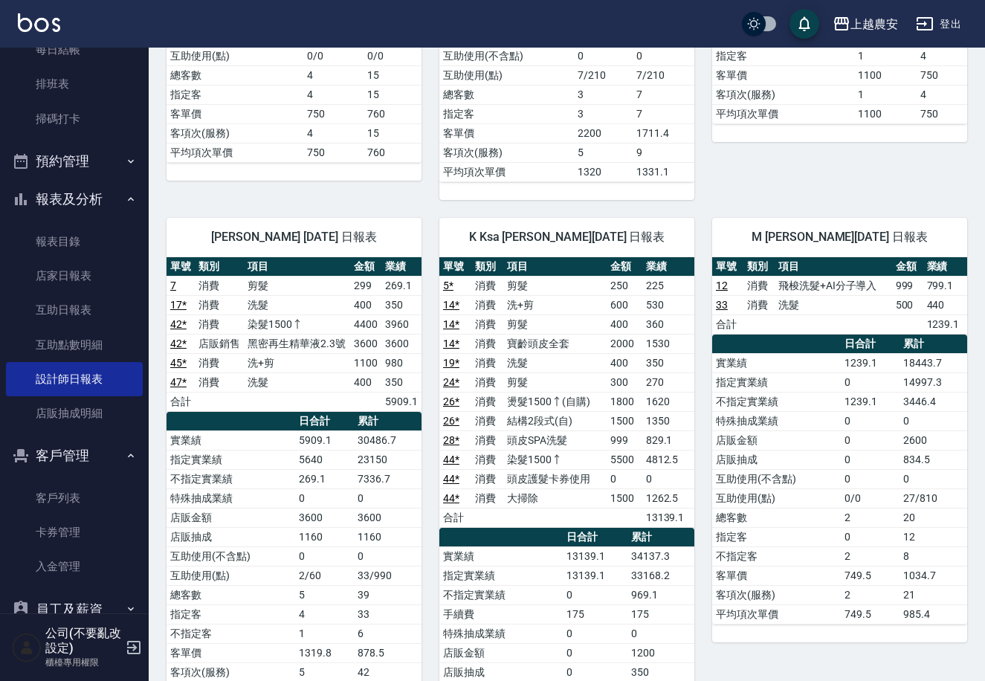
scroll to position [1471, 0]
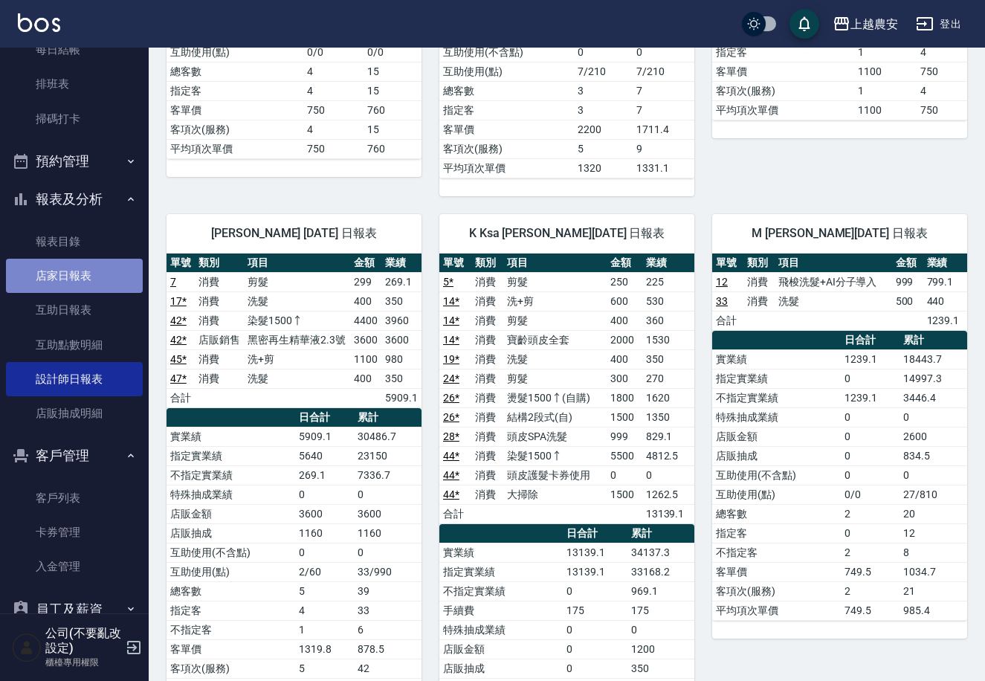
click at [97, 281] on link "店家日報表" at bounding box center [74, 276] width 137 height 34
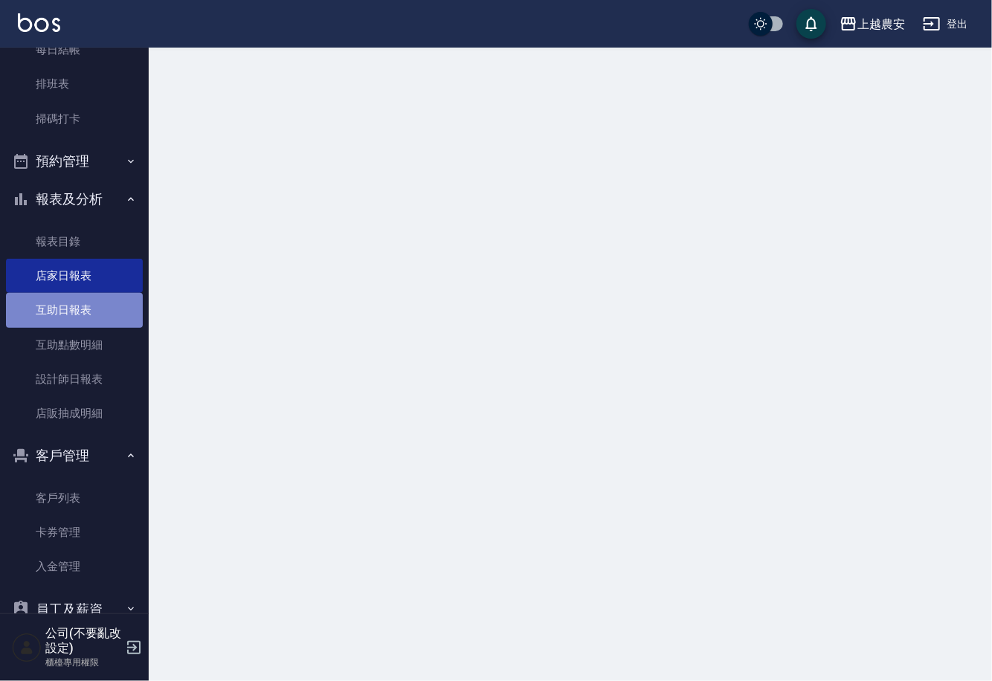
click at [83, 317] on link "互助日報表" at bounding box center [74, 310] width 137 height 34
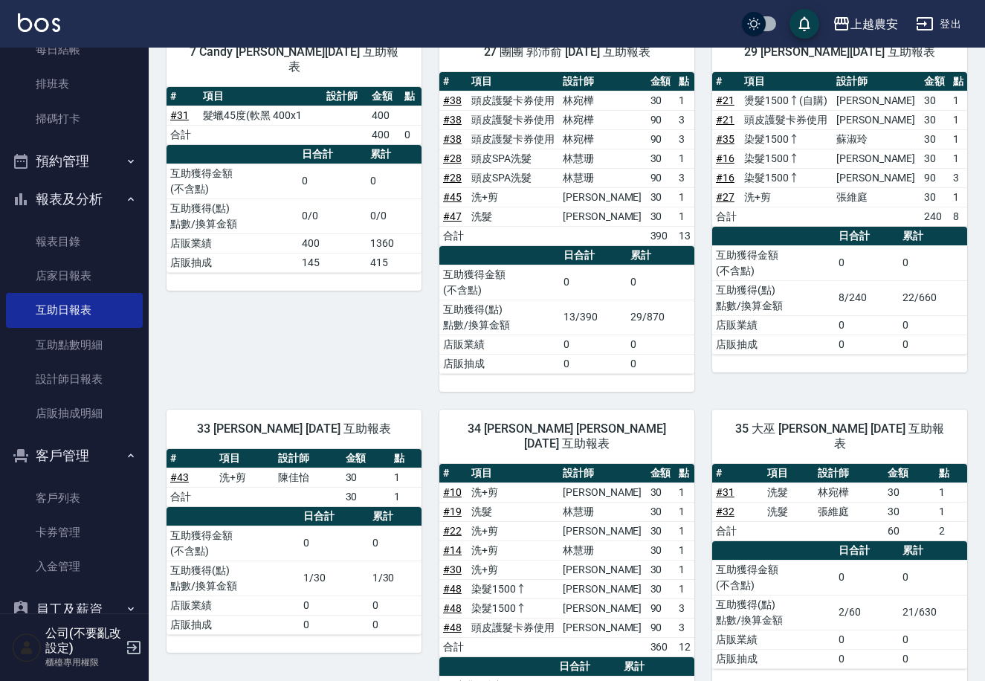
scroll to position [13, 0]
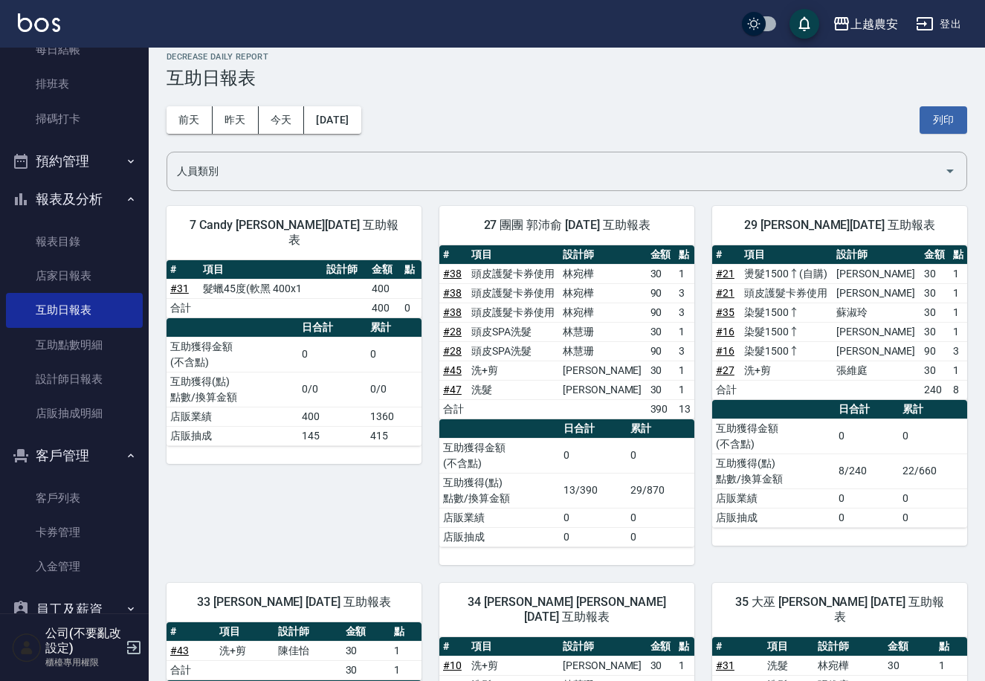
click at [353, 135] on div "前天 昨天 今天 2025/09/06 列印" at bounding box center [567, 119] width 801 height 63
drag, startPoint x: 139, startPoint y: 298, endPoint x: 149, endPoint y: 196, distance: 103.1
click at [149, 196] on div "櫃檯作業 打帳單 帳單列表 掛單列表 現金收支登錄 高階收支登錄 材料自購登錄 每日結帳 排班表 掃碼打卡 預約管理 預約管理 單日預約紀錄 單週預約紀錄 報…" at bounding box center [74, 364] width 149 height 633
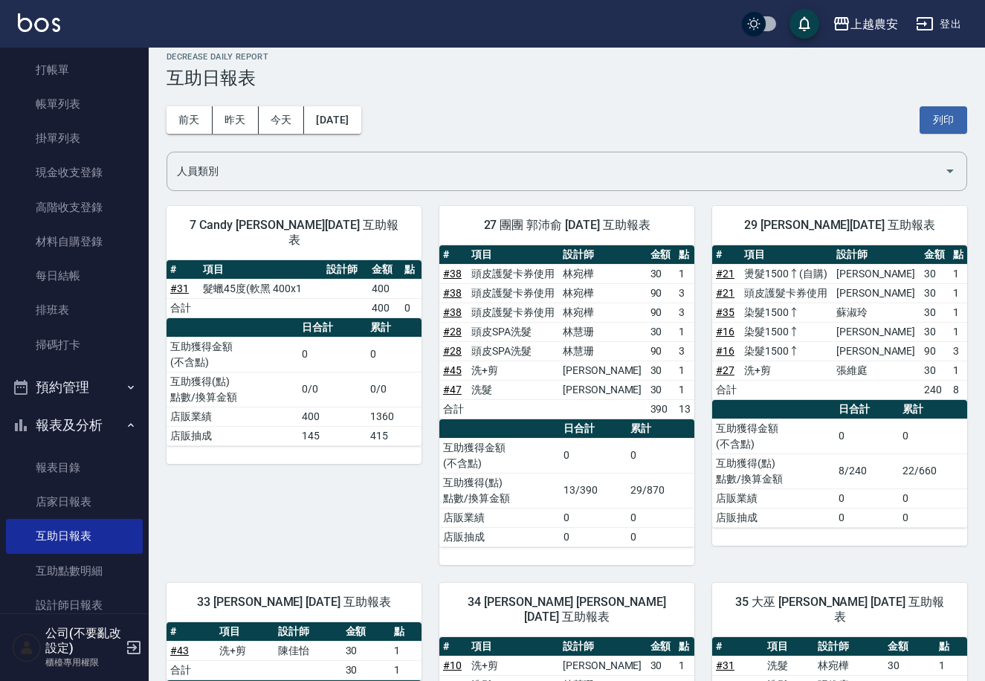
scroll to position [39, 0]
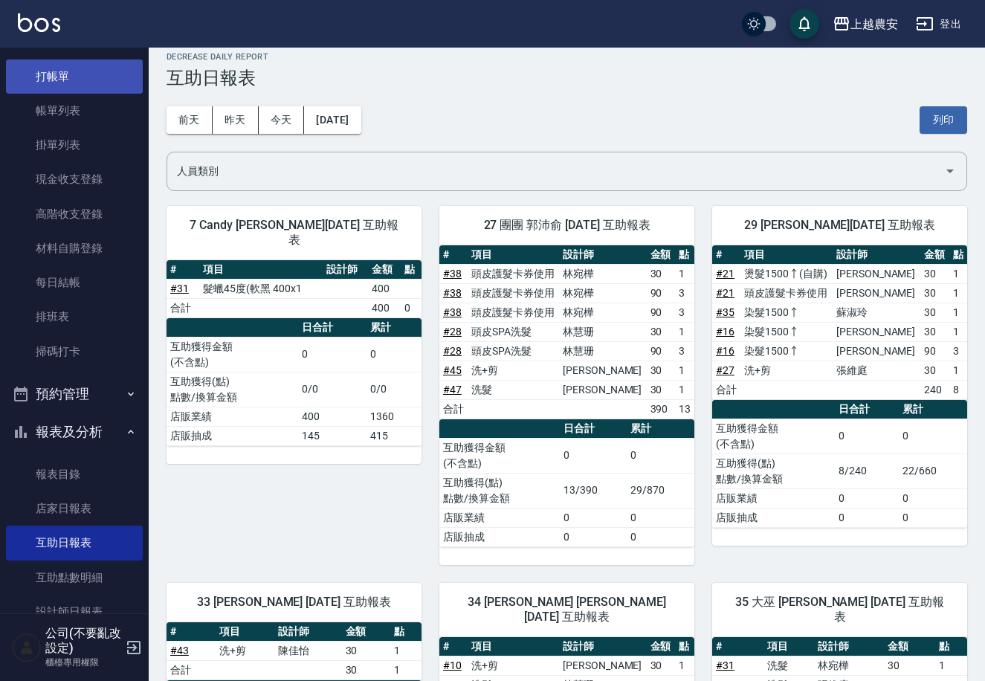
click at [59, 67] on link "打帳單" at bounding box center [74, 76] width 137 height 34
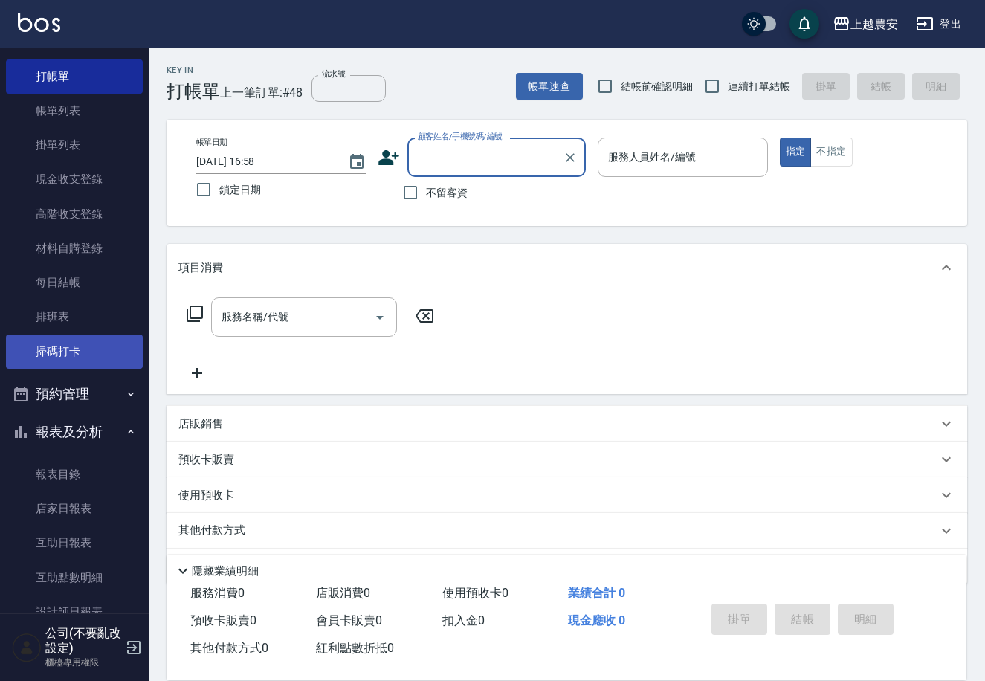
drag, startPoint x: 46, startPoint y: 353, endPoint x: 54, endPoint y: 347, distance: 10.1
click at [48, 353] on link "掃碼打卡" at bounding box center [74, 352] width 137 height 34
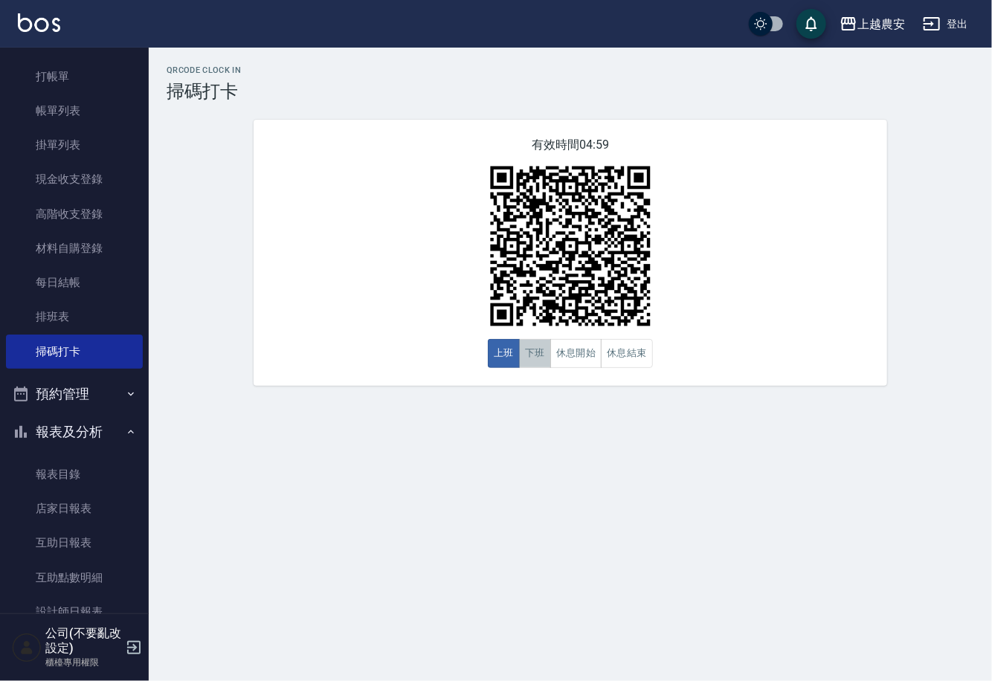
click at [543, 359] on button "下班" at bounding box center [535, 353] width 32 height 29
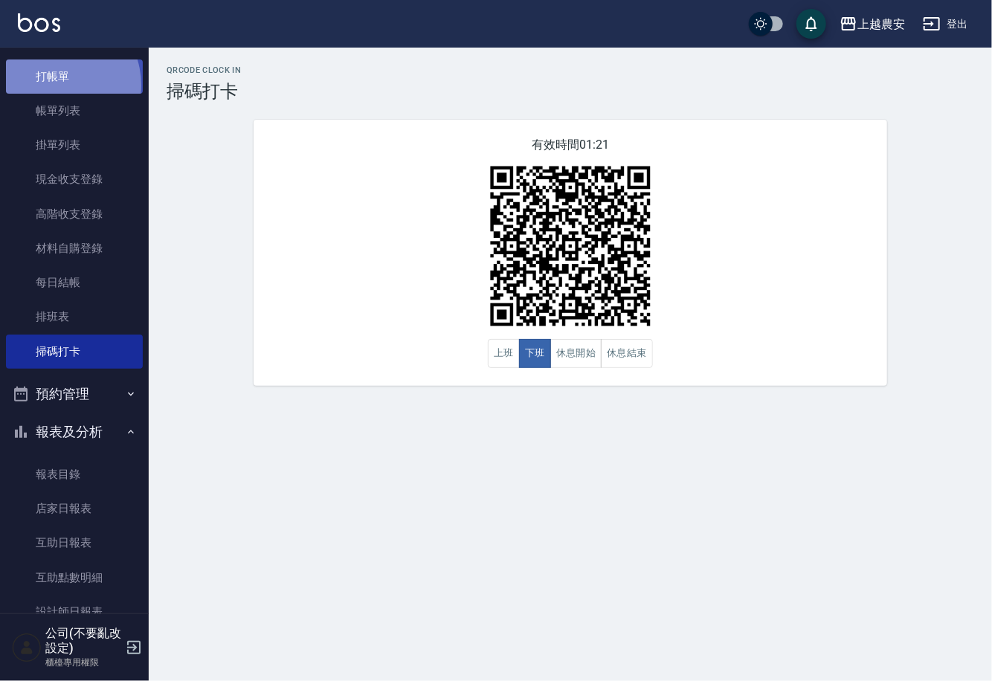
click at [53, 85] on link "打帳單" at bounding box center [74, 76] width 137 height 34
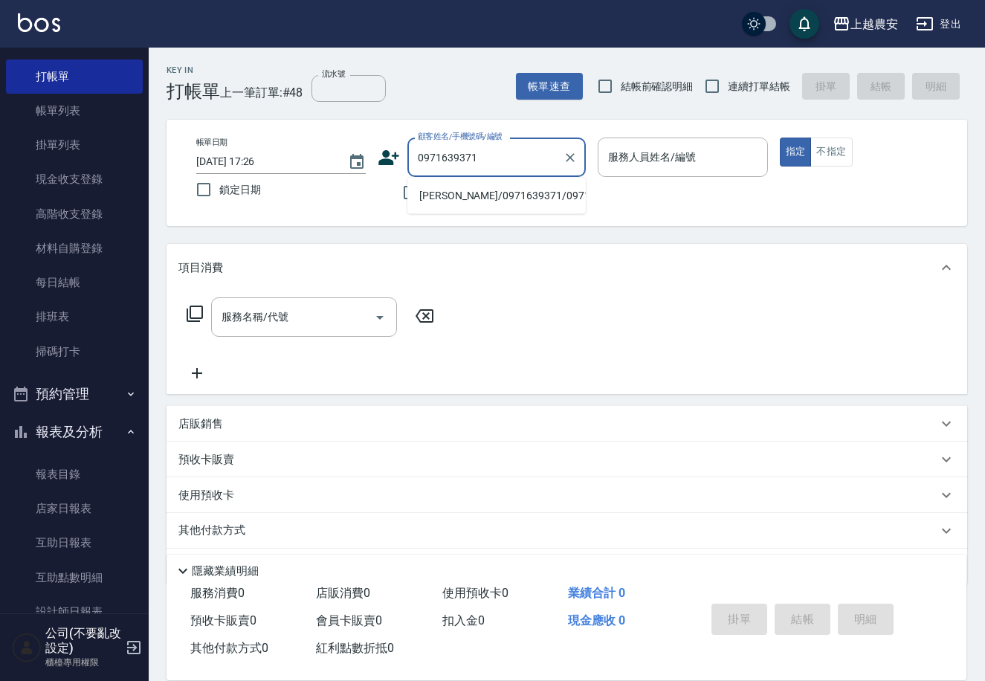
click at [453, 197] on li "黃若玫/0971639371/0971639371" at bounding box center [496, 196] width 178 height 25
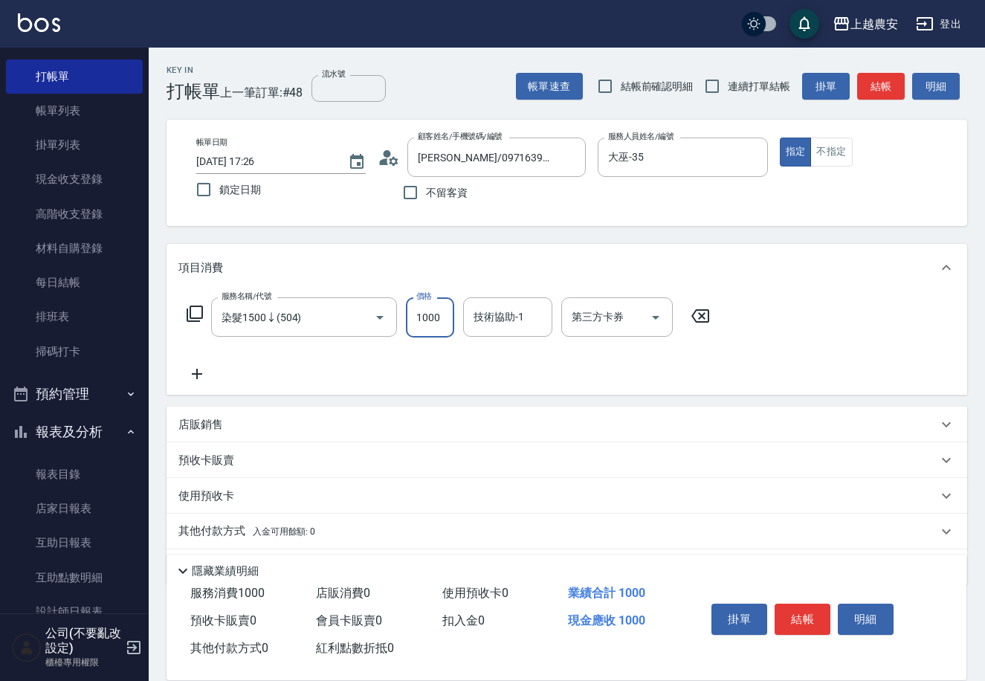
drag, startPoint x: 809, startPoint y: 619, endPoint x: 775, endPoint y: 599, distance: 39.3
click at [808, 616] on button "結帳" at bounding box center [803, 619] width 56 height 31
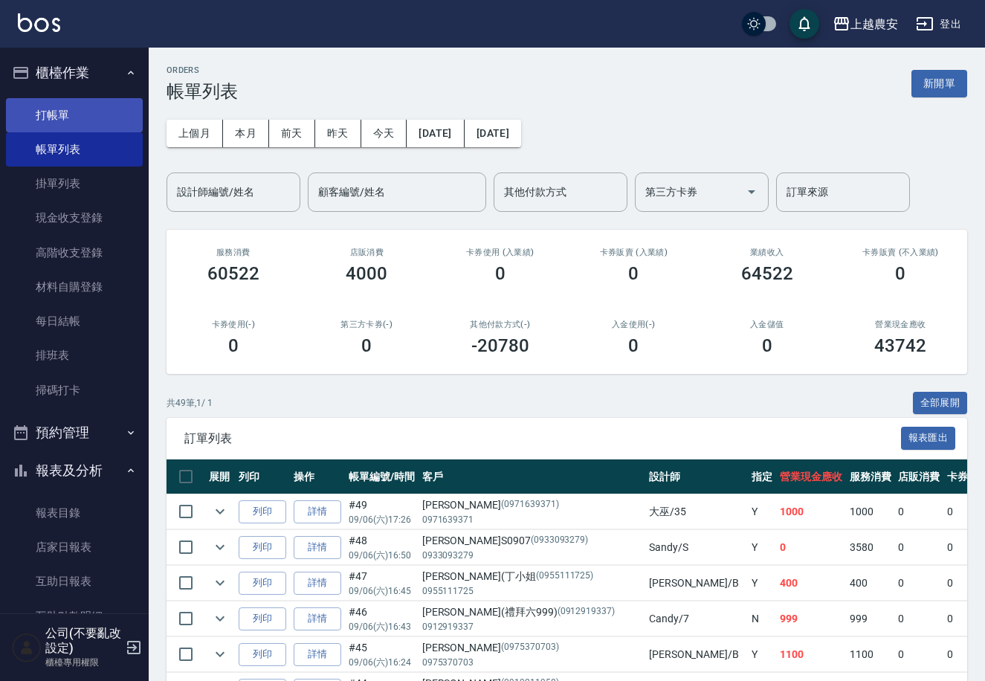
click at [64, 104] on link "打帳單" at bounding box center [74, 115] width 137 height 34
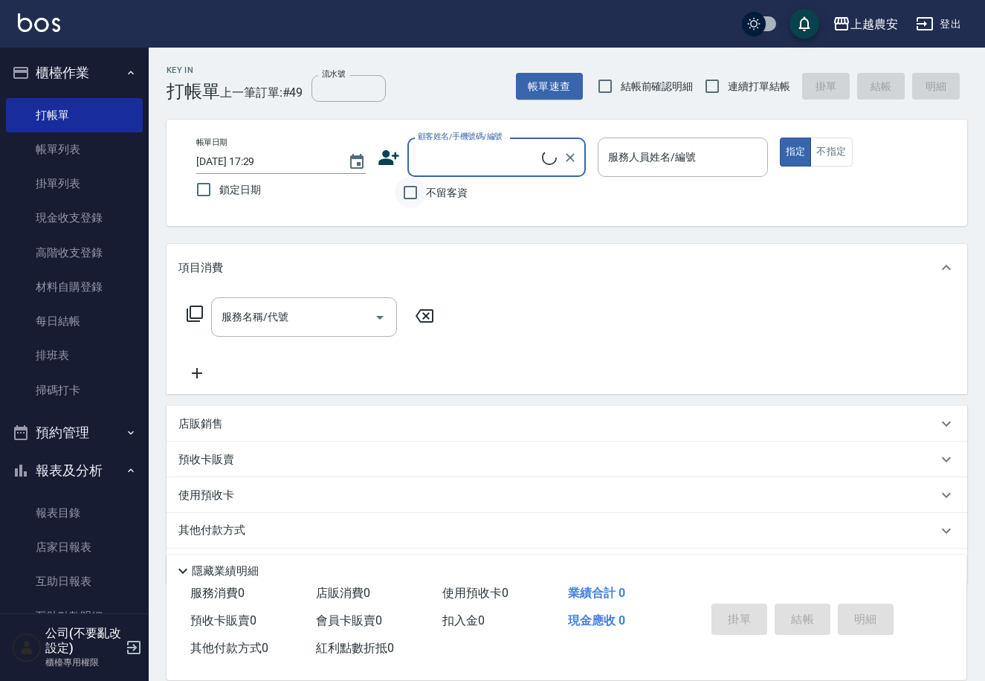
click at [410, 193] on input "不留客資" at bounding box center [410, 192] width 31 height 31
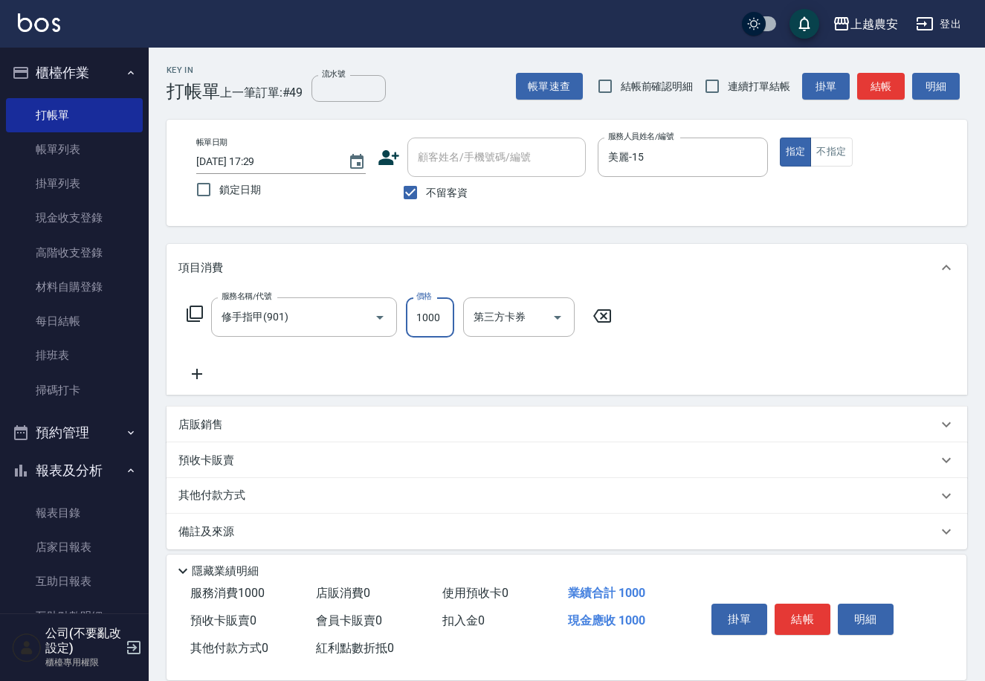
click at [207, 497] on p "其他付款方式" at bounding box center [215, 496] width 74 height 16
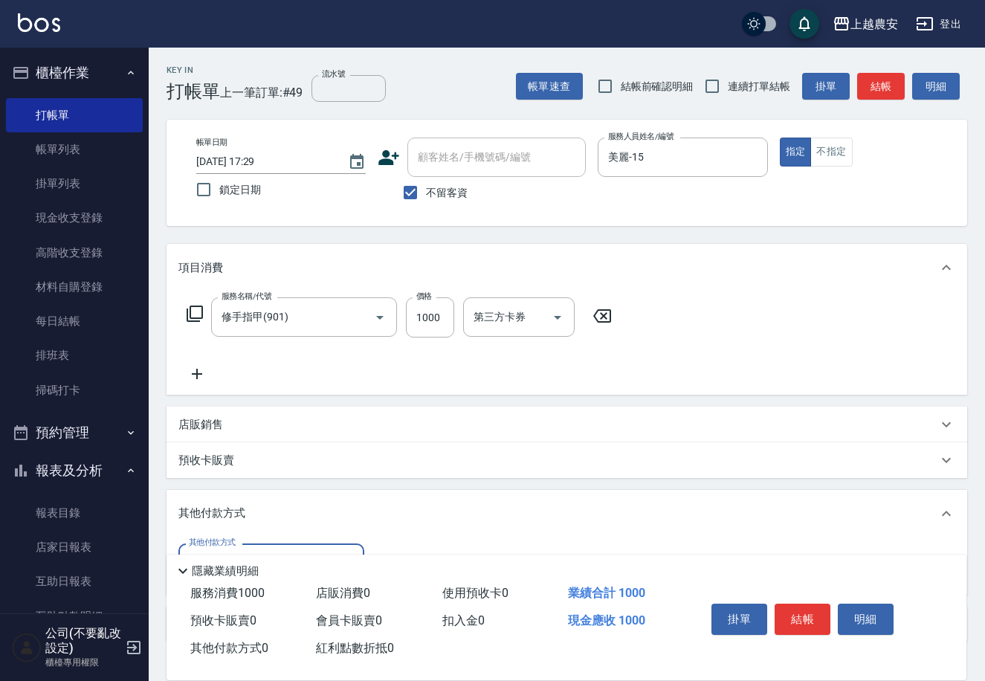
scroll to position [101, 0]
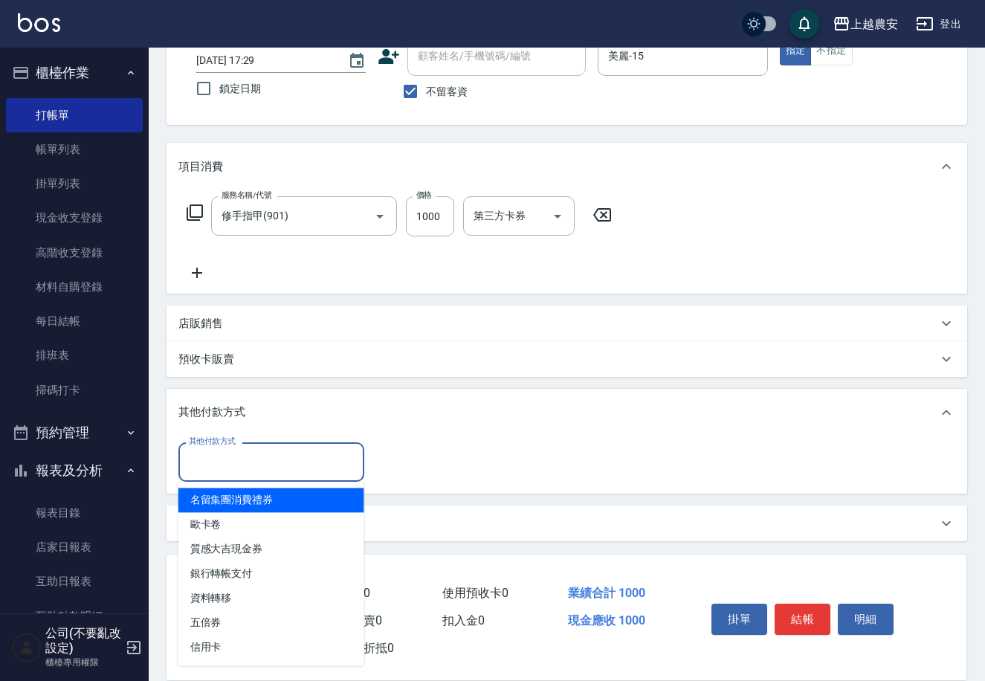
click at [291, 454] on input "其他付款方式" at bounding box center [271, 462] width 172 height 26
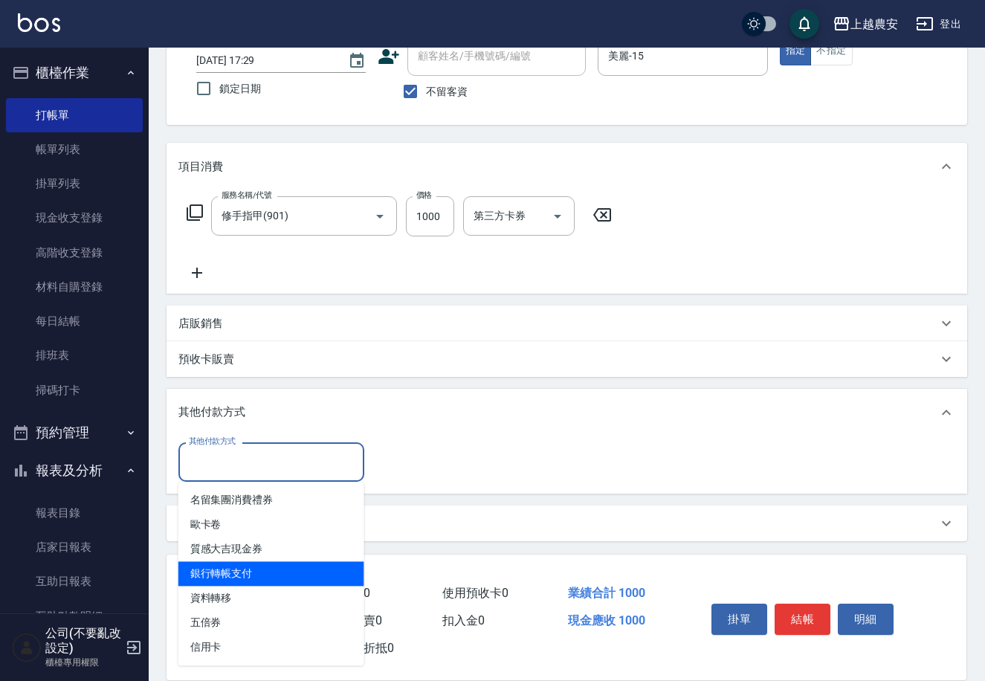
click at [272, 567] on span "銀行轉帳支付" at bounding box center [271, 573] width 186 height 25
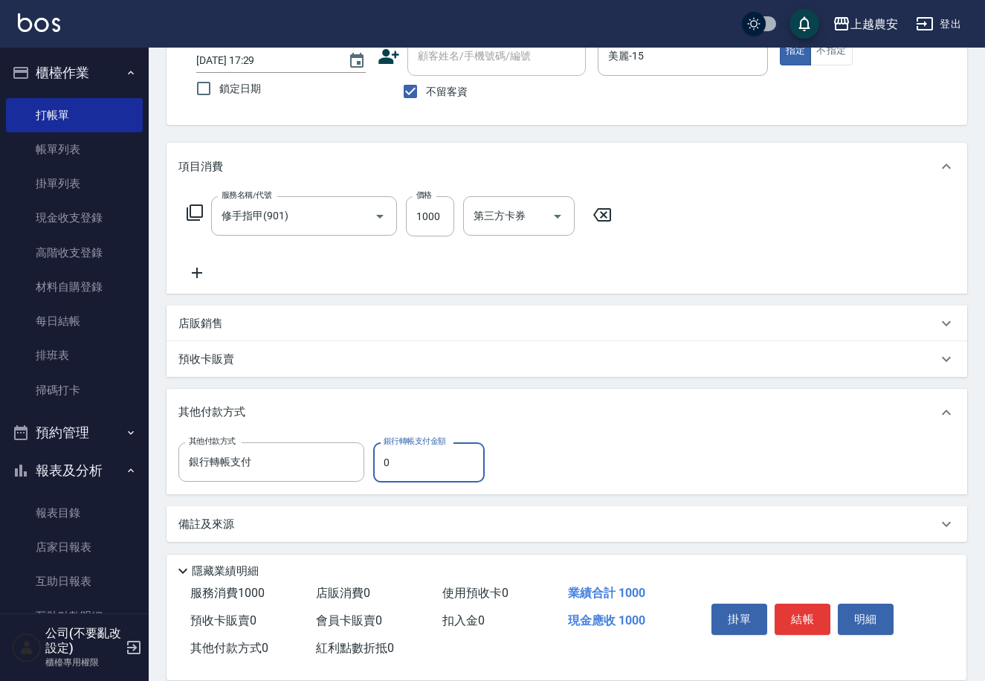
click at [372, 463] on div "其他付款方式 銀行轉帳支付 其他付款方式 銀行轉帳支付金額 0 銀行轉帳支付金額" at bounding box center [335, 462] width 315 height 40
click at [378, 463] on input "0" at bounding box center [429, 462] width 112 height 40
click at [800, 607] on button "結帳" at bounding box center [803, 619] width 56 height 31
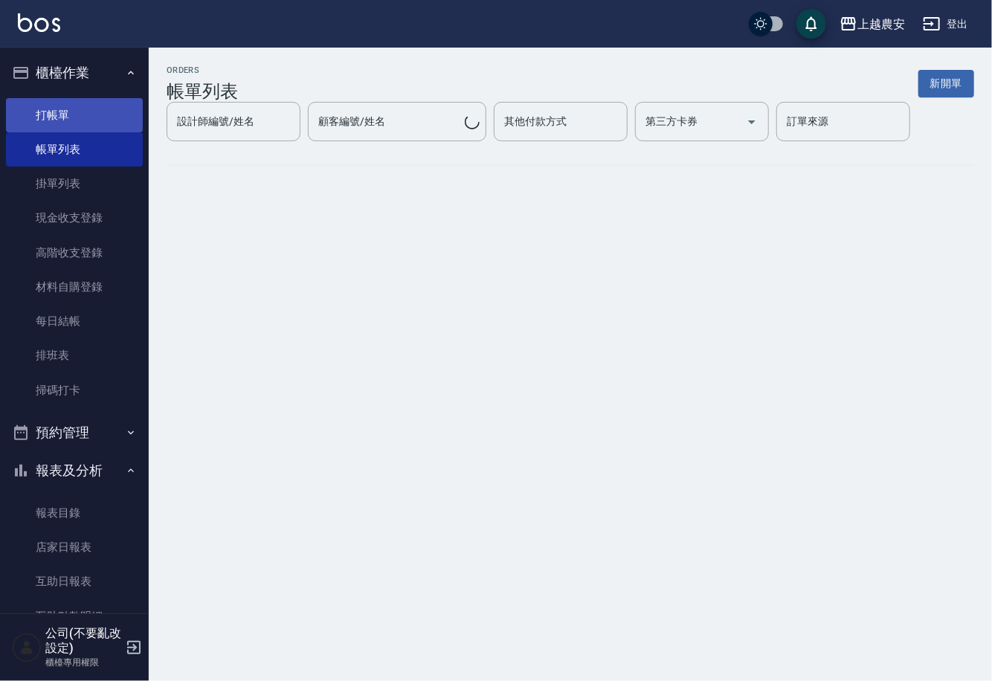
click at [54, 114] on link "打帳單" at bounding box center [74, 115] width 137 height 34
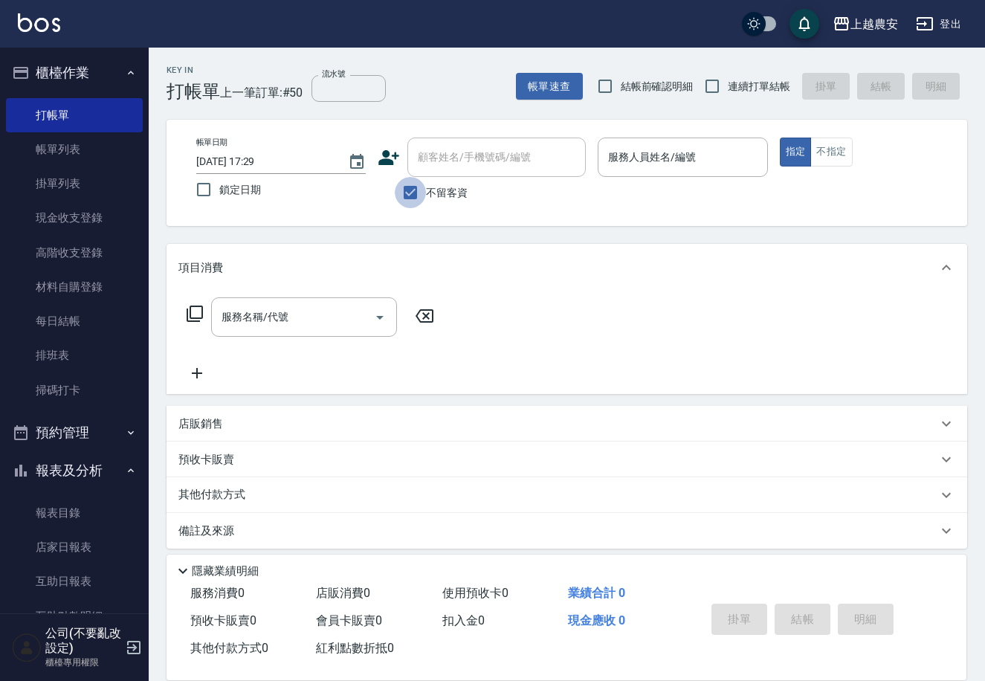
click at [425, 197] on input "不留客資" at bounding box center [410, 192] width 31 height 31
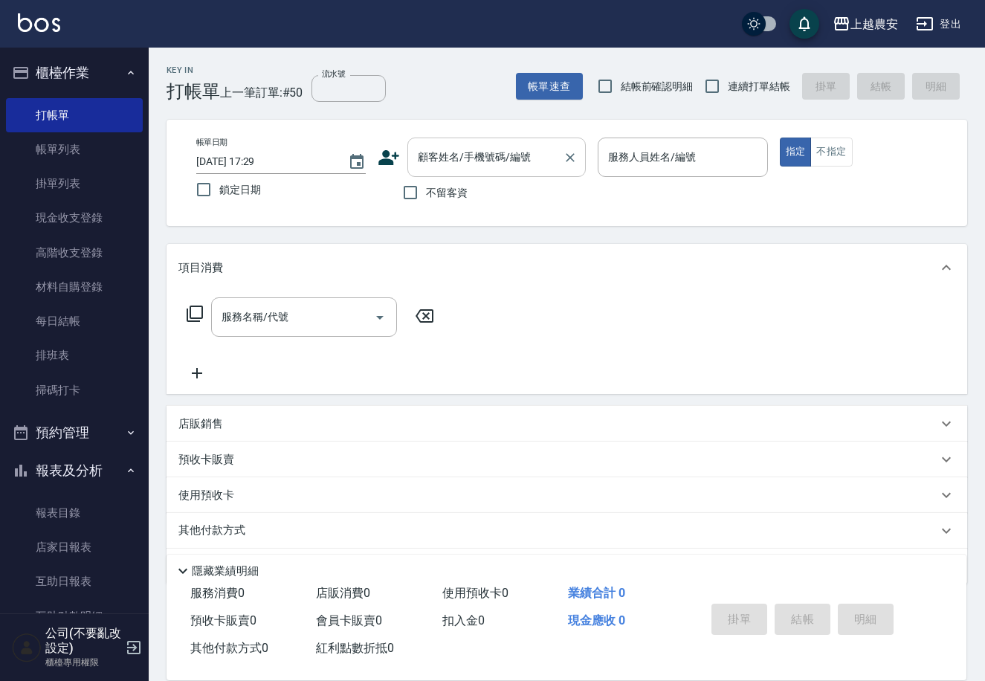
click at [430, 167] on input "顧客姓名/手機號碼/編號" at bounding box center [485, 157] width 143 height 26
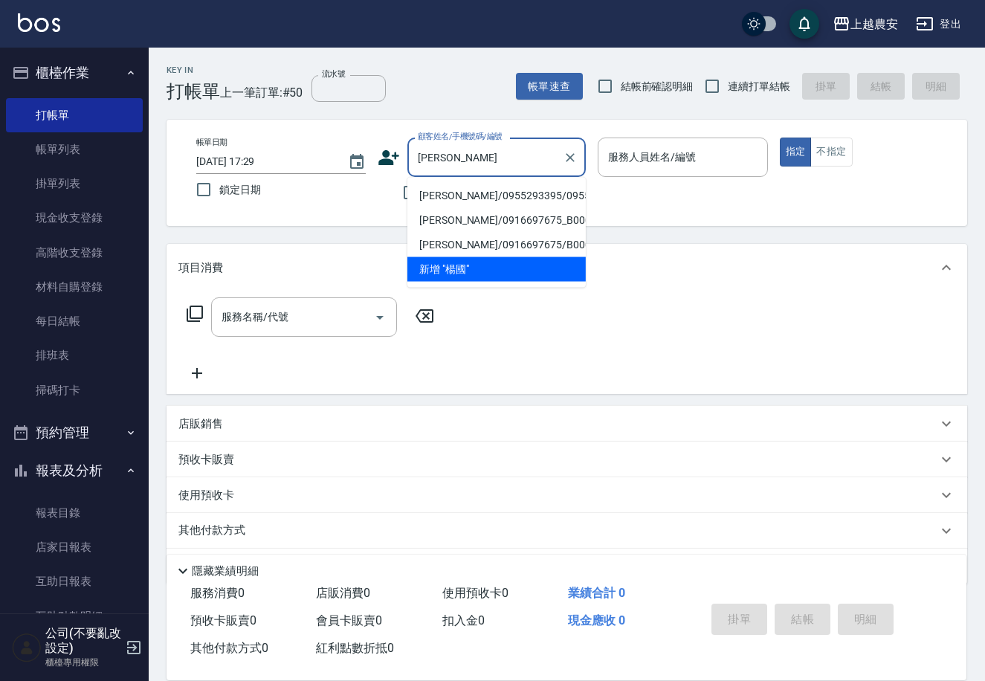
click at [477, 188] on li "楊國顯/0955293395/0955293395" at bounding box center [496, 196] width 178 height 25
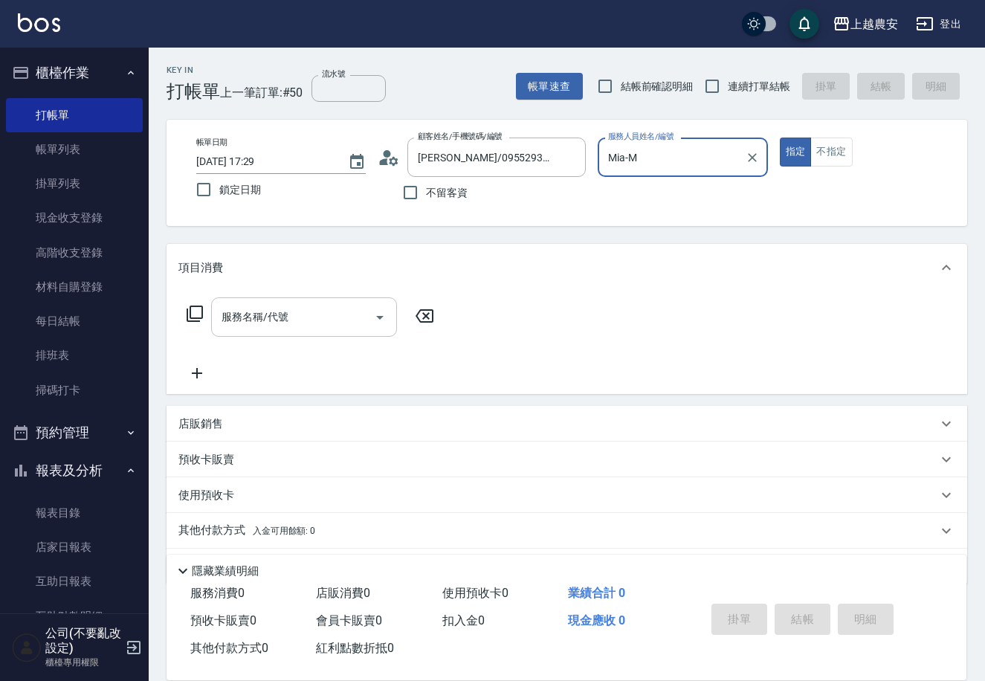
click at [300, 327] on input "服務名稱/代號" at bounding box center [293, 317] width 150 height 26
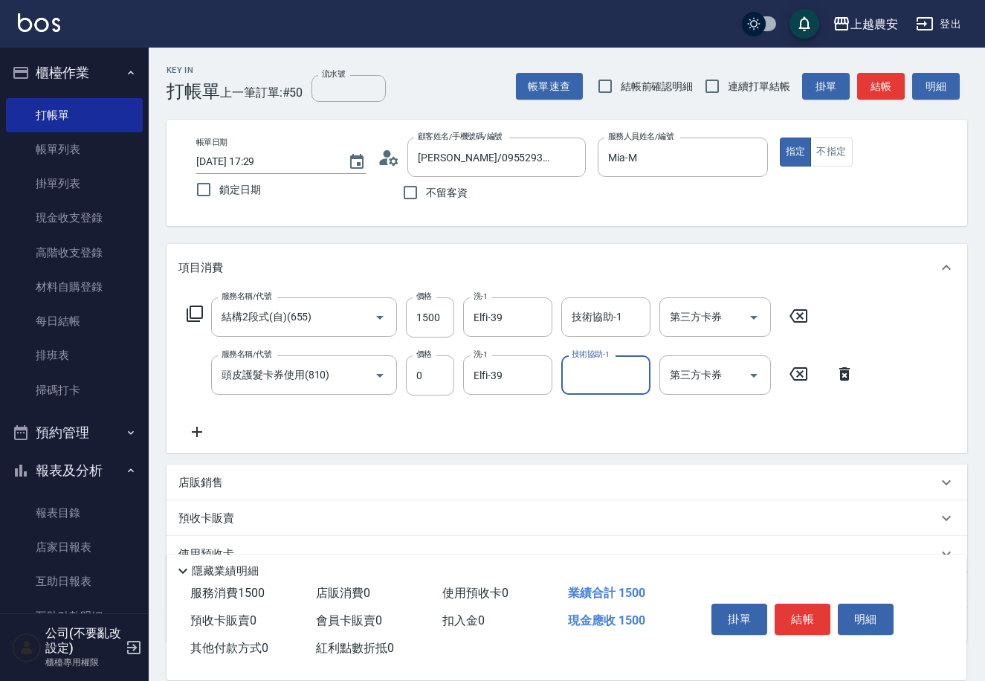
scroll to position [102, 0]
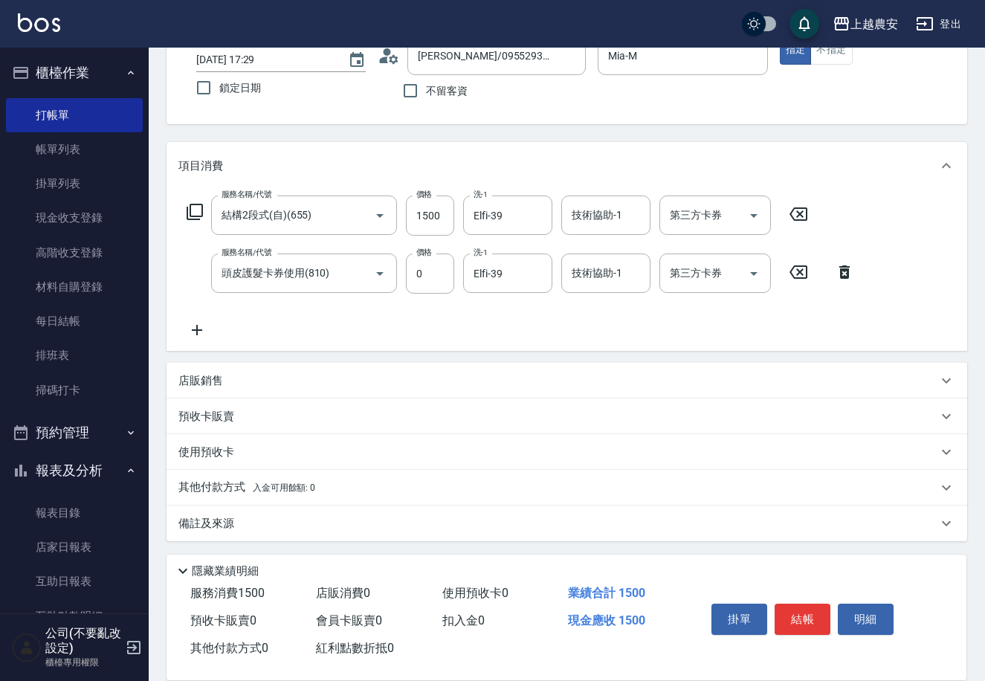
click at [263, 483] on span "入金可用餘額: 0" at bounding box center [284, 488] width 63 height 10
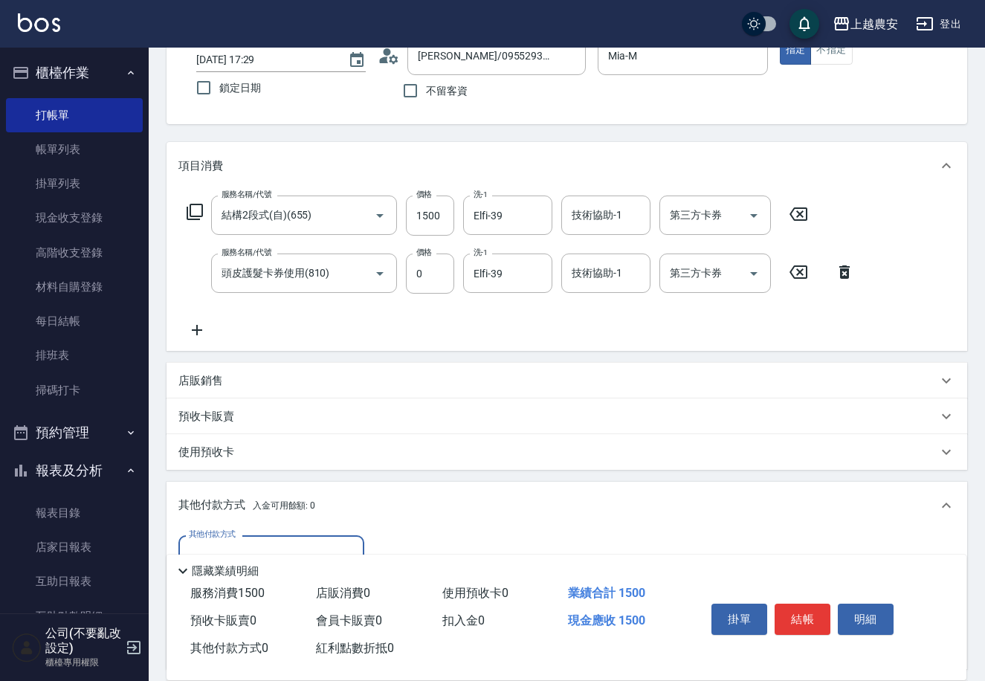
scroll to position [277, 0]
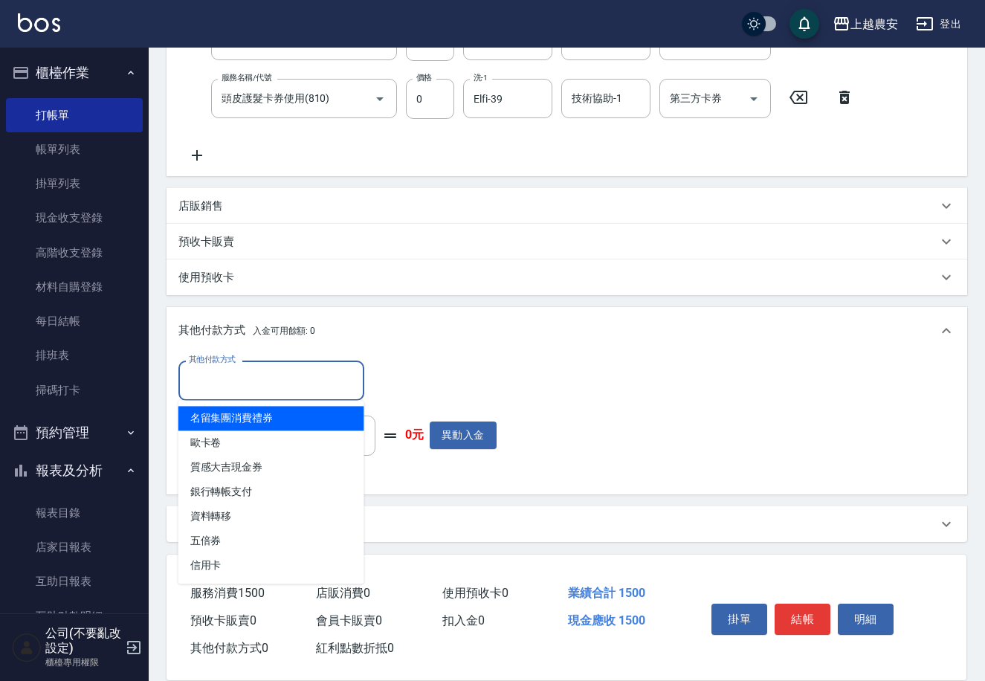
click at [239, 382] on input "其他付款方式" at bounding box center [271, 380] width 172 height 26
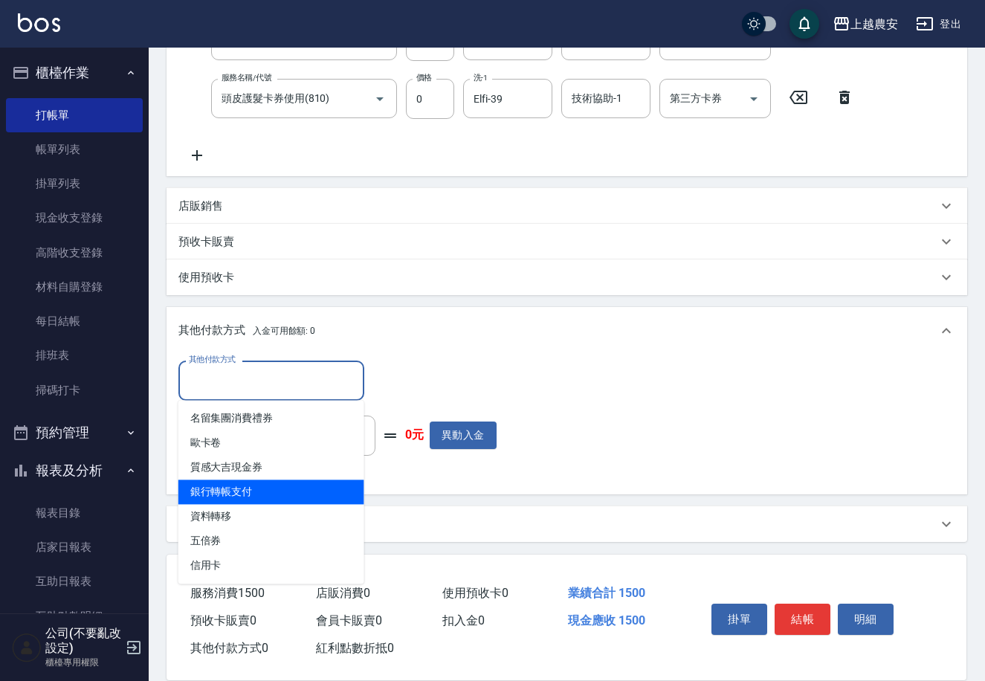
click at [266, 496] on span "銀行轉帳支付" at bounding box center [271, 492] width 186 height 25
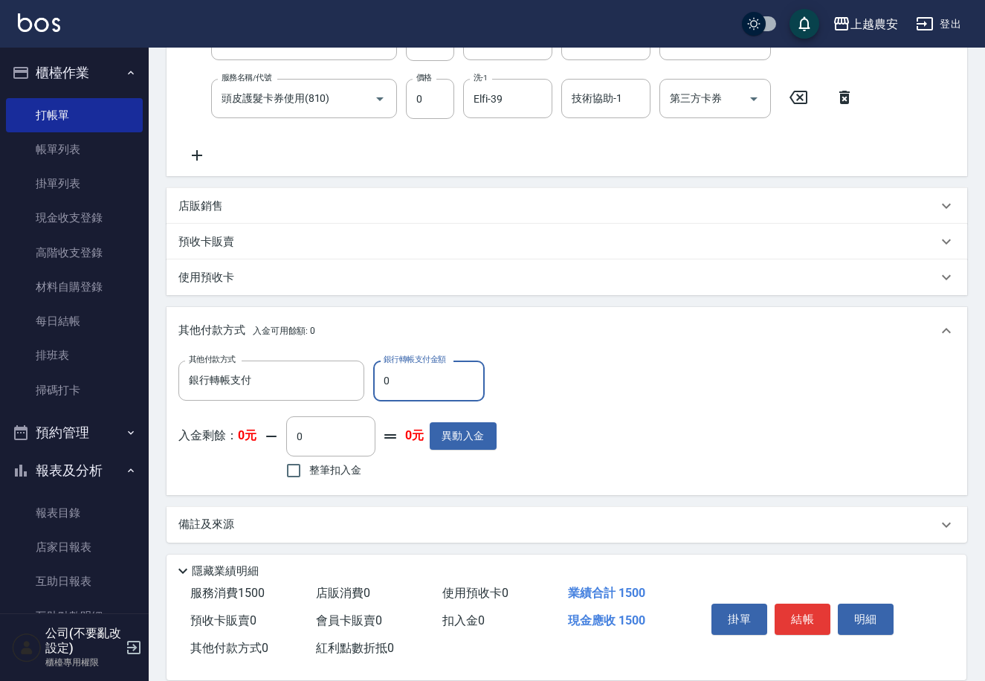
click at [381, 388] on input "0" at bounding box center [429, 381] width 112 height 40
click at [792, 613] on button "結帳" at bounding box center [803, 619] width 56 height 31
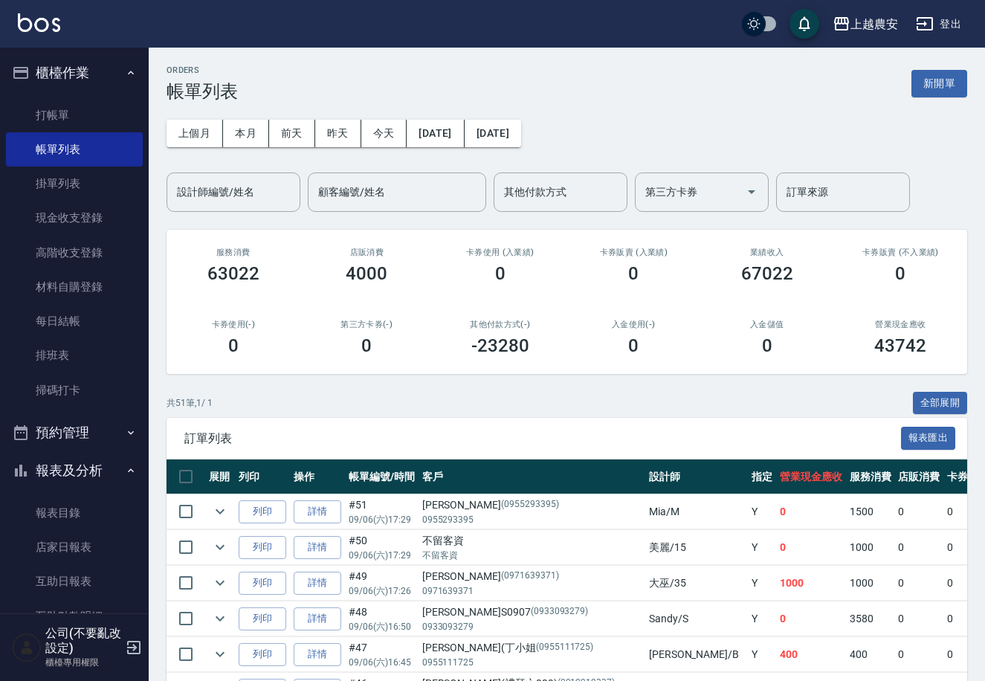
click at [225, 510] on icon "expand row" at bounding box center [220, 512] width 18 height 18
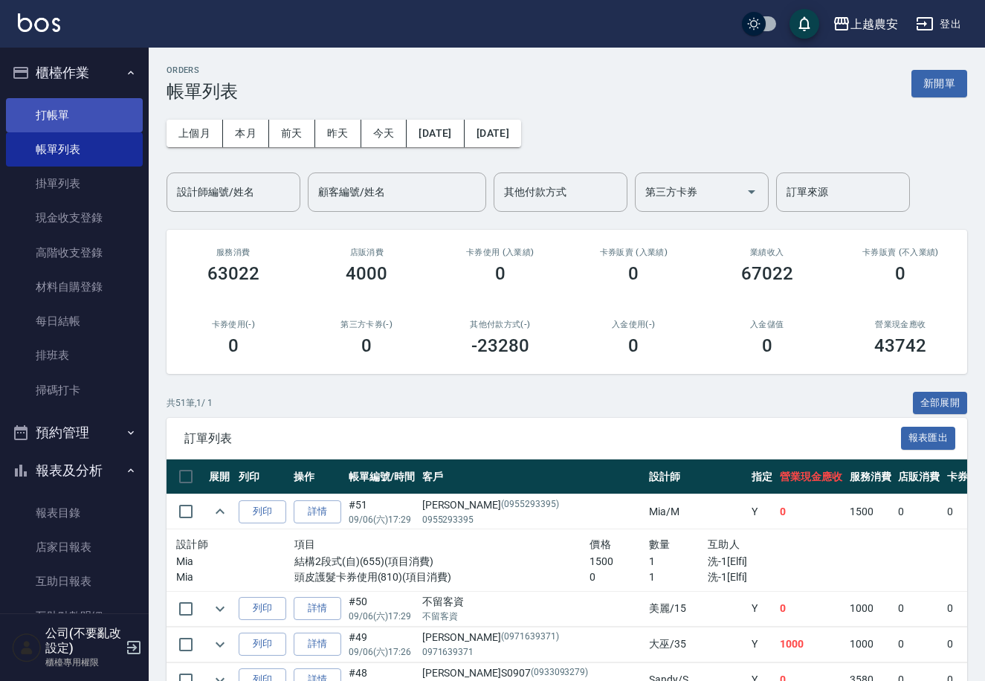
click at [51, 111] on link "打帳單" at bounding box center [74, 115] width 137 height 34
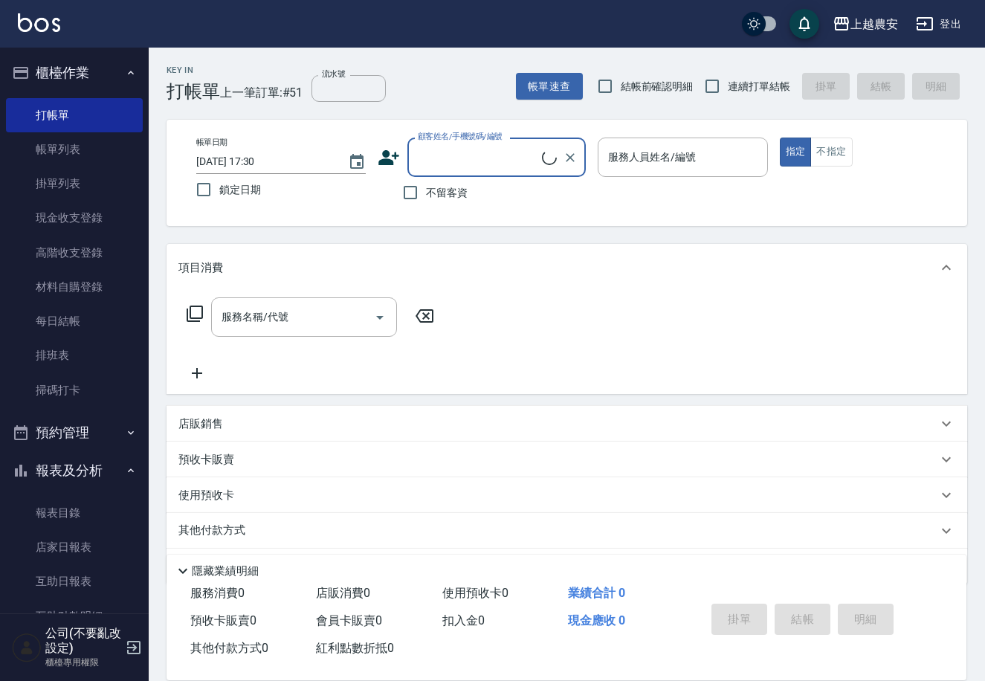
click at [428, 190] on span "不留客資" at bounding box center [447, 193] width 42 height 16
click at [426, 190] on input "不留客資" at bounding box center [410, 192] width 31 height 31
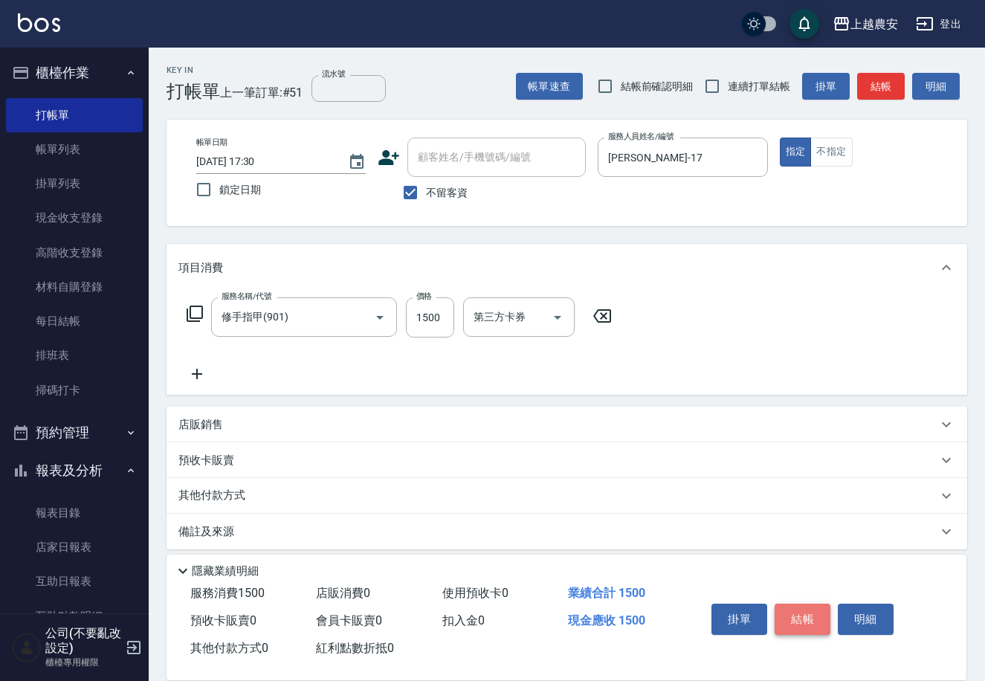
click at [793, 622] on button "結帳" at bounding box center [803, 619] width 56 height 31
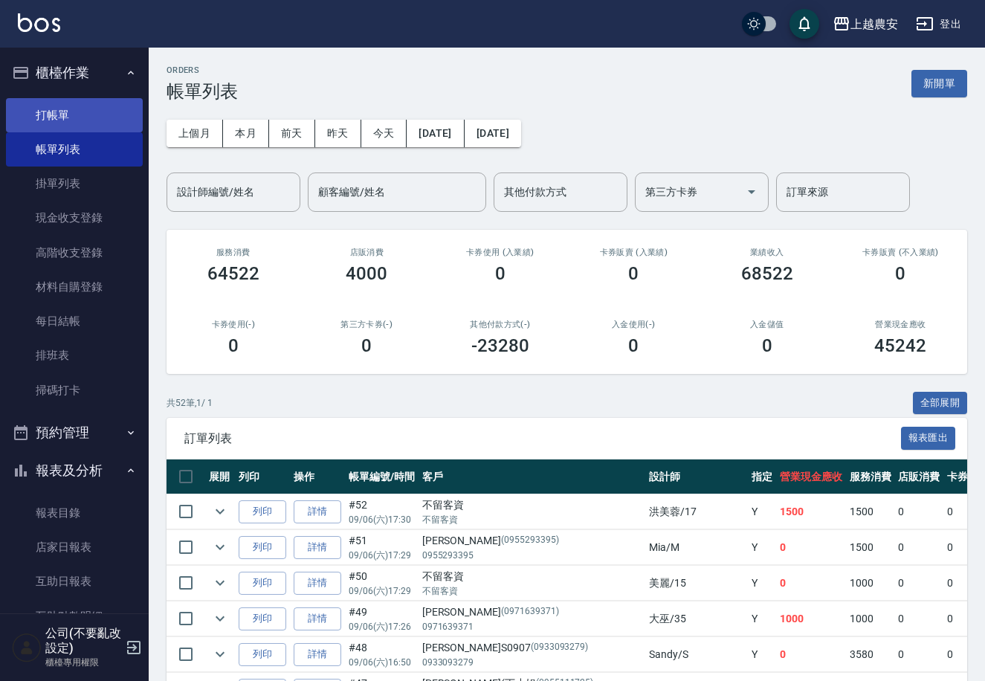
click at [56, 106] on link "打帳單" at bounding box center [74, 115] width 137 height 34
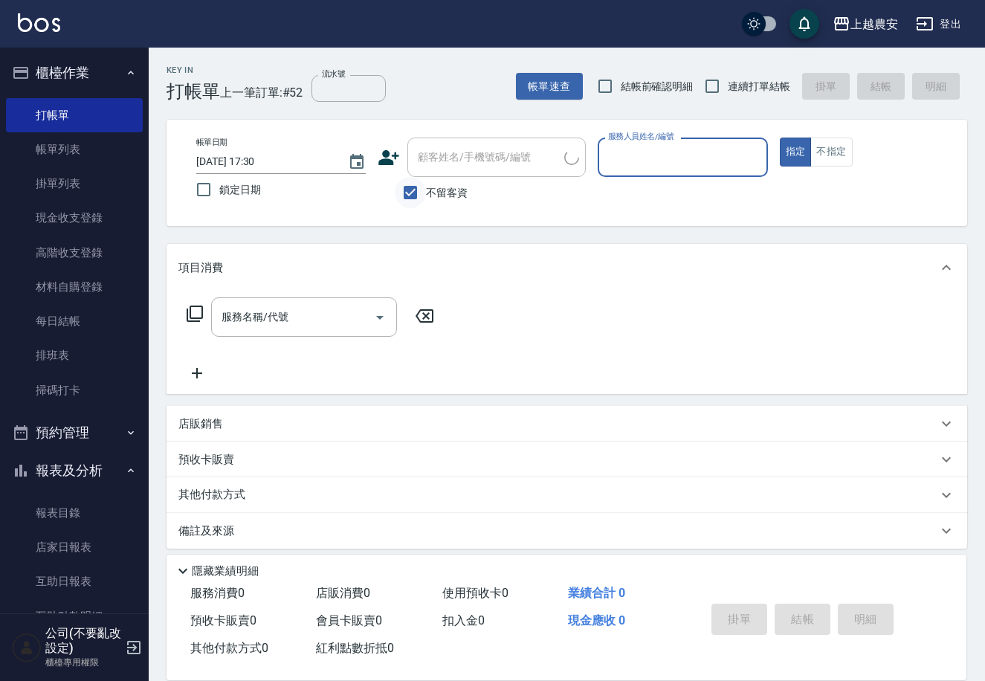
click at [413, 189] on input "不留客資" at bounding box center [410, 192] width 31 height 31
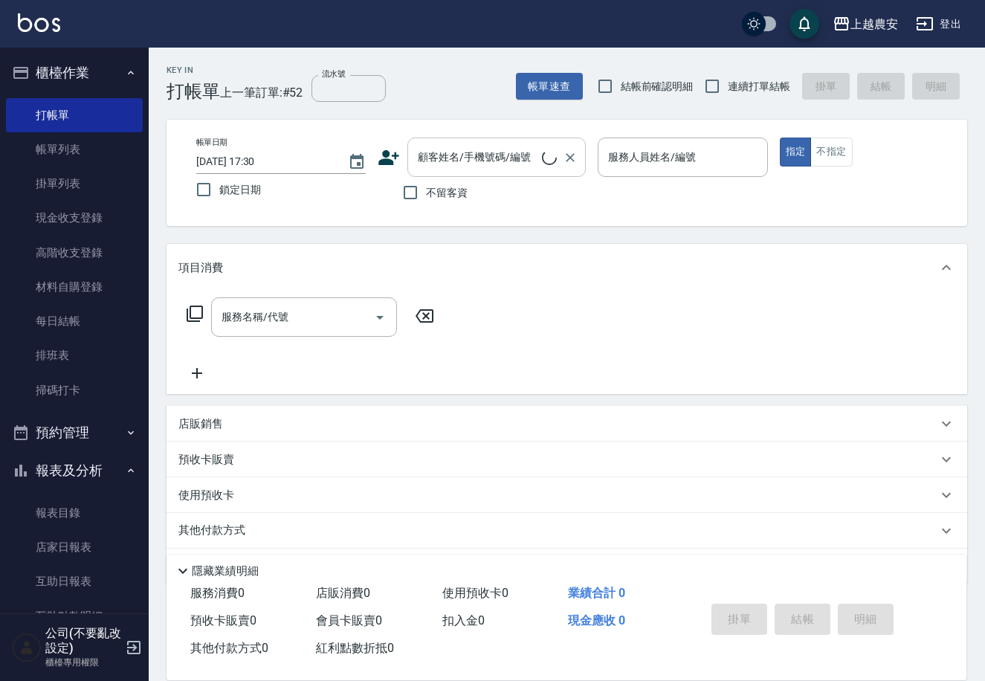
click at [418, 146] on div "顧客姓名/手機號碼/編號 顧客姓名/手機號碼/編號" at bounding box center [496, 157] width 178 height 39
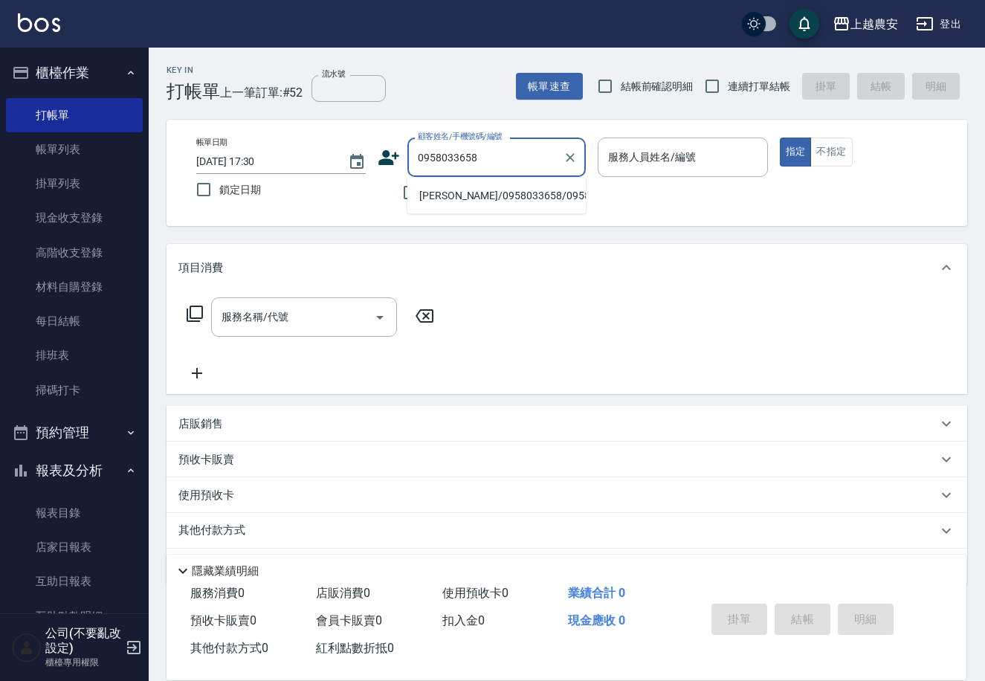
click at [446, 197] on li "陳秀燕/0958033658/0958033658" at bounding box center [496, 196] width 178 height 25
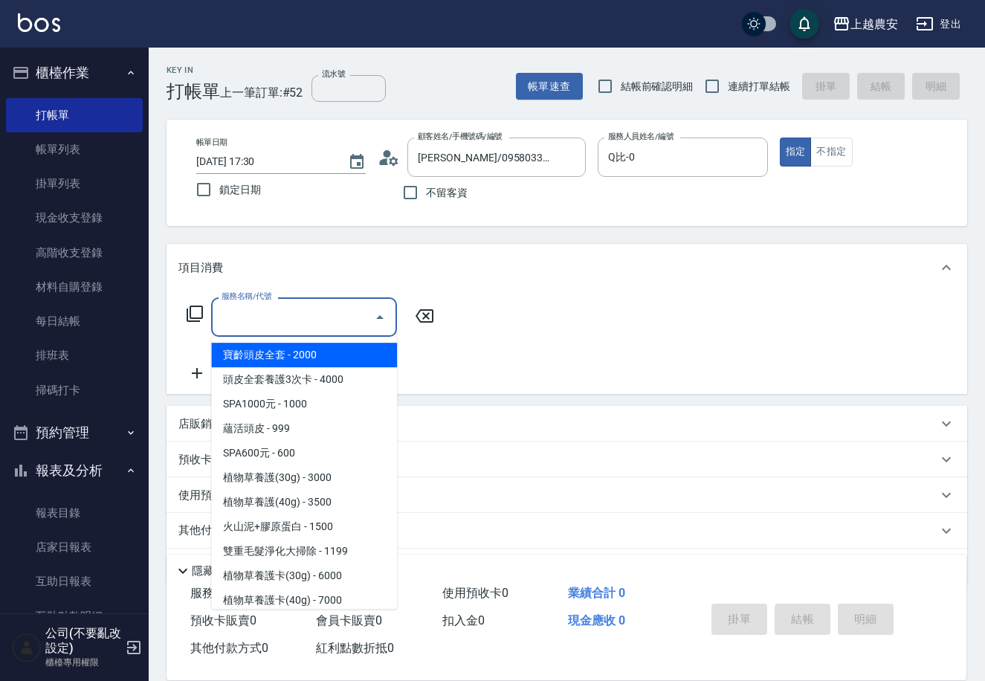
click at [242, 321] on input "服務名稱/代號" at bounding box center [293, 317] width 150 height 26
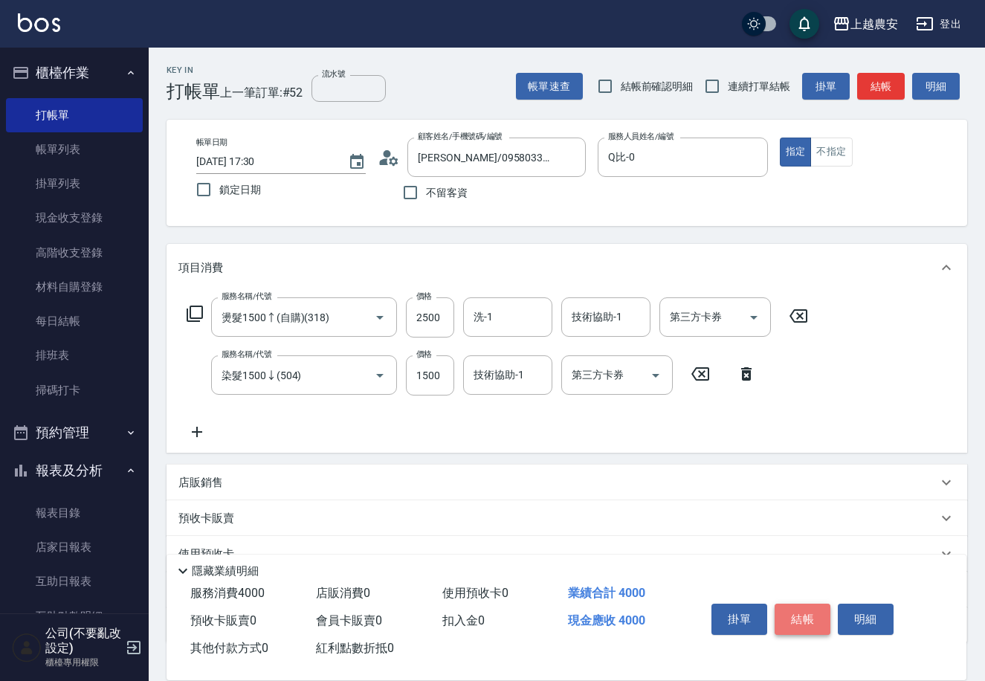
click at [792, 619] on button "結帳" at bounding box center [803, 619] width 56 height 31
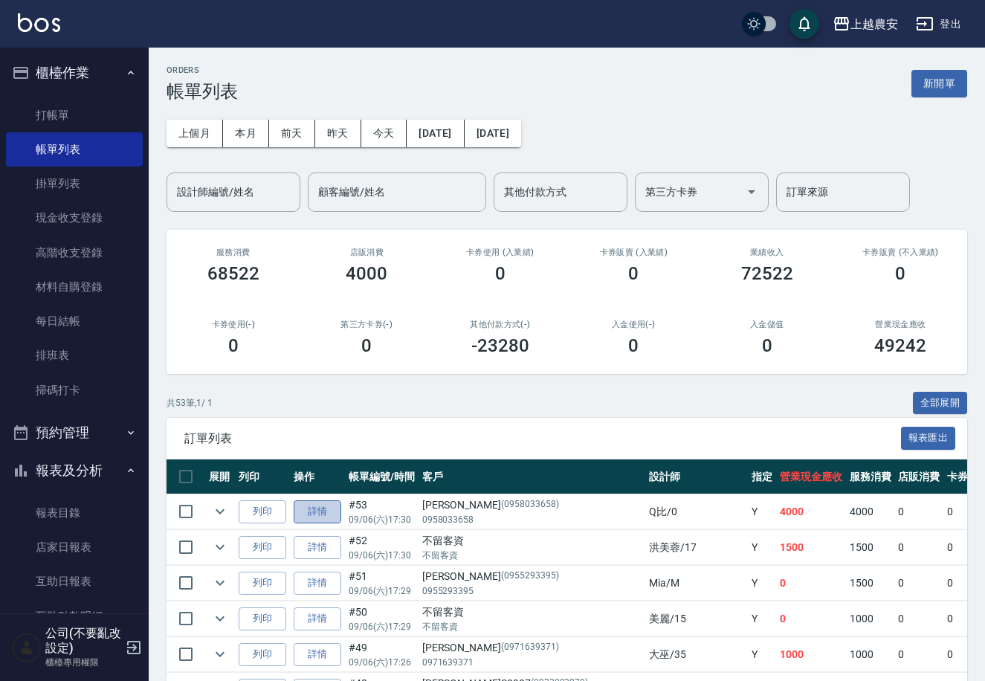
click at [319, 517] on link "詳情" at bounding box center [318, 511] width 48 height 23
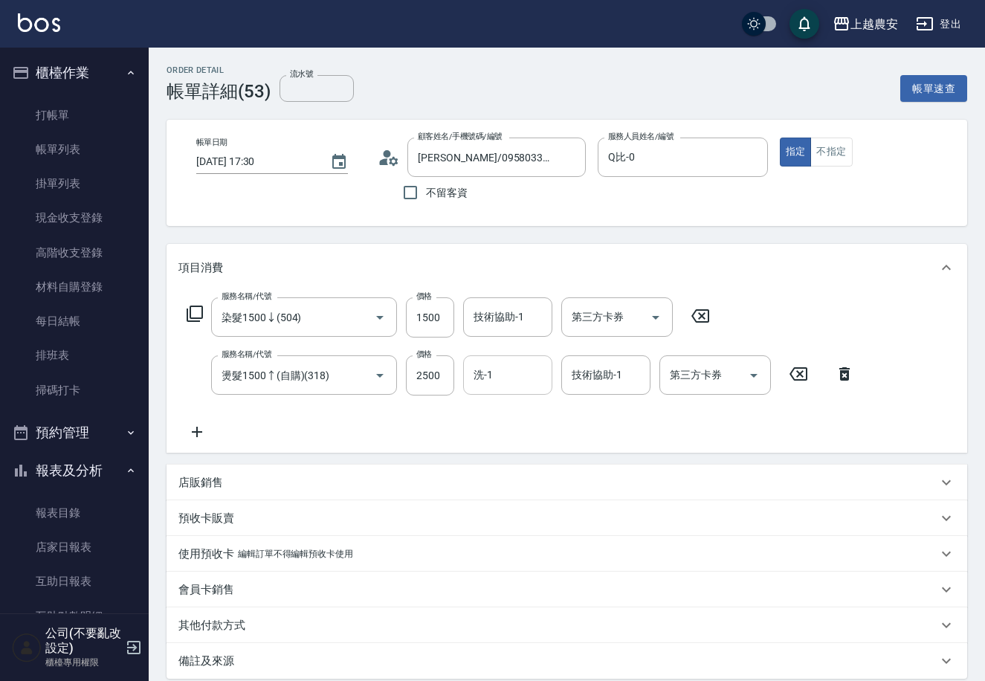
click at [517, 375] on input "洗-1" at bounding box center [508, 375] width 76 height 26
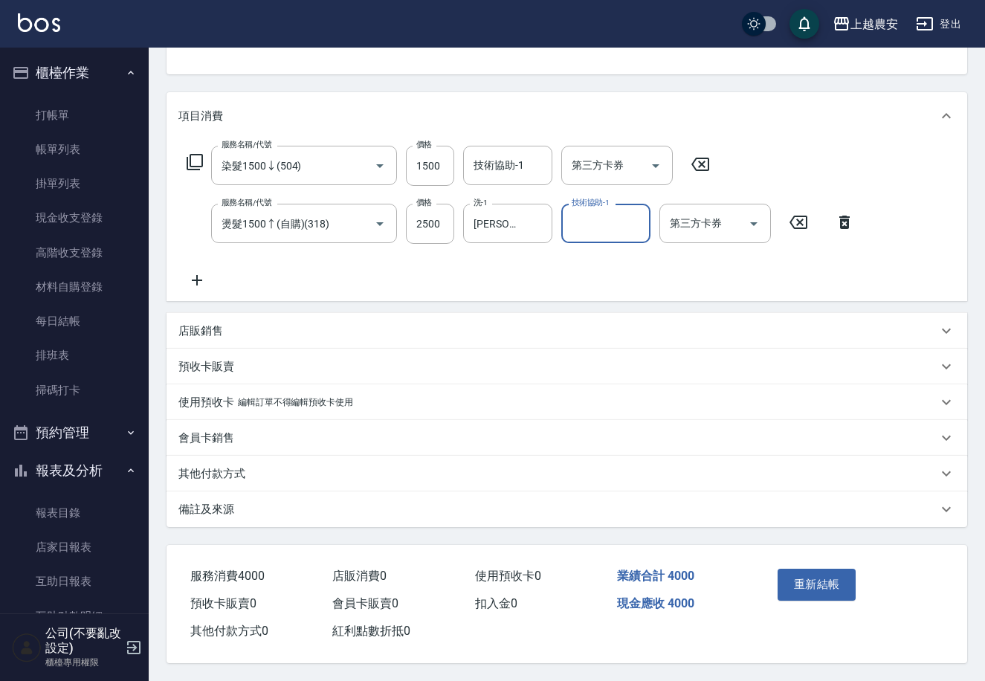
click at [814, 581] on button "重新結帳" at bounding box center [817, 584] width 79 height 31
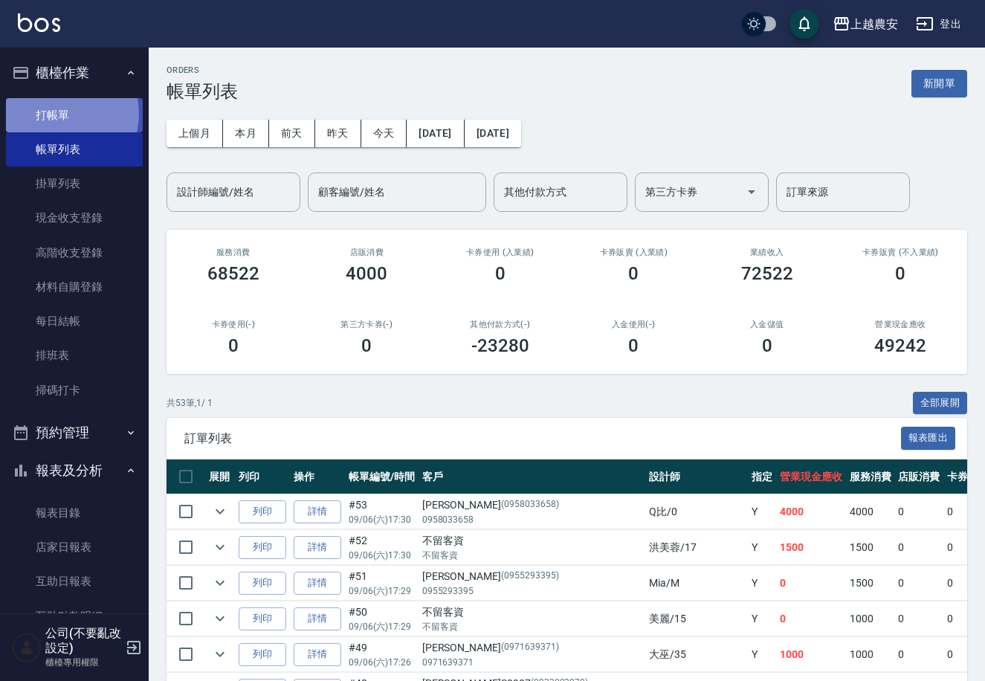
click at [60, 114] on link "打帳單" at bounding box center [74, 115] width 137 height 34
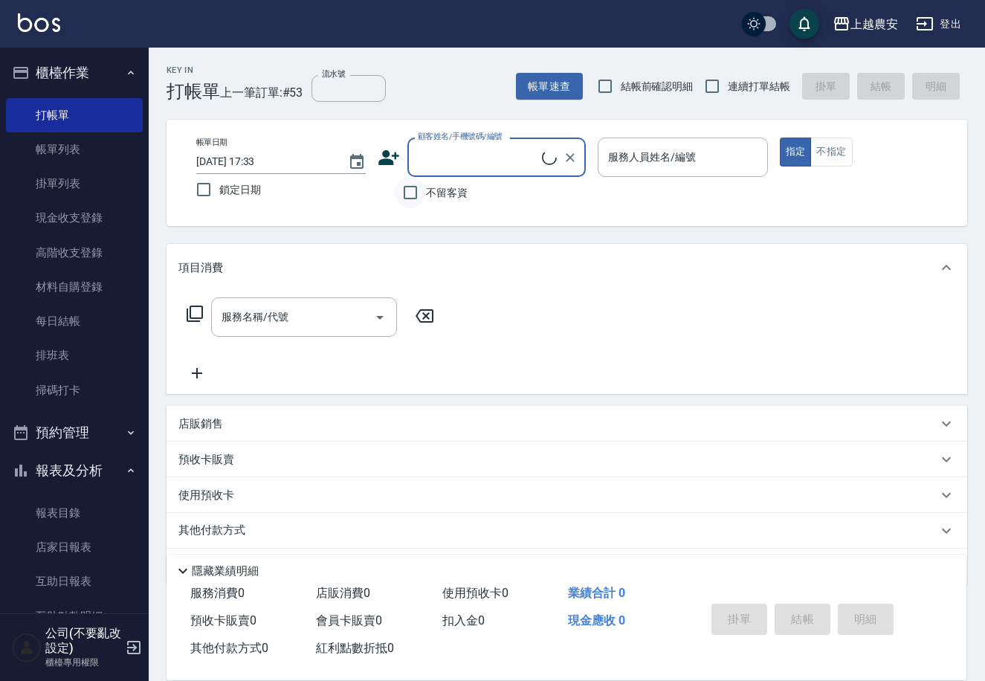
click at [412, 198] on input "不留客資" at bounding box center [410, 192] width 31 height 31
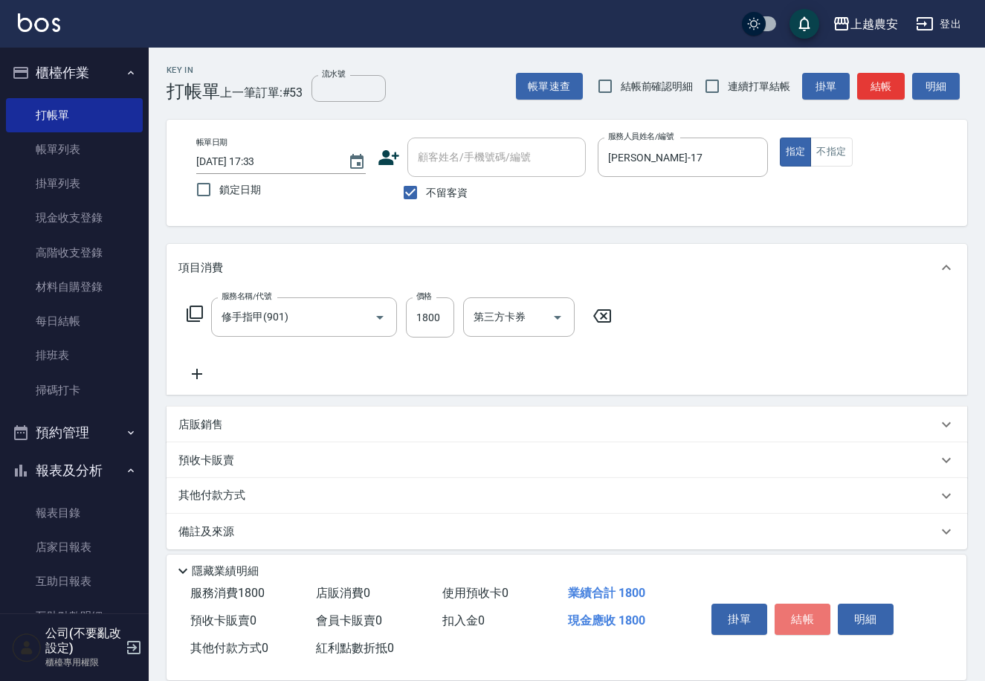
click at [787, 613] on button "結帳" at bounding box center [803, 619] width 56 height 31
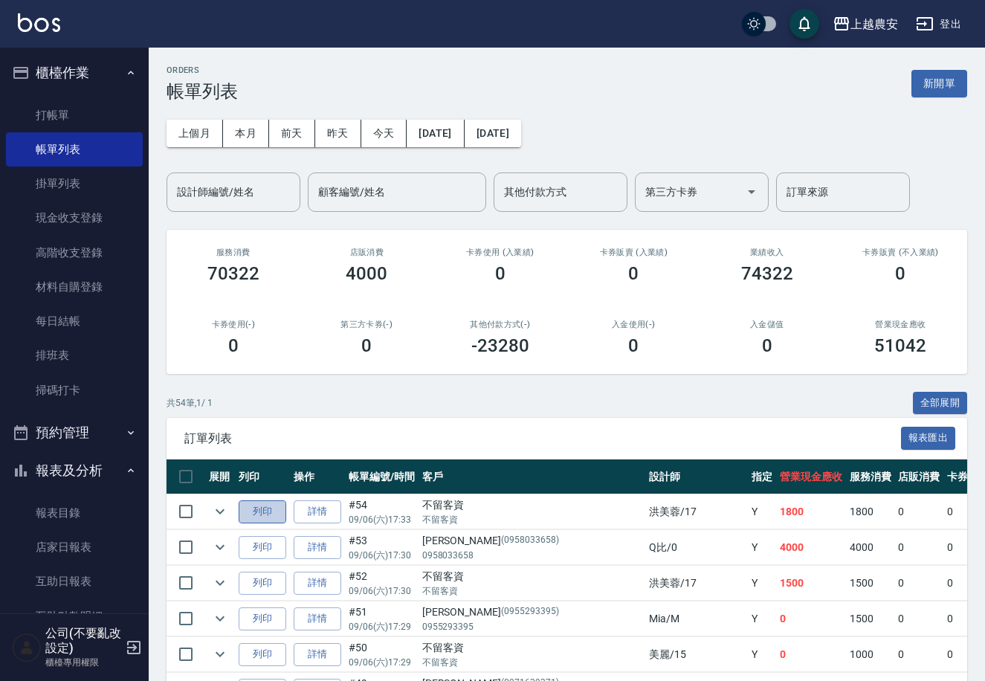
click at [264, 513] on button "列印" at bounding box center [263, 511] width 48 height 23
click at [68, 550] on link "店家日報表" at bounding box center [74, 547] width 137 height 34
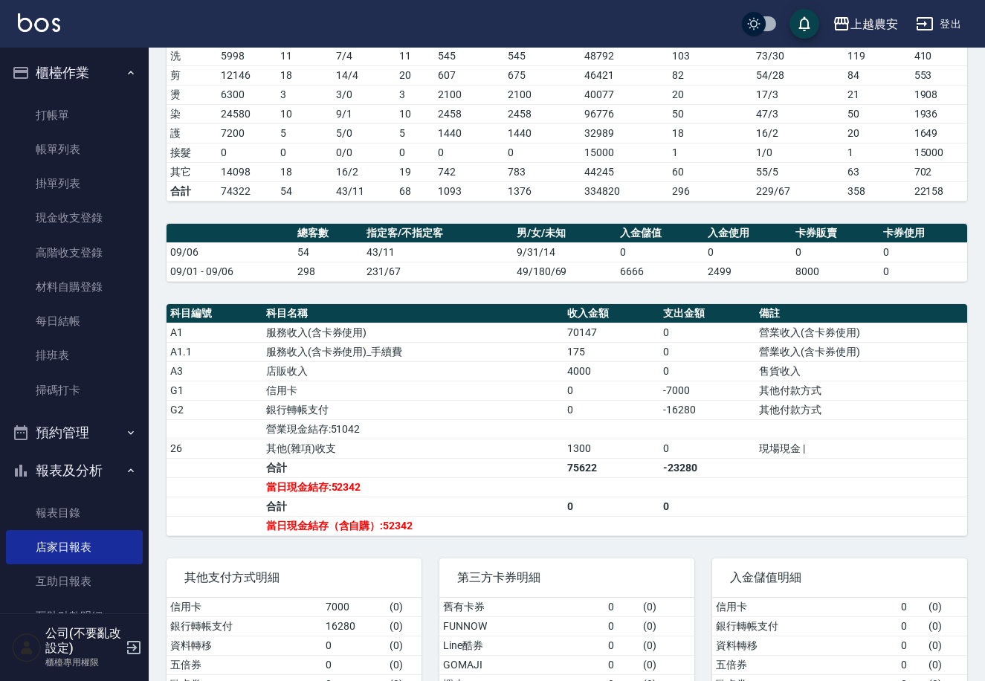
scroll to position [235, 0]
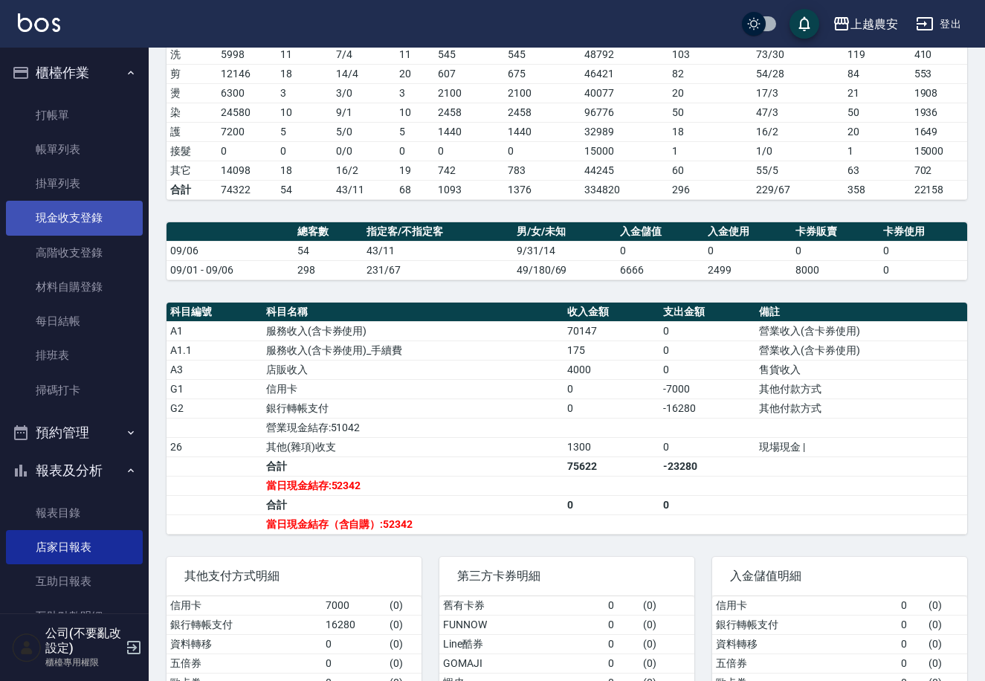
click at [83, 210] on link "現金收支登錄" at bounding box center [74, 218] width 137 height 34
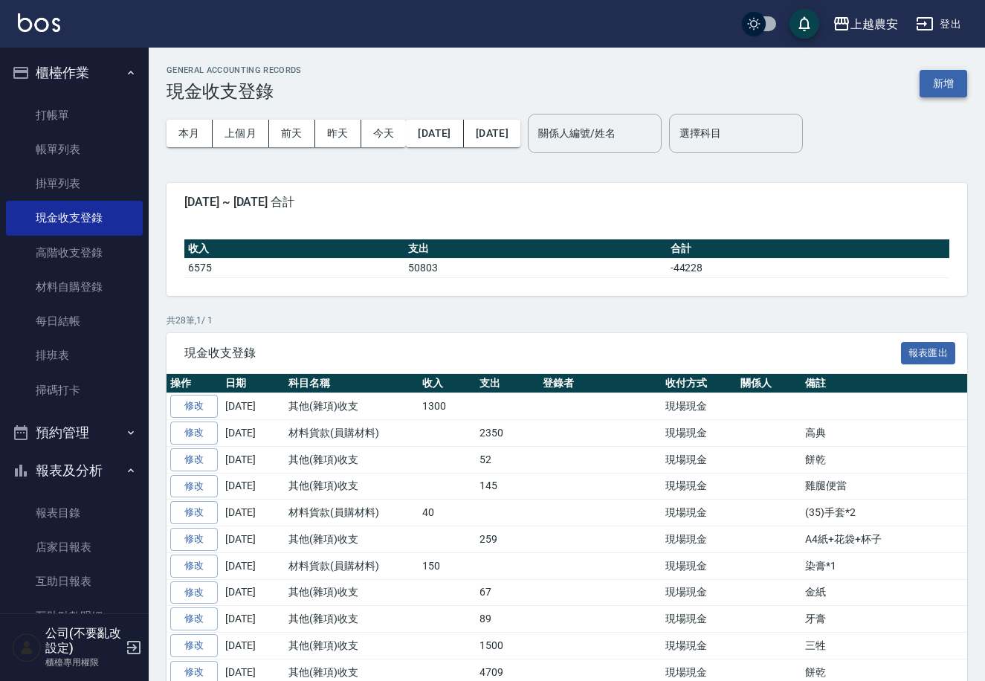
click at [955, 79] on button "新增" at bounding box center [944, 84] width 48 height 28
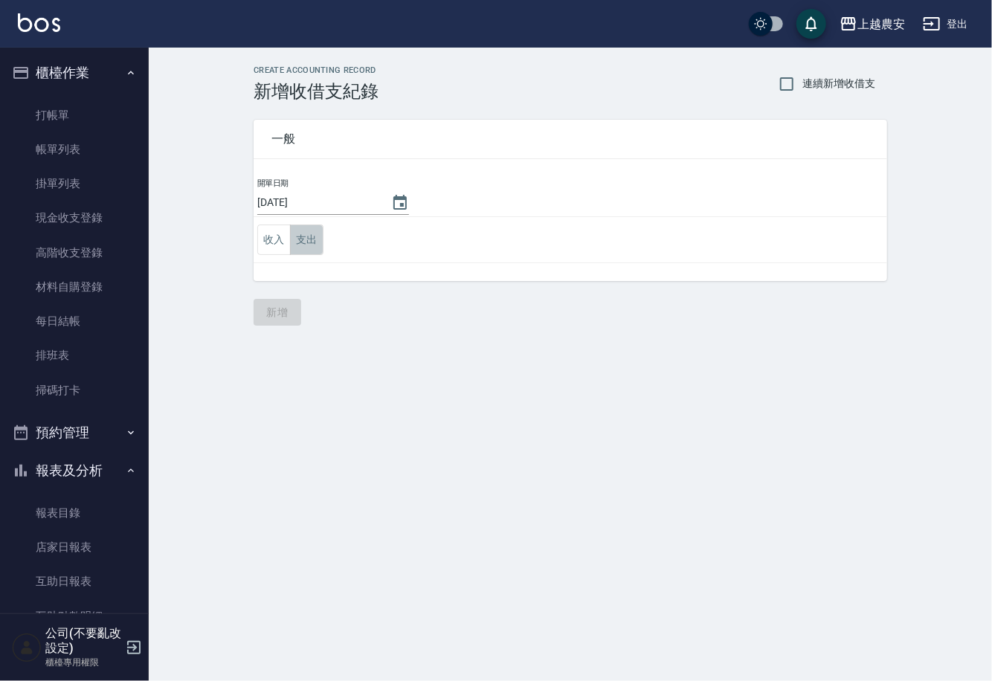
click at [300, 247] on button "支出" at bounding box center [306, 240] width 33 height 30
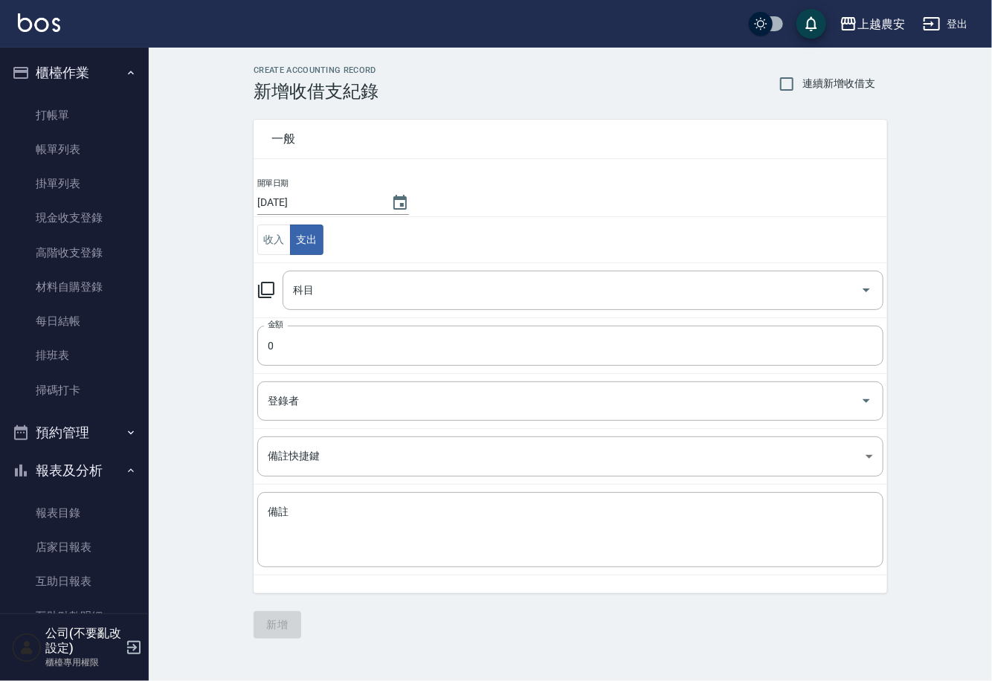
click at [263, 290] on icon at bounding box center [266, 290] width 18 height 18
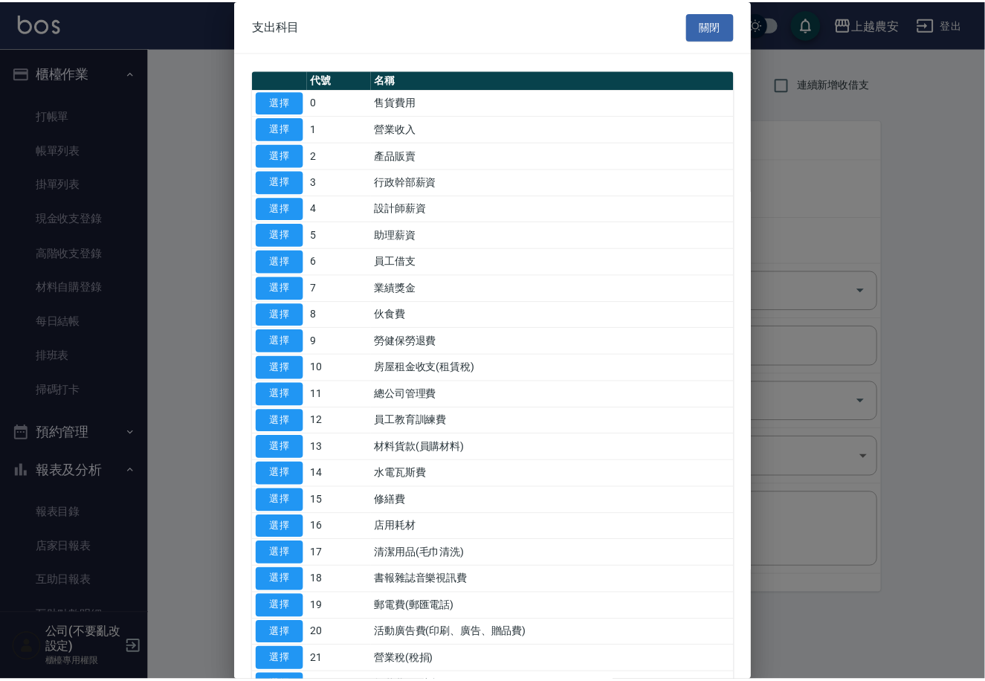
scroll to position [512, 0]
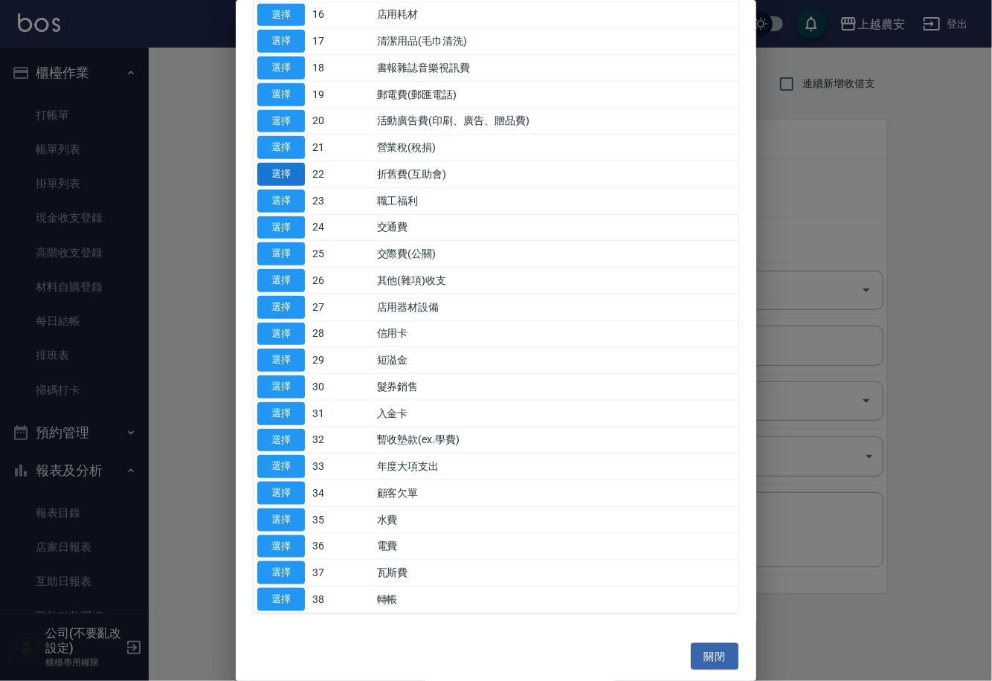
click at [277, 167] on button "選擇" at bounding box center [281, 174] width 48 height 23
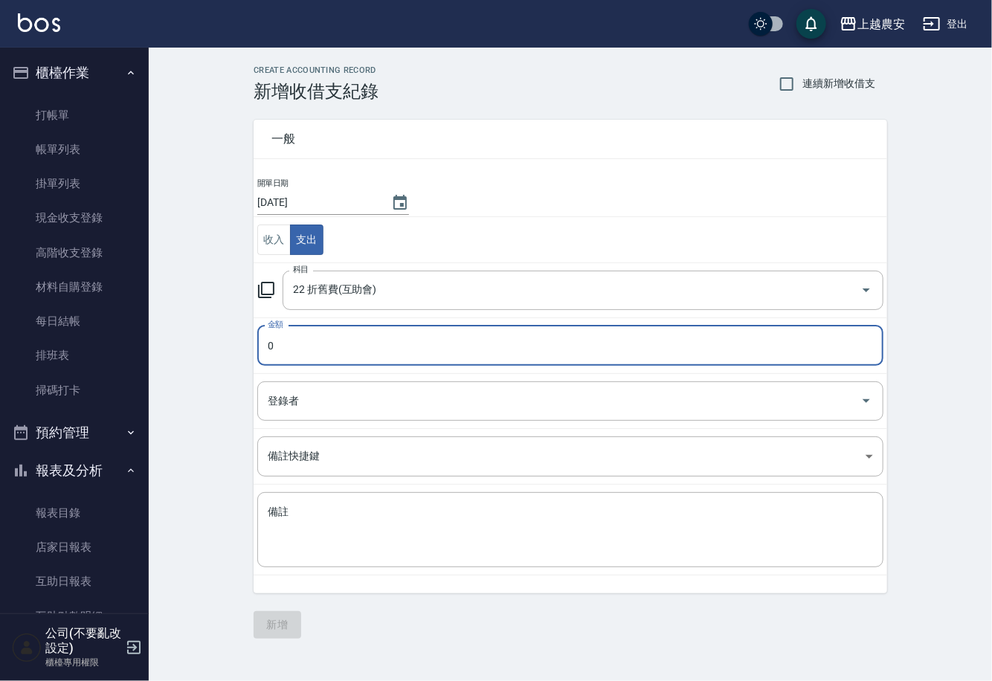
click at [281, 346] on input "0" at bounding box center [570, 346] width 626 height 40
click at [291, 520] on textarea "備註" at bounding box center [570, 530] width 605 height 51
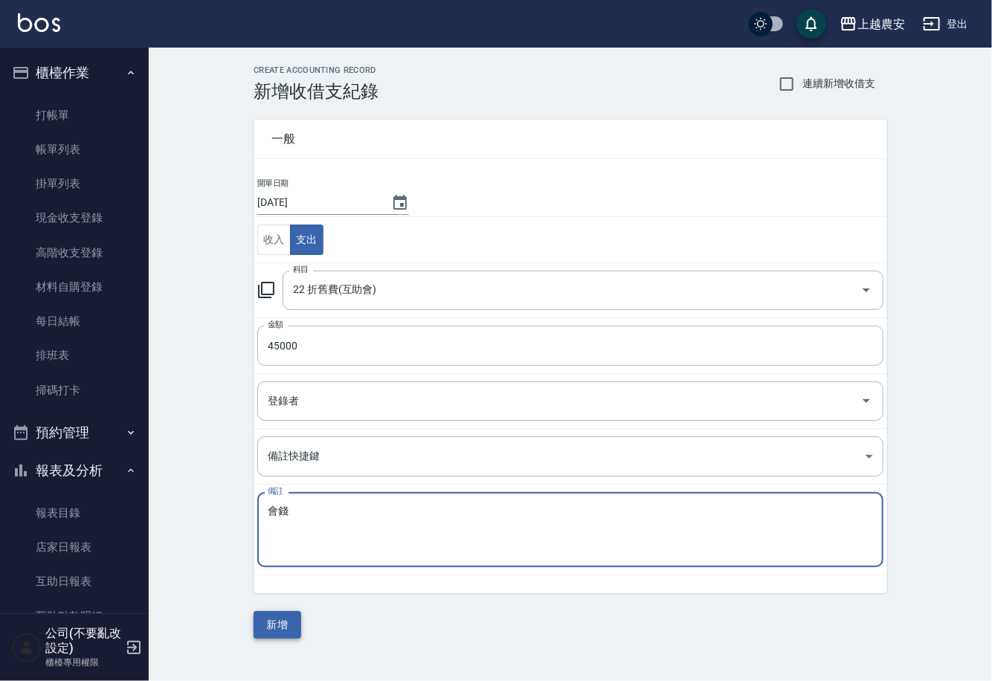
click at [280, 626] on button "新增" at bounding box center [278, 625] width 48 height 28
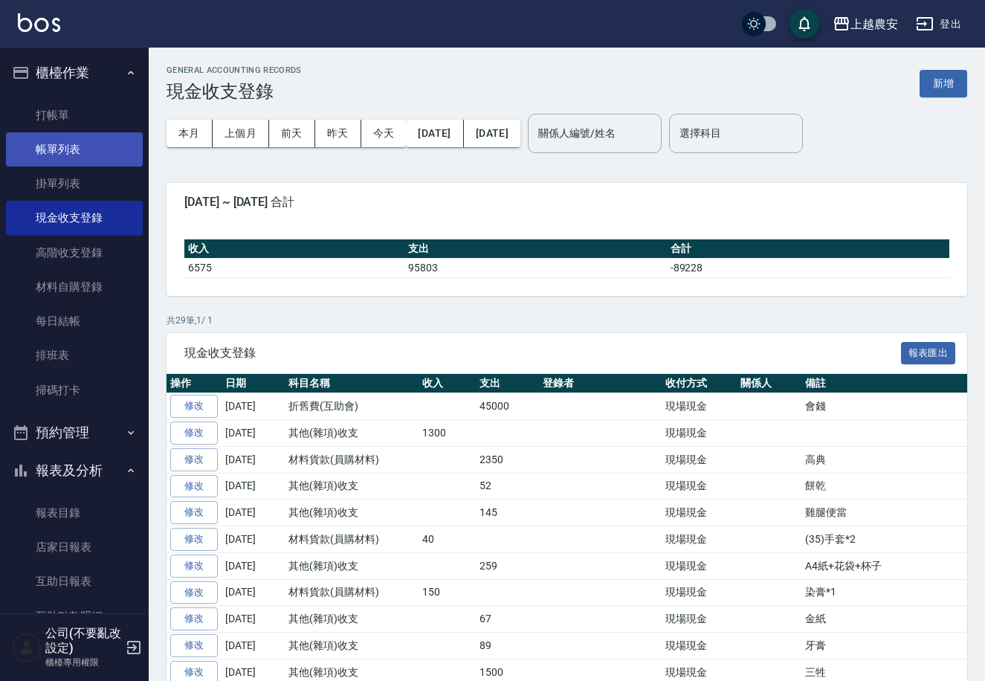
click at [56, 148] on link "帳單列表" at bounding box center [74, 149] width 137 height 34
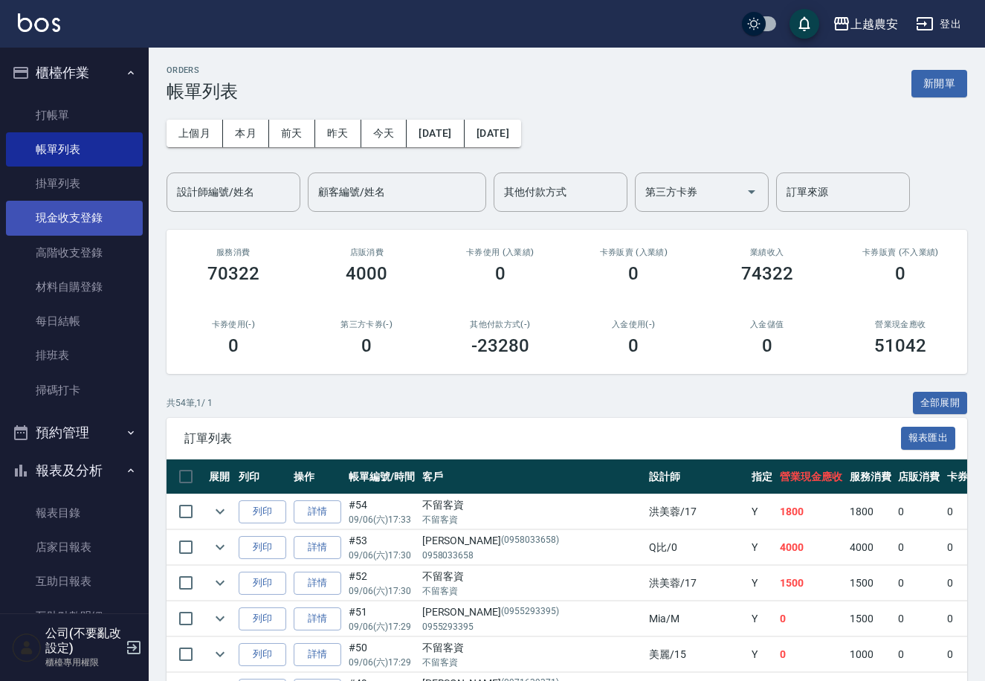
click at [90, 216] on link "現金收支登錄" at bounding box center [74, 218] width 137 height 34
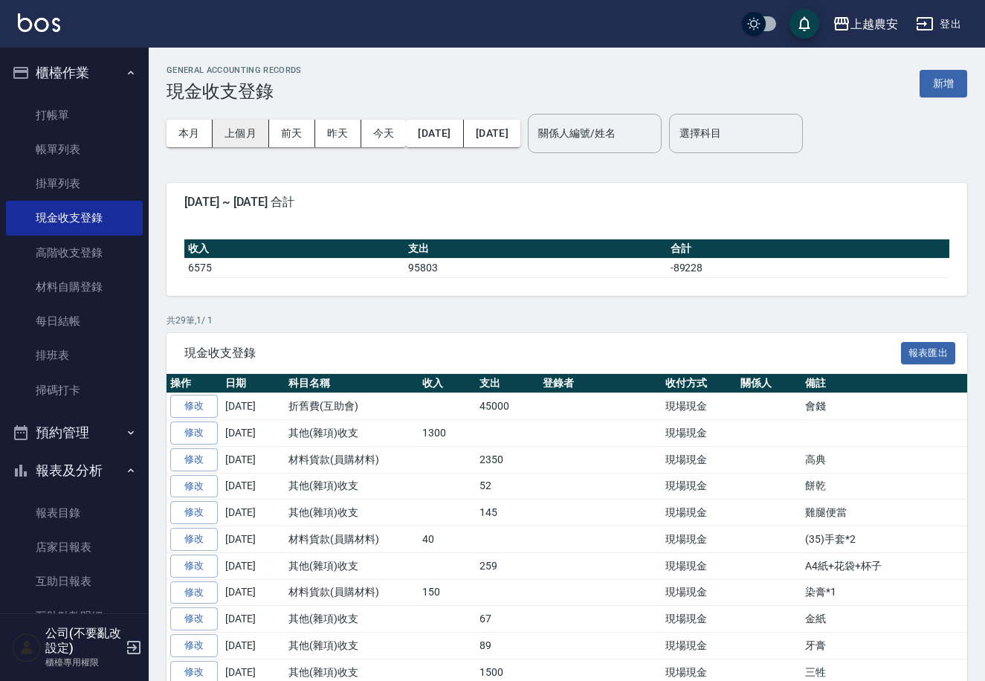
click at [240, 130] on button "上個月" at bounding box center [241, 134] width 57 height 28
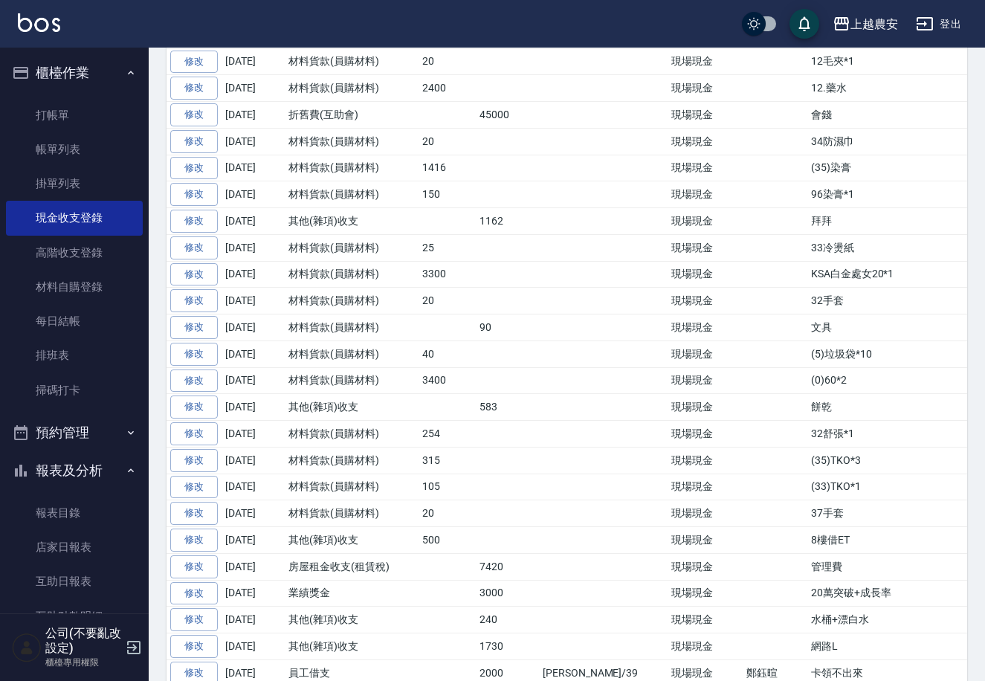
scroll to position [1390, 0]
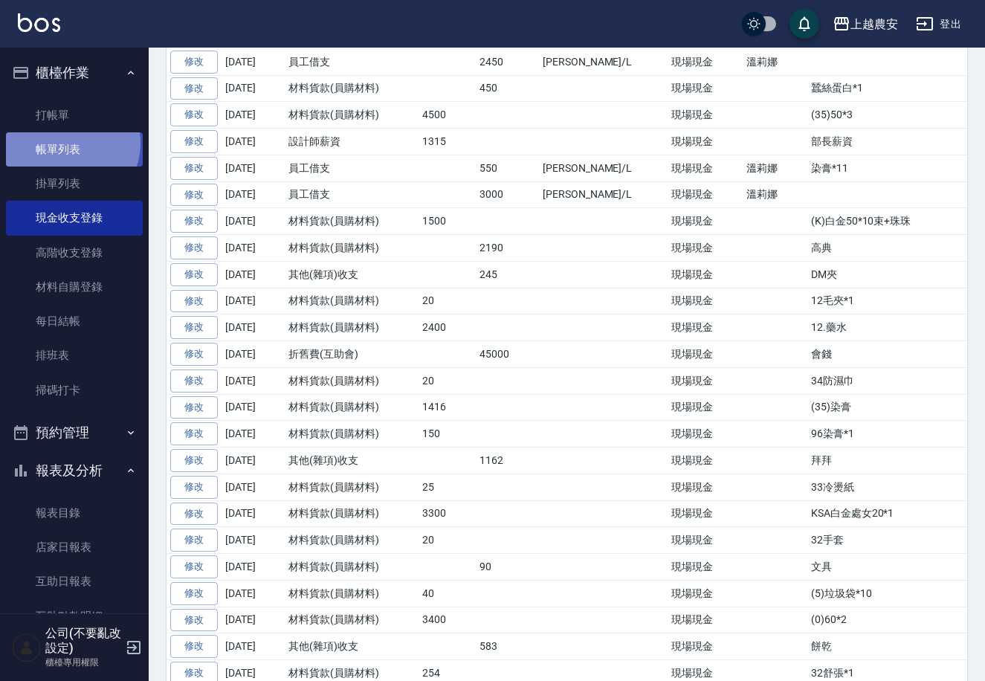
click at [68, 143] on link "帳單列表" at bounding box center [74, 149] width 137 height 34
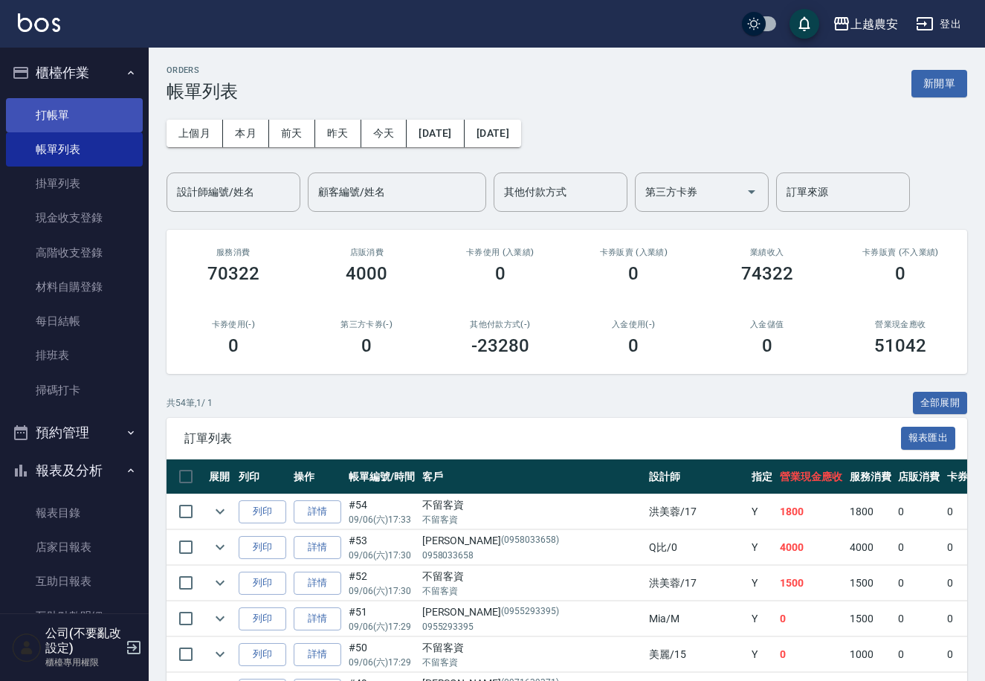
click at [53, 102] on link "打帳單" at bounding box center [74, 115] width 137 height 34
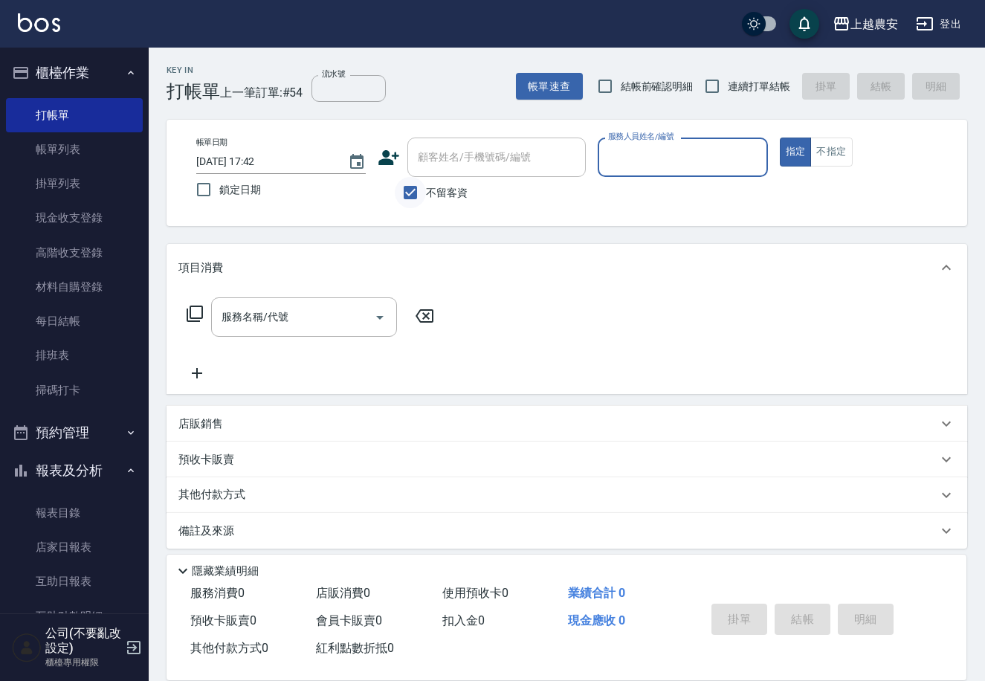
click at [414, 204] on input "不留客資" at bounding box center [410, 192] width 31 height 31
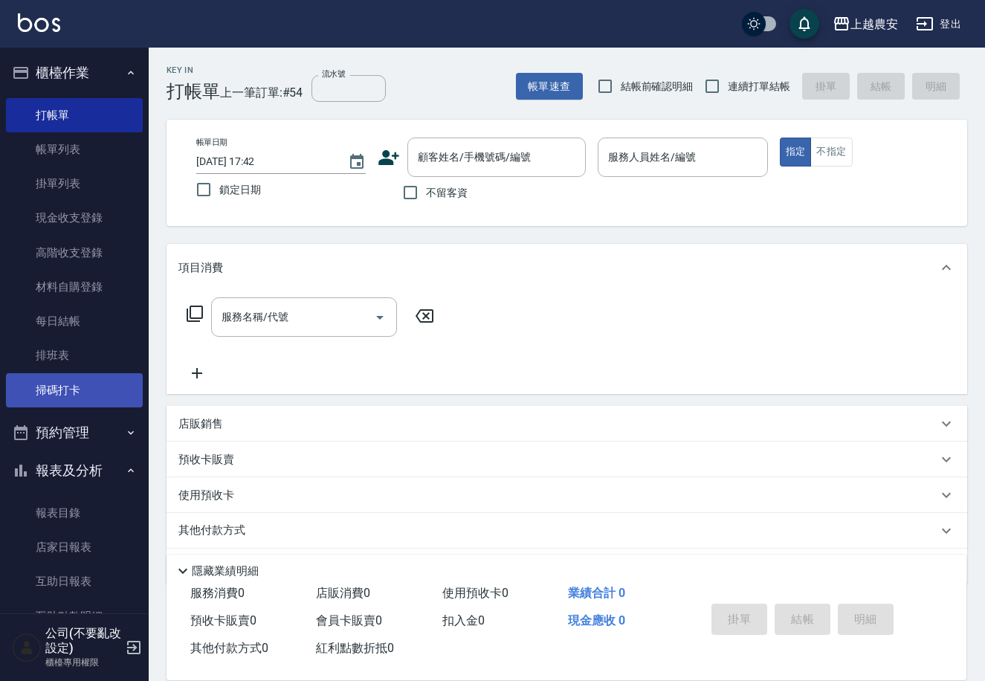
click at [53, 392] on link "掃碼打卡" at bounding box center [74, 390] width 137 height 34
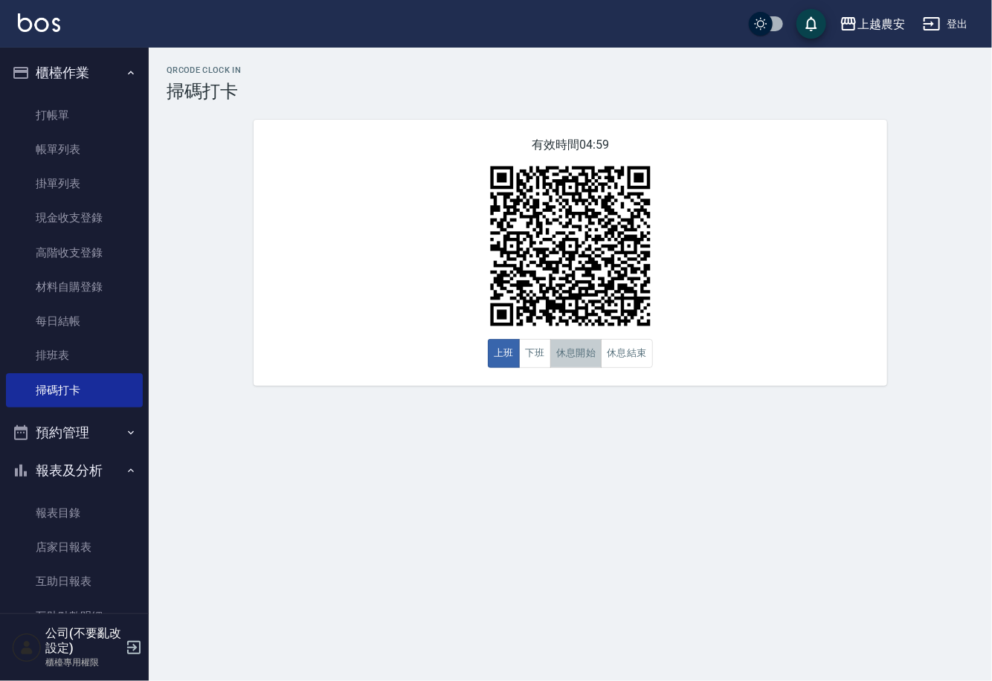
click at [576, 355] on button "休息開始" at bounding box center [576, 353] width 52 height 29
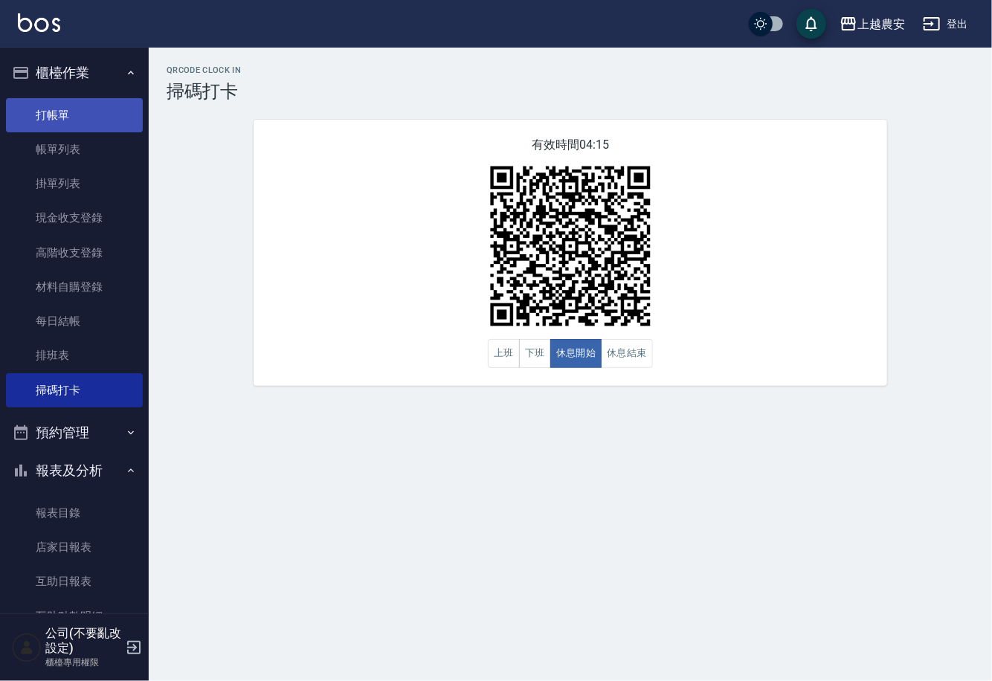
click at [62, 107] on link "打帳單" at bounding box center [74, 115] width 137 height 34
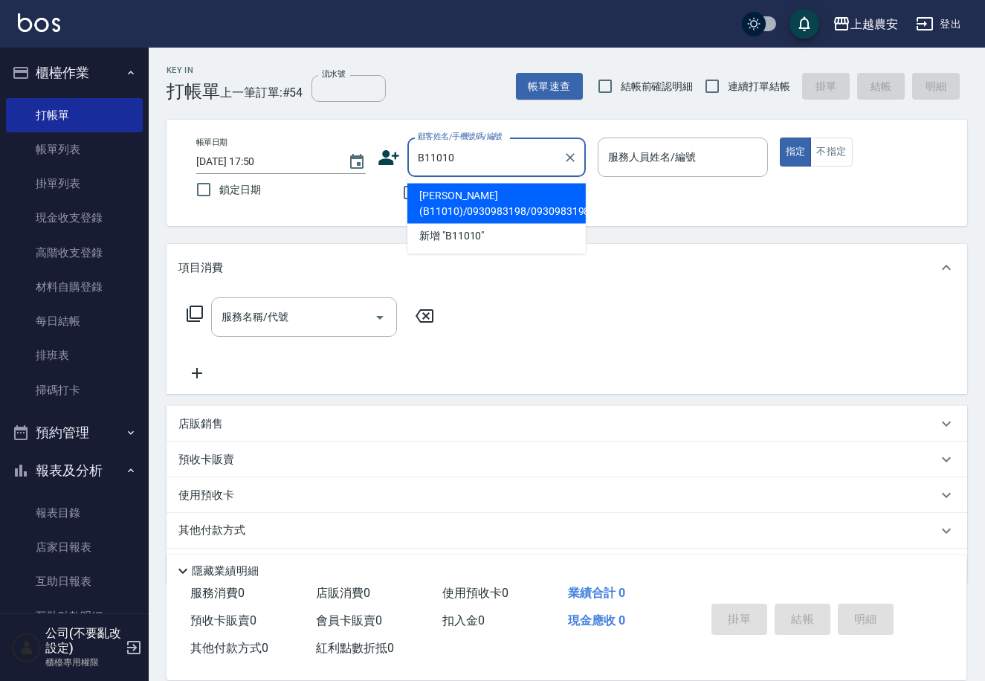
click at [447, 207] on li "王麗薇(B11010)/0930983198/0930983198" at bounding box center [496, 204] width 178 height 40
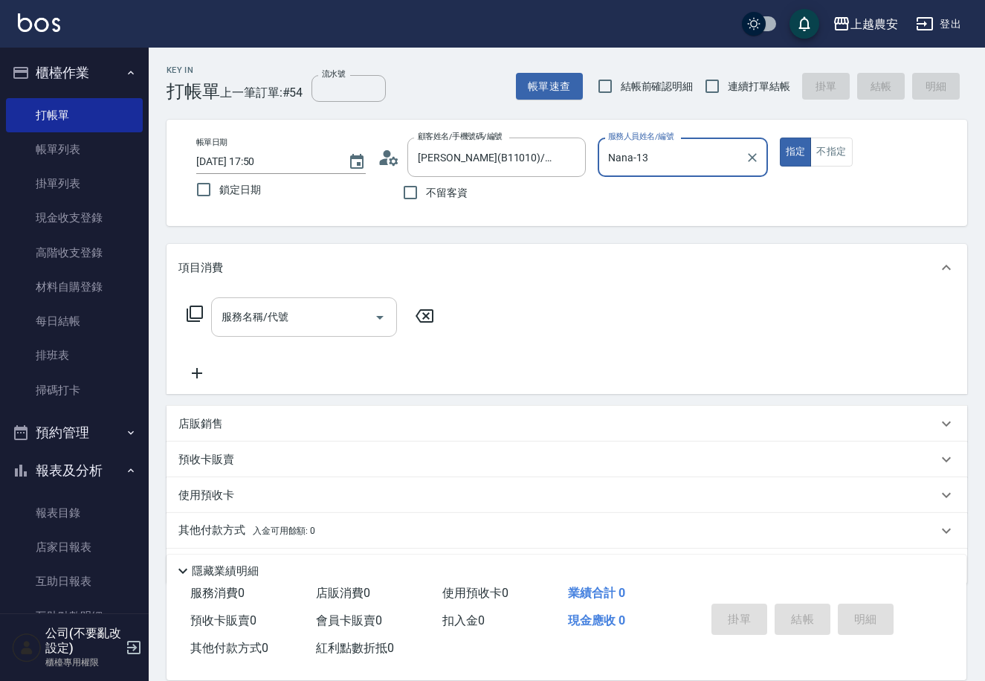
click at [341, 315] on input "服務名稱/代號" at bounding box center [293, 317] width 150 height 26
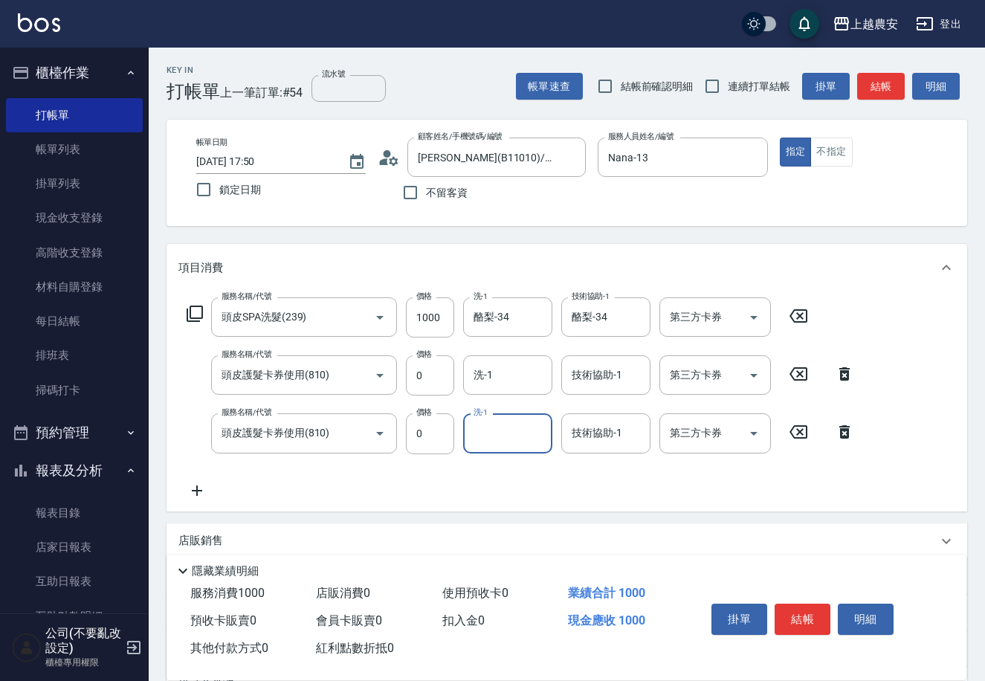
scroll to position [160, 0]
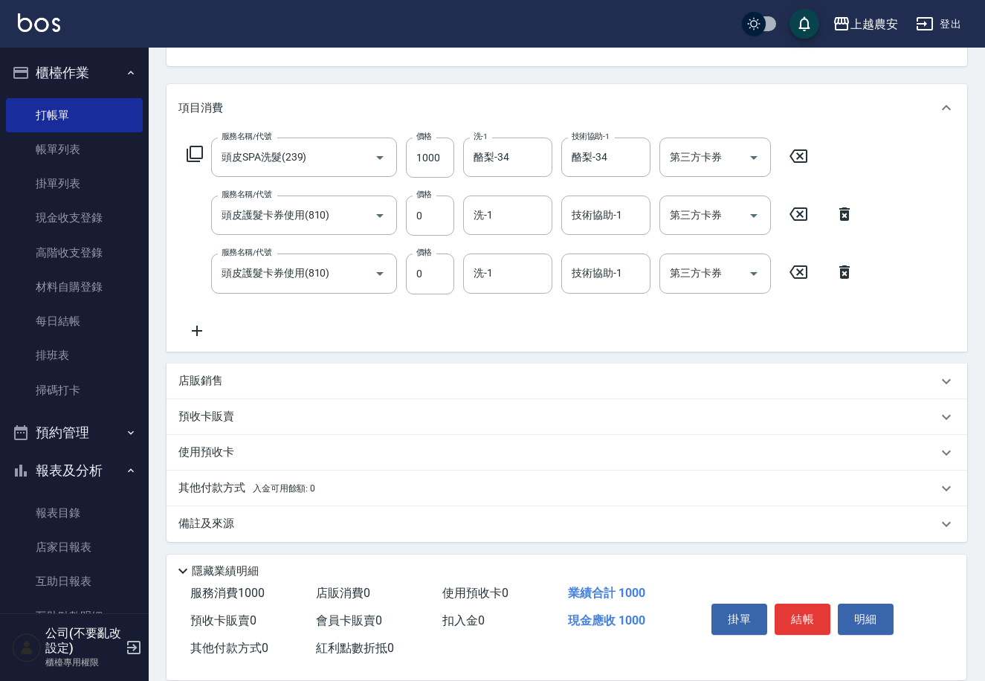
click at [226, 421] on p "預收卡販賣" at bounding box center [206, 417] width 56 height 16
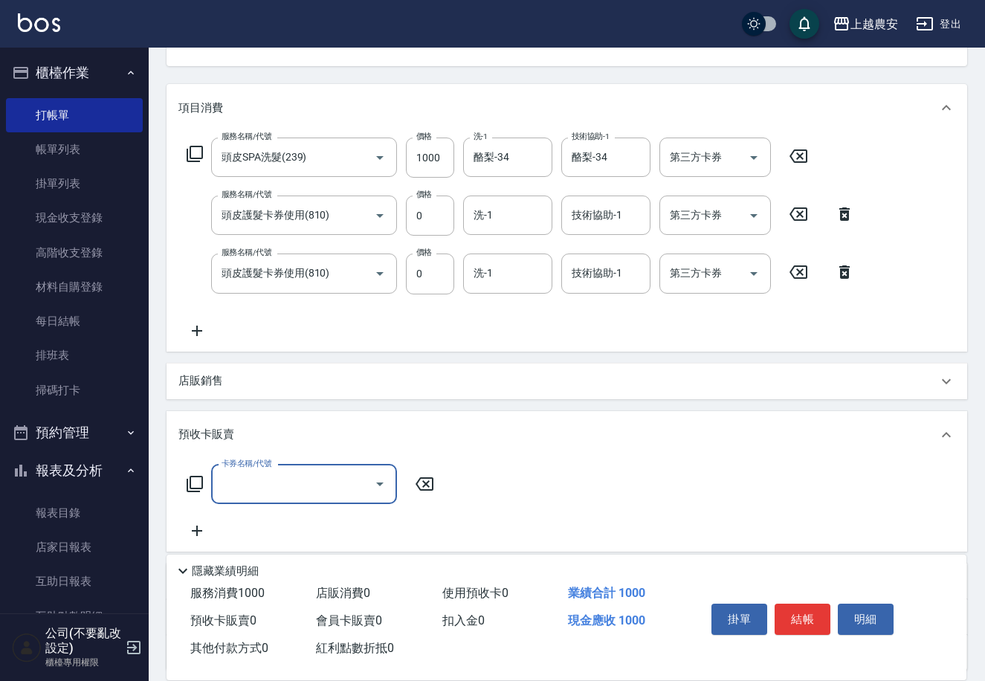
scroll to position [0, 0]
click at [193, 480] on icon at bounding box center [195, 484] width 18 height 18
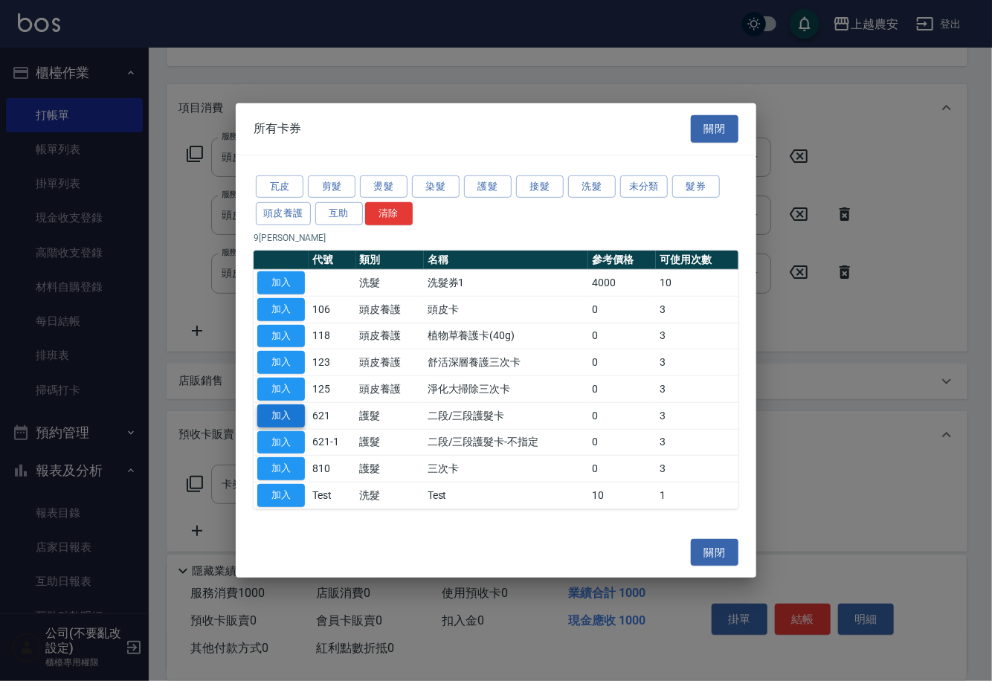
click at [293, 413] on button "加入" at bounding box center [281, 415] width 48 height 23
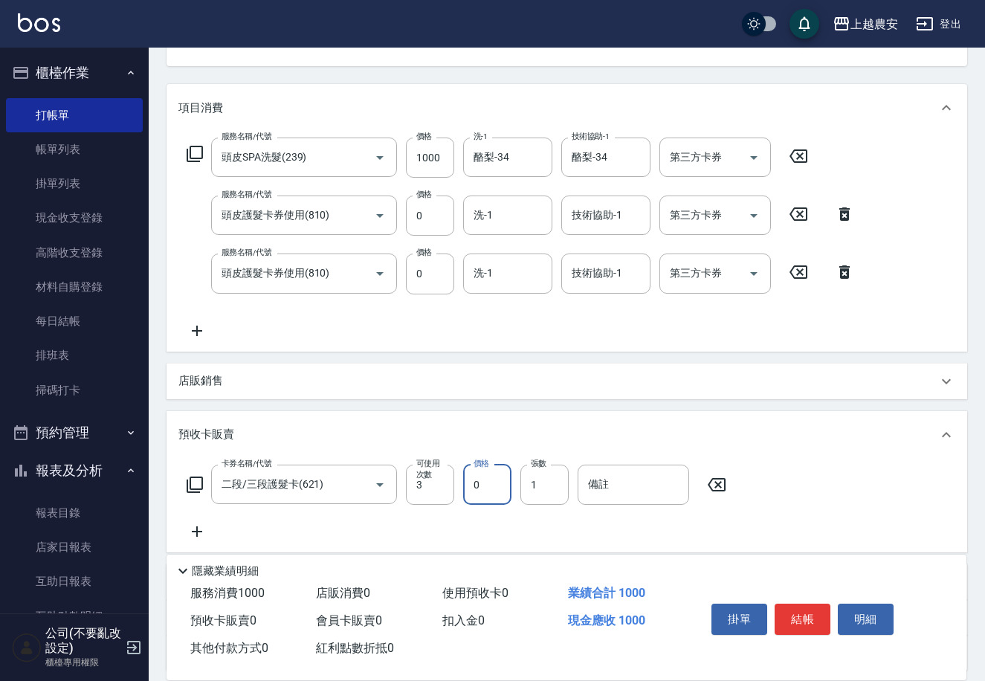
click at [463, 483] on input "0" at bounding box center [487, 485] width 48 height 40
drag, startPoint x: 529, startPoint y: 492, endPoint x: 535, endPoint y: 477, distance: 16.5
click at [552, 484] on input "1" at bounding box center [544, 485] width 48 height 40
click at [538, 480] on input "5" at bounding box center [544, 485] width 48 height 40
click at [796, 617] on button "結帳" at bounding box center [803, 619] width 56 height 31
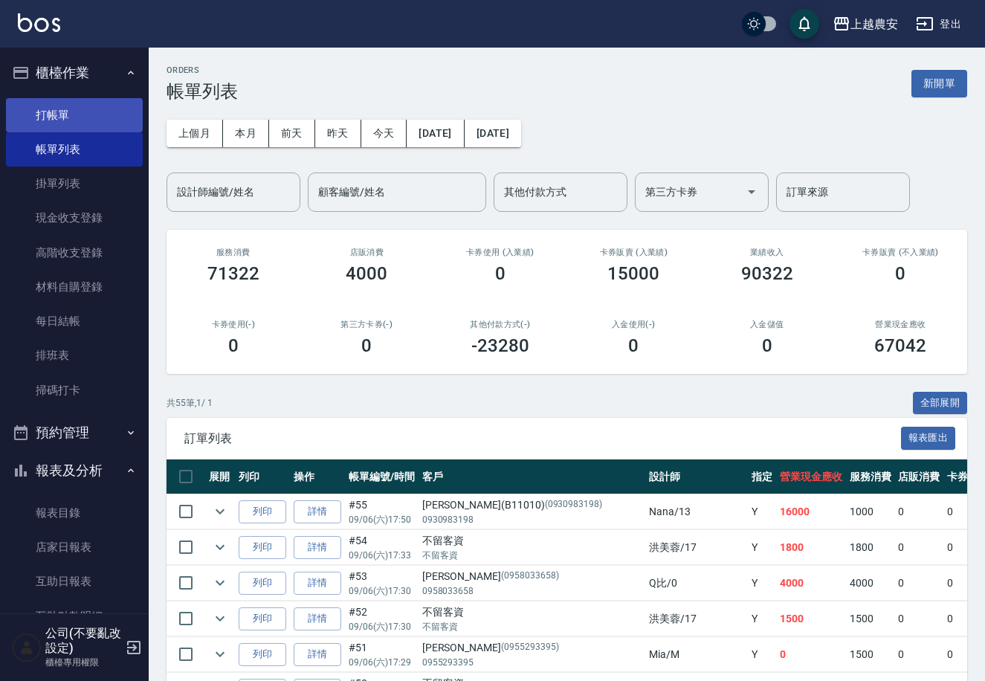
click at [73, 112] on link "打帳單" at bounding box center [74, 115] width 137 height 34
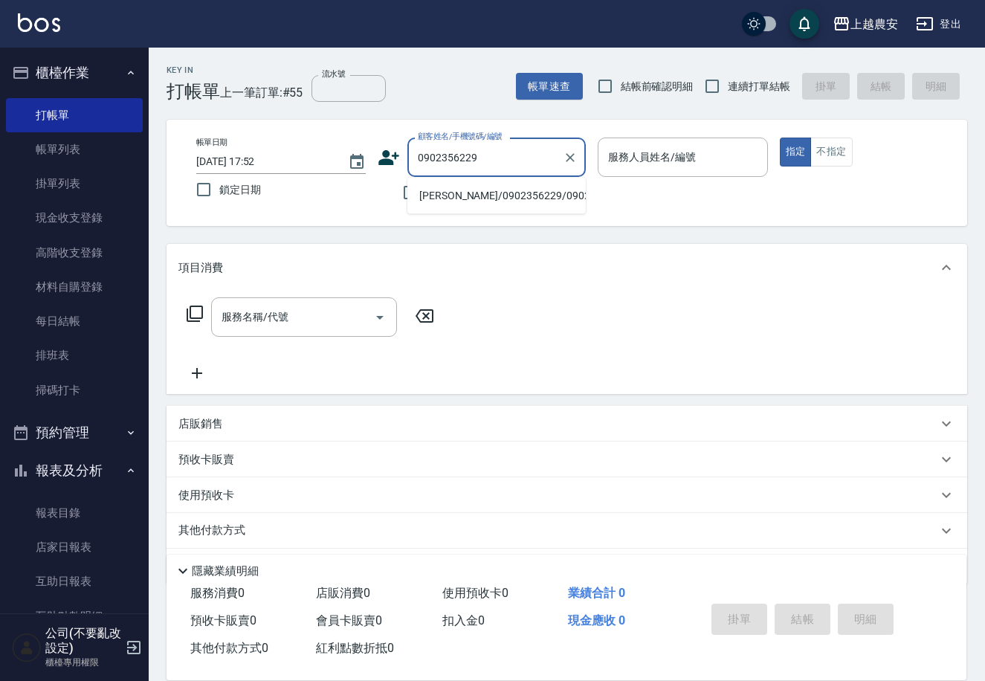
click at [484, 200] on li "范凱雯/0902356229/0902356229" at bounding box center [496, 196] width 178 height 25
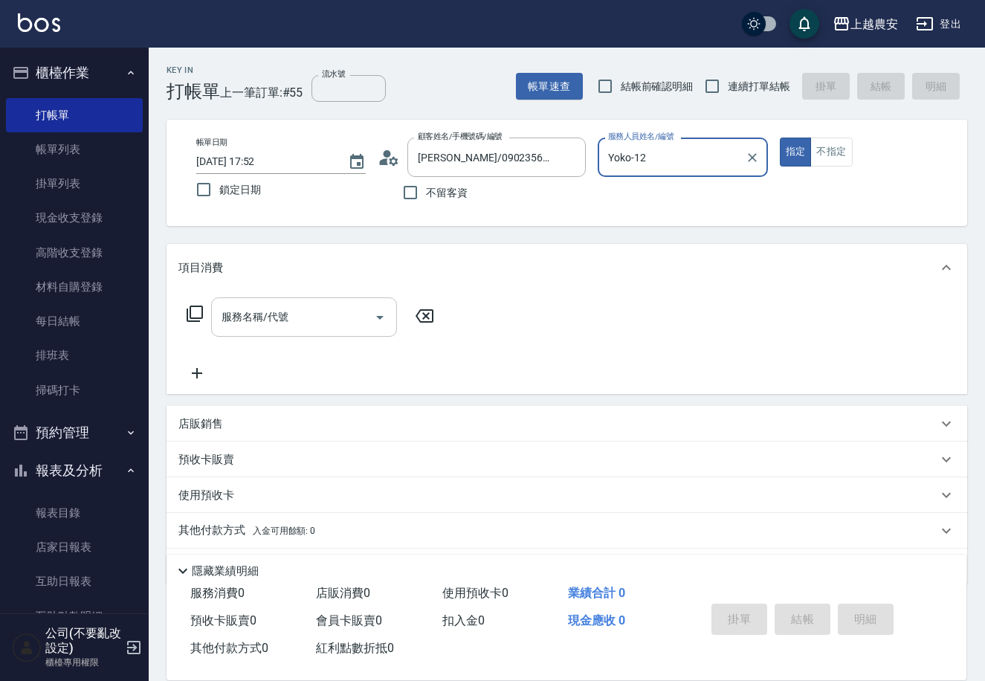
click at [314, 317] on input "服務名稱/代號" at bounding box center [293, 317] width 150 height 26
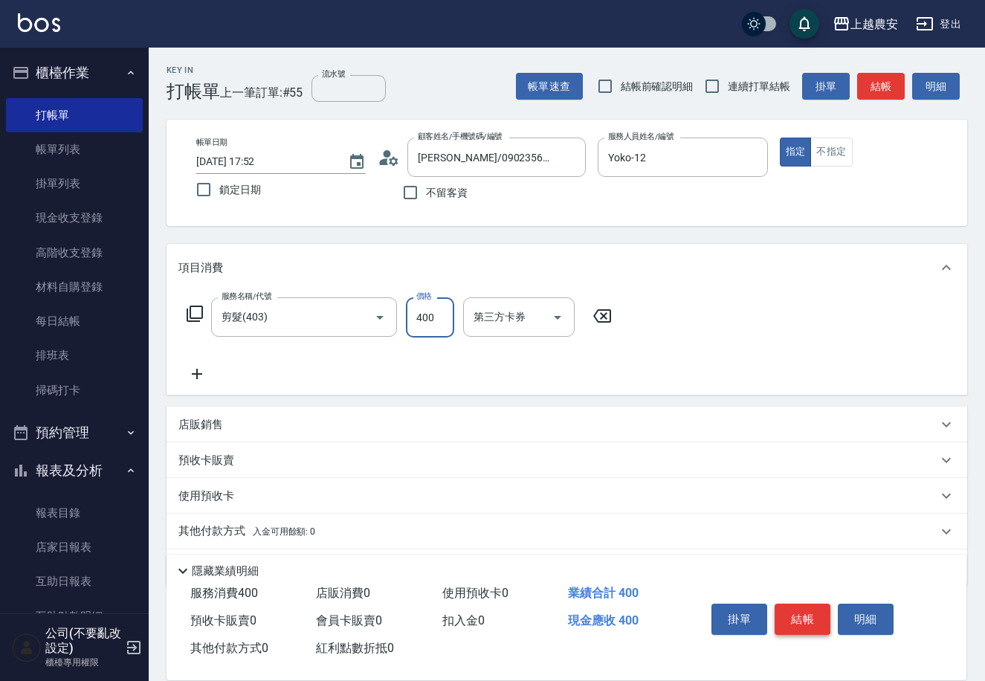
click at [791, 608] on button "結帳" at bounding box center [803, 619] width 56 height 31
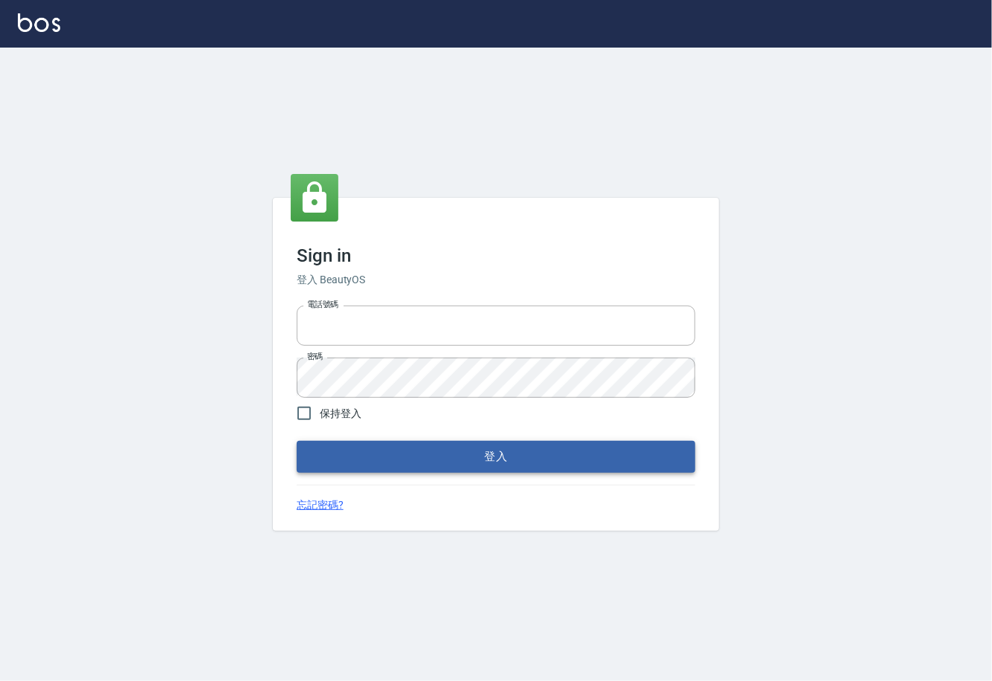
type input "0225929166"
click at [497, 457] on button "登入" at bounding box center [496, 456] width 398 height 31
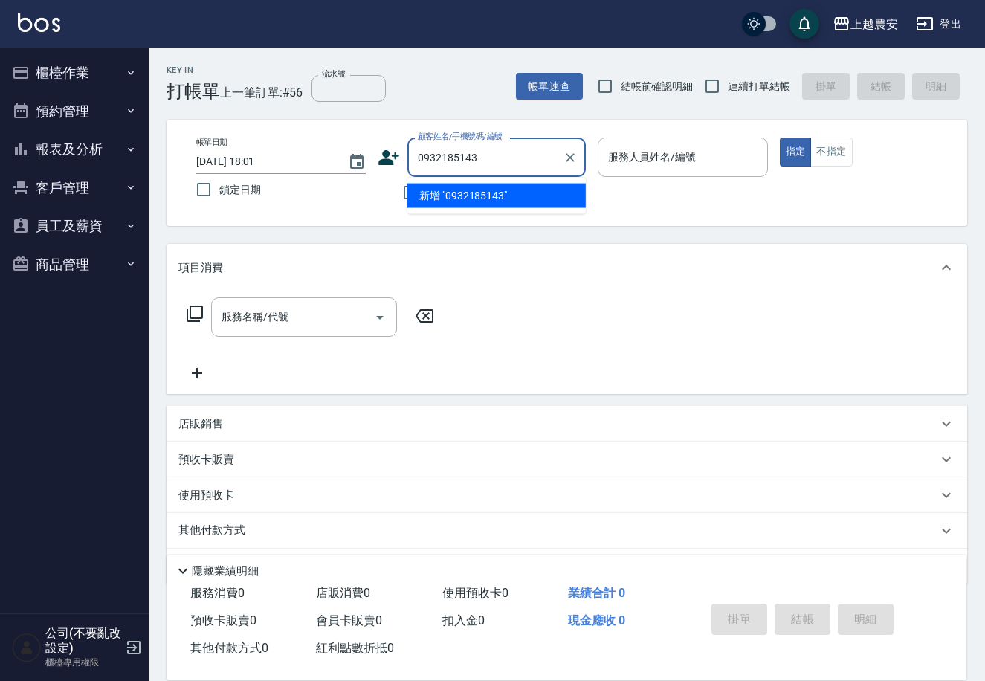
click at [486, 198] on li "新增 "0932185143"" at bounding box center [496, 196] width 178 height 25
type input "0932185143"
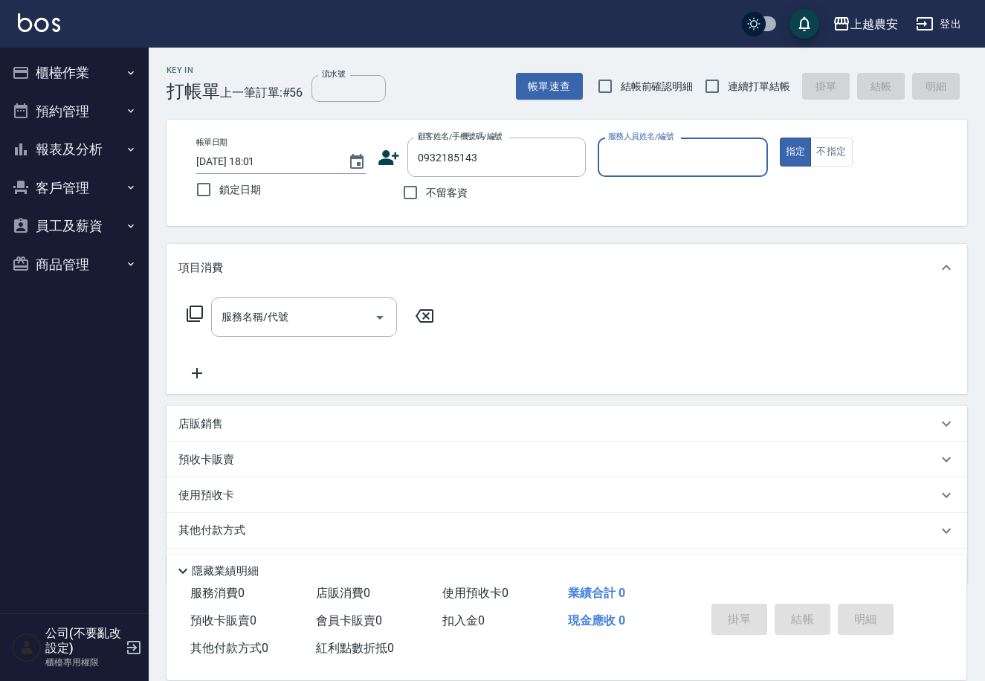
click at [385, 156] on icon at bounding box center [389, 157] width 21 height 15
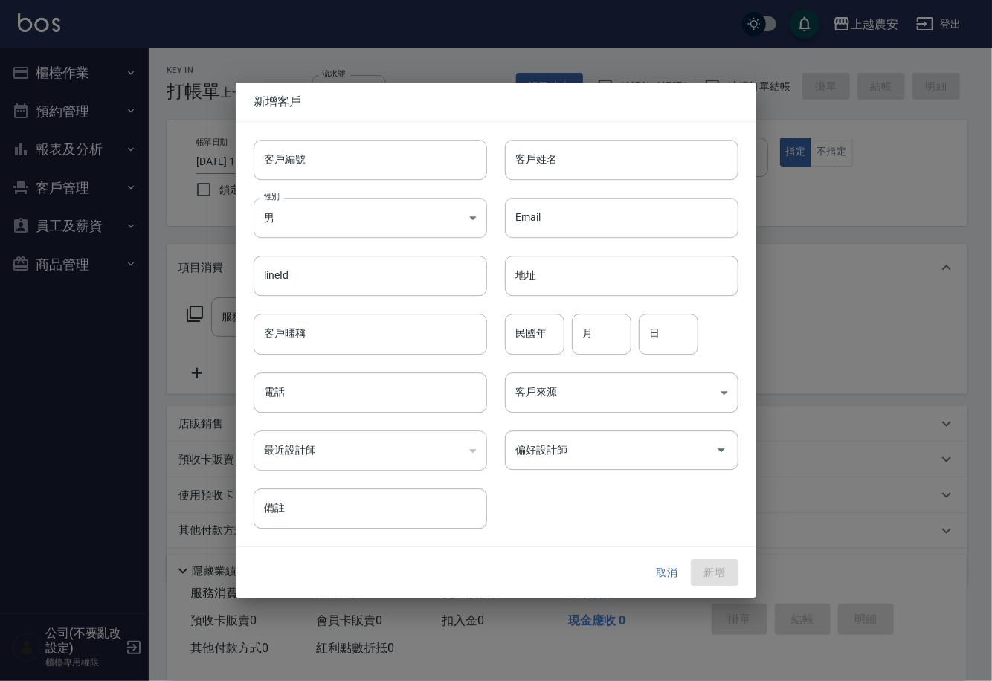
click at [384, 158] on input "客戶編號" at bounding box center [370, 160] width 233 height 40
type input "0932185143"
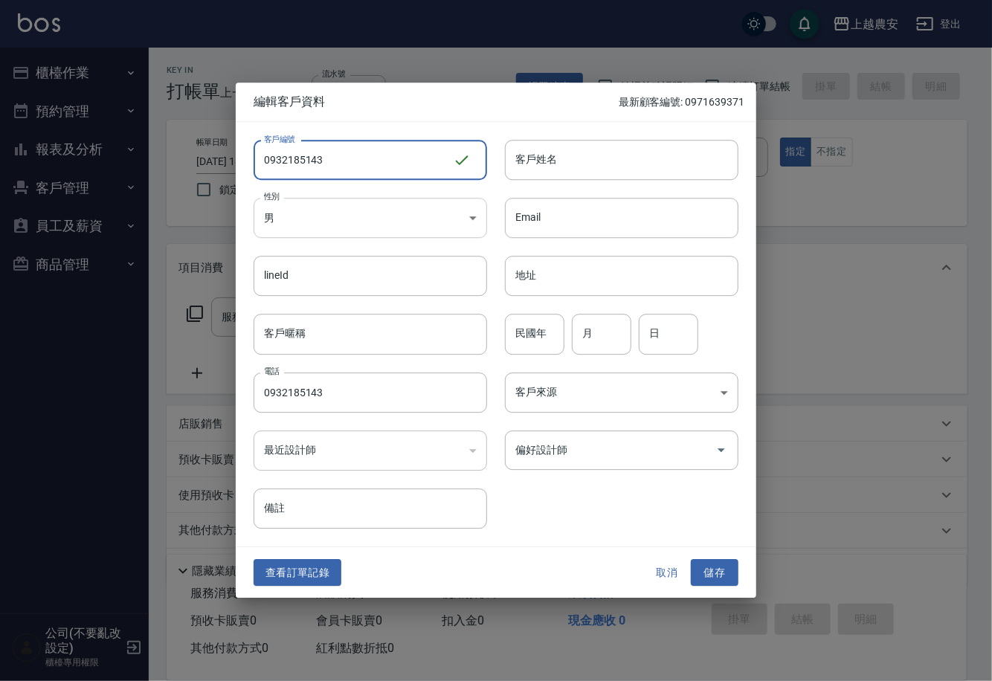
type input "0932185143"
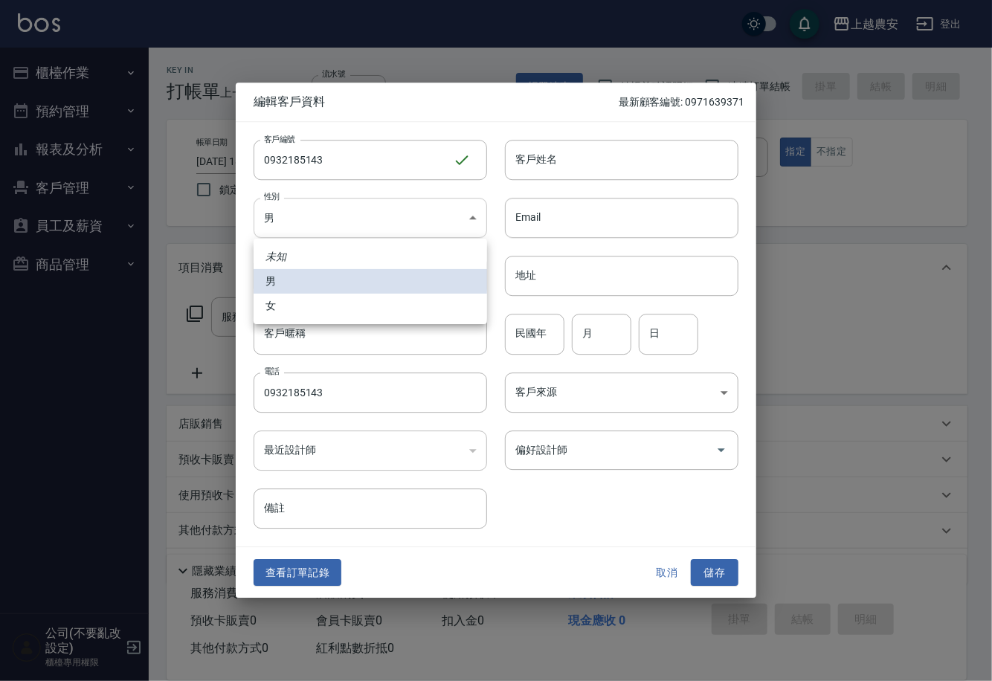
drag, startPoint x: 349, startPoint y: 225, endPoint x: 338, endPoint y: 309, distance: 84.7
click at [349, 225] on body "上越農安 登出 櫃檯作業 打帳單 帳單列表 掛單列表 現金收支登錄 高階收支登錄 材料自購登錄 每日結帳 排班表 掃碼打卡 預約管理 預約管理 單日預約紀錄 …" at bounding box center [496, 362] width 992 height 725
click at [338, 309] on li "女" at bounding box center [370, 306] width 233 height 25
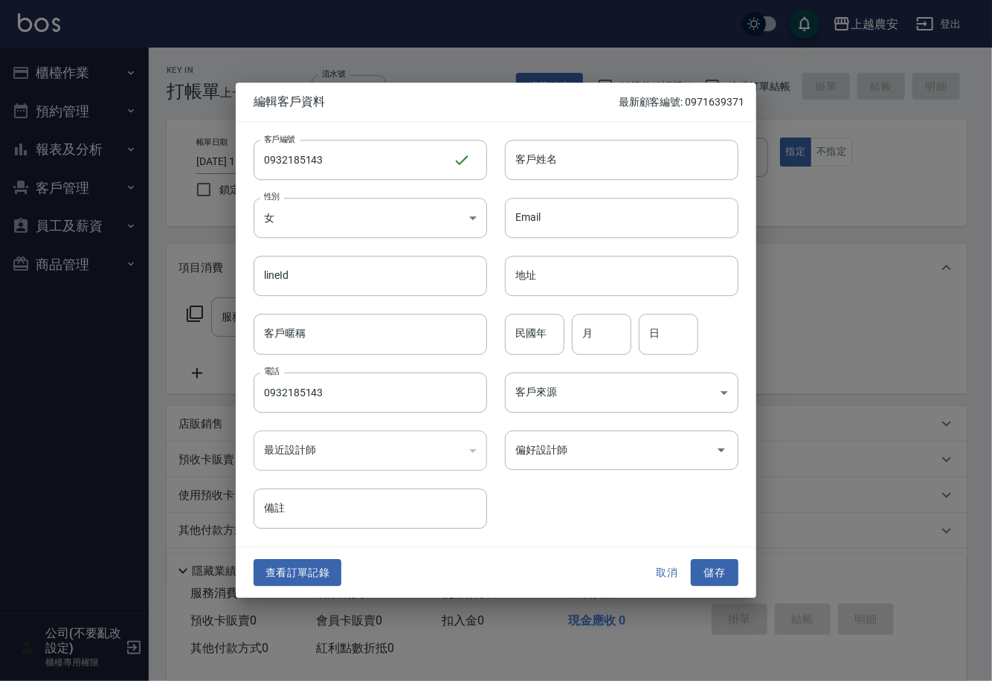
type input "FEMALE"
click at [567, 167] on input "客戶姓名" at bounding box center [621, 160] width 233 height 40
type input "[PERSON_NAME]"
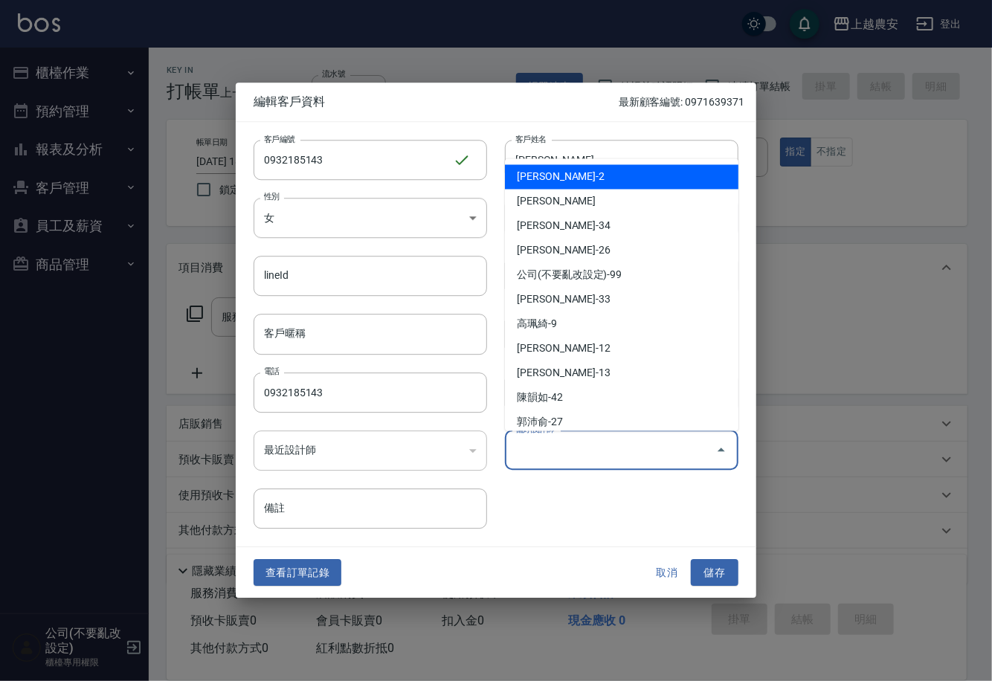
click at [599, 460] on input "偏好設計師" at bounding box center [611, 450] width 198 height 26
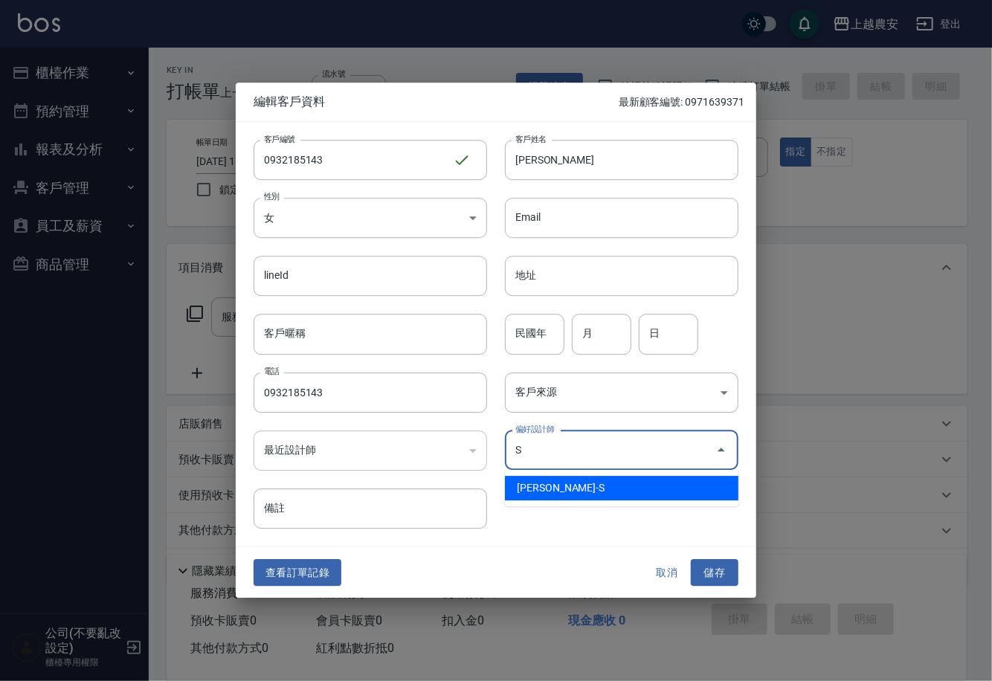
click at [561, 488] on li "Sandy珊蒂-S" at bounding box center [621, 488] width 233 height 25
type input "[PERSON_NAME]"
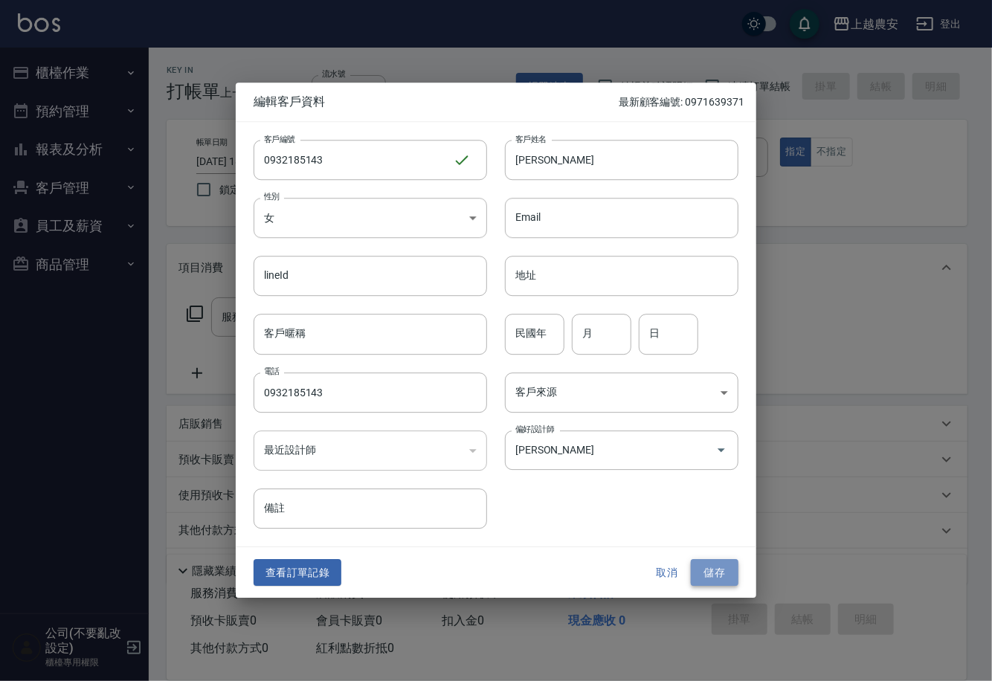
click at [729, 571] on button "儲存" at bounding box center [715, 573] width 48 height 28
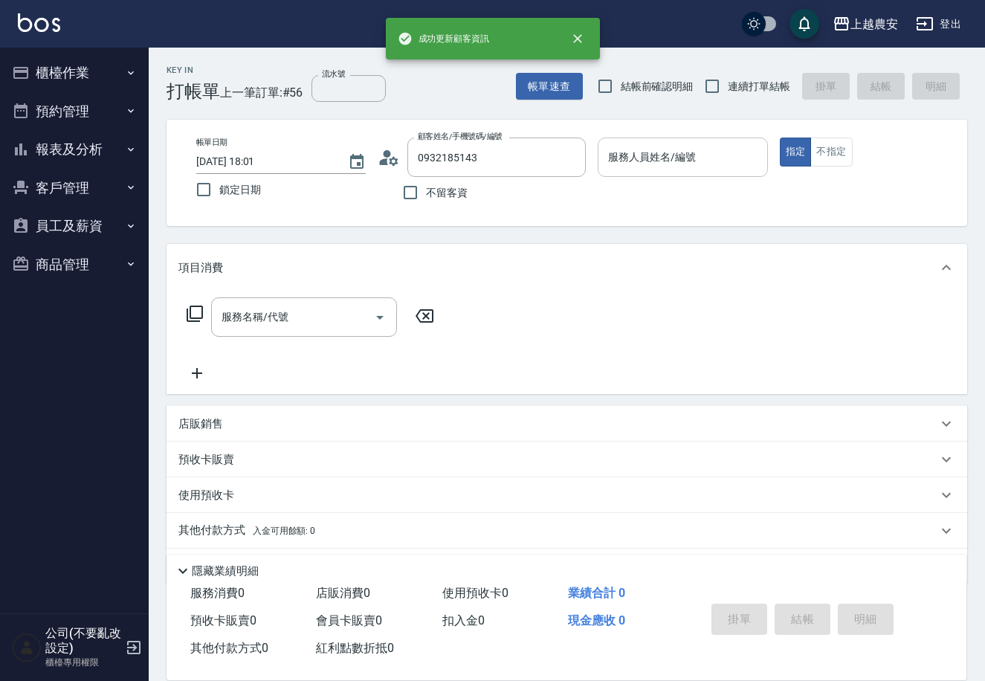
click at [630, 161] on input "服務人員姓名/編號" at bounding box center [682, 157] width 156 height 26
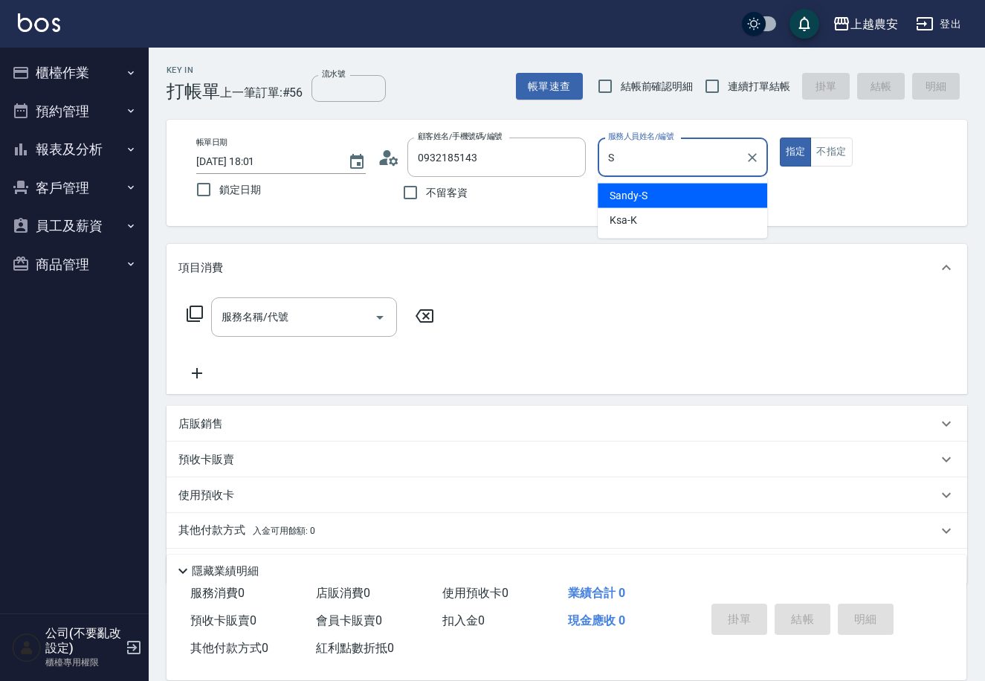
type input "Sandy-S"
type button "true"
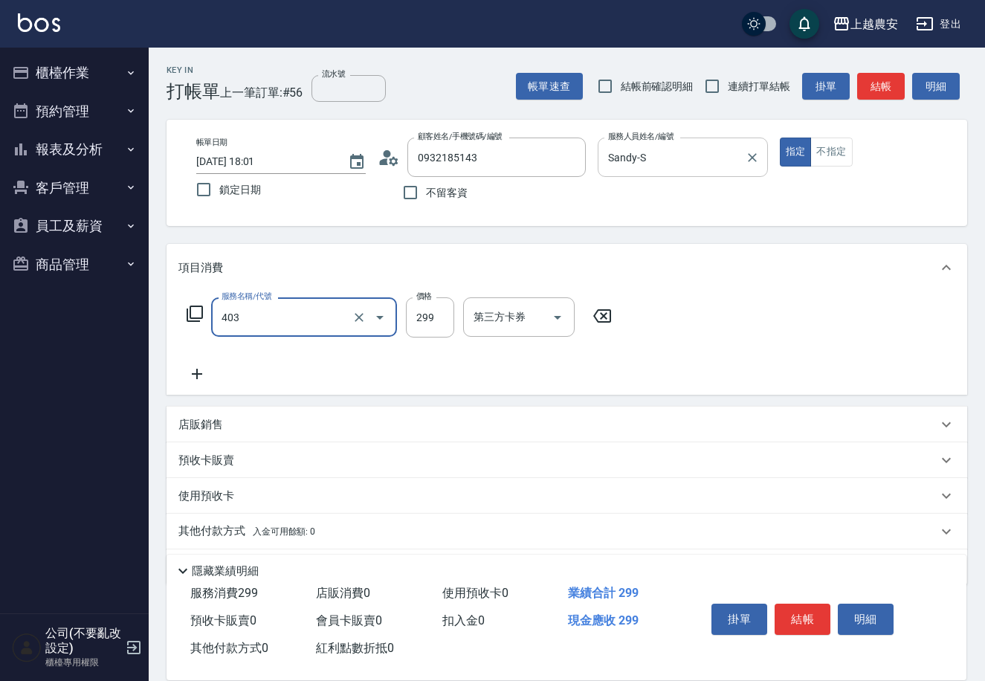
type input "剪髮(403)"
type input "400"
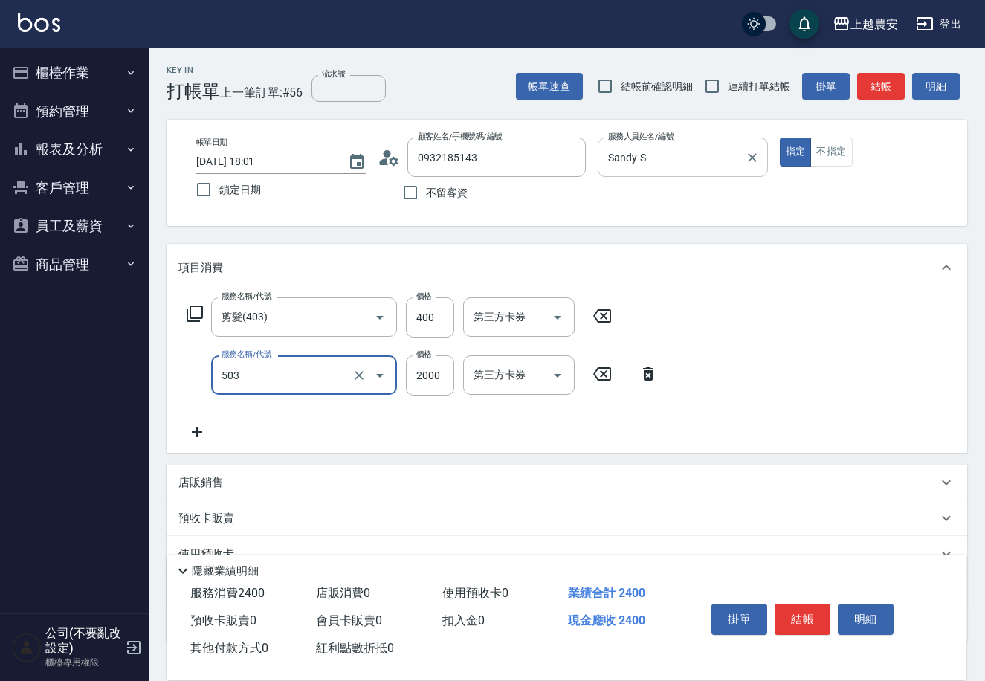
type input "染髮1500↑(503)"
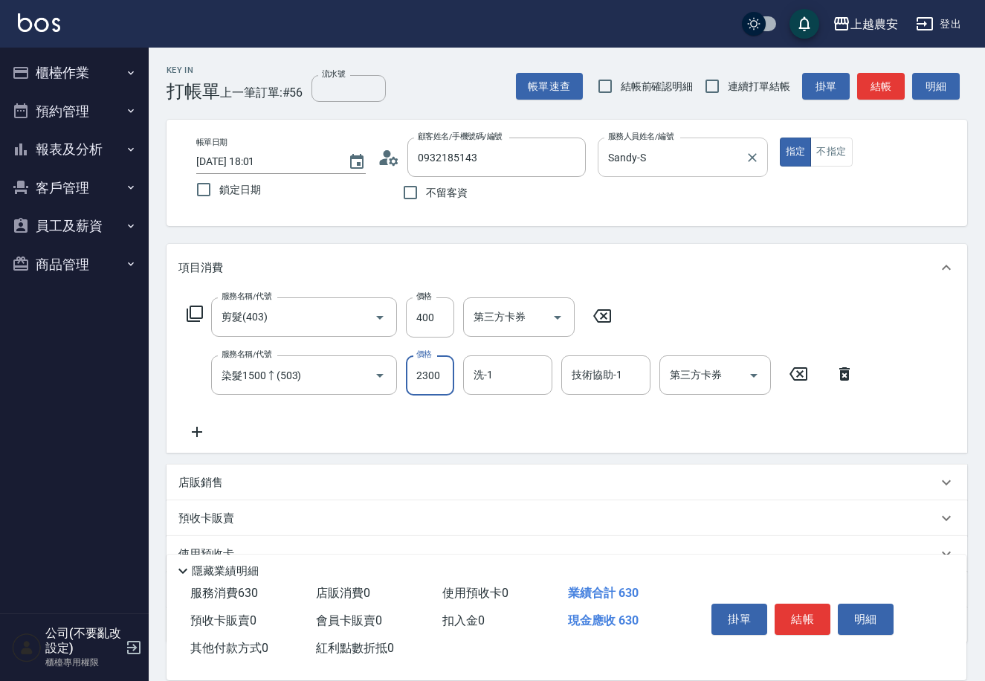
type input "2300"
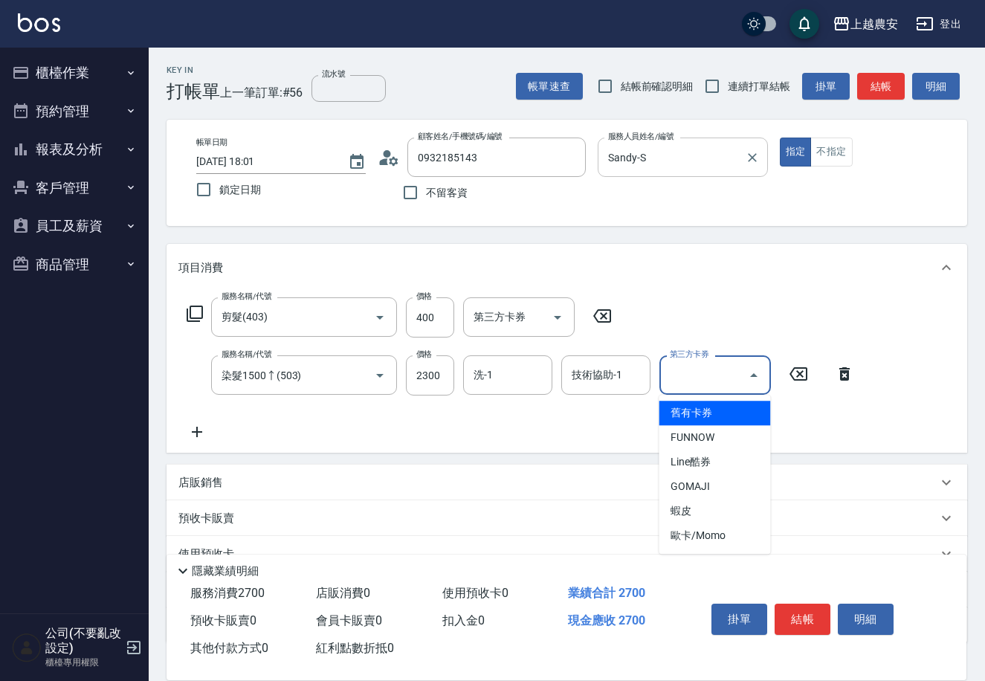
type input "舊有卡券"
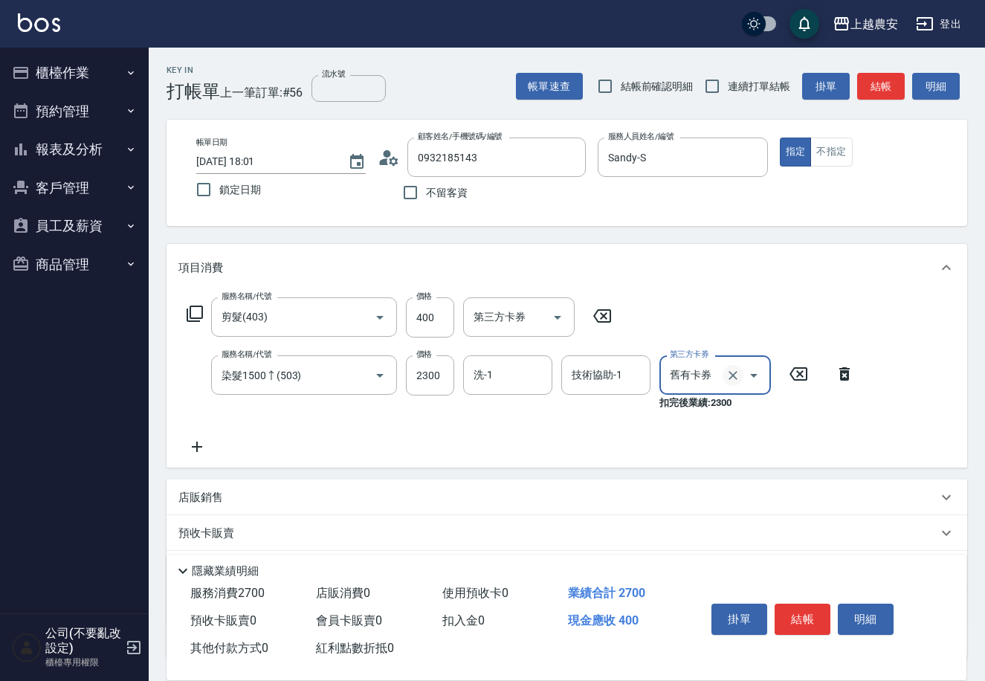
click at [731, 381] on icon "Clear" at bounding box center [733, 375] width 15 height 15
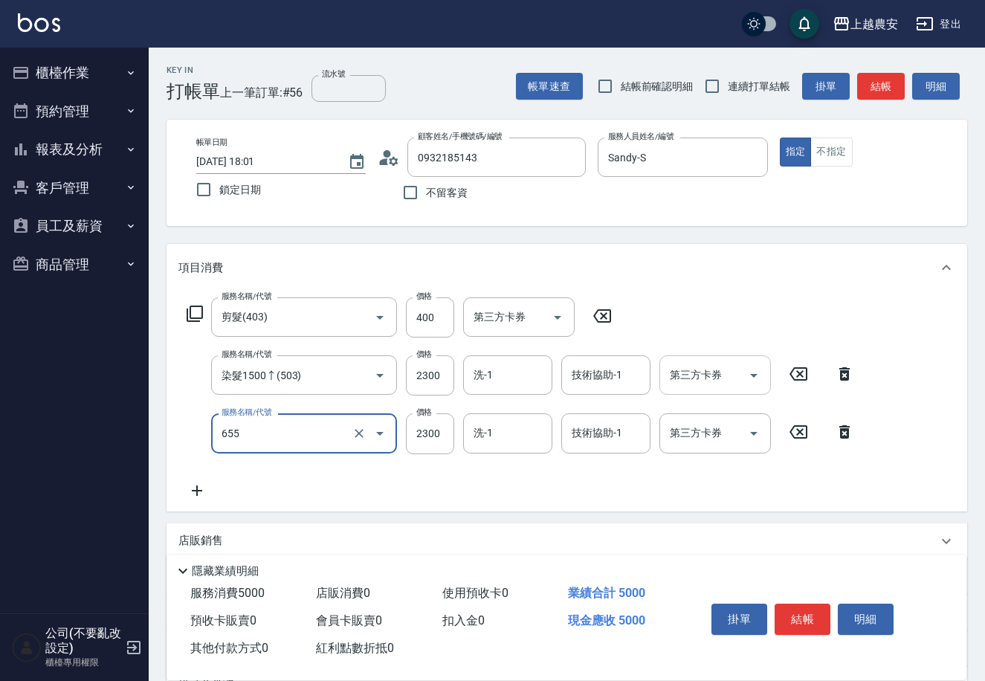
type input "結構2段式(自)(655)"
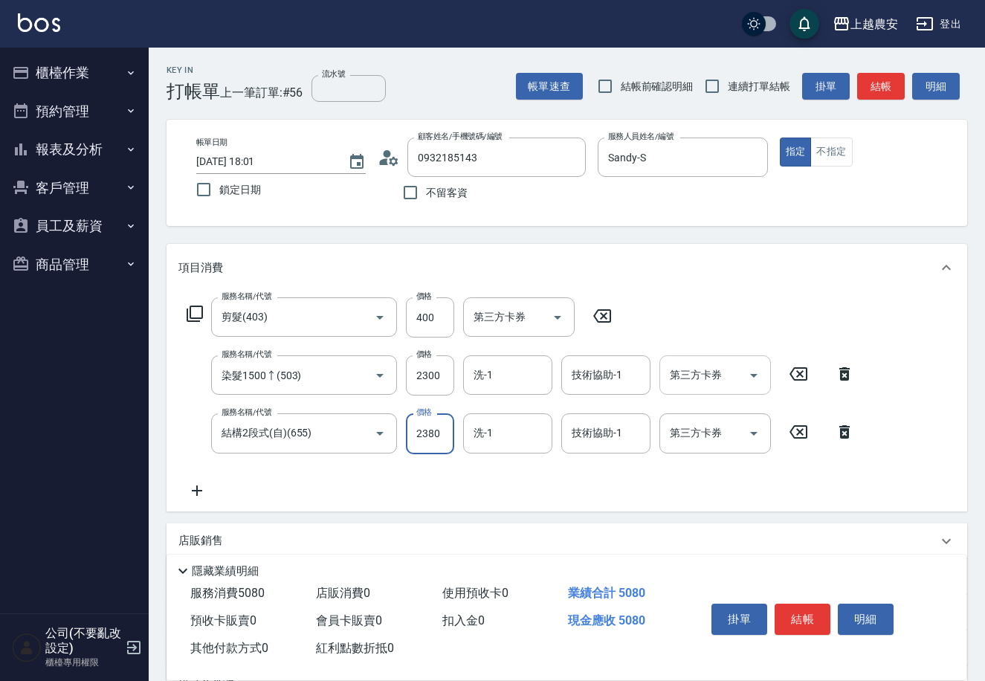
type input "2380"
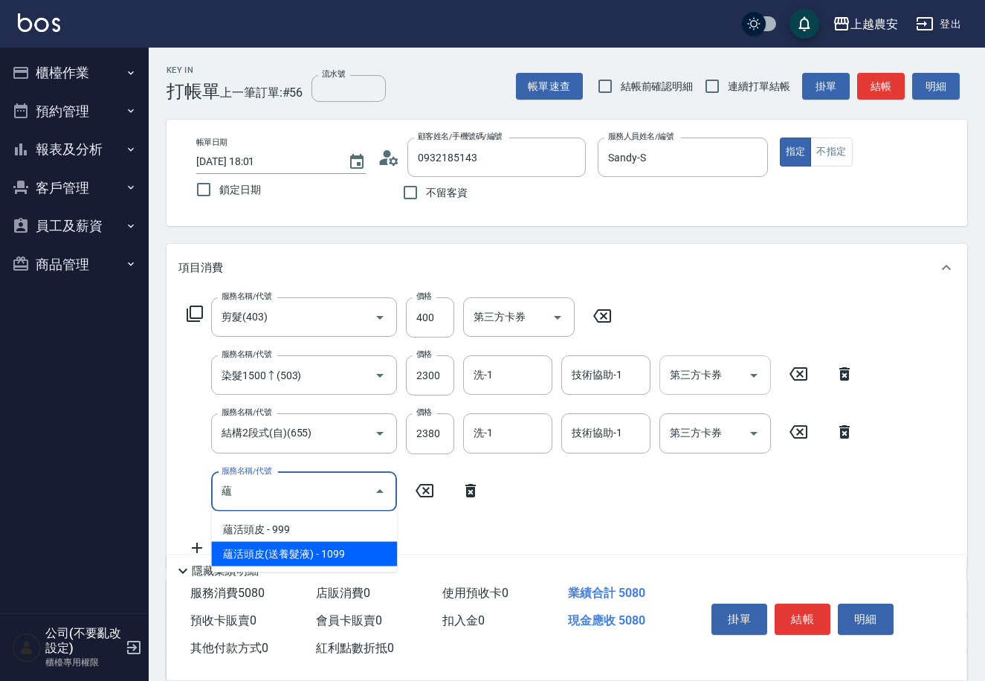
click at [295, 550] on span "蘊活頭皮(送養髮液) - 1099" at bounding box center [304, 554] width 186 height 25
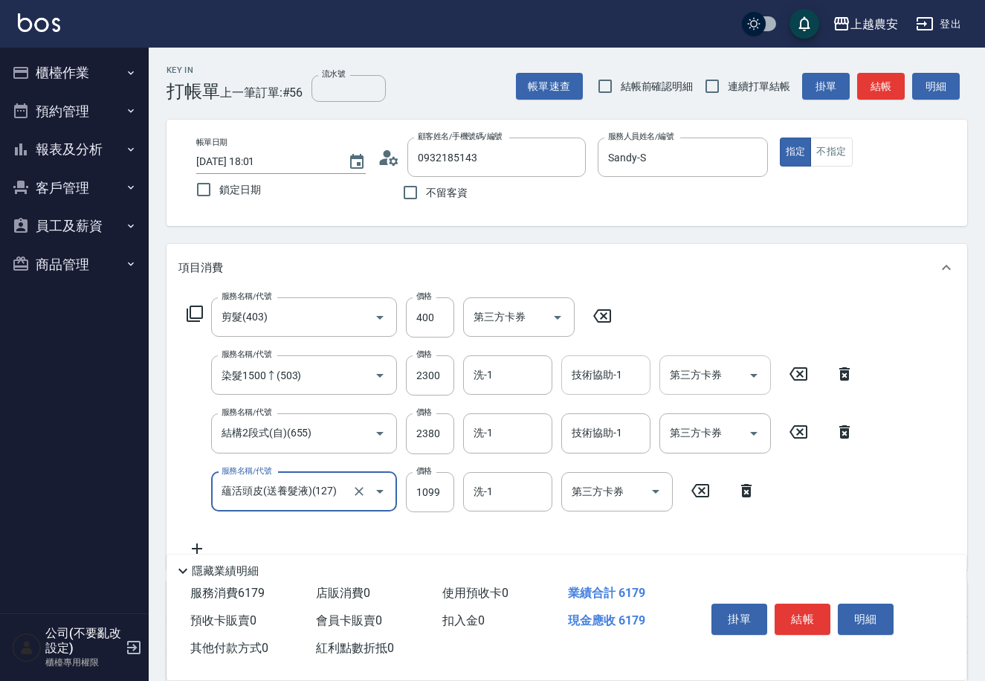
type input "蘊活頭皮(送養髮液)(127)"
click at [607, 367] on input "技術協助-1" at bounding box center [606, 375] width 76 height 26
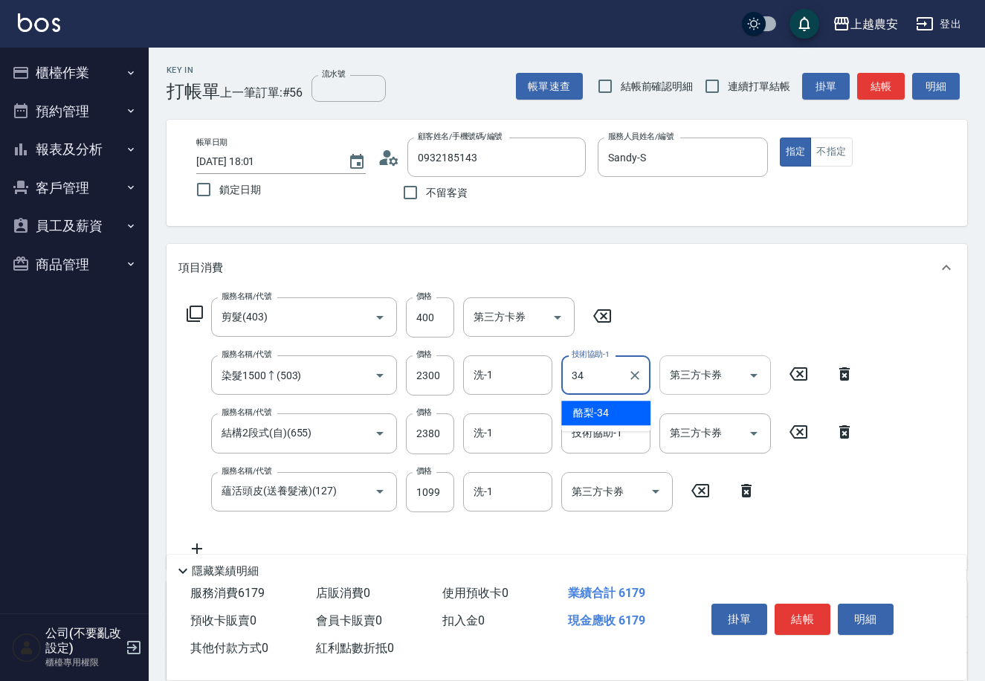
type input "酪梨-34"
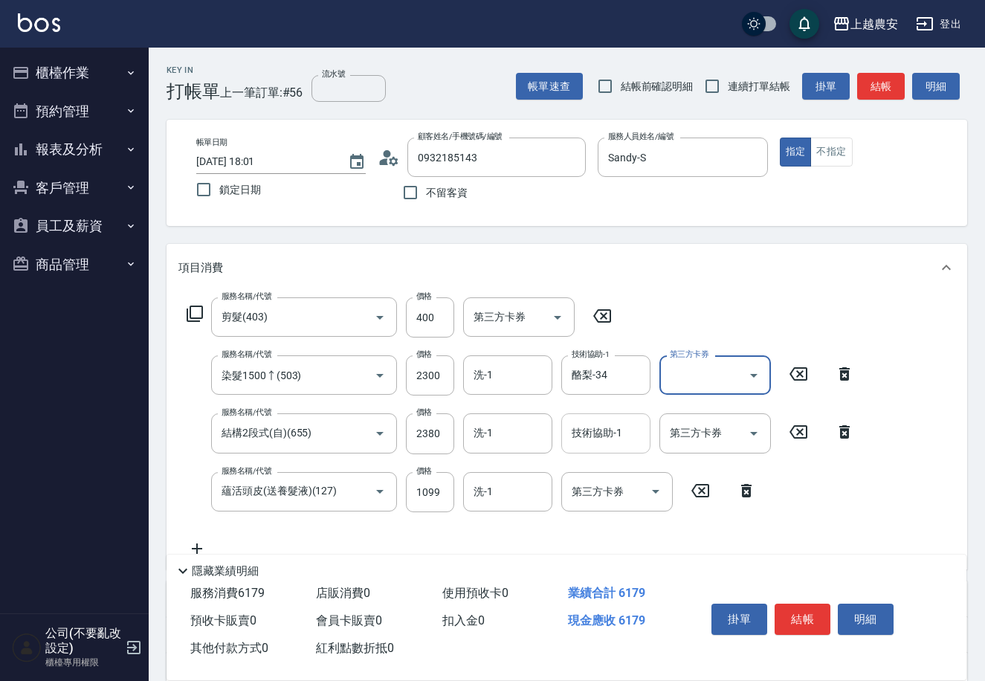
click at [614, 428] on div "技術協助-1 技術協助-1" at bounding box center [605, 432] width 89 height 39
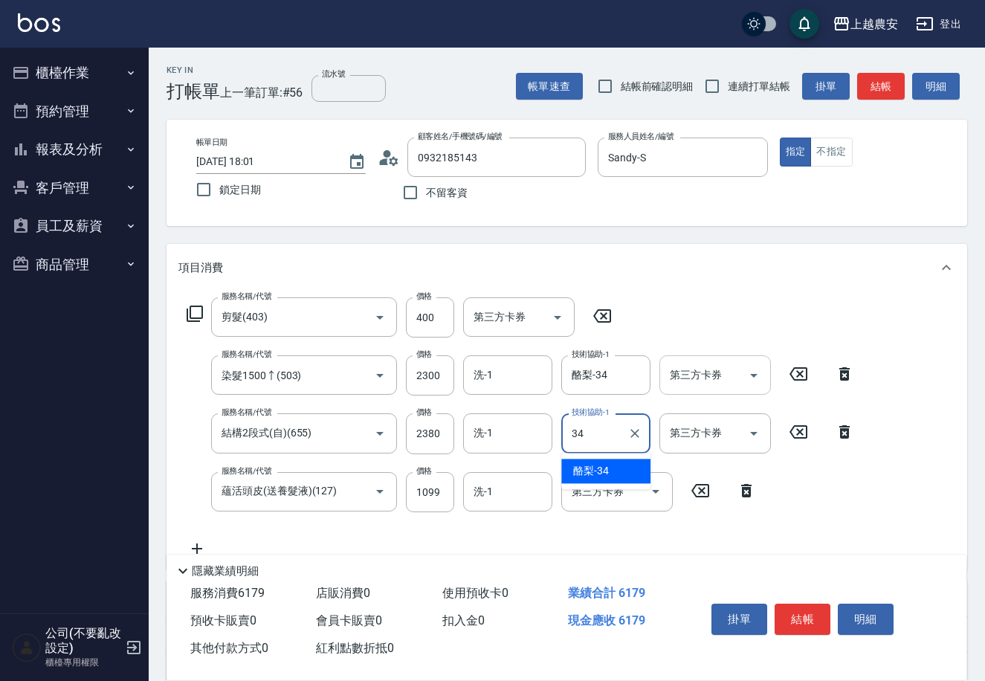
drag, startPoint x: 603, startPoint y: 469, endPoint x: 564, endPoint y: 480, distance: 40.8
click at [602, 469] on span "酪梨 -34" at bounding box center [591, 471] width 36 height 16
type input "酪梨-34"
click at [496, 497] on input "洗-1" at bounding box center [508, 492] width 76 height 26
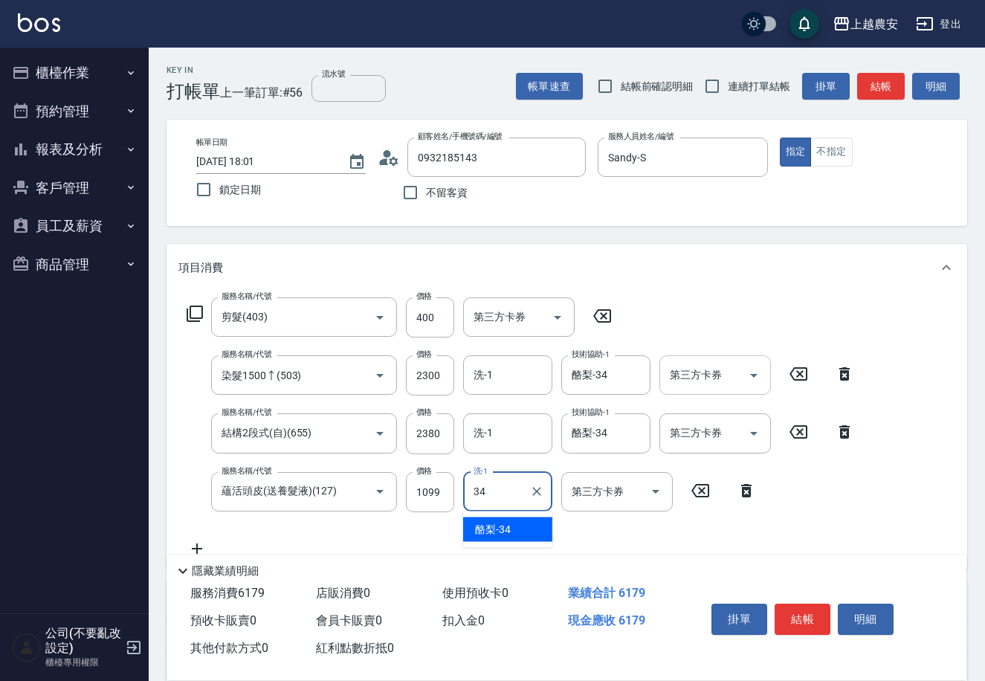
type input "酪梨-34"
click at [807, 615] on button "結帳" at bounding box center [803, 619] width 56 height 31
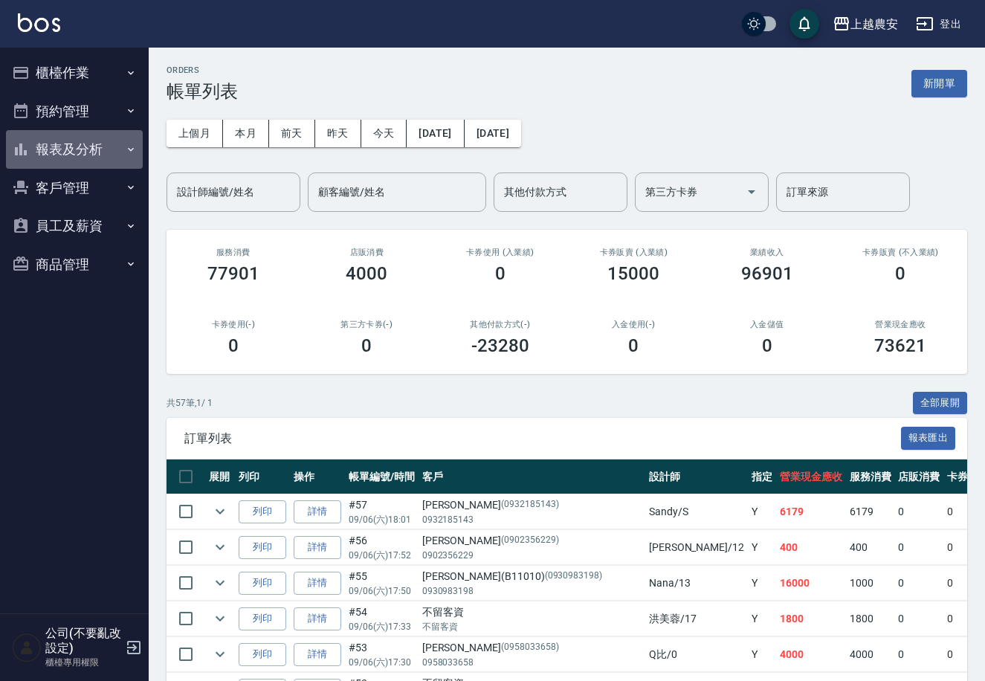
click at [109, 143] on button "報表及分析" at bounding box center [74, 149] width 137 height 39
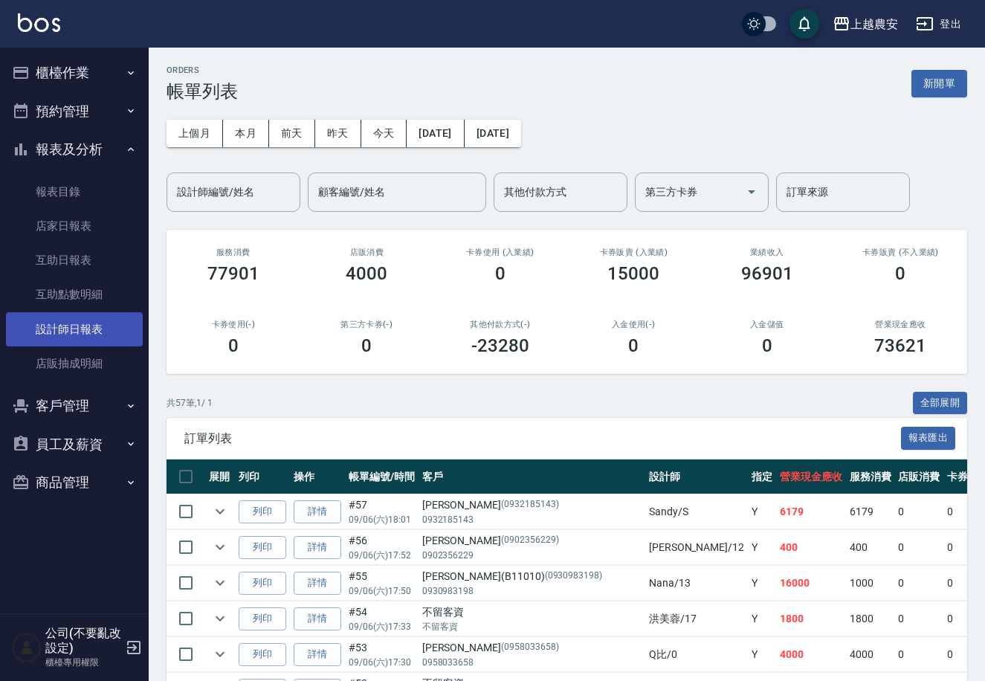
click at [100, 325] on link "設計師日報表" at bounding box center [74, 329] width 137 height 34
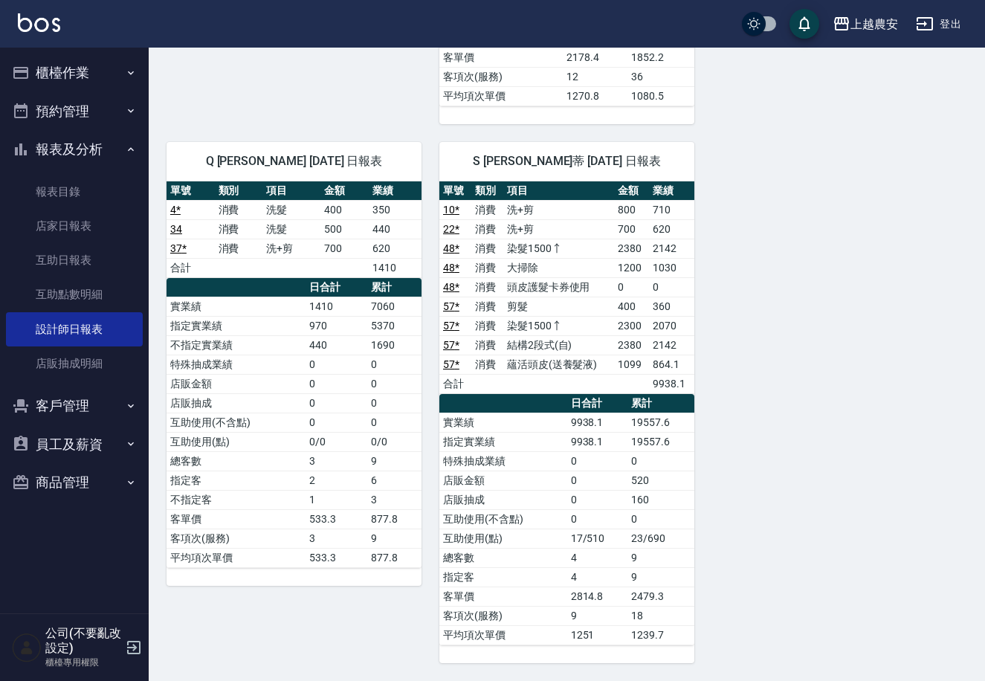
scroll to position [3, 0]
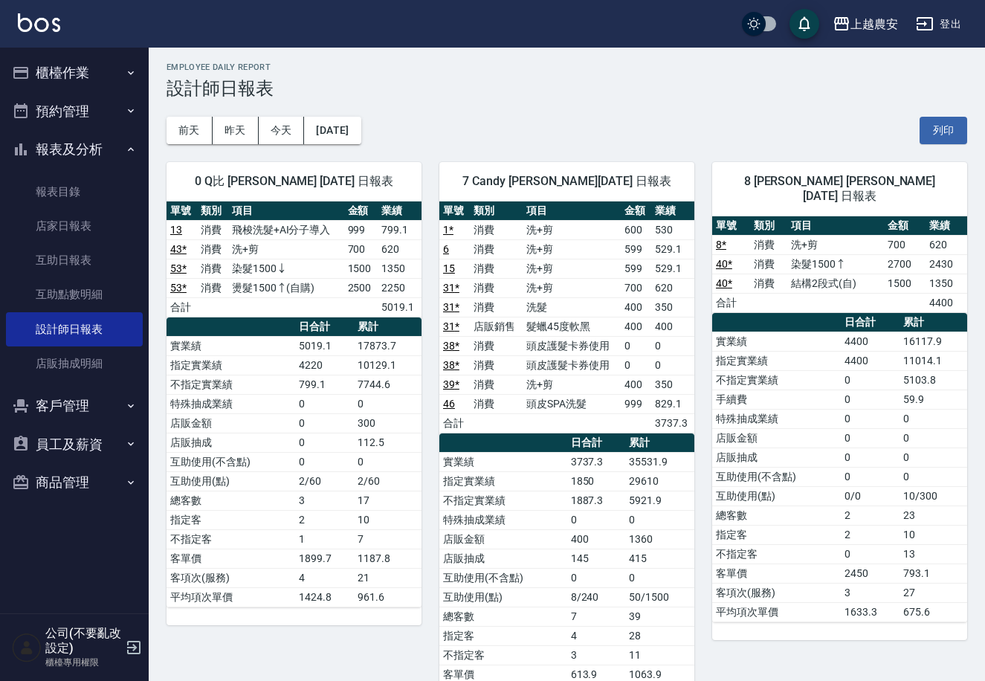
click at [75, 75] on button "櫃檯作業" at bounding box center [74, 73] width 137 height 39
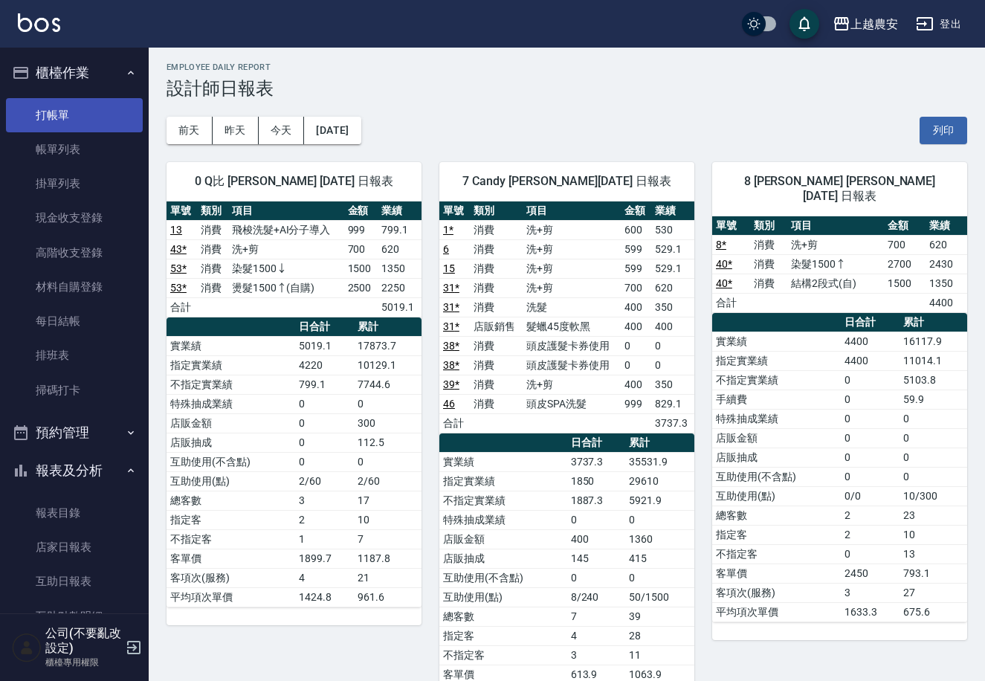
click at [89, 112] on link "打帳單" at bounding box center [74, 115] width 137 height 34
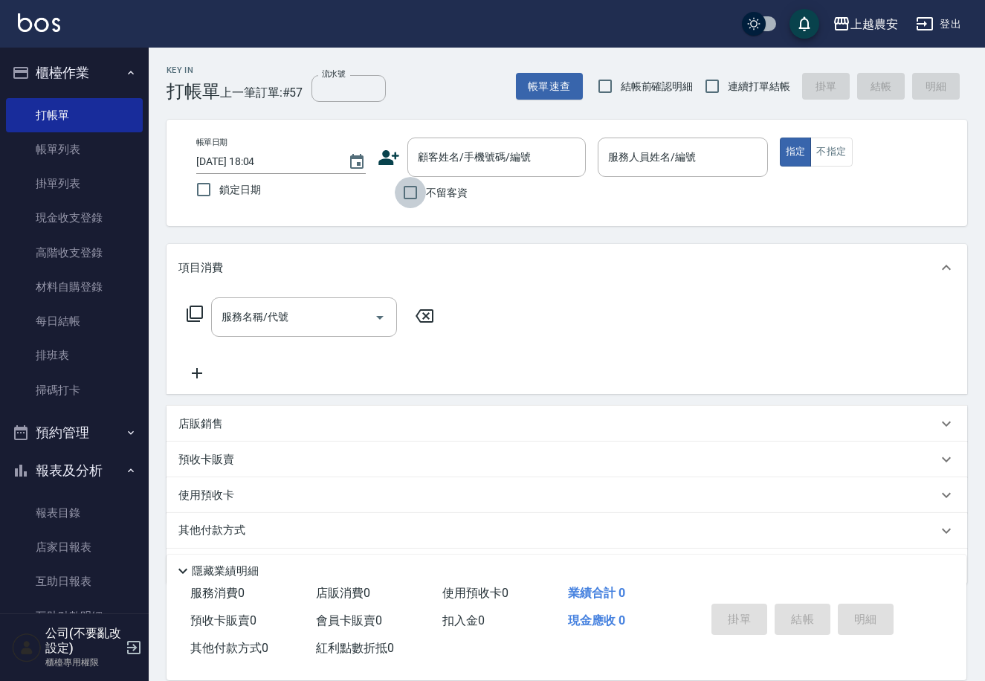
click at [406, 196] on input "不留客資" at bounding box center [410, 192] width 31 height 31
checkbox input "true"
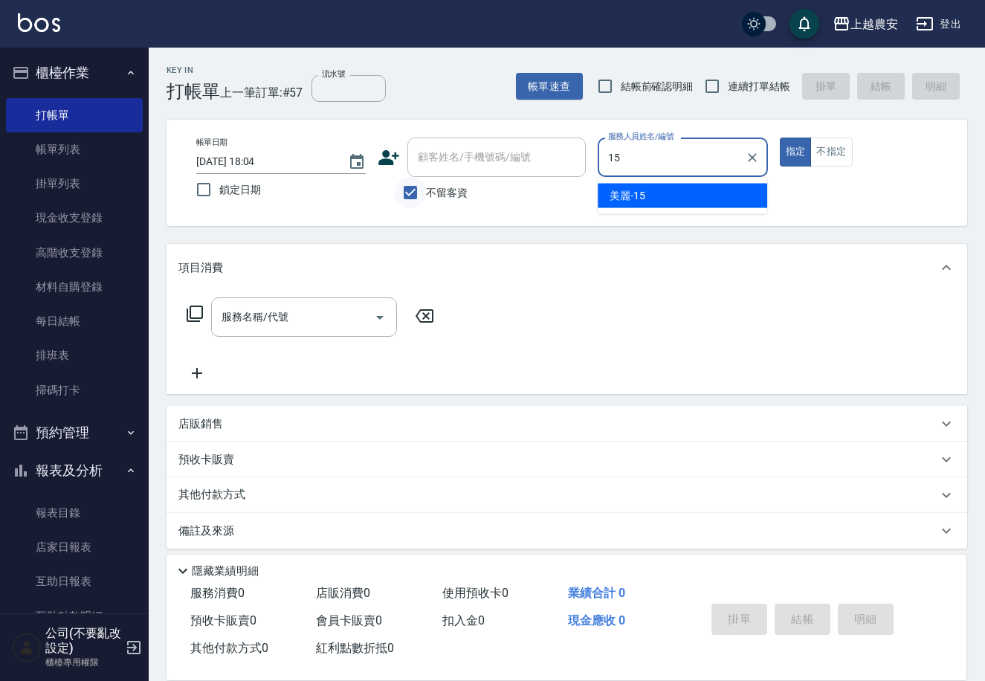
type input "美麗-15"
type button "true"
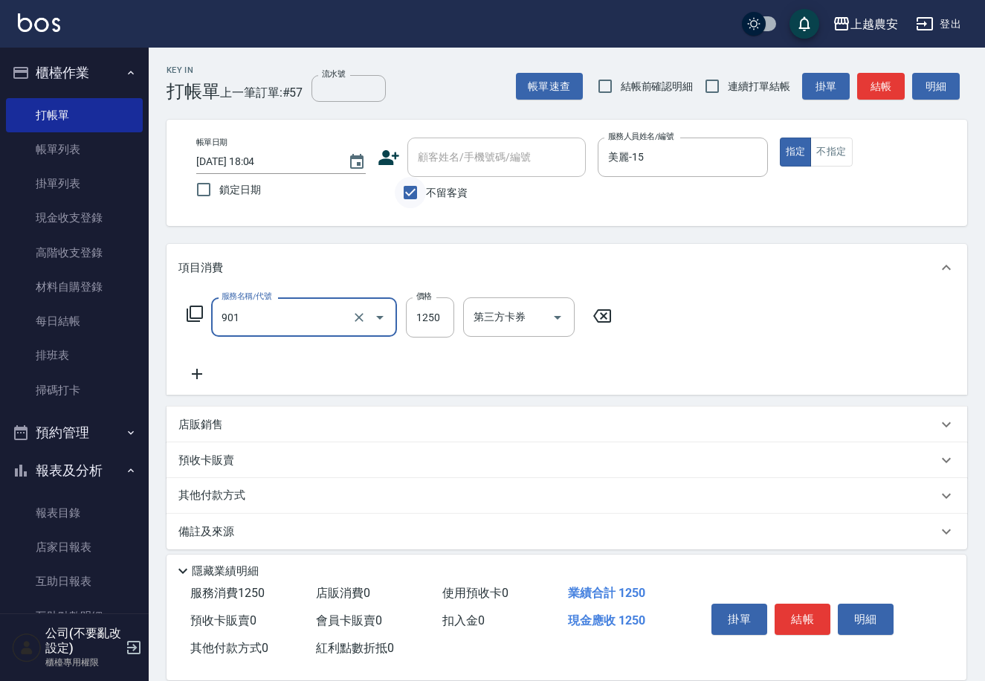
type input "修手指甲(901)"
type input "500"
click at [796, 609] on button "結帳" at bounding box center [803, 619] width 56 height 31
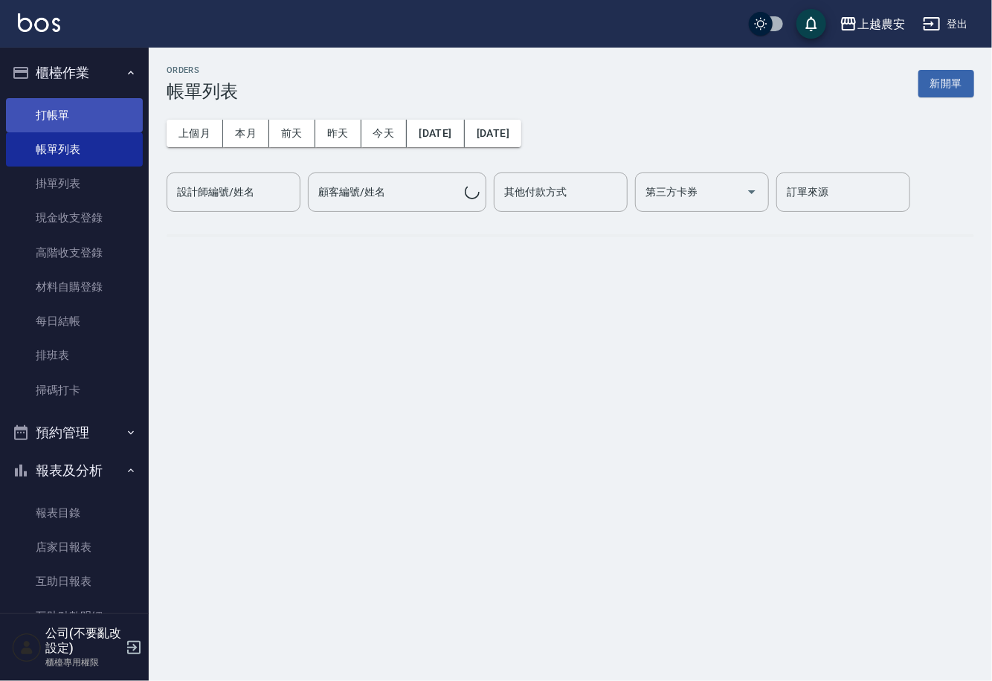
click at [59, 115] on link "打帳單" at bounding box center [74, 115] width 137 height 34
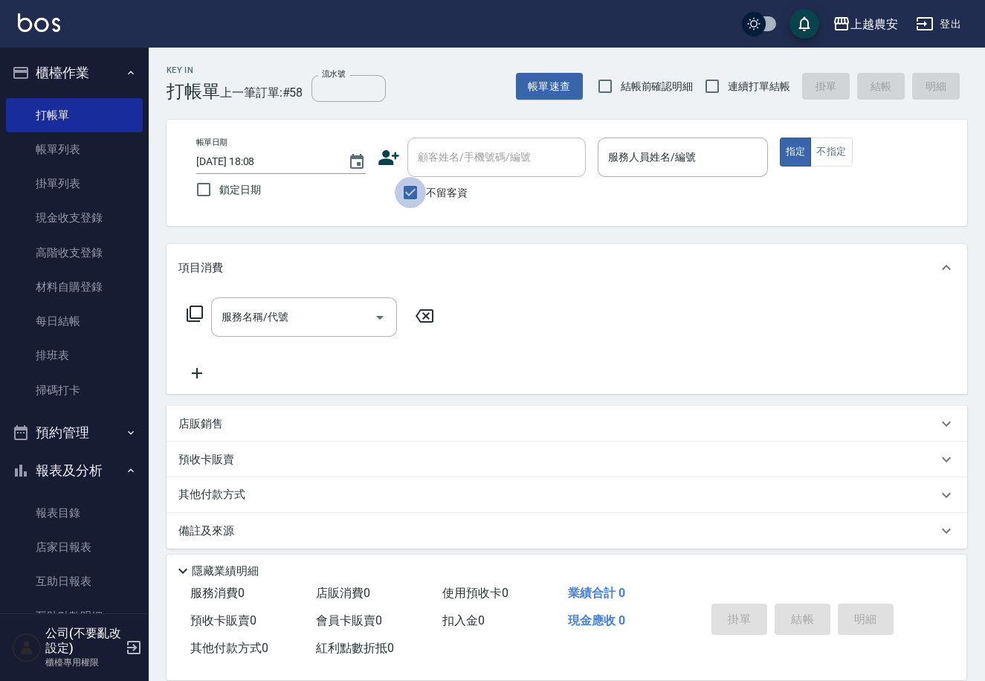
click at [422, 193] on input "不留客資" at bounding box center [410, 192] width 31 height 31
checkbox input "false"
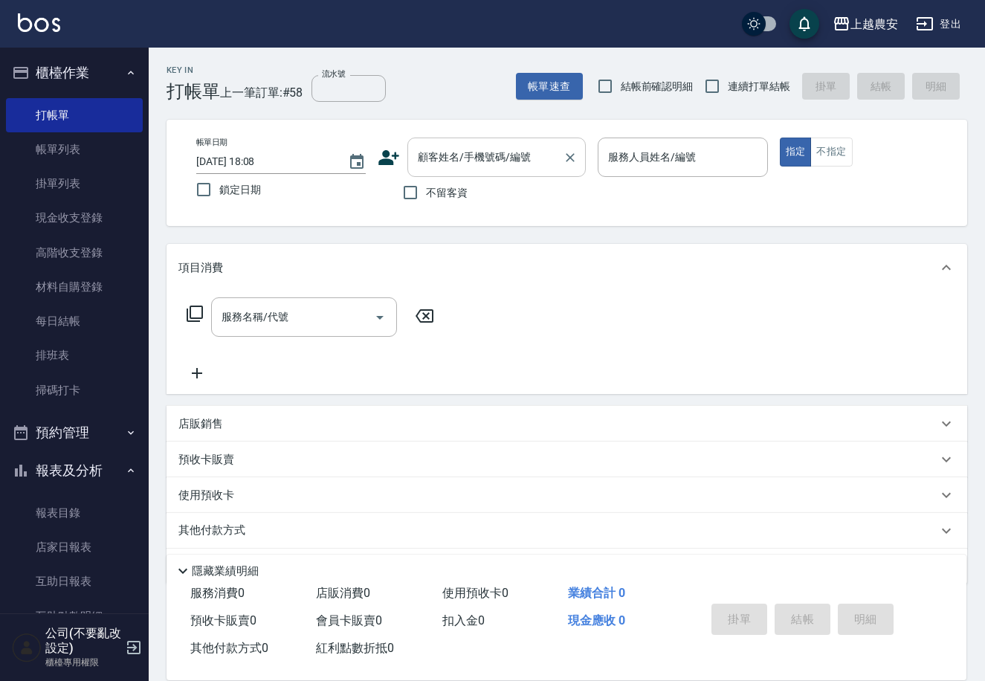
click at [420, 170] on input "顧客姓名/手機號碼/編號" at bounding box center [485, 157] width 143 height 26
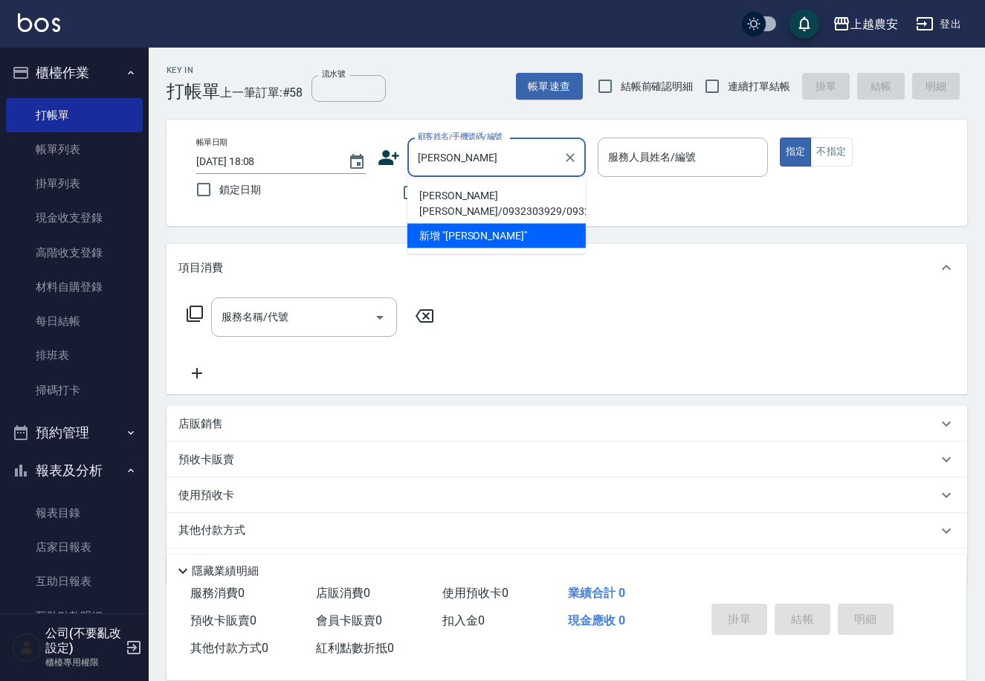
click at [421, 202] on li "李秋佩(李老師/0932303929/0932303929" at bounding box center [496, 204] width 178 height 40
type input "李秋佩(李老師/0932303929/0932303929"
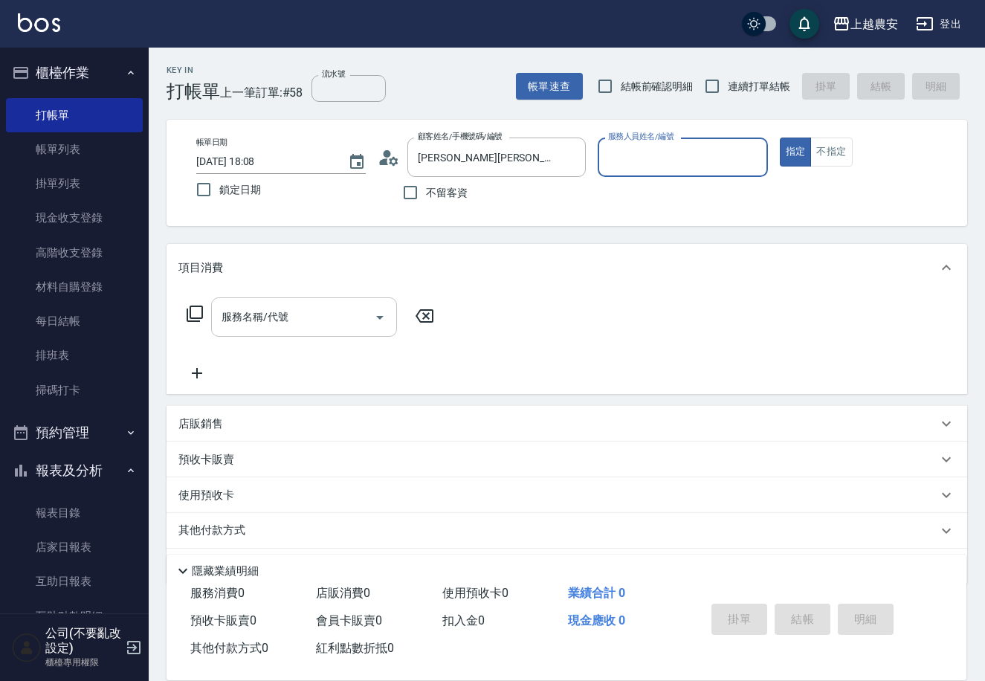
type input "Nana-13"
click at [364, 319] on input "服務名稱/代號" at bounding box center [293, 317] width 150 height 26
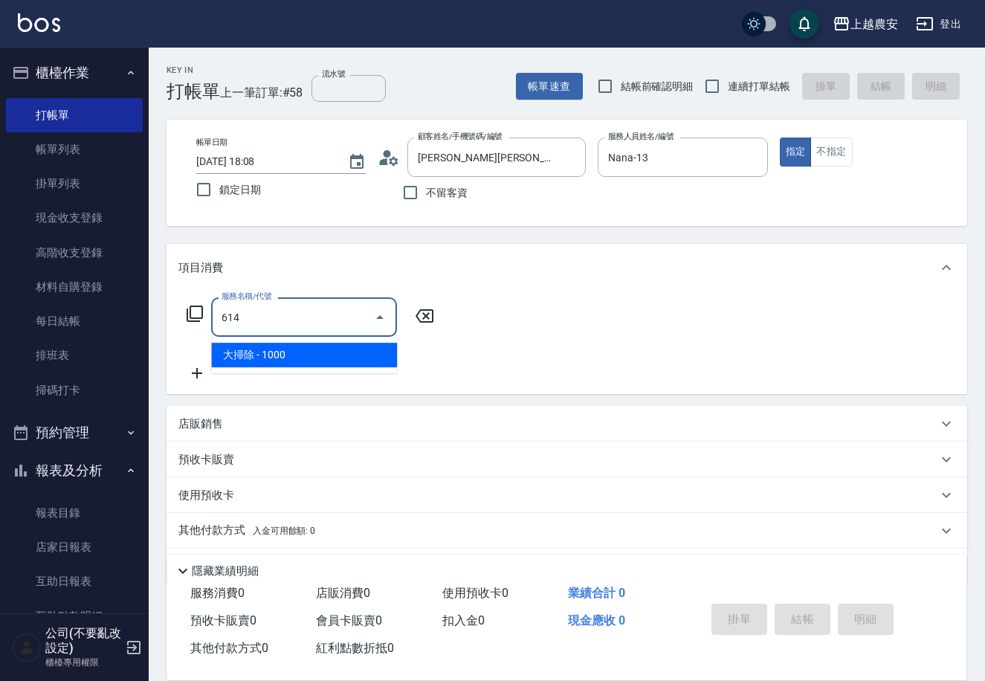
type input "大掃除(614)"
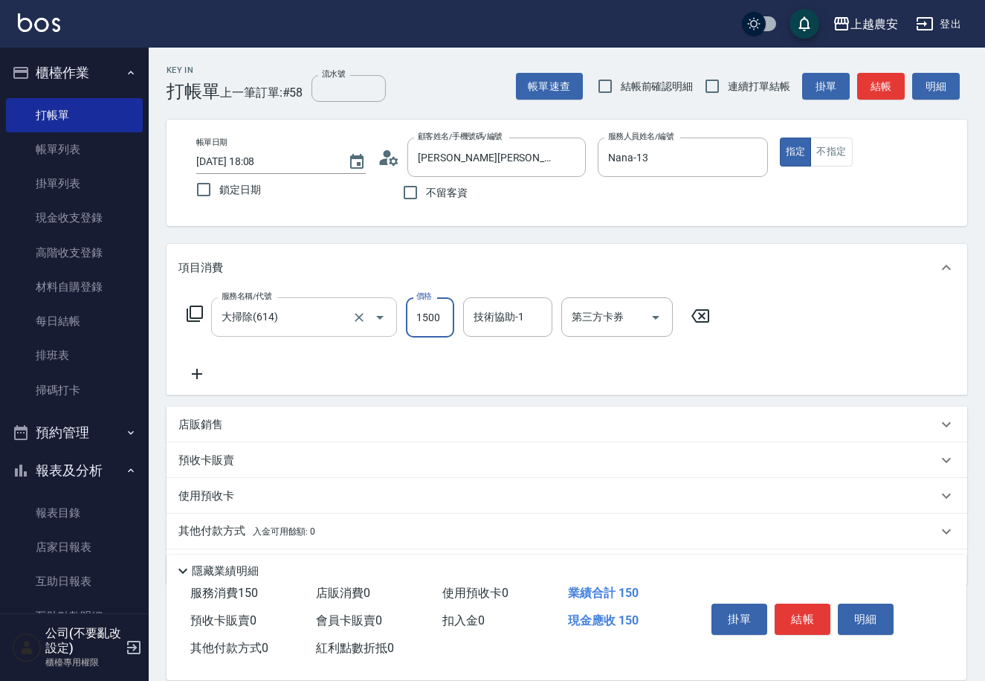
type input "1500"
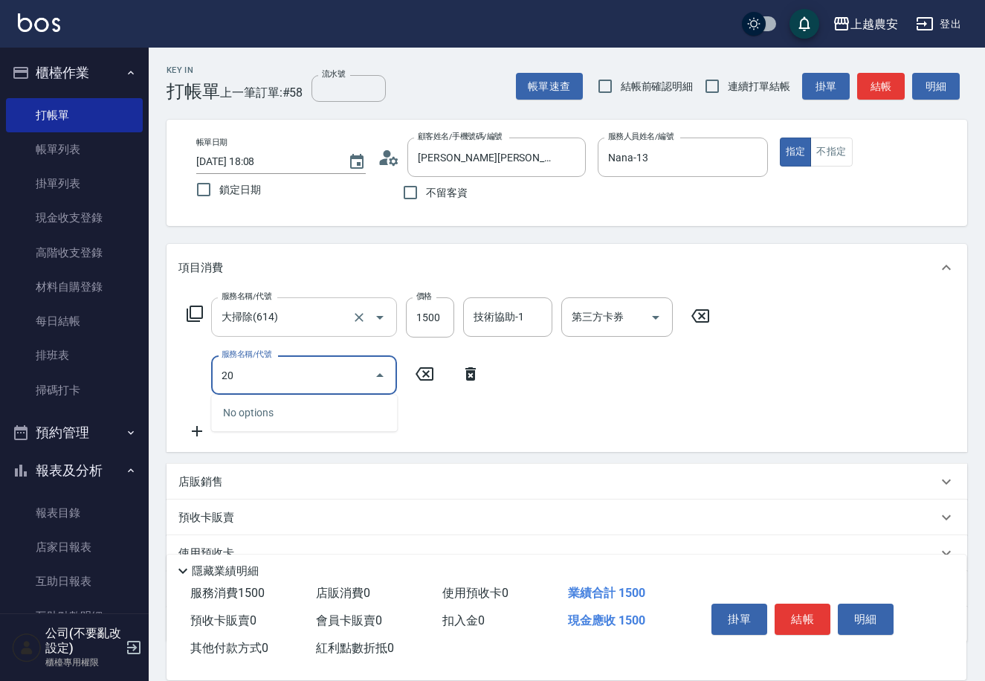
type input "206"
click at [355, 372] on icon "Clear" at bounding box center [359, 375] width 15 height 15
type input "精油按摩(226)"
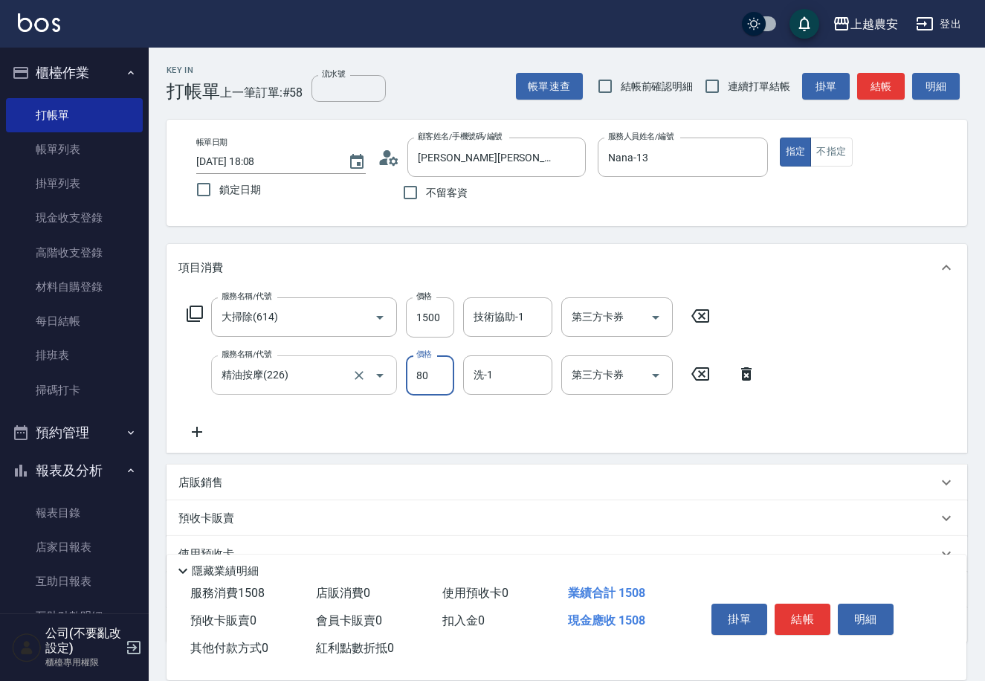
type input "800"
type input "楊馨茹-29"
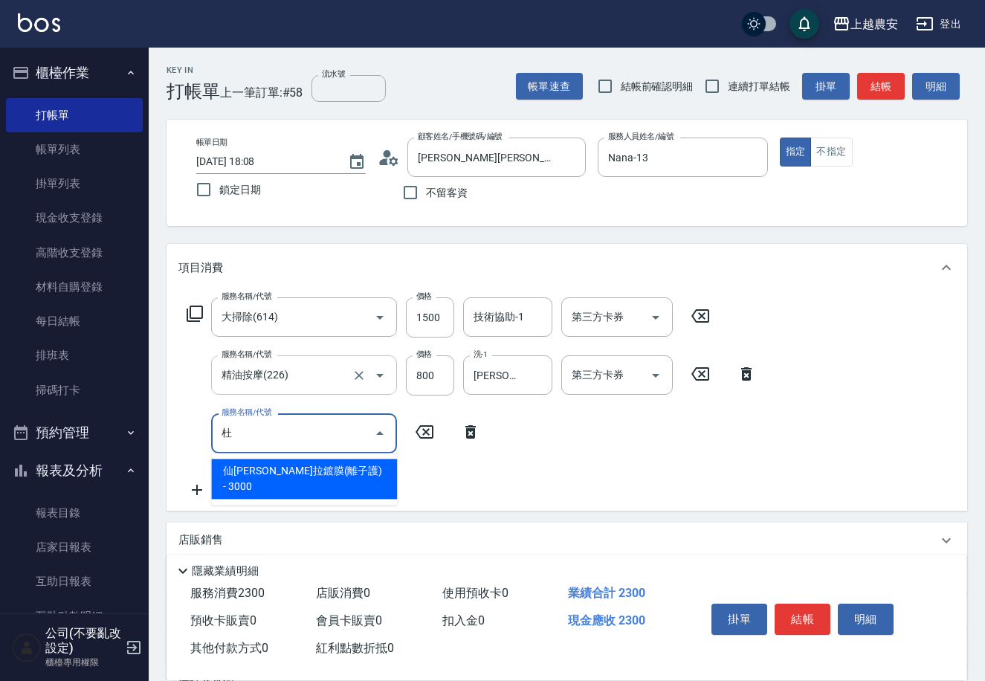
click at [325, 469] on span "仙杜瑞拉鍍膜(離子護) - 3000" at bounding box center [304, 479] width 186 height 40
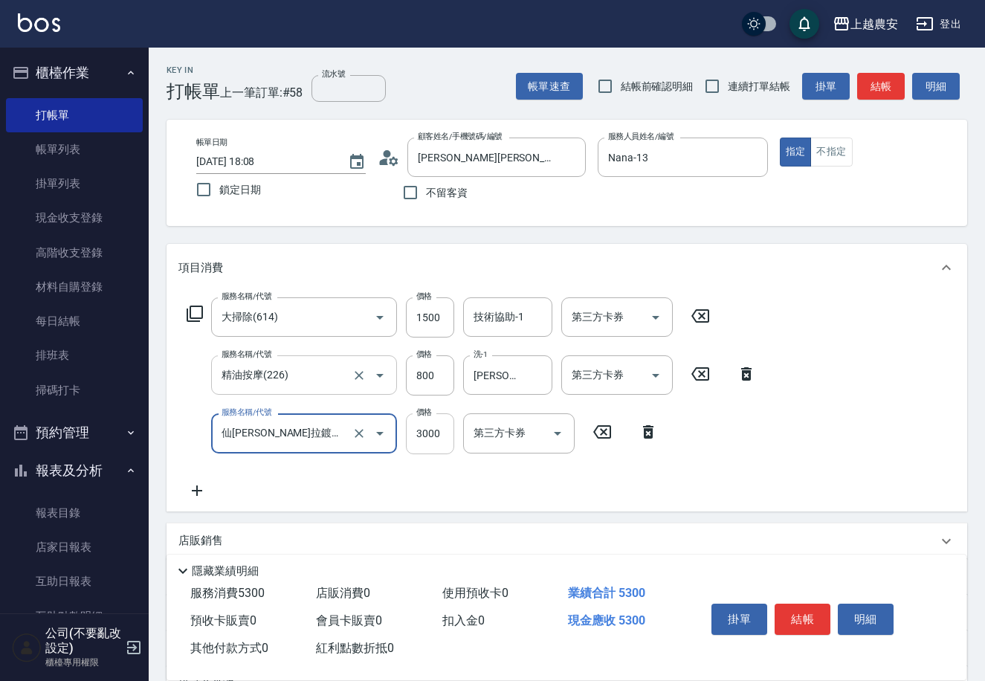
type input "仙杜瑞拉鍍膜(離子護)(663)"
click at [435, 438] on input "3000" at bounding box center [430, 433] width 48 height 40
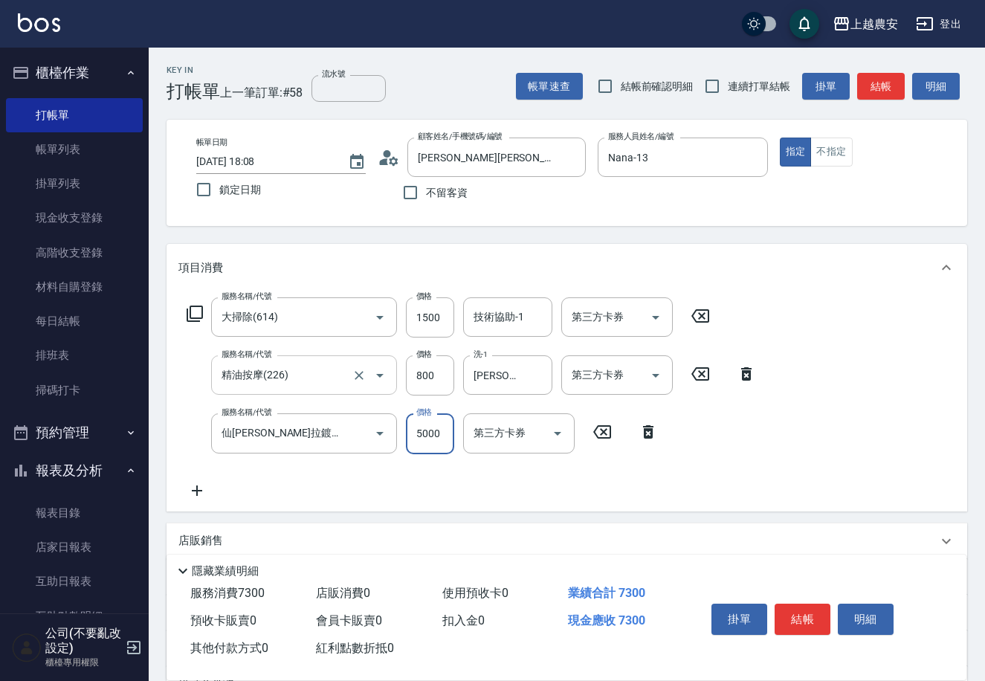
type input "5000"
click at [196, 487] on icon at bounding box center [197, 490] width 10 height 10
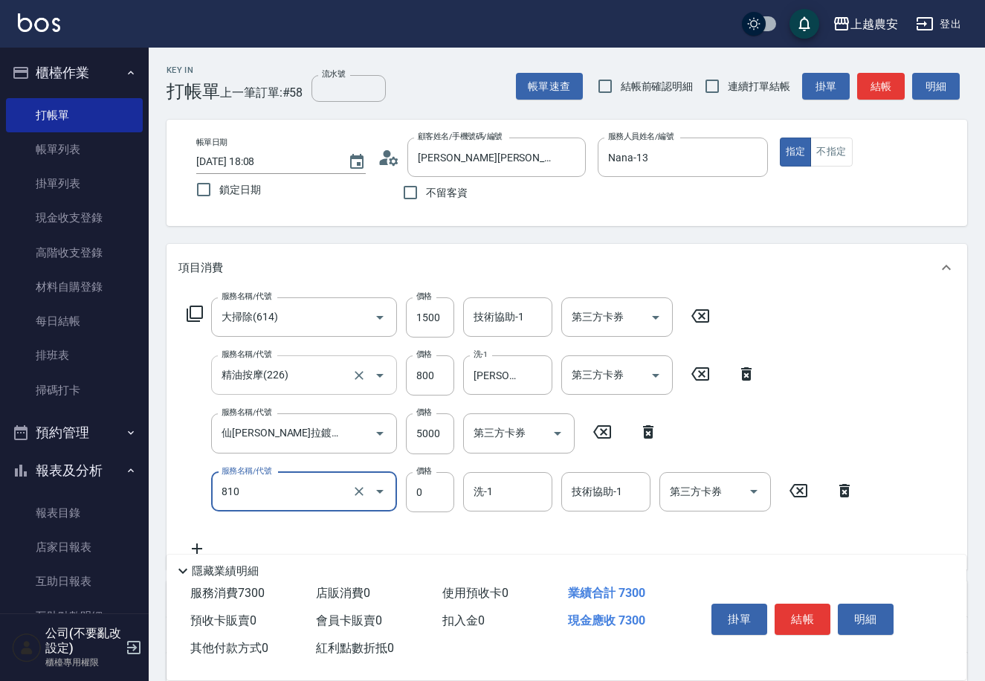
type input "頭皮護髮卡券使用(810)"
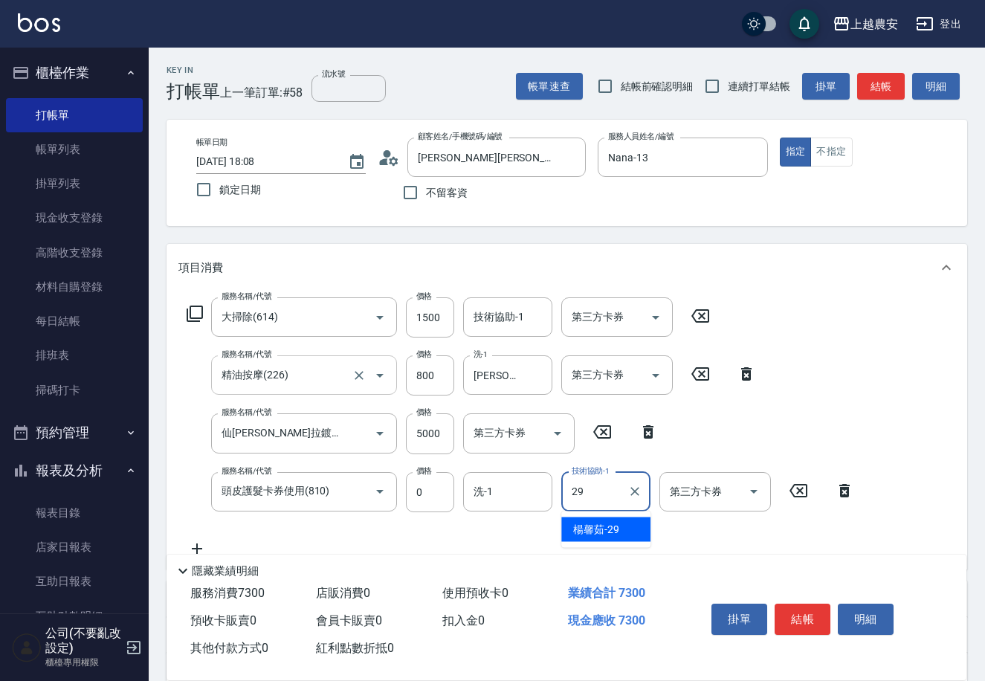
type input "楊馨茹-29"
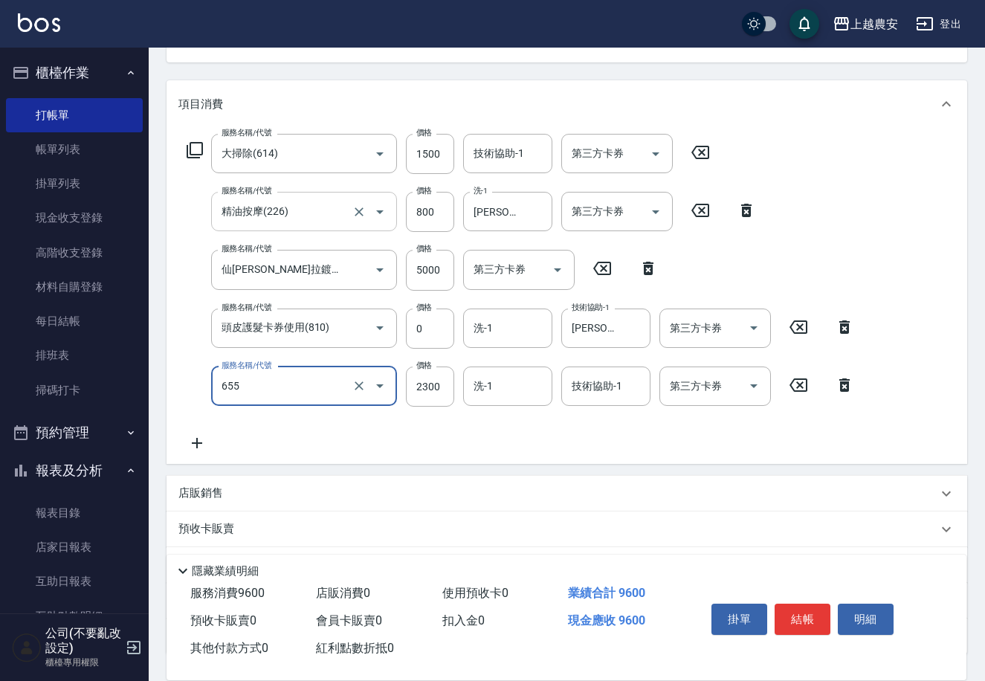
scroll to position [244, 0]
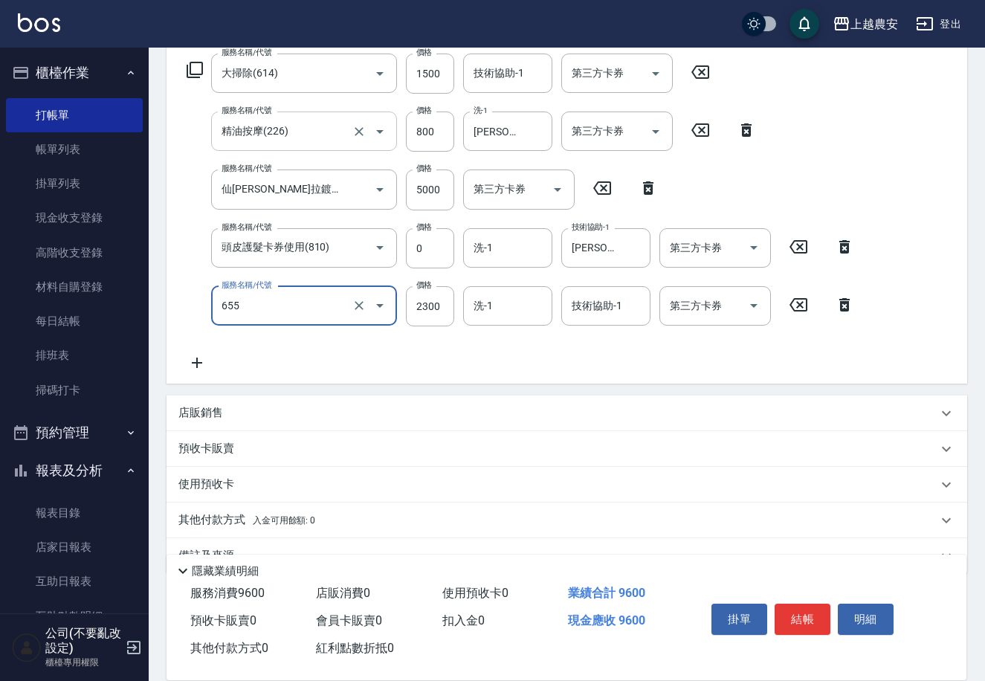
type input "結構2段式(自)(655)"
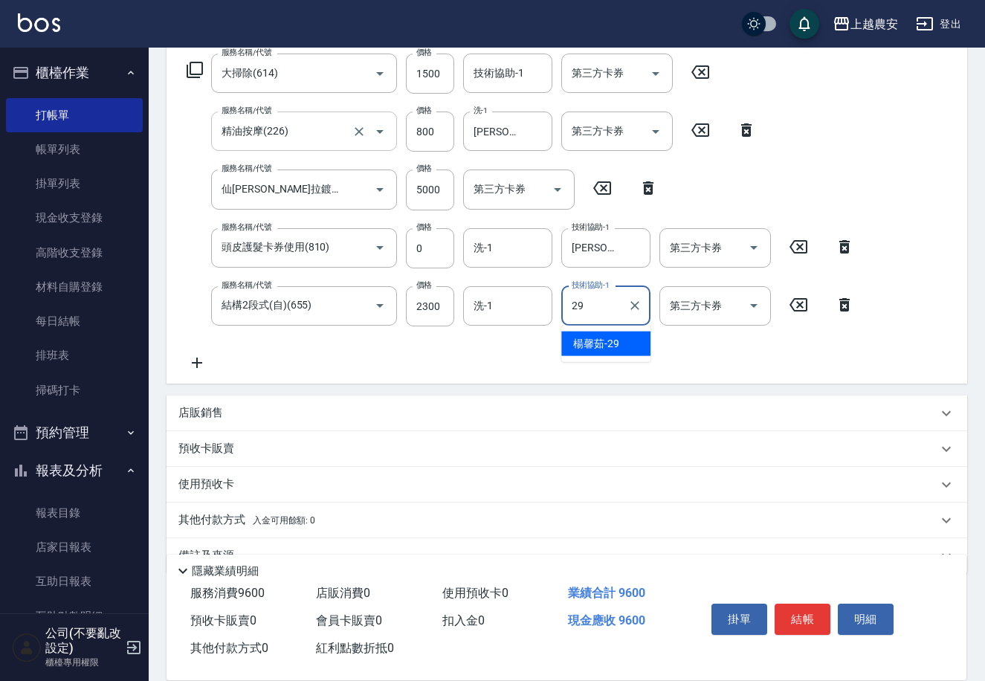
type input "楊馨茹-29"
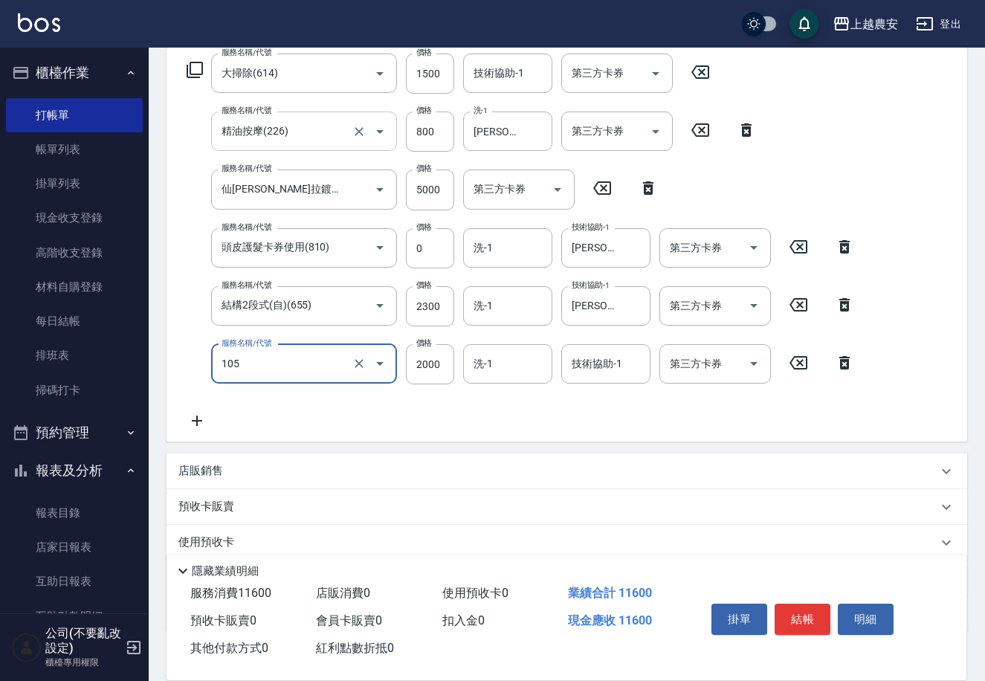
type input "寶齡頭皮全套(105)"
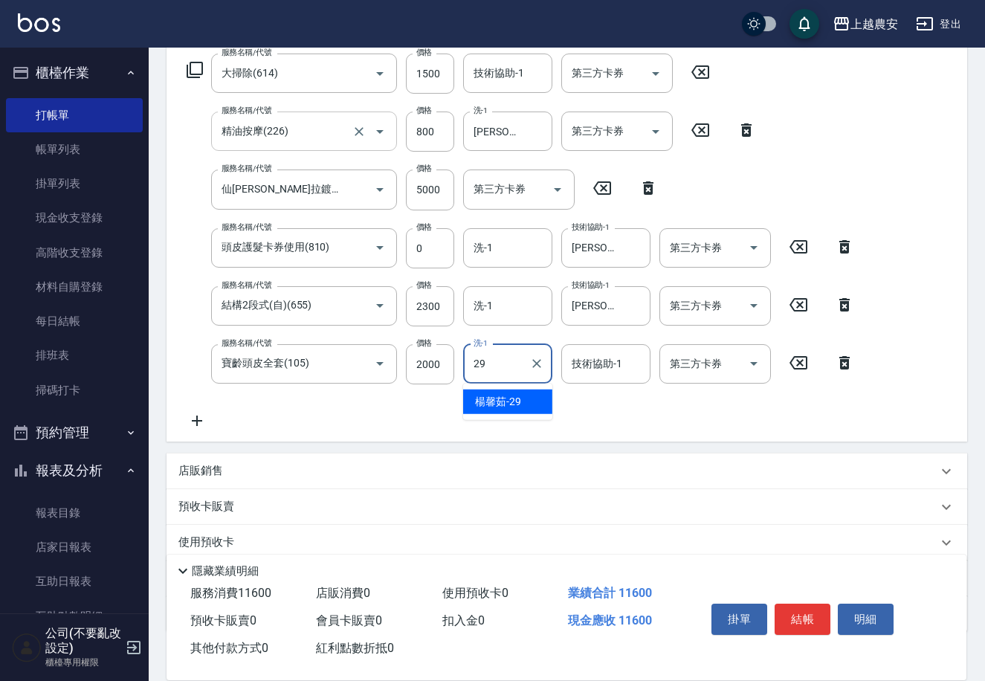
type input "楊馨茹-29"
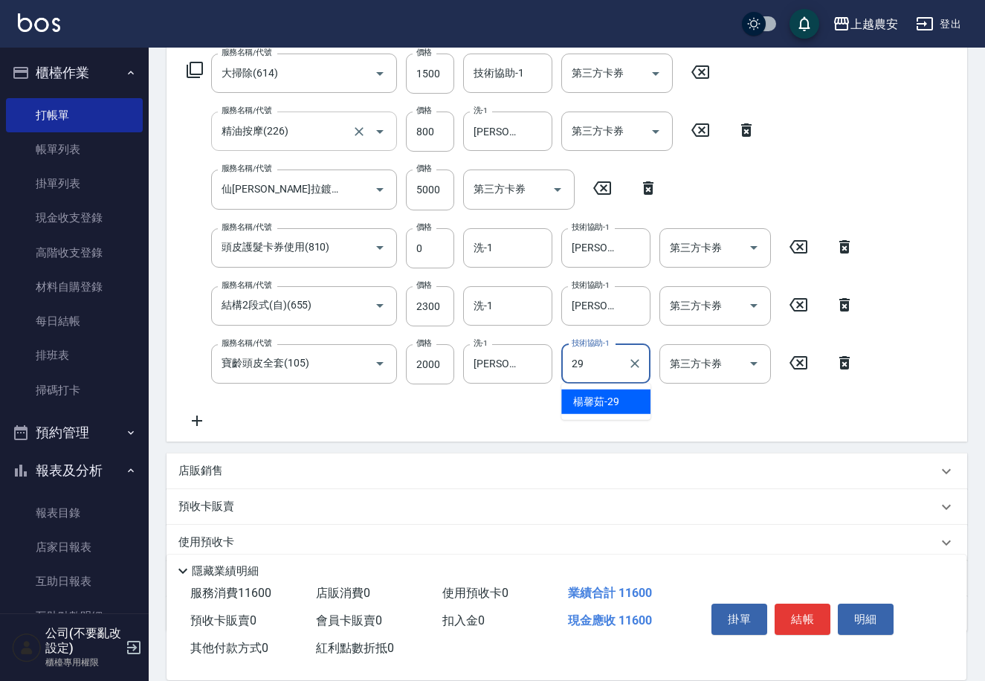
type input "楊馨茹-29"
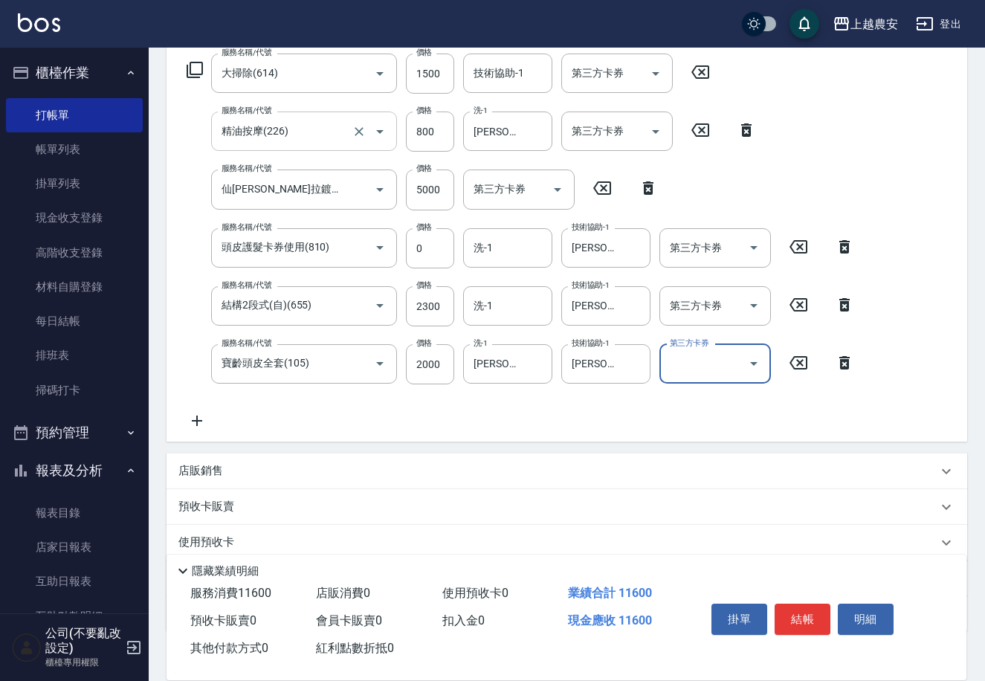
scroll to position [191, 0]
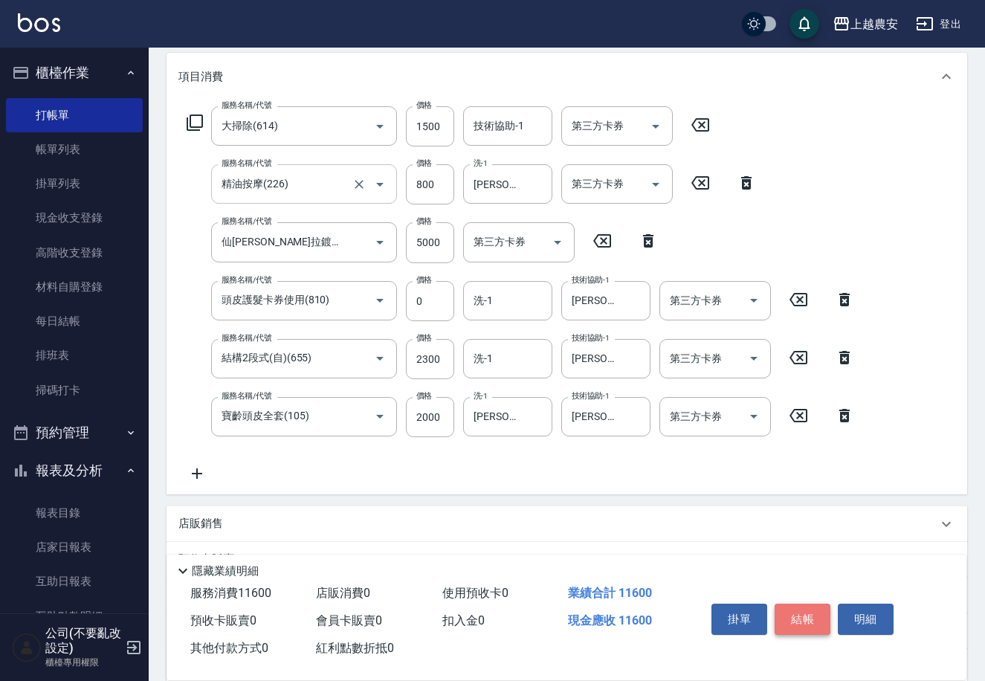
click at [796, 619] on button "結帳" at bounding box center [803, 619] width 56 height 31
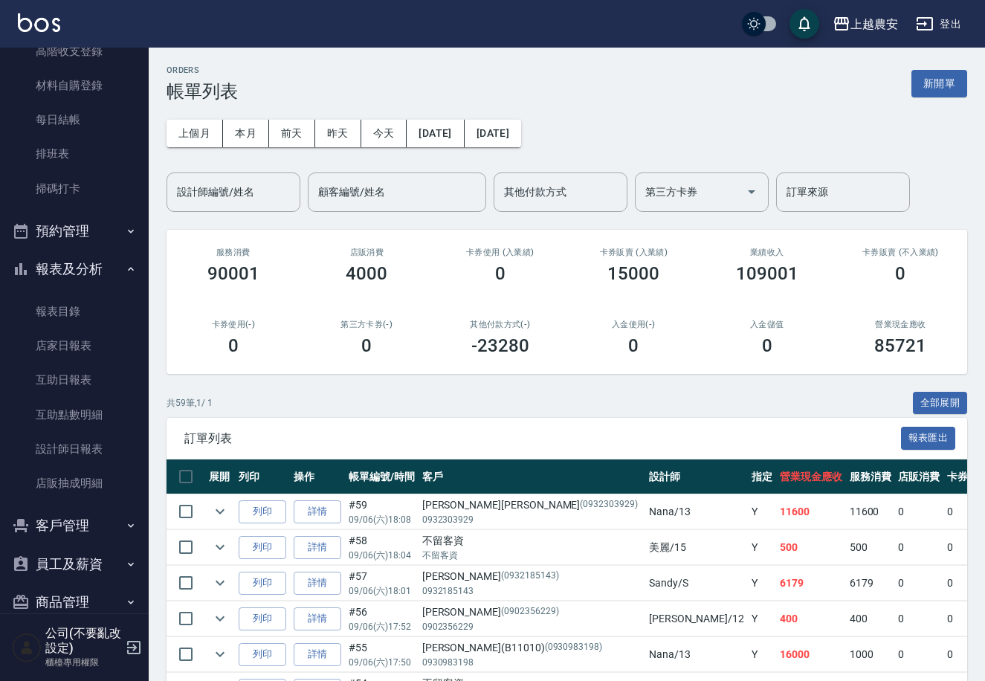
scroll to position [226, 0]
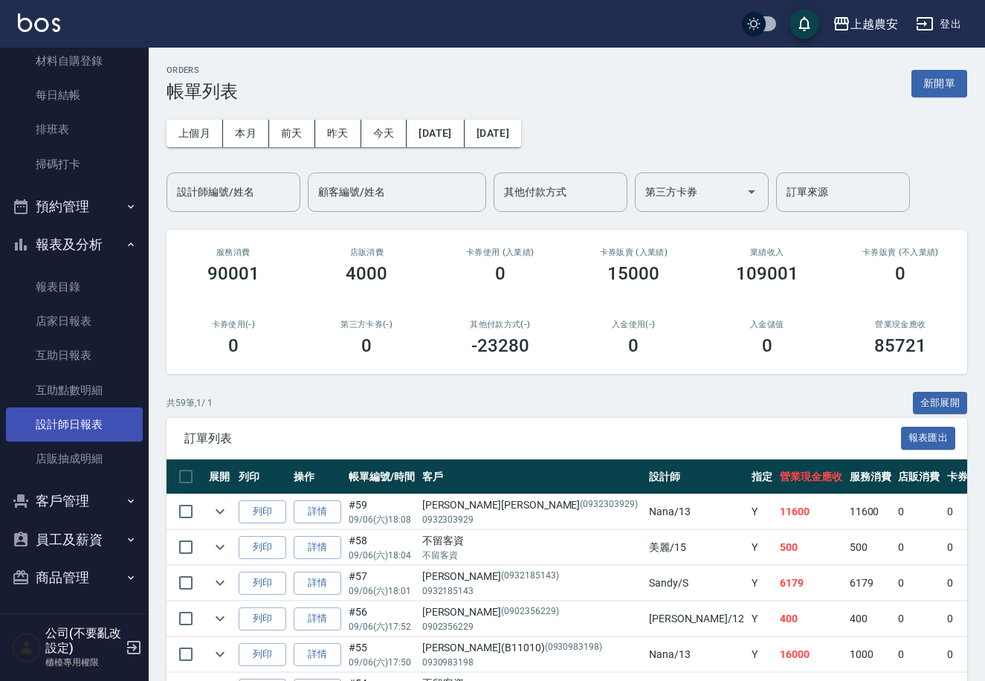
click at [54, 414] on link "設計師日報表" at bounding box center [74, 424] width 137 height 34
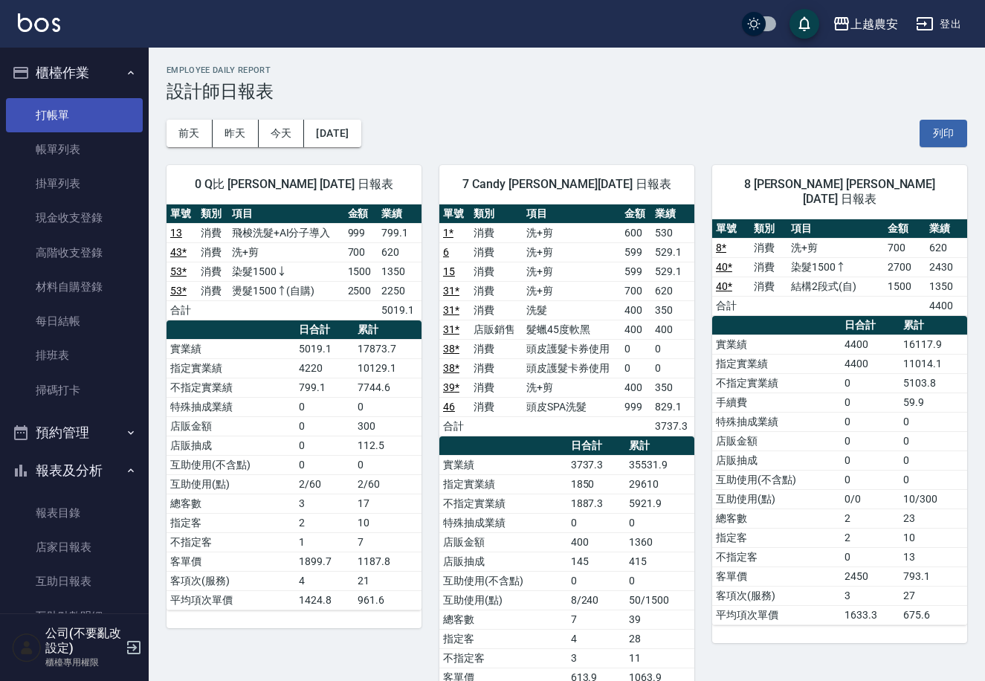
click at [68, 131] on link "打帳單" at bounding box center [74, 115] width 137 height 34
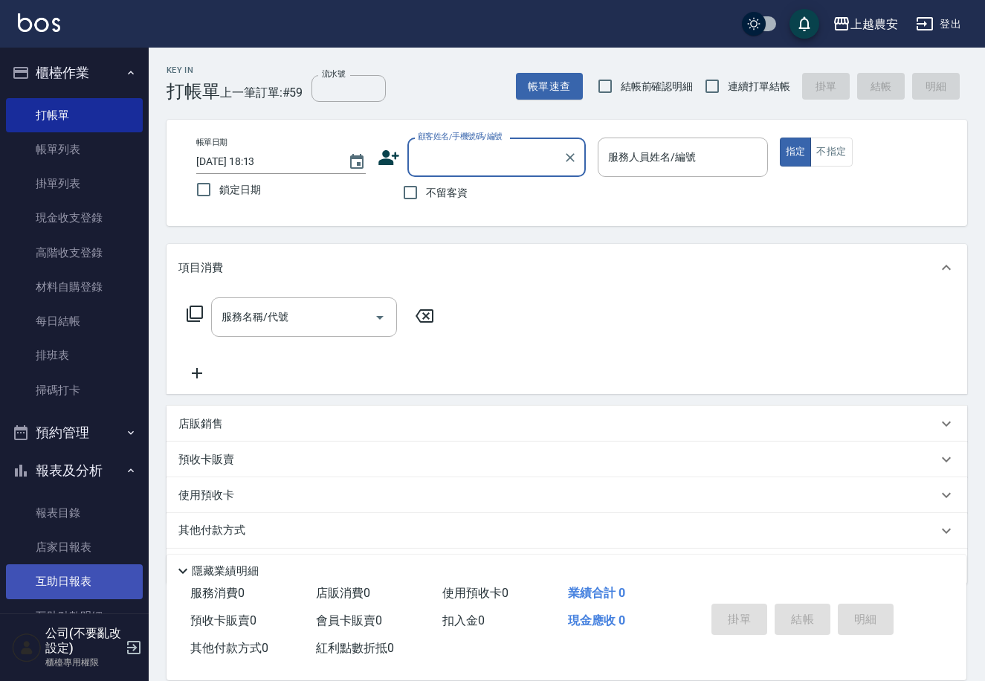
click at [27, 575] on link "互助日報表" at bounding box center [74, 581] width 137 height 34
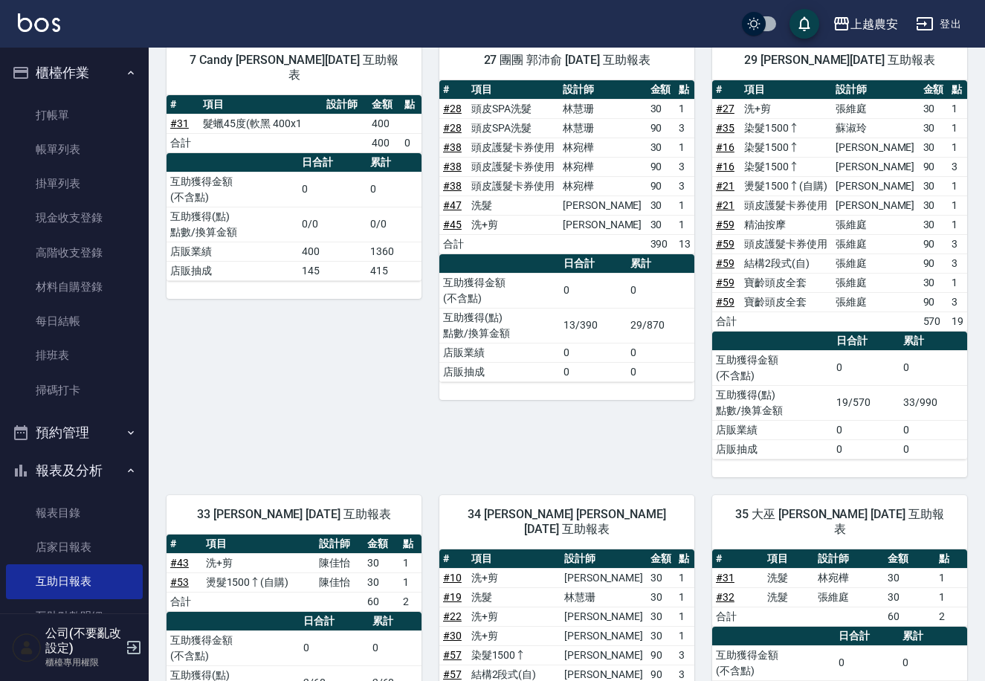
scroll to position [161, 0]
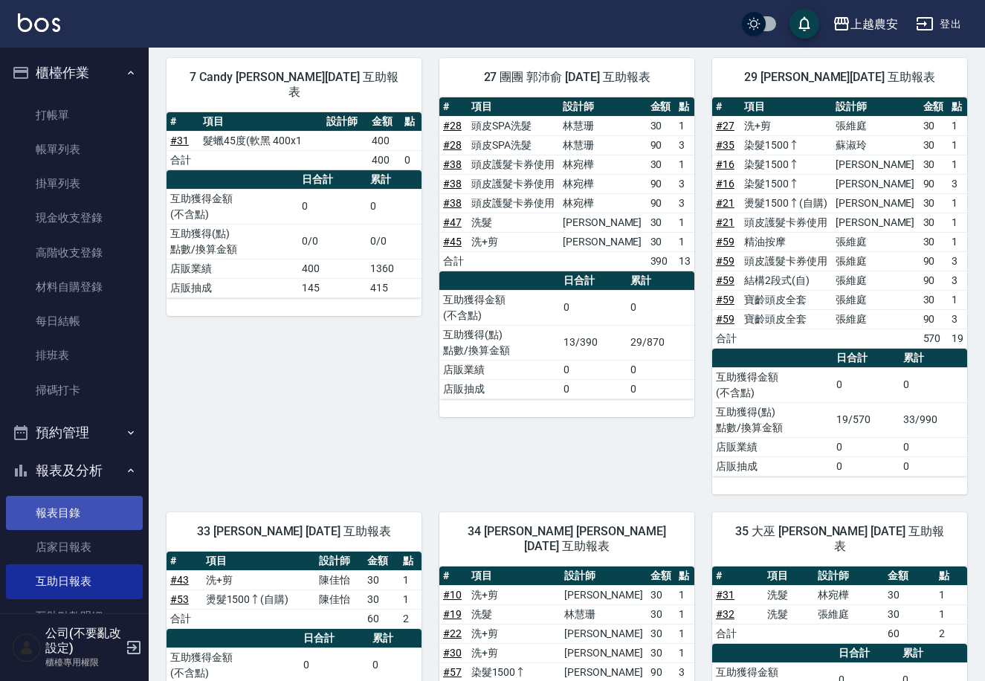
click at [72, 509] on link "報表目錄" at bounding box center [74, 513] width 137 height 34
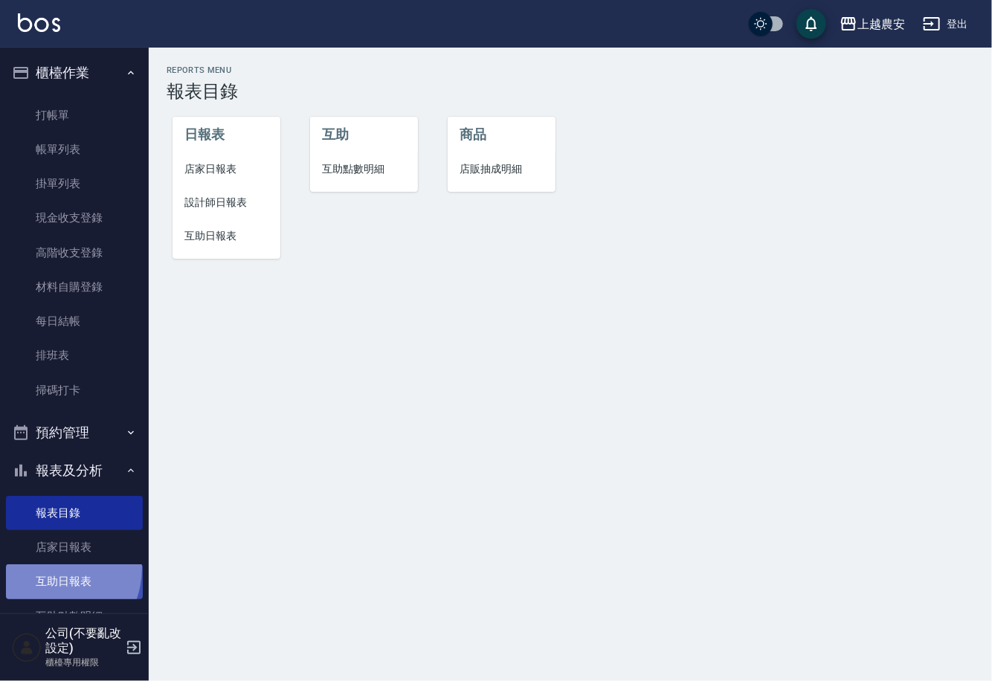
click at [47, 568] on link "互助日報表" at bounding box center [74, 581] width 137 height 34
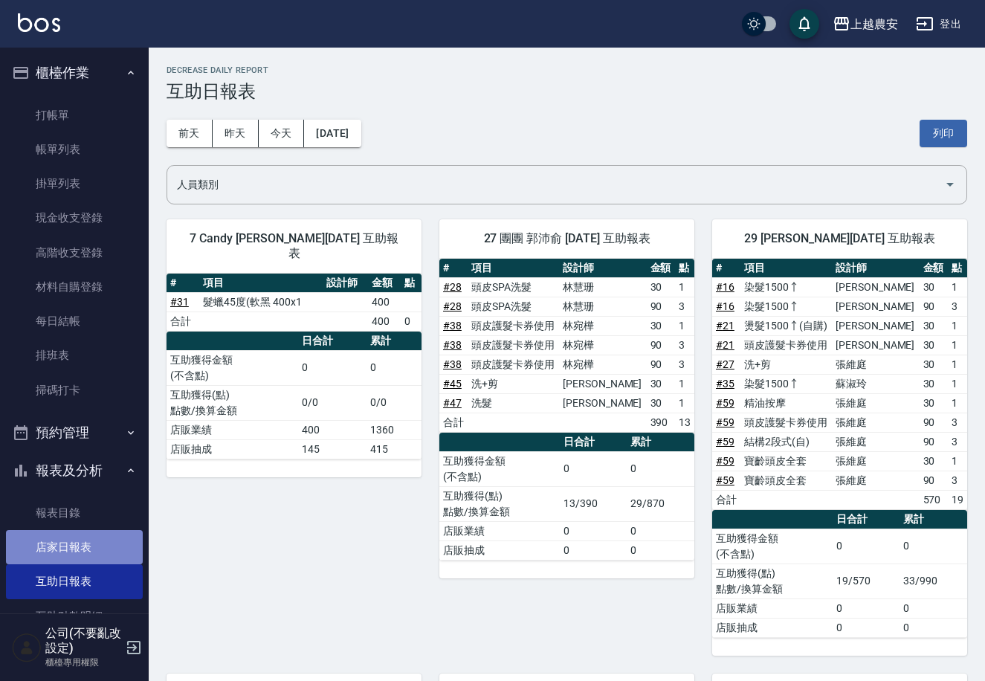
click at [75, 558] on link "店家日報表" at bounding box center [74, 547] width 137 height 34
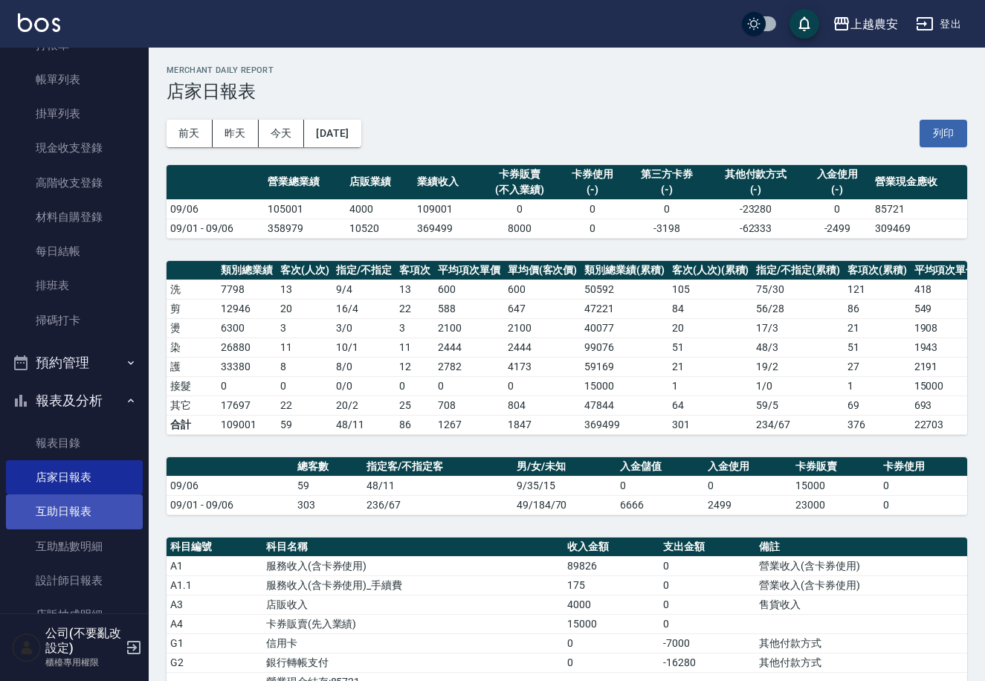
scroll to position [71, 0]
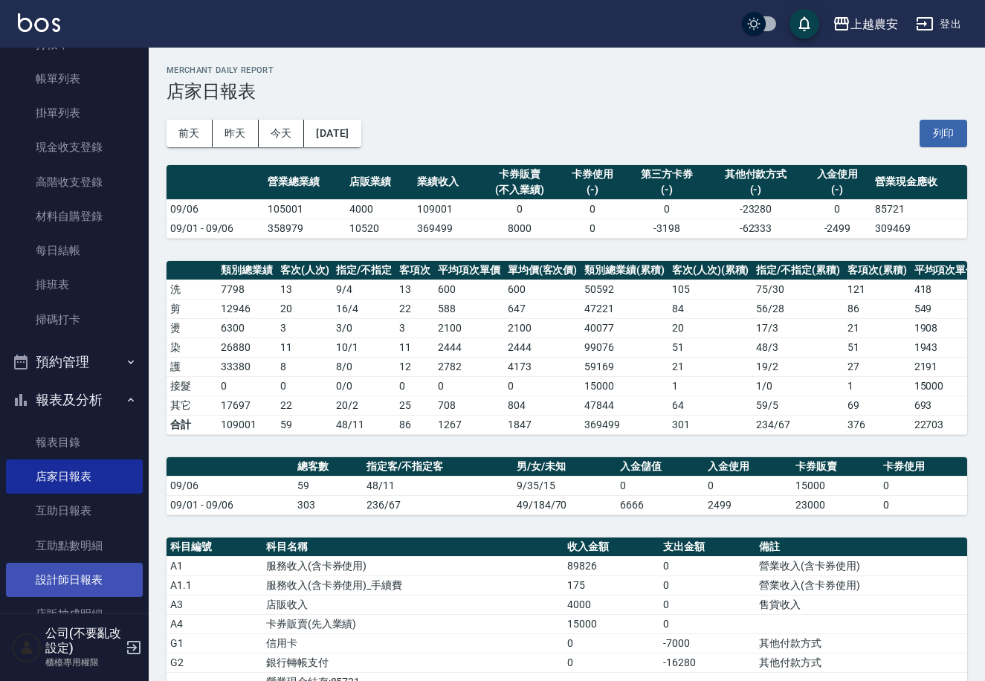
click at [36, 590] on link "設計師日報表" at bounding box center [74, 580] width 137 height 34
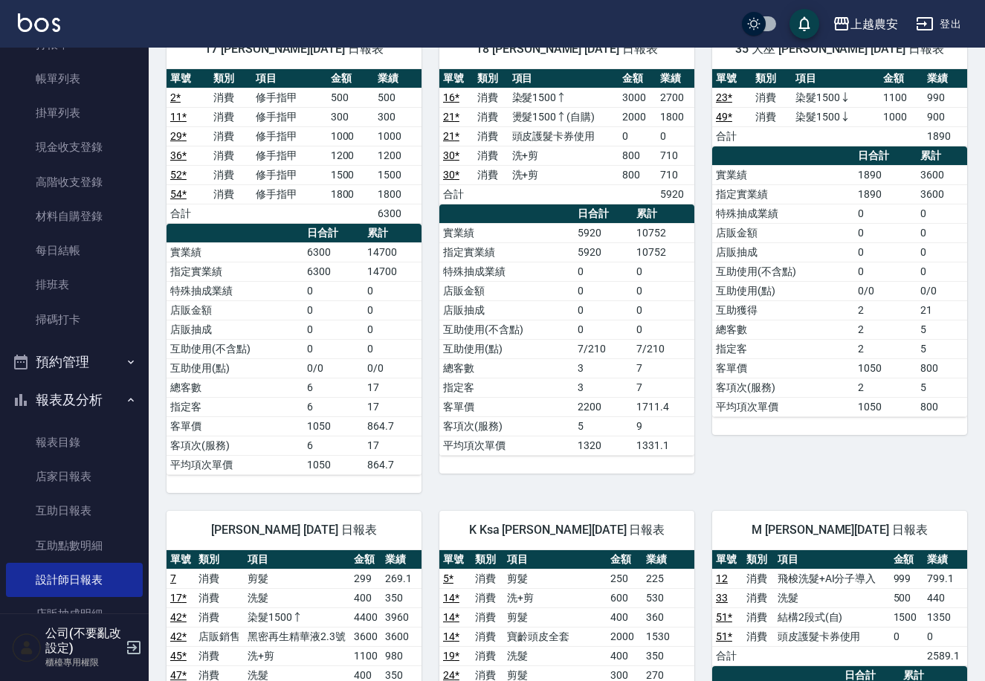
scroll to position [1481, 0]
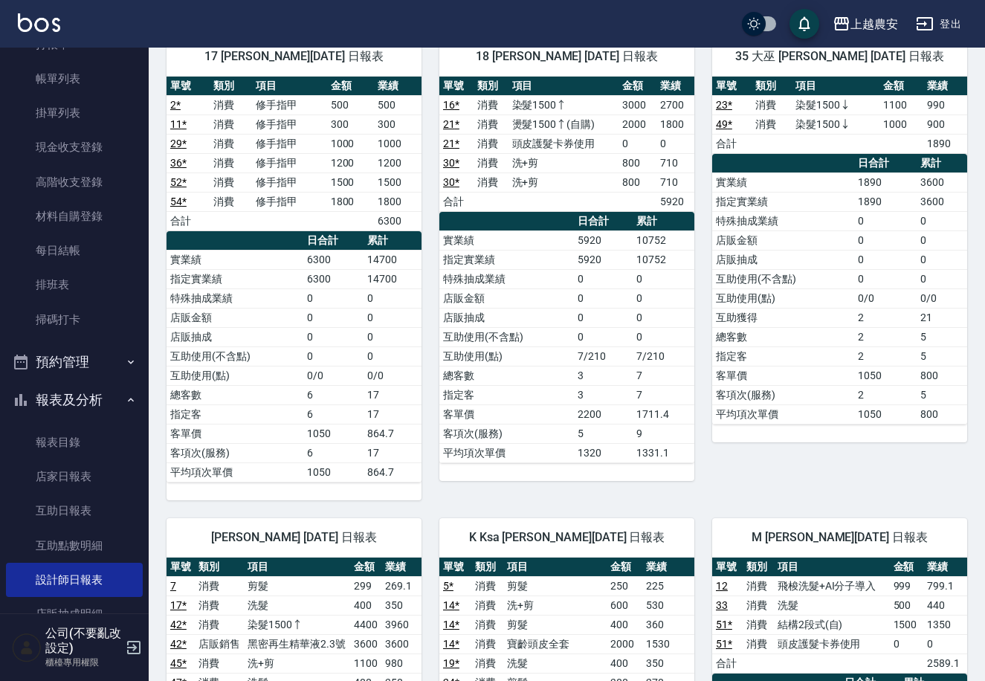
drag, startPoint x: 981, startPoint y: 261, endPoint x: 990, endPoint y: 170, distance: 91.1
click at [985, 170] on html "上越農安 登出 櫃檯作業 打帳單 帳單列表 掛單列表 現金收支登錄 高階收支登錄 材料自購登錄 每日結帳 排班表 掃碼打卡 預約管理 預約管理 單日預約紀錄 …" at bounding box center [492, 115] width 985 height 3193
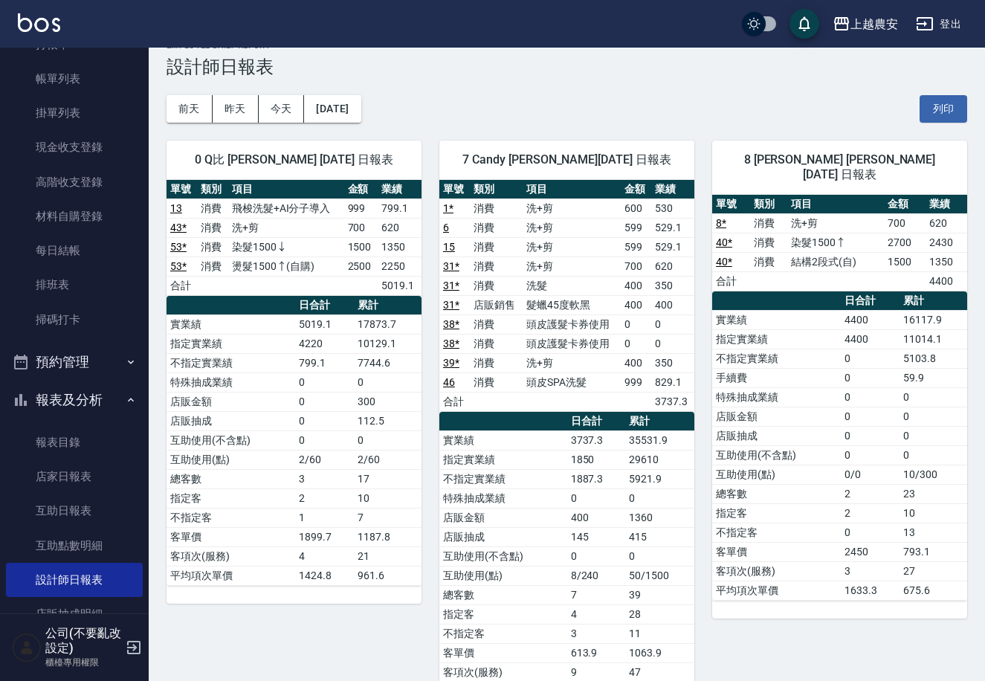
scroll to position [0, 0]
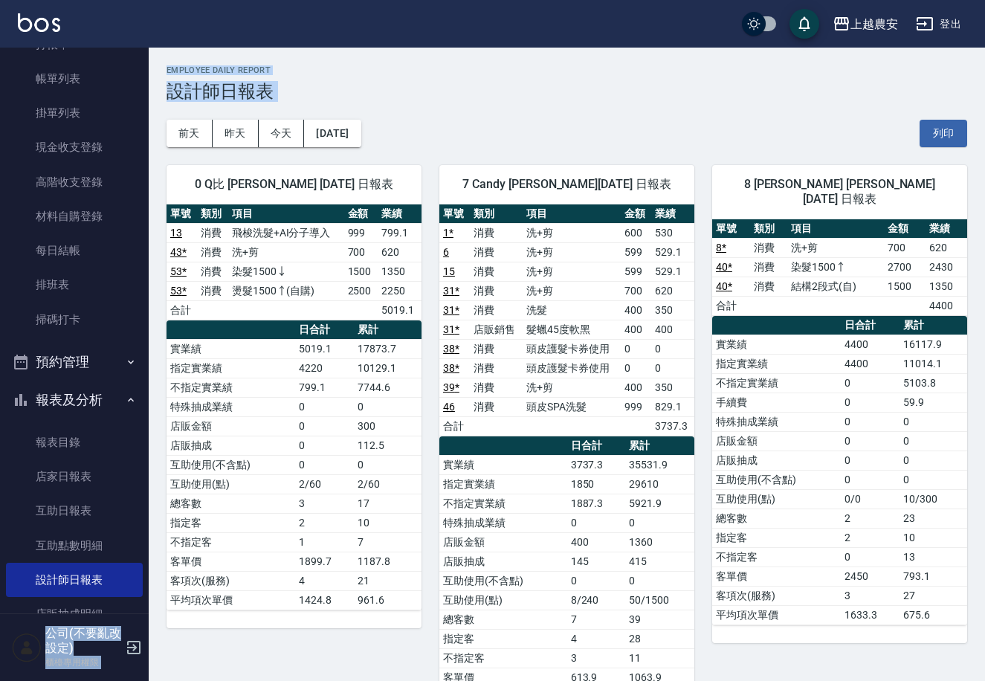
drag, startPoint x: 140, startPoint y: 209, endPoint x: 193, endPoint y: 113, distance: 109.8
drag, startPoint x: 162, startPoint y: 238, endPoint x: 154, endPoint y: 240, distance: 8.5
click at [155, 240] on div "0 Q比 陳佳怡 09/06/2025 日報表 單號 類別 項目 金額 業績 13 消費 飛梭洗髮+AI分子導入 999 799.1 43 * 消費 洗+剪 …" at bounding box center [285, 445] width 273 height 597
click at [140, 240] on nav "櫃檯作業 打帳單 帳單列表 掛單列表 現金收支登錄 高階收支登錄 材料自購登錄 每日結帳 排班表 掃碼打卡 預約管理 預約管理 單日預約紀錄 單週預約紀錄 報…" at bounding box center [74, 331] width 149 height 566
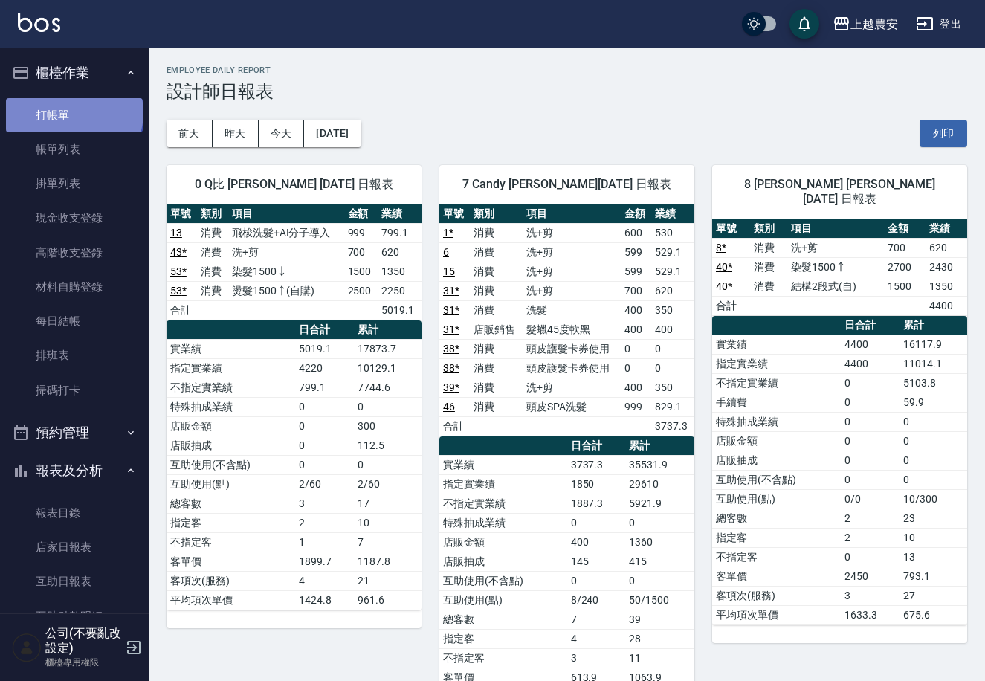
click at [73, 112] on link "打帳單" at bounding box center [74, 115] width 137 height 34
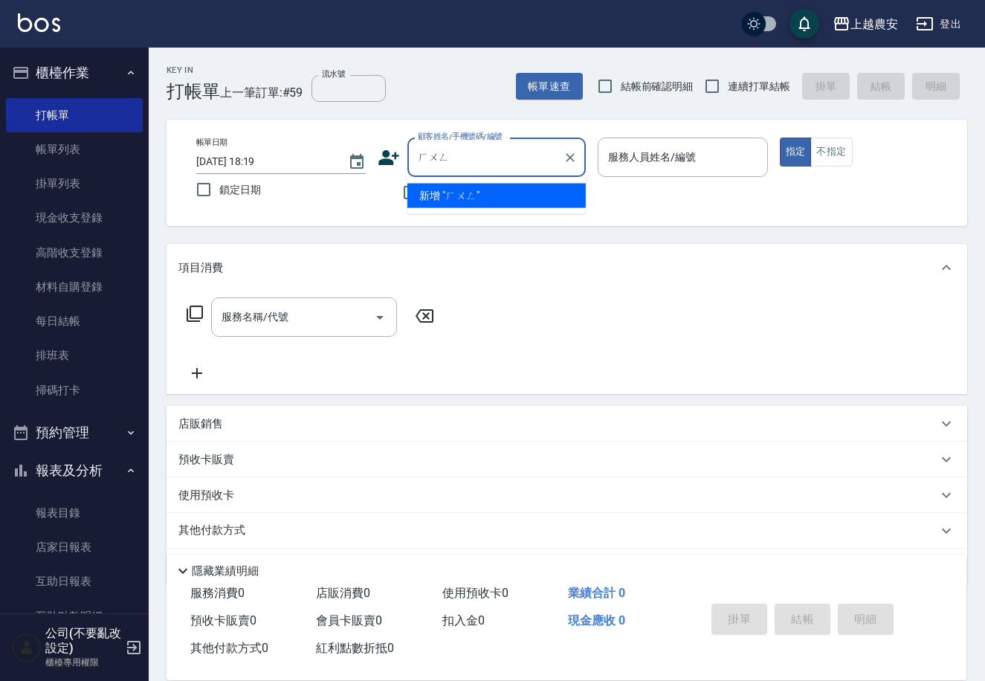
type input "洪"
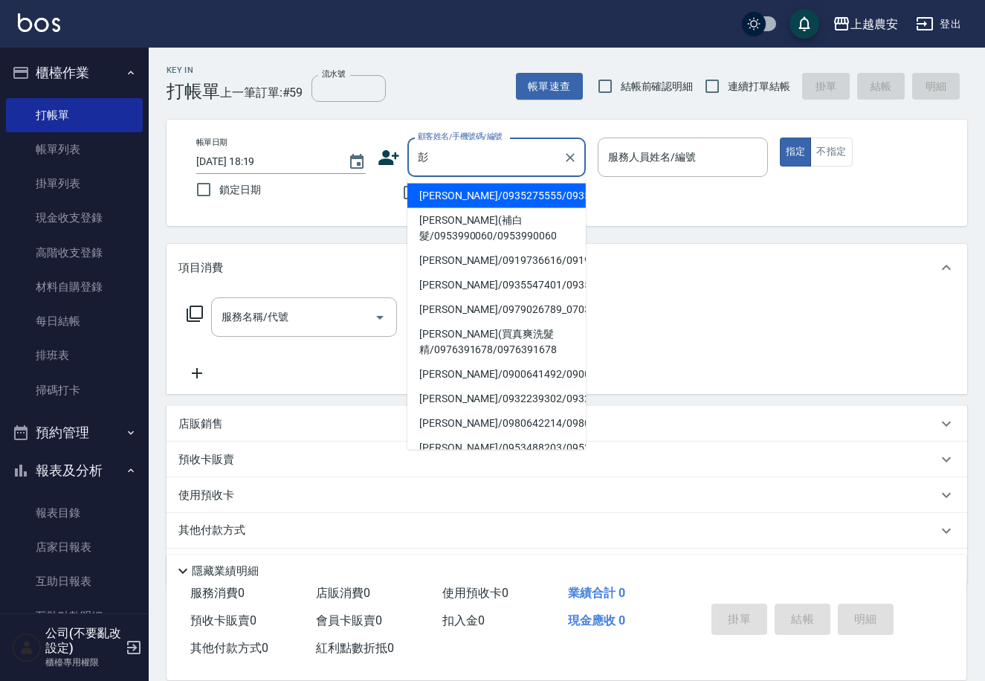
click at [509, 337] on li "彭瑋婷(買真爽洗髮精/0976391678/0976391678" at bounding box center [496, 342] width 178 height 40
type input "彭瑋婷(買真爽洗髮精/0976391678/0976391678"
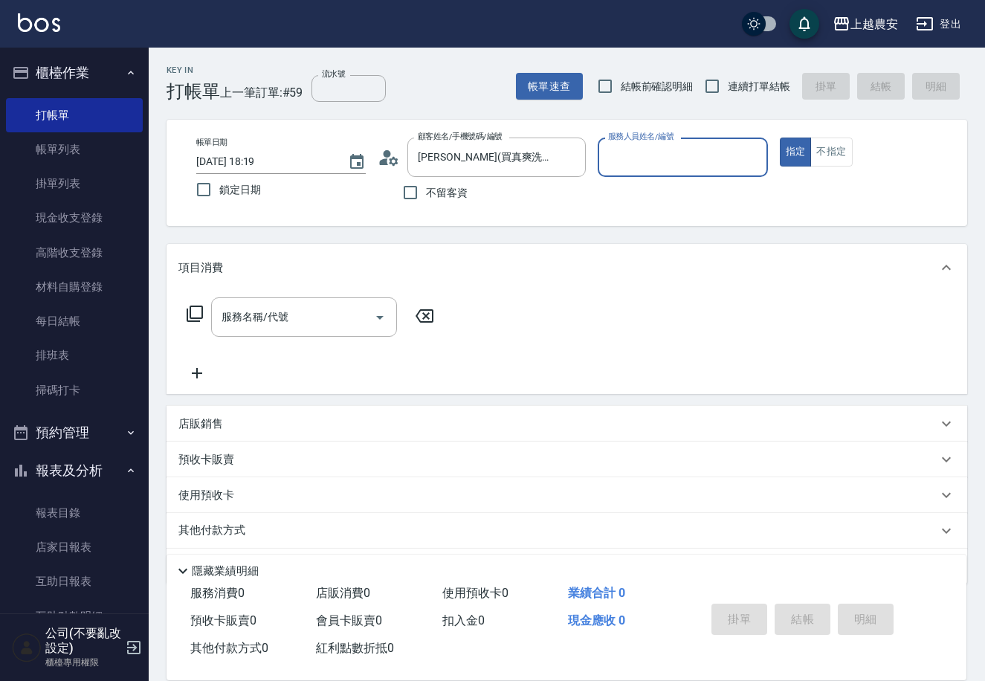
type input "Q比-0"
click at [328, 300] on div "服務名稱/代號" at bounding box center [304, 316] width 186 height 39
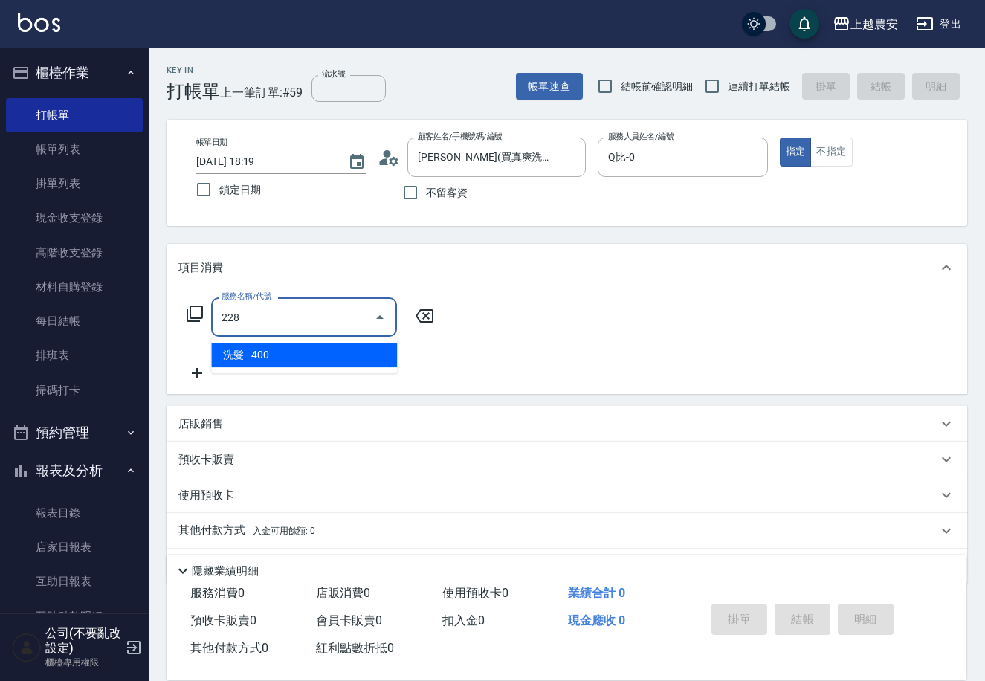
scroll to position [31, 0]
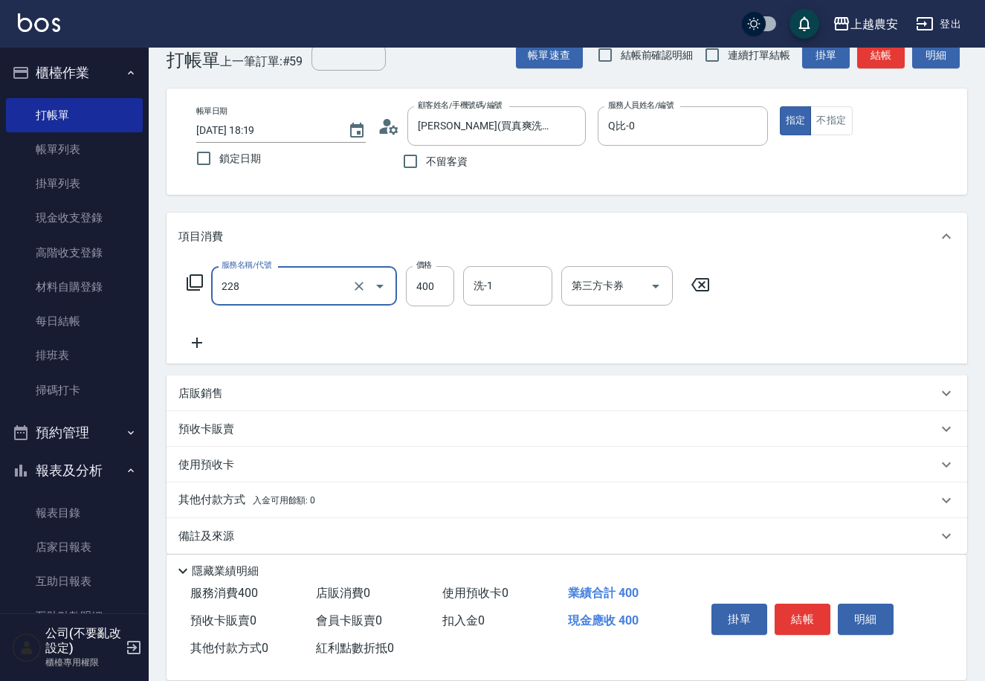
type input "洗髮(228)"
click at [194, 340] on icon at bounding box center [196, 343] width 37 height 18
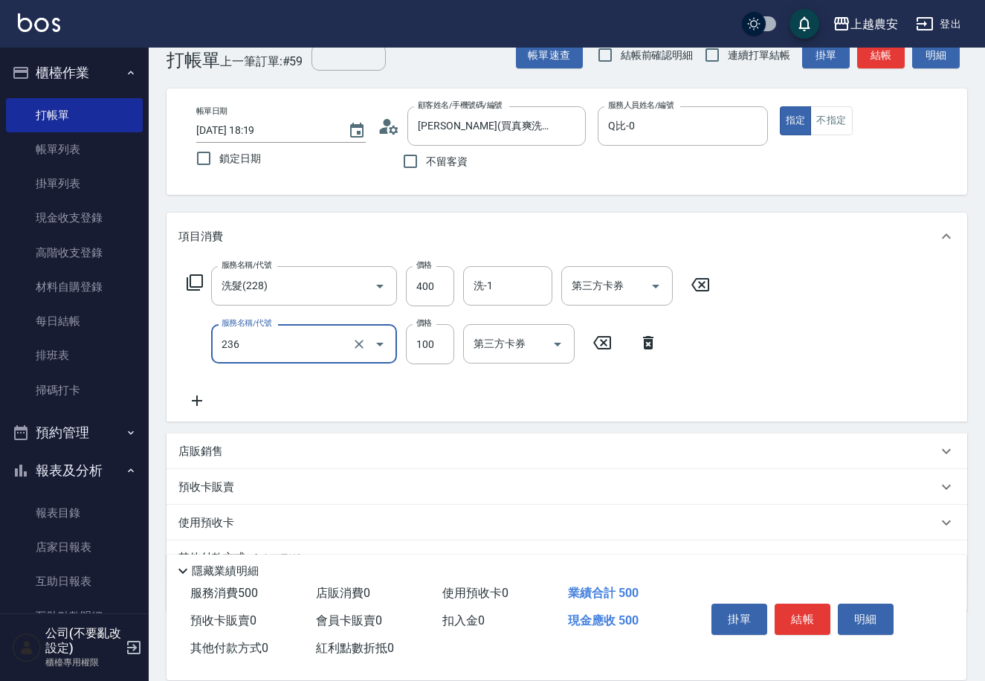
type input "手棒(236)"
click at [813, 611] on button "結帳" at bounding box center [803, 619] width 56 height 31
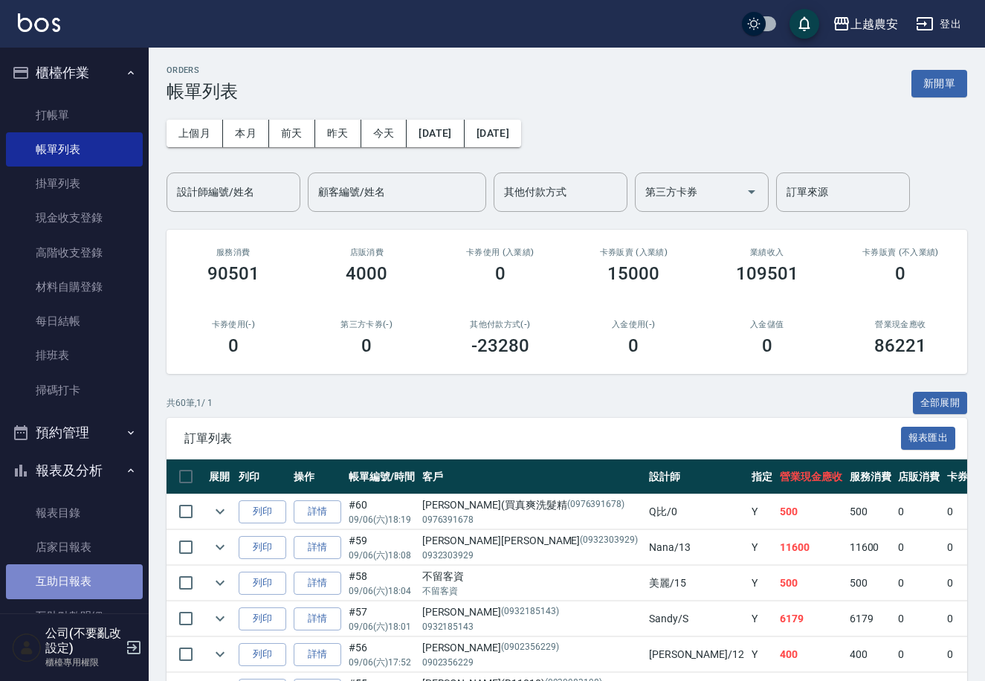
click at [78, 581] on link "互助日報表" at bounding box center [74, 581] width 137 height 34
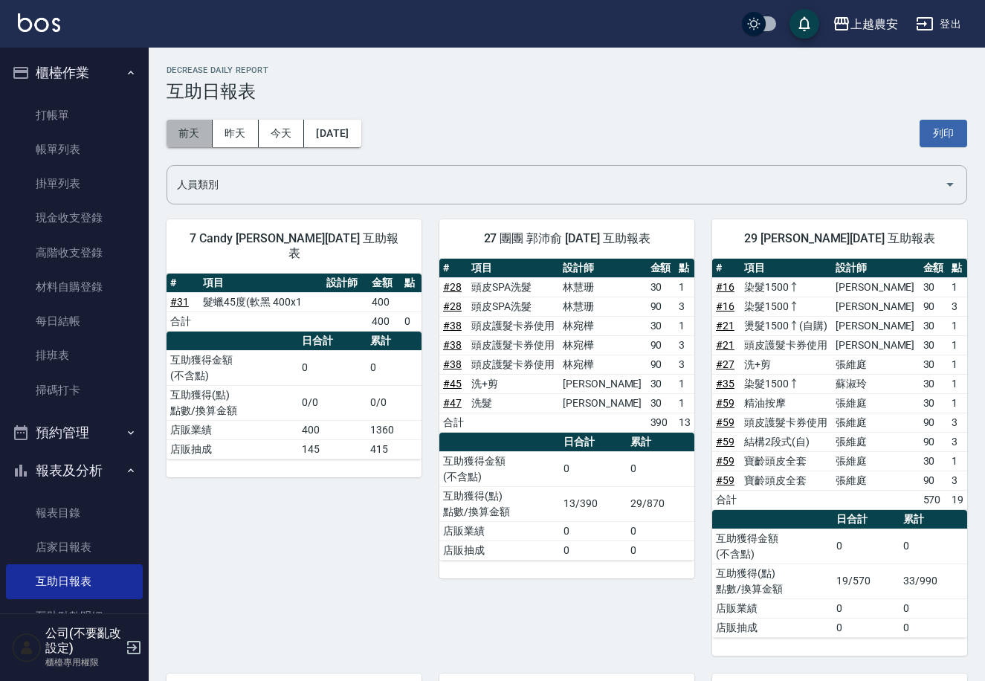
click at [168, 131] on button "前天" at bounding box center [190, 134] width 46 height 28
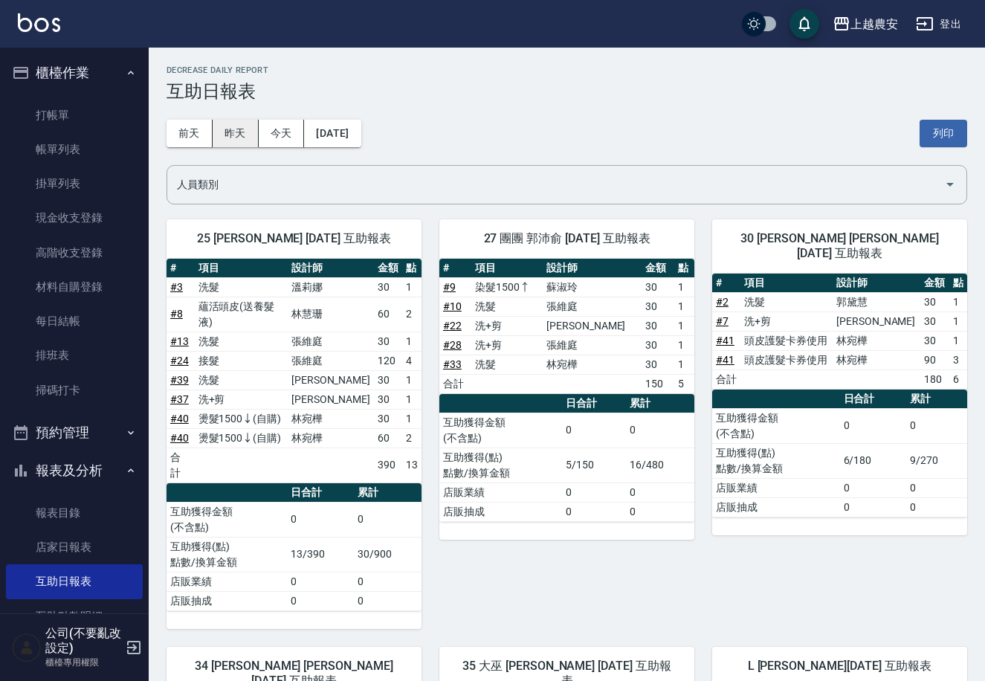
click at [223, 134] on button "昨天" at bounding box center [236, 134] width 46 height 28
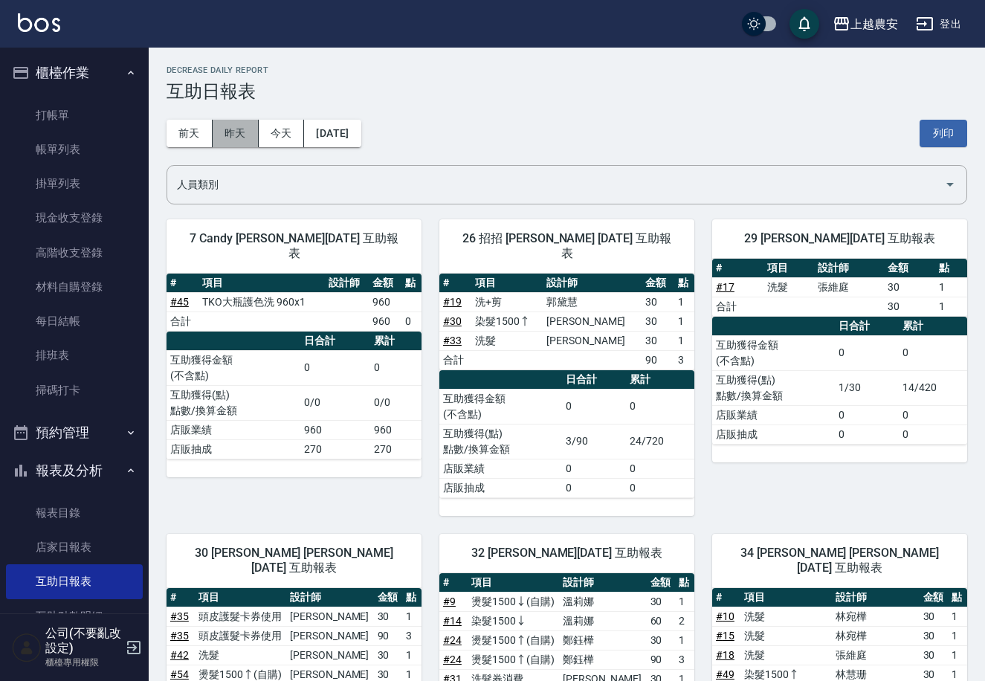
click at [227, 129] on button "昨天" at bounding box center [236, 134] width 46 height 28
click at [268, 135] on button "今天" at bounding box center [282, 134] width 46 height 28
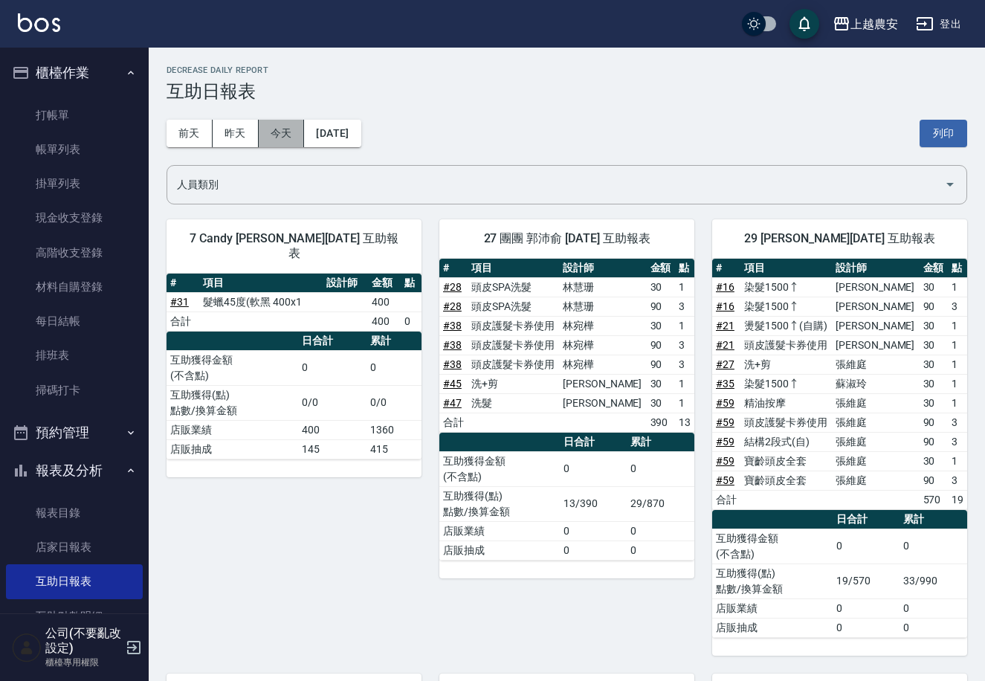
click at [280, 141] on button "今天" at bounding box center [282, 134] width 46 height 28
click at [81, 112] on link "打帳單" at bounding box center [74, 115] width 137 height 34
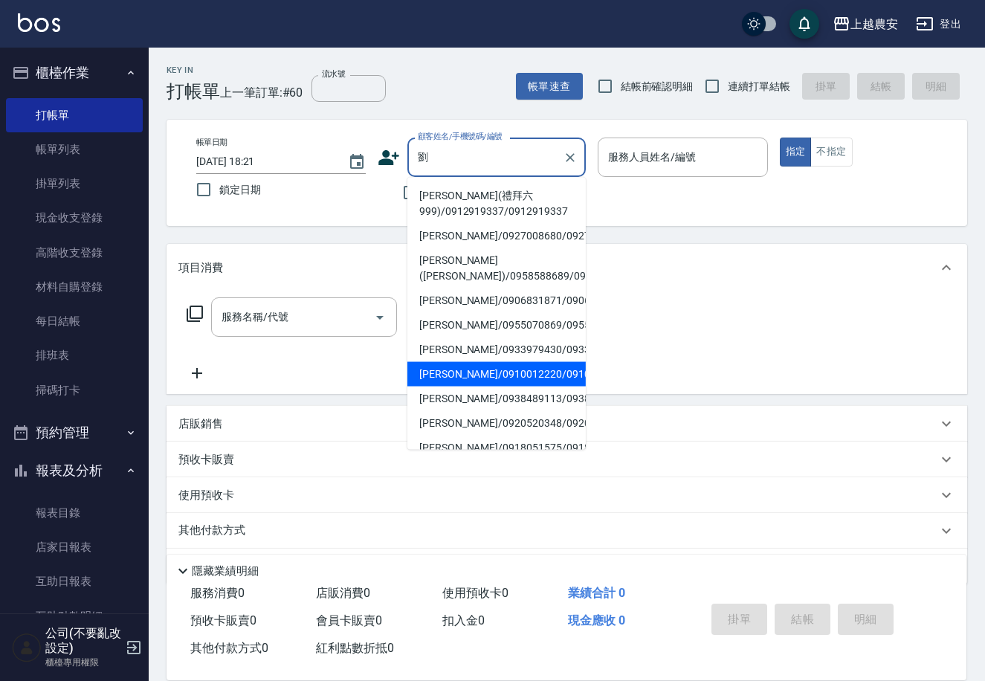
click at [467, 375] on li "劉思辰/0910012220/0910012220" at bounding box center [496, 374] width 178 height 25
type input "劉思辰/0910012220/0910012220"
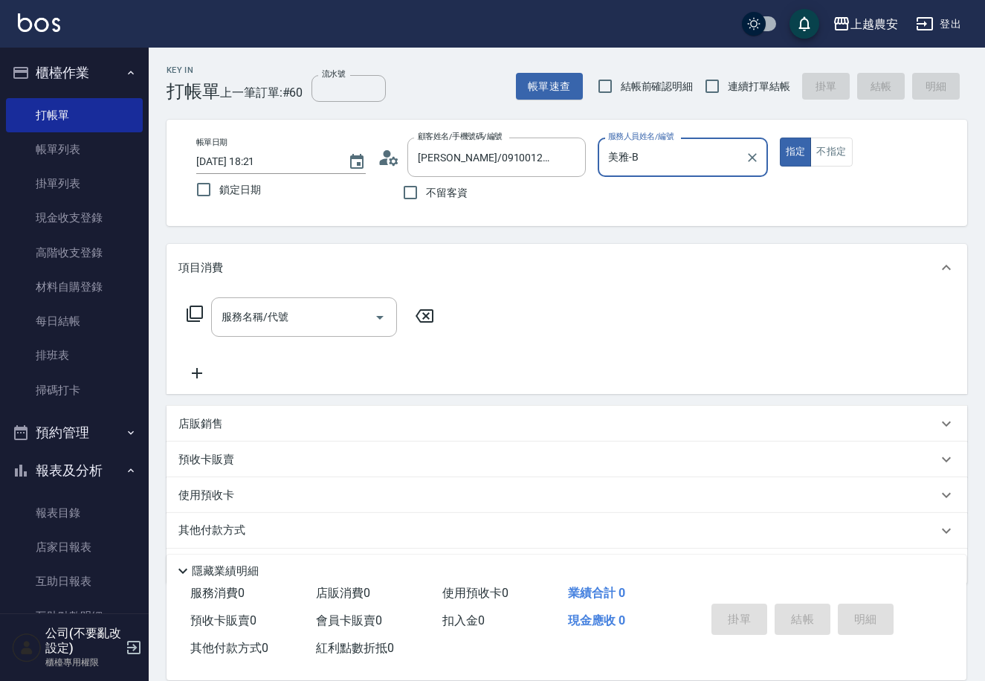
type input "美雅-B"
click at [327, 291] on div "服務名稱/代號 服務名稱/代號" at bounding box center [567, 342] width 801 height 103
click at [329, 306] on input "服務名稱/代號" at bounding box center [293, 317] width 150 height 26
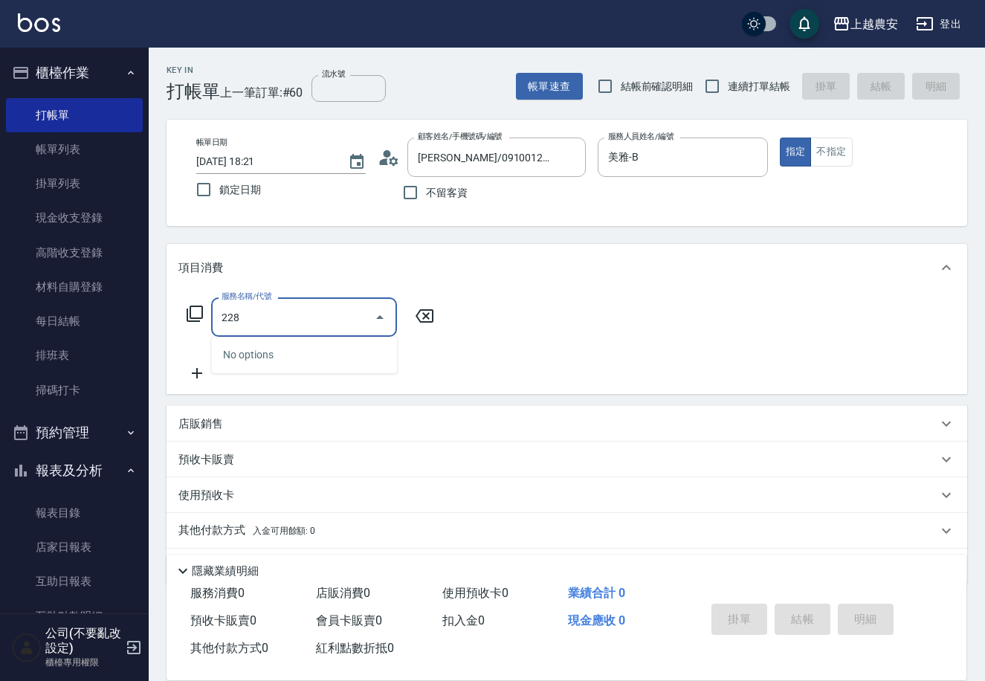
click at [294, 314] on input "228" at bounding box center [293, 317] width 150 height 26
click at [329, 332] on div "228 服務名稱/代號" at bounding box center [304, 316] width 186 height 39
type input "228"
click at [498, 386] on div "服務名稱/代號 服務名稱/代號" at bounding box center [567, 342] width 801 height 103
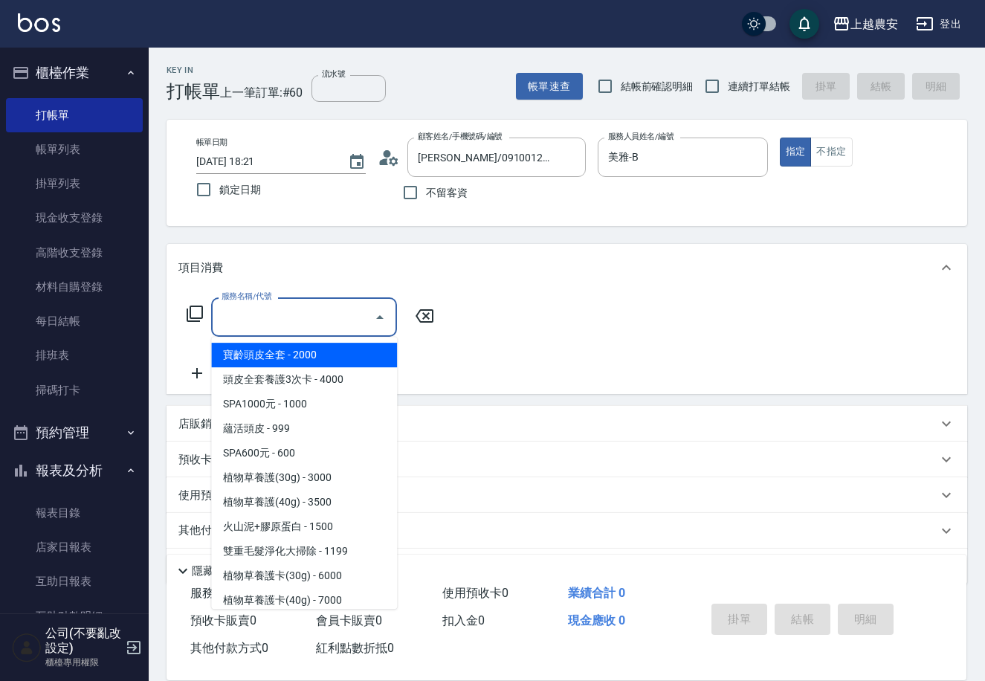
click at [343, 312] on input "服務名稱/代號" at bounding box center [293, 317] width 150 height 26
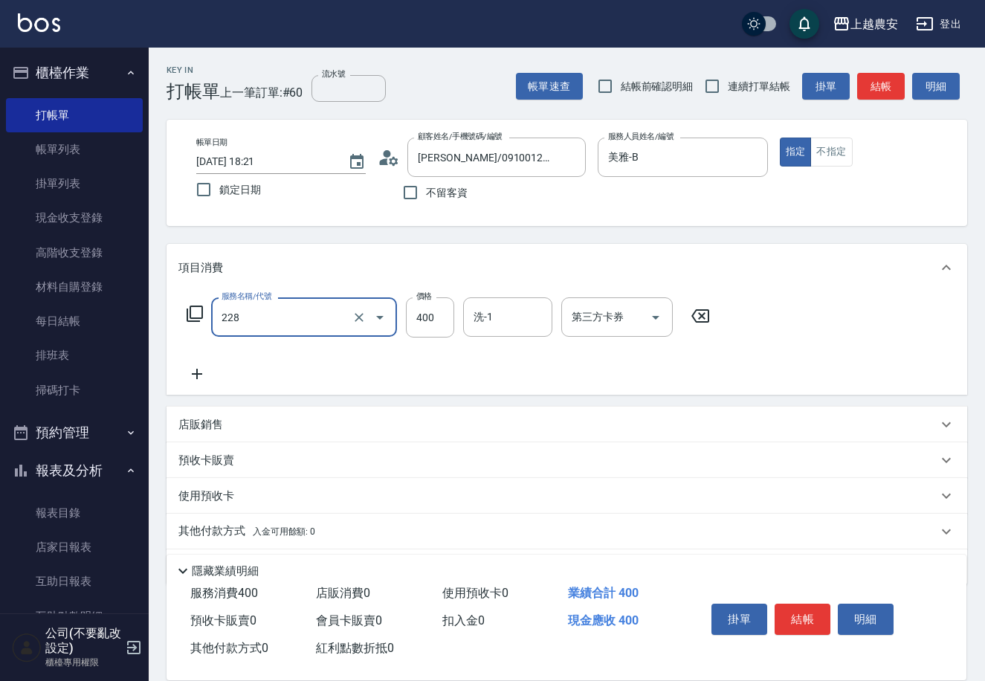
type input "洗髮(228)"
click at [506, 307] on input "洗-1" at bounding box center [508, 317] width 76 height 26
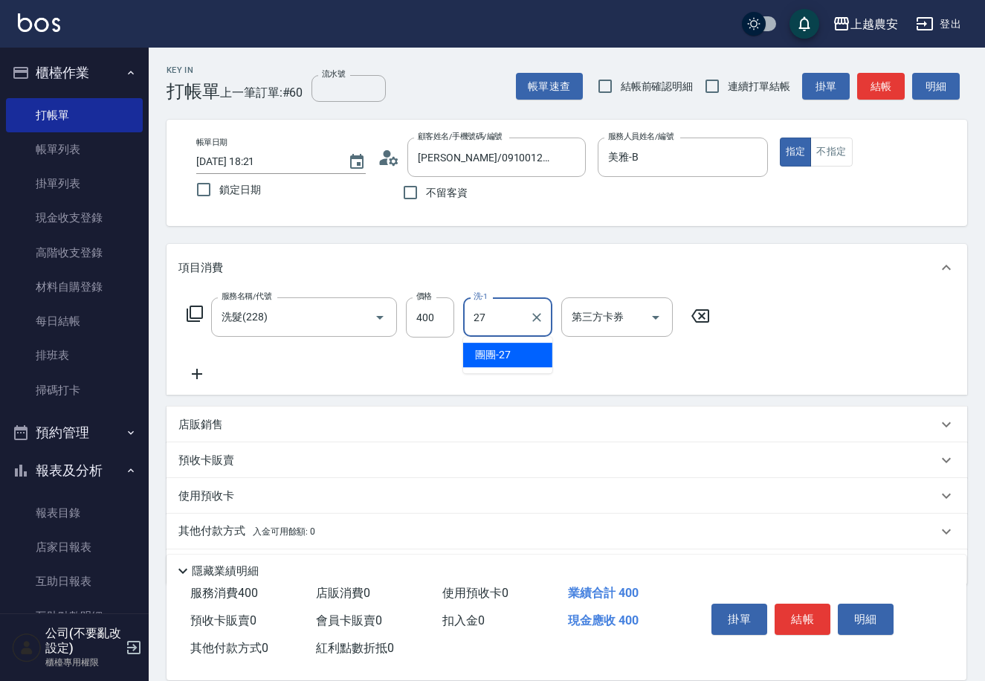
click at [477, 361] on span "團團 -27" at bounding box center [493, 355] width 36 height 16
type input "團團-27"
click at [811, 614] on button "結帳" at bounding box center [803, 619] width 56 height 31
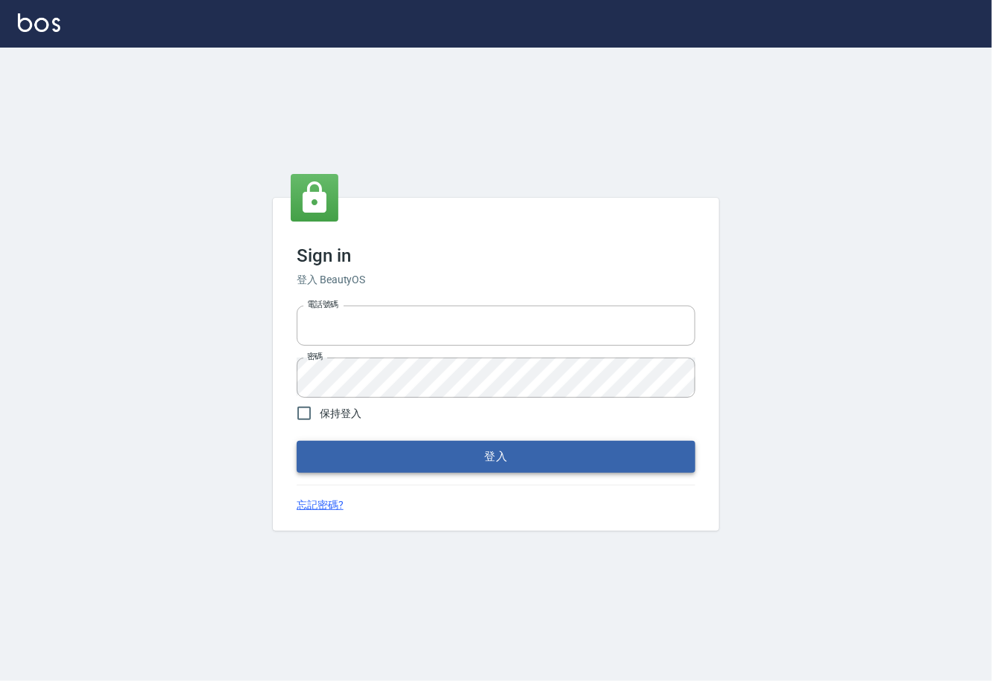
type input "0225929166"
click at [491, 448] on button "登入" at bounding box center [496, 456] width 398 height 31
type input "0225929166"
drag, startPoint x: 0, startPoint y: 0, endPoint x: 495, endPoint y: 459, distance: 675.0
click at [495, 459] on button "登入" at bounding box center [496, 456] width 398 height 31
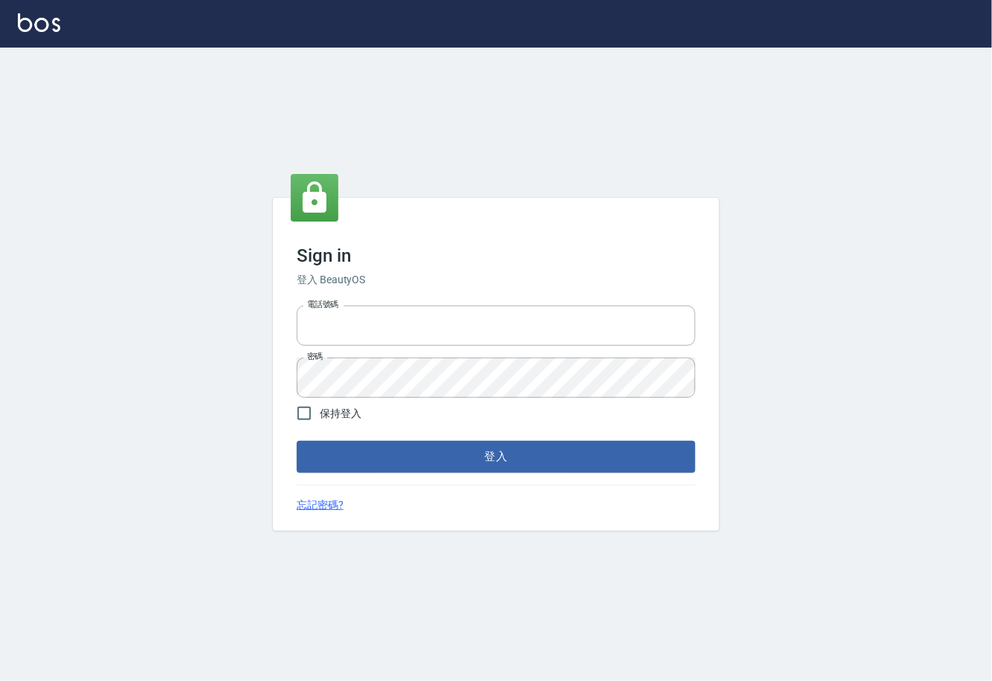
type input "0225929166"
drag, startPoint x: 0, startPoint y: 0, endPoint x: 493, endPoint y: 451, distance: 667.8
click at [493, 451] on button "登入" at bounding box center [496, 456] width 398 height 31
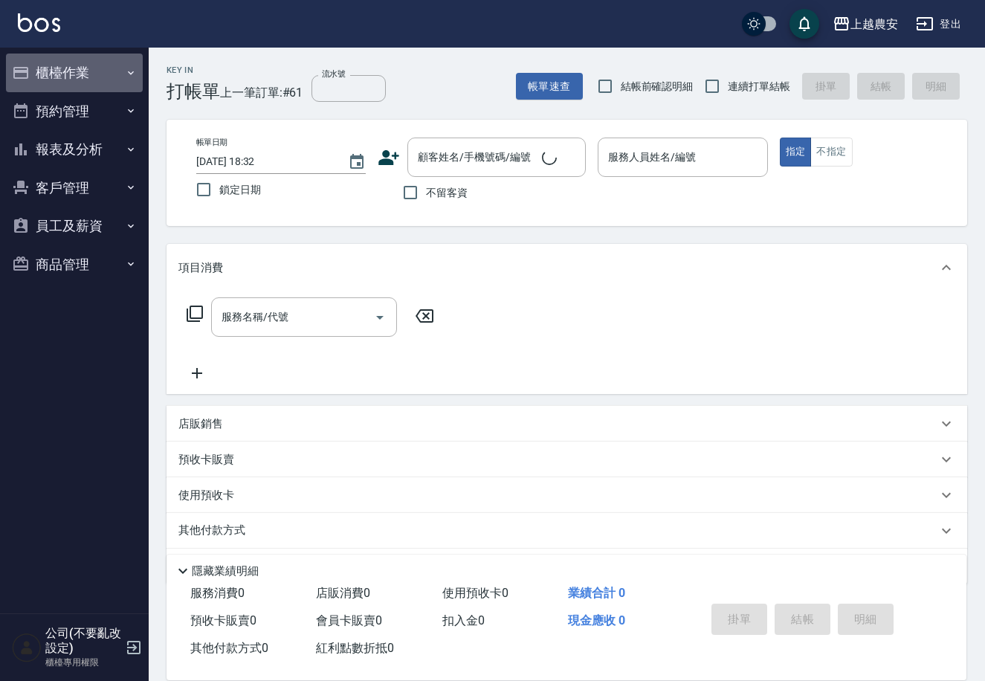
click at [68, 71] on button "櫃檯作業" at bounding box center [74, 73] width 137 height 39
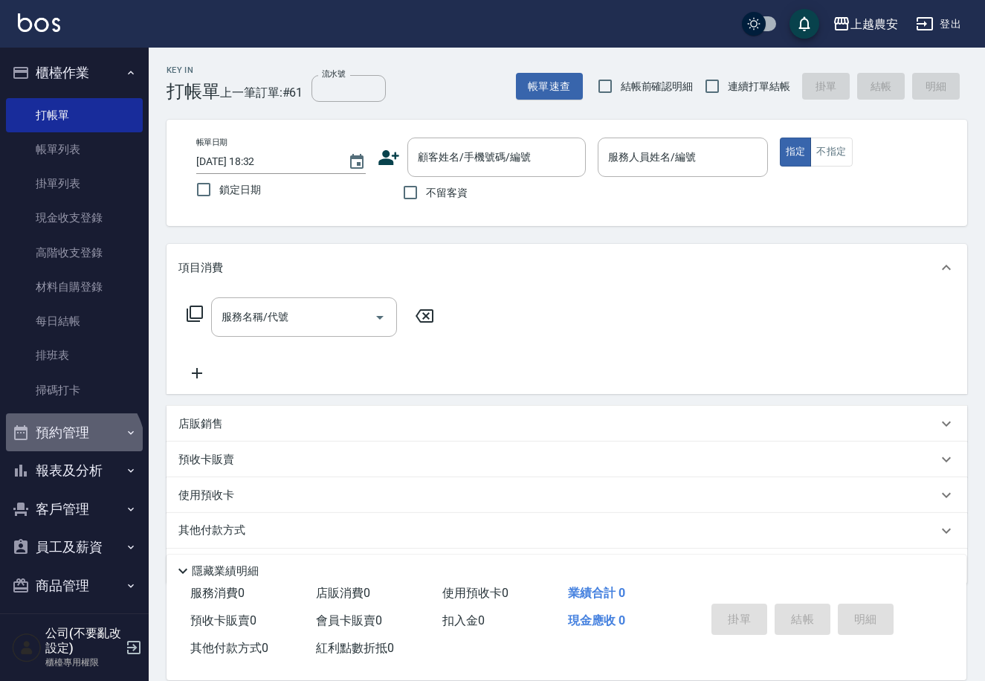
click at [68, 449] on button "預約管理" at bounding box center [74, 432] width 137 height 39
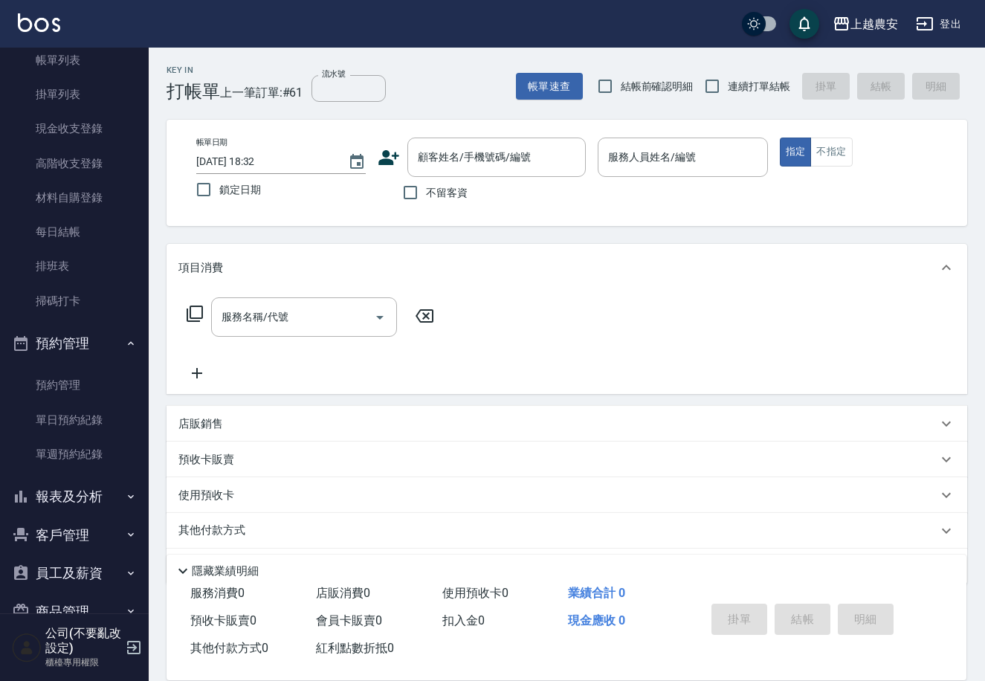
scroll to position [100, 0]
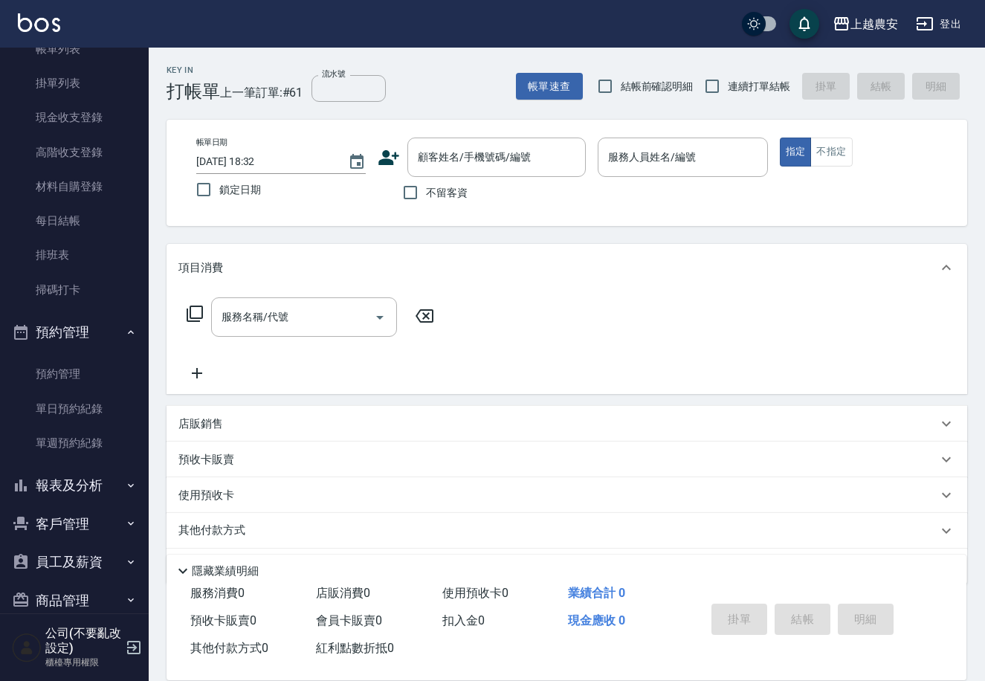
click at [85, 485] on button "報表及分析" at bounding box center [74, 485] width 137 height 39
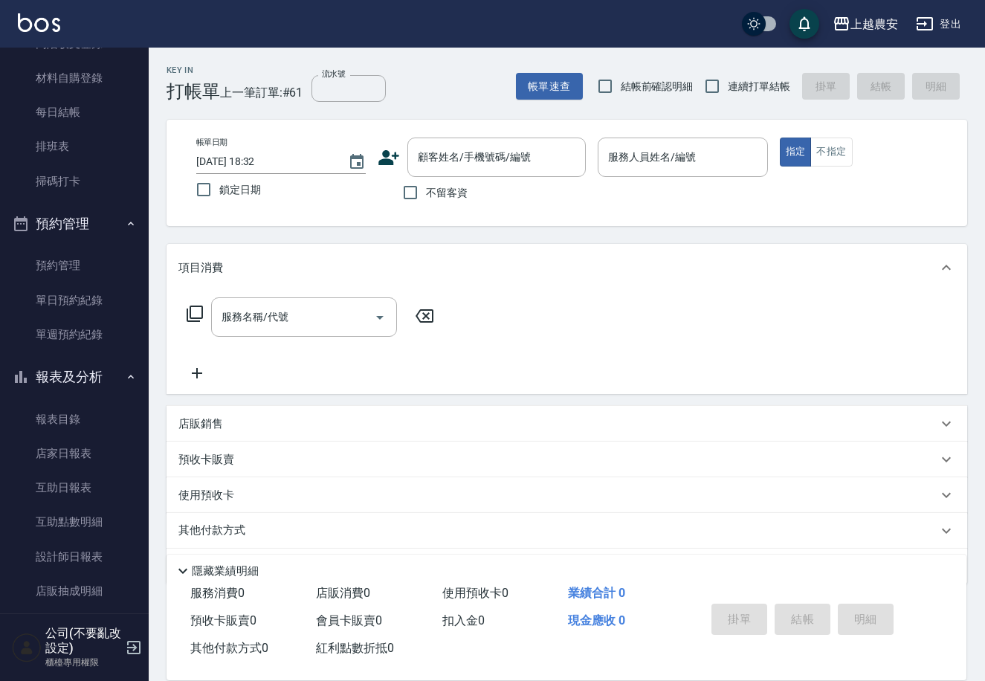
scroll to position [254, 0]
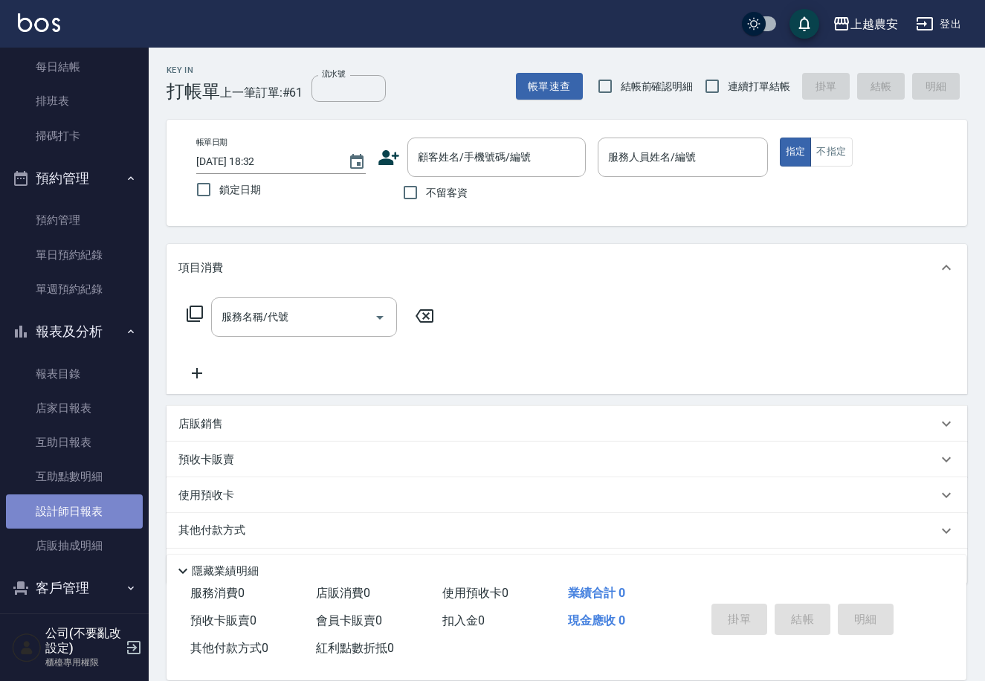
click at [100, 519] on link "設計師日報表" at bounding box center [74, 511] width 137 height 34
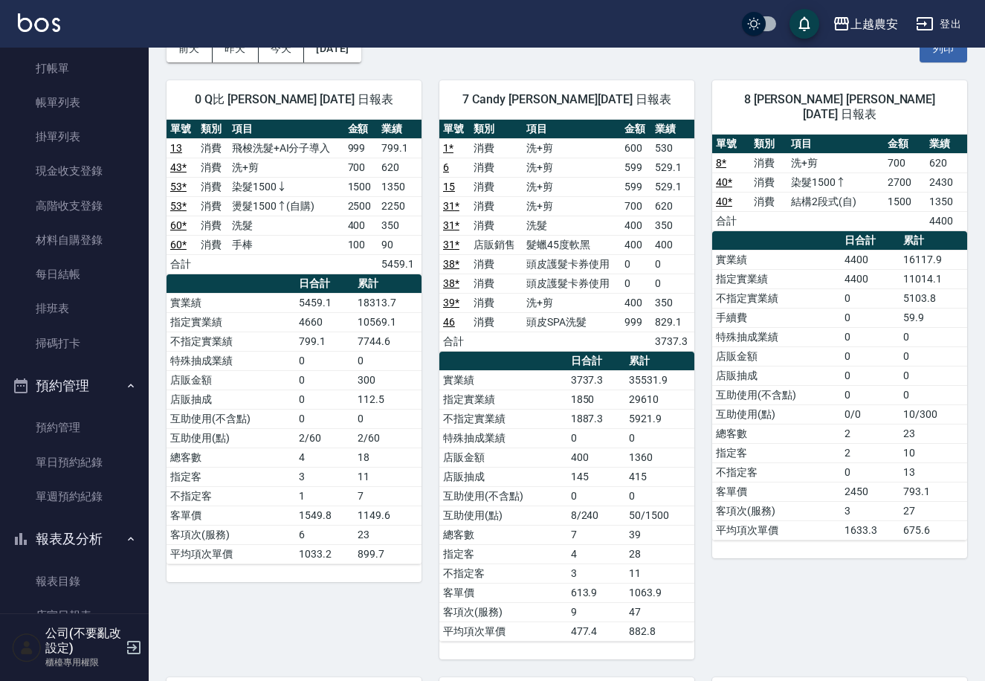
scroll to position [9, 0]
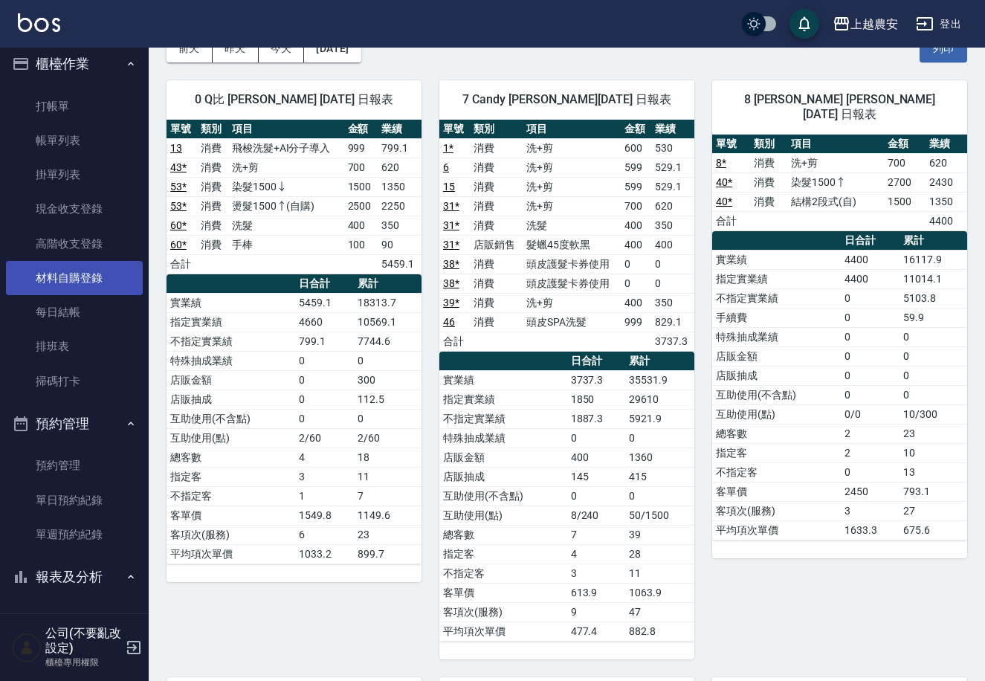
click at [110, 274] on link "材料自購登錄" at bounding box center [74, 278] width 137 height 34
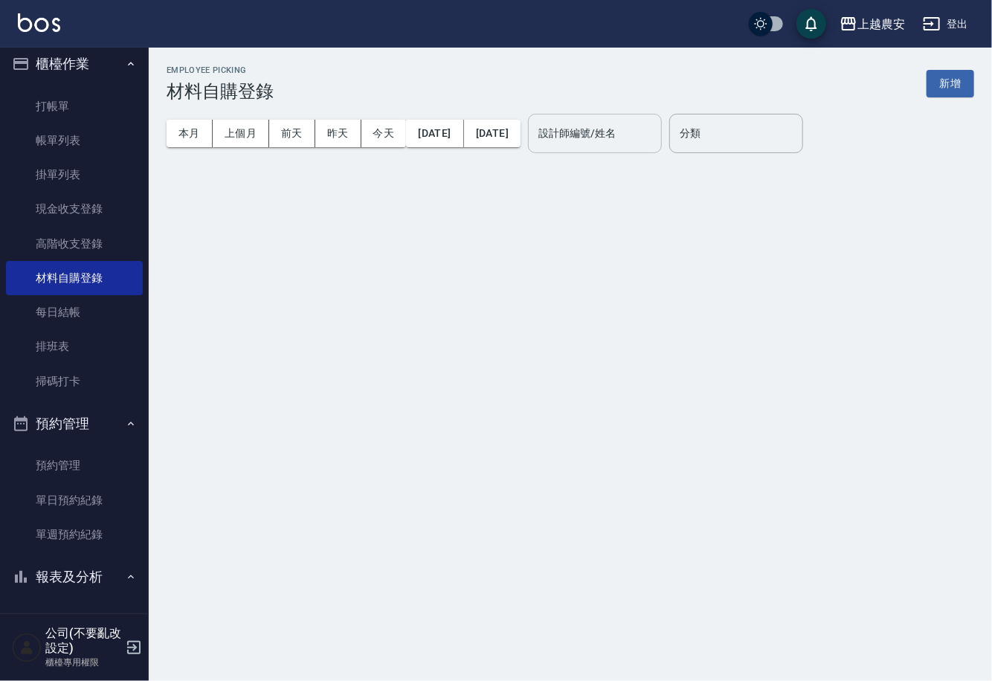
click at [585, 138] on div "設計師編號/姓名 設計師編號/姓名" at bounding box center [595, 133] width 134 height 39
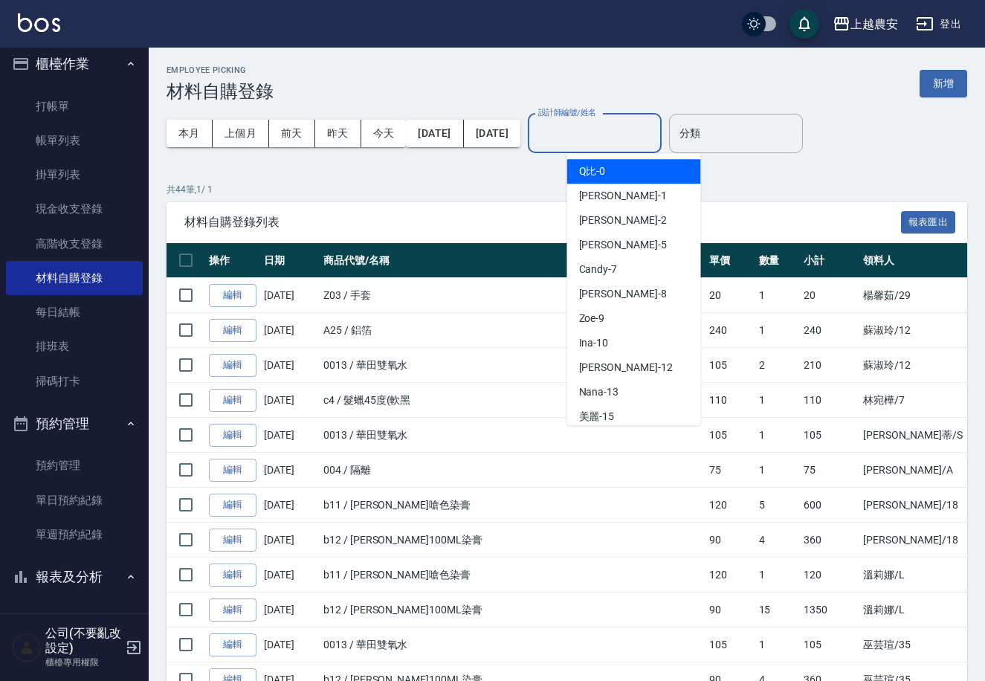
type input "ㄋ"
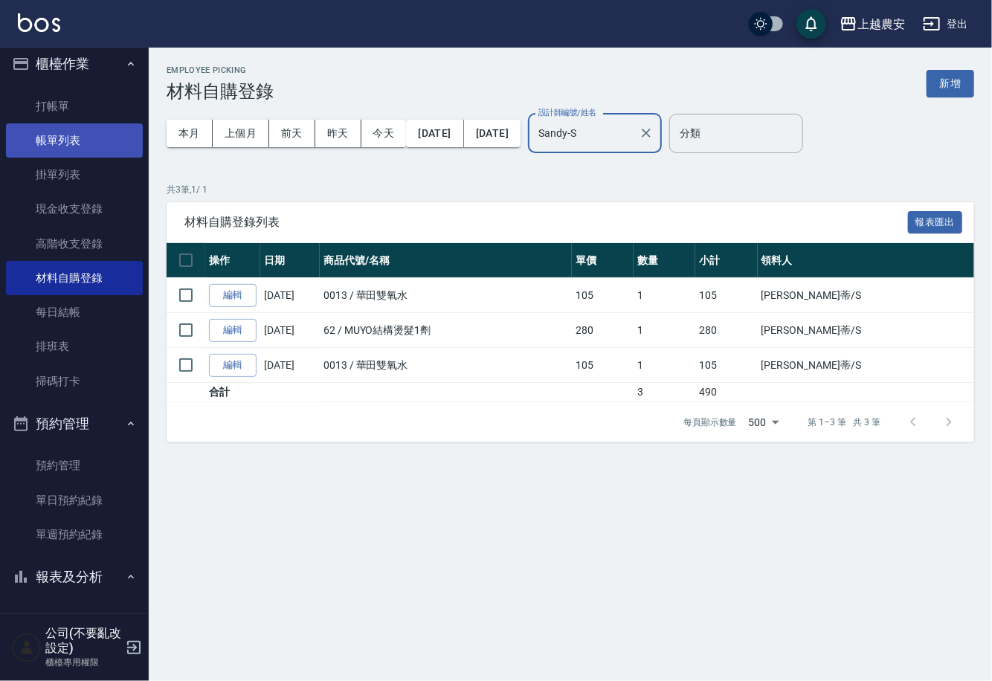
type input "Sandy-S"
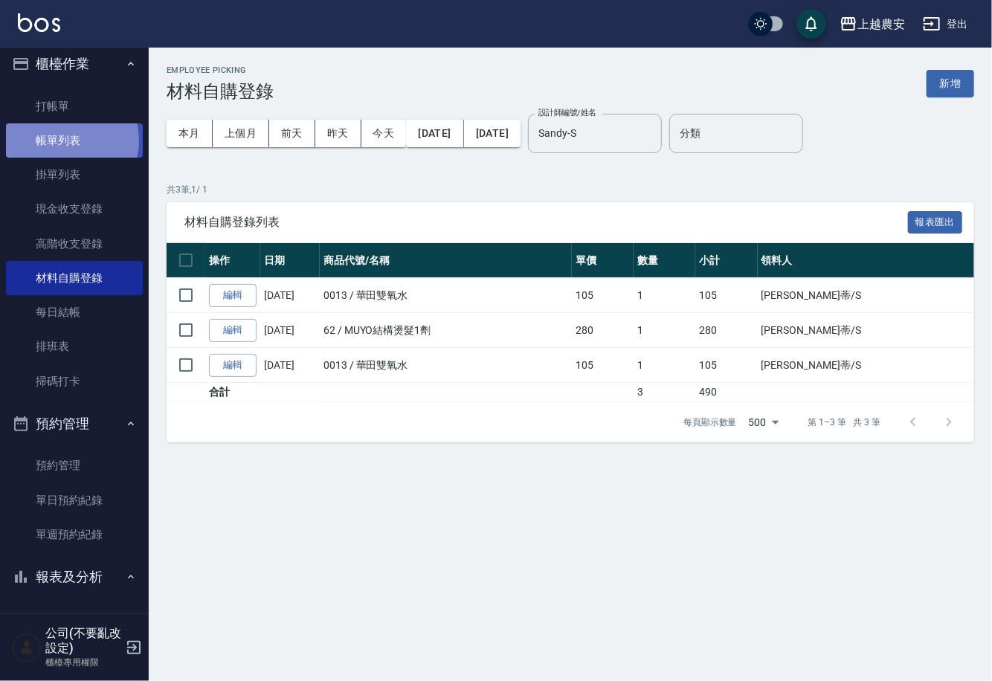
click at [66, 140] on link "帳單列表" at bounding box center [74, 140] width 137 height 34
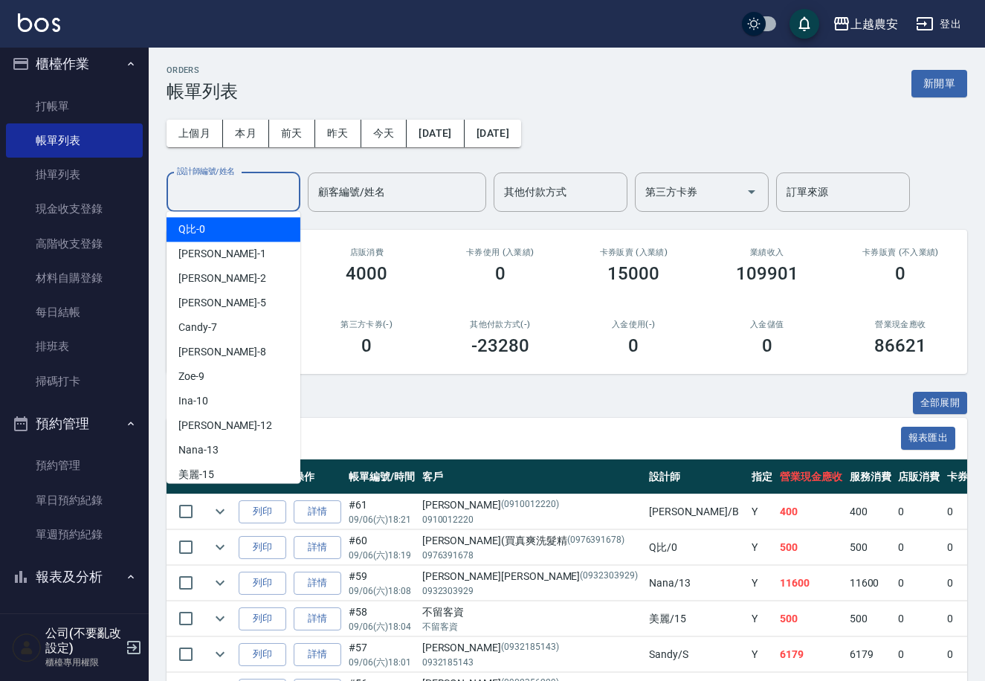
click at [236, 196] on input "設計師編號/姓名" at bounding box center [233, 192] width 120 height 26
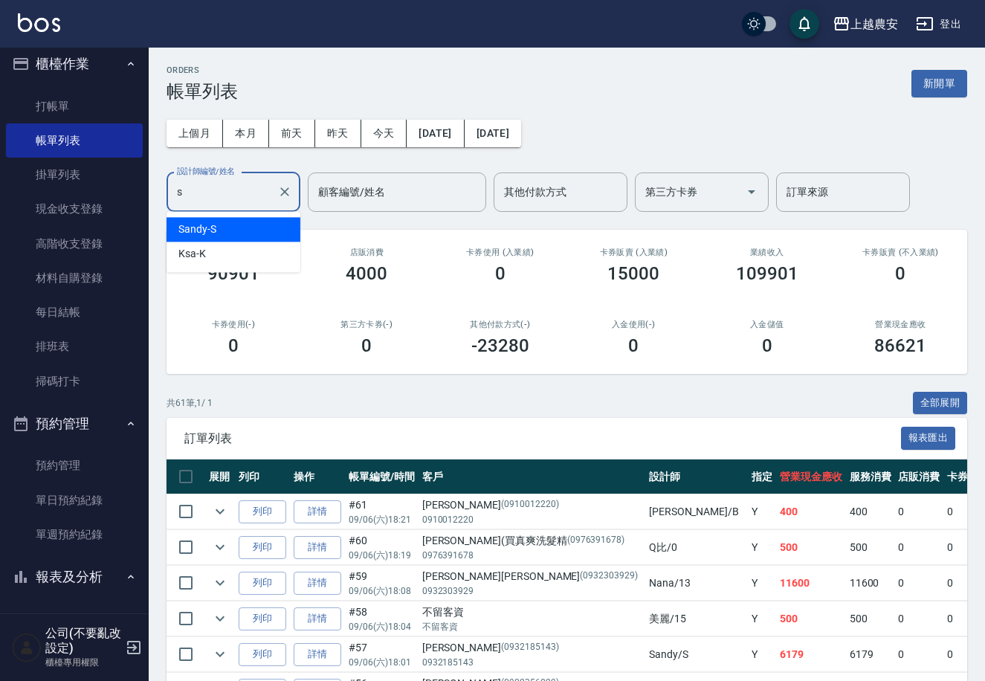
type input "Sandy-S"
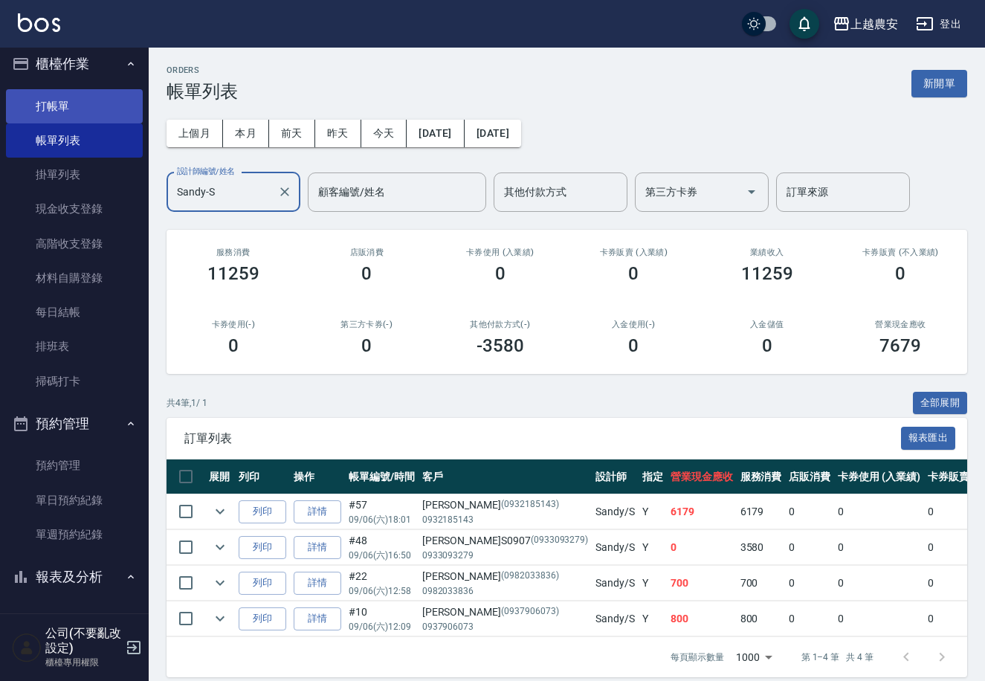
click at [93, 107] on link "打帳單" at bounding box center [74, 106] width 137 height 34
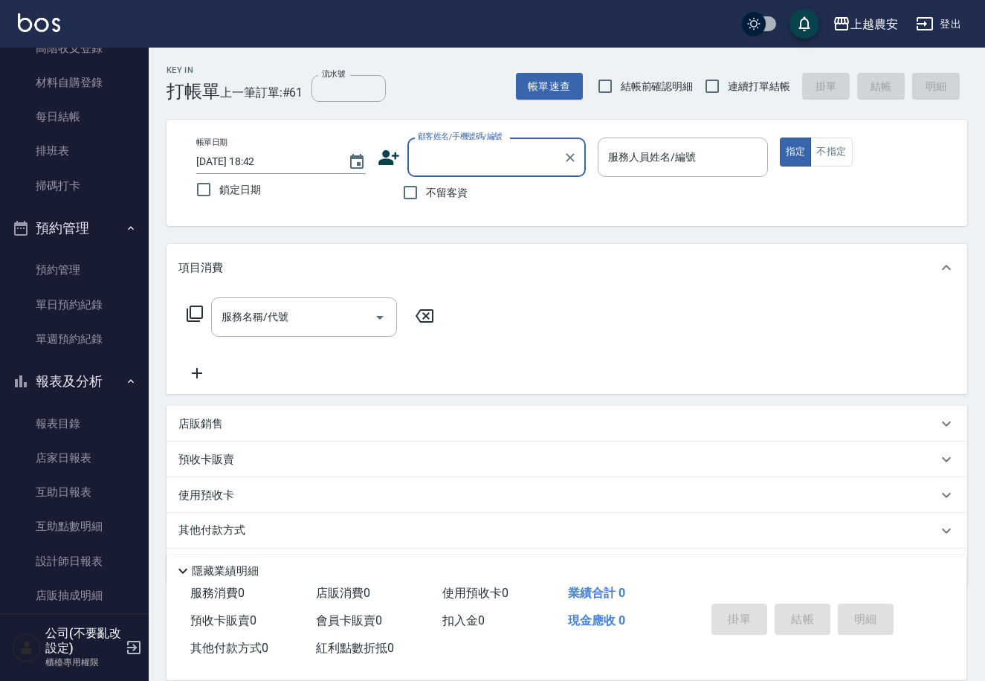
scroll to position [243, 0]
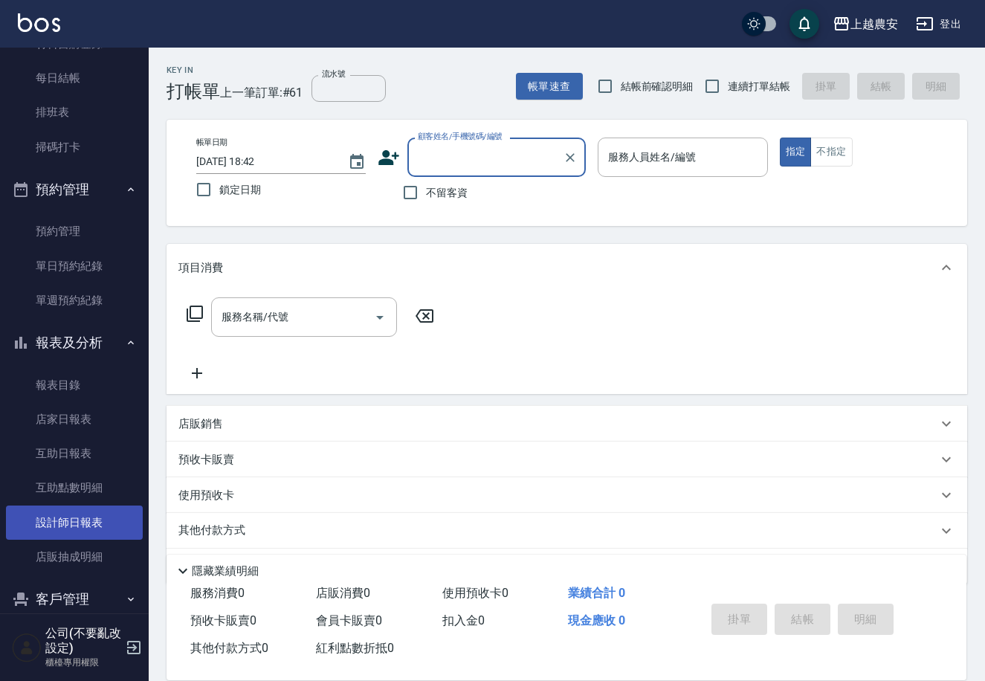
click at [93, 515] on link "設計師日報表" at bounding box center [74, 523] width 137 height 34
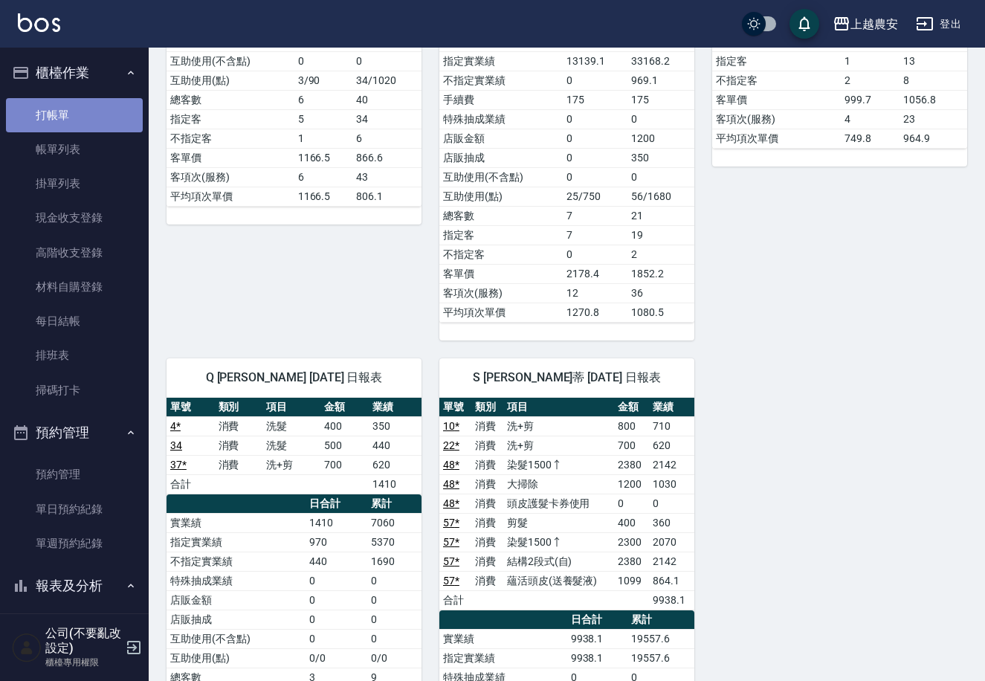
click at [89, 111] on link "打帳單" at bounding box center [74, 115] width 137 height 34
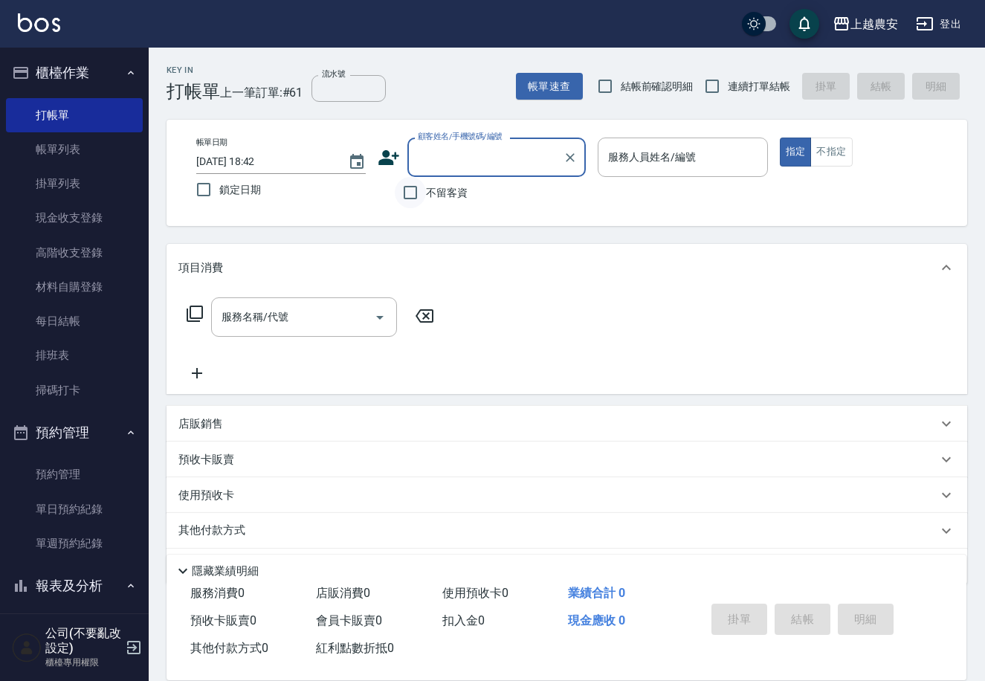
click at [415, 189] on input "不留客資" at bounding box center [410, 192] width 31 height 31
checkbox input "true"
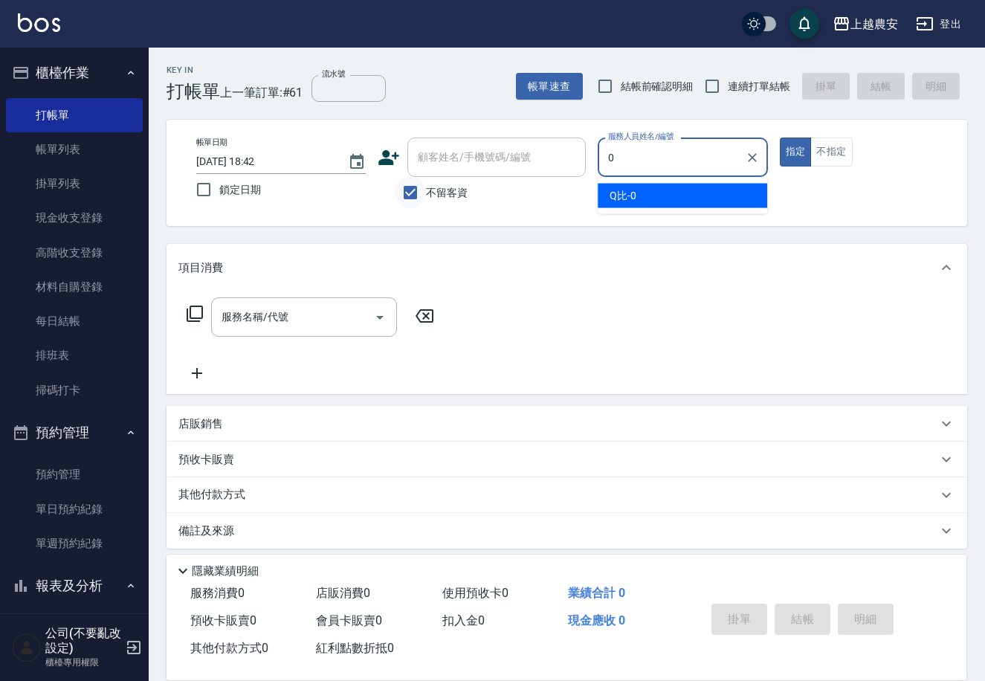
type input "0"
type button "true"
type input "Q比-0"
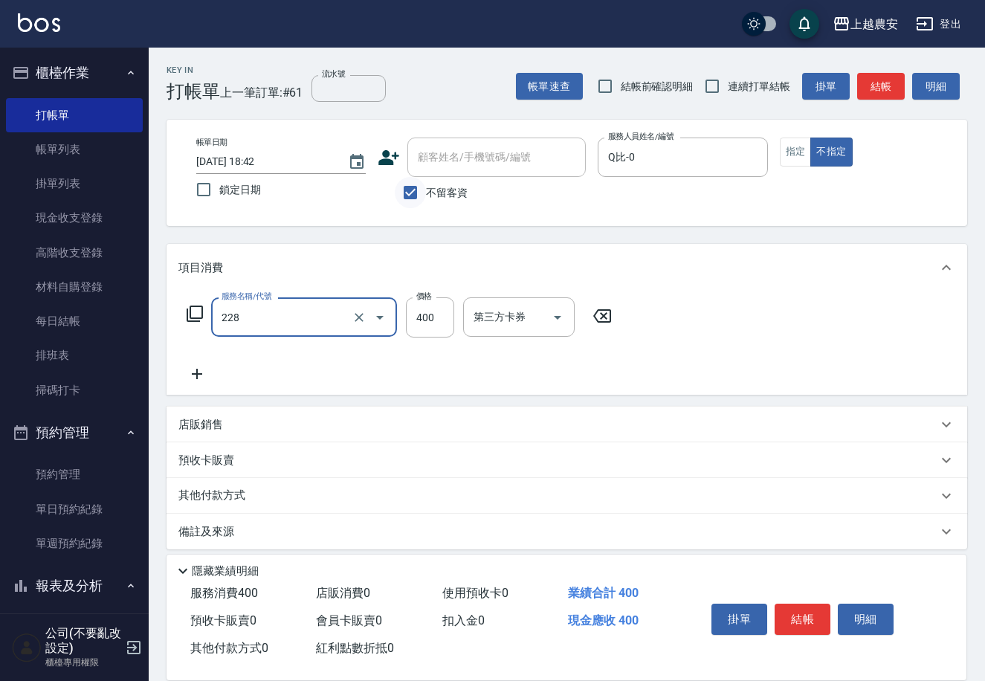
type input "洗髮(228)"
type input "500"
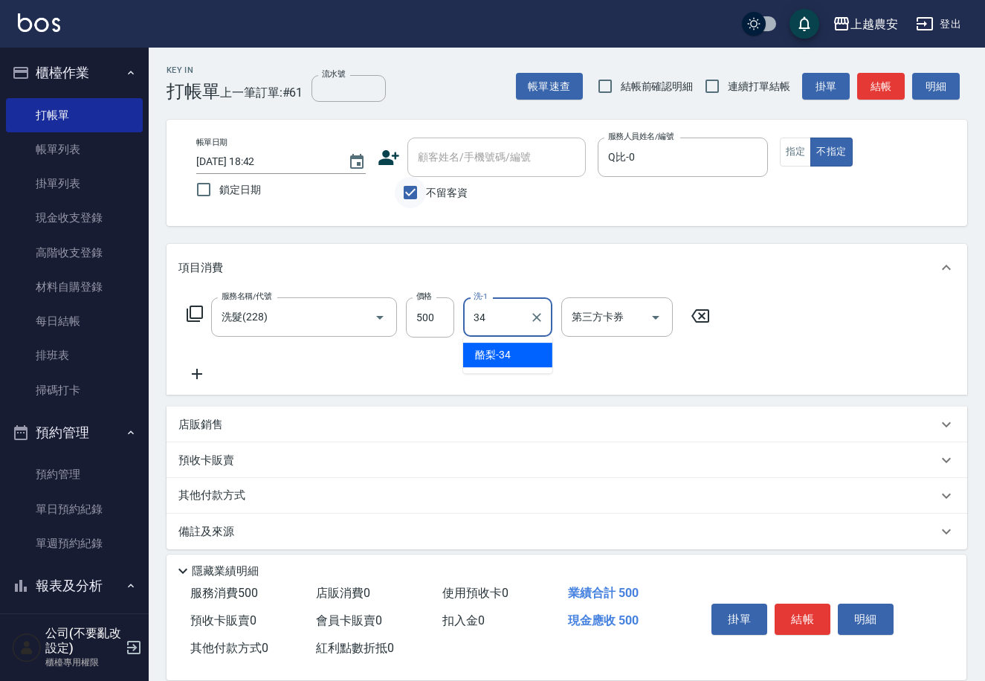
type input "酪梨-34"
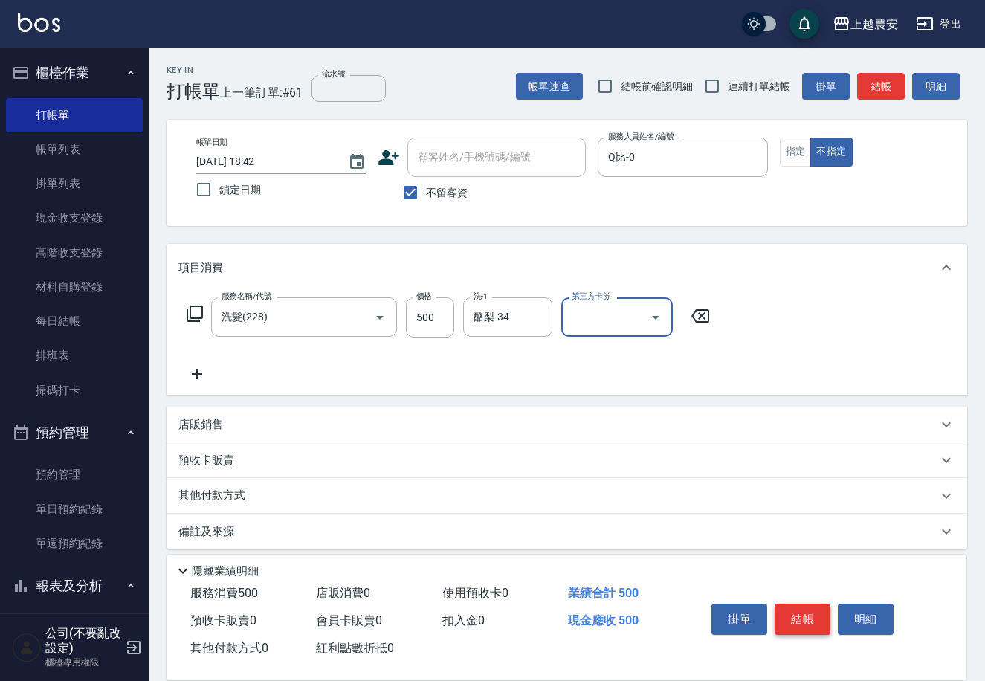
click at [797, 609] on button "結帳" at bounding box center [803, 619] width 56 height 31
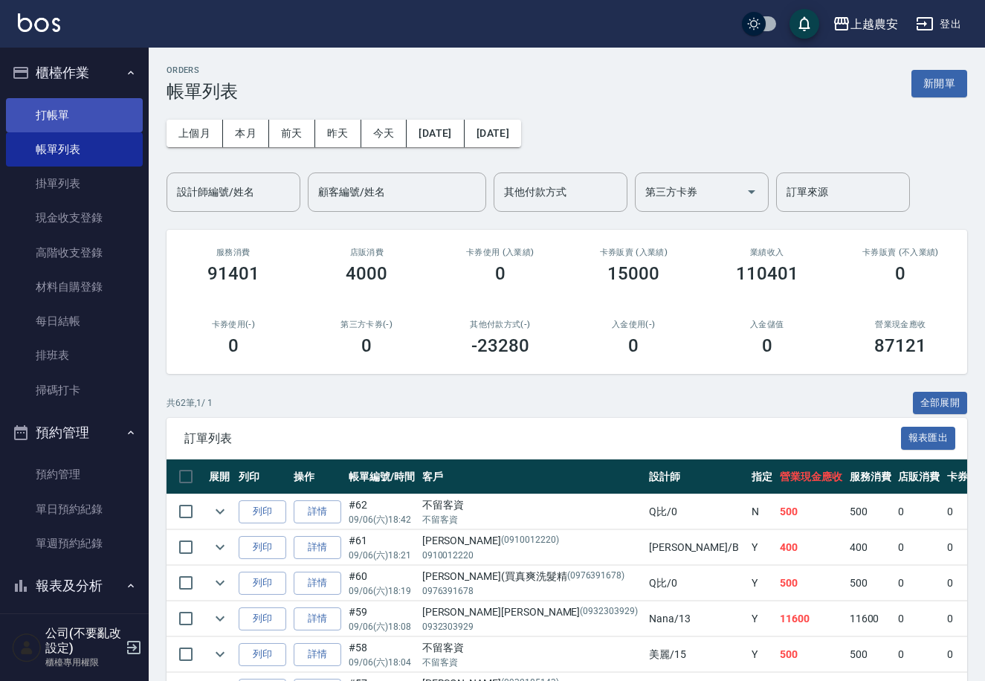
click at [51, 105] on link "打帳單" at bounding box center [74, 115] width 137 height 34
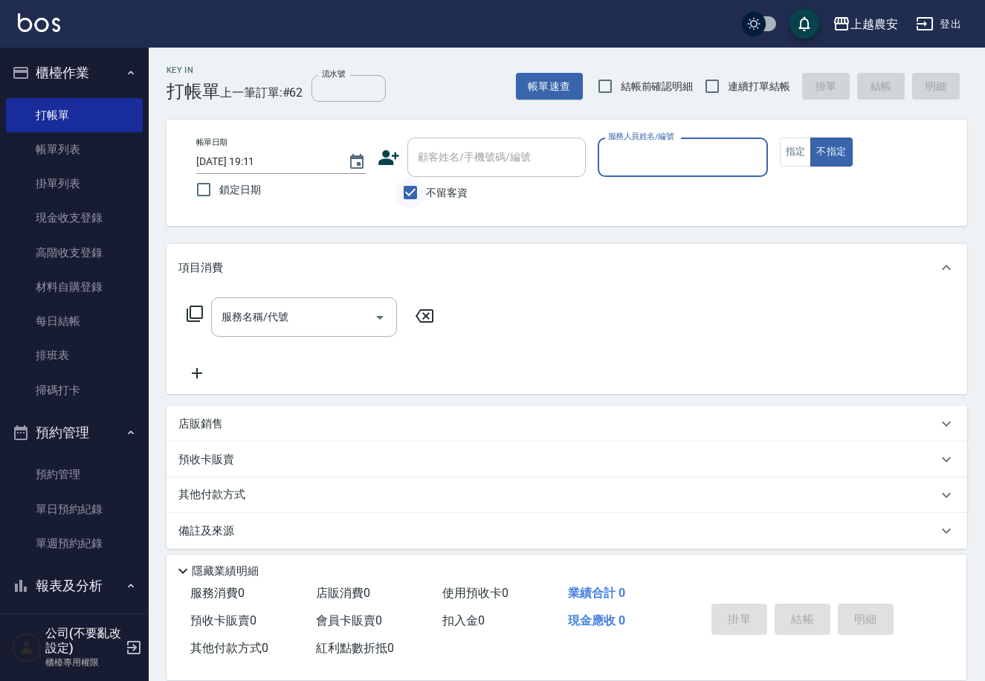
drag, startPoint x: 410, startPoint y: 191, endPoint x: 419, endPoint y: 169, distance: 24.3
click at [410, 190] on input "不留客資" at bounding box center [410, 192] width 31 height 31
checkbox input "false"
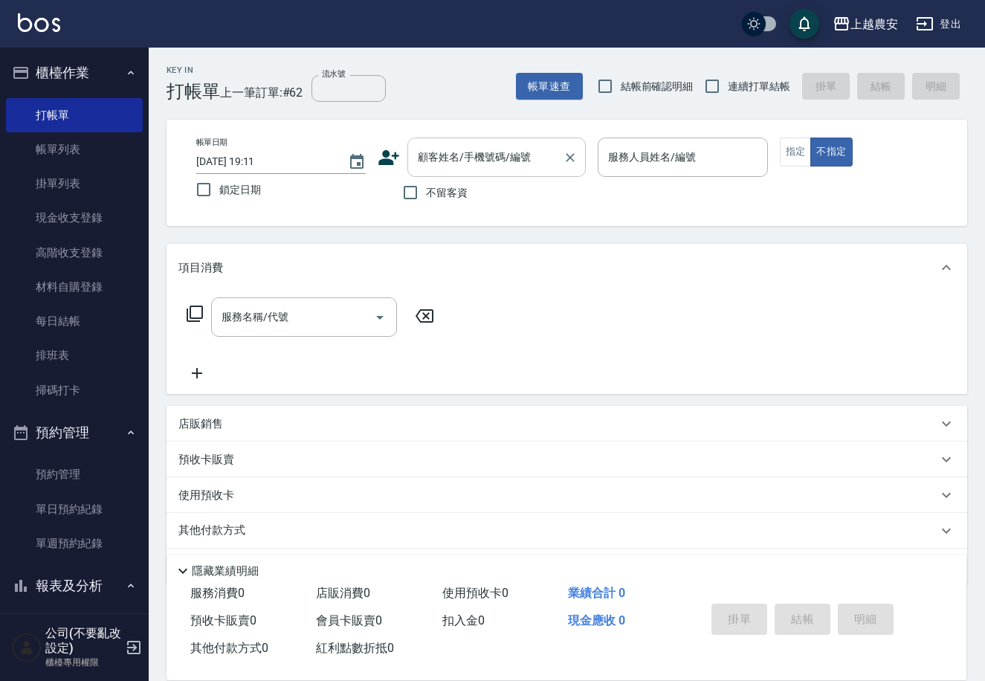
click at [423, 164] on div "顧客姓名/手機號碼/編號 顧客姓名/手機號碼/編號" at bounding box center [496, 157] width 178 height 39
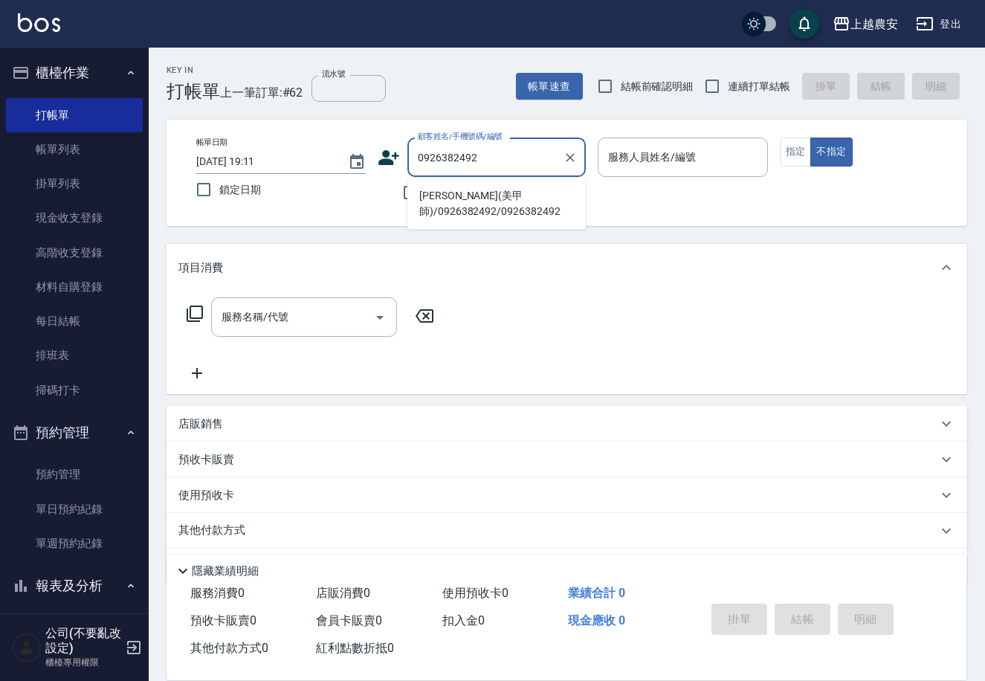
click at [459, 210] on li "[PERSON_NAME](美甲師)/0926382492/0926382492" at bounding box center [496, 204] width 178 height 40
type input "[PERSON_NAME](美甲師)/0926382492/0926382492"
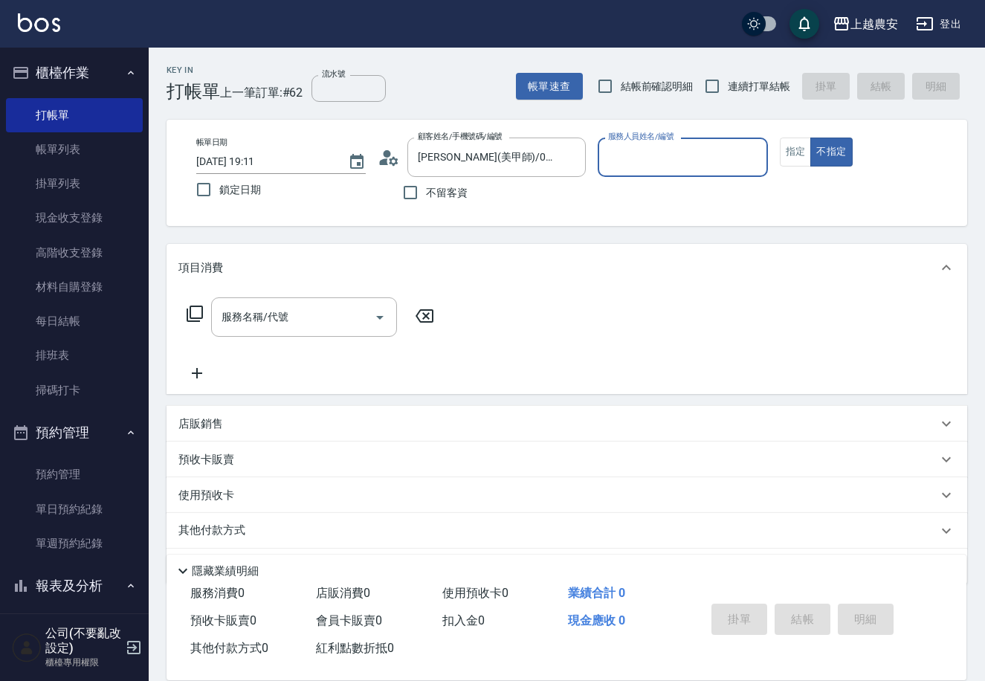
type input "Nana-13"
drag, startPoint x: 796, startPoint y: 149, endPoint x: 249, endPoint y: 245, distance: 554.7
click at [793, 149] on button "指定" at bounding box center [796, 152] width 32 height 29
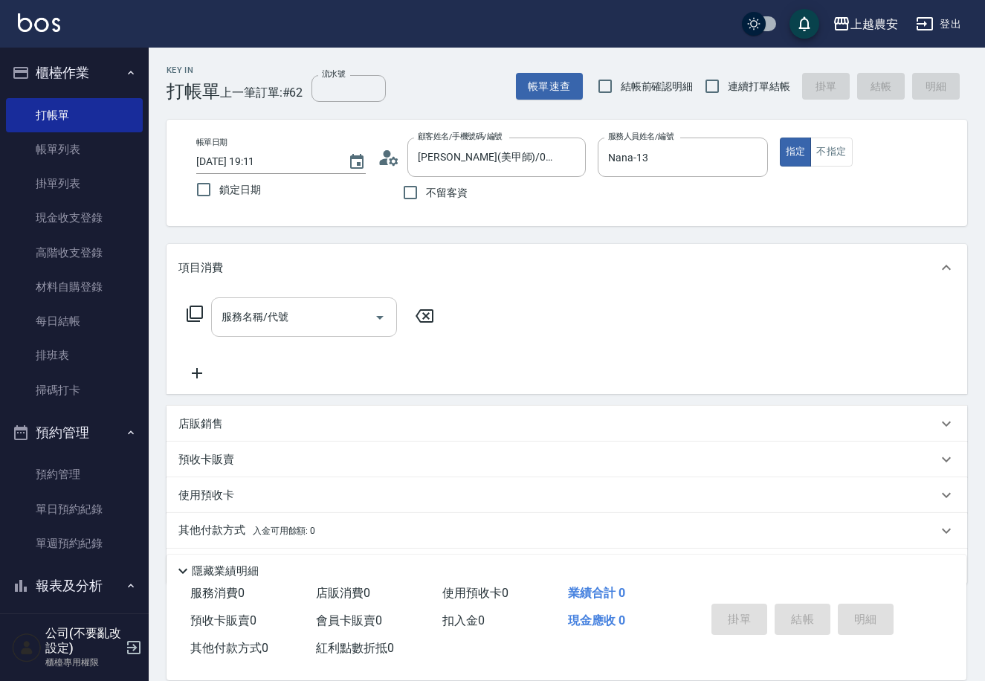
click at [245, 329] on input "服務名稱/代號" at bounding box center [293, 317] width 150 height 26
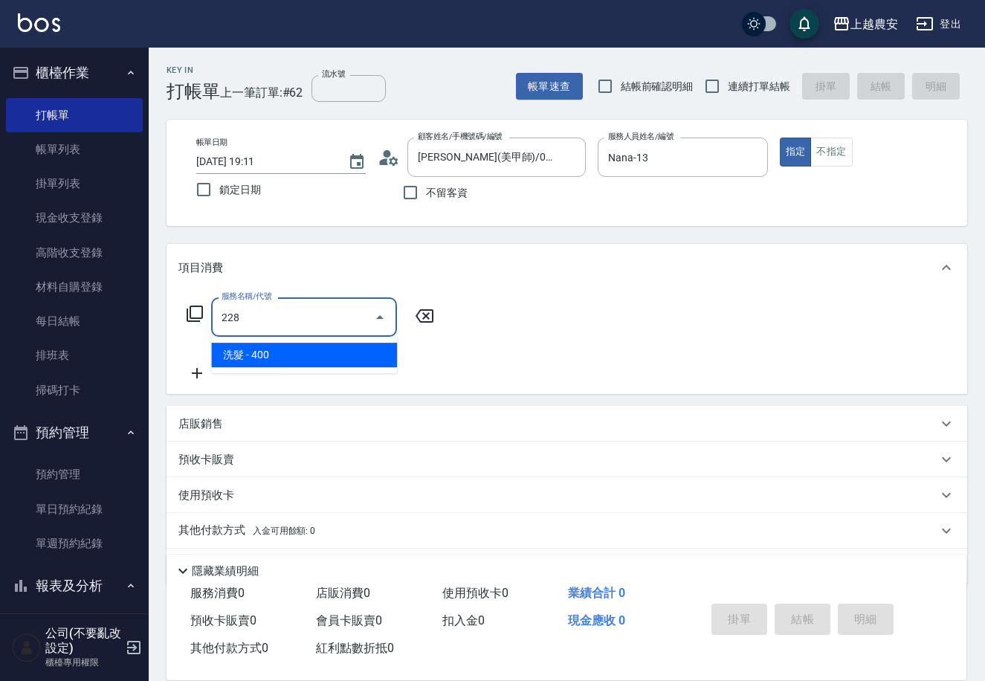
type input "洗髮(228)"
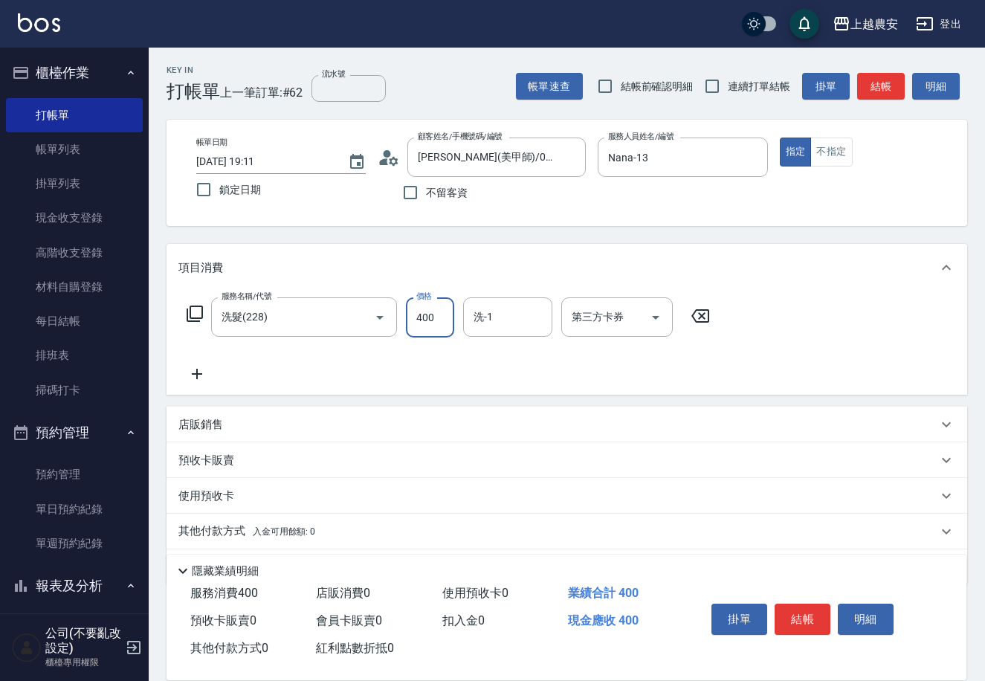
click at [210, 459] on p "預收卡販賣" at bounding box center [206, 461] width 56 height 16
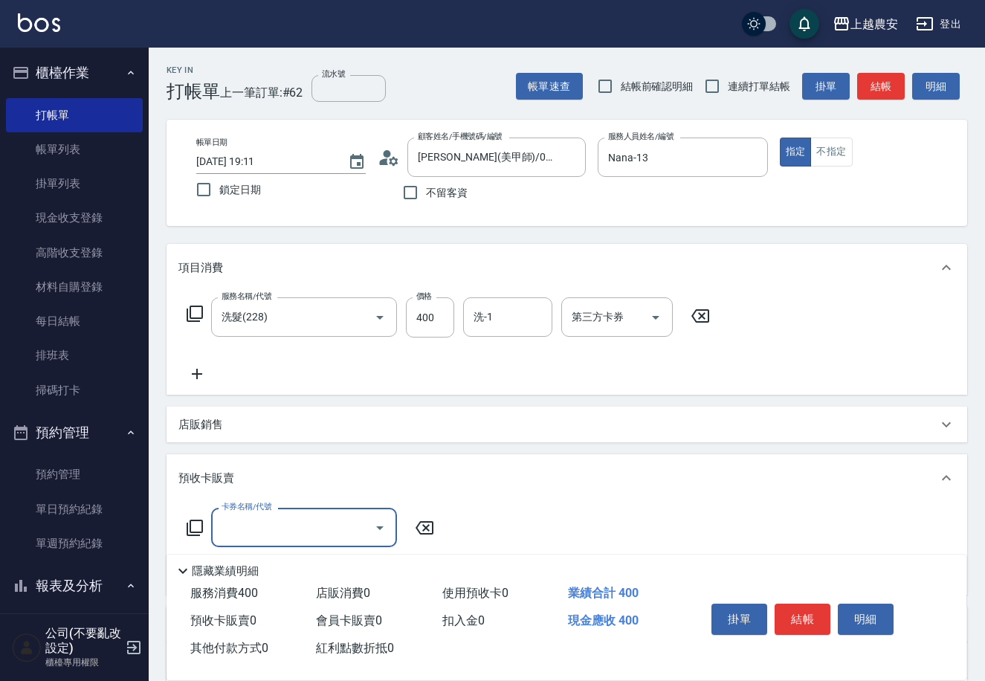
click at [197, 519] on icon at bounding box center [195, 528] width 18 height 18
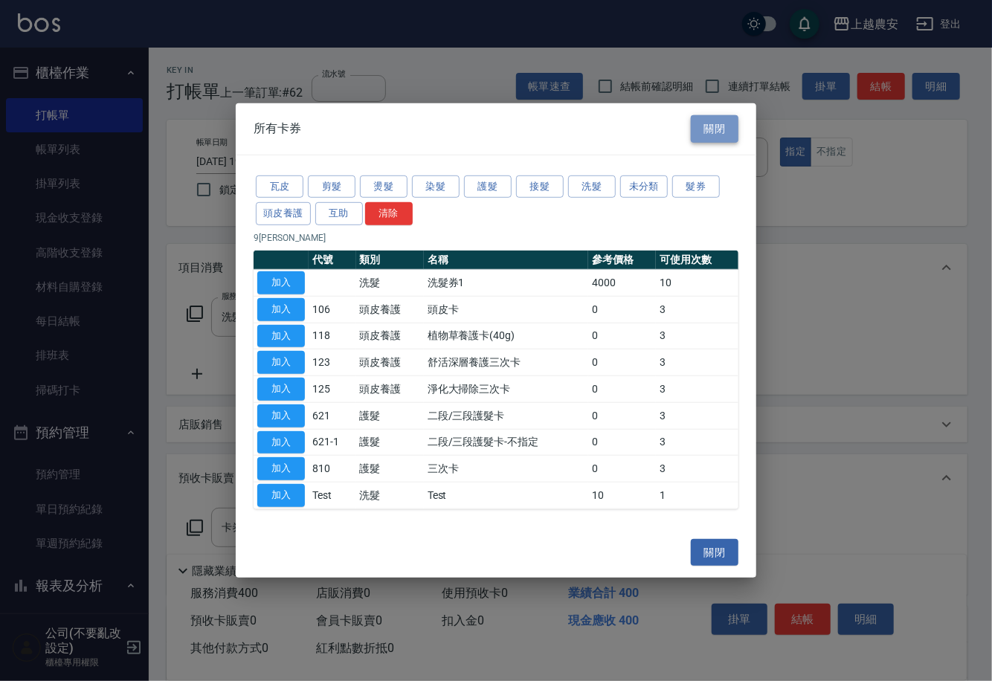
click at [721, 128] on button "關閉" at bounding box center [715, 129] width 48 height 28
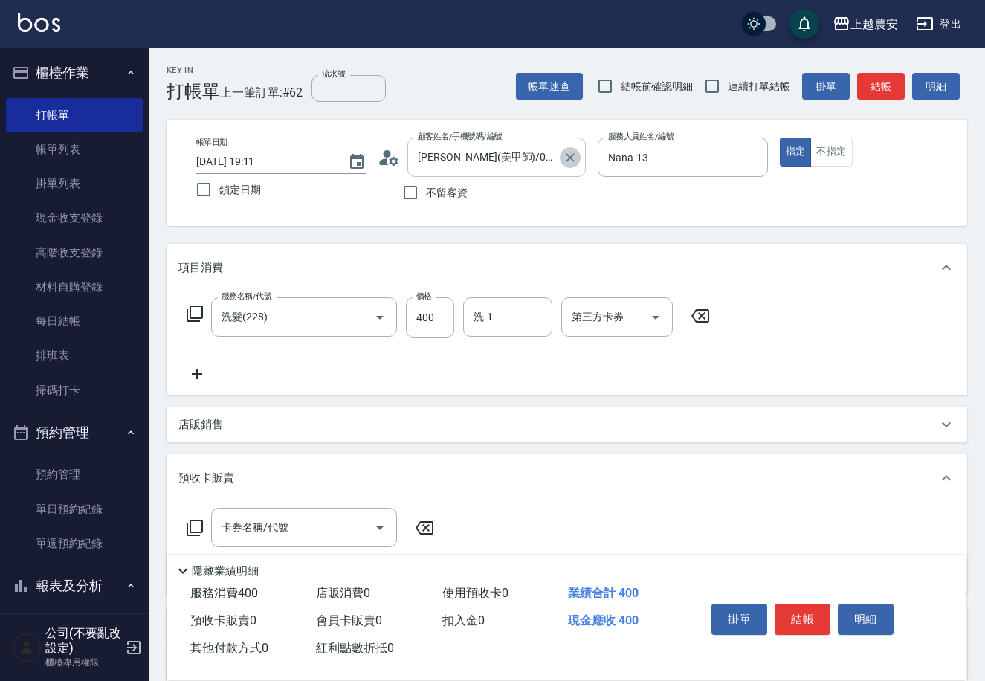
click at [569, 153] on icon "Clear" at bounding box center [570, 157] width 15 height 15
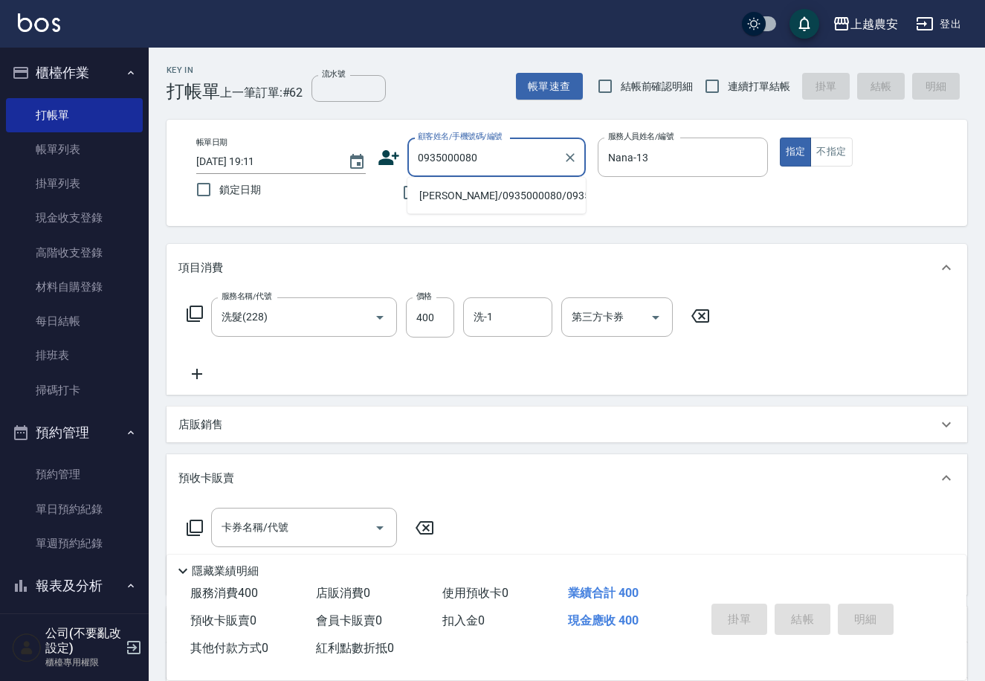
click at [476, 189] on li "[PERSON_NAME]/0935000080/0935000080" at bounding box center [496, 196] width 178 height 25
type input "[PERSON_NAME]/0935000080/0935000080"
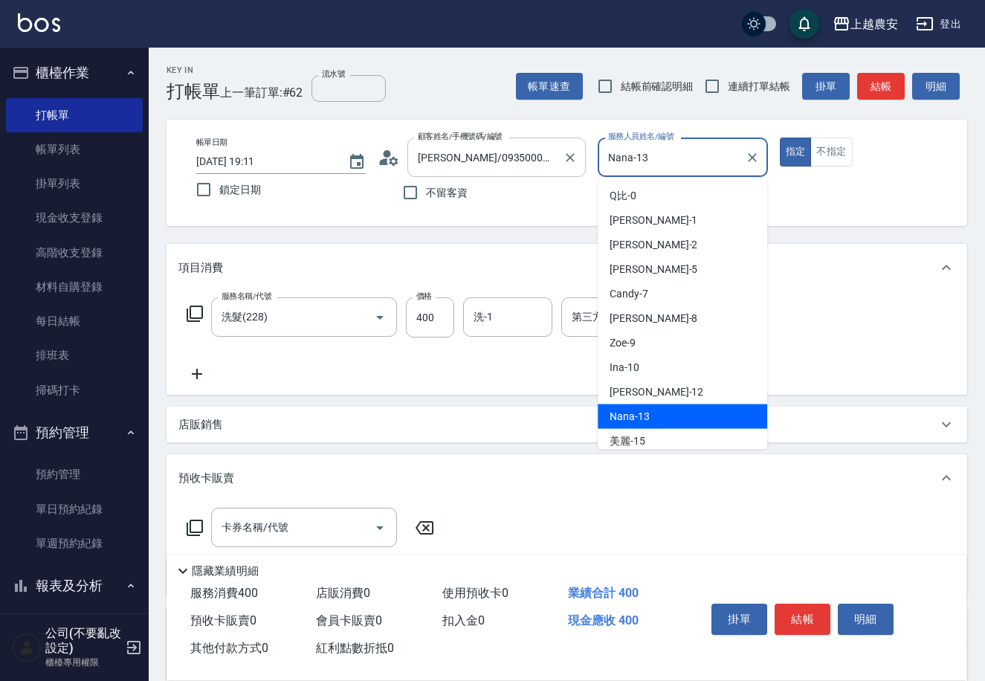
drag, startPoint x: 562, startPoint y: 176, endPoint x: 544, endPoint y: 170, distance: 19.1
click at [546, 171] on div "帳單日期 [DATE] 19:11 鎖定日期 顧客姓名/手機號碼/編號 [PERSON_NAME]/0935000080/0935000080 顧客姓名/手機…" at bounding box center [566, 173] width 765 height 71
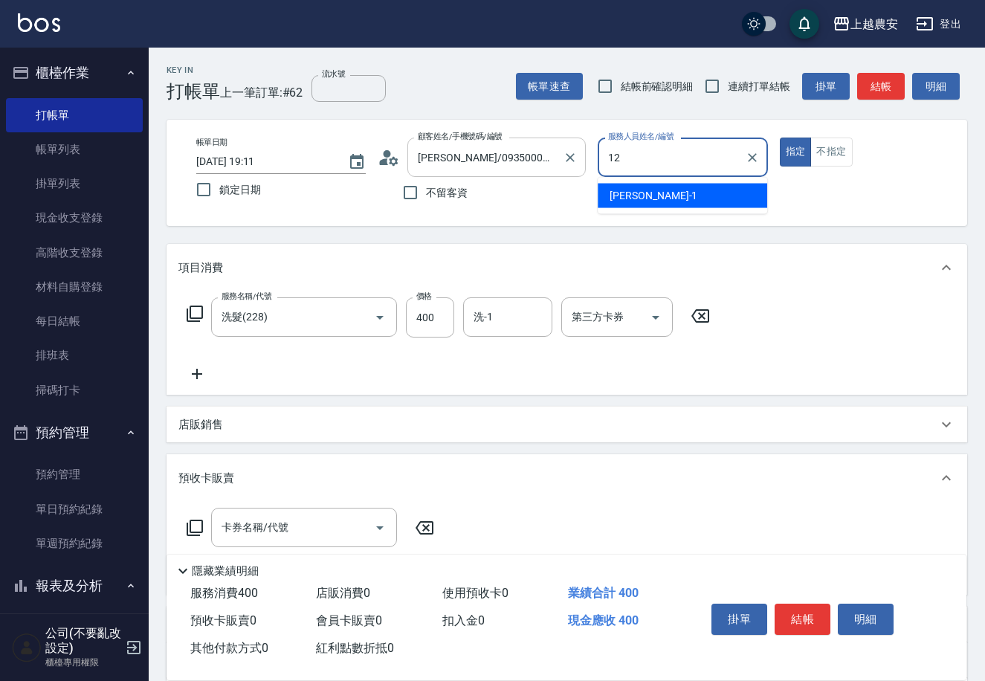
type input "12"
type button "true"
type input "Yoko-12"
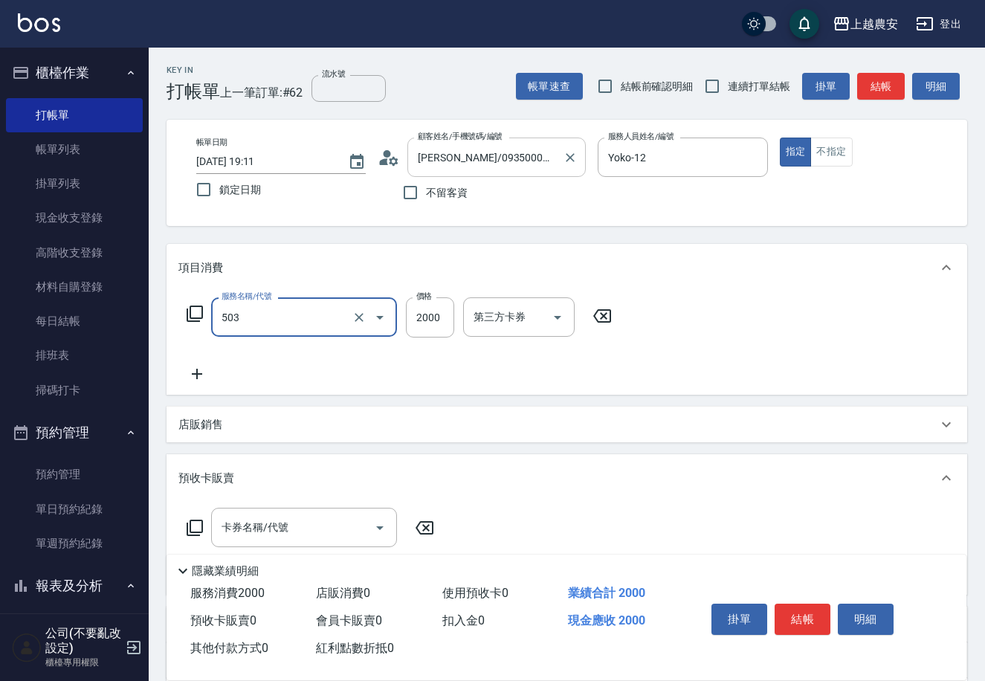
type input "染髮1500↑(503)"
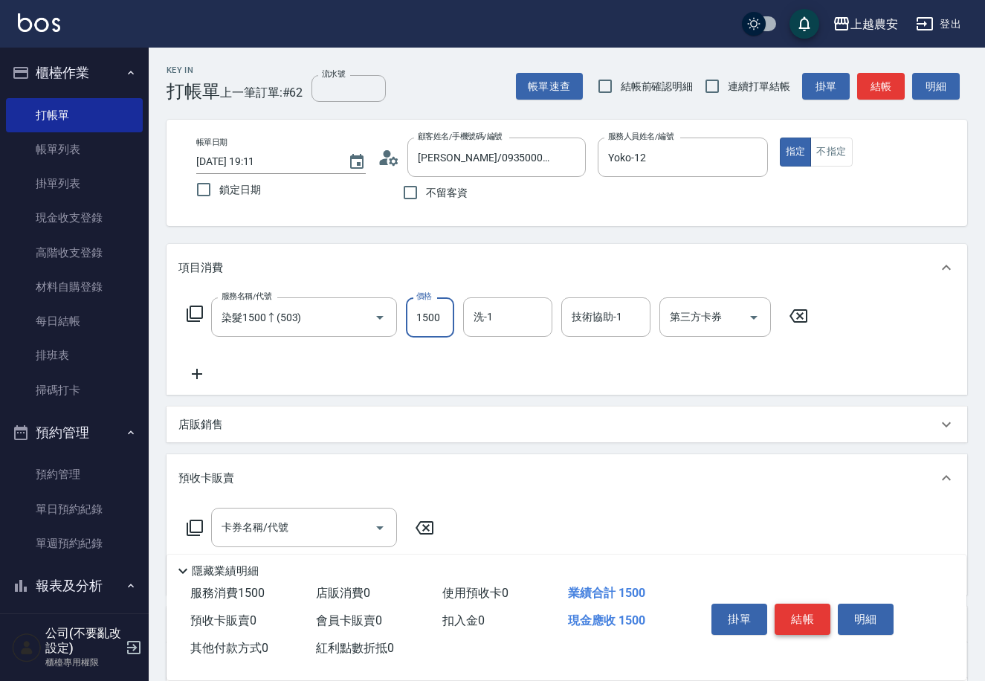
type input "1500"
click at [812, 619] on button "結帳" at bounding box center [803, 619] width 56 height 31
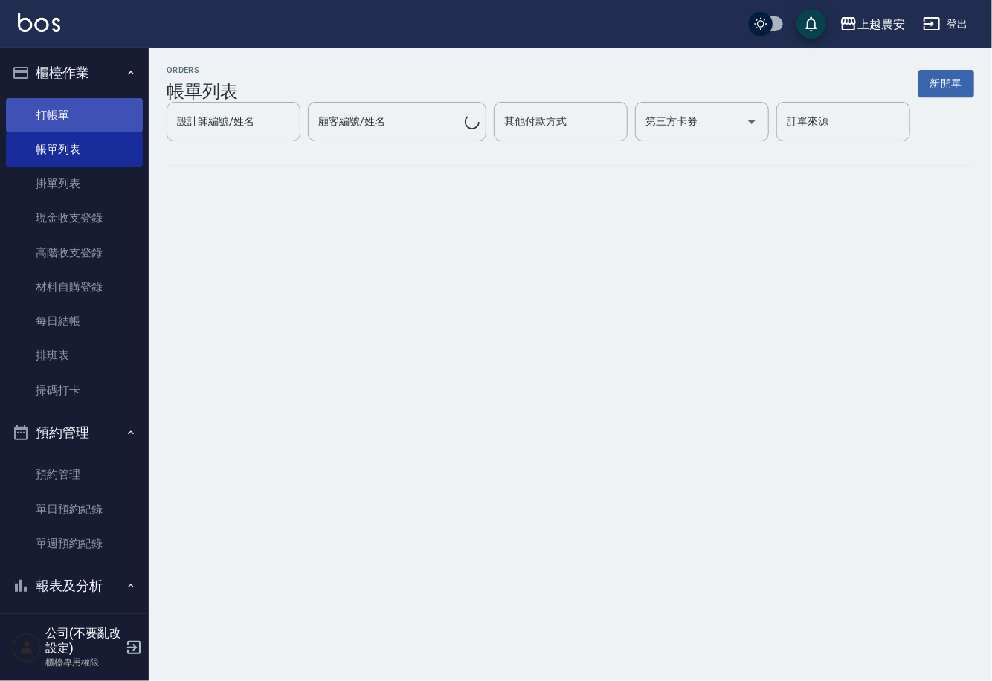
click at [67, 106] on link "打帳單" at bounding box center [74, 115] width 137 height 34
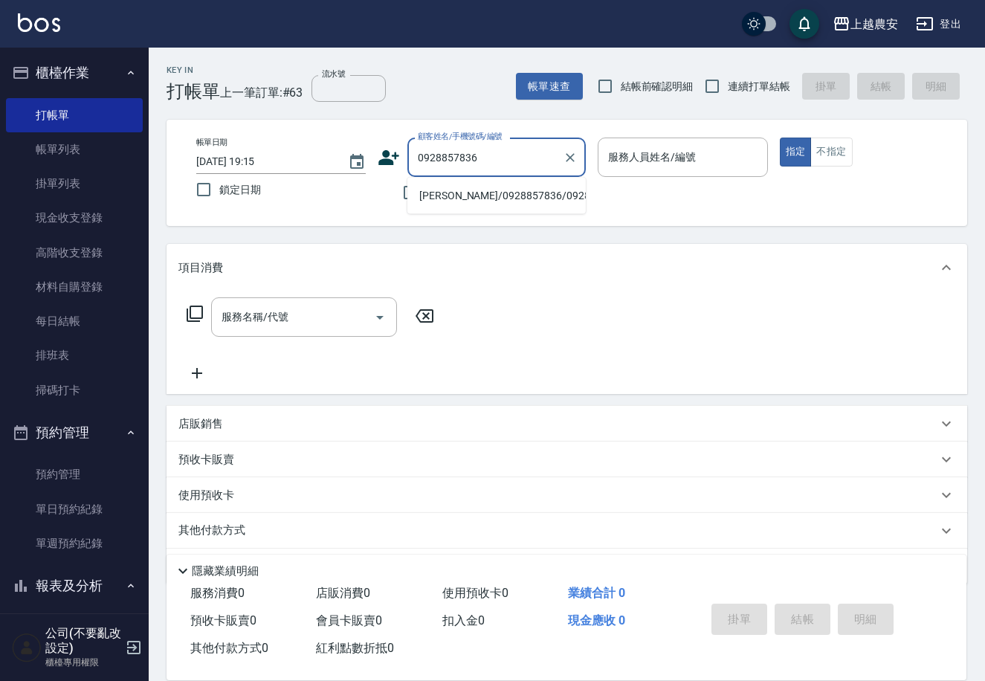
click at [471, 195] on li "[PERSON_NAME]/0928857836/0928857836" at bounding box center [496, 196] width 178 height 25
type input "[PERSON_NAME]/0928857836/0928857836"
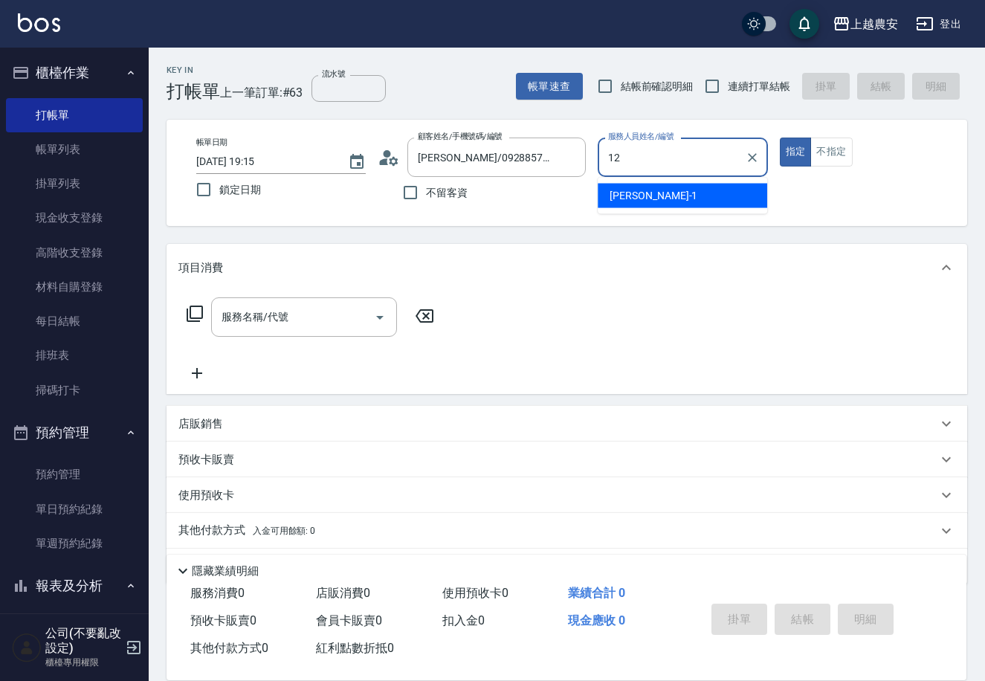
type input "12"
type button "true"
type input "Yoko-12"
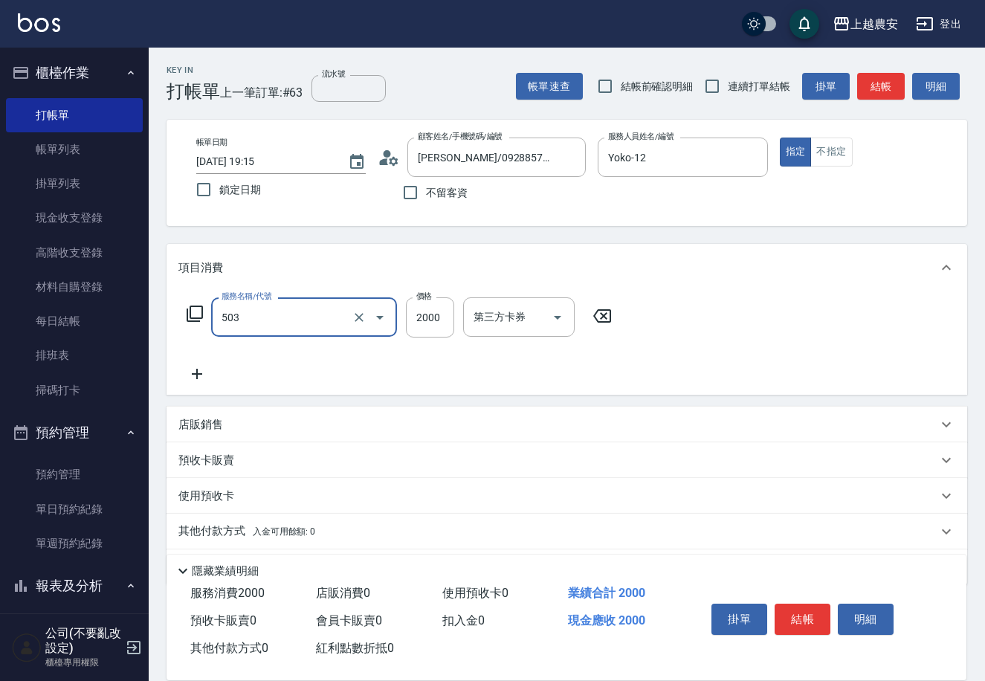
type input "染髮1500↑(503)"
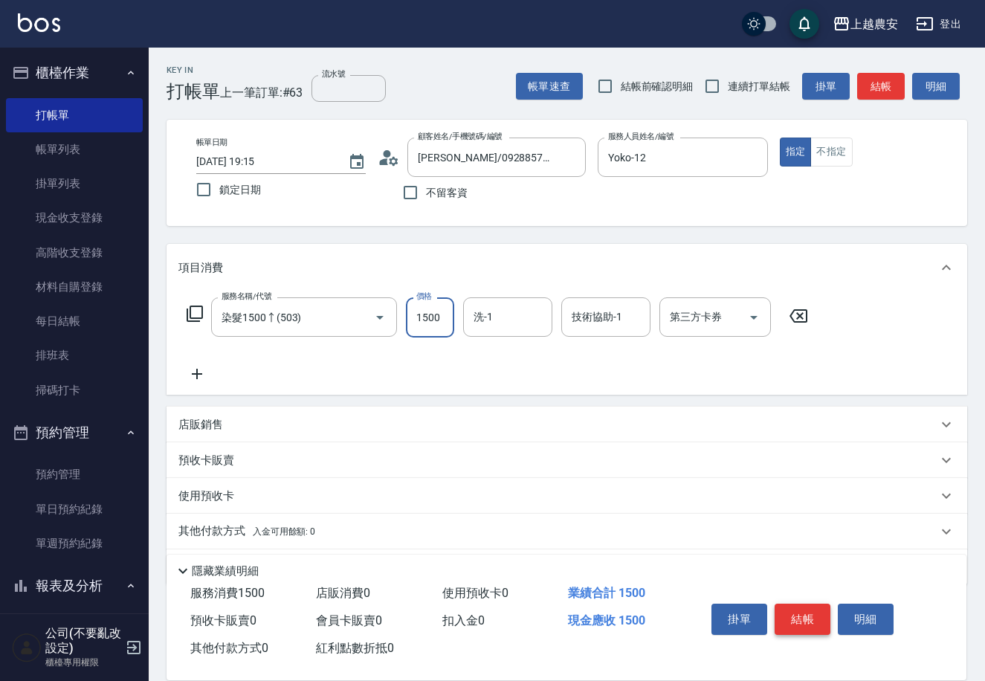
type input "1500"
click at [811, 616] on button "結帳" at bounding box center [803, 619] width 56 height 31
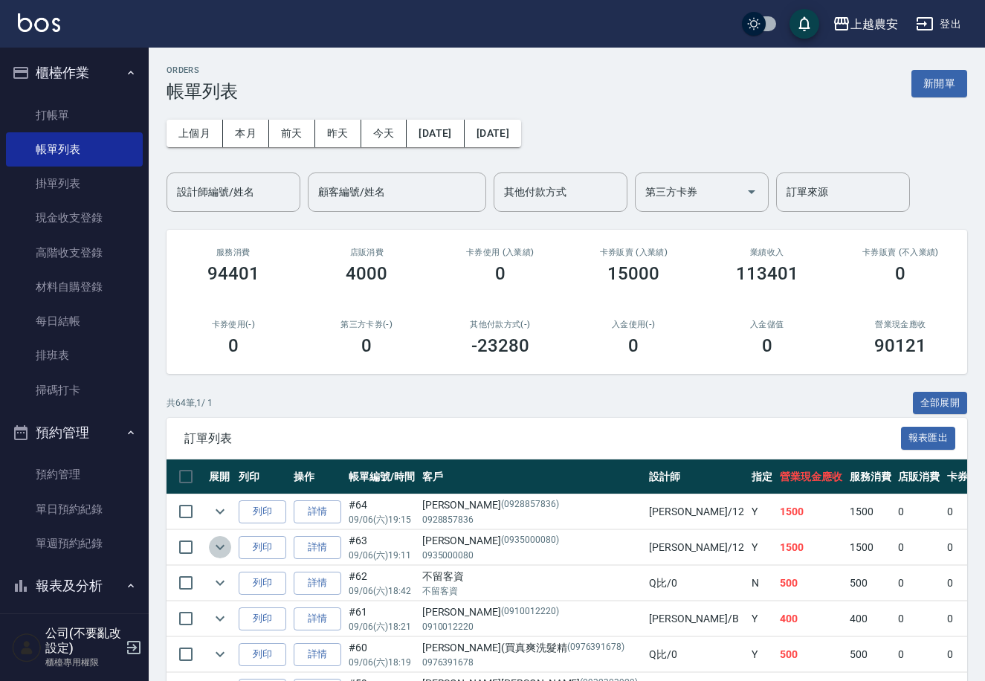
click at [219, 552] on icon "expand row" at bounding box center [220, 547] width 18 height 18
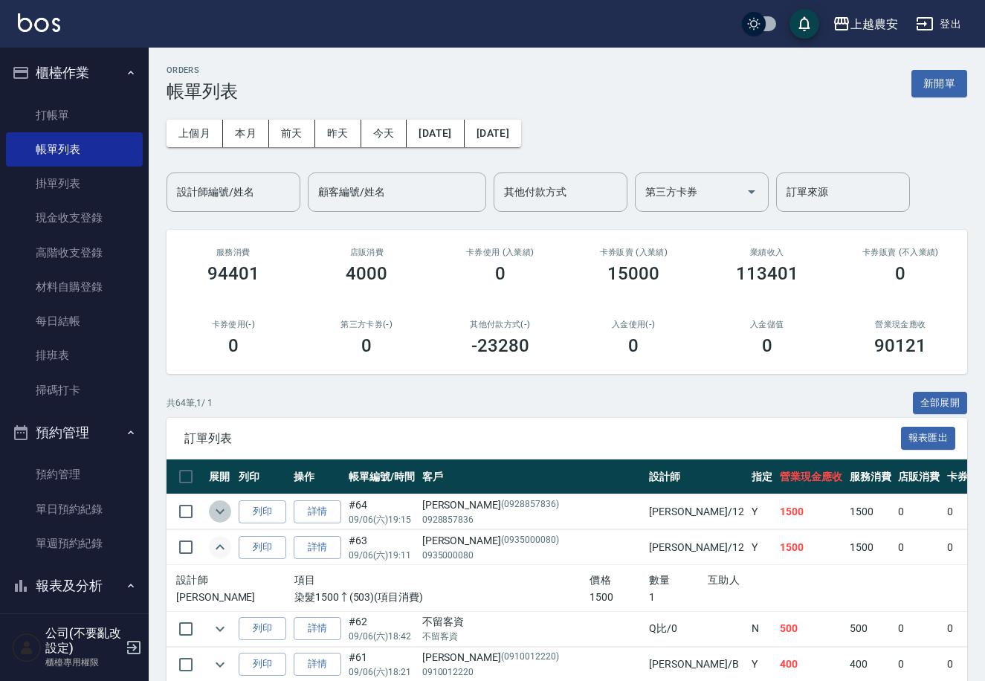
click at [216, 509] on icon "expand row" at bounding box center [220, 512] width 18 height 18
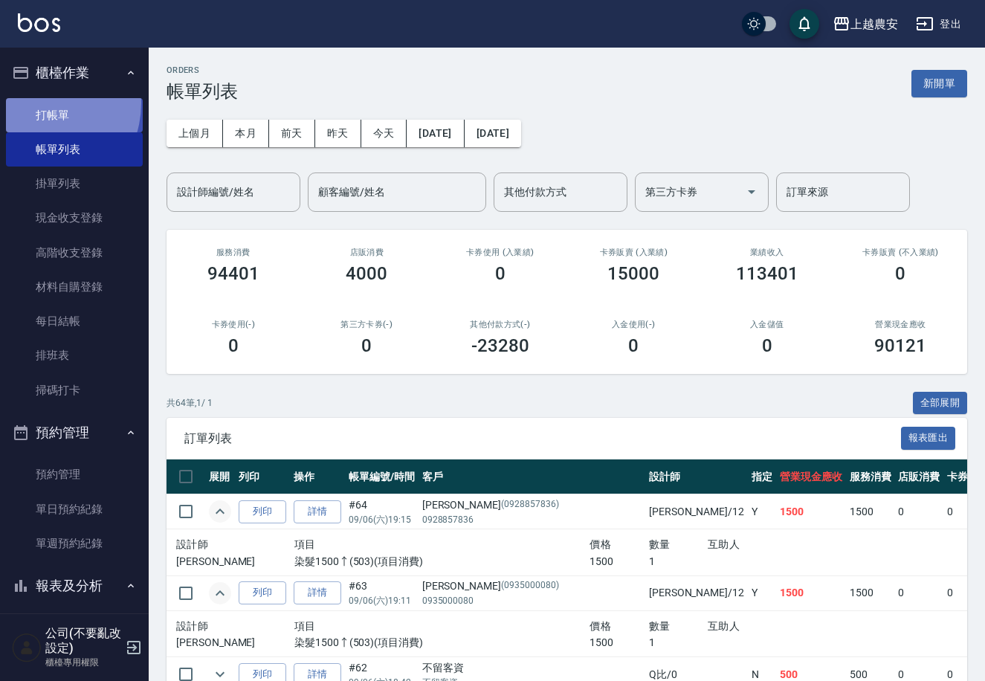
click at [34, 103] on link "打帳單" at bounding box center [74, 115] width 137 height 34
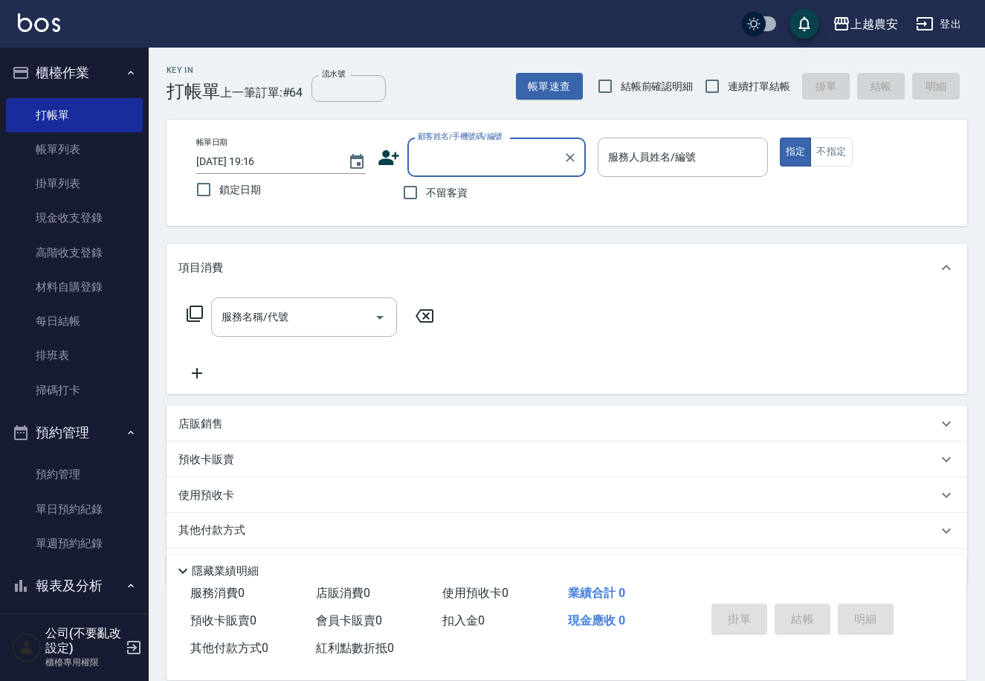
scroll to position [341, 0]
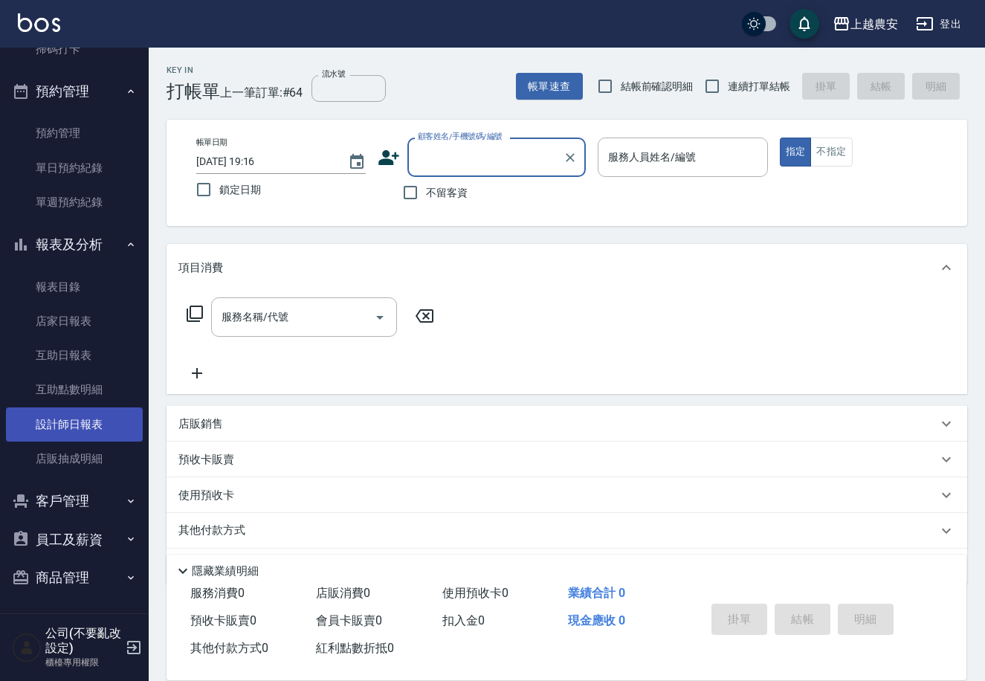
click at [69, 420] on link "設計師日報表" at bounding box center [74, 424] width 137 height 34
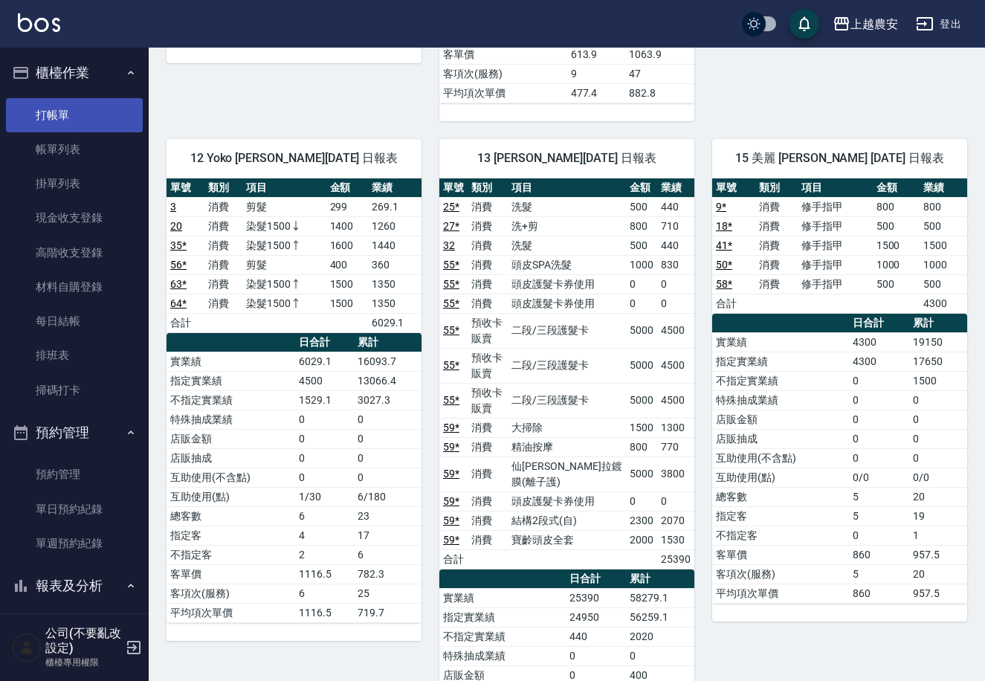
click at [71, 113] on link "打帳單" at bounding box center [74, 115] width 137 height 34
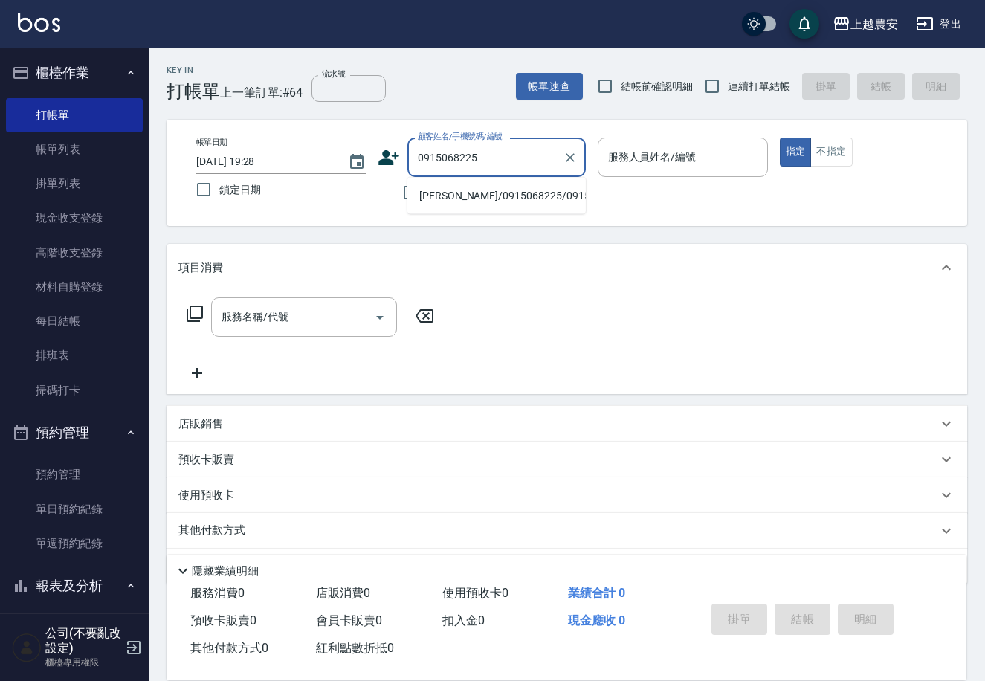
click at [467, 190] on li "[PERSON_NAME]/0915068225/0915068225" at bounding box center [496, 196] width 178 height 25
type input "[PERSON_NAME]/0915068225/0915068225"
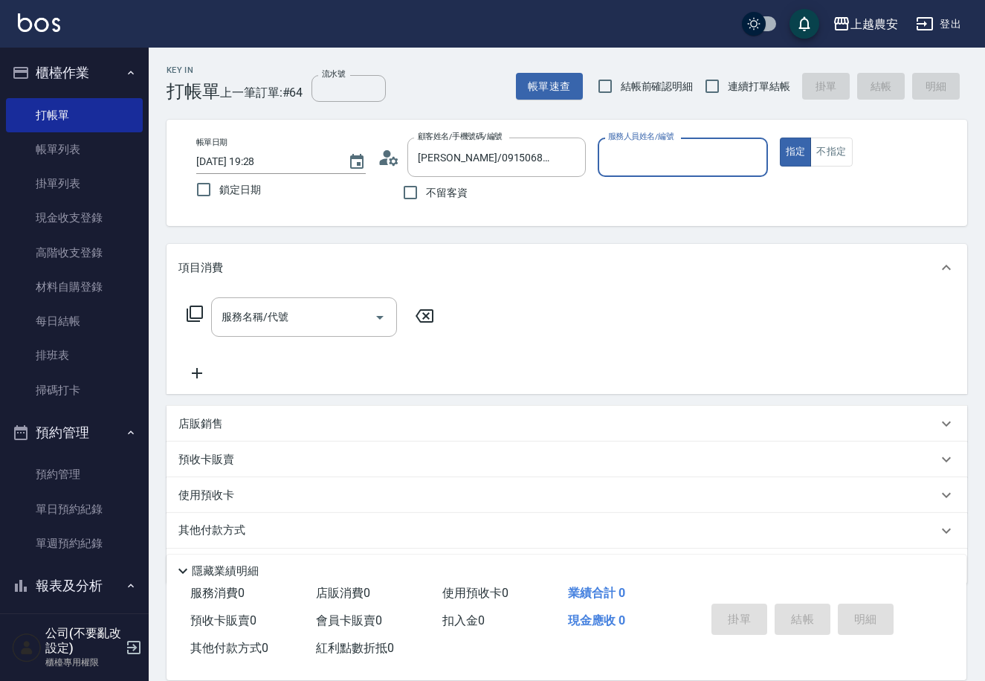
type input "Mia-M"
click at [352, 309] on input "服務名稱/代號" at bounding box center [293, 317] width 150 height 26
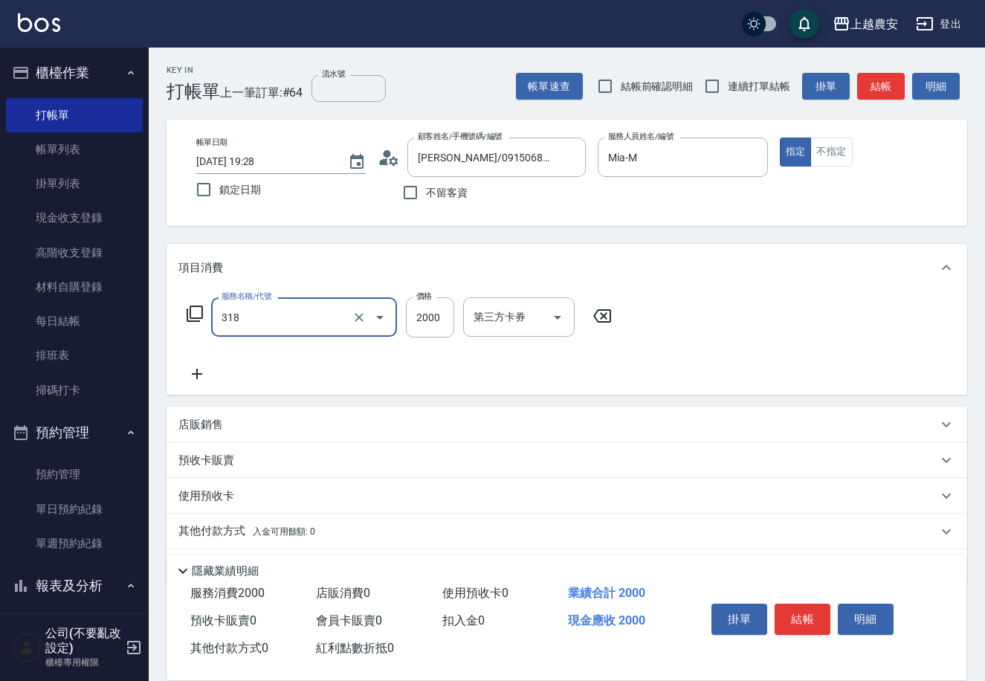
type input "燙髮1500↑(自購)(318)"
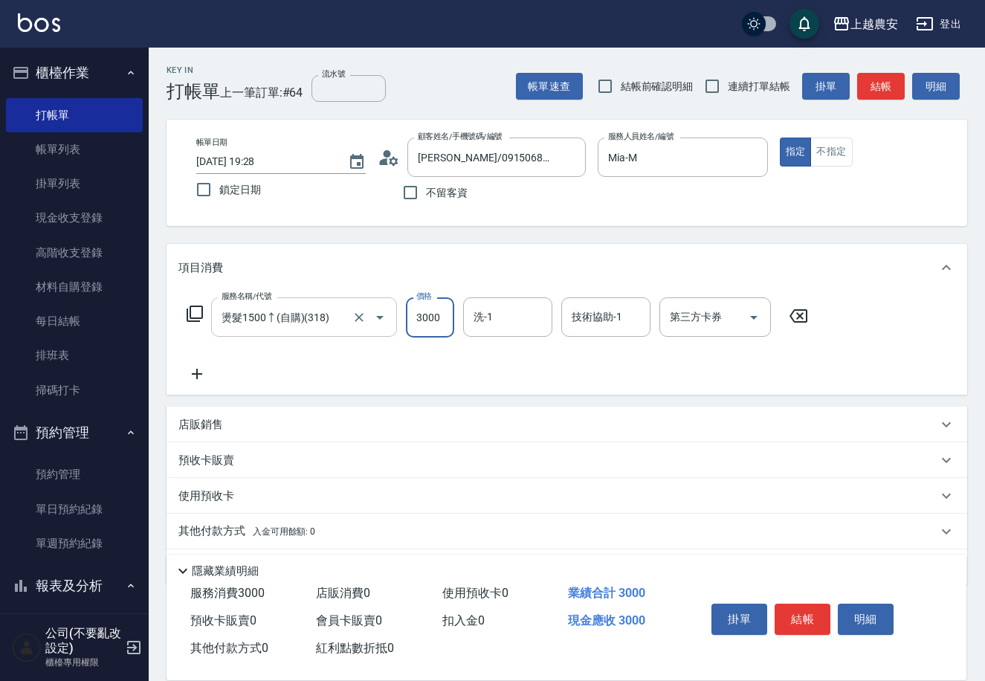
type input "3000"
type input "Elfi-39"
click at [242, 535] on p "其他付款方式 入金可用餘額: 0" at bounding box center [246, 531] width 137 height 16
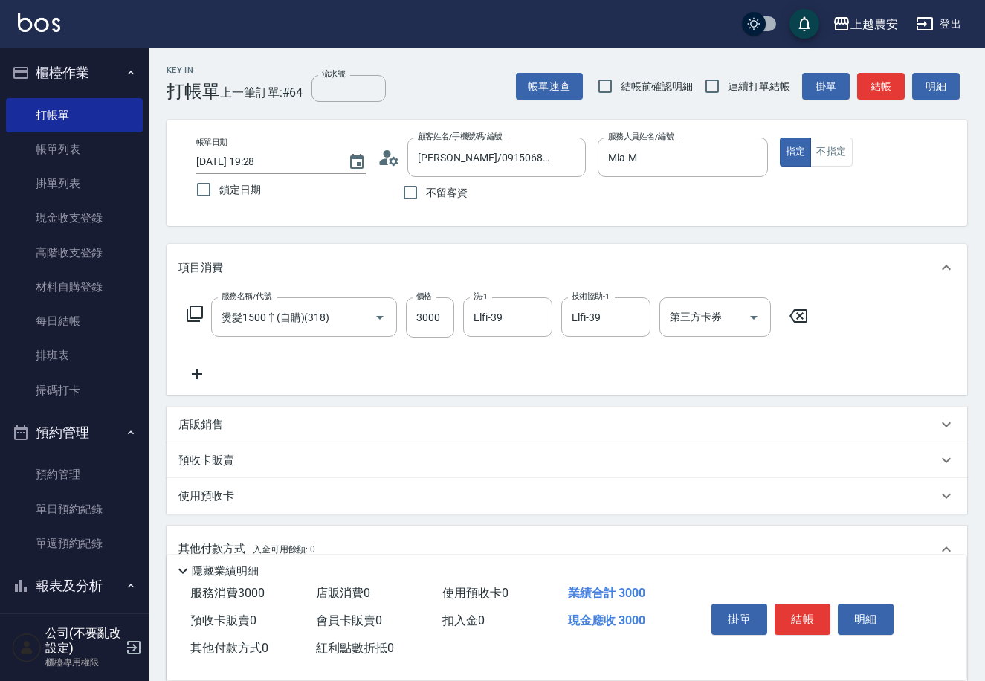
scroll to position [219, 0]
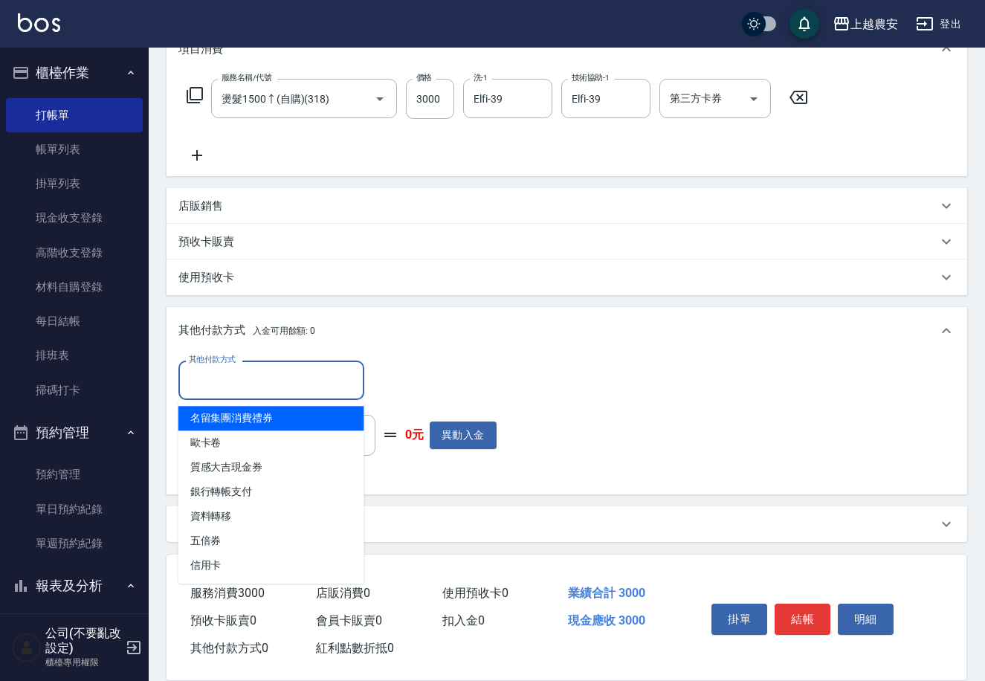
click at [233, 392] on input "其他付款方式" at bounding box center [271, 380] width 172 height 26
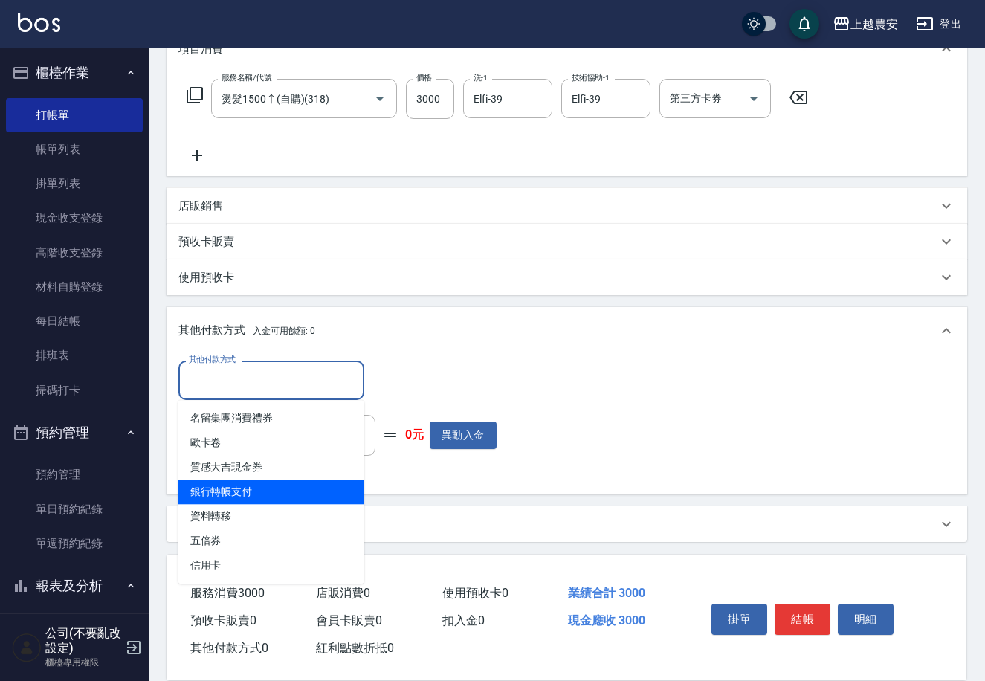
click at [233, 497] on span "銀行轉帳支付" at bounding box center [271, 492] width 186 height 25
type input "銀行轉帳支付"
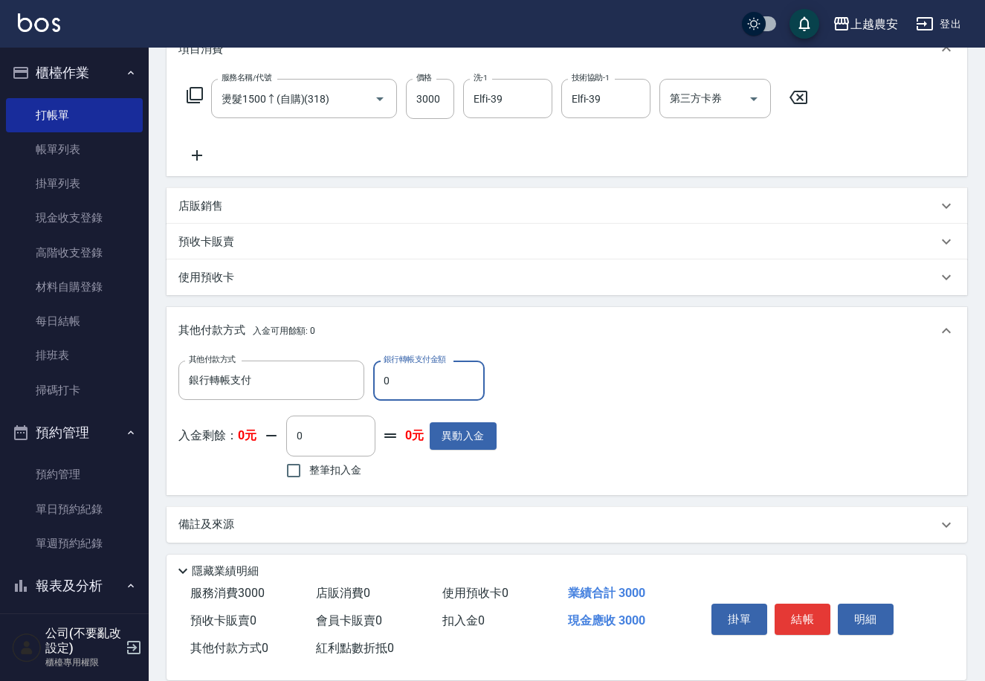
click at [377, 390] on input "0" at bounding box center [429, 381] width 112 height 40
type input "3000"
click at [782, 615] on button "結帳" at bounding box center [803, 619] width 56 height 31
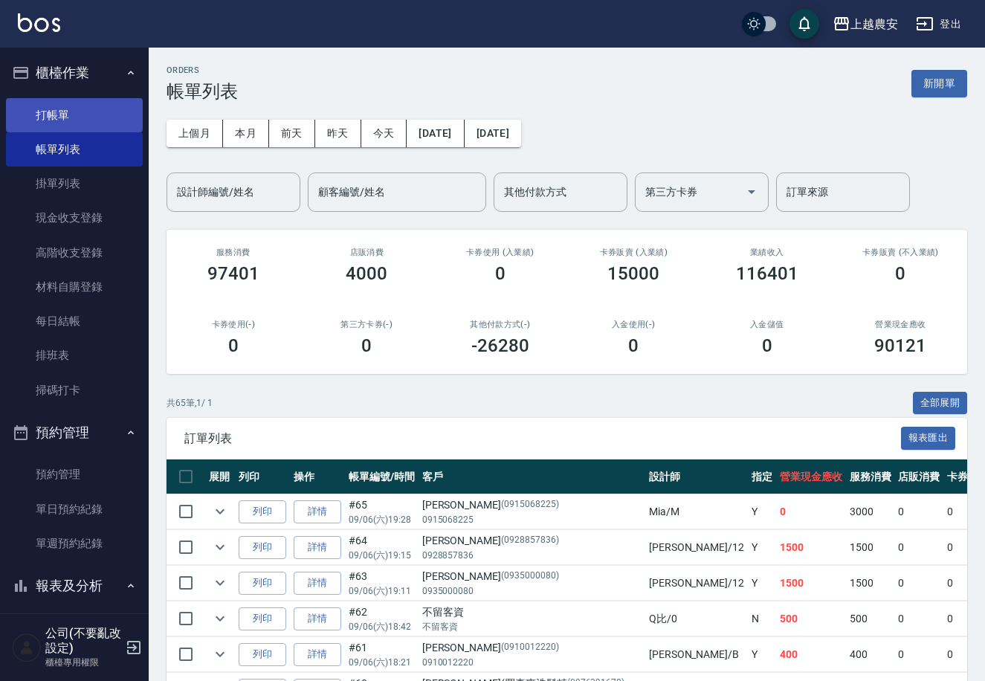
click at [60, 117] on link "打帳單" at bounding box center [74, 115] width 137 height 34
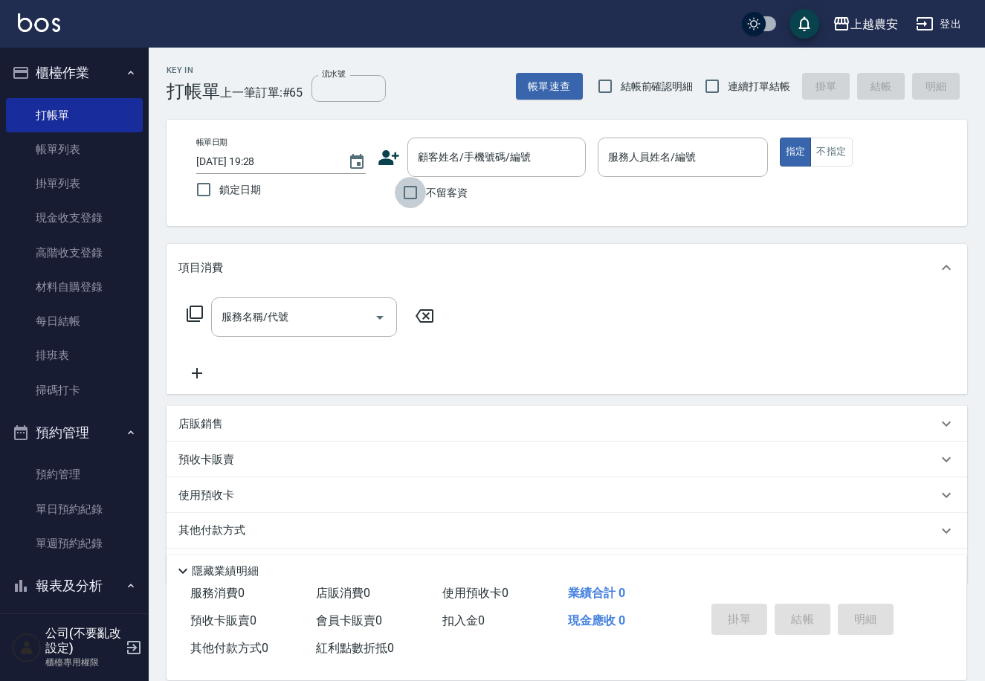
click at [422, 190] on input "不留客資" at bounding box center [410, 192] width 31 height 31
checkbox input "true"
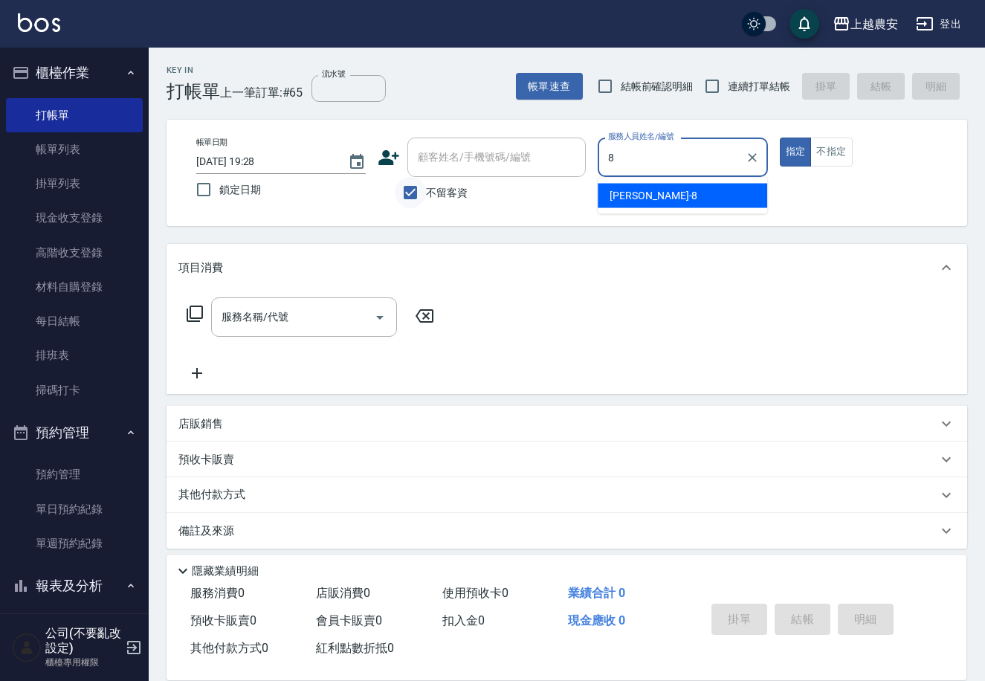
type input "黛慧-8"
type button "true"
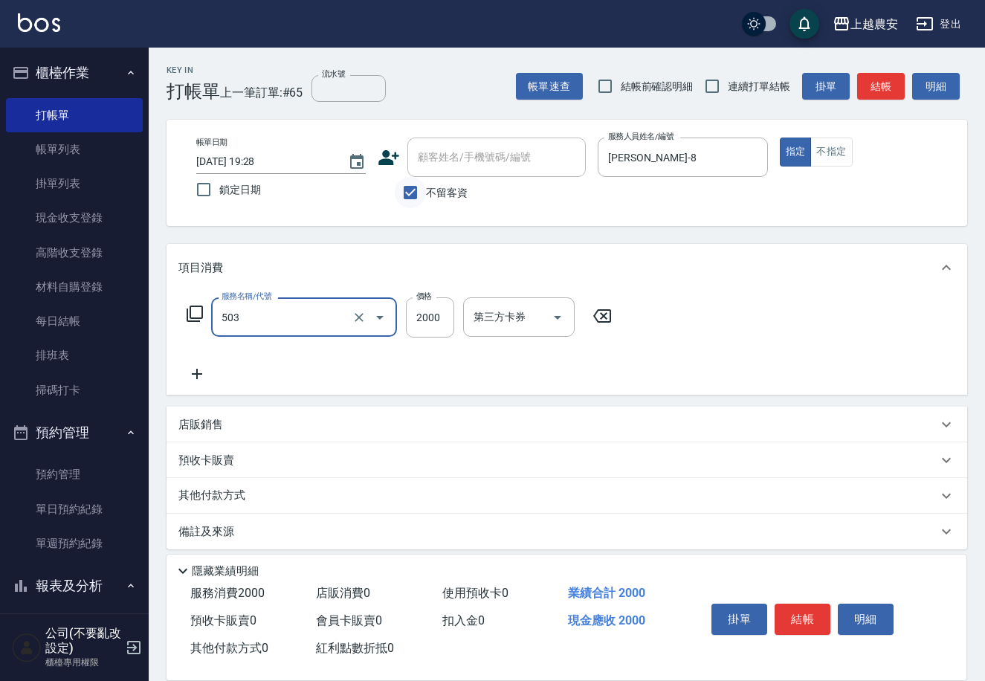
type input "染髮1500↑(503)"
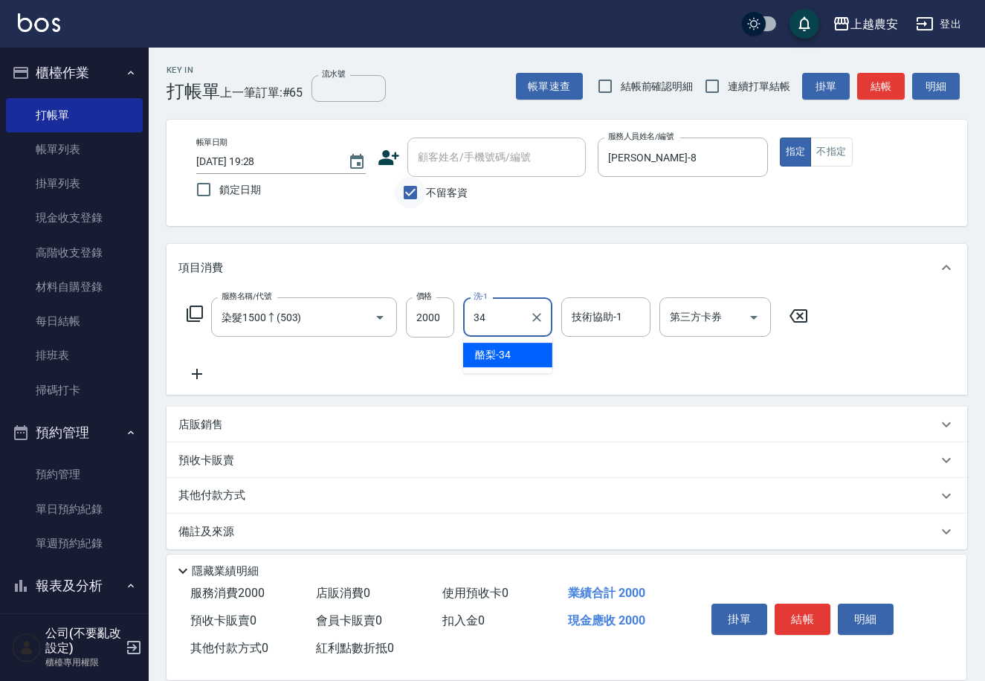
type input "酪梨-34"
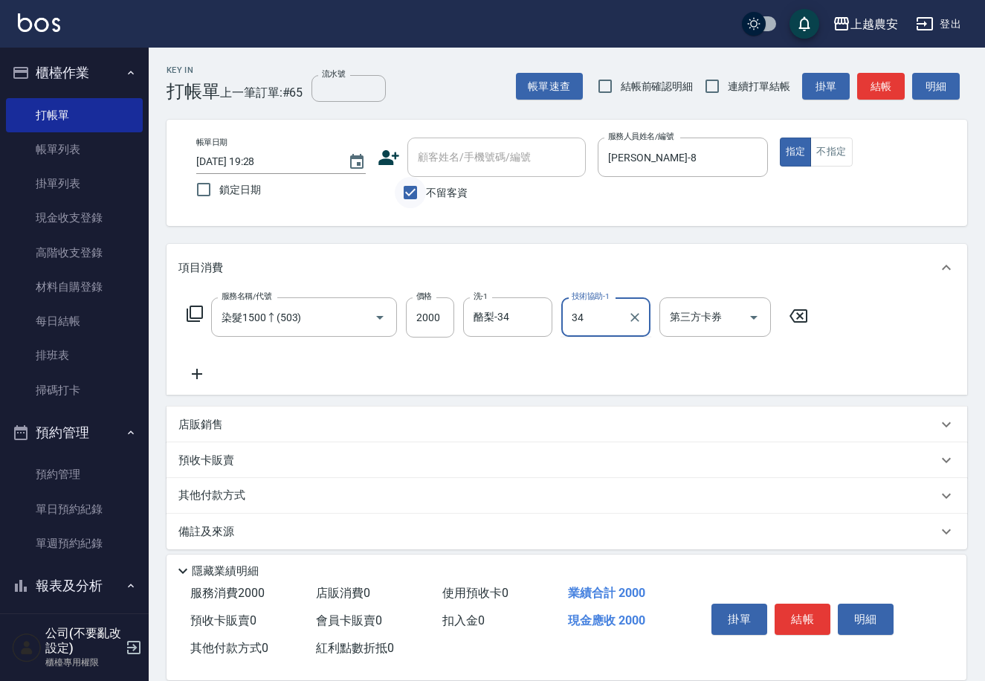
type input "酪梨-34"
click at [798, 629] on button "結帳" at bounding box center [803, 619] width 56 height 31
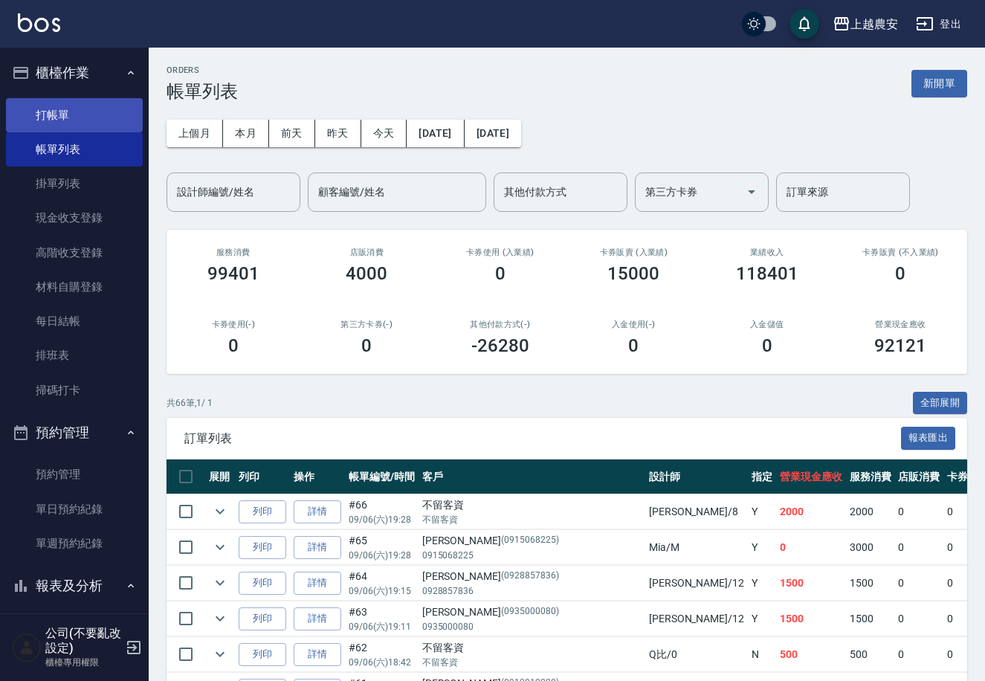
click at [51, 112] on link "打帳單" at bounding box center [74, 115] width 137 height 34
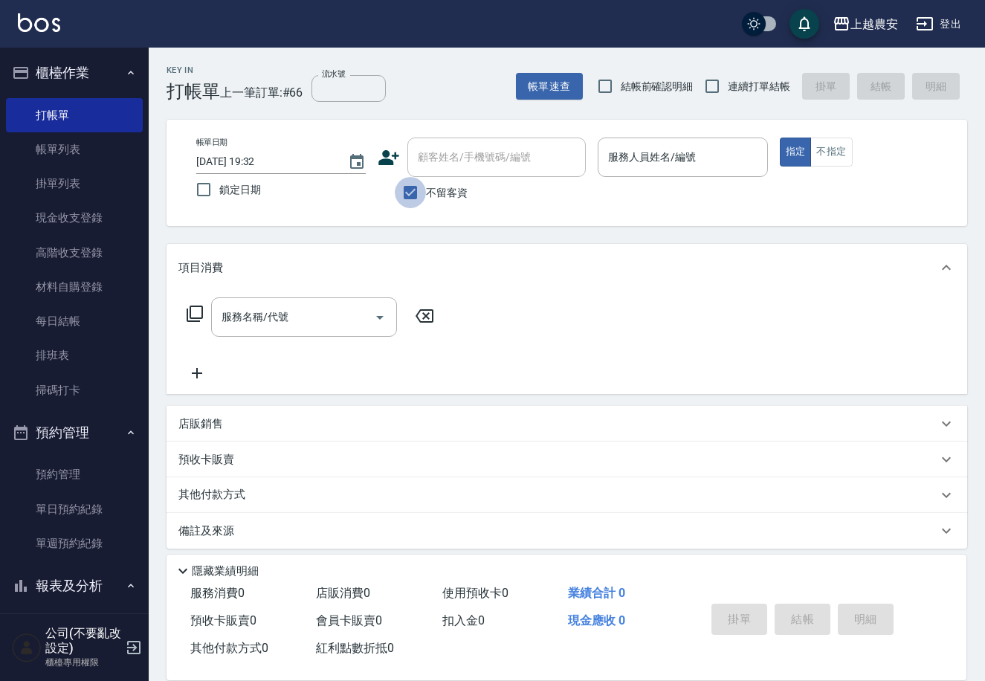
click at [418, 187] on input "不留客資" at bounding box center [410, 192] width 31 height 31
checkbox input "false"
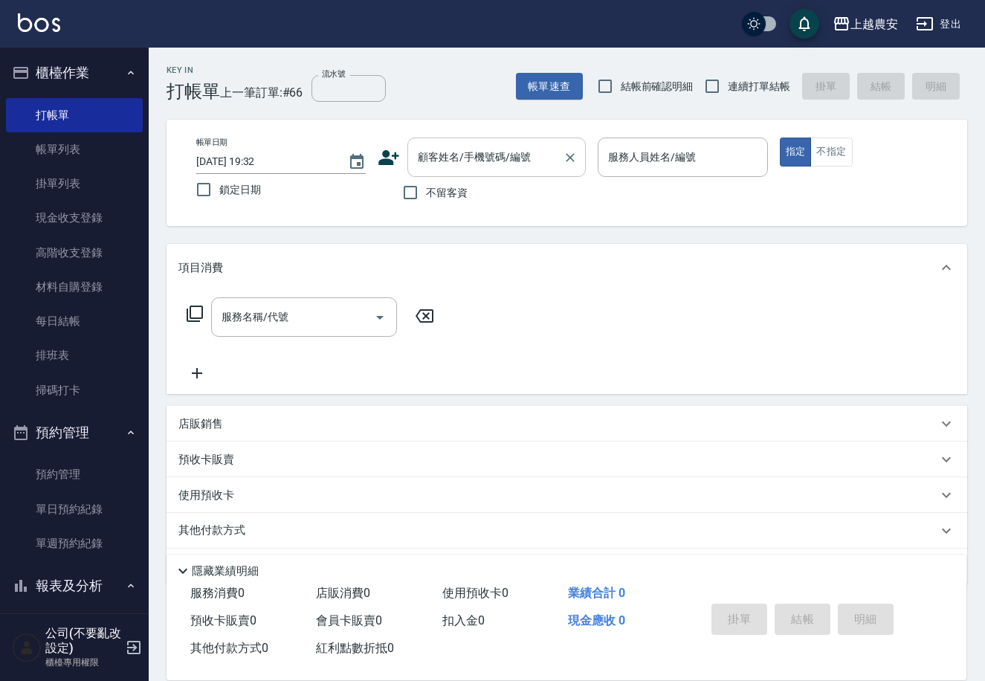
click at [425, 159] on div "顧客姓名/手機號碼/編號 顧客姓名/手機號碼/編號" at bounding box center [496, 157] width 178 height 39
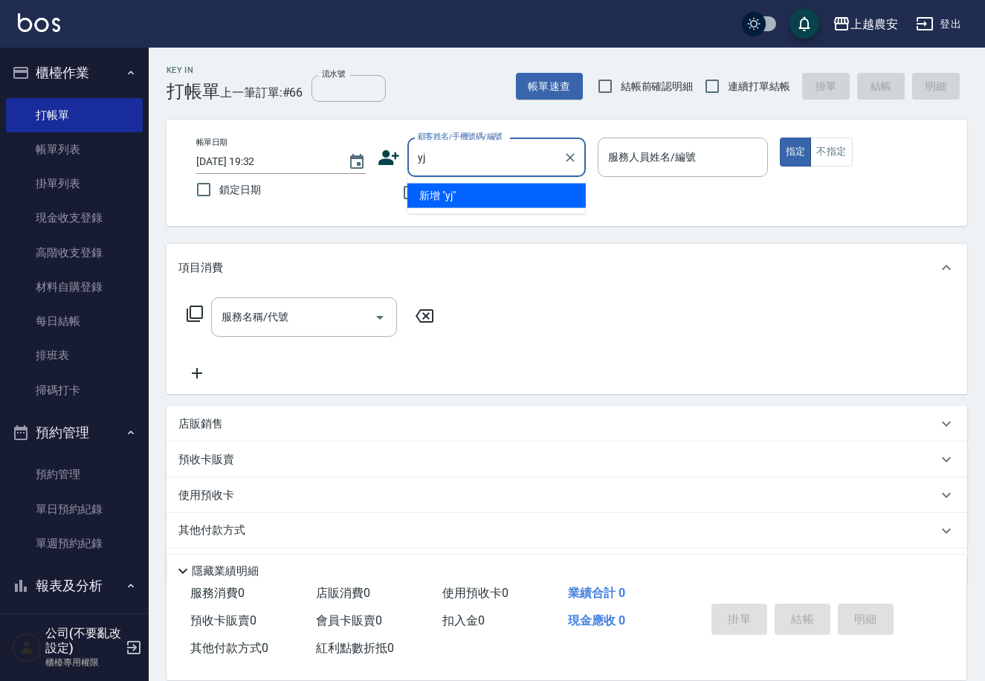
type input "y"
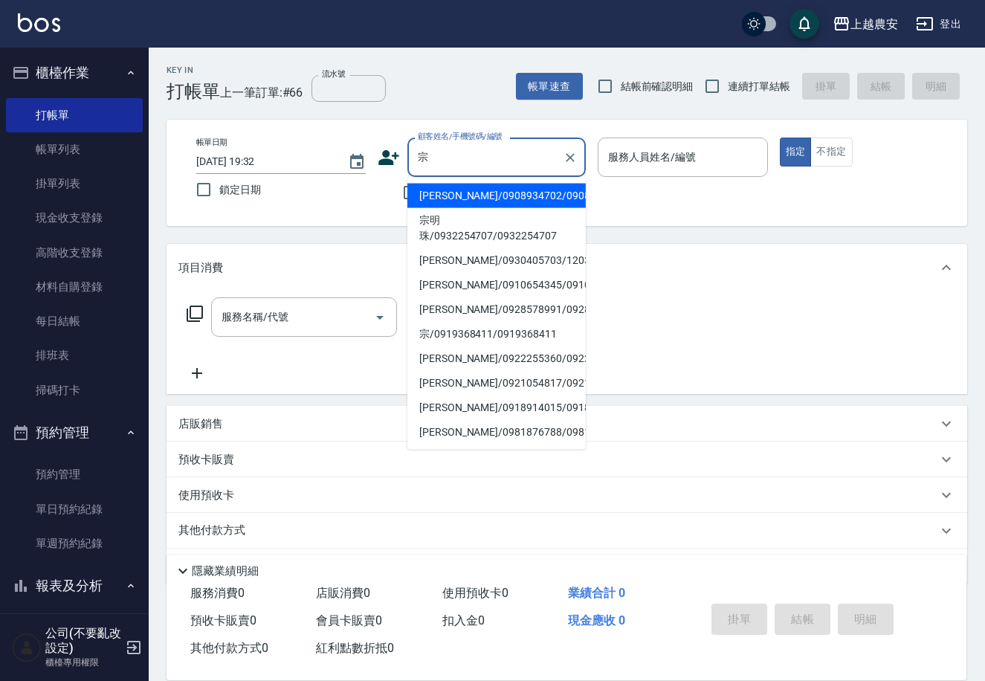
click at [443, 217] on li "宗明珠/0932254707/0932254707" at bounding box center [496, 228] width 178 height 40
type input "宗明珠/0932254707/0932254707"
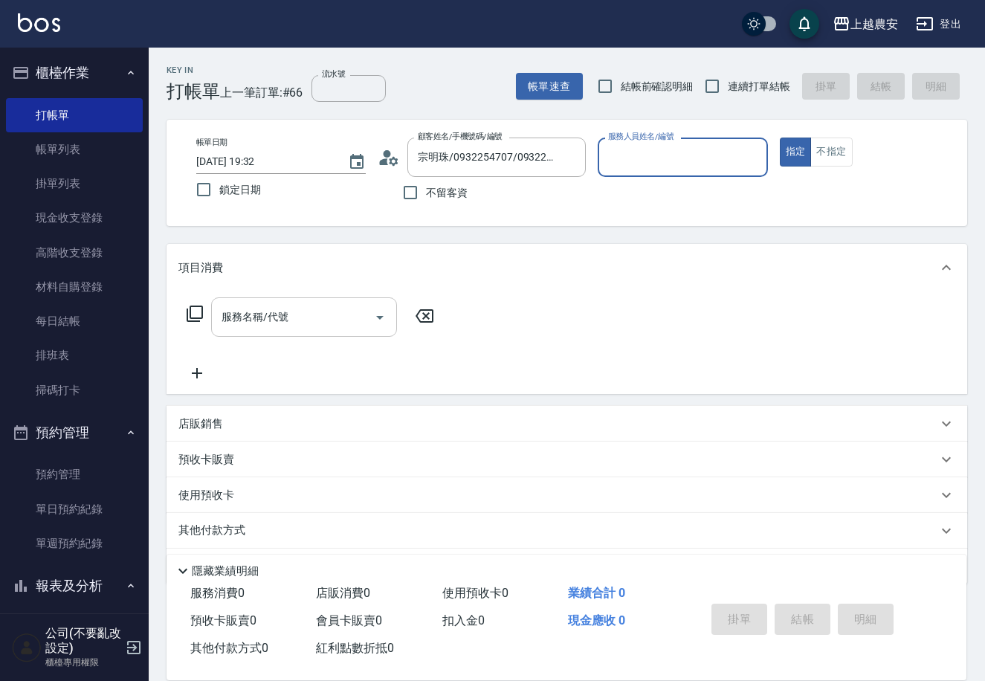
type input "Nana-13"
click at [320, 317] on input "服務名稱/代號" at bounding box center [293, 317] width 150 height 26
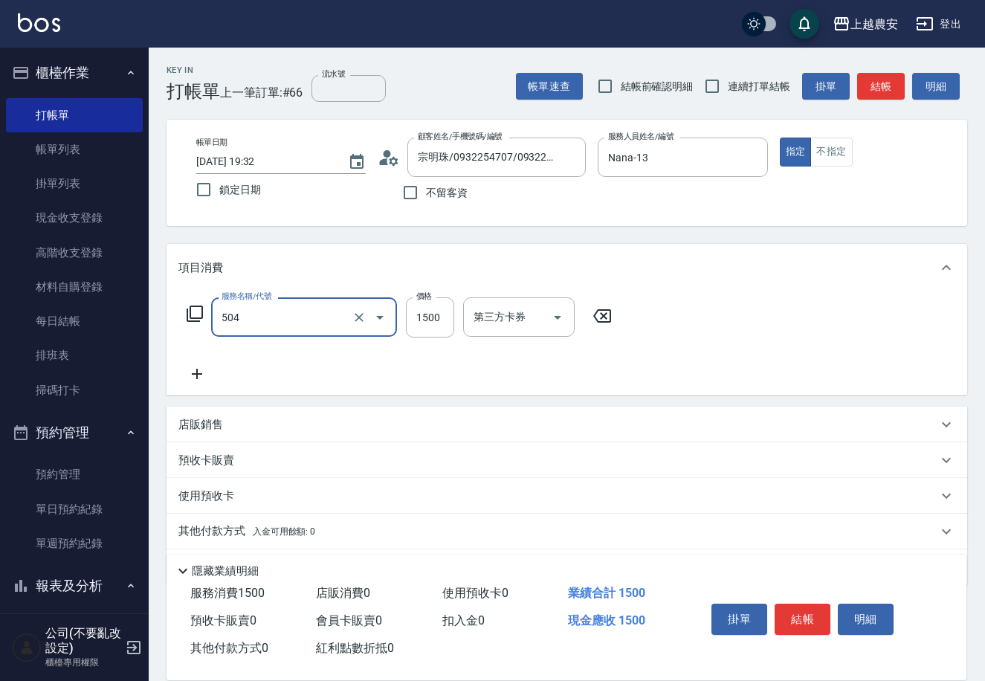
type input "染髮1500↓(504)"
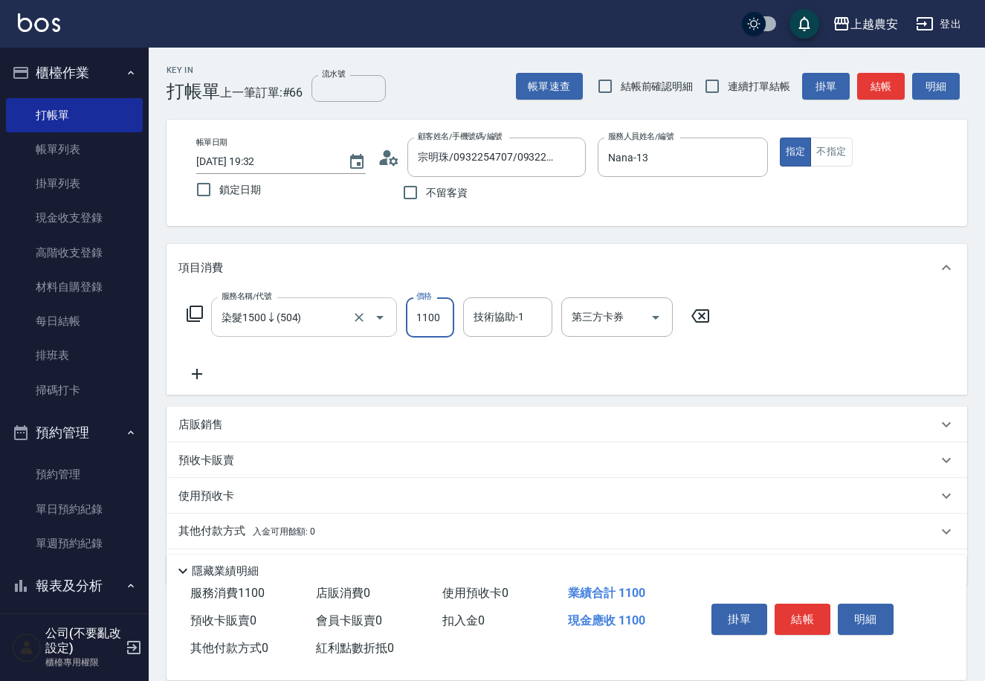
type input "1100"
type input "楊馨茹-29"
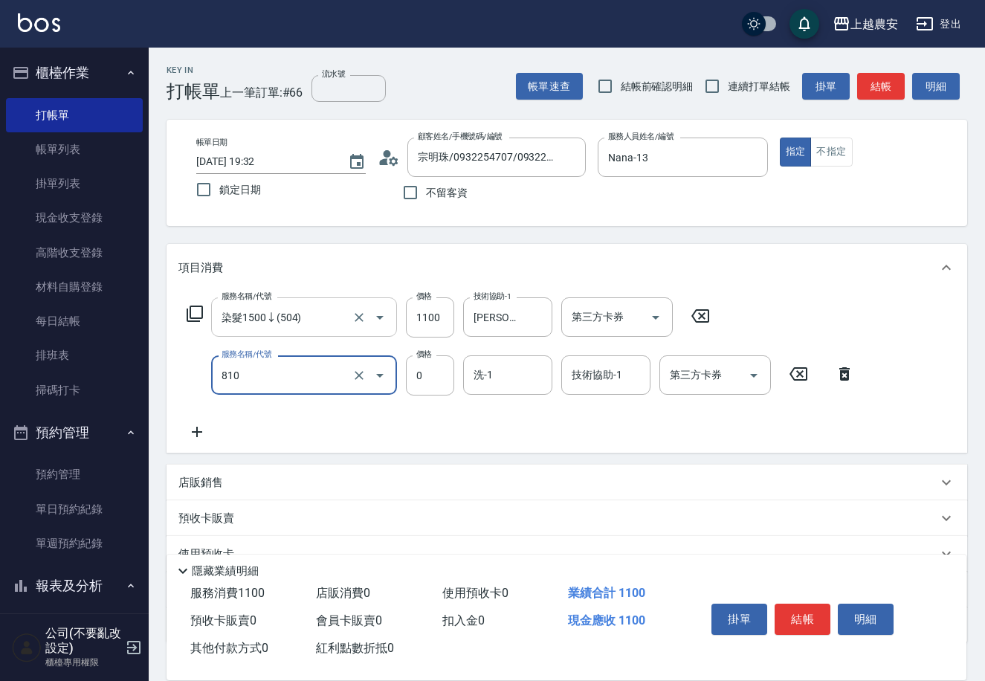
type input "頭皮護髮卡券使用(810)"
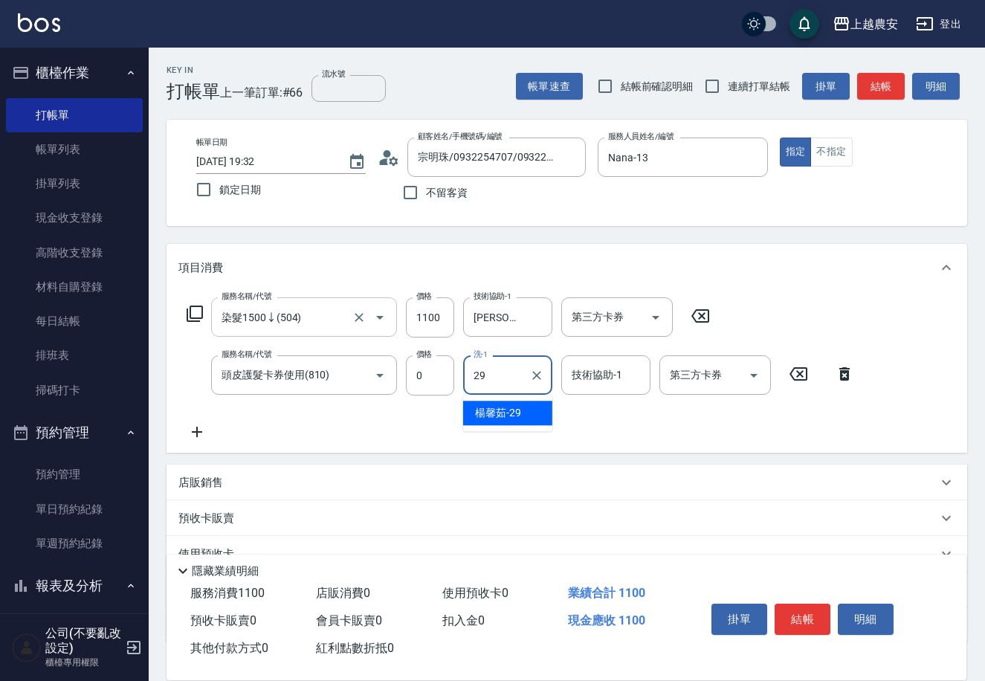
type input "楊馨茹-29"
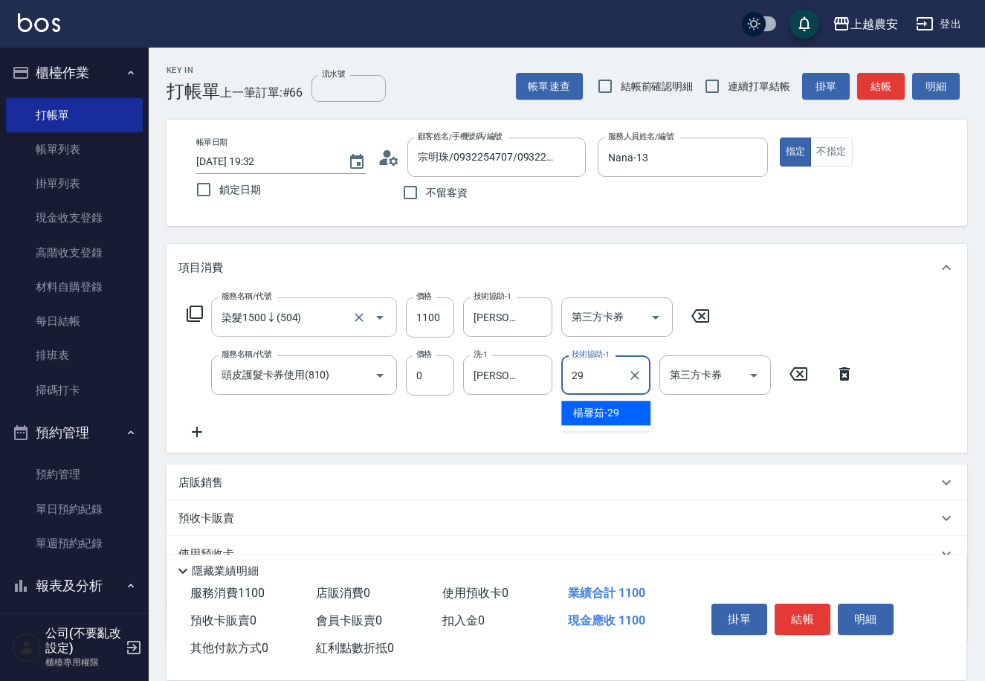
type input "楊馨茹-29"
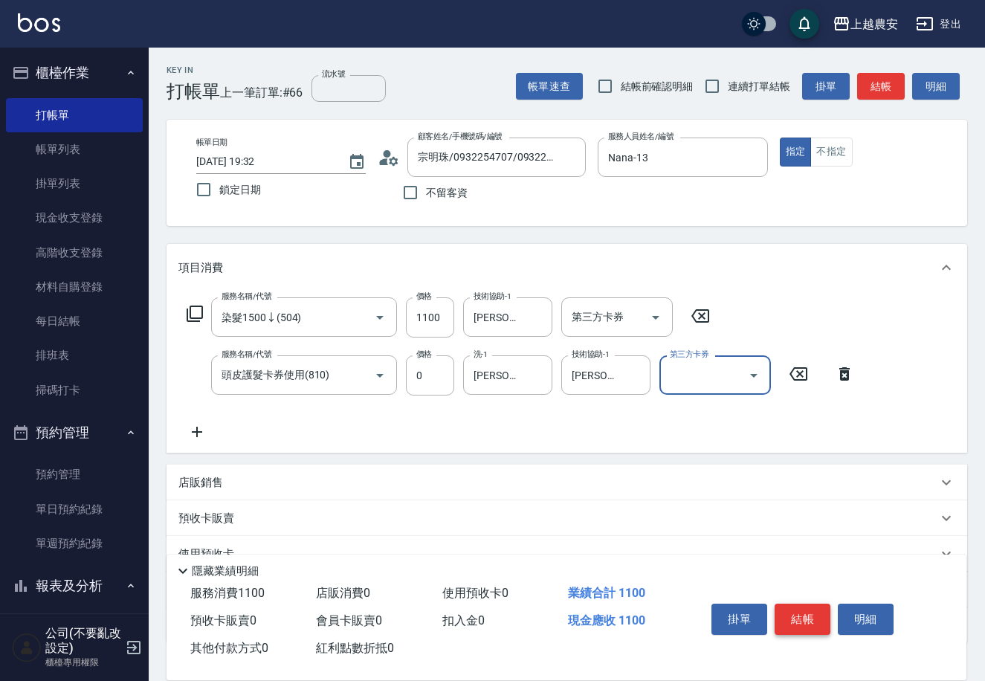
click at [811, 617] on button "結帳" at bounding box center [803, 619] width 56 height 31
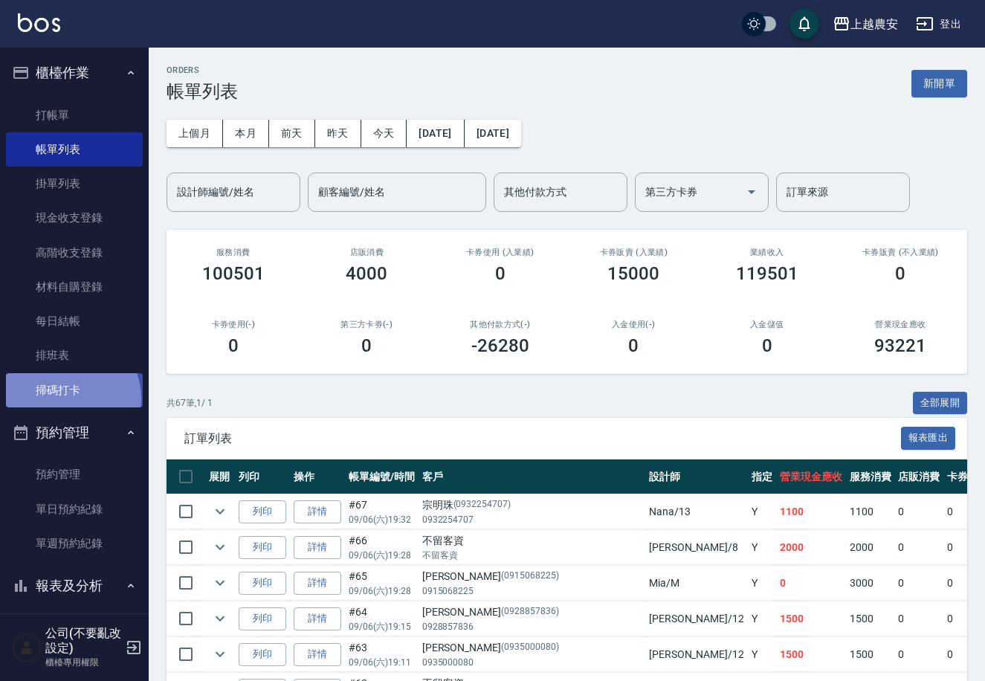
click at [63, 398] on link "掃碼打卡" at bounding box center [74, 390] width 137 height 34
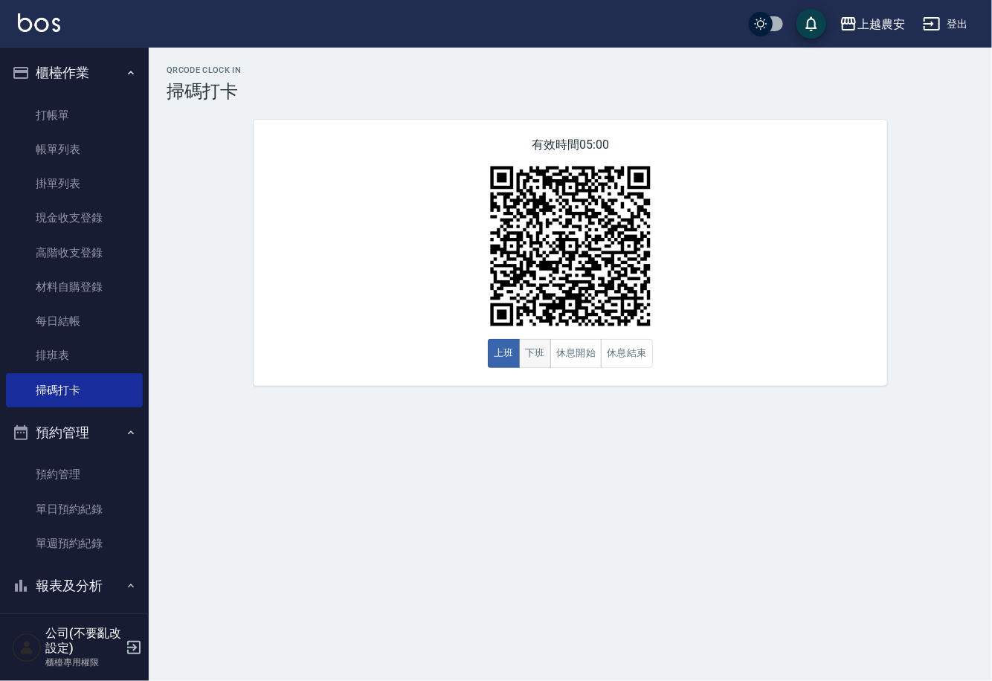
click at [537, 356] on button "下班" at bounding box center [535, 353] width 32 height 29
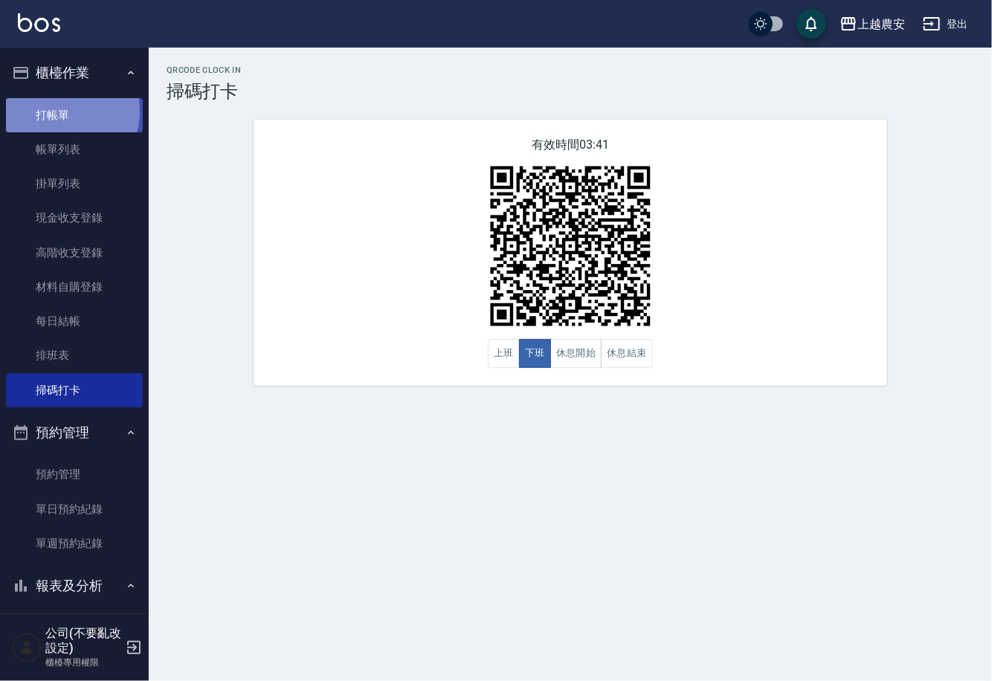
click at [62, 111] on link "打帳單" at bounding box center [74, 115] width 137 height 34
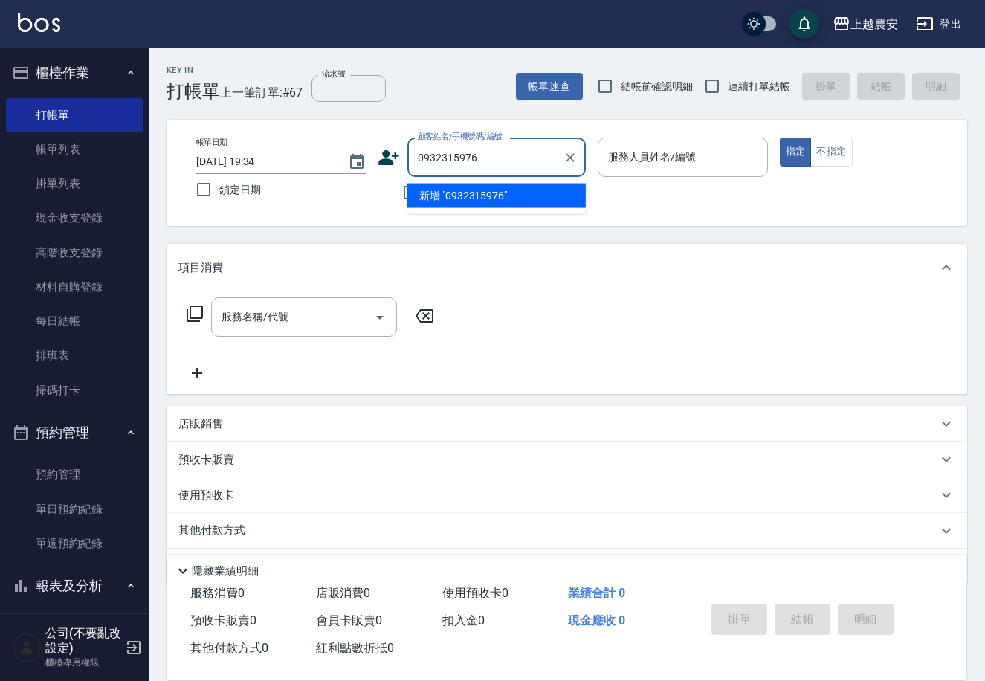
click at [470, 201] on li "新增 "0932315976"" at bounding box center [496, 196] width 178 height 25
type input "0932315976"
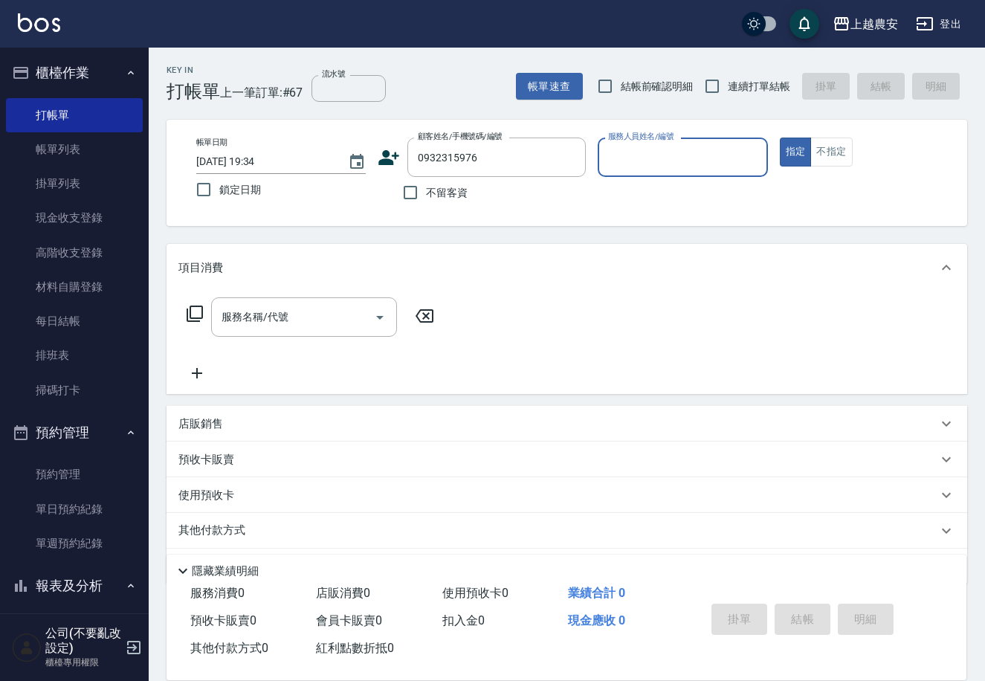
click at [381, 156] on icon at bounding box center [389, 157] width 22 height 22
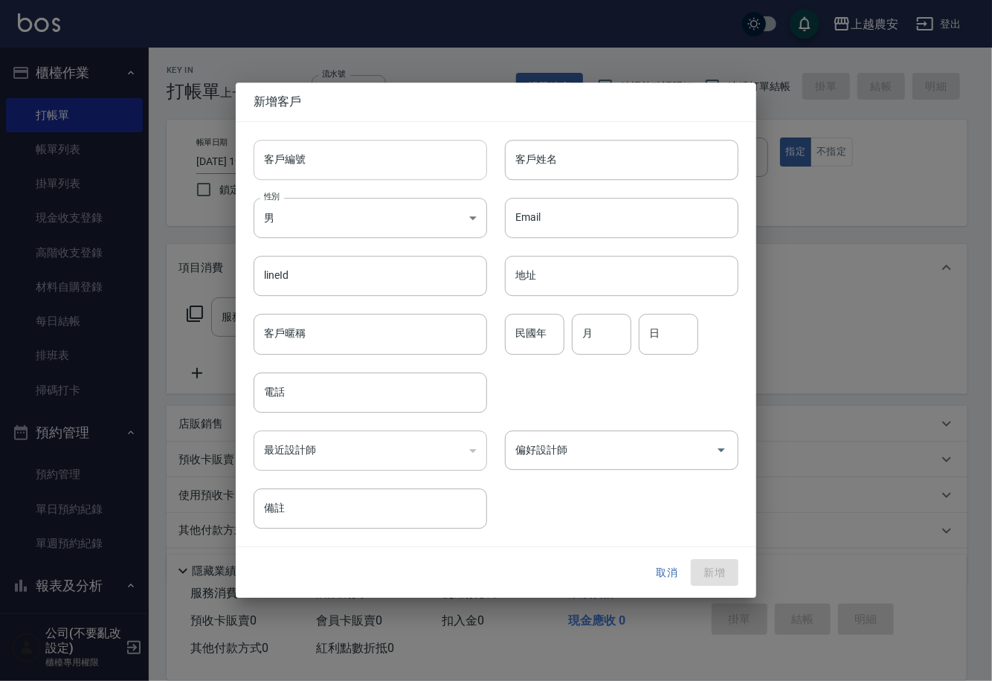
click at [384, 167] on input "客戶編號" at bounding box center [370, 160] width 233 height 40
type input "0932315976"
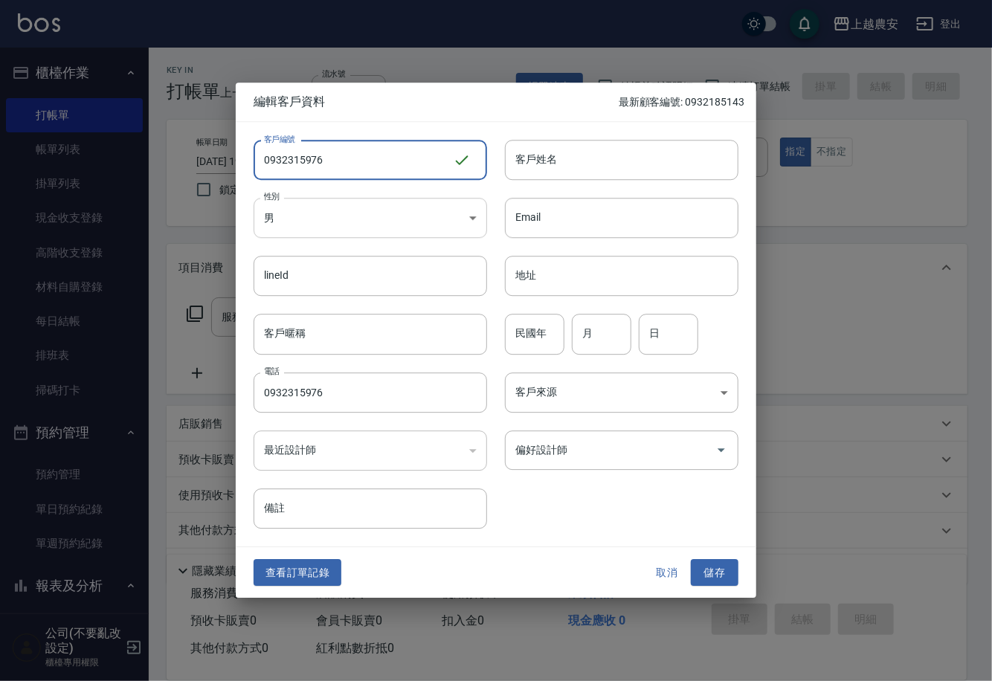
type input "0932315976"
click at [350, 217] on body "上越農安 登出 櫃檯作業 打帳單 帳單列表 掛單列表 現金收支登錄 高階收支登錄 材料自購登錄 每日結帳 排班表 掃碼打卡 預約管理 預約管理 單日預約紀錄 …" at bounding box center [496, 362] width 992 height 725
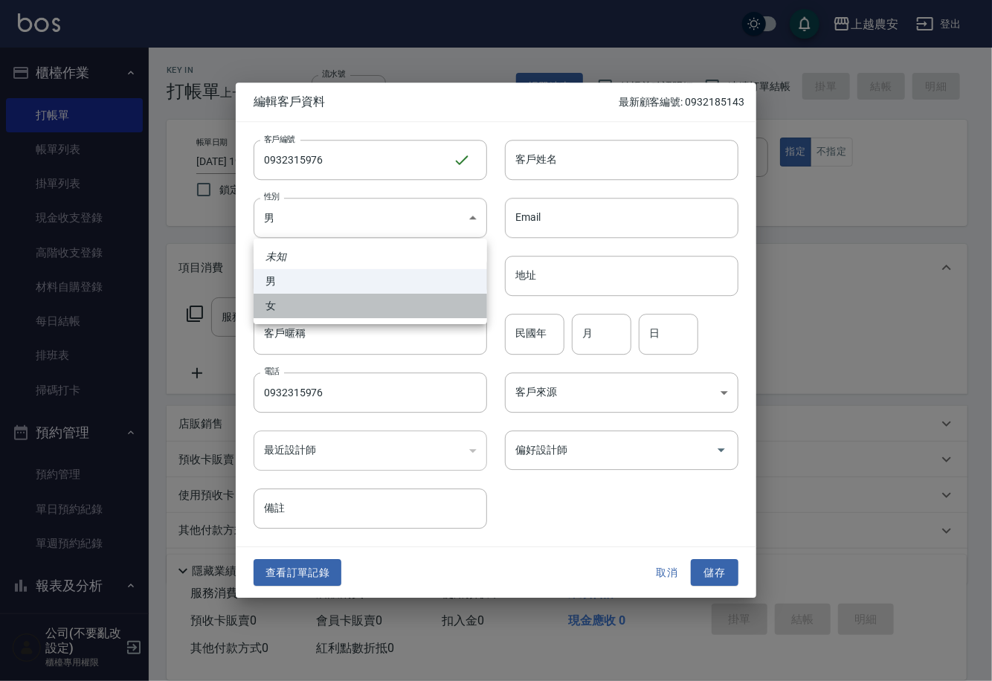
click at [313, 306] on li "女" at bounding box center [370, 306] width 233 height 25
type input "[DEMOGRAPHIC_DATA]"
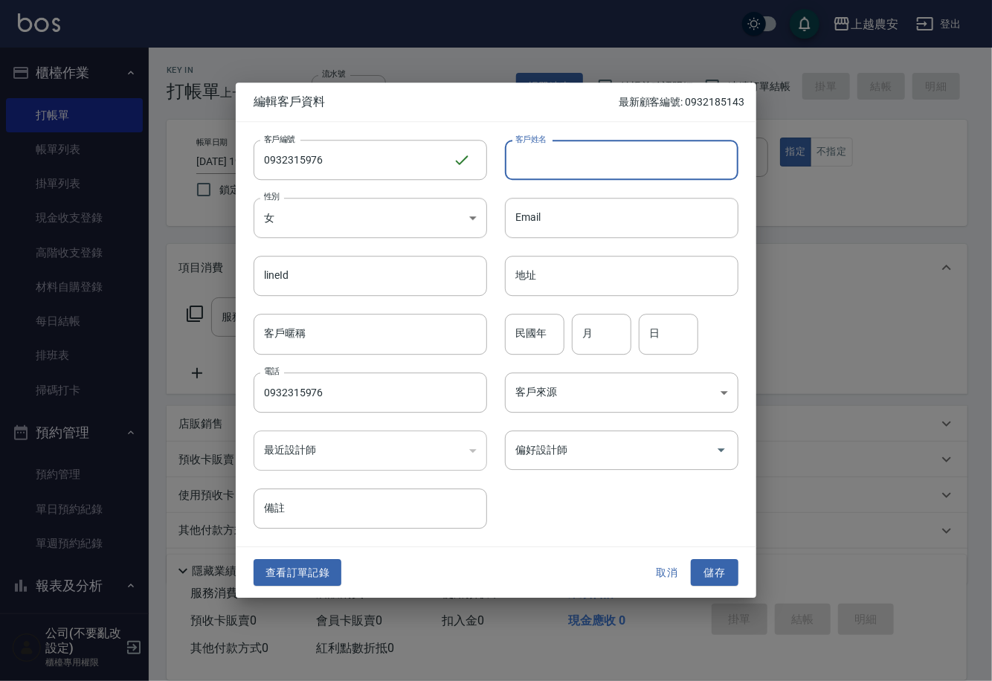
drag, startPoint x: 551, startPoint y: 162, endPoint x: 545, endPoint y: 181, distance: 20.2
click at [551, 162] on input "客戶姓名" at bounding box center [621, 160] width 233 height 40
type input "[PERSON_NAME]"
click at [703, 575] on button "儲存" at bounding box center [715, 573] width 48 height 28
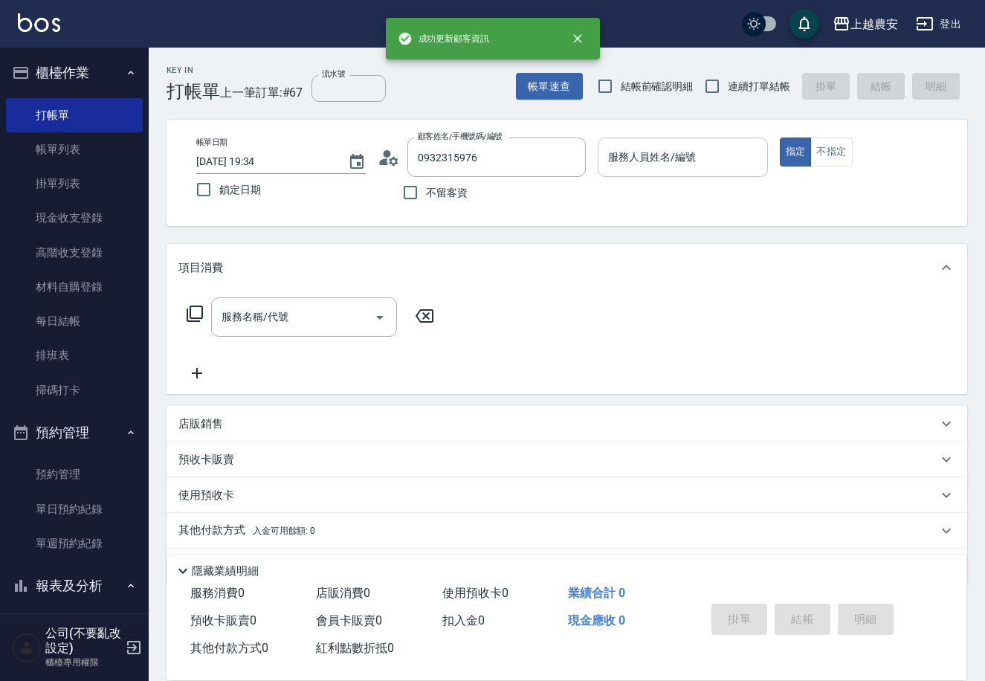
click at [679, 170] on input "服務人員姓名/編號" at bounding box center [682, 157] width 156 height 26
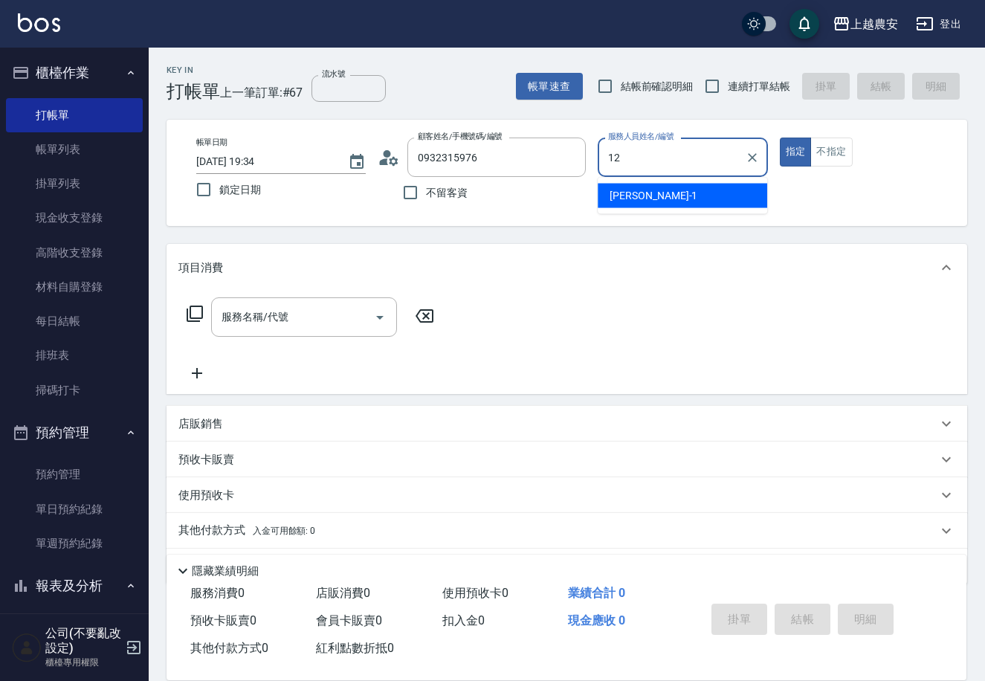
type input "Yoko-12"
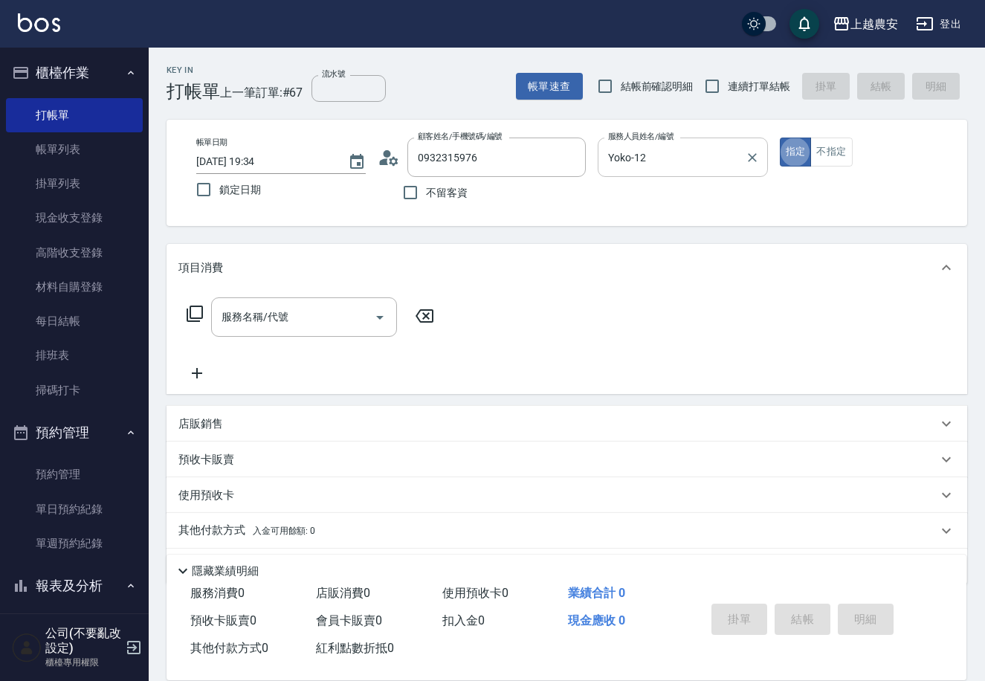
type button "true"
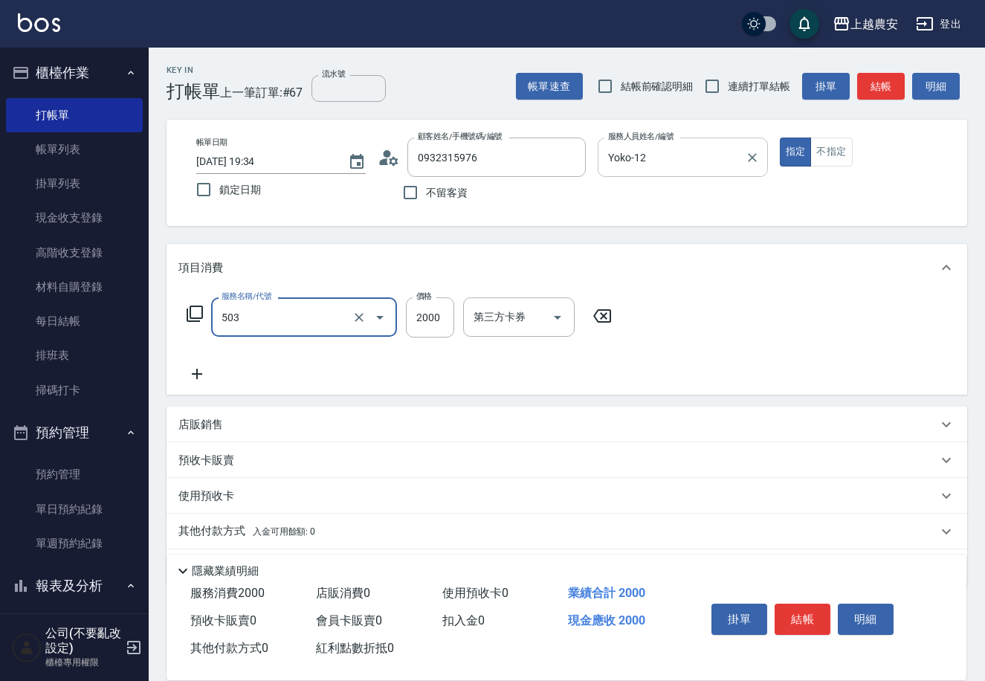
type input "染髮1500↑(503)"
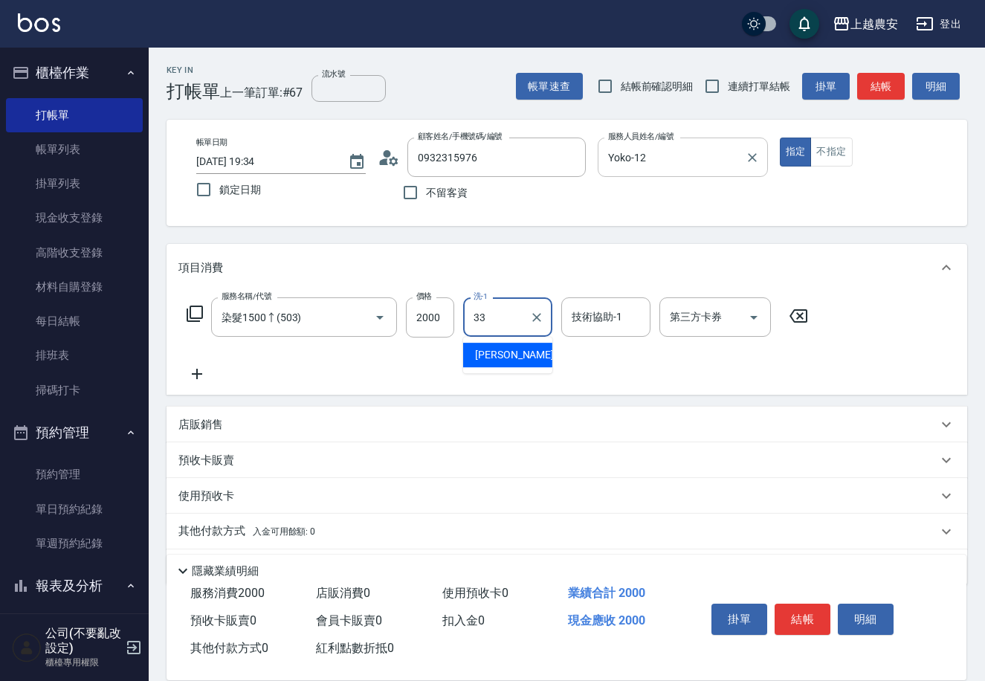
type input "小欣-33"
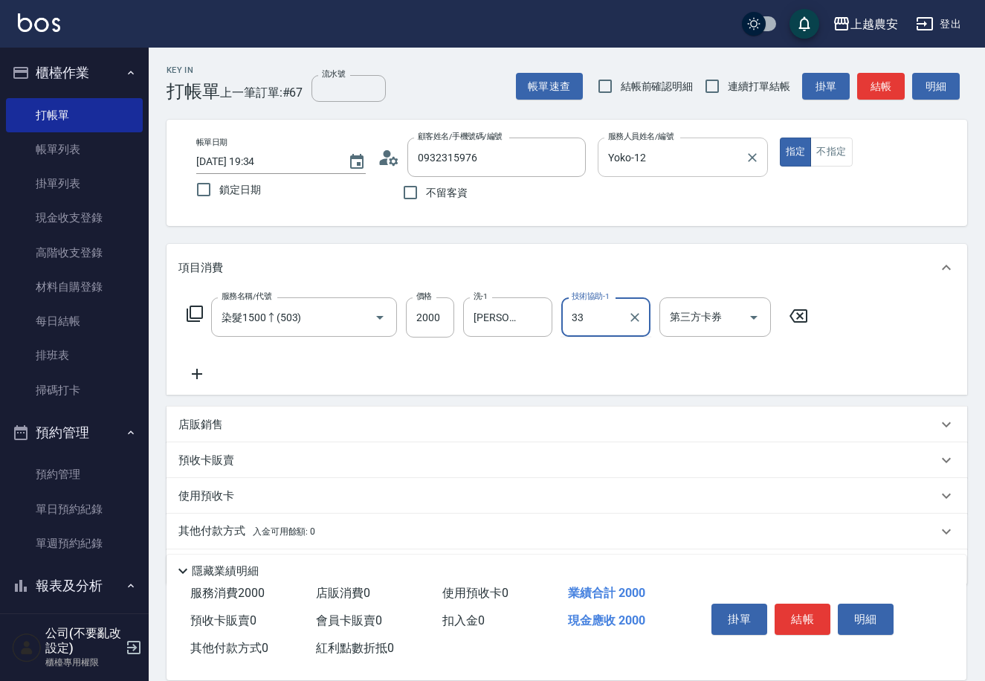
type input "小欣-33"
click at [810, 616] on button "結帳" at bounding box center [803, 619] width 56 height 31
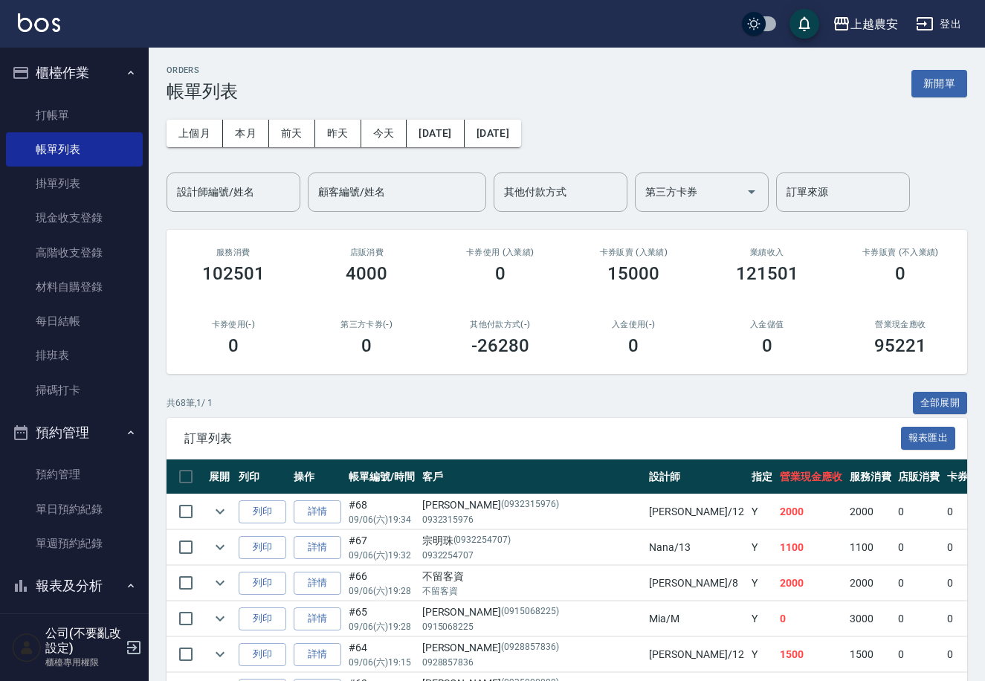
click at [222, 185] on div "設計師編號/姓名 設計師編號/姓名" at bounding box center [234, 191] width 134 height 39
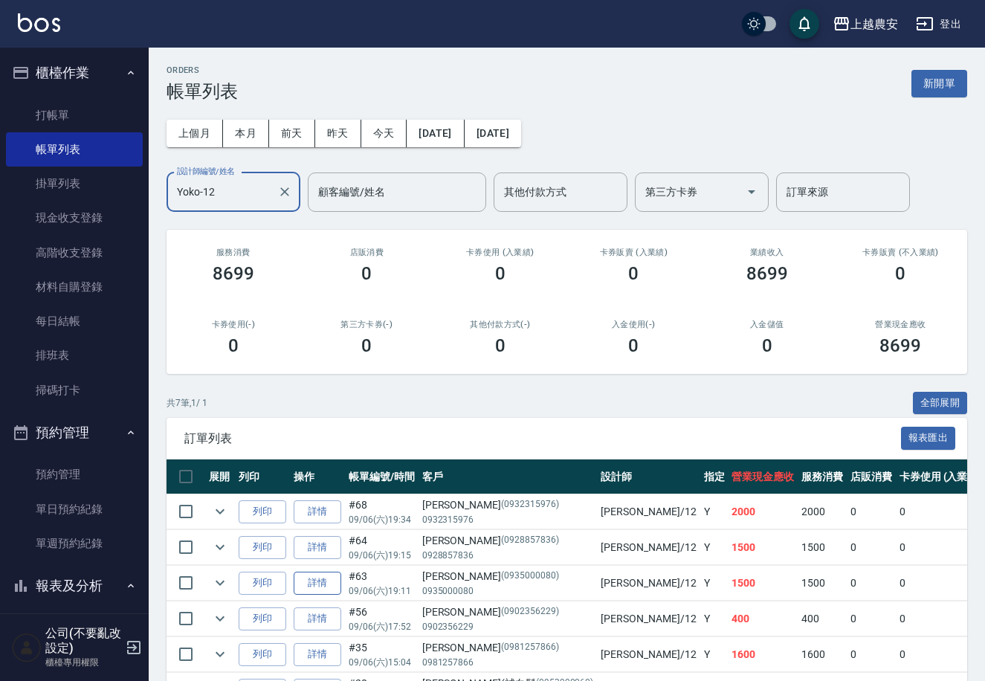
type input "Yoko-12"
click at [329, 581] on link "詳情" at bounding box center [318, 583] width 48 height 23
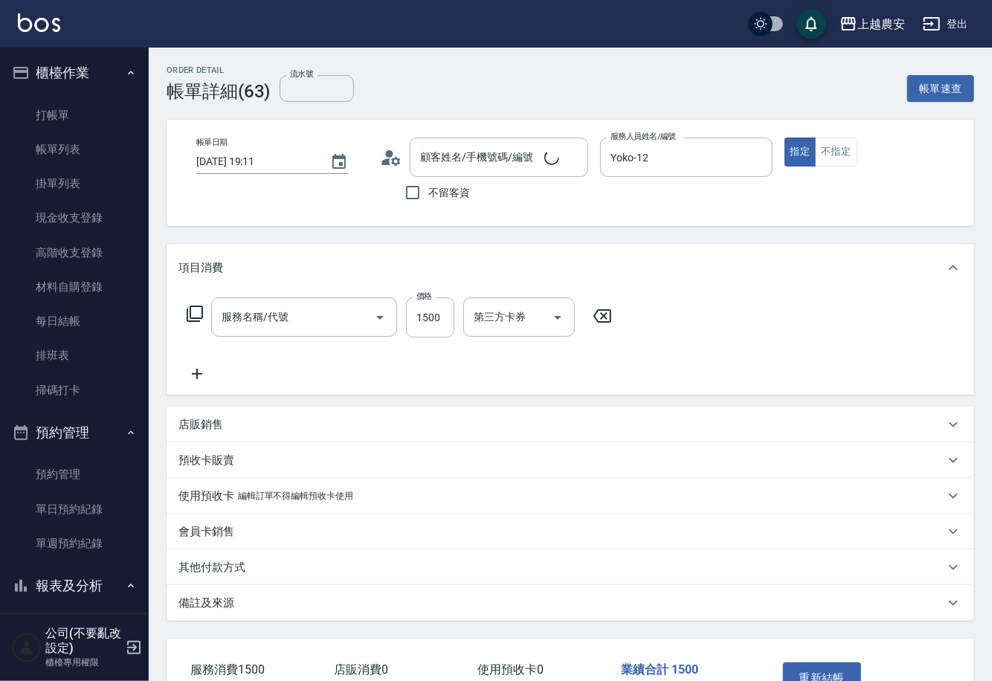
type input "2025/09/06 19:11"
type input "Yoko-12"
type input "染髮1500↑(503)"
type input "[PERSON_NAME]/0935000080/0935000080"
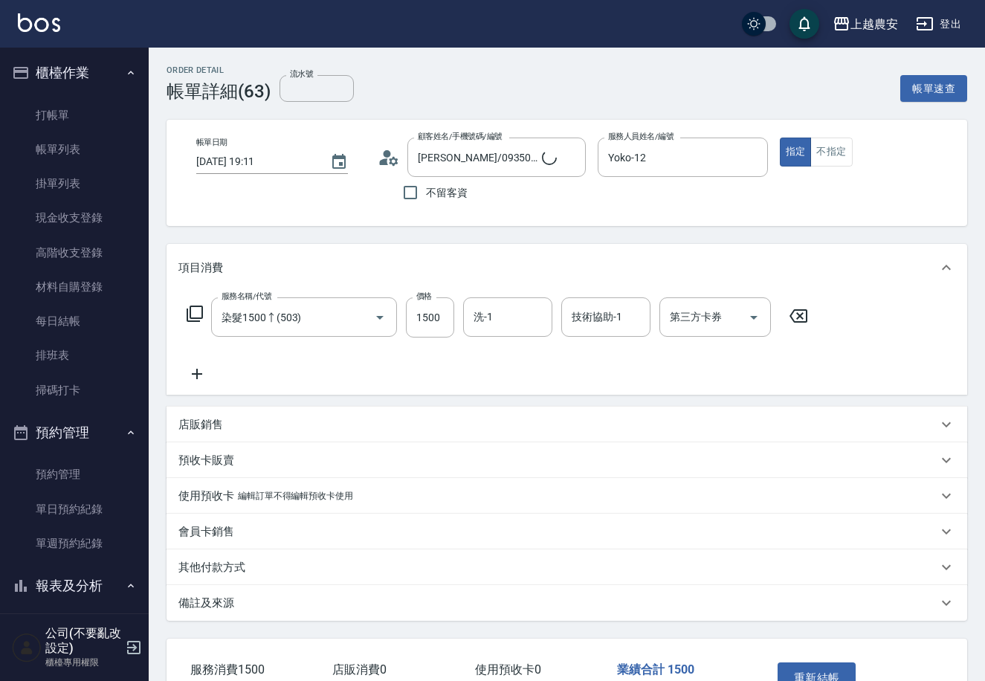
click at [605, 318] on div "技術協助-1 技術協助-1" at bounding box center [605, 316] width 89 height 39
type input "小欣-33"
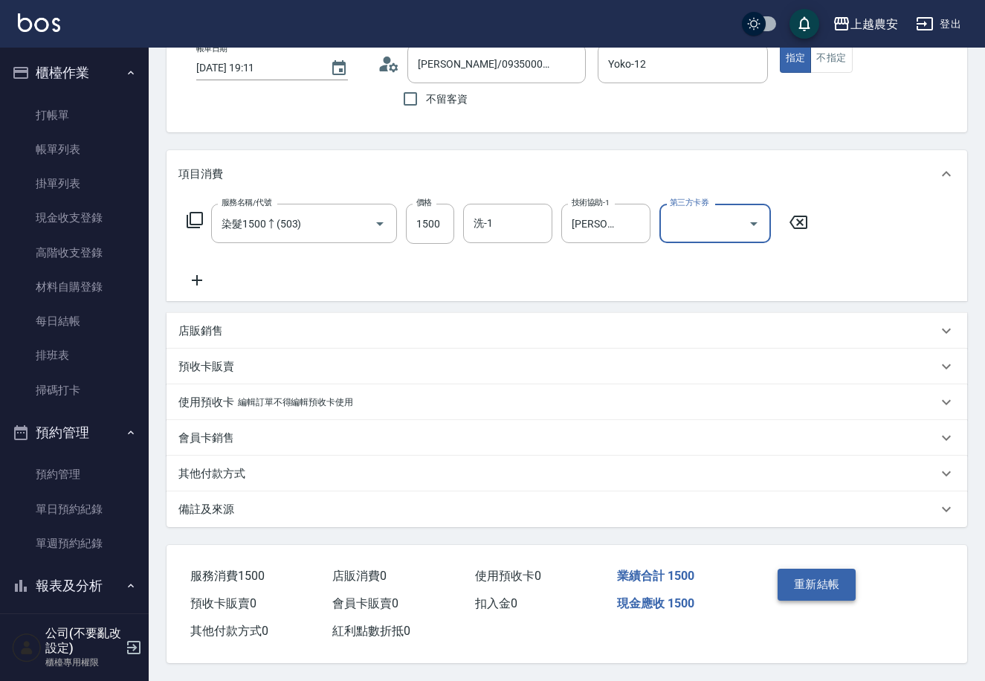
click at [814, 590] on button "重新結帳" at bounding box center [817, 584] width 79 height 31
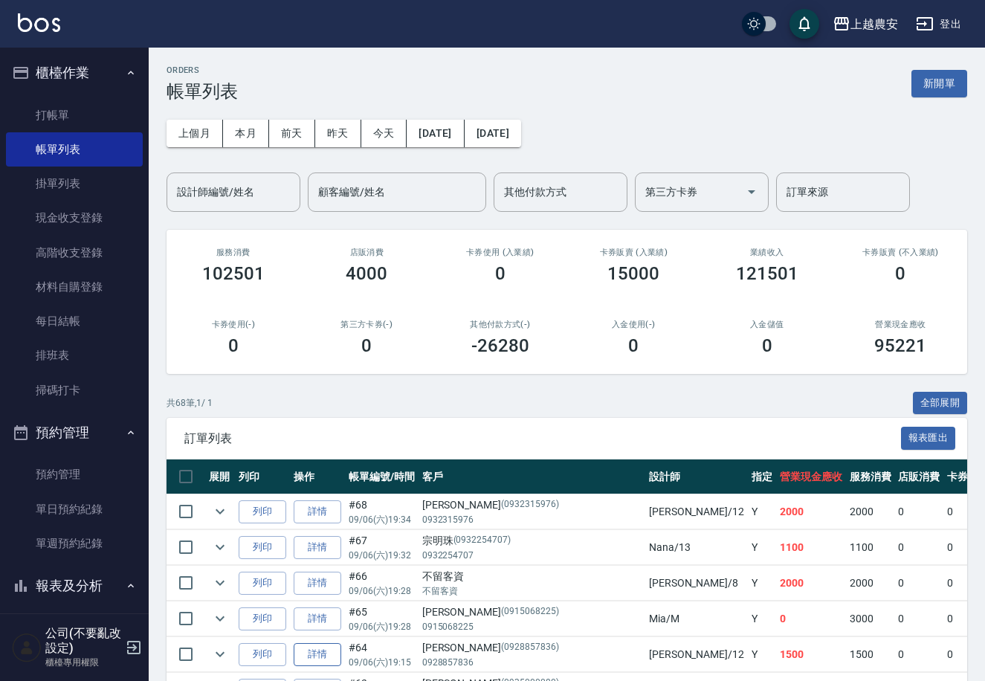
click at [314, 648] on link "詳情" at bounding box center [318, 654] width 48 height 23
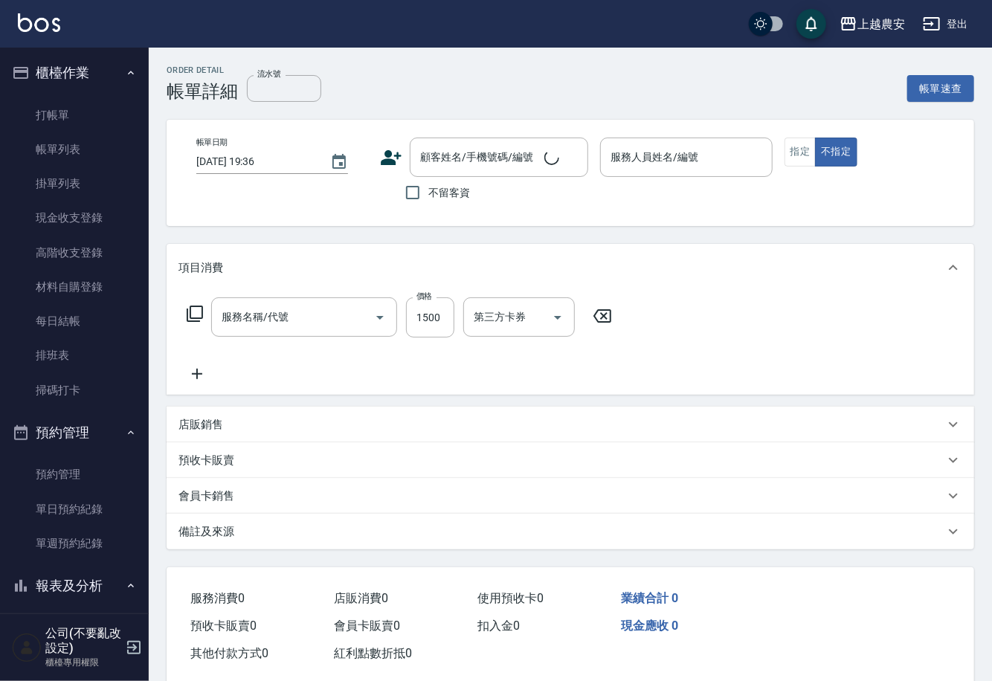
type input "2025/09/06 19:15"
type input "Yoko-12"
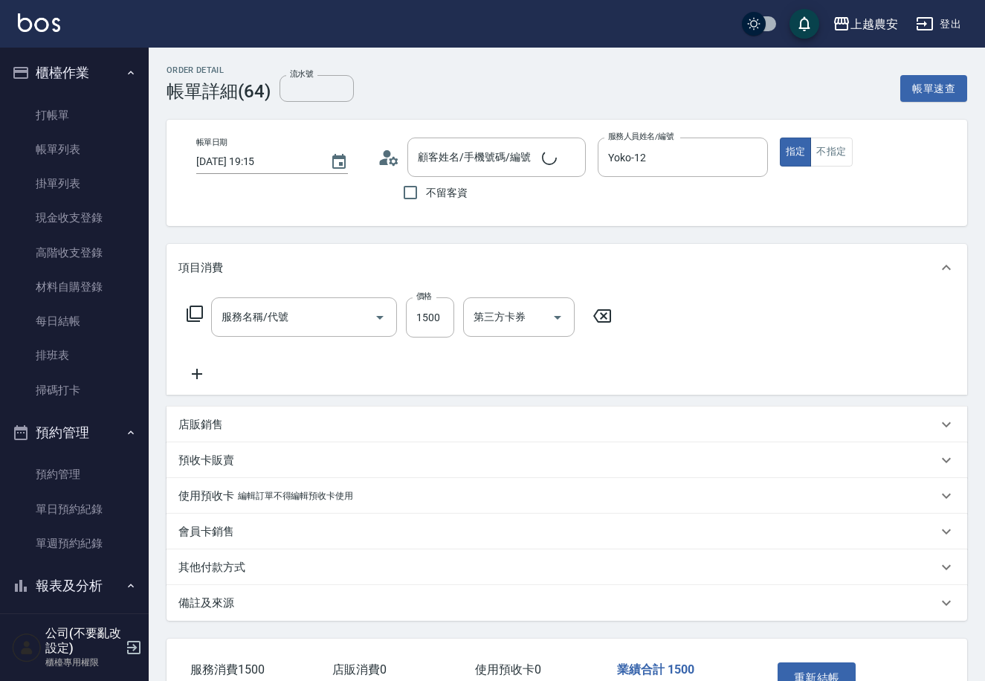
type input "染髮1500↑(503)"
type input "[PERSON_NAME]/0928857836/0928857836"
click at [607, 326] on input "技術協助-1" at bounding box center [606, 317] width 76 height 26
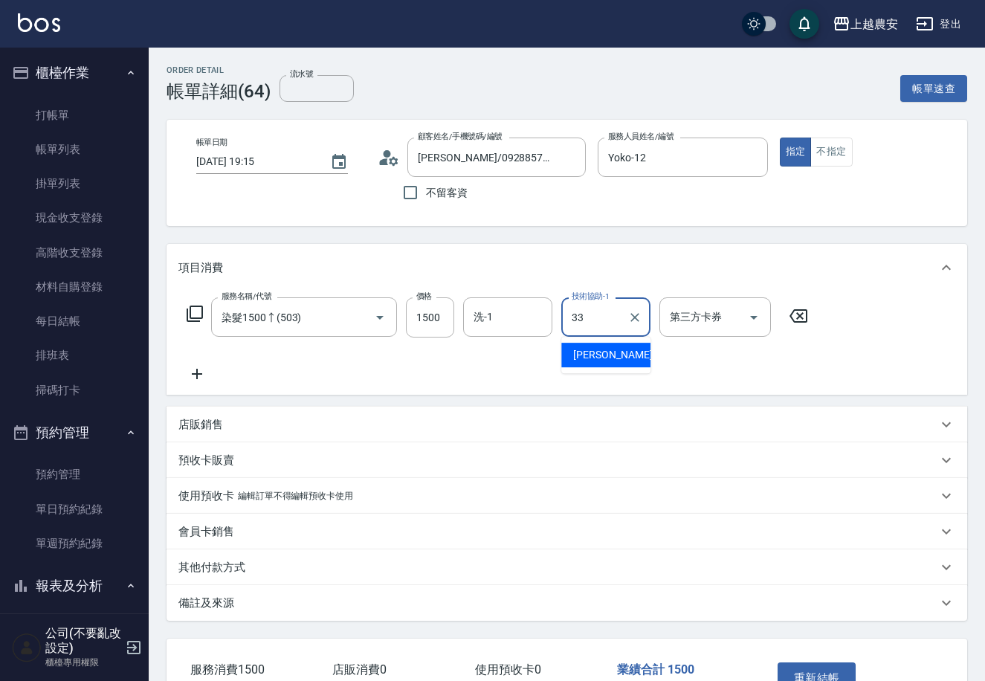
type input "小欣-33"
click at [812, 668] on button "重新結帳" at bounding box center [817, 677] width 79 height 31
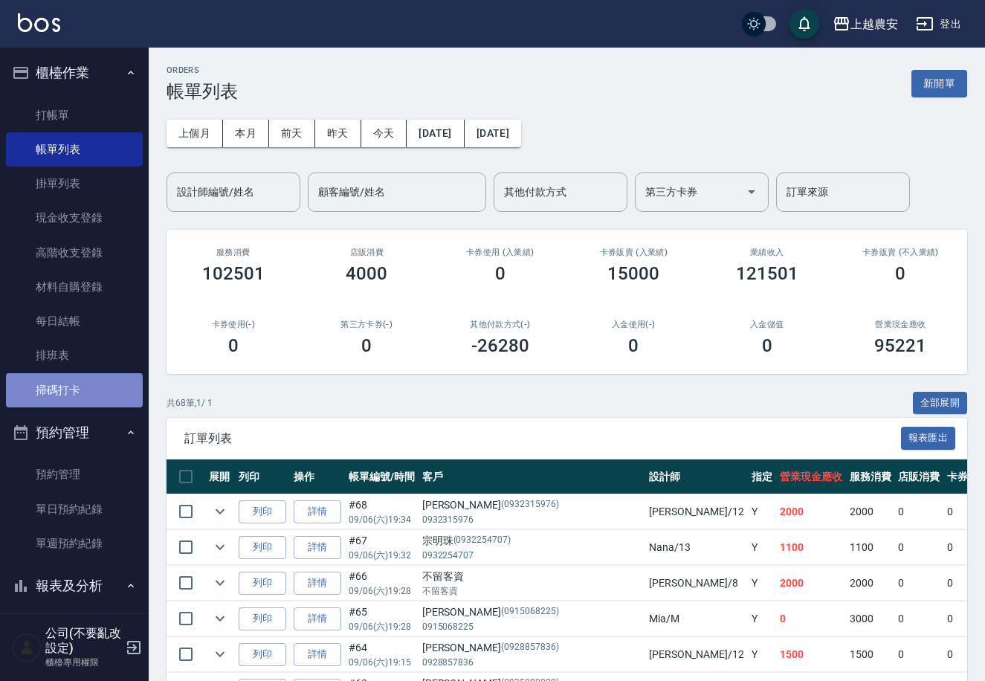
click at [79, 390] on link "掃碼打卡" at bounding box center [74, 390] width 137 height 34
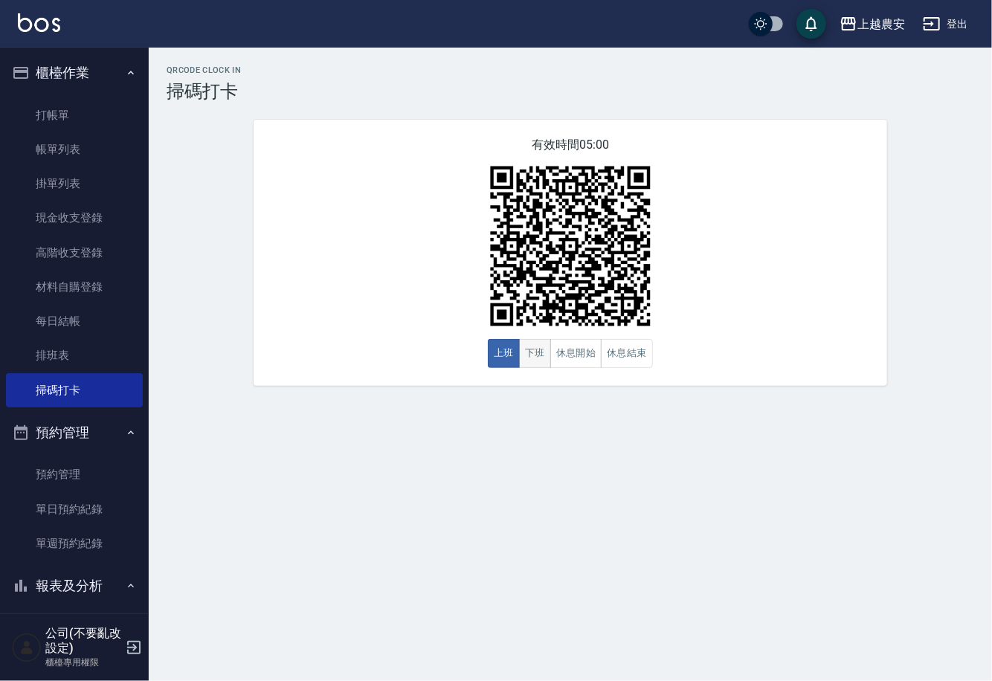
click at [540, 362] on button "下班" at bounding box center [535, 353] width 32 height 29
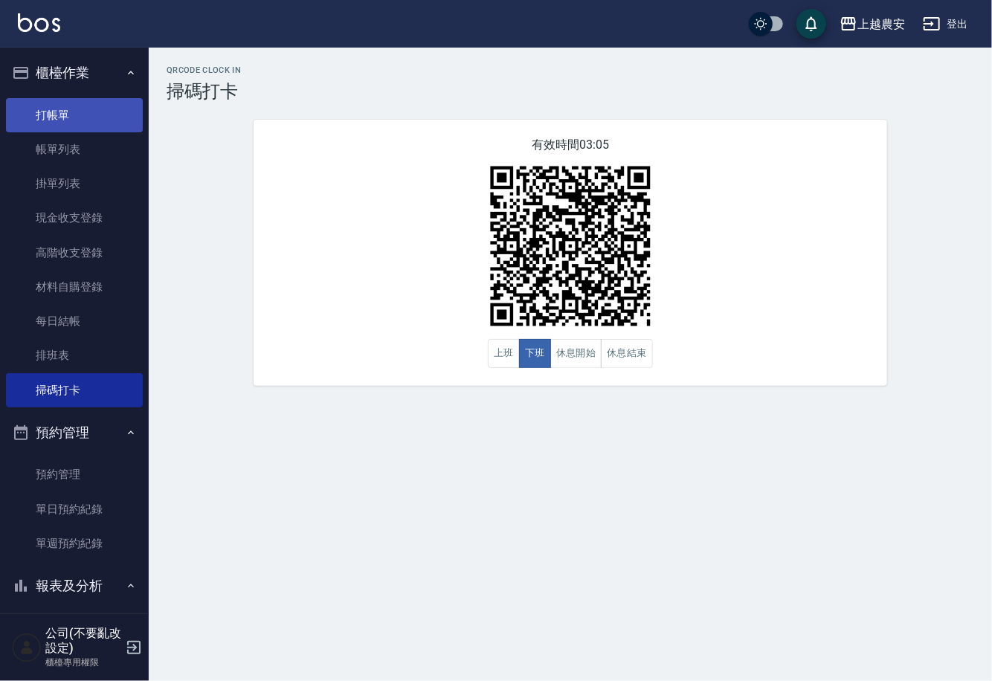
click at [61, 114] on link "打帳單" at bounding box center [74, 115] width 137 height 34
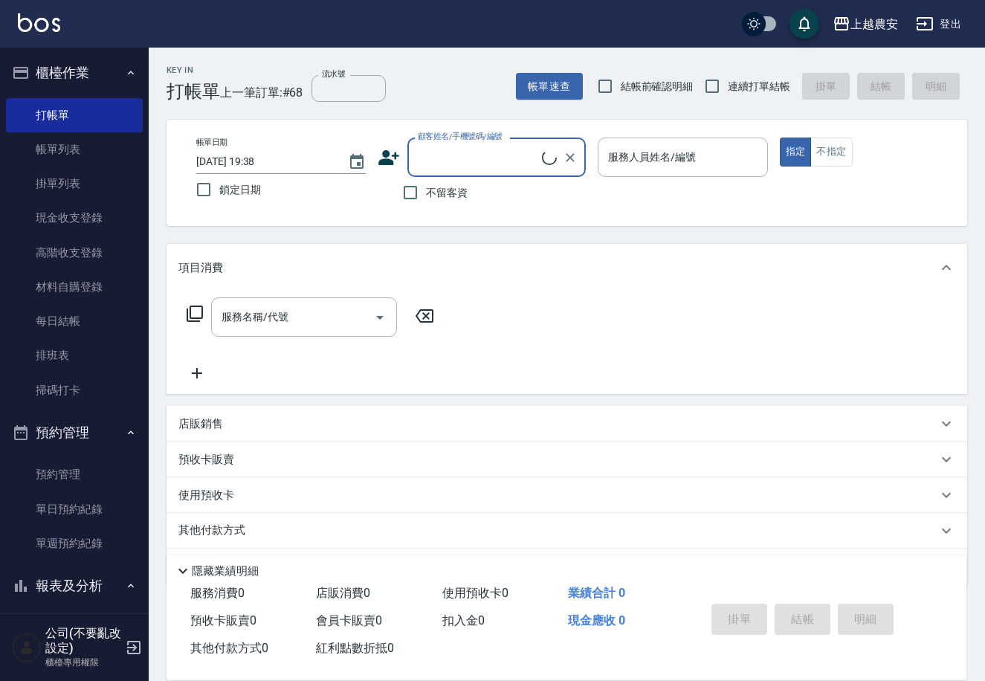
click at [209, 468] on div "預收卡販賣" at bounding box center [567, 460] width 801 height 36
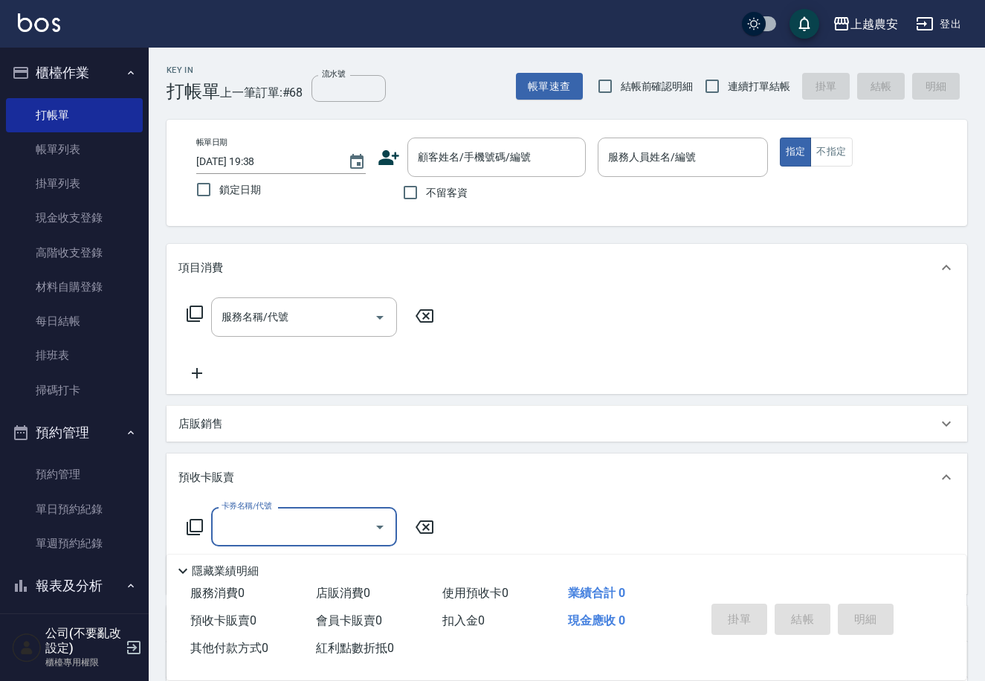
click at [193, 531] on icon at bounding box center [195, 527] width 16 height 16
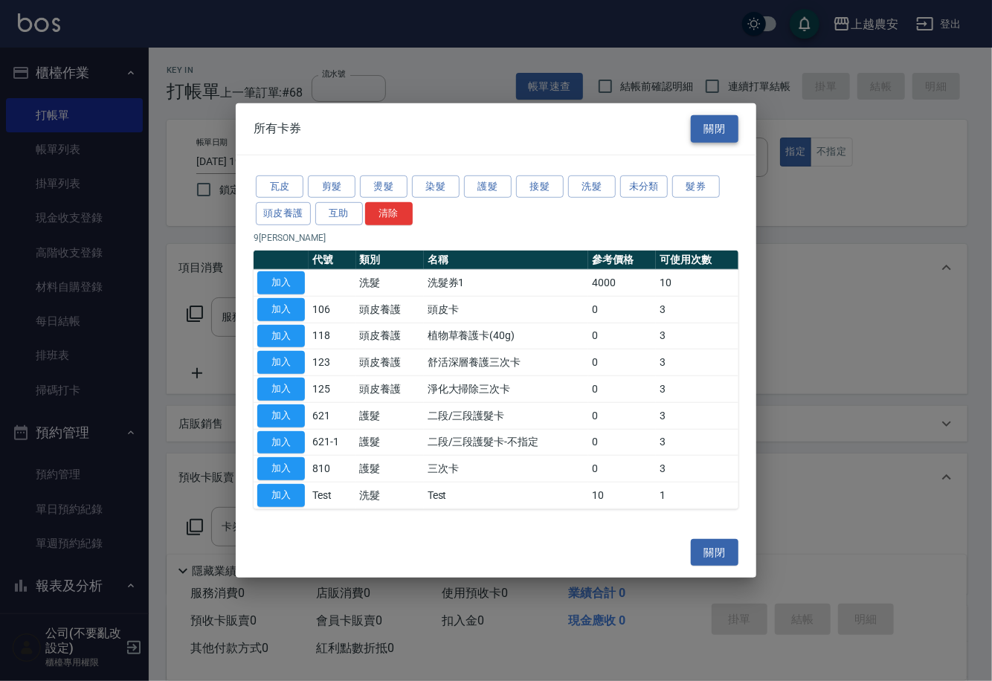
click at [729, 126] on button "關閉" at bounding box center [715, 129] width 48 height 28
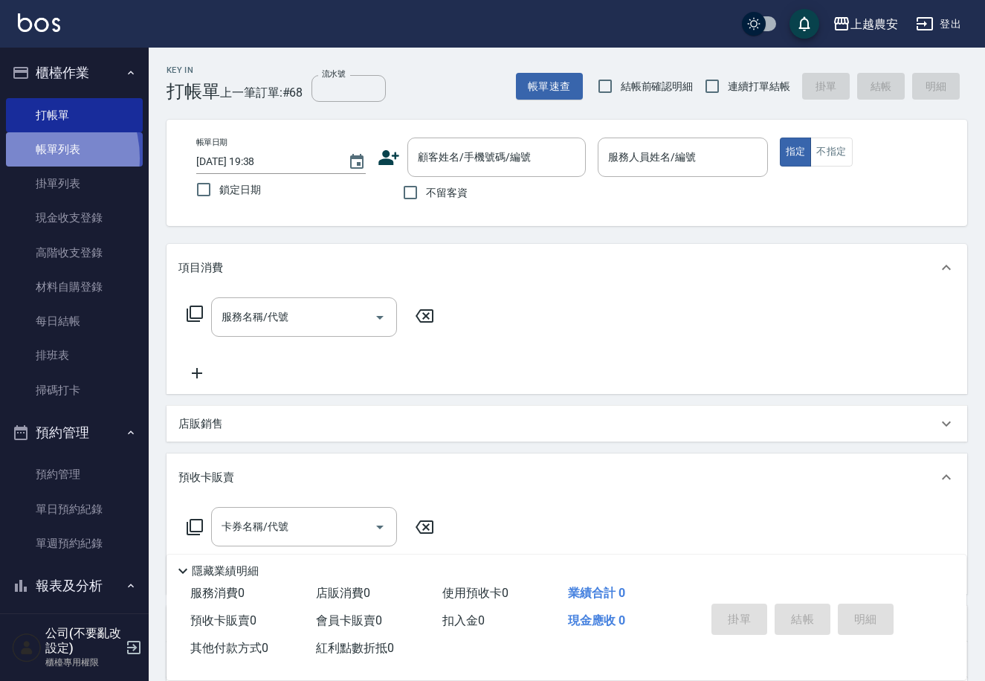
click at [30, 158] on link "帳單列表" at bounding box center [74, 149] width 137 height 34
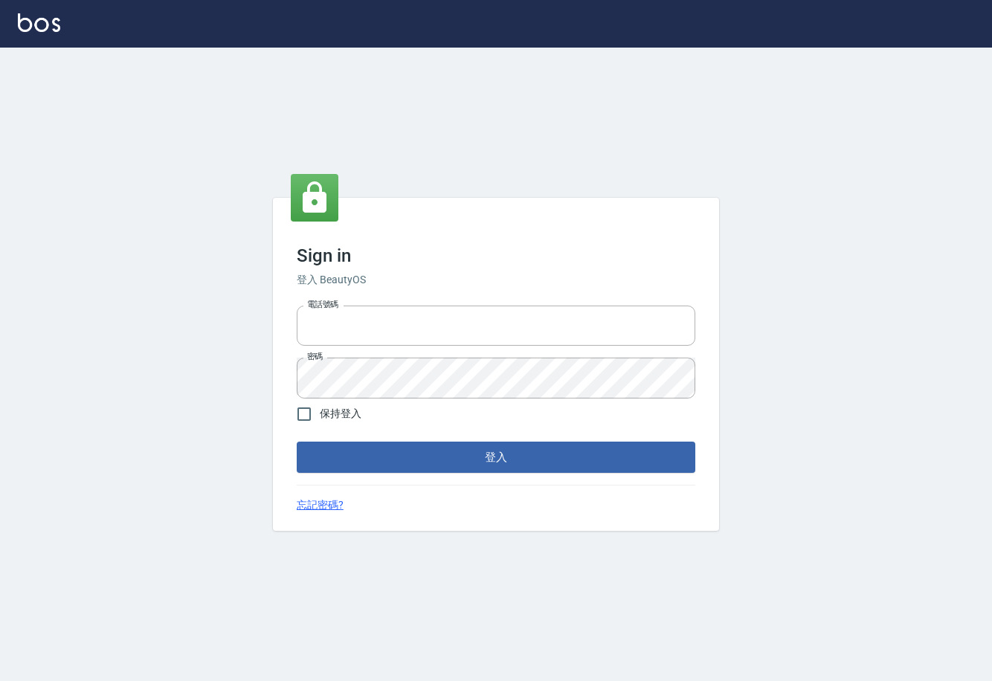
type input "0225929166"
drag, startPoint x: 0, startPoint y: 0, endPoint x: 467, endPoint y: 461, distance: 656.1
click at [467, 461] on button "登入" at bounding box center [496, 456] width 398 height 31
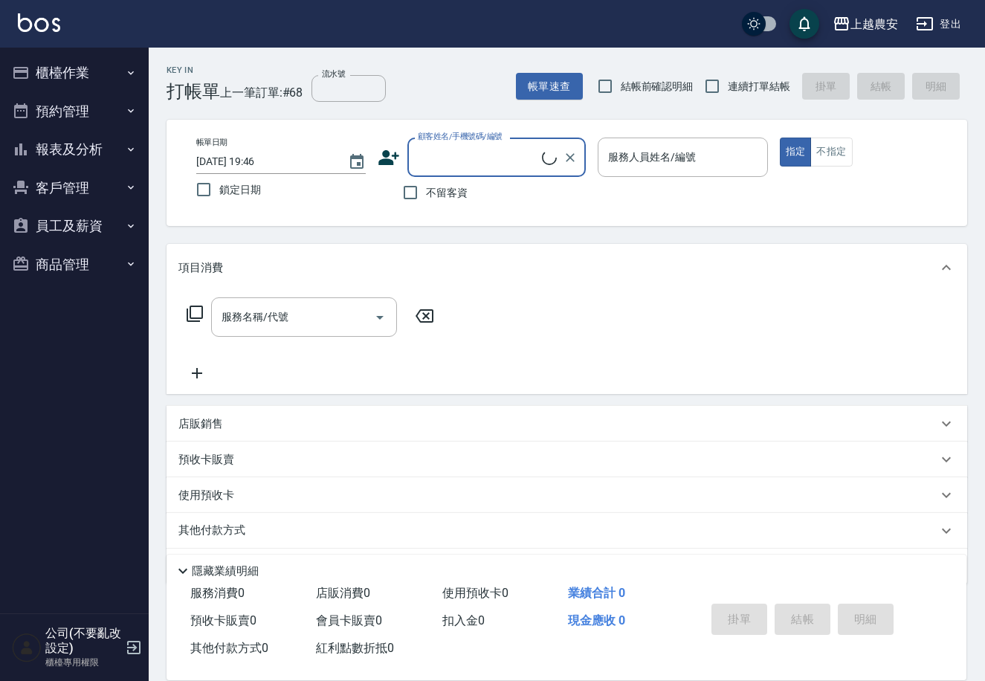
click at [84, 146] on button "報表及分析" at bounding box center [74, 149] width 137 height 39
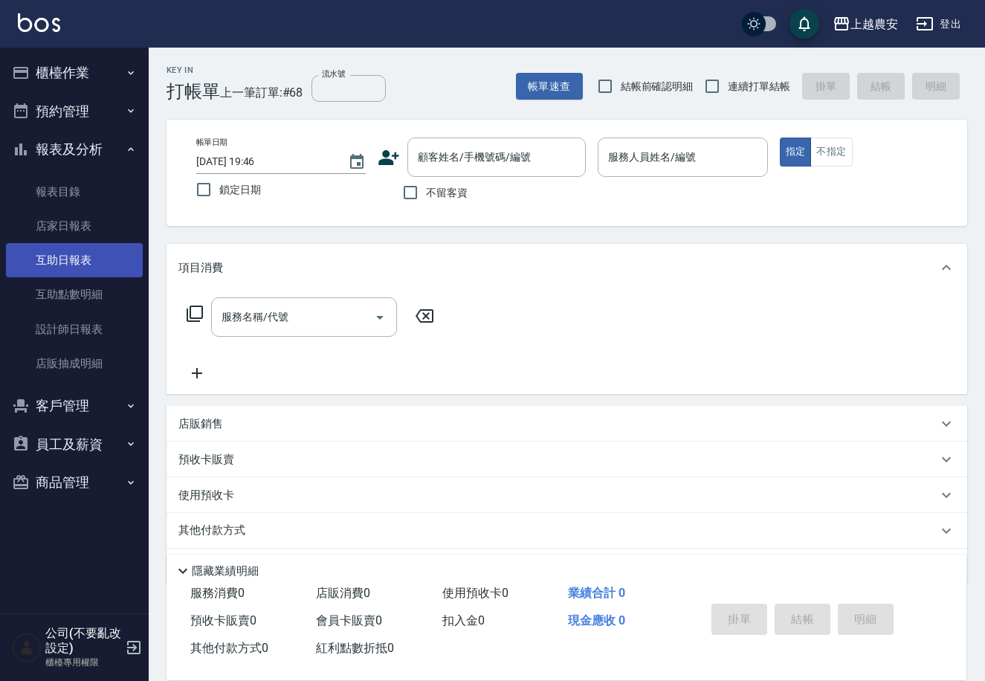
click at [77, 261] on link "互助日報表" at bounding box center [74, 260] width 137 height 34
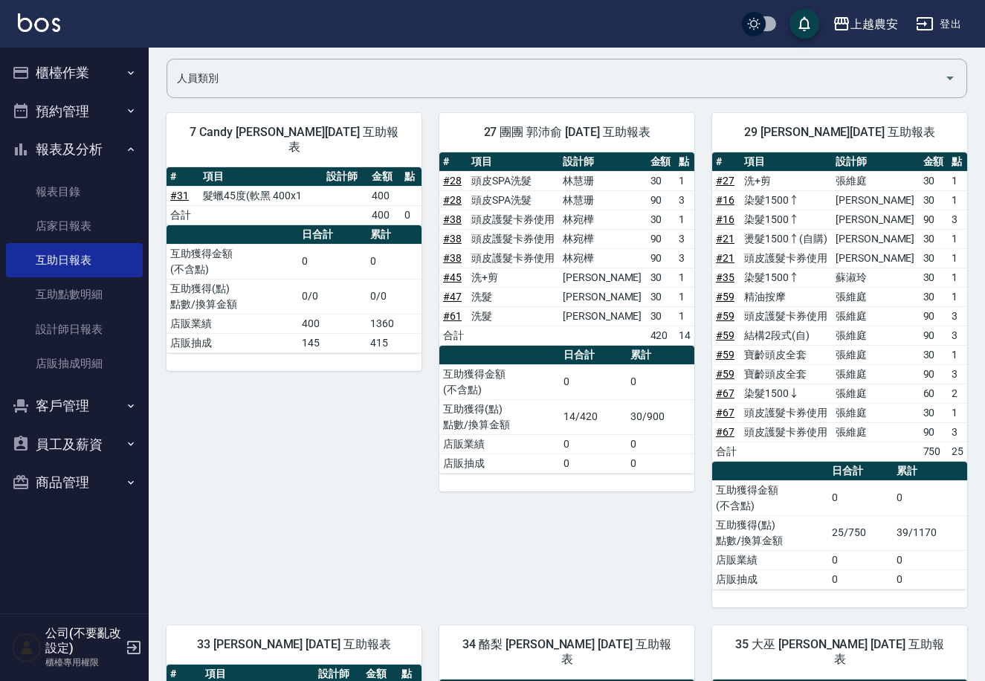
scroll to position [80, 0]
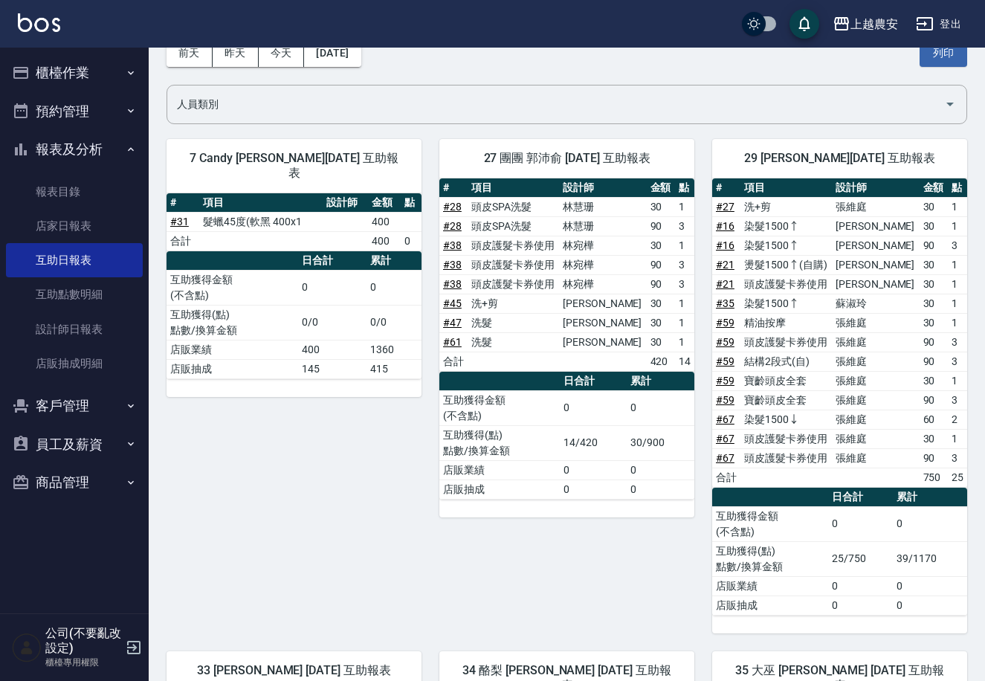
click at [62, 66] on button "櫃檯作業" at bounding box center [74, 73] width 137 height 39
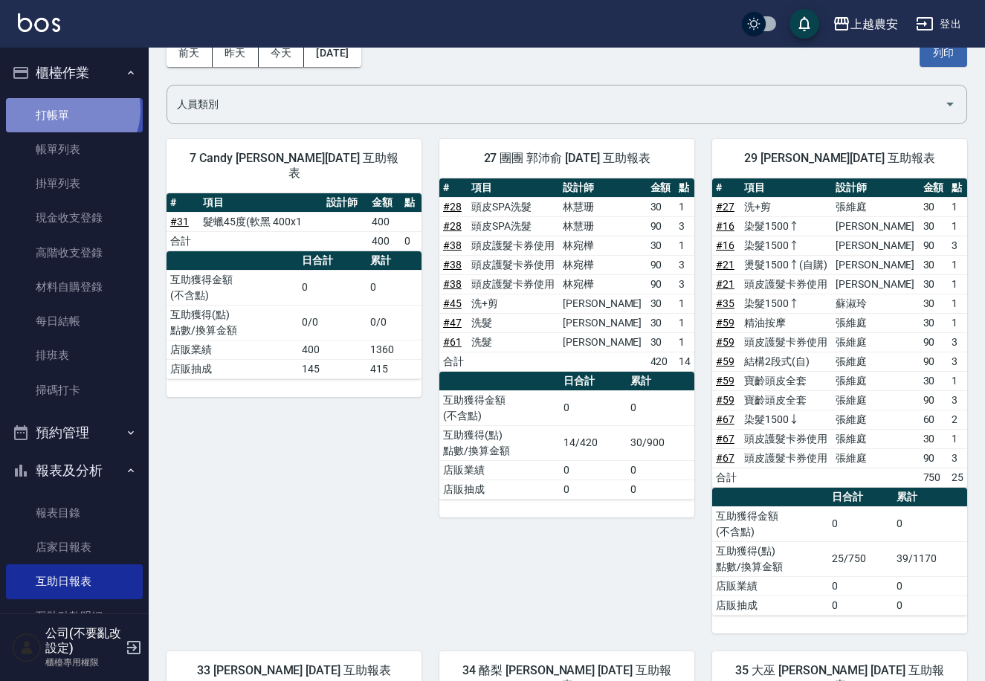
click at [71, 109] on link "打帳單" at bounding box center [74, 115] width 137 height 34
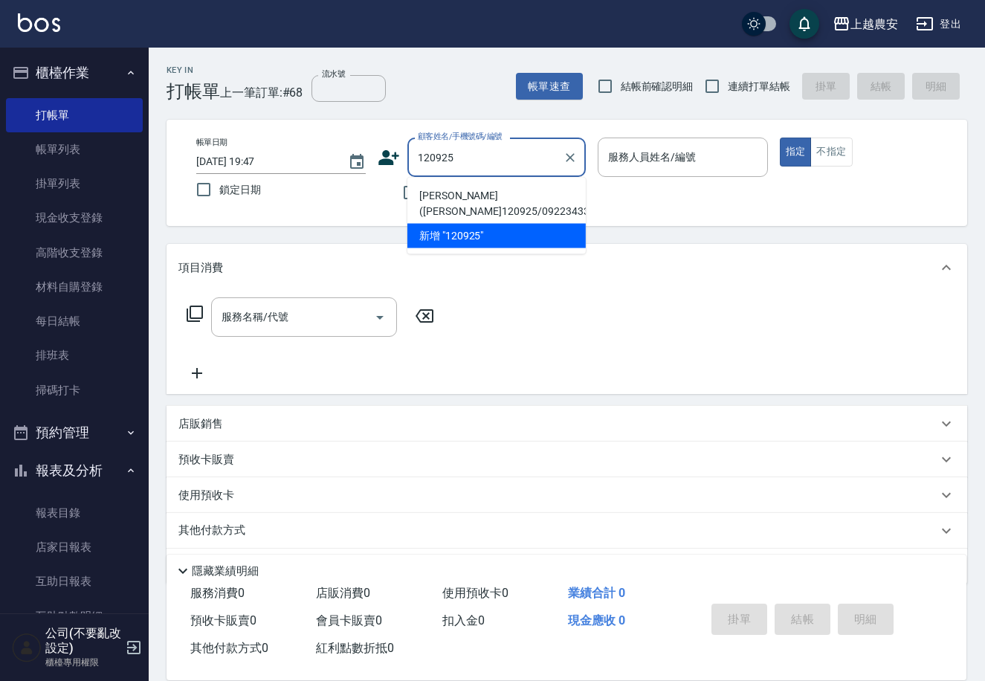
click at [438, 205] on li "[PERSON_NAME]([PERSON_NAME]120925/0922343307/0922343307" at bounding box center [496, 204] width 178 height 40
type input "[PERSON_NAME]([PERSON_NAME]120925/0922343307/0922343307"
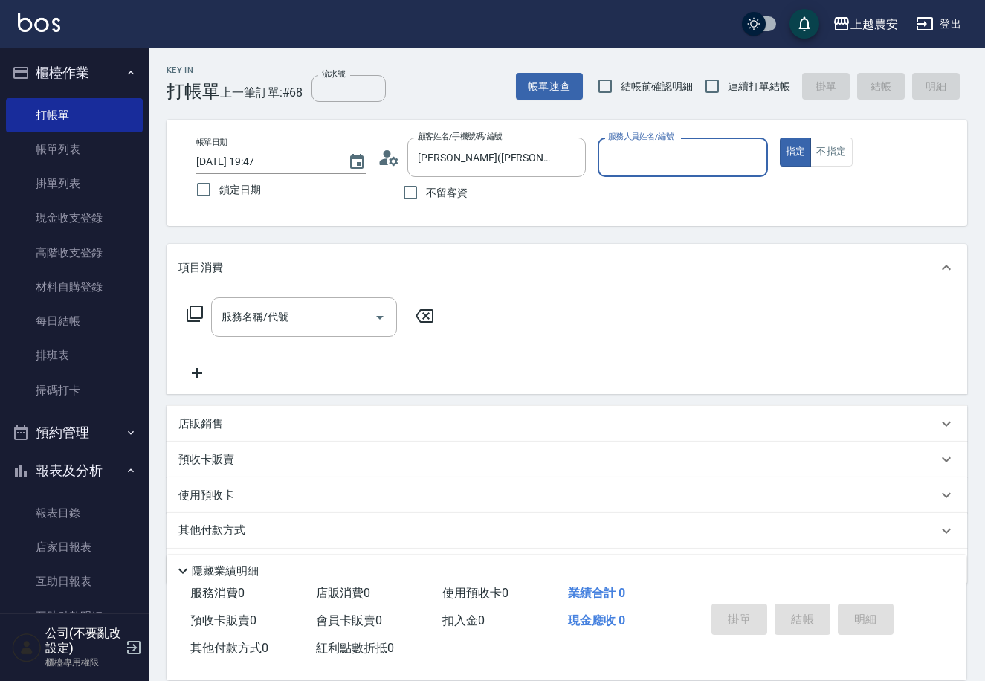
type input "Yoko-12"
click at [293, 306] on input "服務名稱/代號" at bounding box center [293, 317] width 150 height 26
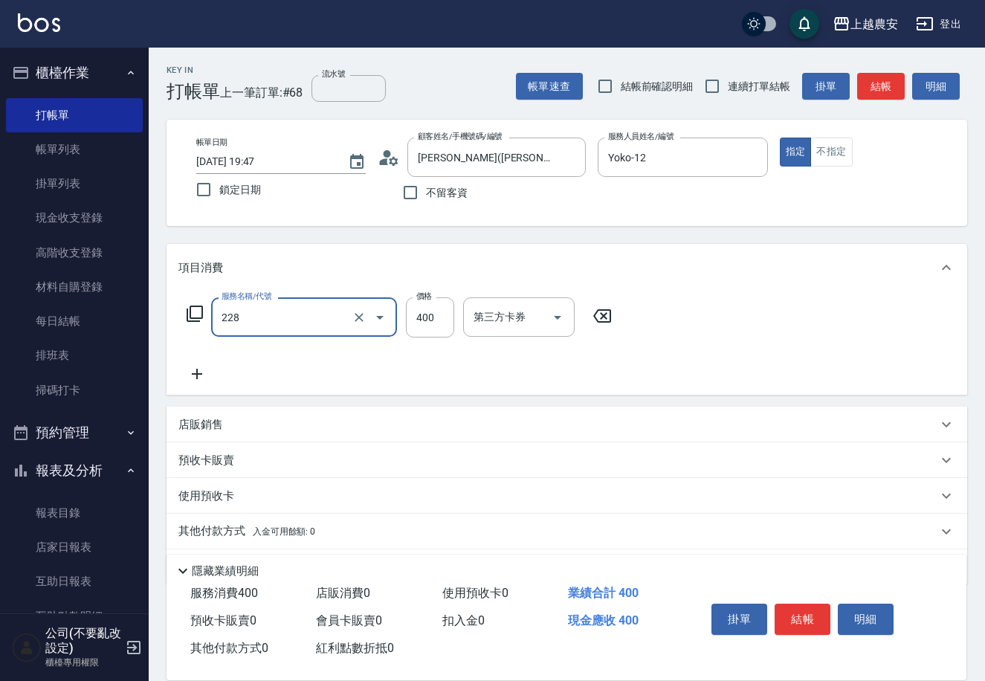
type input "洗髮(228)"
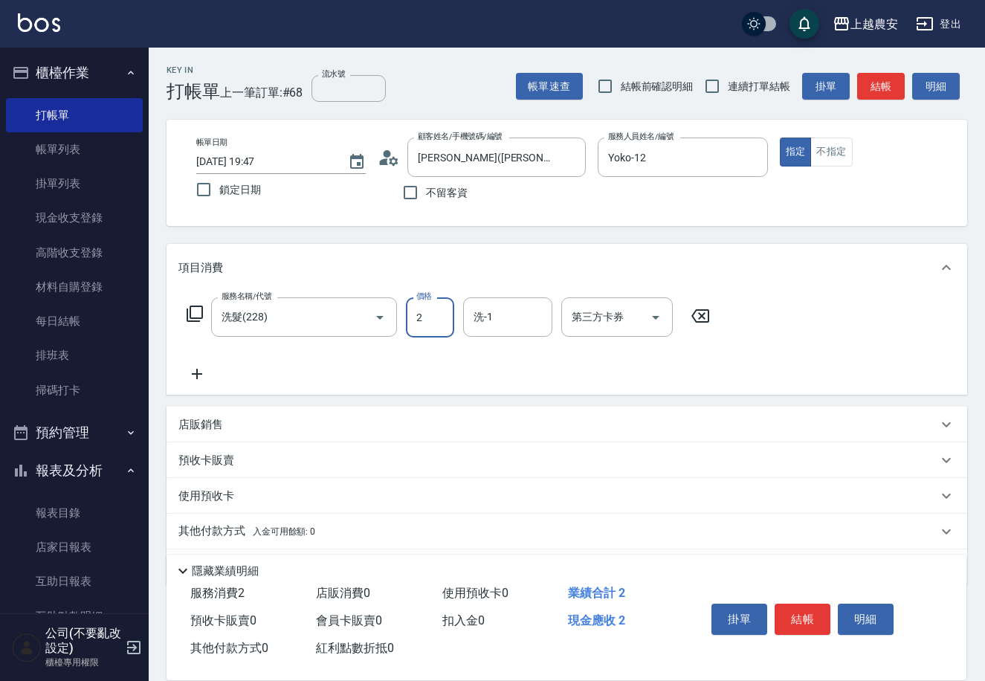
drag, startPoint x: 414, startPoint y: 325, endPoint x: 425, endPoint y: 321, distance: 11.8
click at [425, 321] on input "2" at bounding box center [430, 317] width 48 height 40
type input "500"
type input "團團-27"
click at [807, 619] on button "結帳" at bounding box center [803, 619] width 56 height 31
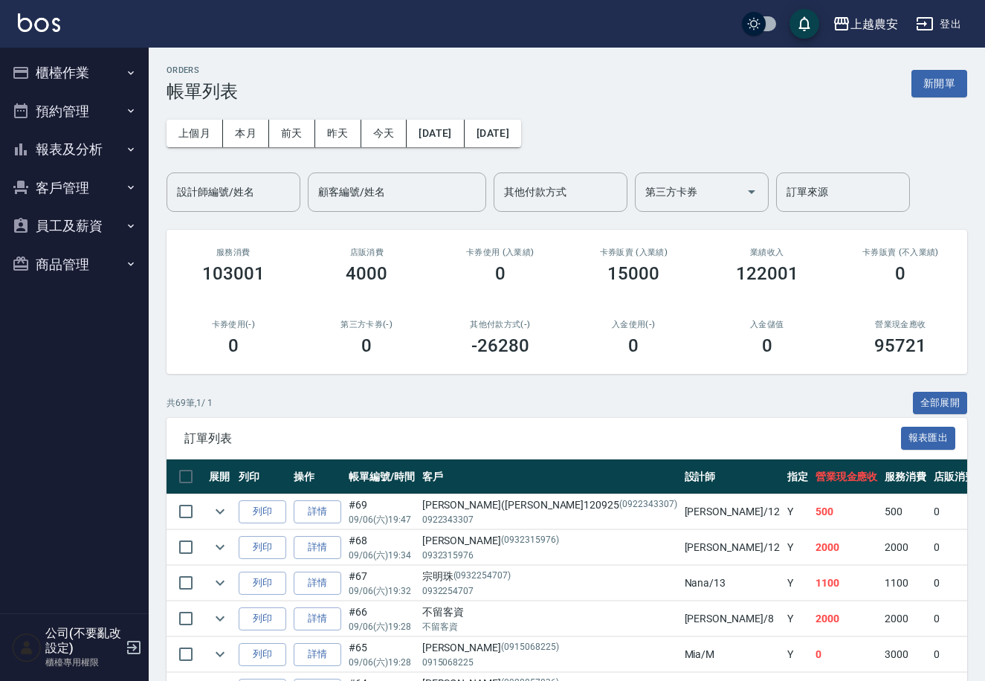
click at [87, 134] on button "報表及分析" at bounding box center [74, 149] width 137 height 39
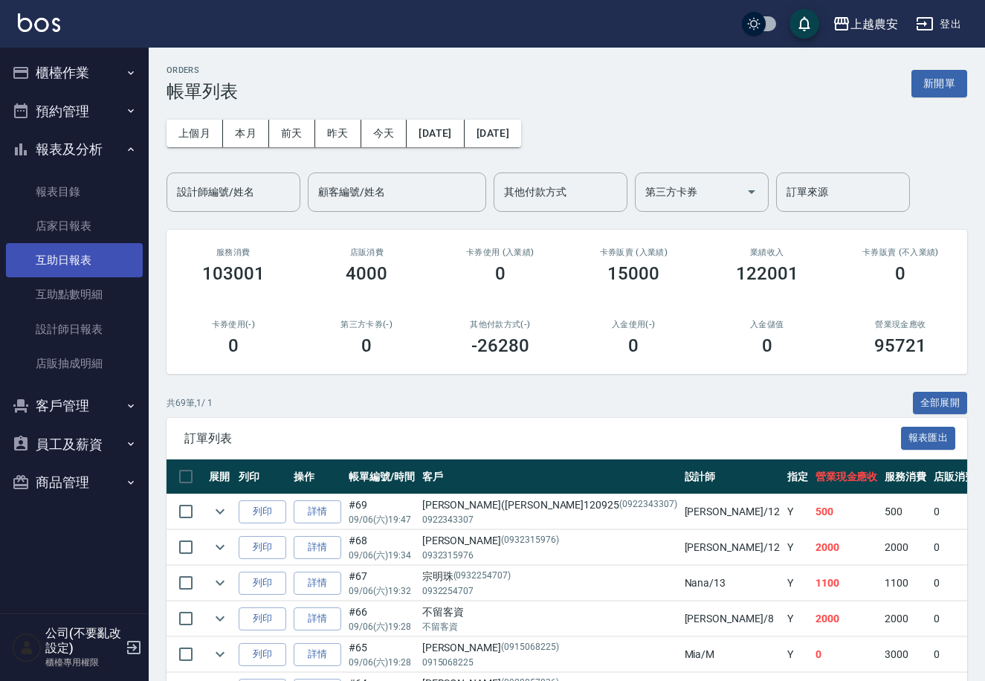
click at [100, 266] on link "互助日報表" at bounding box center [74, 260] width 137 height 34
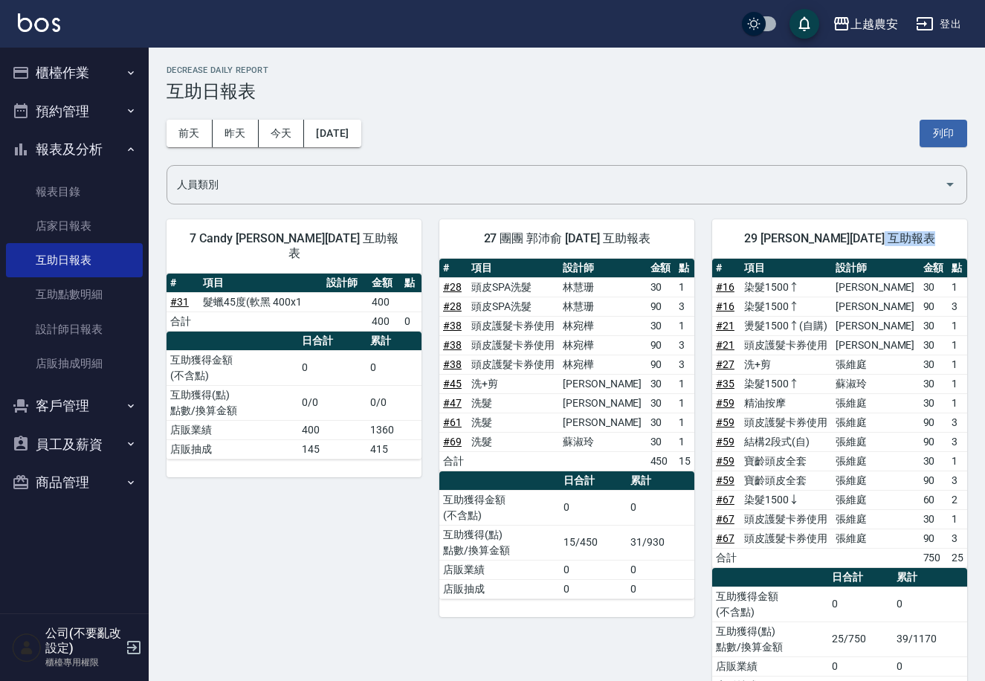
drag, startPoint x: 975, startPoint y: 223, endPoint x: 990, endPoint y: 226, distance: 15.9
click at [128, 157] on button "報表及分析" at bounding box center [74, 149] width 137 height 39
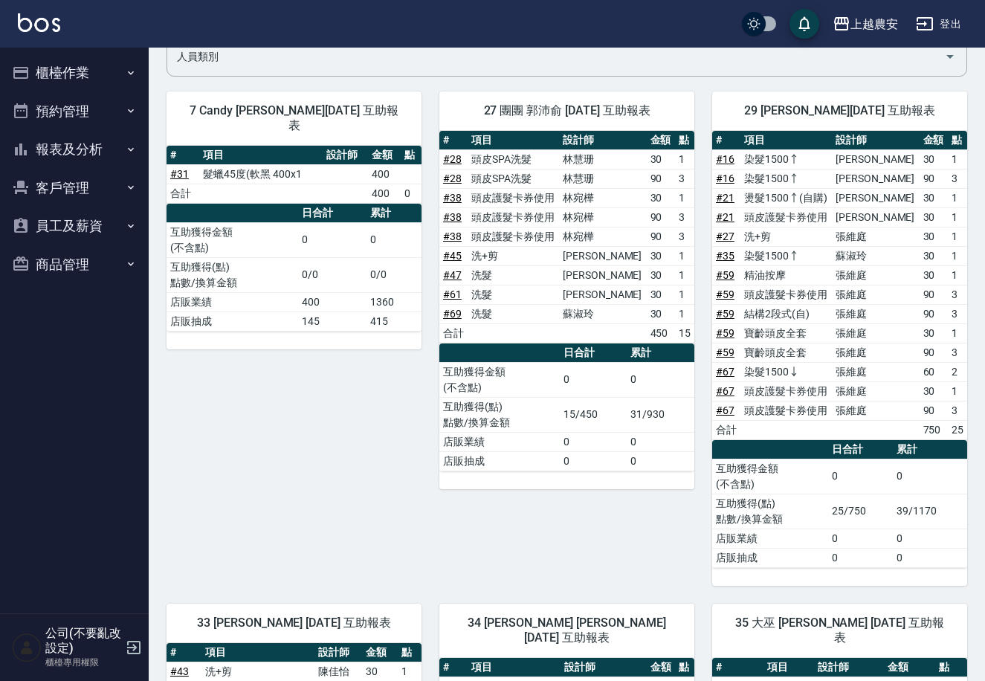
scroll to position [1094, 0]
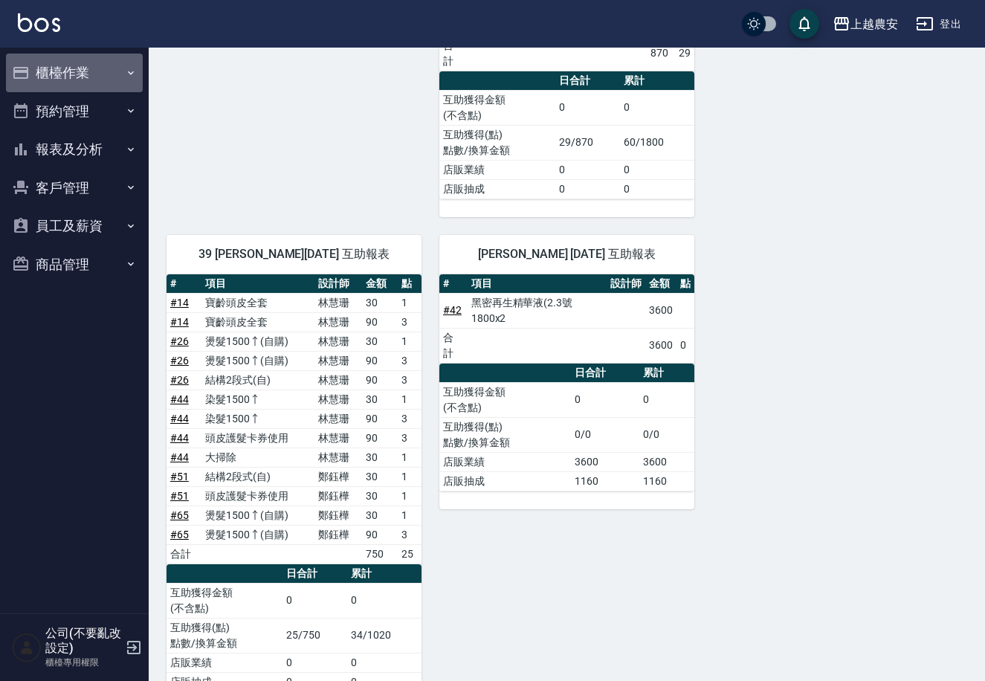
click at [77, 80] on button "櫃檯作業" at bounding box center [74, 73] width 137 height 39
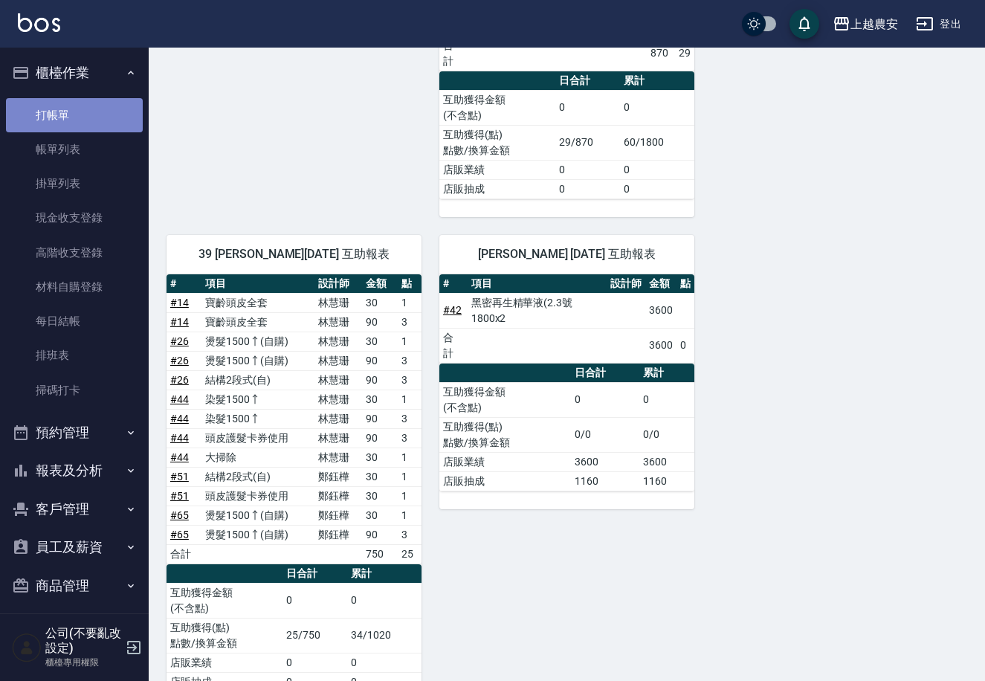
click at [77, 109] on link "打帳單" at bounding box center [74, 115] width 137 height 34
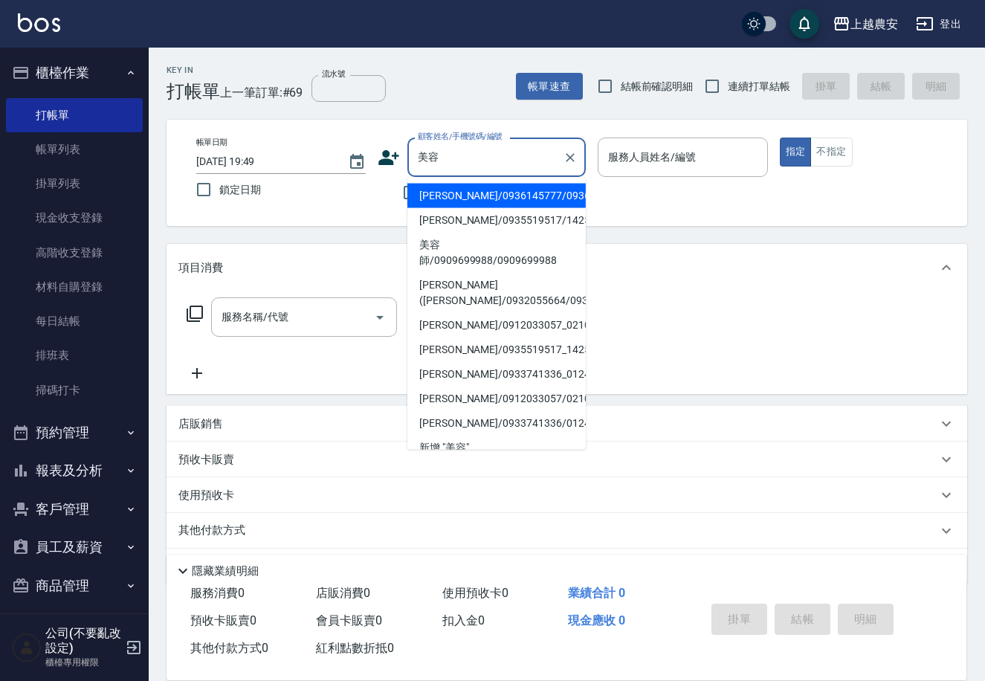
click at [469, 200] on li "[PERSON_NAME]/0936145777/0936145777" at bounding box center [496, 196] width 178 height 25
type input "[PERSON_NAME]/0936145777/0936145777"
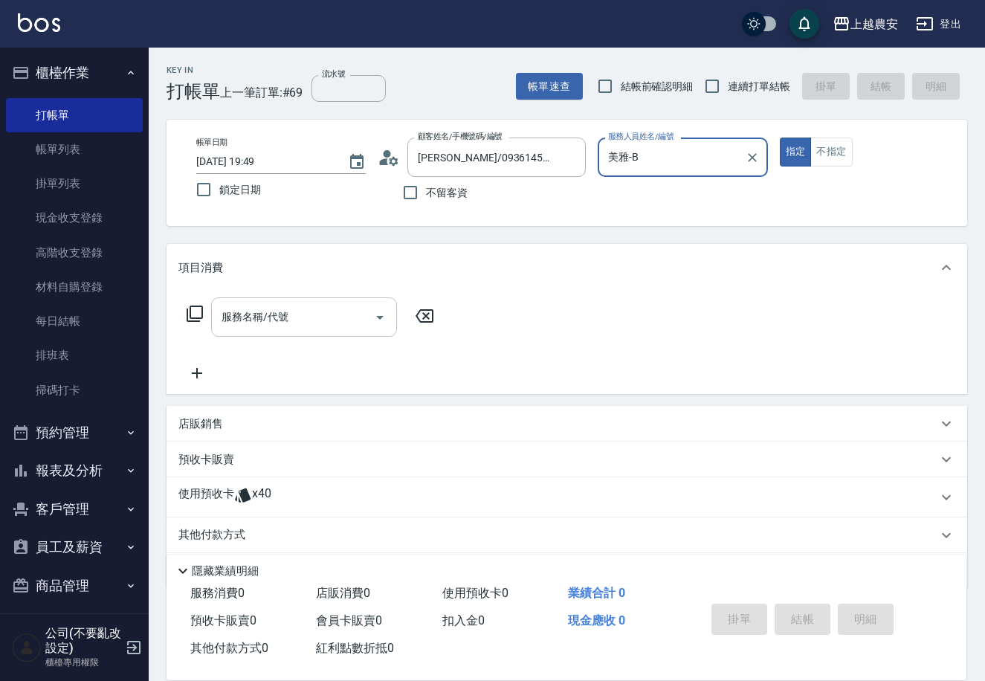
type input "美雅-B"
click at [347, 314] on input "服務名稱/代號" at bounding box center [293, 317] width 150 height 26
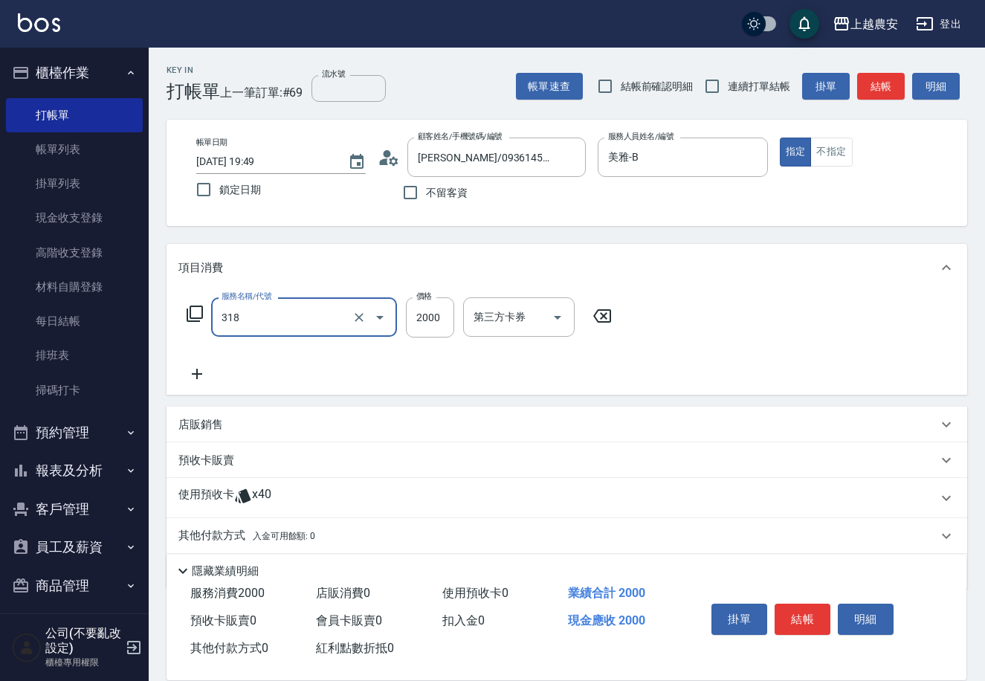
type input "燙髮1500↑(自購)(318)"
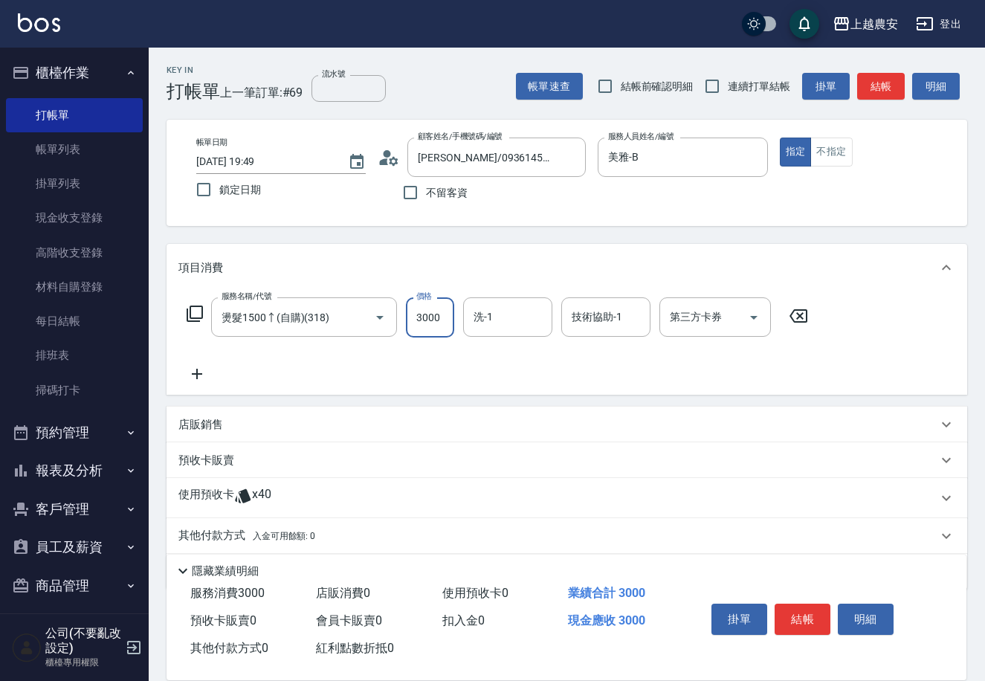
type input "3000"
click at [228, 425] on div "店販銷售" at bounding box center [557, 425] width 759 height 16
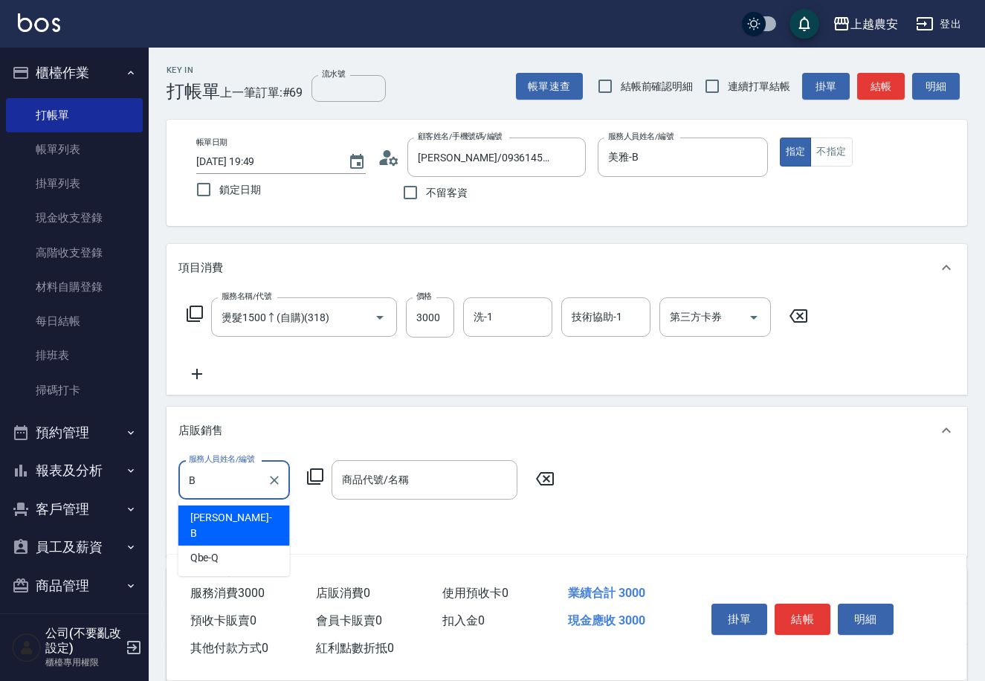
type input "美雅-B"
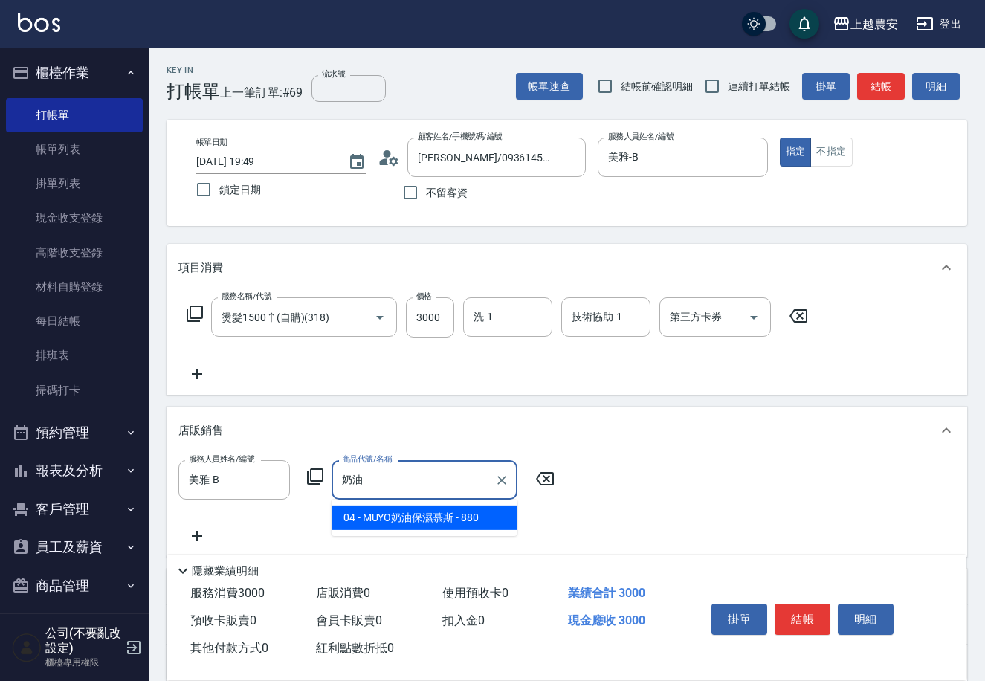
click at [381, 522] on span "04 - MUYO奶油保濕慕斯 - 880" at bounding box center [425, 518] width 186 height 25
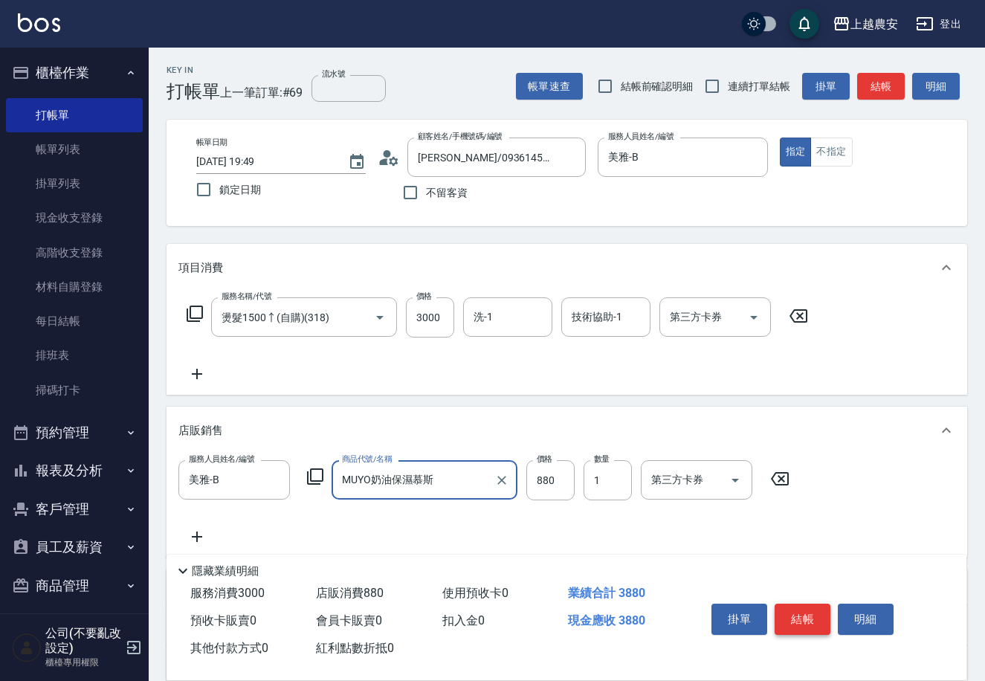
type input "MUYO奶油保濕慕斯"
click at [804, 617] on button "結帳" at bounding box center [803, 619] width 56 height 31
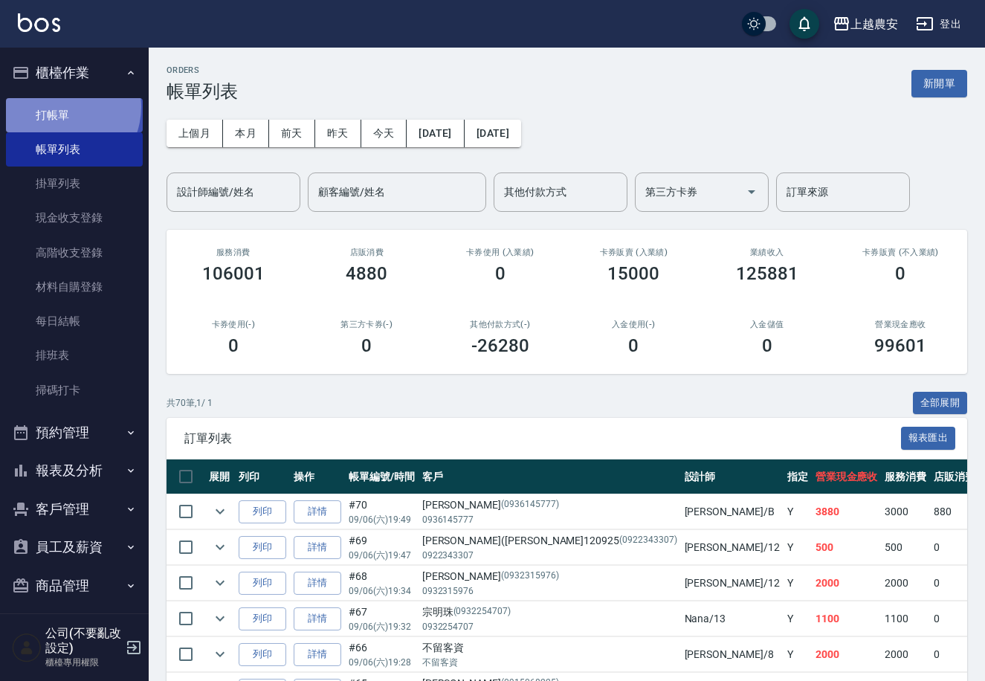
click at [59, 106] on link "打帳單" at bounding box center [74, 115] width 137 height 34
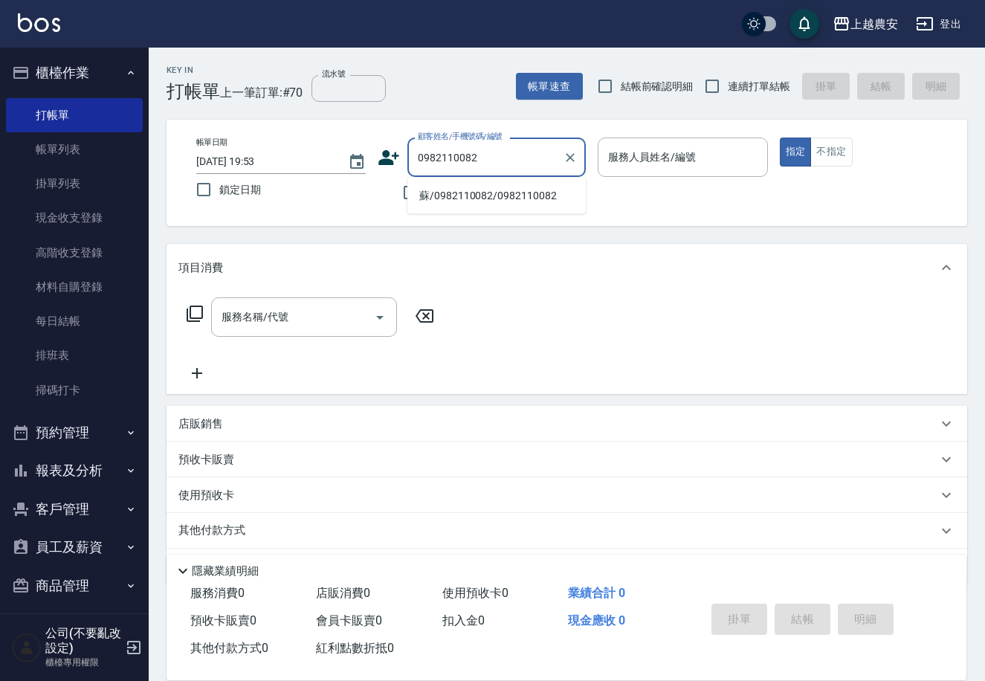
click at [474, 196] on li "蘇/0982110082/0982110082" at bounding box center [496, 196] width 178 height 25
type input "蘇/0982110082/0982110082"
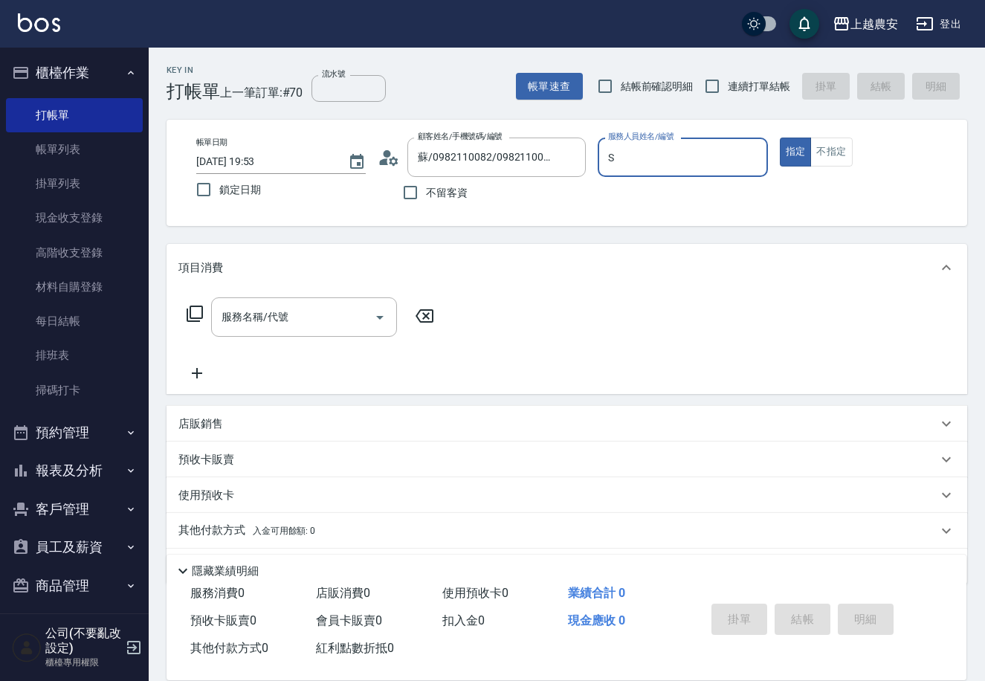
type input "S"
type button "true"
type input "Sandy-S"
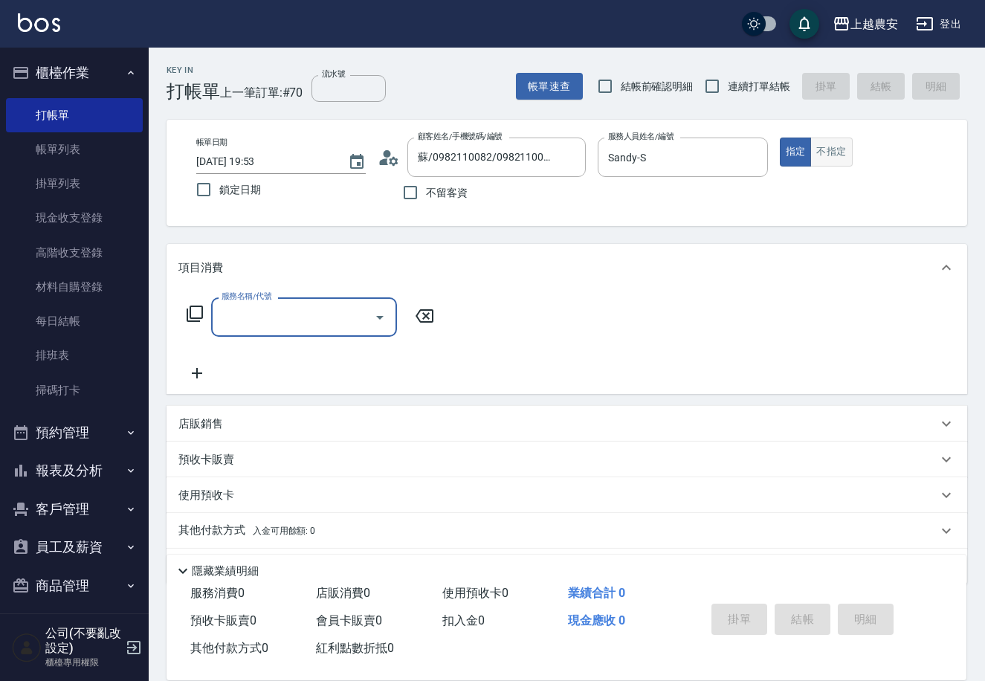
click at [820, 153] on button "不指定" at bounding box center [831, 152] width 42 height 29
click at [328, 317] on input "服務名稱/代號" at bounding box center [293, 317] width 150 height 26
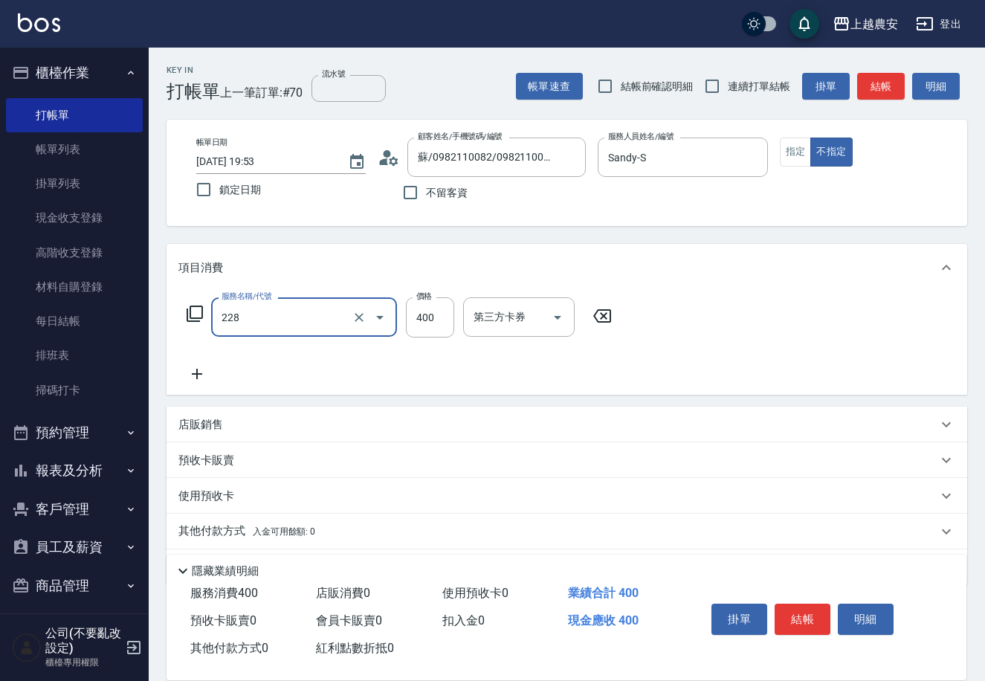
type input "洗髮(228)"
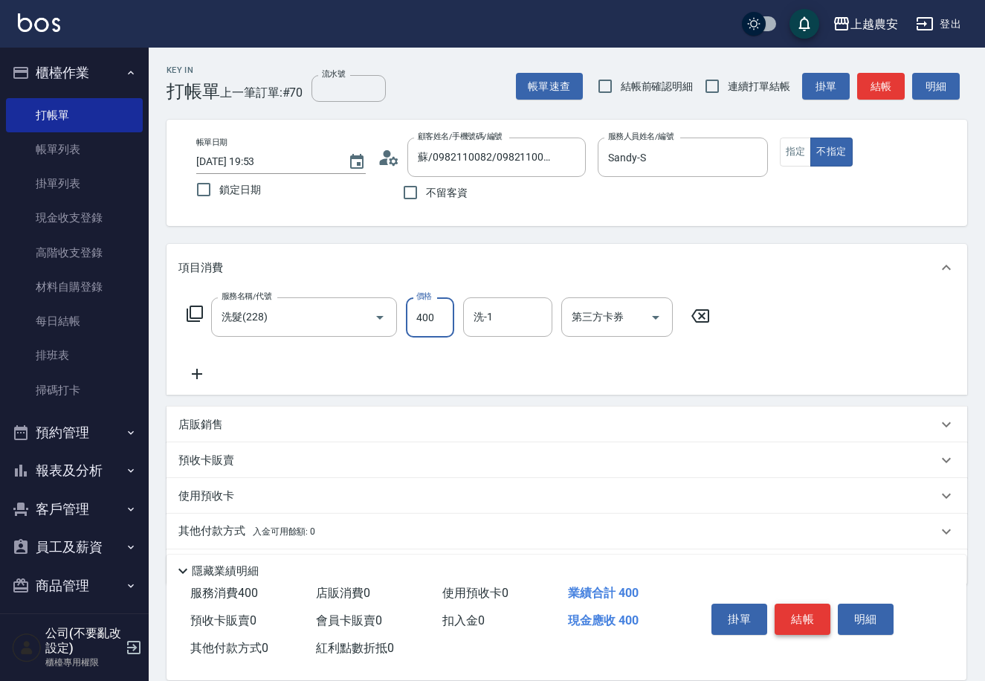
click at [790, 617] on button "結帳" at bounding box center [803, 619] width 56 height 31
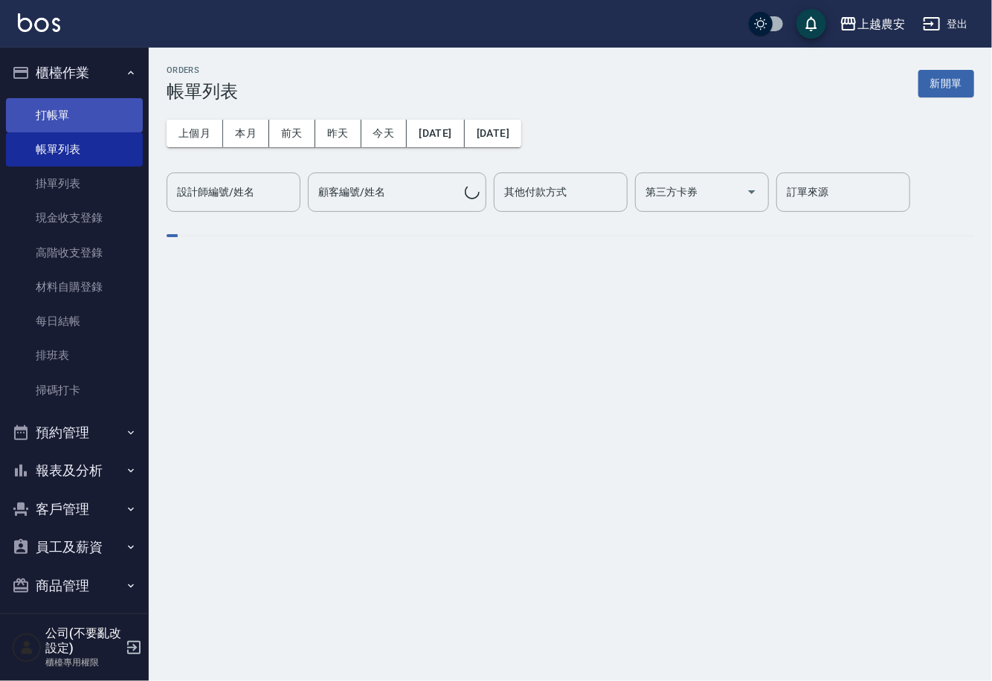
click at [62, 112] on link "打帳單" at bounding box center [74, 115] width 137 height 34
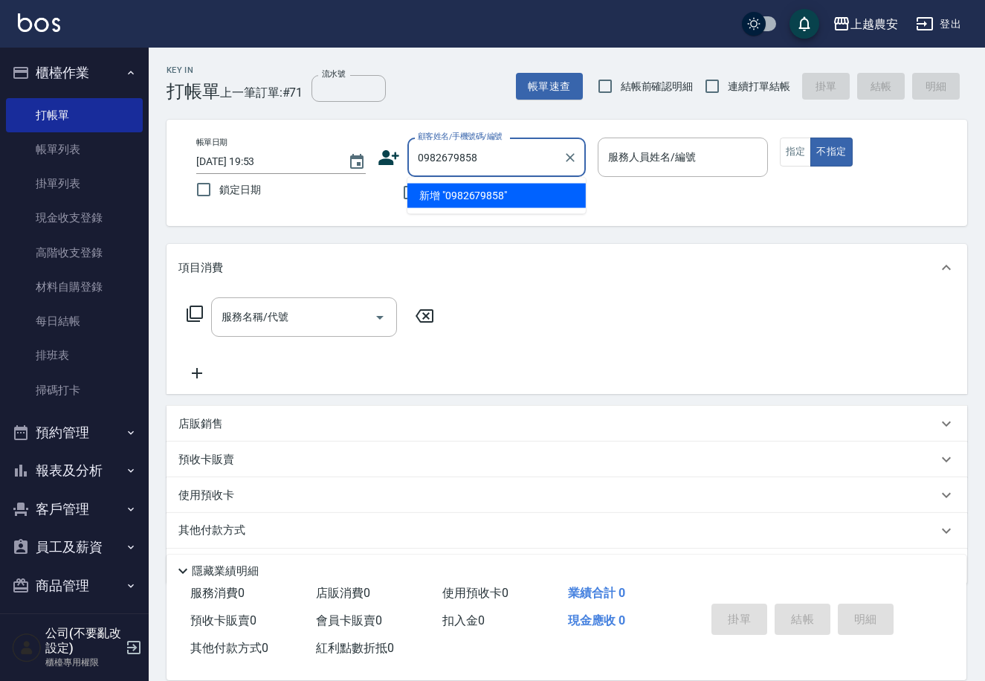
drag, startPoint x: 461, startPoint y: 190, endPoint x: 384, endPoint y: 172, distance: 79.5
click at [453, 190] on li "新增 "0982679858"" at bounding box center [496, 196] width 178 height 25
type input "0982679858"
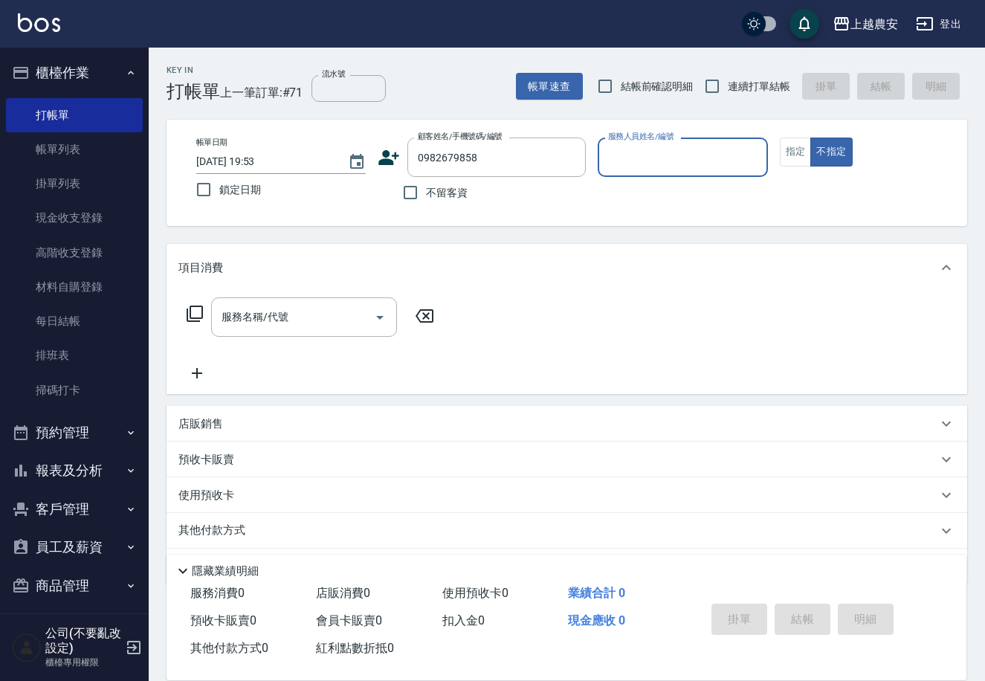
click at [383, 162] on icon at bounding box center [389, 157] width 21 height 15
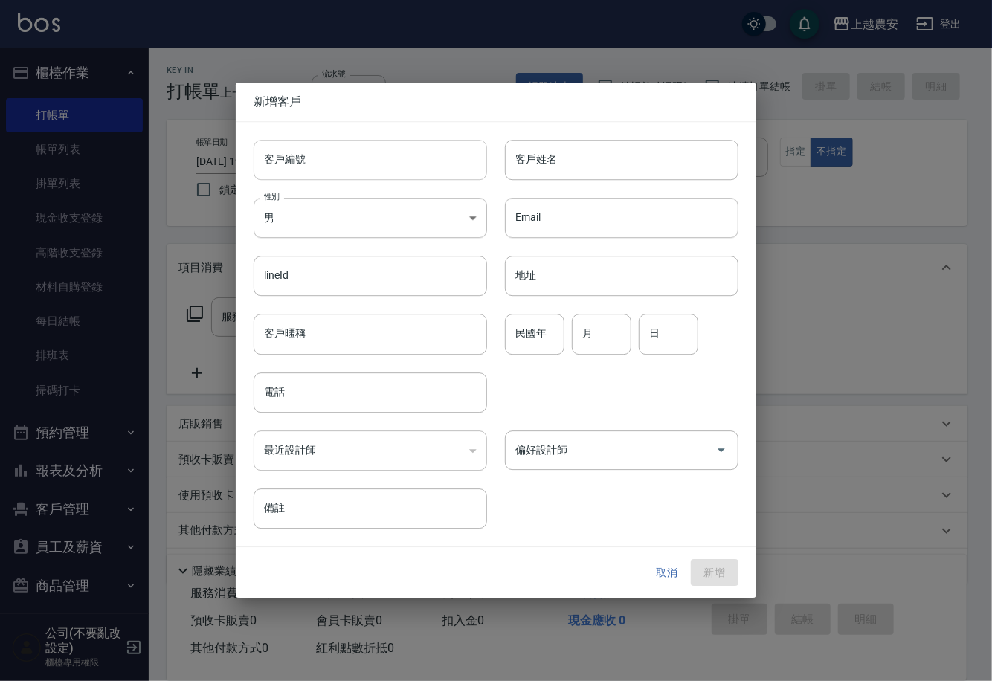
click at [383, 162] on input "客戶編號" at bounding box center [370, 160] width 233 height 40
type input "0982679858"
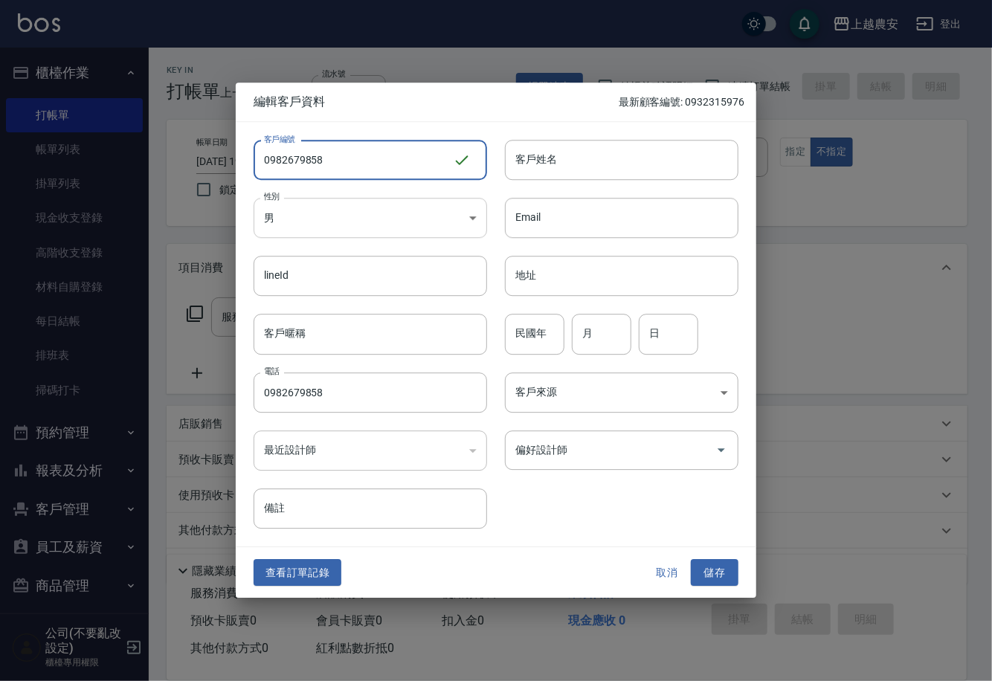
type input "0982679858"
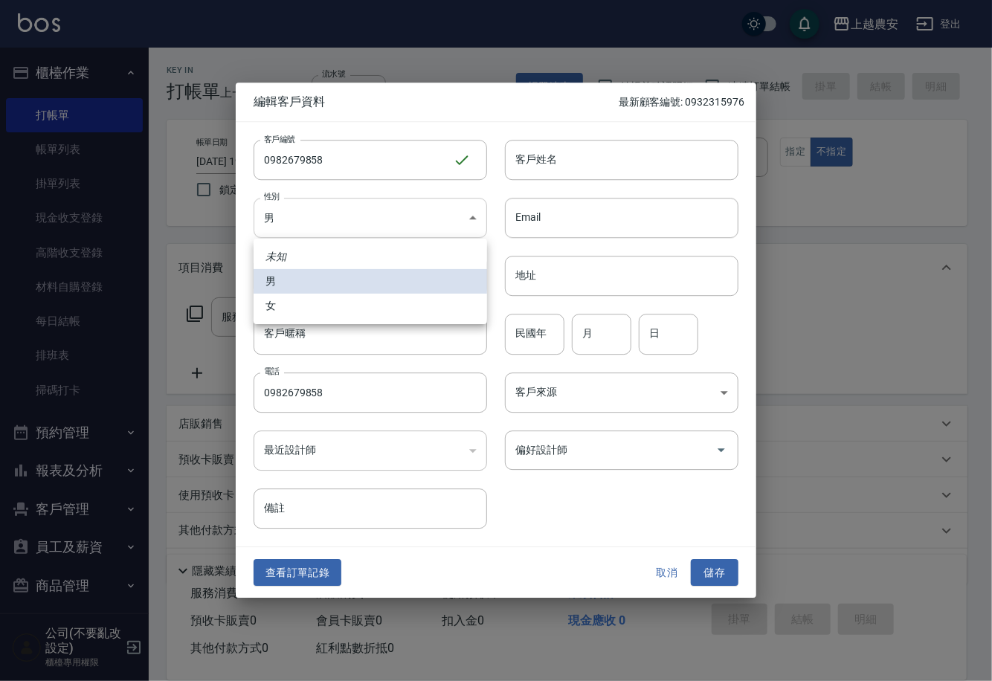
click at [394, 216] on body "上越農安 登出 櫃檯作業 打帳單 帳單列表 掛單列表 現金收支登錄 高階收支登錄 材料自購登錄 每日結帳 排班表 掃碼打卡 預約管理 預約管理 單日預約紀錄 …" at bounding box center [496, 362] width 992 height 725
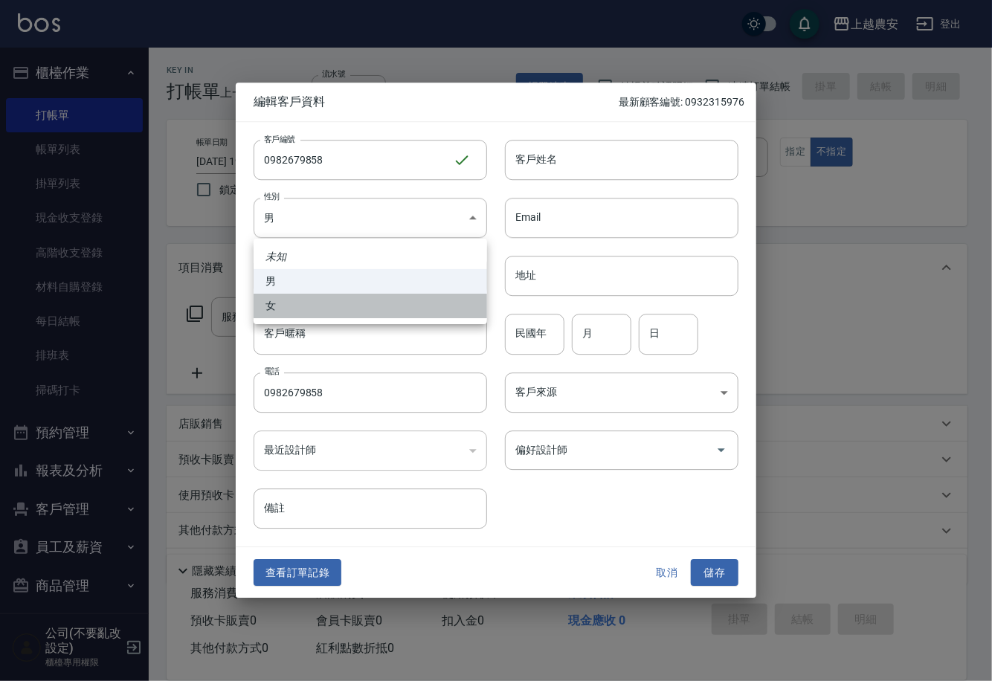
click at [381, 308] on li "女" at bounding box center [370, 306] width 233 height 25
type input "FEMALE"
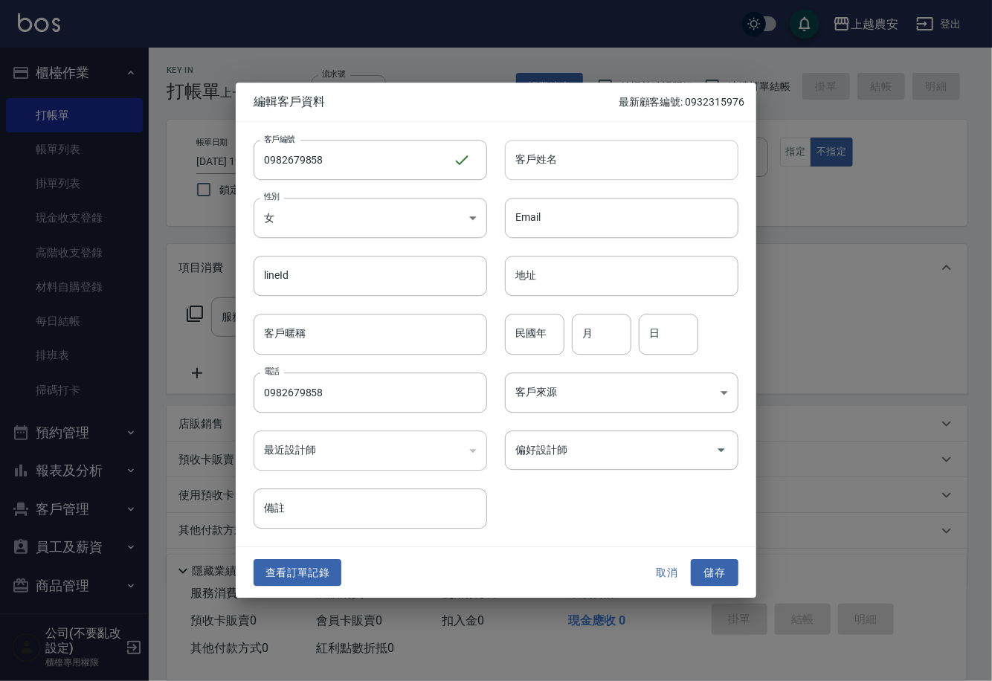
click at [529, 159] on input "客戶姓名" at bounding box center [621, 160] width 233 height 40
type input "蘇"
click at [720, 565] on button "儲存" at bounding box center [715, 573] width 48 height 28
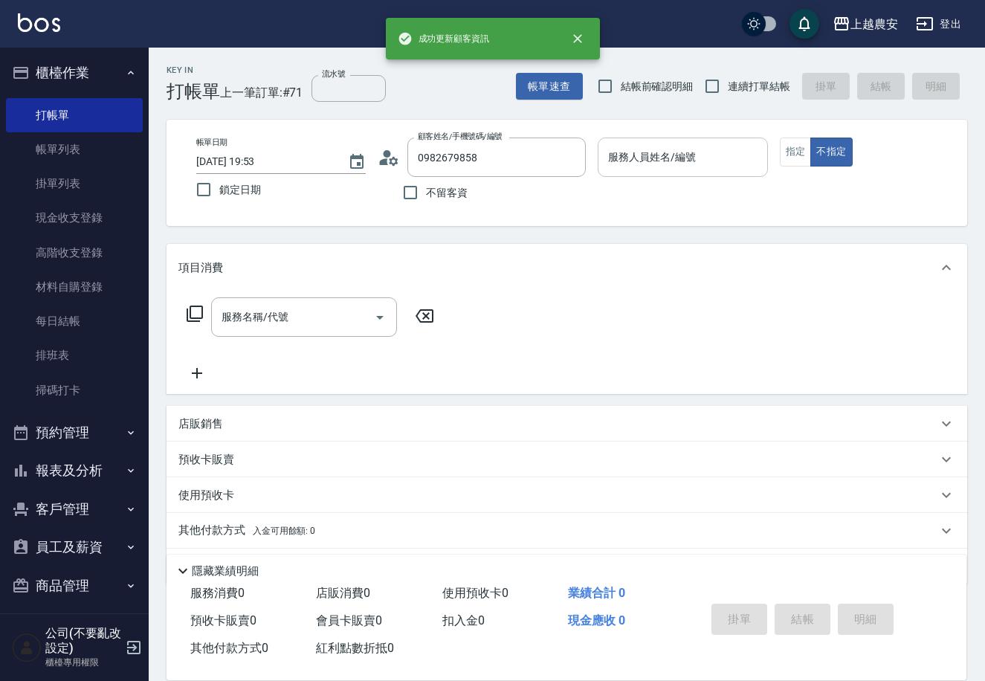
click at [693, 160] on input "服務人員姓名/編號" at bounding box center [682, 157] width 156 height 26
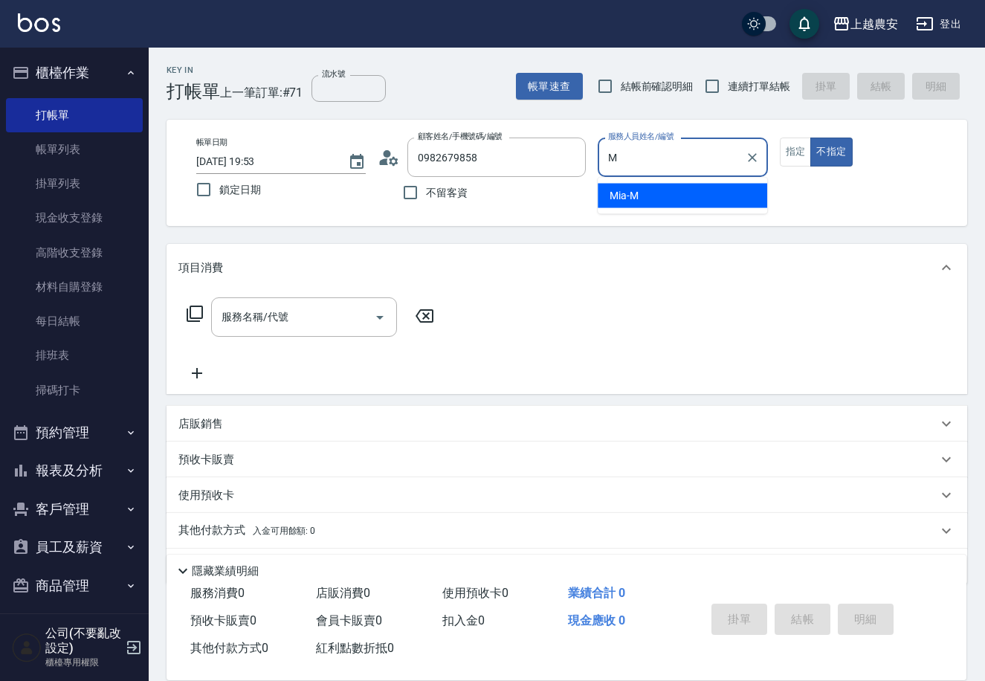
type input "Mia-M"
type button "false"
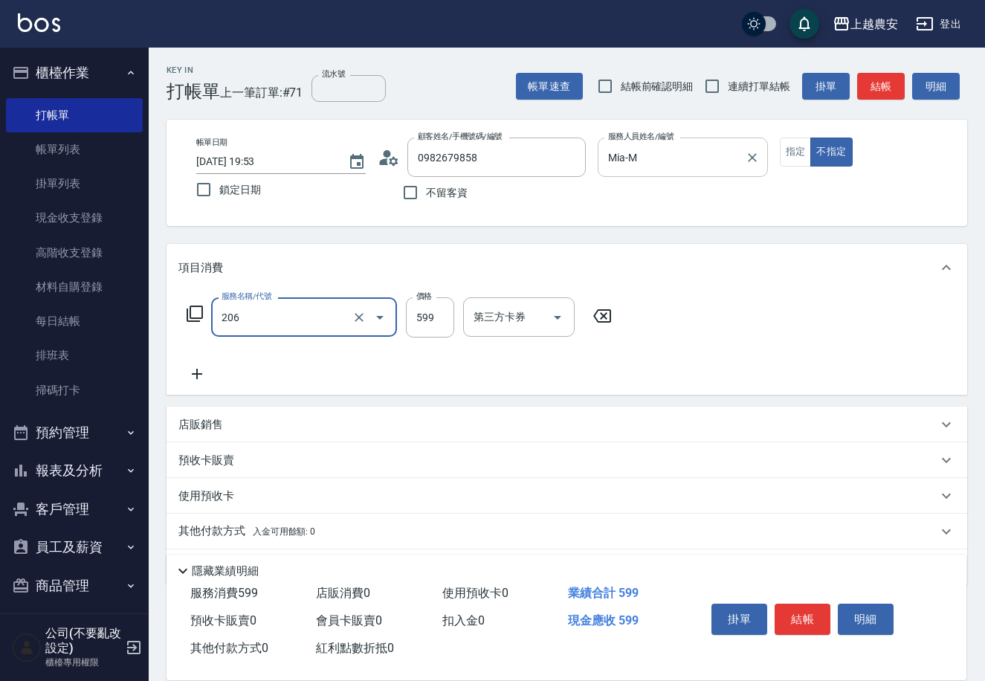
type input "洗+剪(206)"
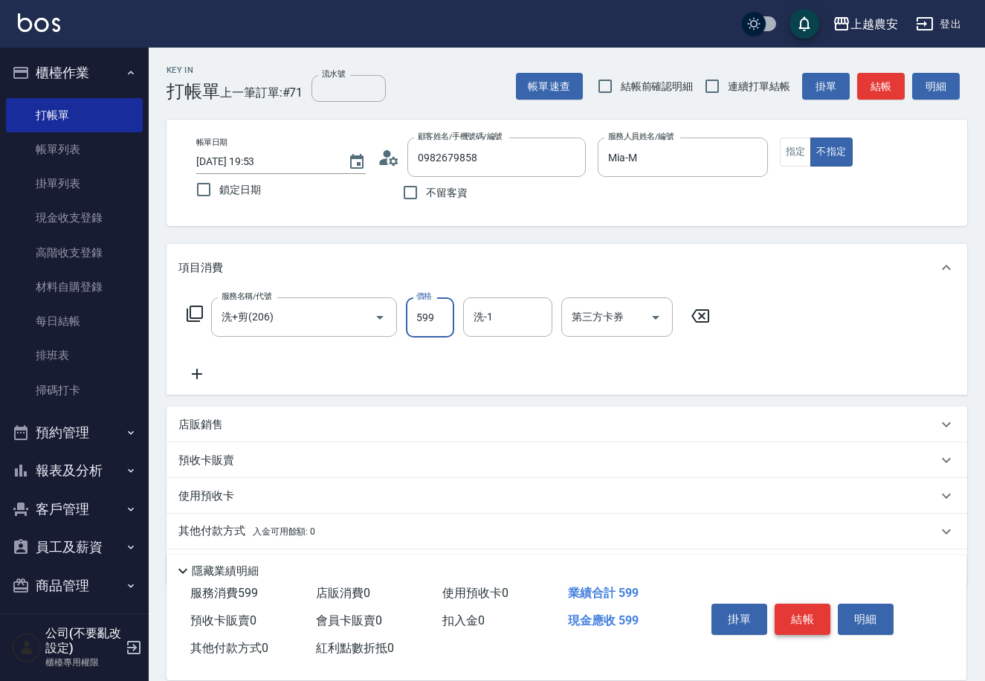
click at [802, 619] on button "結帳" at bounding box center [803, 619] width 56 height 31
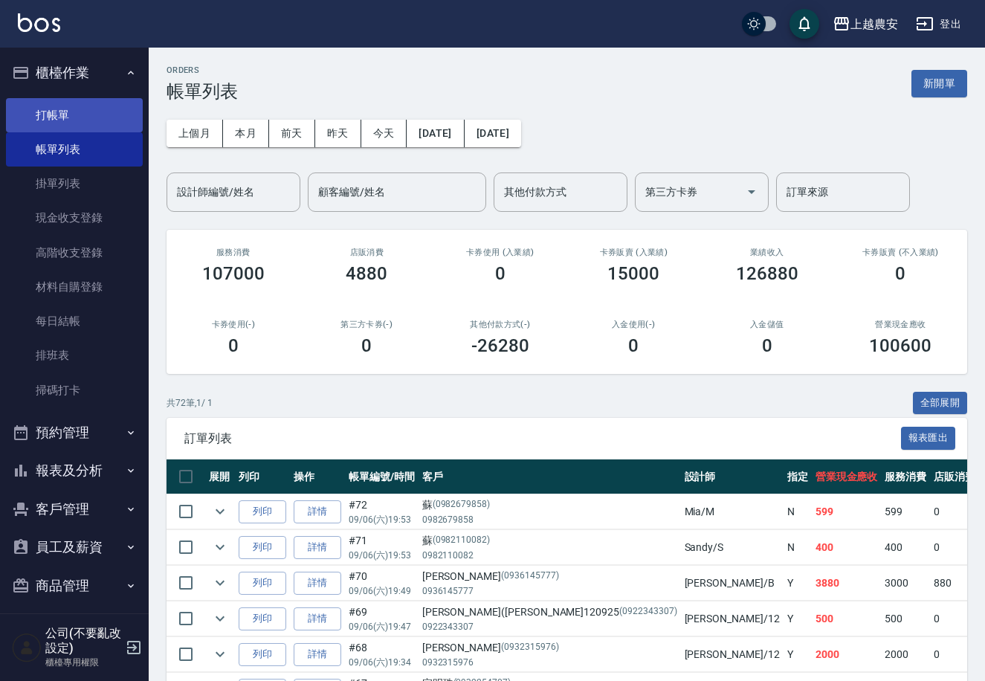
click at [57, 112] on link "打帳單" at bounding box center [74, 115] width 137 height 34
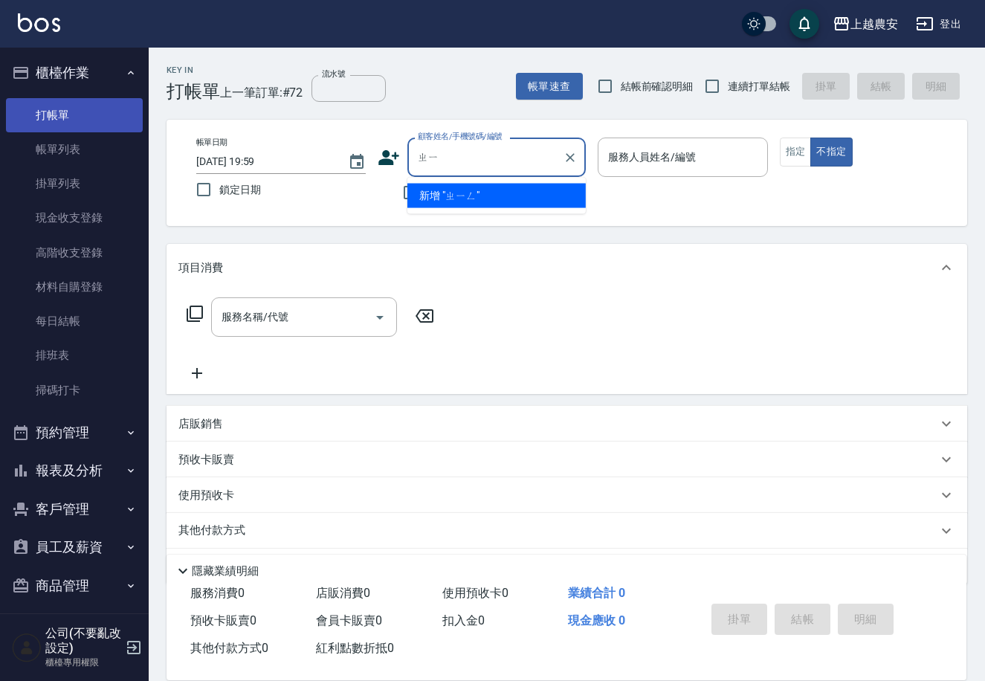
type input "ㄓ"
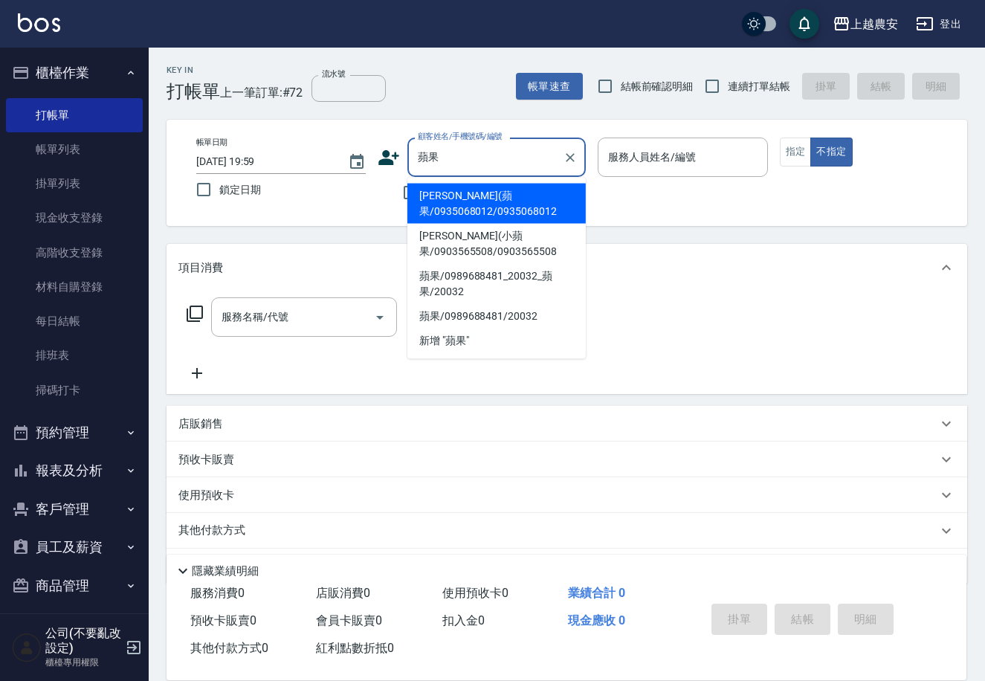
click at [465, 197] on li "游蕙茹(蘋果/0935068012/0935068012" at bounding box center [496, 204] width 178 height 40
type input "游蕙茹(蘋果/0935068012/0935068012"
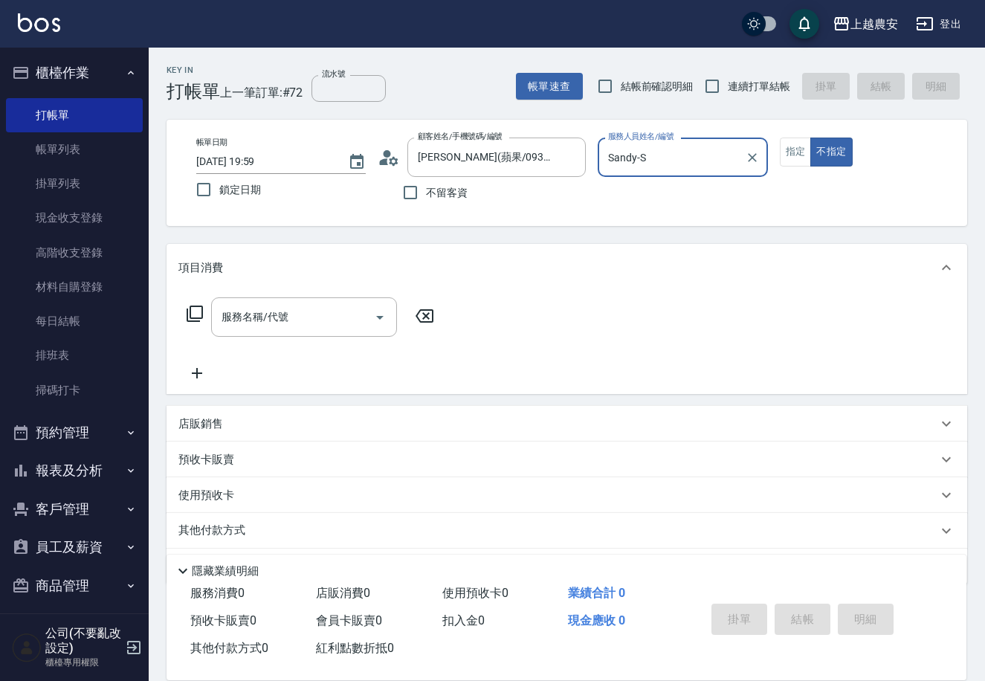
type input "Sandy-S"
drag, startPoint x: 785, startPoint y: 153, endPoint x: 515, endPoint y: 281, distance: 298.6
click at [781, 153] on button "指定" at bounding box center [796, 152] width 32 height 29
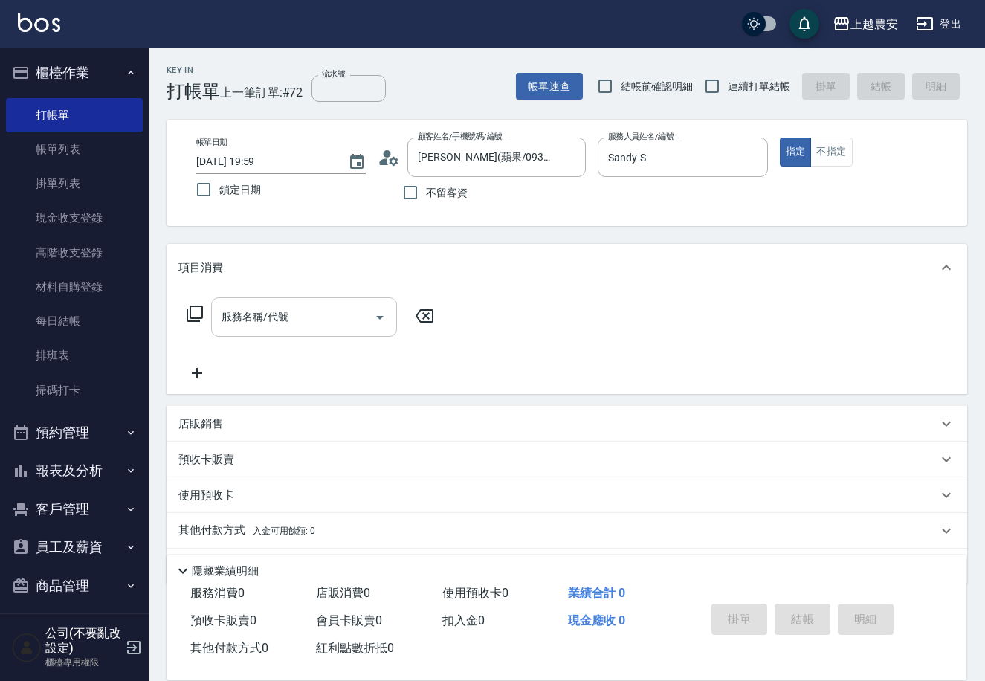
click at [338, 312] on input "服務名稱/代號" at bounding box center [293, 317] width 150 height 26
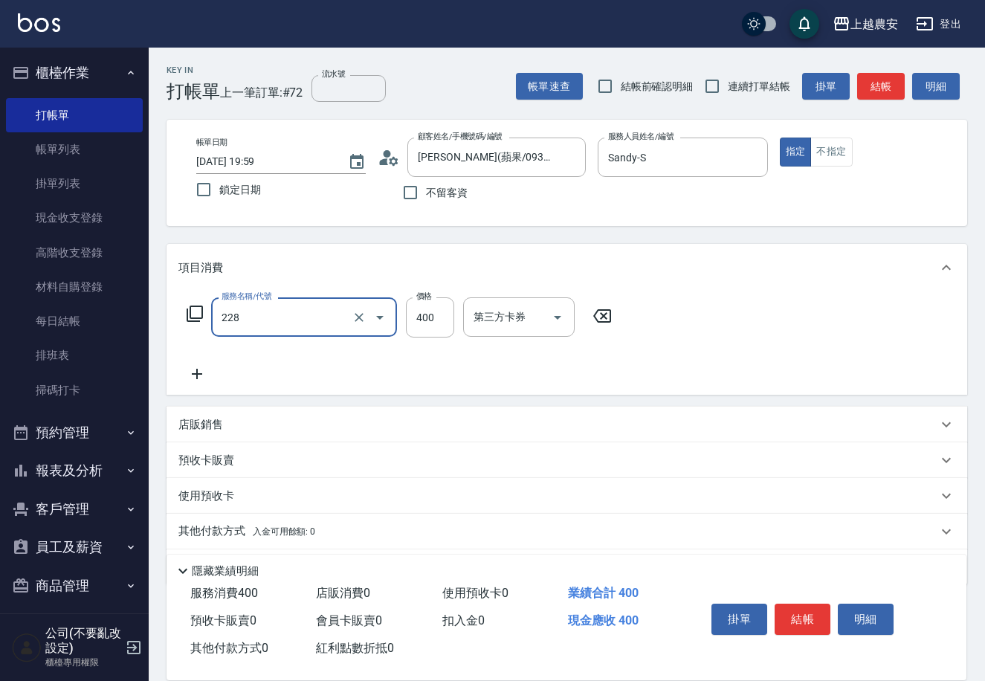
type input "洗髮(228)"
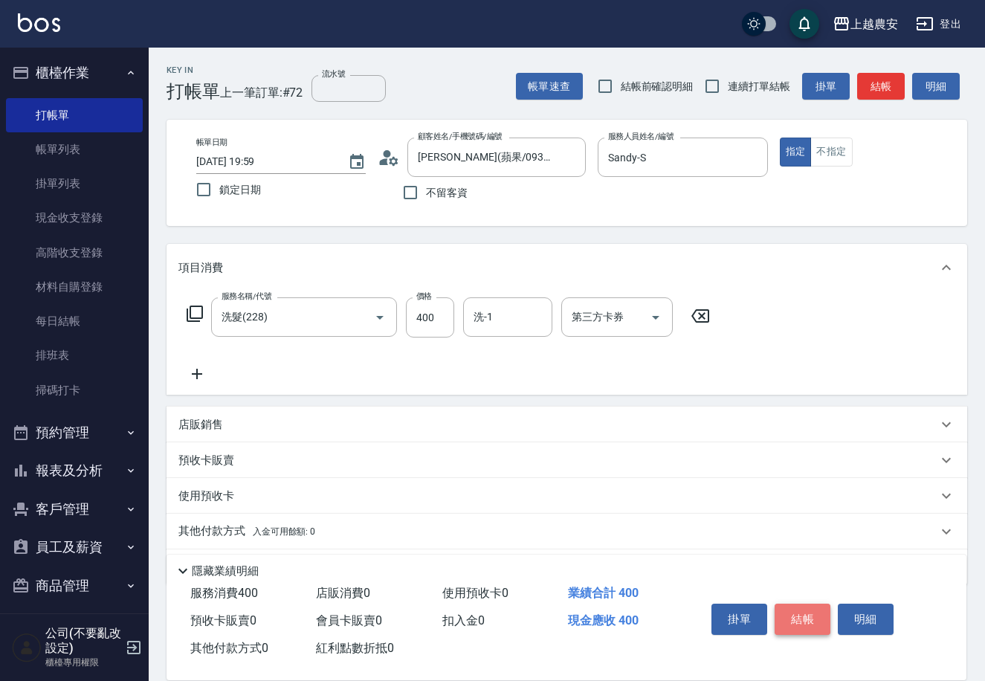
click at [801, 612] on button "結帳" at bounding box center [803, 619] width 56 height 31
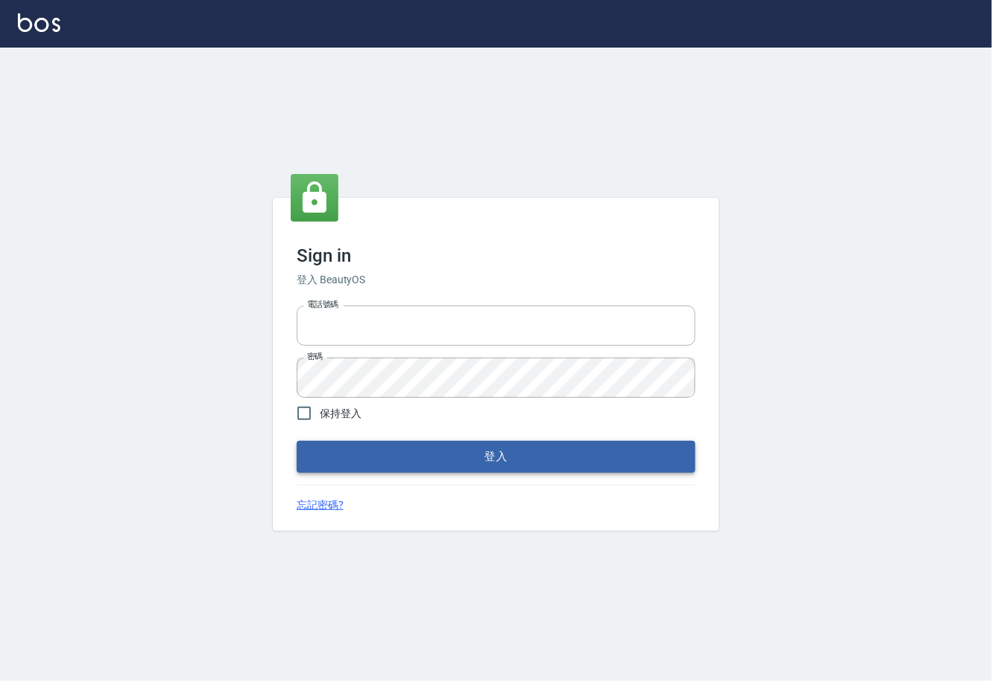
type input "0225929166"
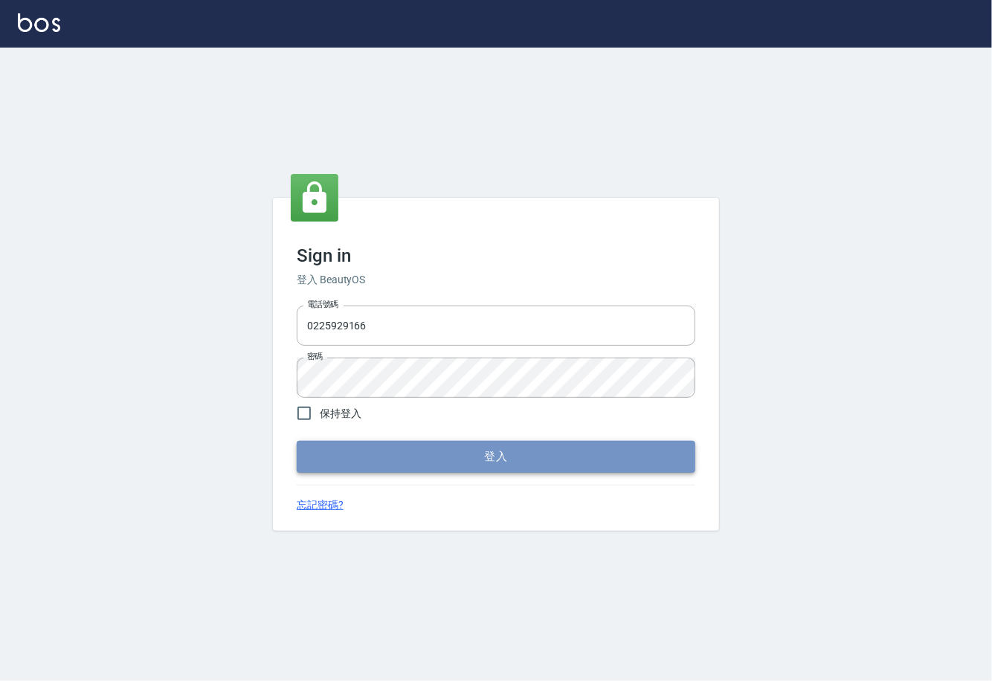
click at [493, 454] on button "登入" at bounding box center [496, 456] width 398 height 31
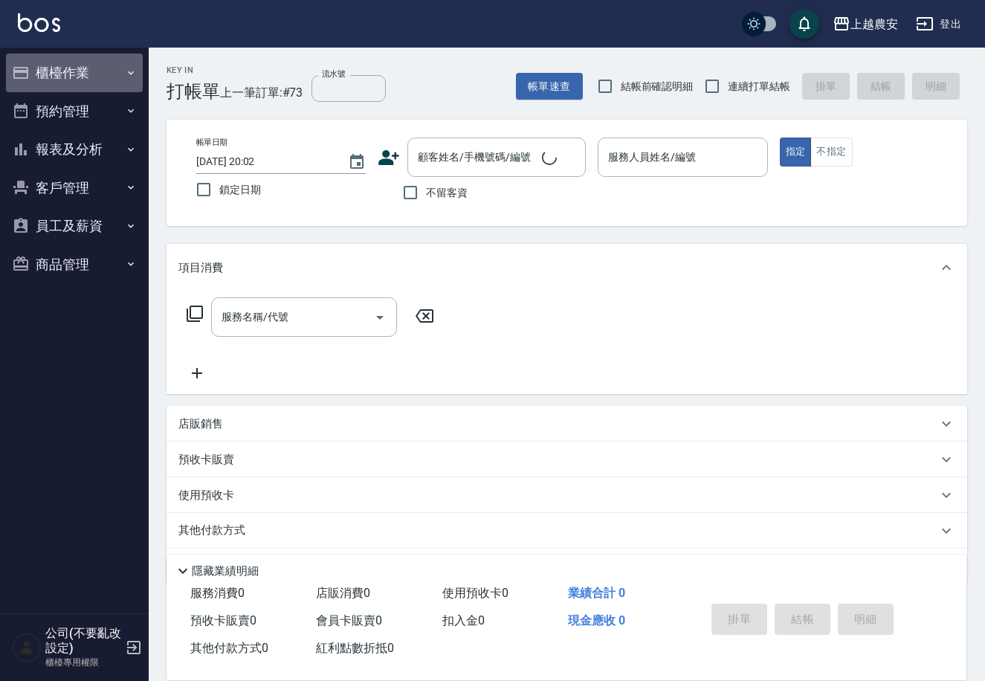
click at [69, 77] on button "櫃檯作業" at bounding box center [74, 73] width 137 height 39
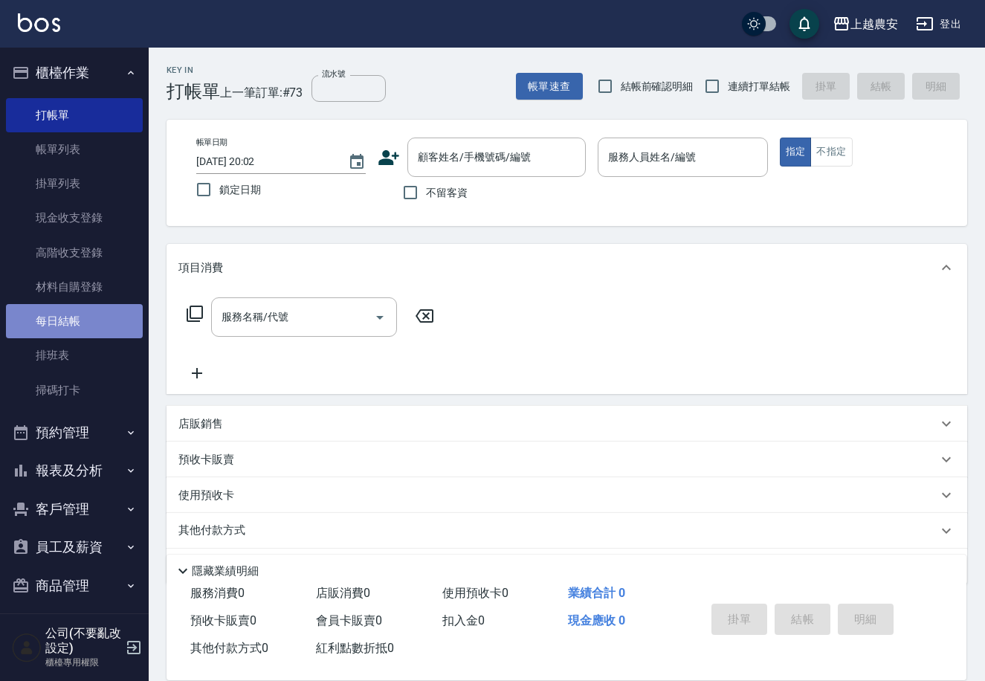
click at [83, 321] on link "每日結帳" at bounding box center [74, 321] width 137 height 34
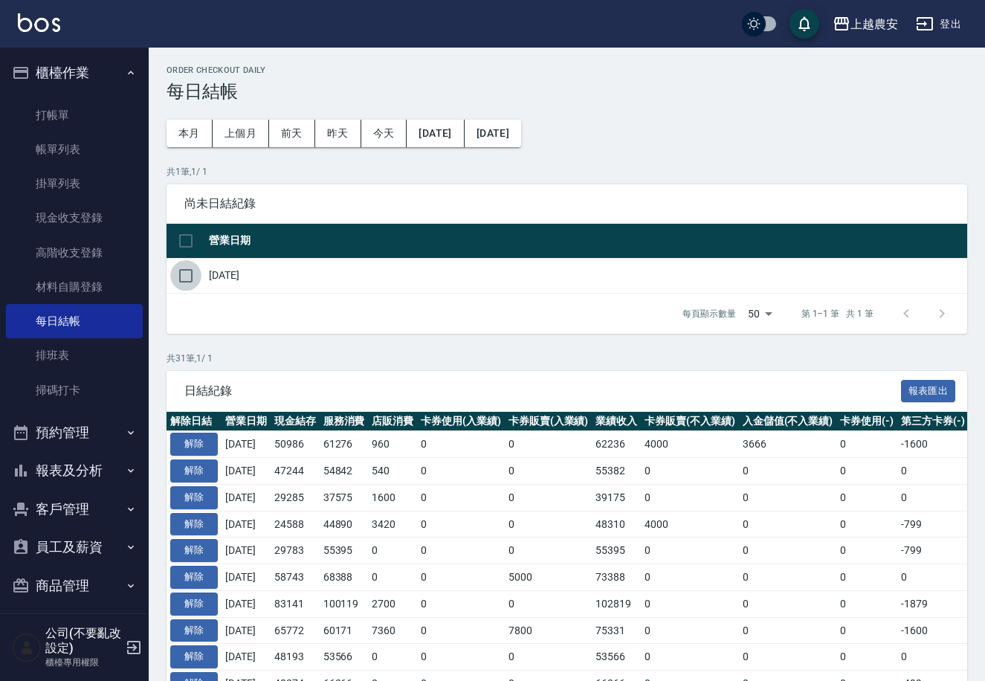
drag, startPoint x: 190, startPoint y: 276, endPoint x: 320, endPoint y: 448, distance: 215.5
click at [190, 276] on input "checkbox" at bounding box center [185, 275] width 31 height 31
checkbox input "true"
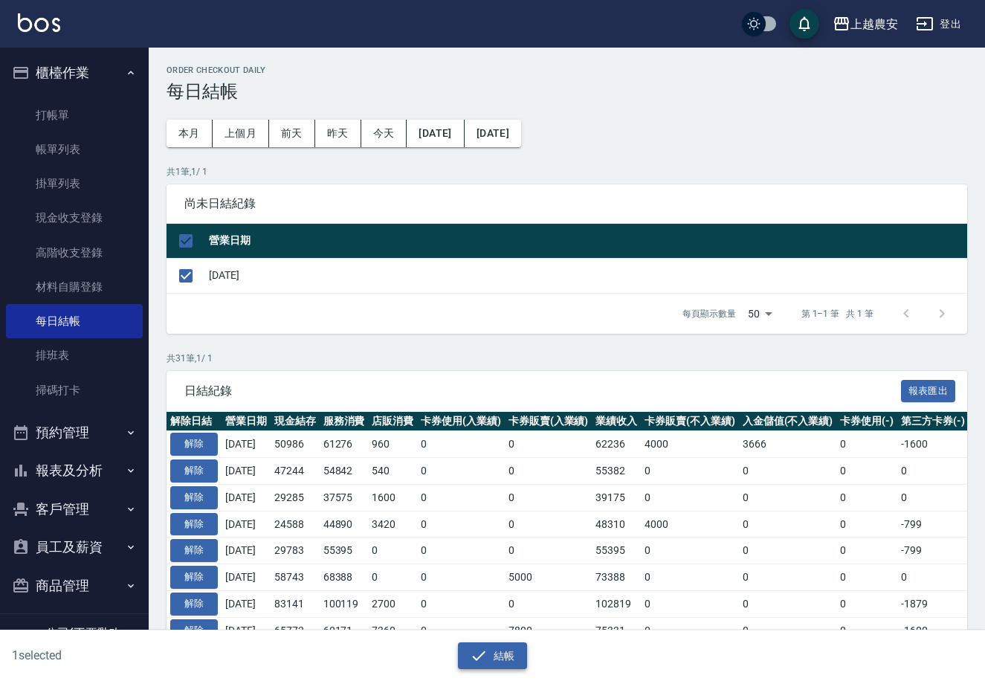
drag, startPoint x: 508, startPoint y: 664, endPoint x: 506, endPoint y: 655, distance: 9.2
click at [507, 663] on button "結帳" at bounding box center [492, 656] width 69 height 28
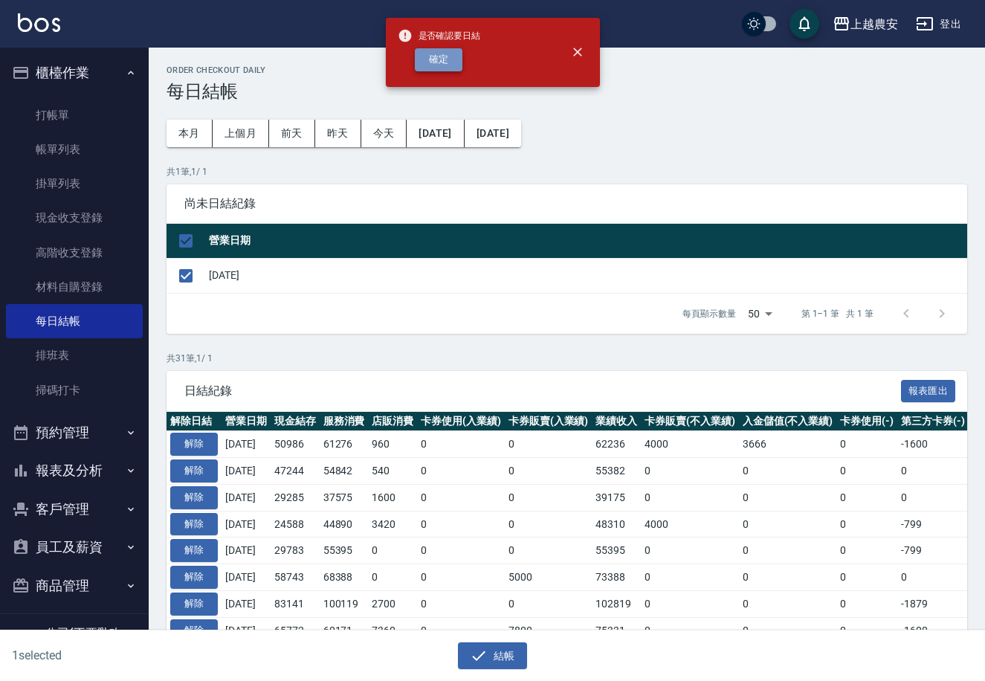
click at [441, 54] on button "確定" at bounding box center [439, 59] width 48 height 23
checkbox input "false"
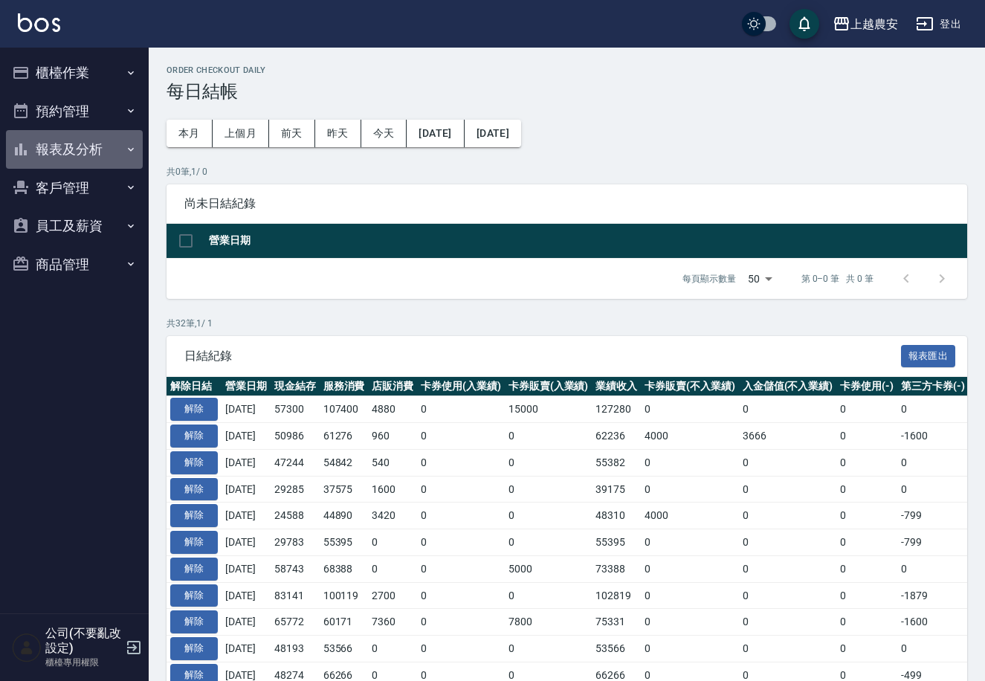
click at [77, 151] on button "報表及分析" at bounding box center [74, 149] width 137 height 39
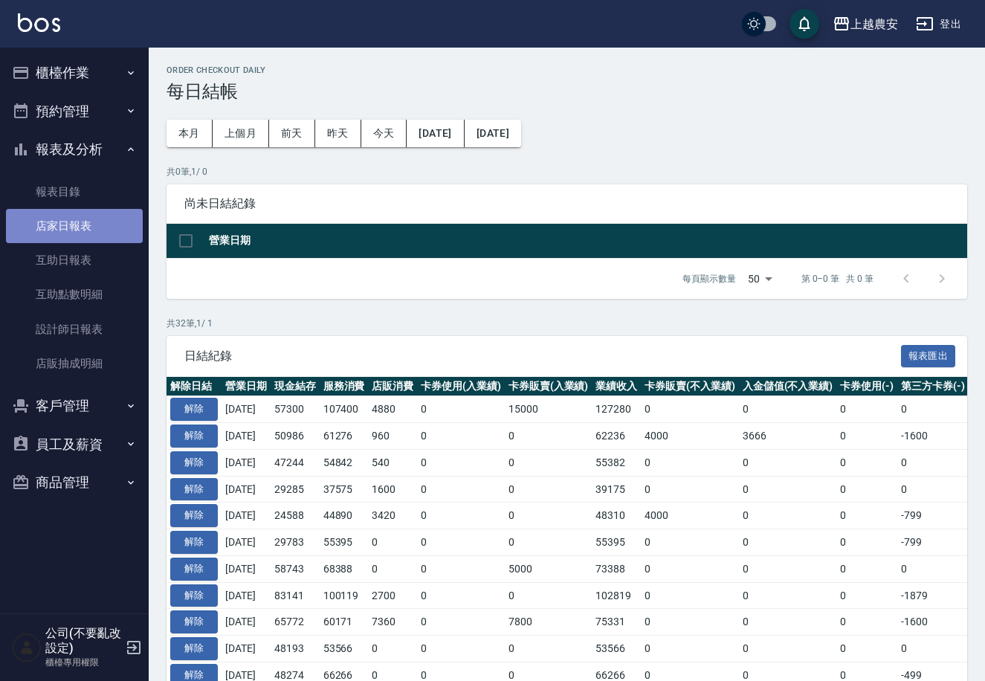
click at [59, 222] on link "店家日報表" at bounding box center [74, 226] width 137 height 34
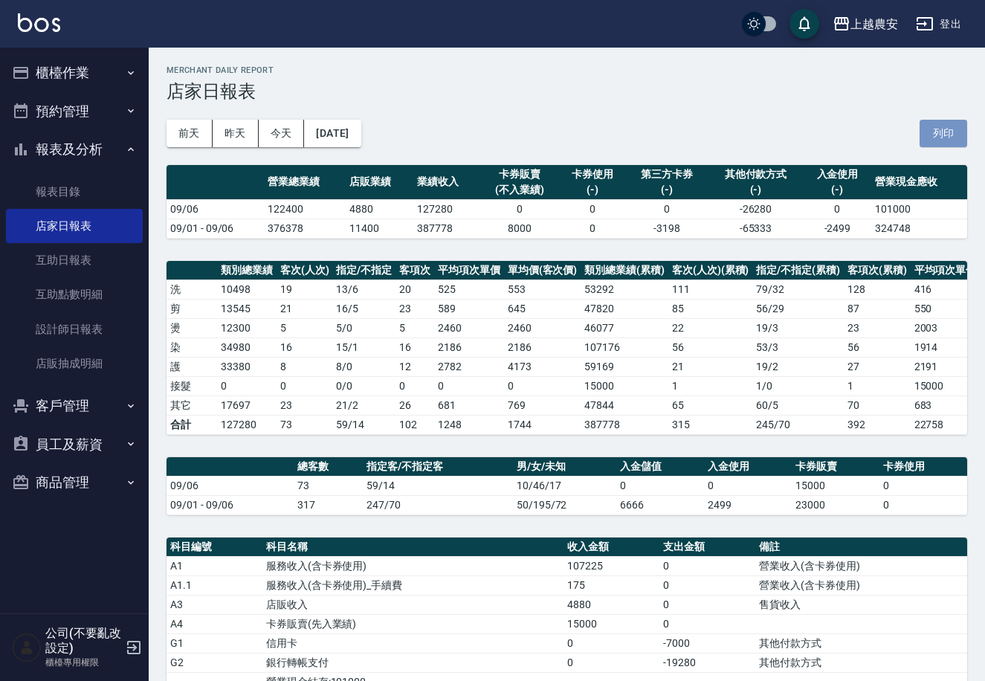
drag, startPoint x: 940, startPoint y: 131, endPoint x: 836, endPoint y: 576, distance: 457.3
click at [940, 131] on button "列印" at bounding box center [944, 134] width 48 height 28
click at [62, 66] on button "櫃檯作業" at bounding box center [74, 73] width 137 height 39
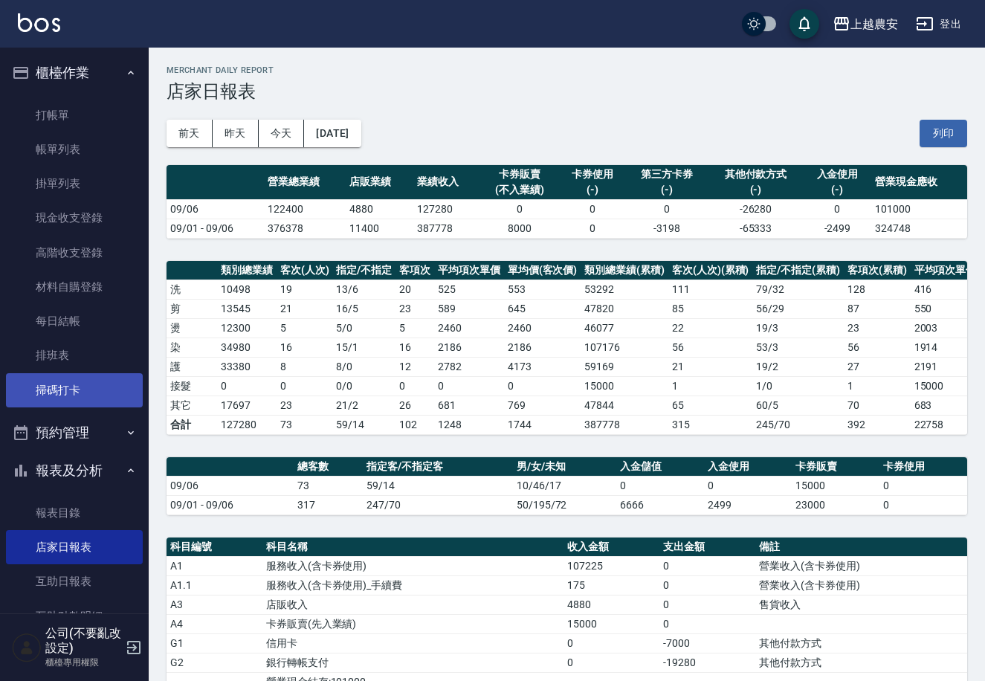
click at [75, 389] on link "掃碼打卡" at bounding box center [74, 390] width 137 height 34
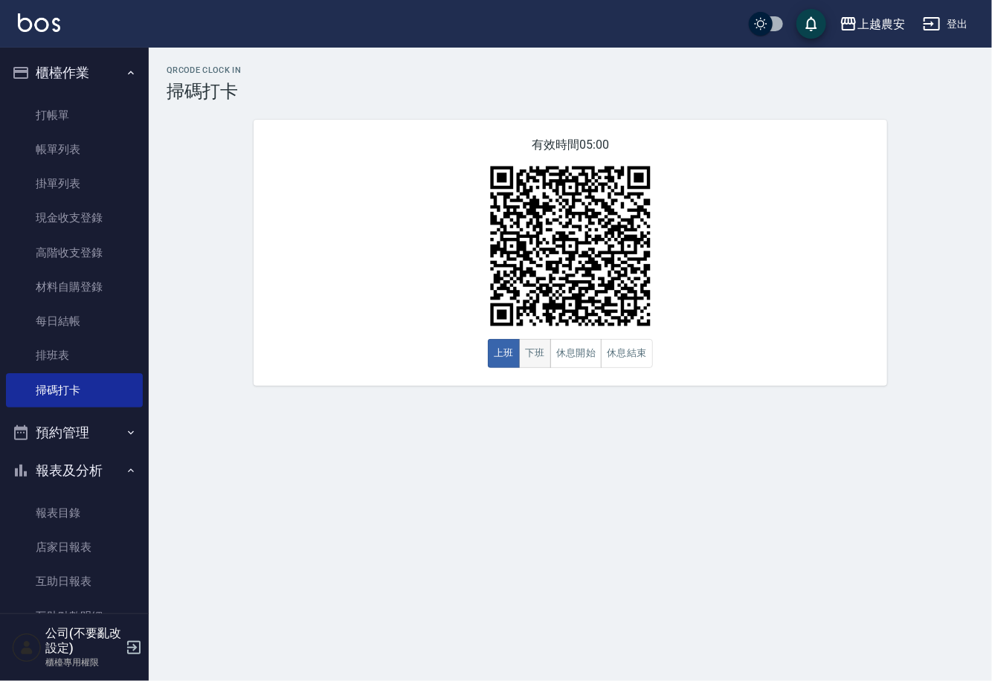
click at [529, 357] on button "下班" at bounding box center [535, 353] width 32 height 29
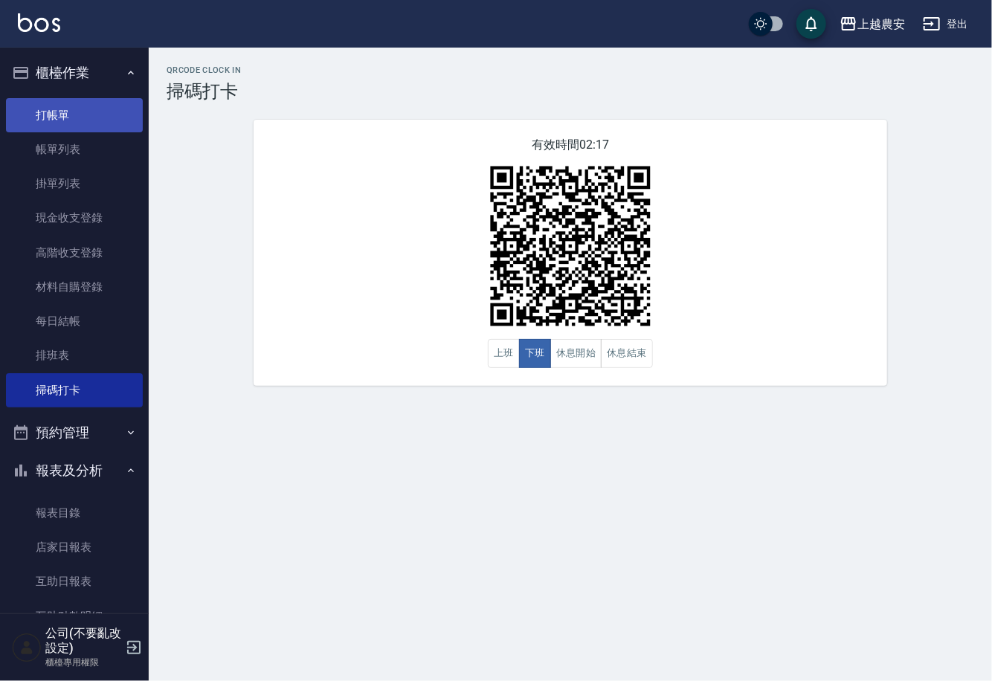
click at [57, 123] on link "打帳單" at bounding box center [74, 115] width 137 height 34
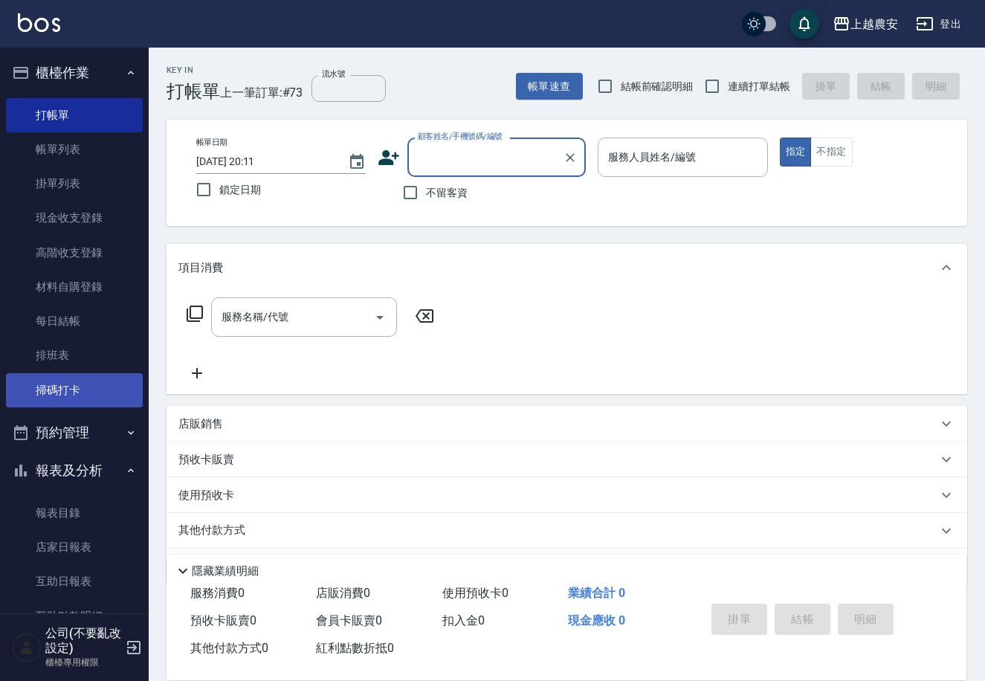
click at [79, 384] on link "掃碼打卡" at bounding box center [74, 390] width 137 height 34
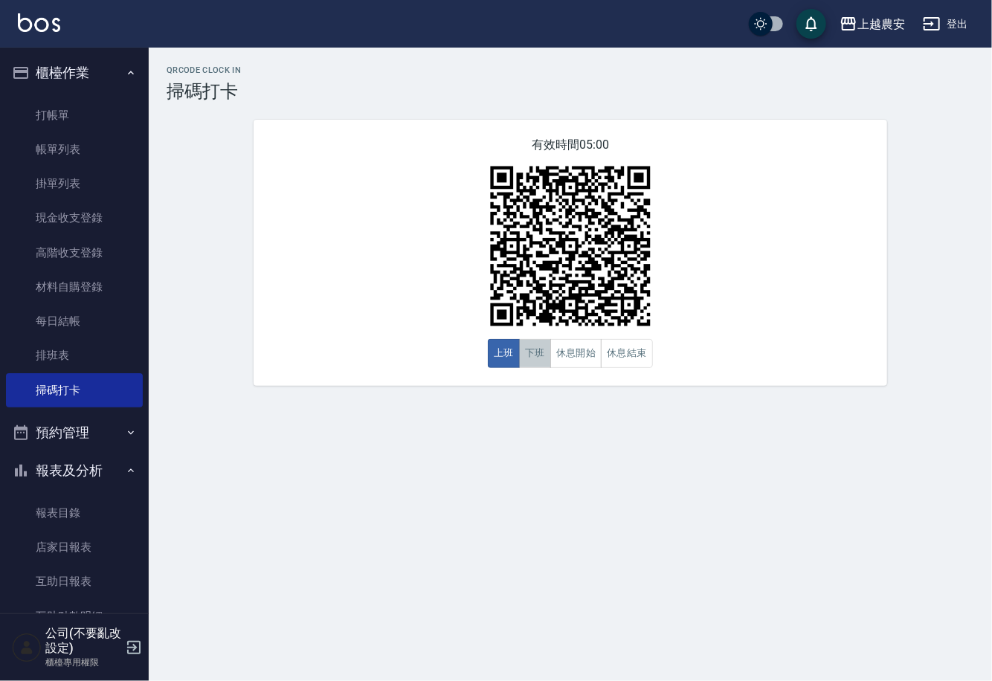
click at [543, 366] on button "下班" at bounding box center [535, 353] width 32 height 29
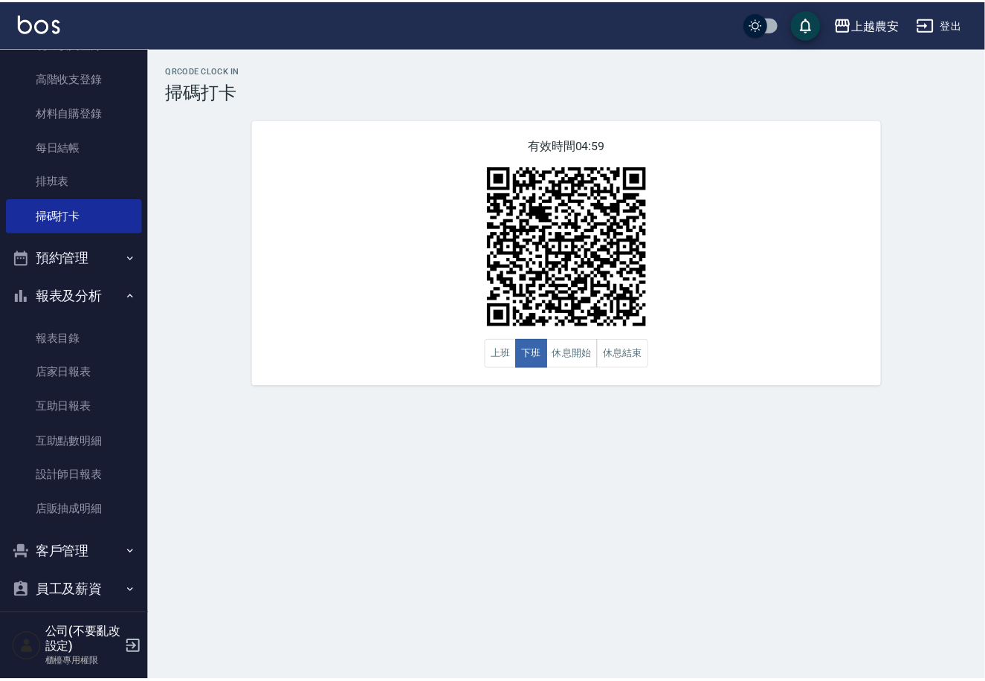
scroll to position [226, 0]
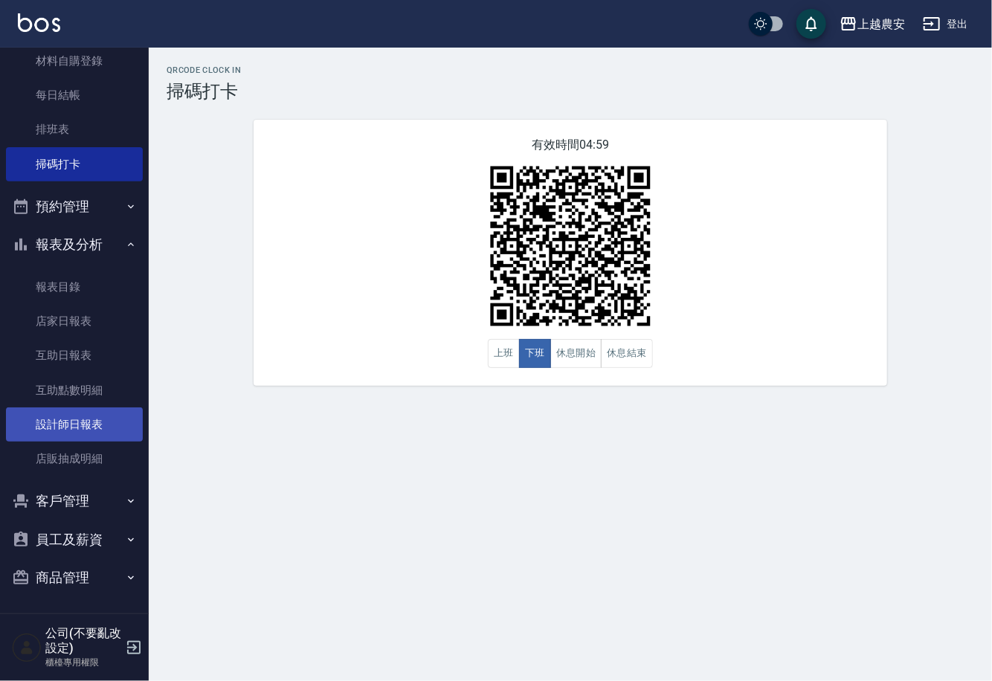
click at [74, 416] on link "設計師日報表" at bounding box center [74, 424] width 137 height 34
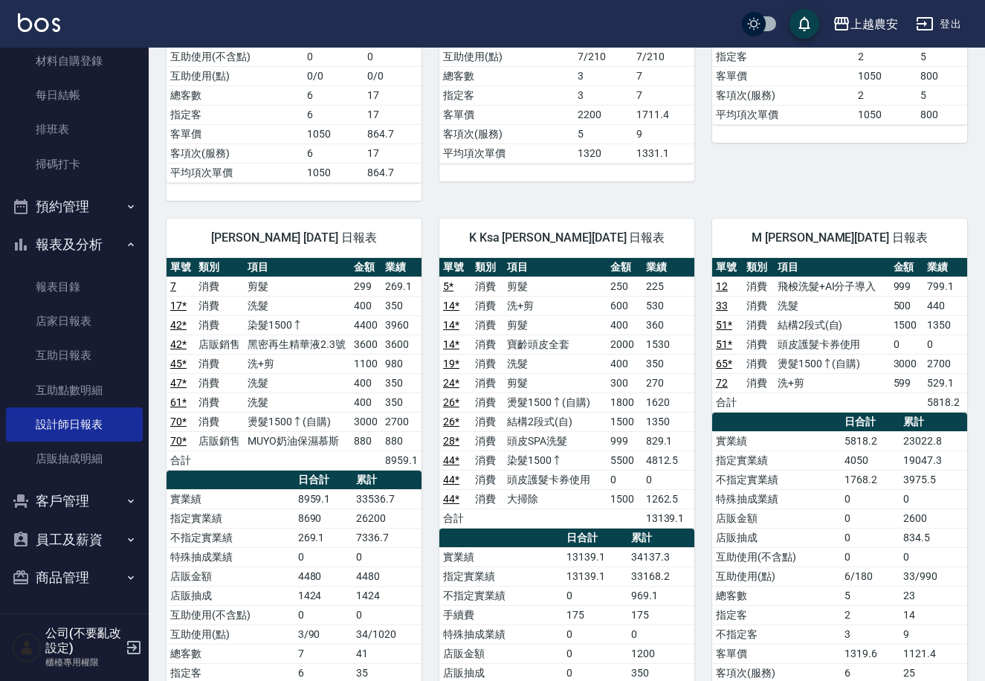
scroll to position [1874, 0]
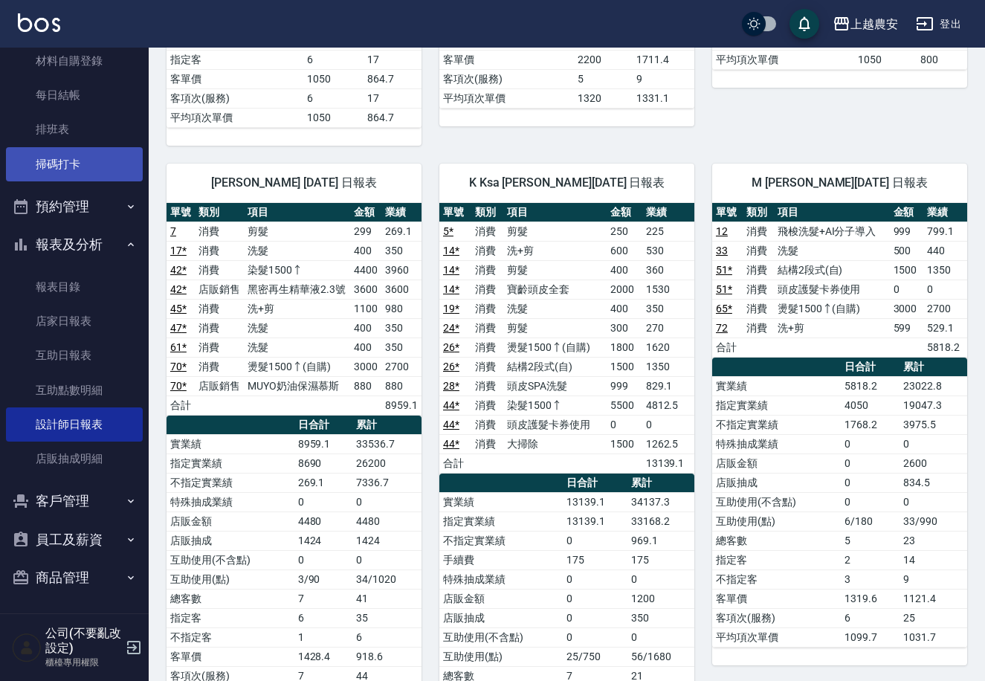
click at [76, 164] on link "掃碼打卡" at bounding box center [74, 164] width 137 height 34
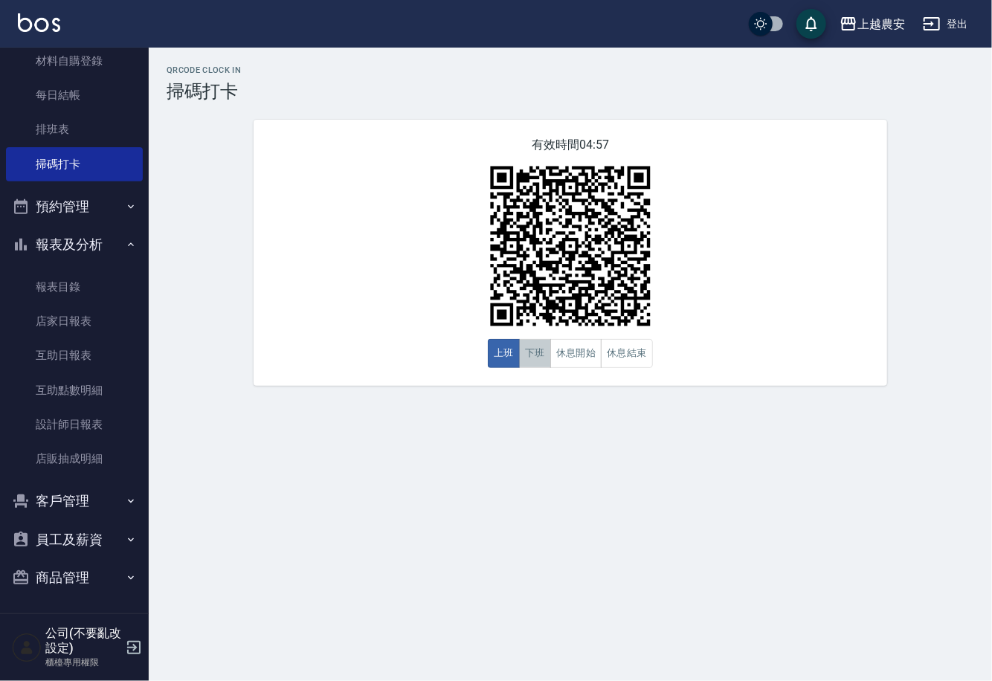
click at [534, 355] on button "下班" at bounding box center [535, 353] width 32 height 29
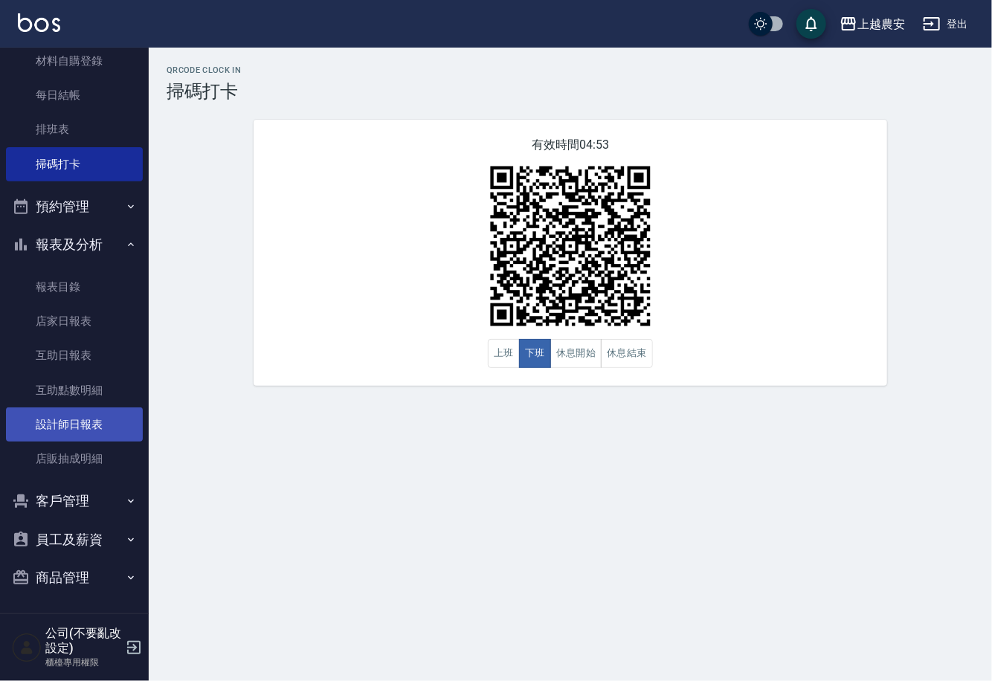
click at [84, 431] on link "設計師日報表" at bounding box center [74, 424] width 137 height 34
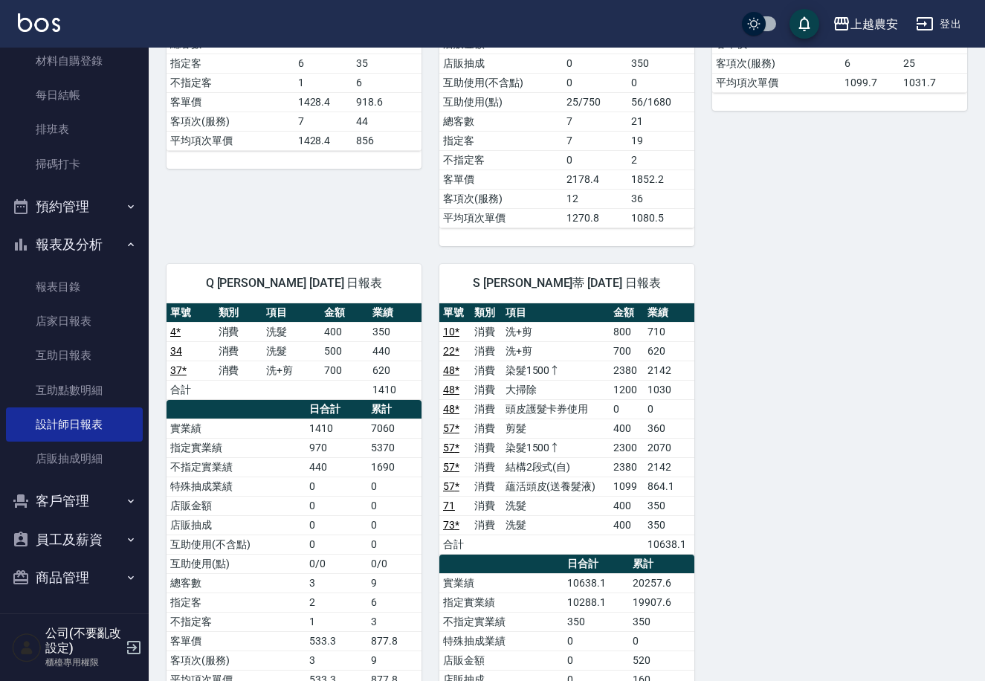
scroll to position [2525, 0]
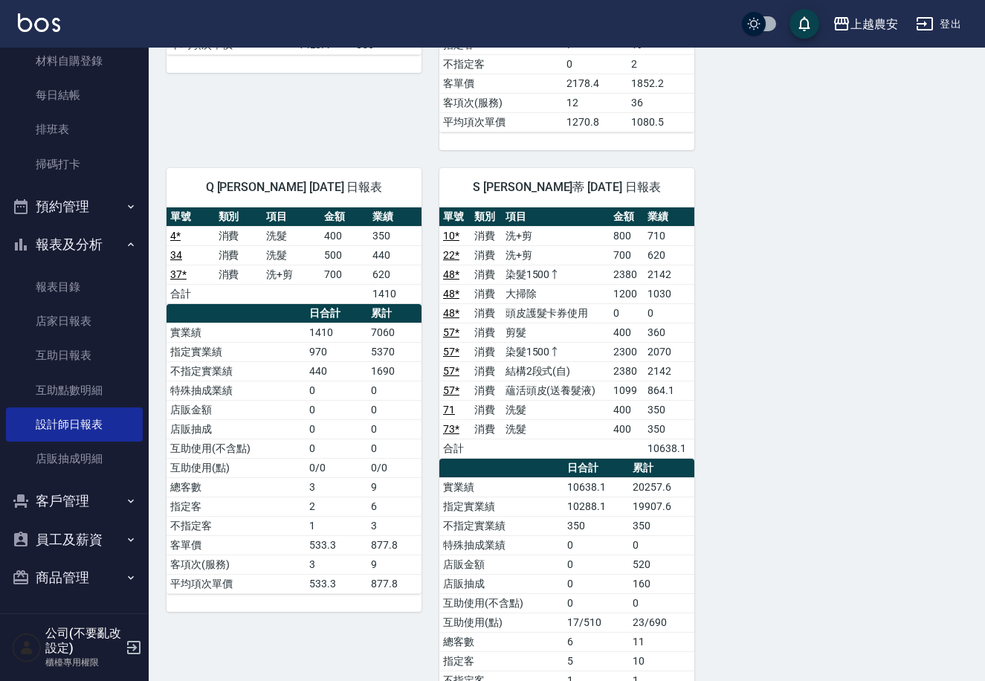
click at [141, 166] on nav "櫃檯作業 打帳單 帳單列表 掛單列表 現金收支登錄 高階收支登錄 材料自購登錄 每日結帳 排班表 掃碼打卡 預約管理 預約管理 單日預約紀錄 單週預約紀錄 報…" at bounding box center [74, 331] width 149 height 566
click at [141, 169] on nav "櫃檯作業 打帳單 帳單列表 掛單列表 現金收支登錄 高階收支登錄 材料自購登錄 每日結帳 排班表 掃碼打卡 預約管理 預約管理 單日預約紀錄 單週預約紀錄 報…" at bounding box center [74, 331] width 149 height 566
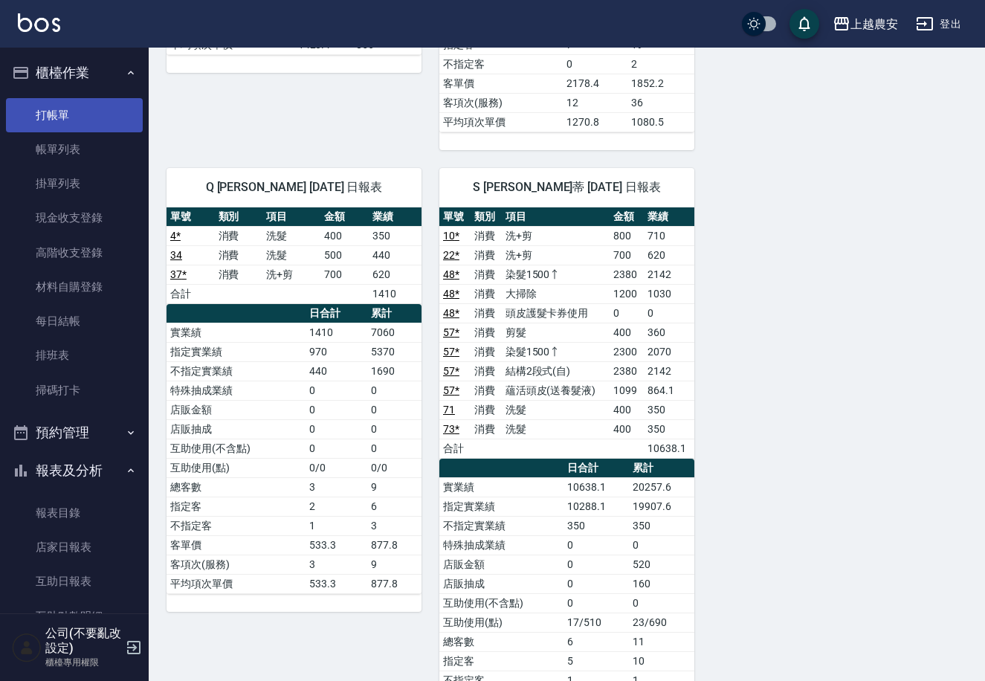
click at [114, 128] on link "打帳單" at bounding box center [74, 115] width 137 height 34
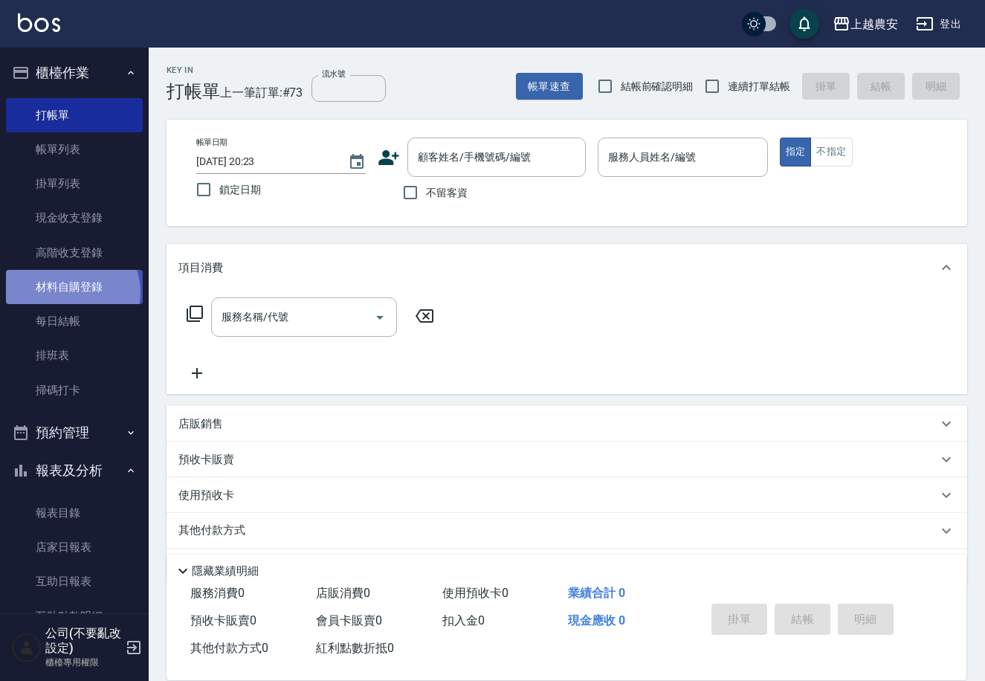
click at [70, 292] on link "材料自購登錄" at bounding box center [74, 287] width 137 height 34
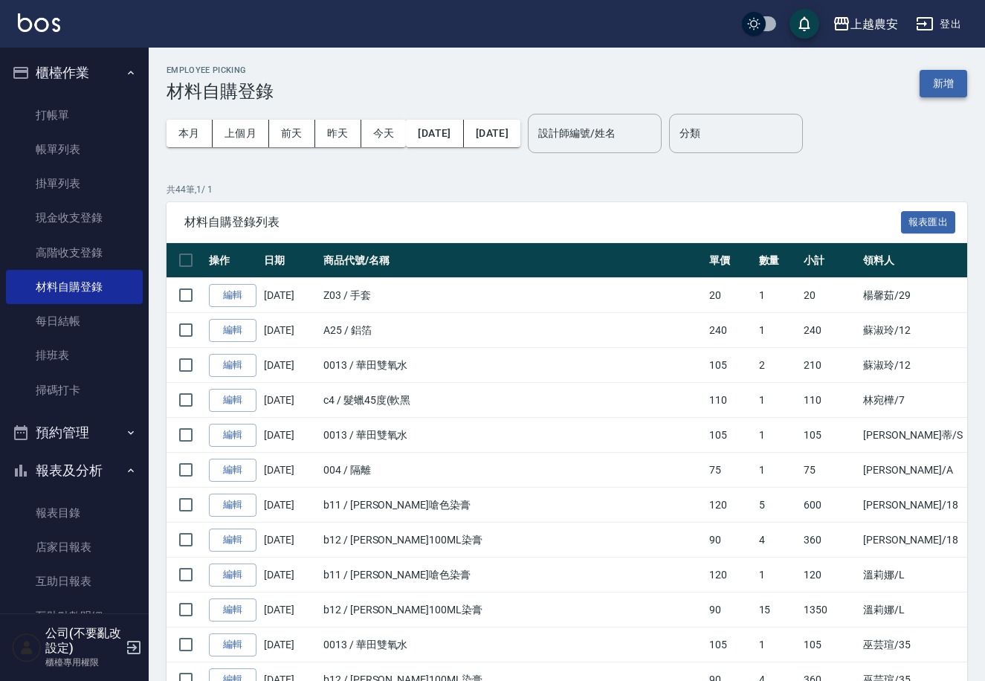
click at [956, 82] on button "新增" at bounding box center [944, 84] width 48 height 28
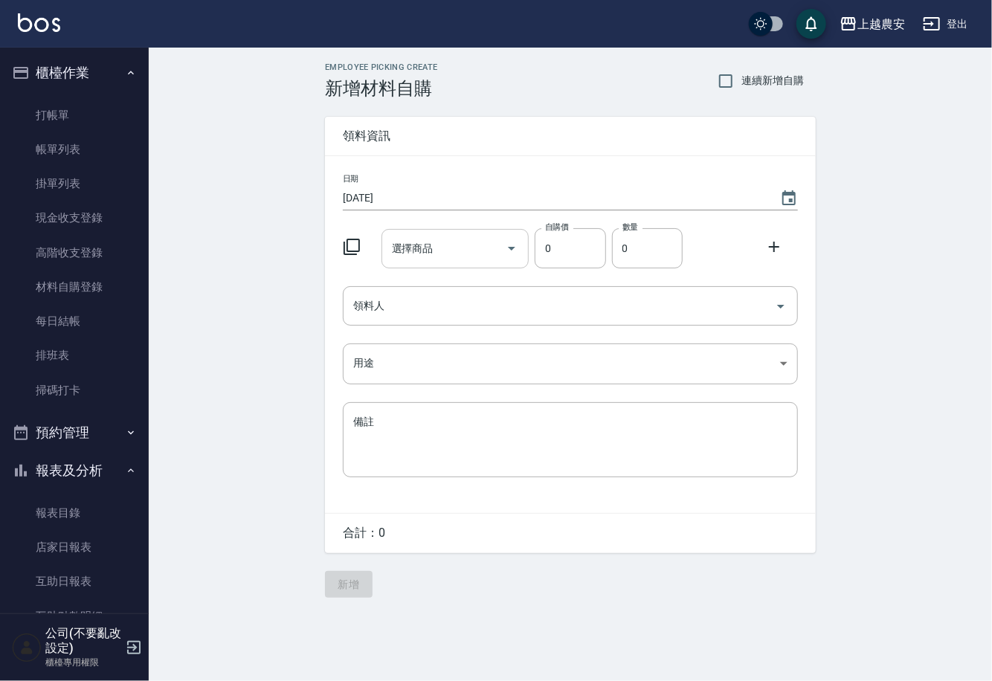
click at [456, 256] on input "選擇商品" at bounding box center [444, 249] width 112 height 26
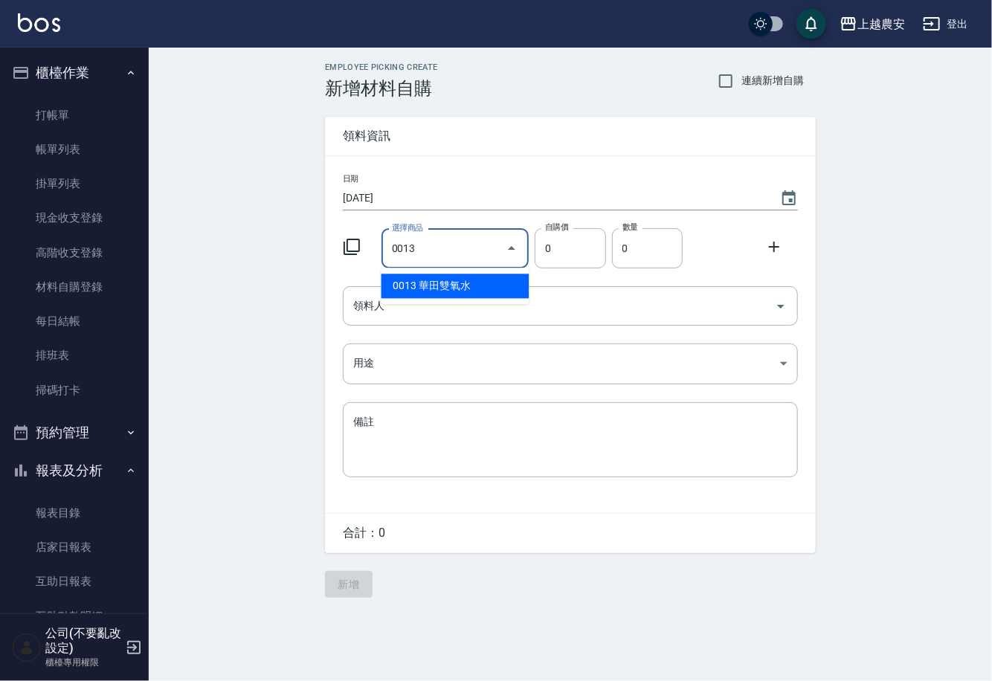
type input "華田雙氧水"
type input "105"
type input "1"
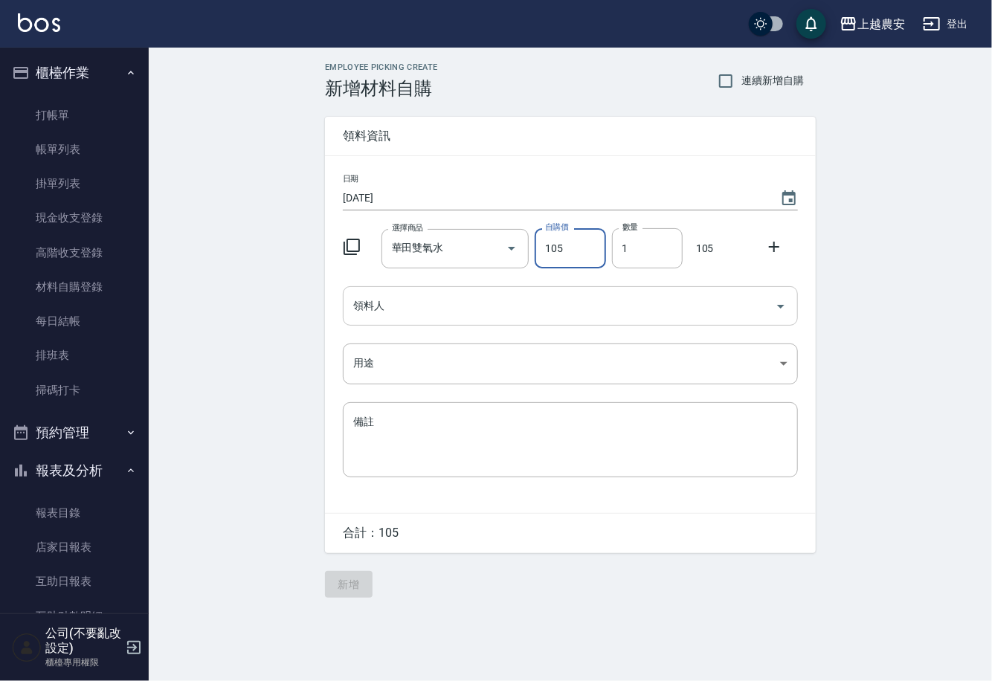
click at [459, 315] on input "領料人" at bounding box center [558, 306] width 419 height 26
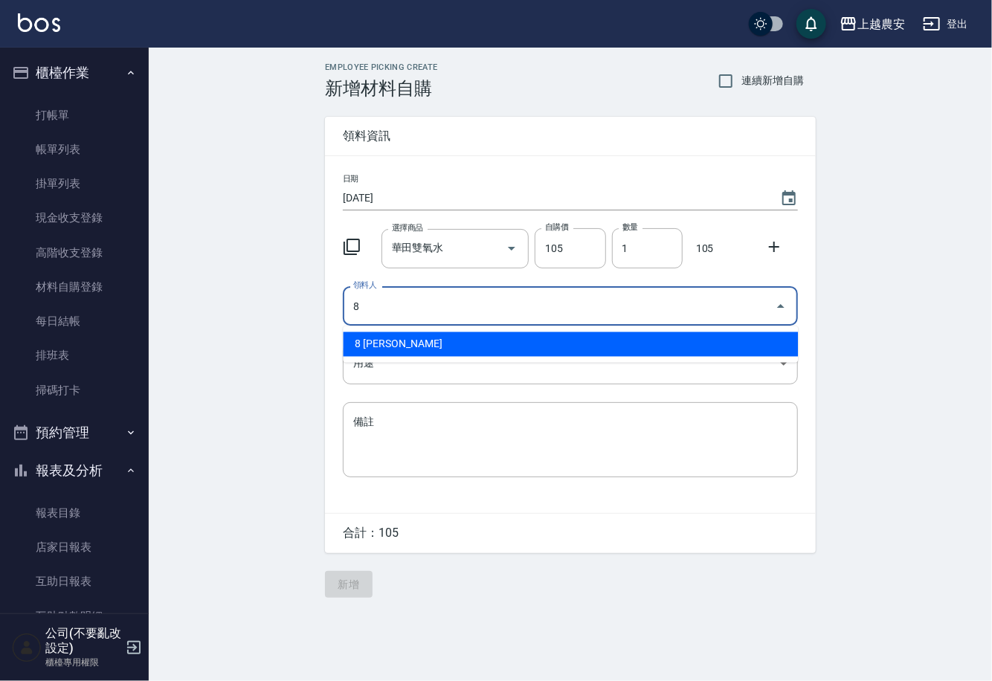
click at [425, 346] on li "8 [PERSON_NAME]" at bounding box center [570, 344] width 455 height 25
type input "8 [PERSON_NAME]"
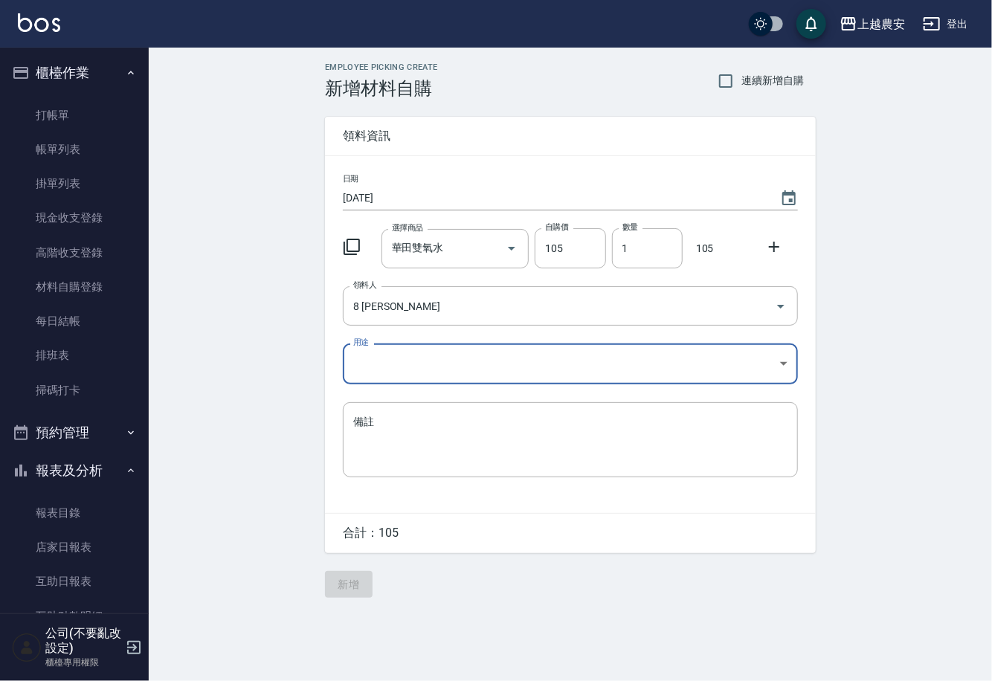
click at [377, 372] on body "上越農安 登出 櫃檯作業 打帳單 帳單列表 掛單列表 現金收支登錄 高階收支登錄 材料自購登錄 每日結帳 排班表 掃碼打卡 預約管理 預約管理 單日預約紀錄 …" at bounding box center [496, 340] width 992 height 681
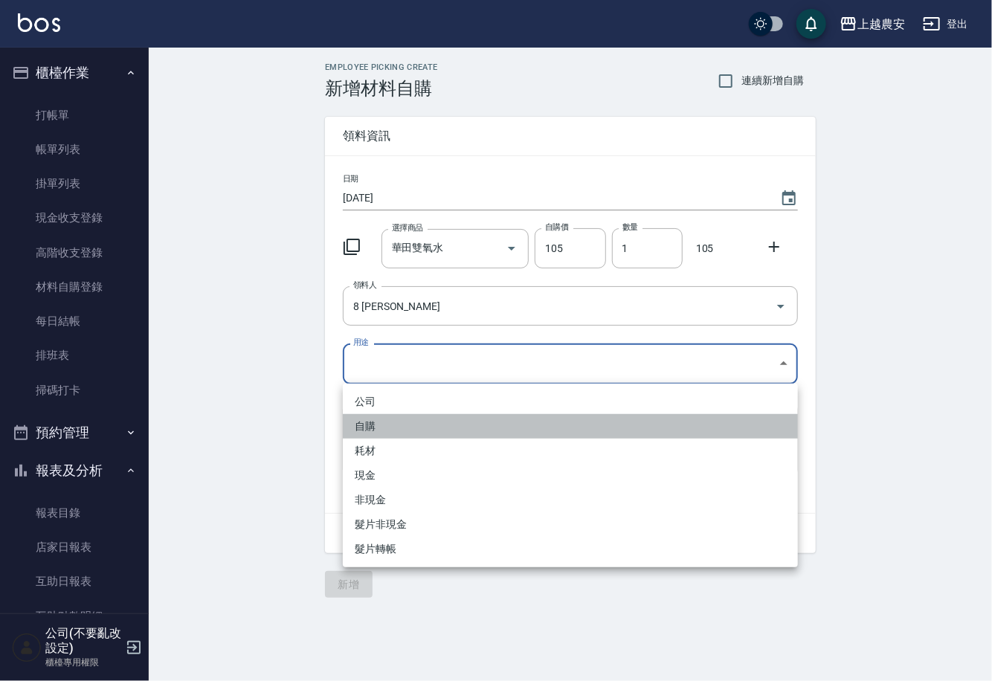
click at [375, 427] on li "自購" at bounding box center [570, 426] width 455 height 25
type input "自購"
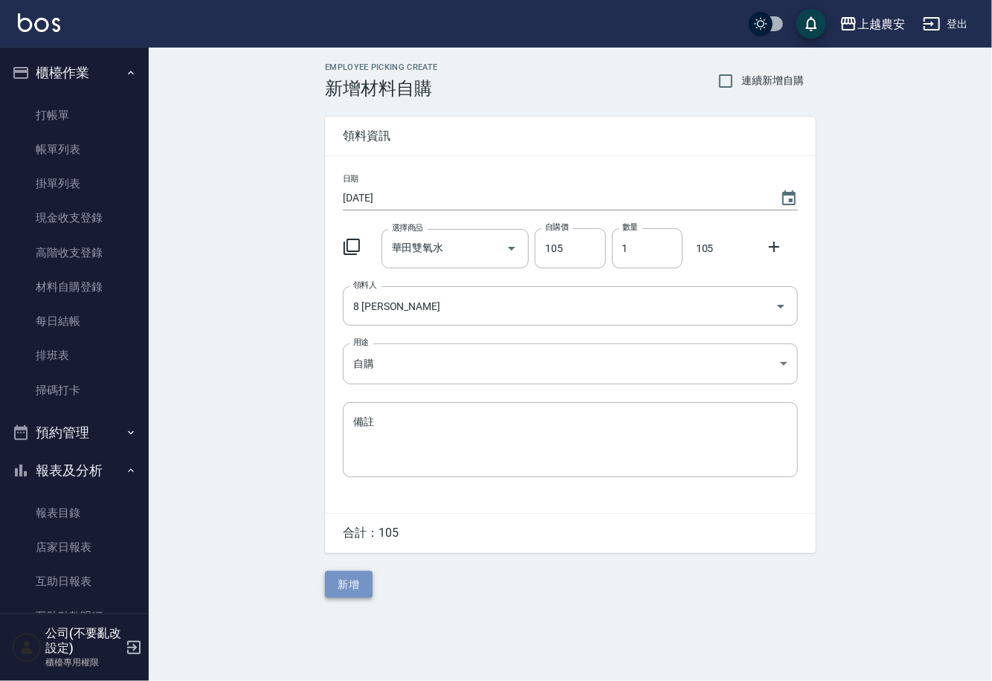
click at [362, 590] on button "新增" at bounding box center [349, 585] width 48 height 28
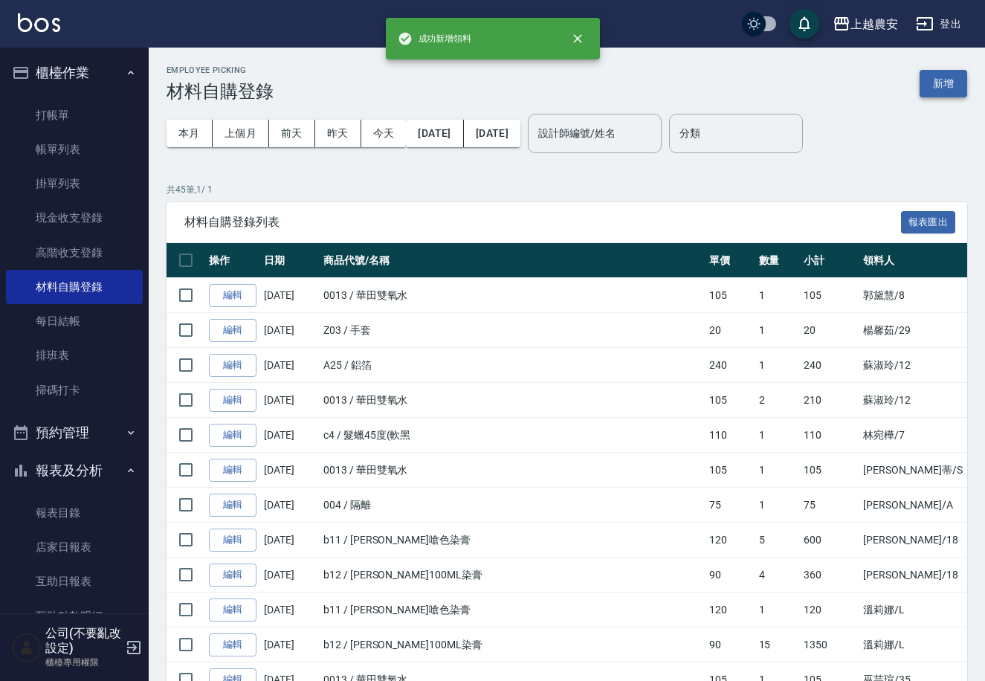
click at [937, 87] on button "新增" at bounding box center [944, 84] width 48 height 28
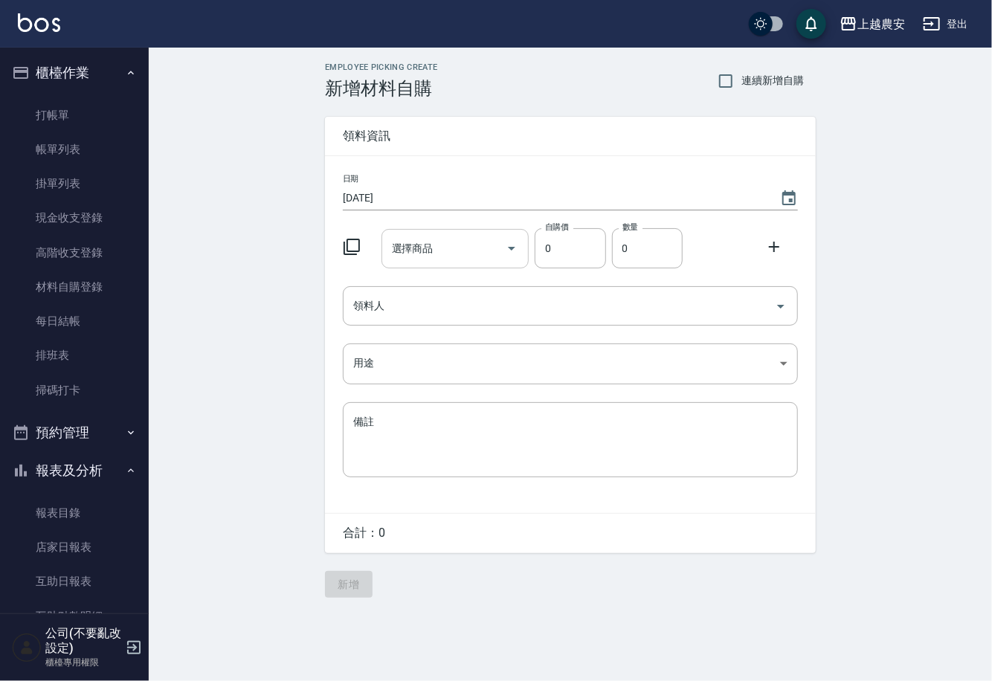
click at [473, 241] on input "選擇商品" at bounding box center [444, 249] width 112 height 26
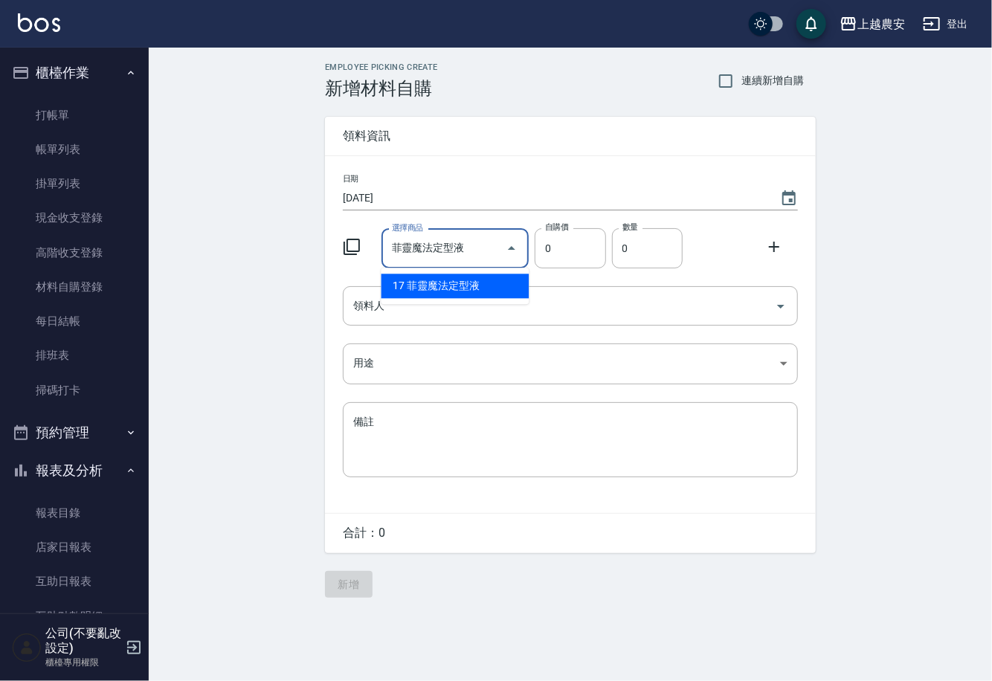
click at [466, 289] on li "17 菲靈魔法定型液" at bounding box center [455, 286] width 148 height 25
type input "菲靈魔法定型液"
type input "182"
type input "1"
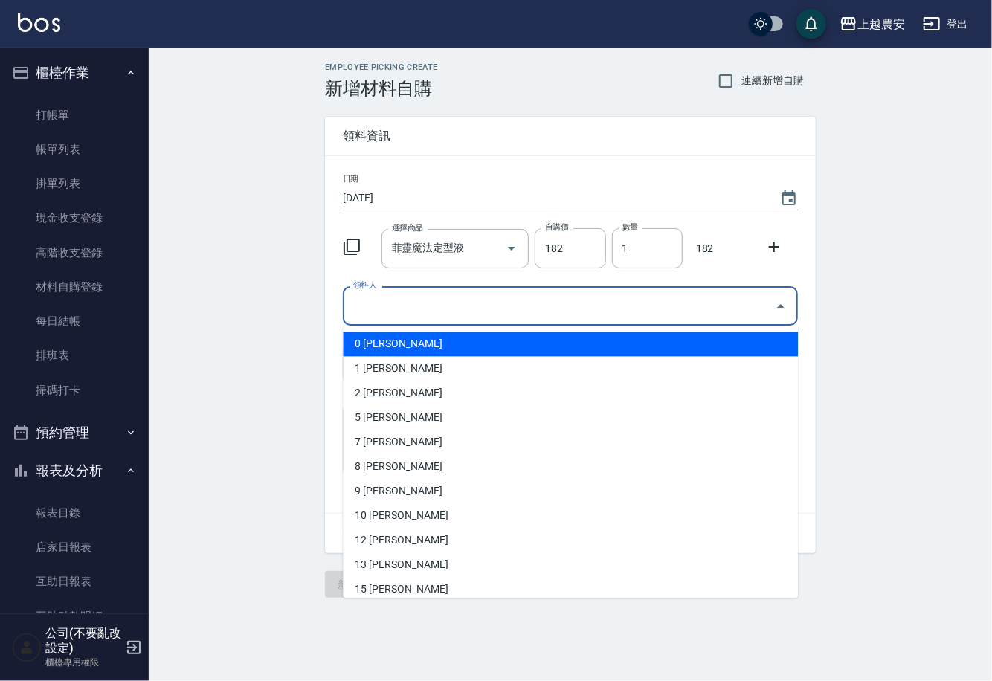
click at [442, 311] on input "領料人" at bounding box center [558, 306] width 419 height 26
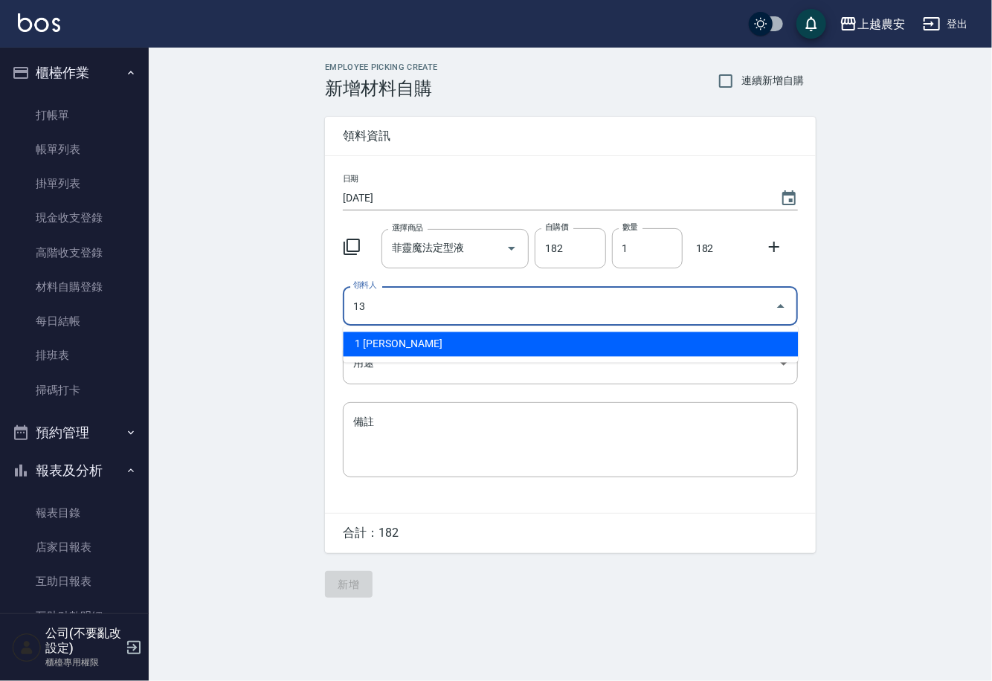
type input "13 [PERSON_NAME]"
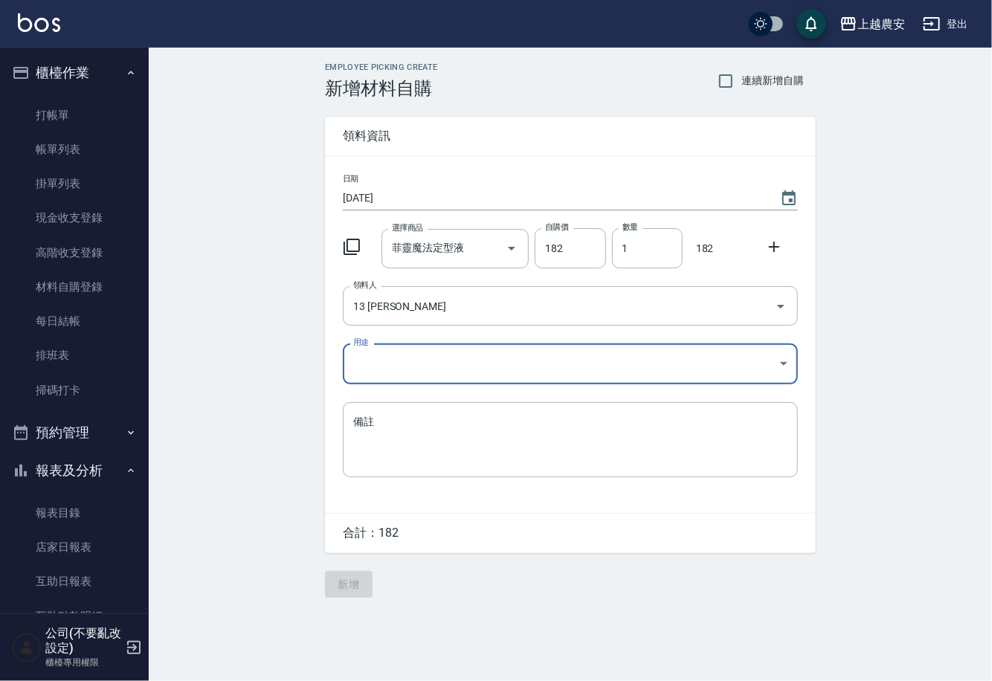
click at [375, 369] on body "上越農安 登出 櫃檯作業 打帳單 帳單列表 掛單列表 現金收支登錄 高階收支登錄 材料自購登錄 每日結帳 排班表 掃碼打卡 預約管理 預約管理 單日預約紀錄 …" at bounding box center [496, 340] width 992 height 681
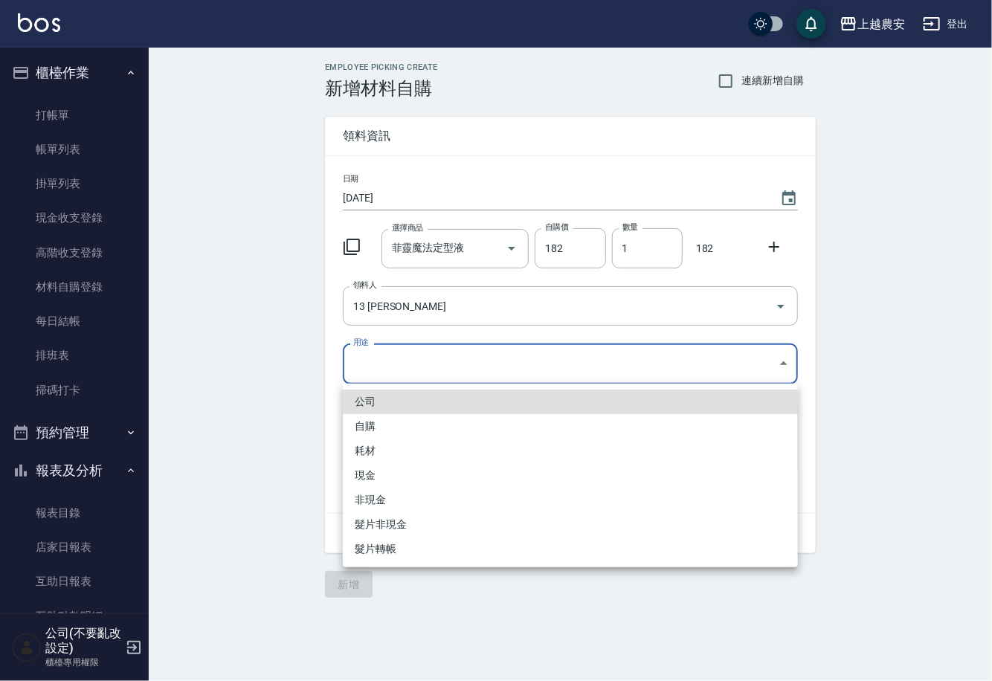
click at [361, 428] on li "自購" at bounding box center [570, 426] width 455 height 25
type input "自購"
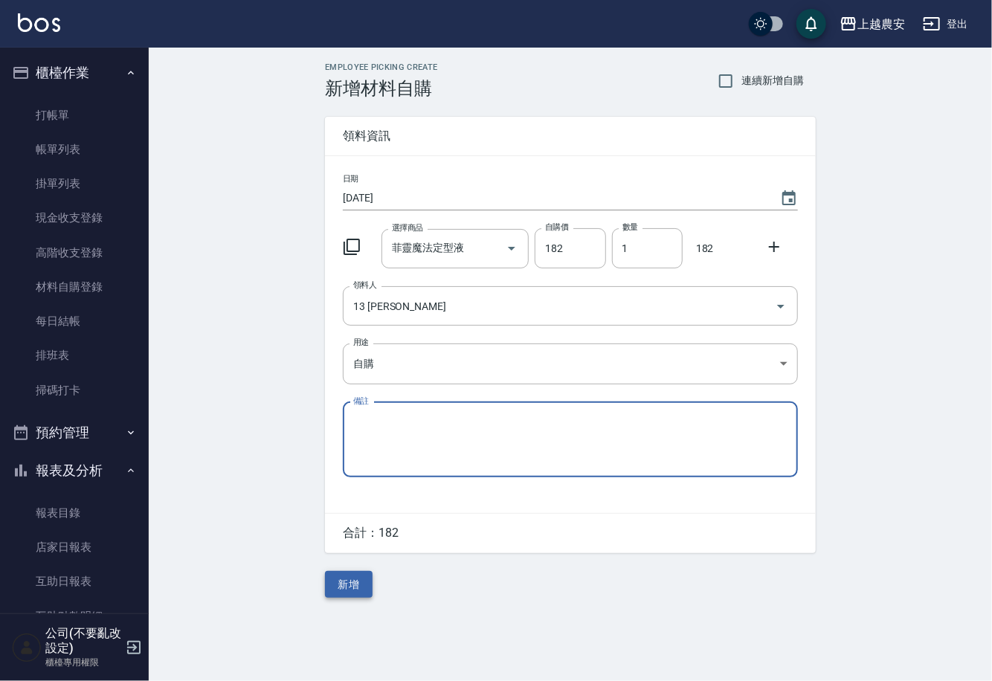
click at [346, 582] on button "新增" at bounding box center [349, 585] width 48 height 28
